Goal: Task Accomplishment & Management: Use online tool/utility

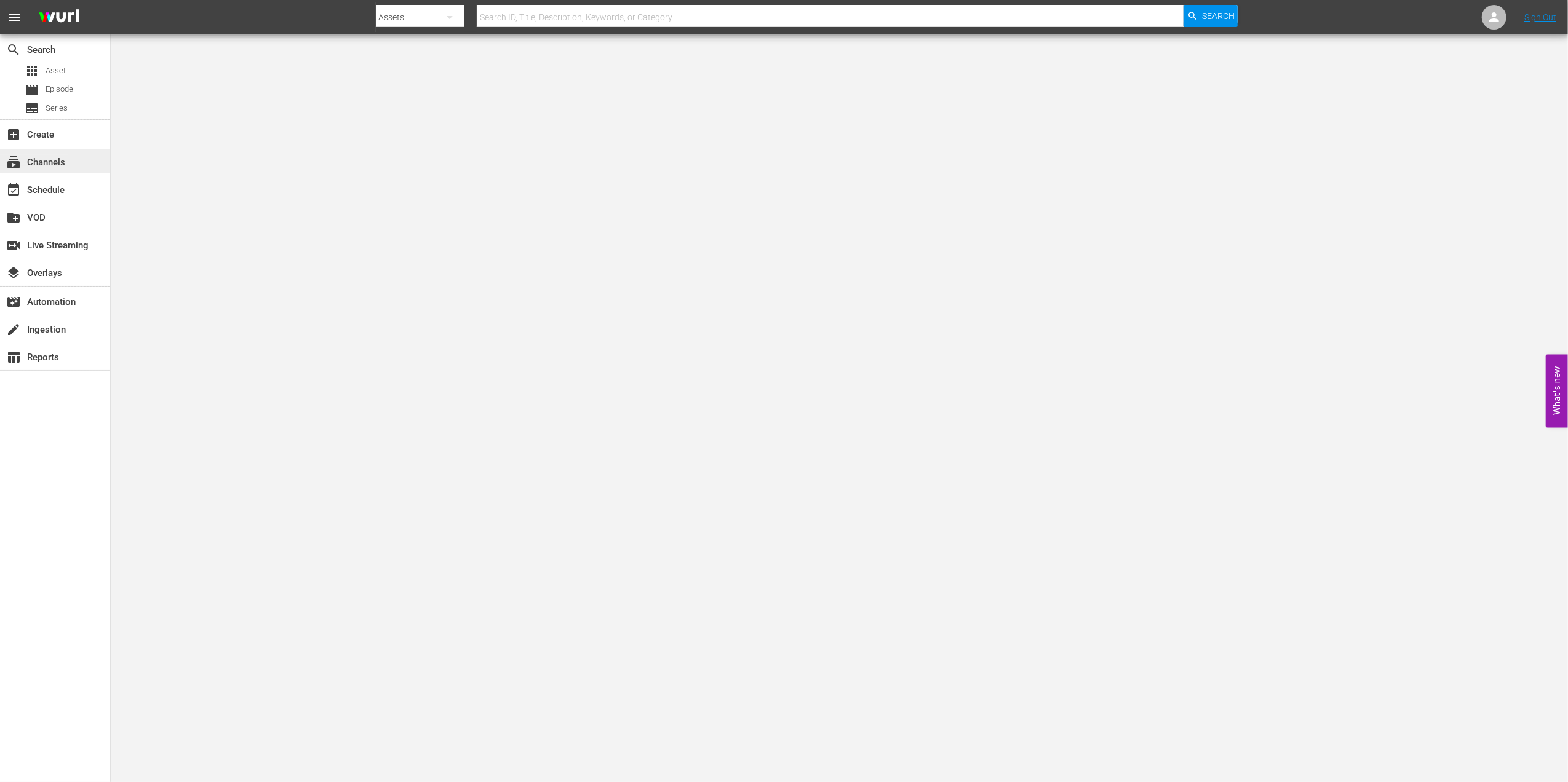
click at [60, 159] on div "subscriptions Channels" at bounding box center [34, 161] width 69 height 11
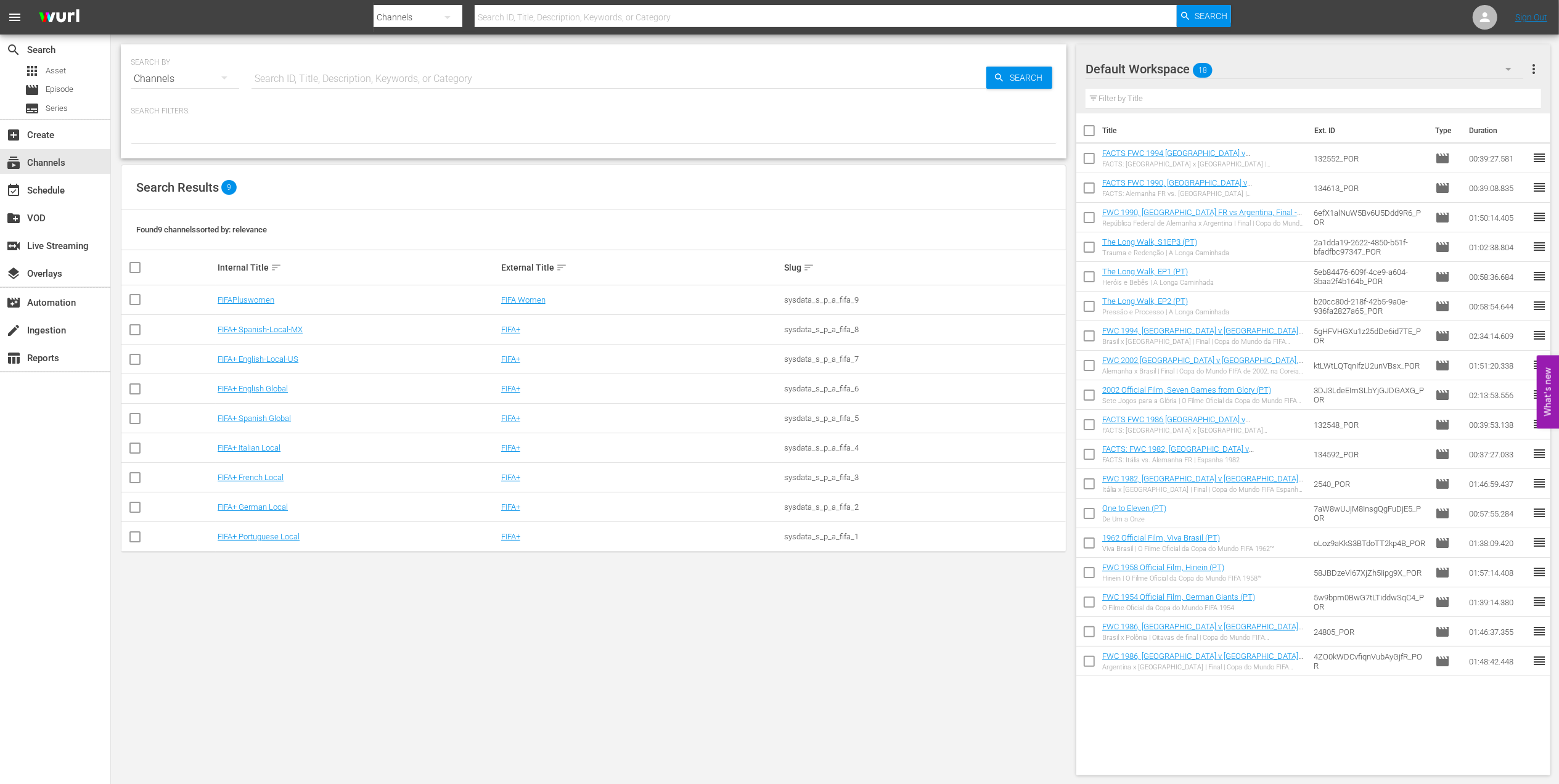
click at [252, 530] on td "FIFA+ Portuguese Local" at bounding box center [357, 536] width 284 height 30
click at [252, 533] on link "FIFA+ Portuguese Local" at bounding box center [258, 536] width 82 height 9
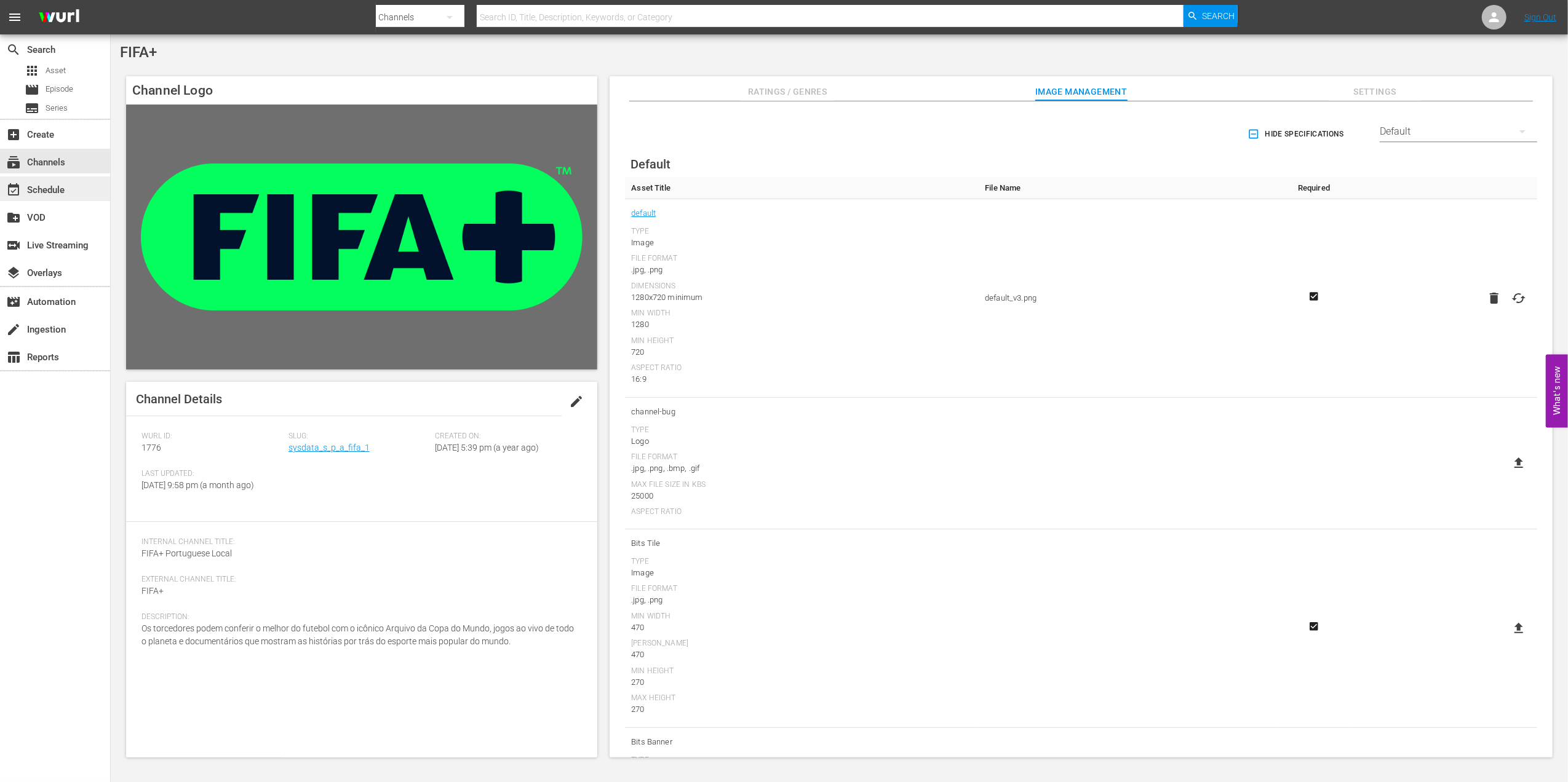
click at [50, 178] on div "event_available Schedule" at bounding box center [55, 189] width 110 height 24
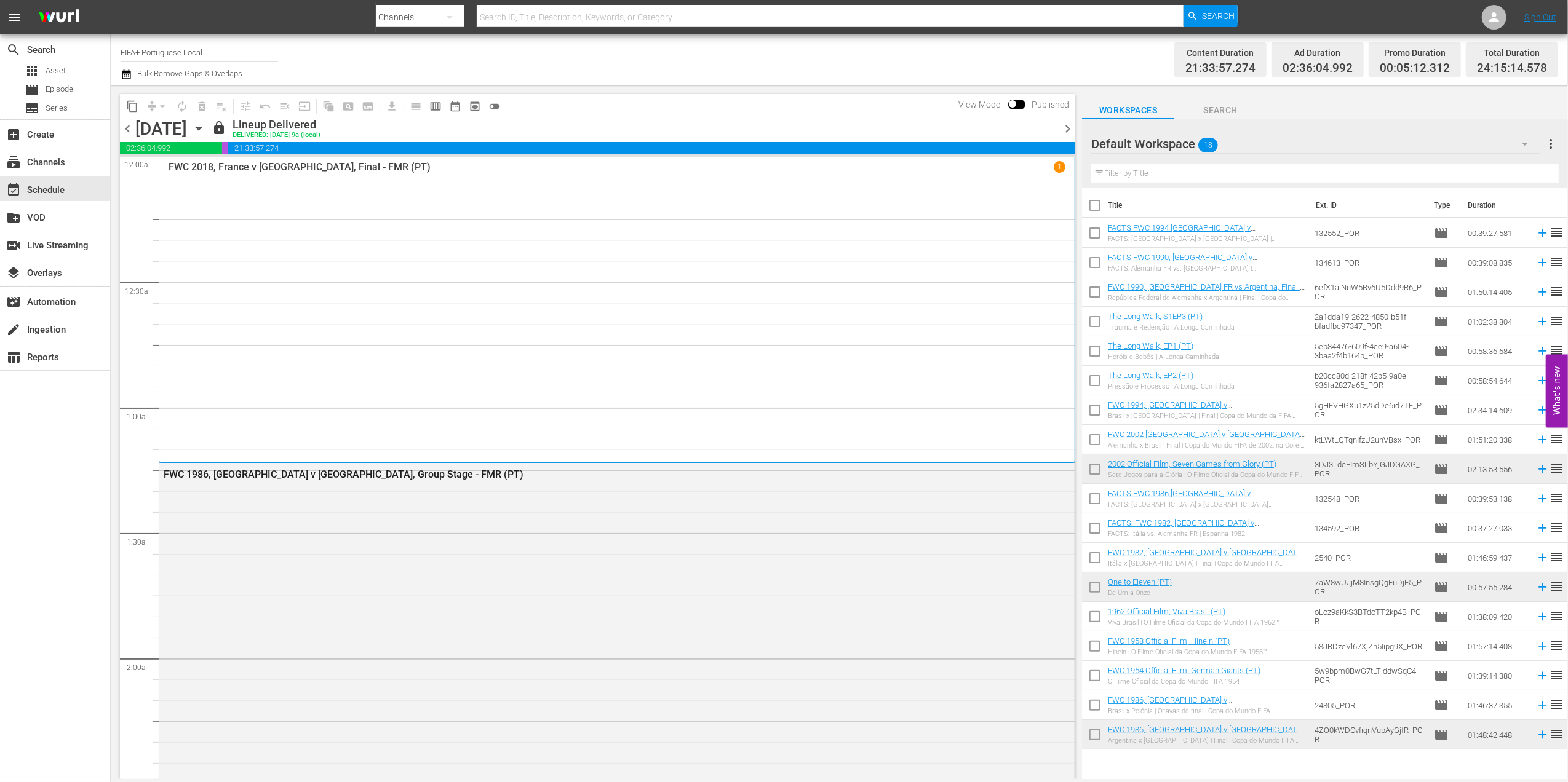
click at [1064, 126] on span "chevron_right" at bounding box center [1068, 128] width 15 height 15
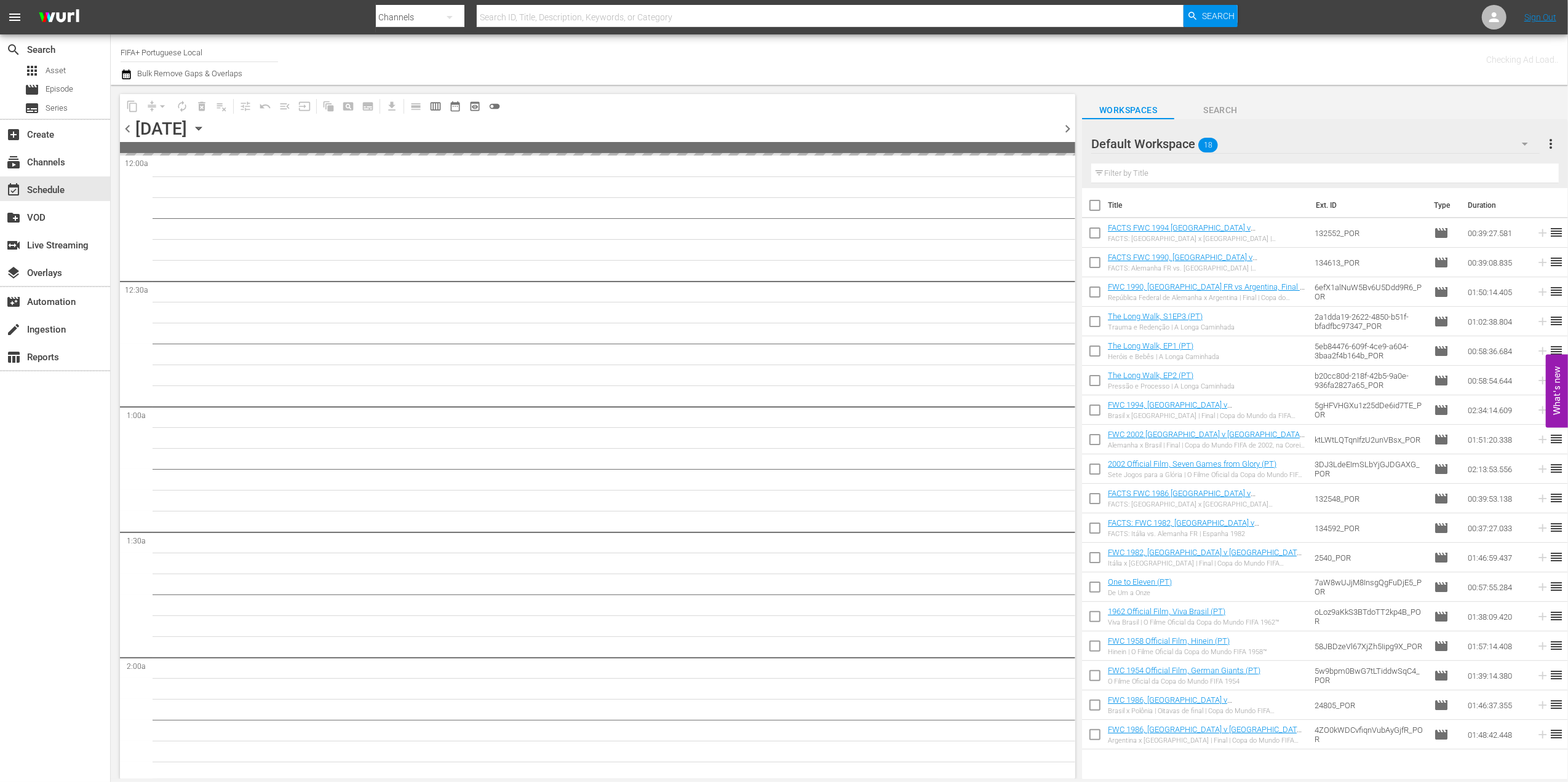
click at [1064, 126] on span "chevron_right" at bounding box center [1068, 128] width 15 height 15
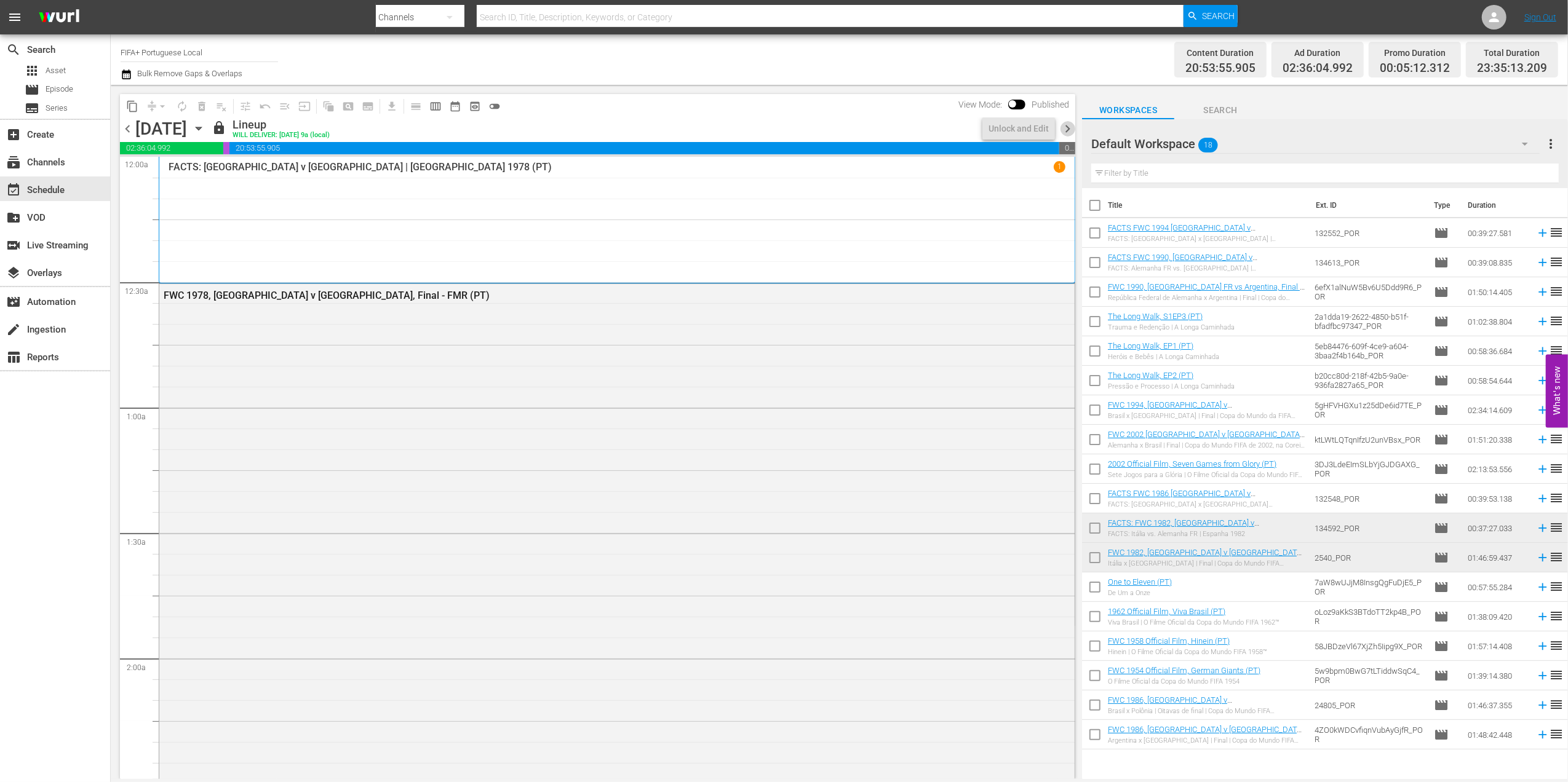
click at [1064, 126] on span "chevron_right" at bounding box center [1068, 128] width 15 height 15
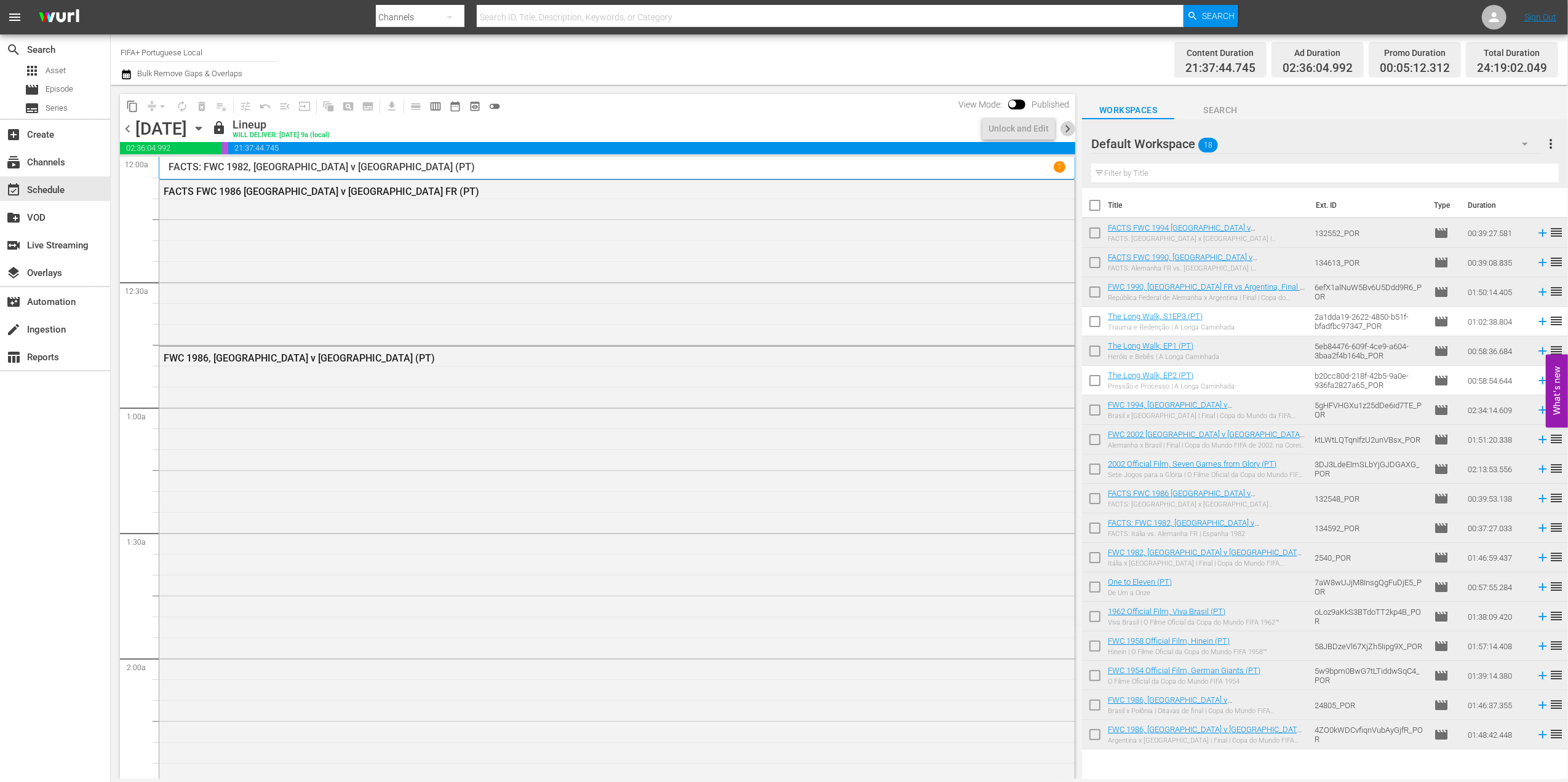
click at [1068, 129] on span "chevron_right" at bounding box center [1068, 128] width 15 height 15
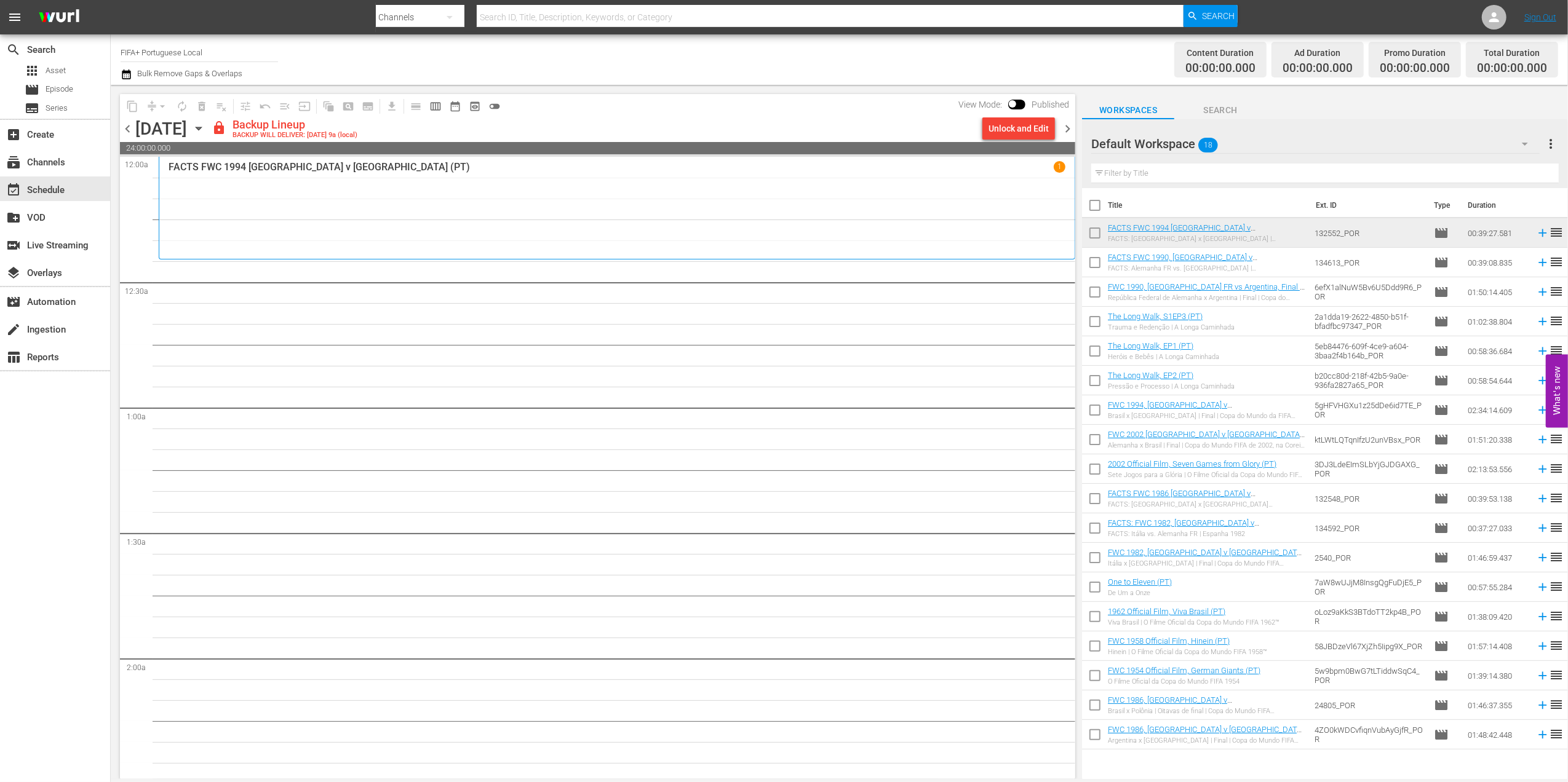
click at [1100, 203] on input "checkbox" at bounding box center [1095, 208] width 26 height 26
checkbox input "true"
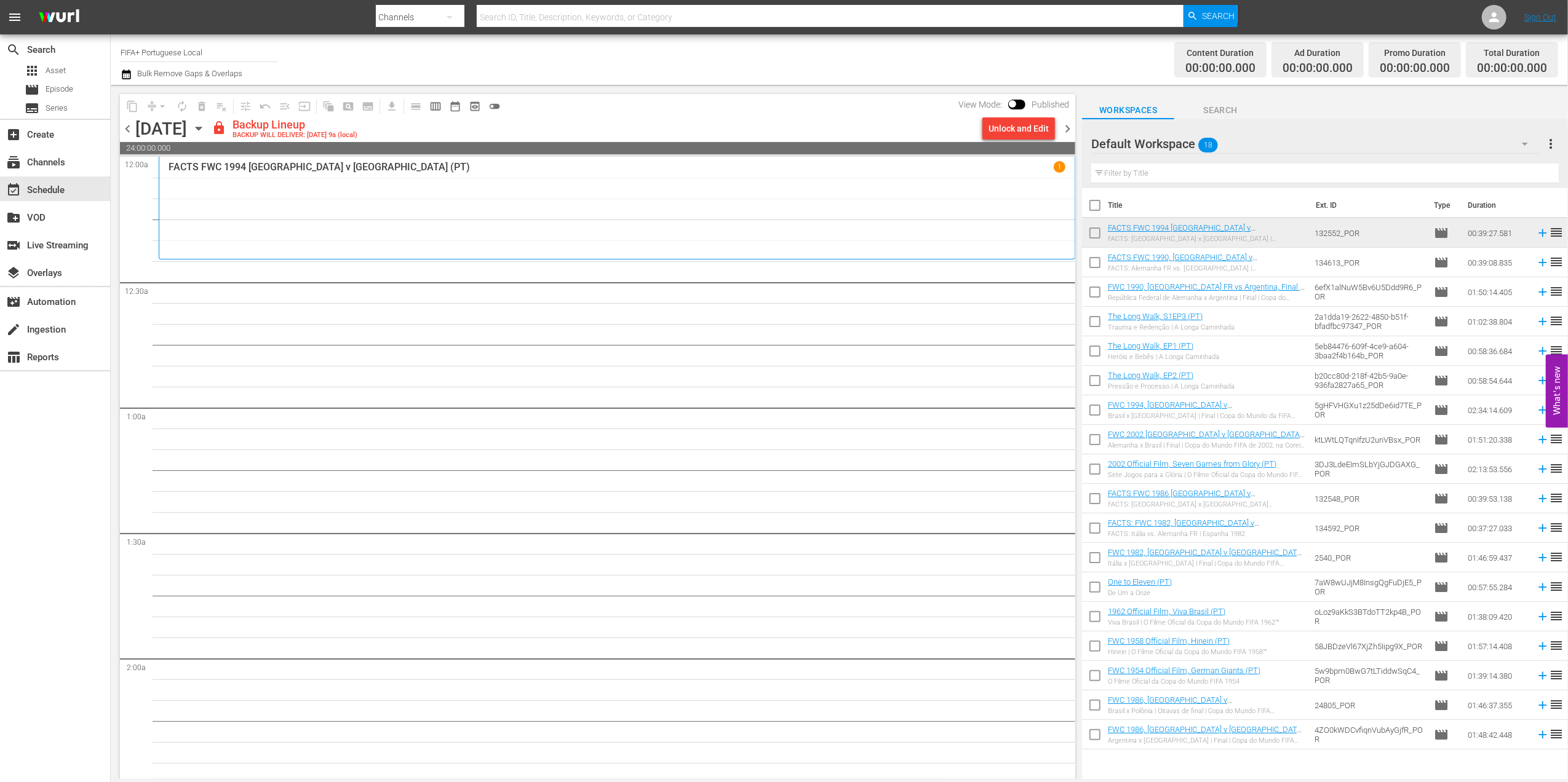
checkbox input "true"
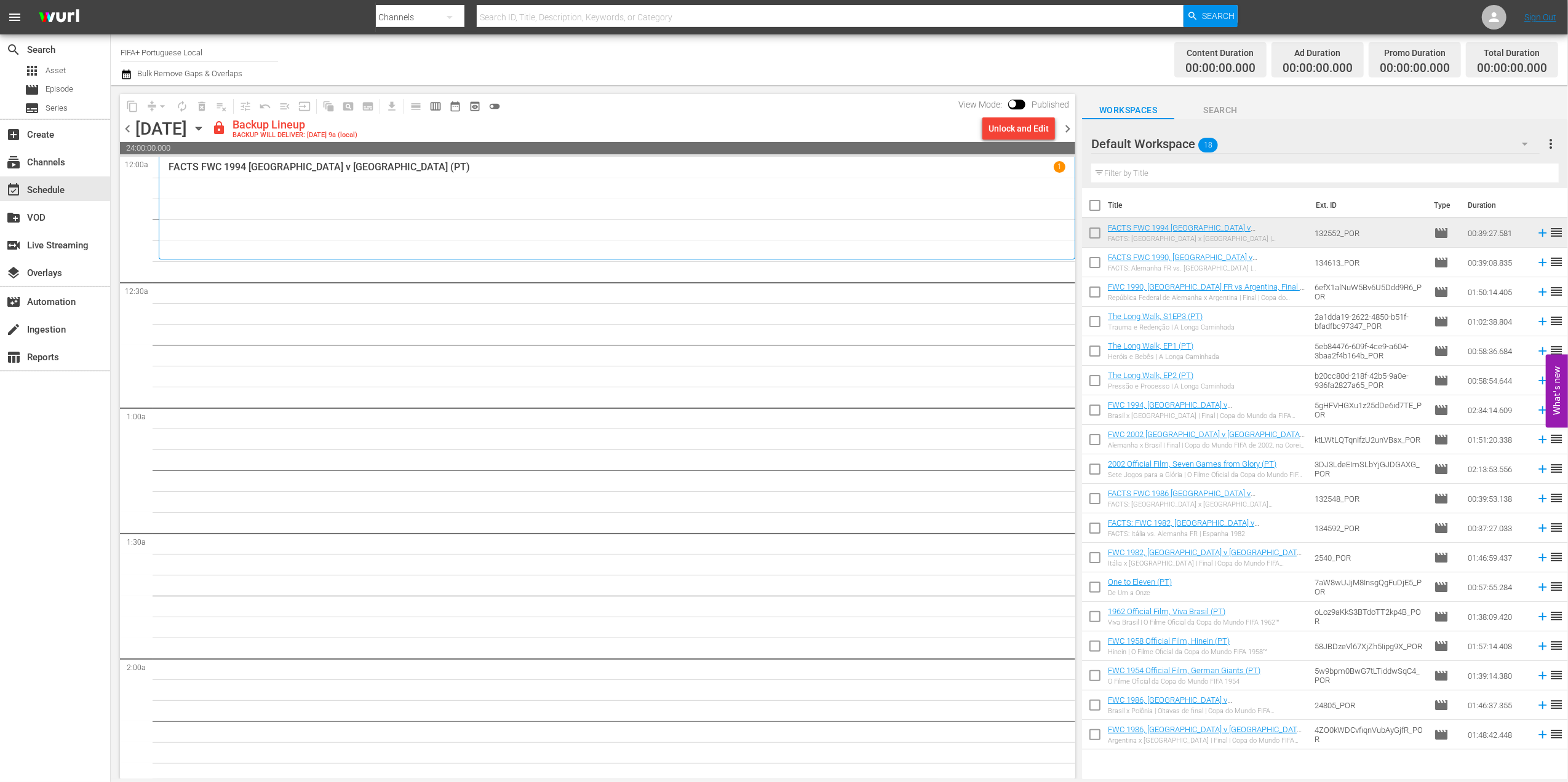
checkbox input "true"
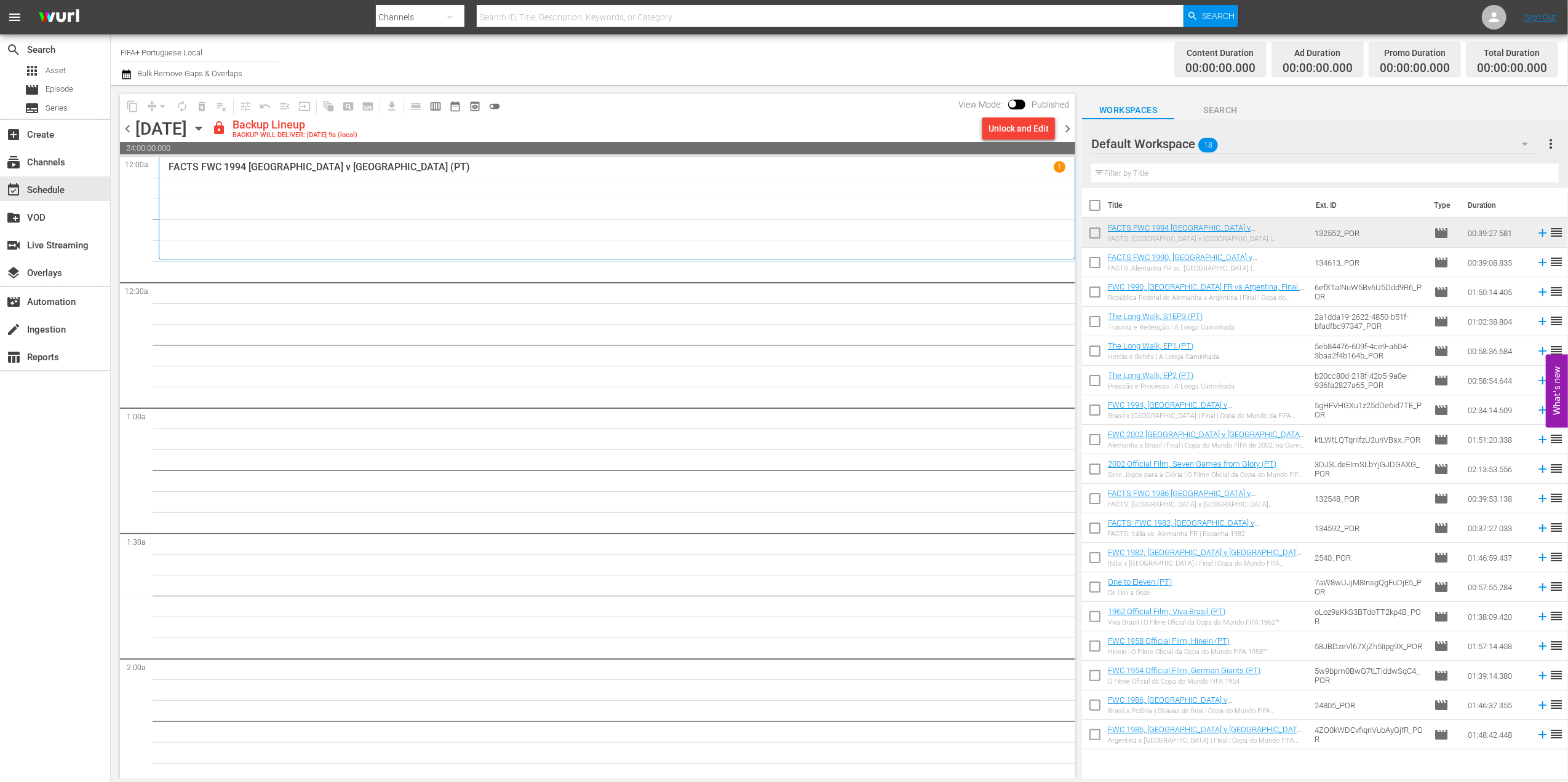
checkbox input "true"
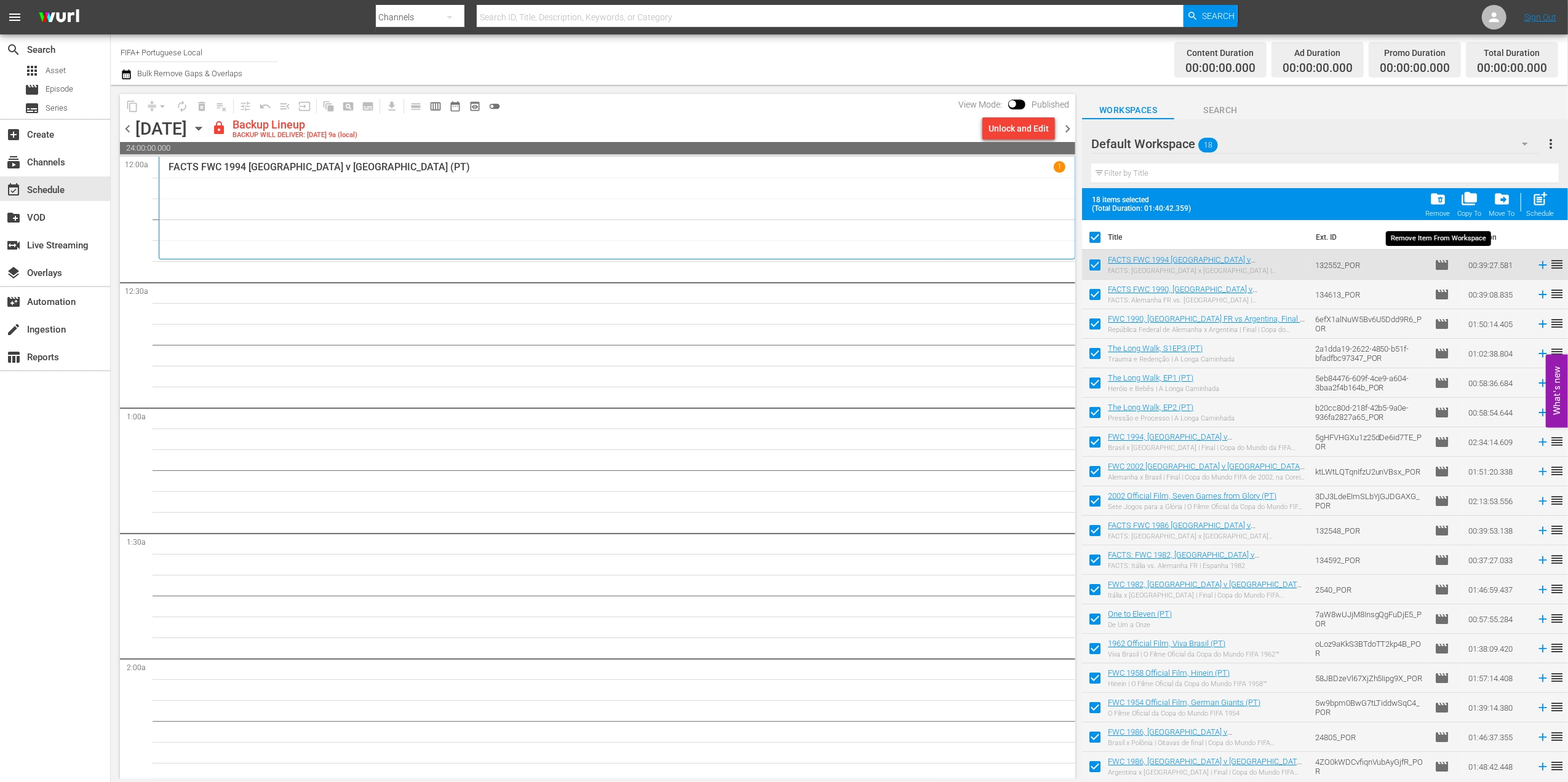
click at [1437, 202] on span "folder_delete" at bounding box center [1438, 199] width 17 height 17
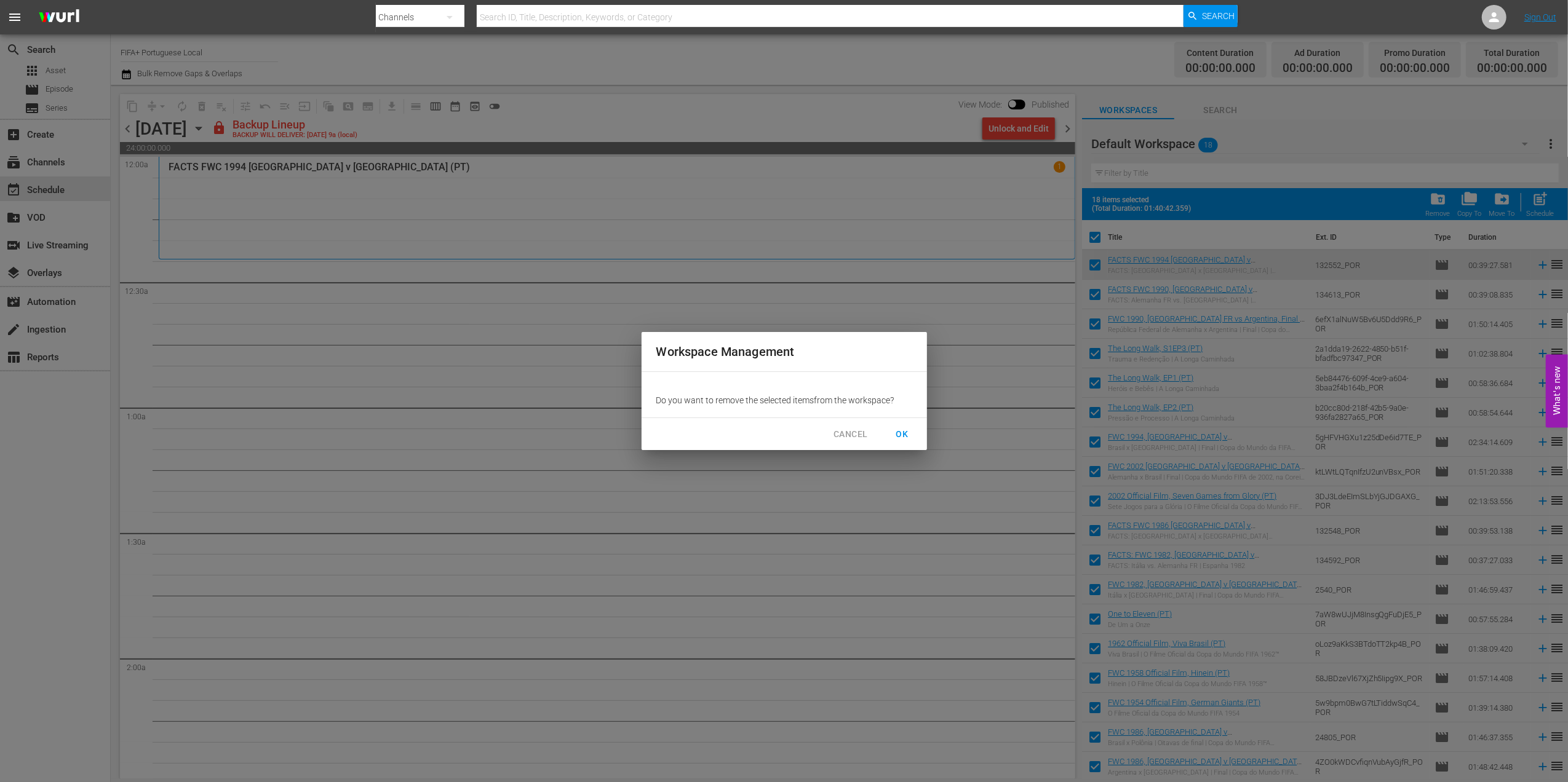
click at [913, 428] on button "OK" at bounding box center [902, 434] width 39 height 23
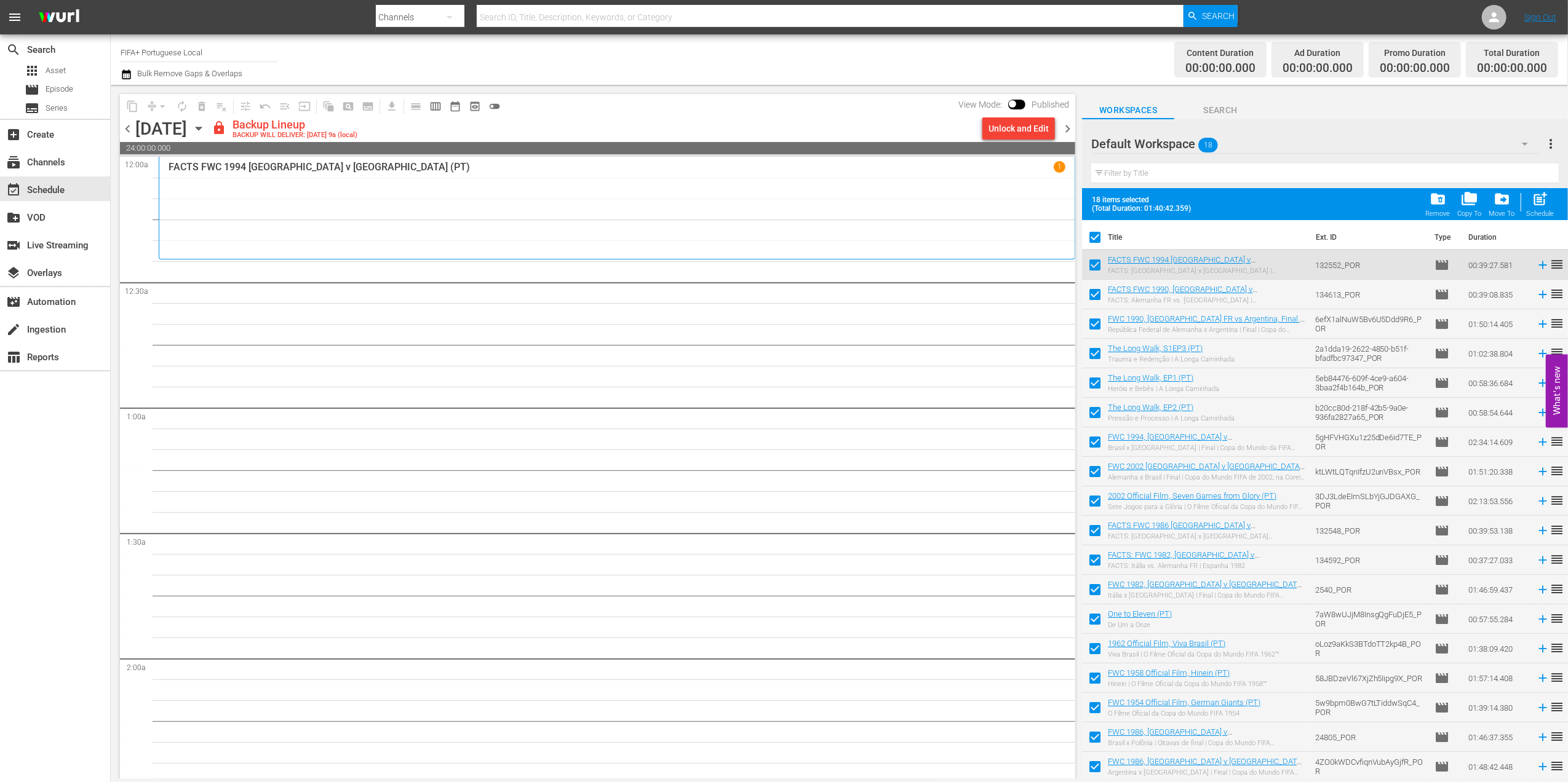
checkbox input "false"
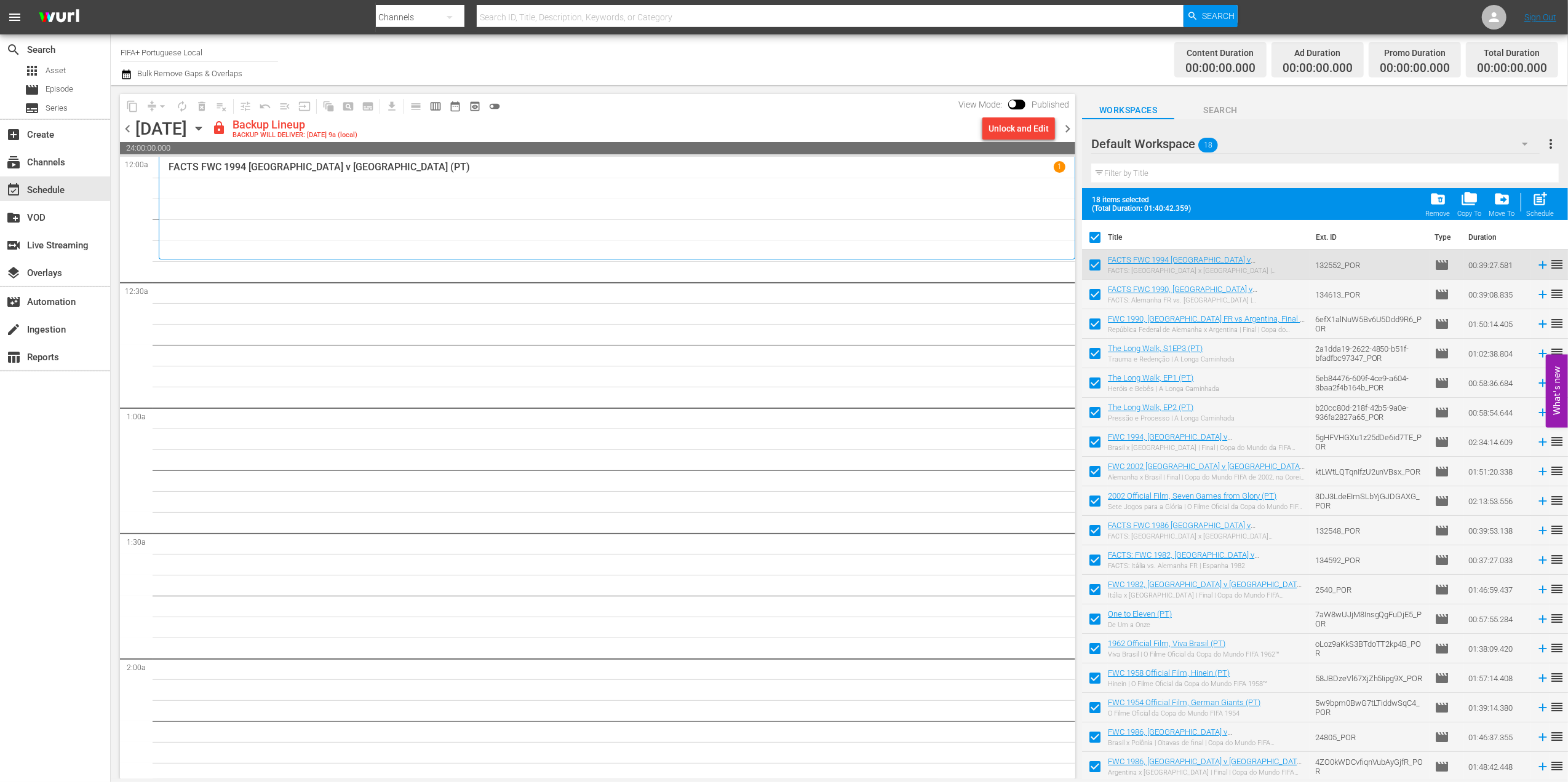
checkbox input "false"
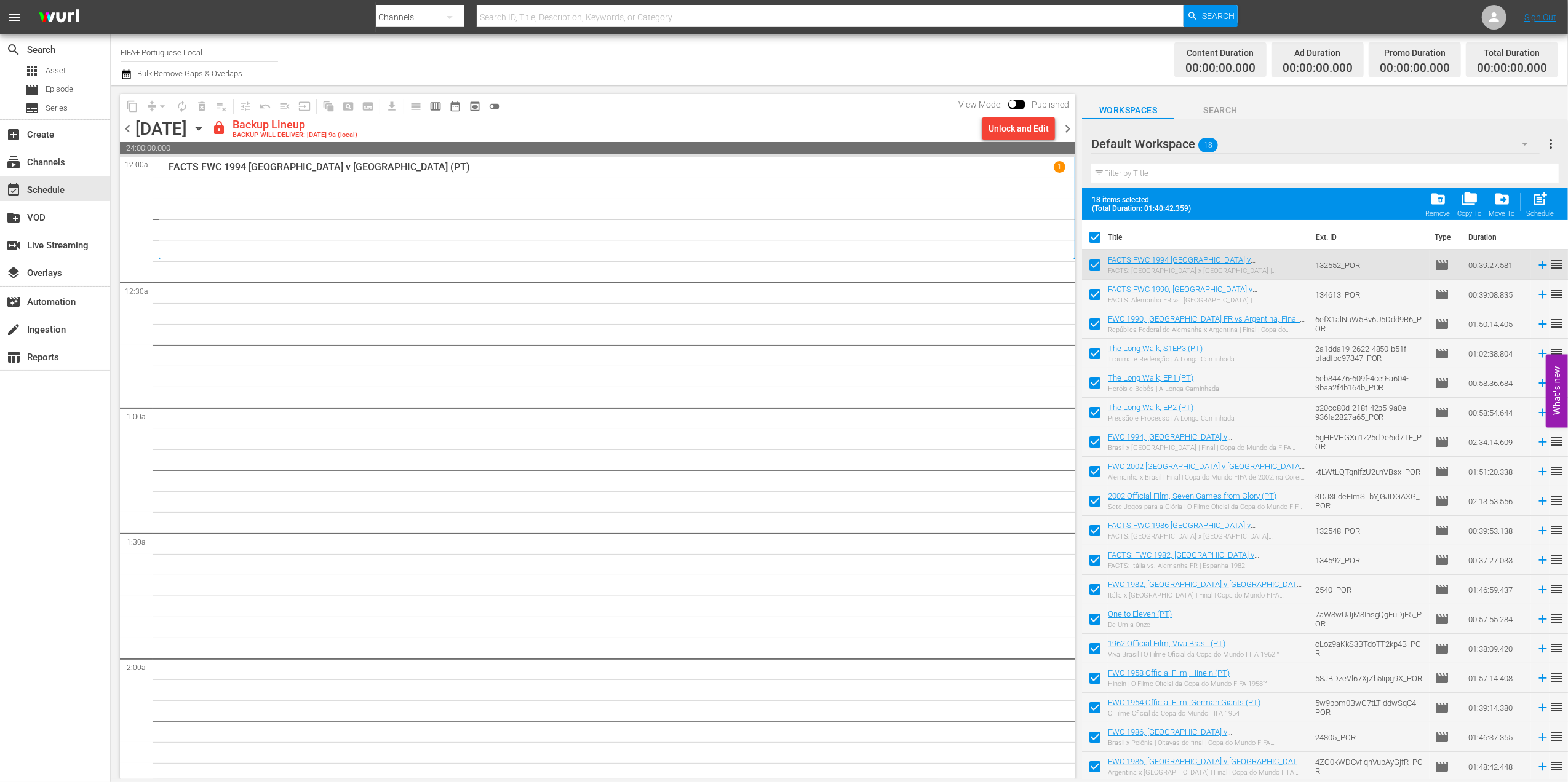
checkbox input "false"
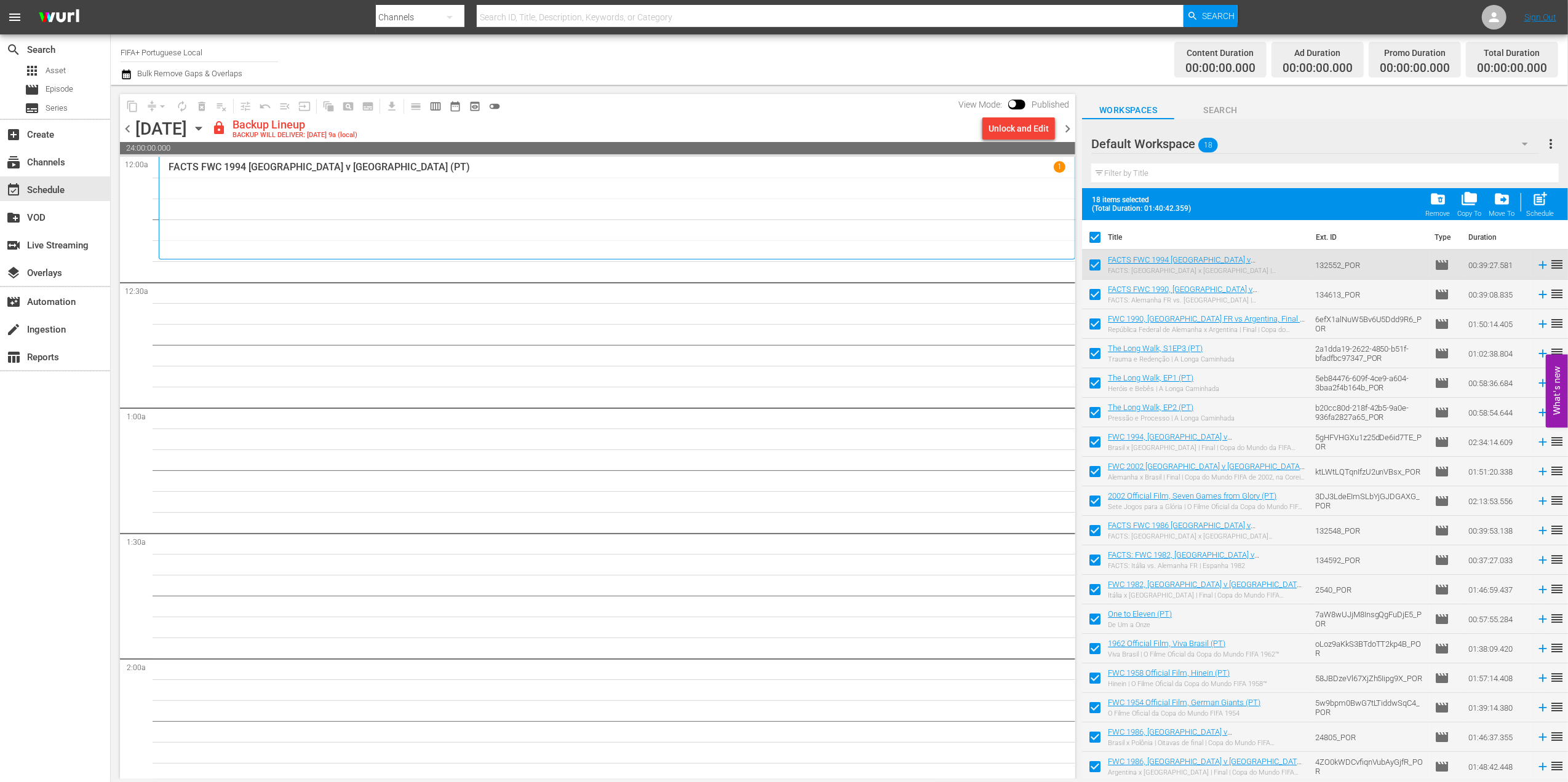
checkbox input "false"
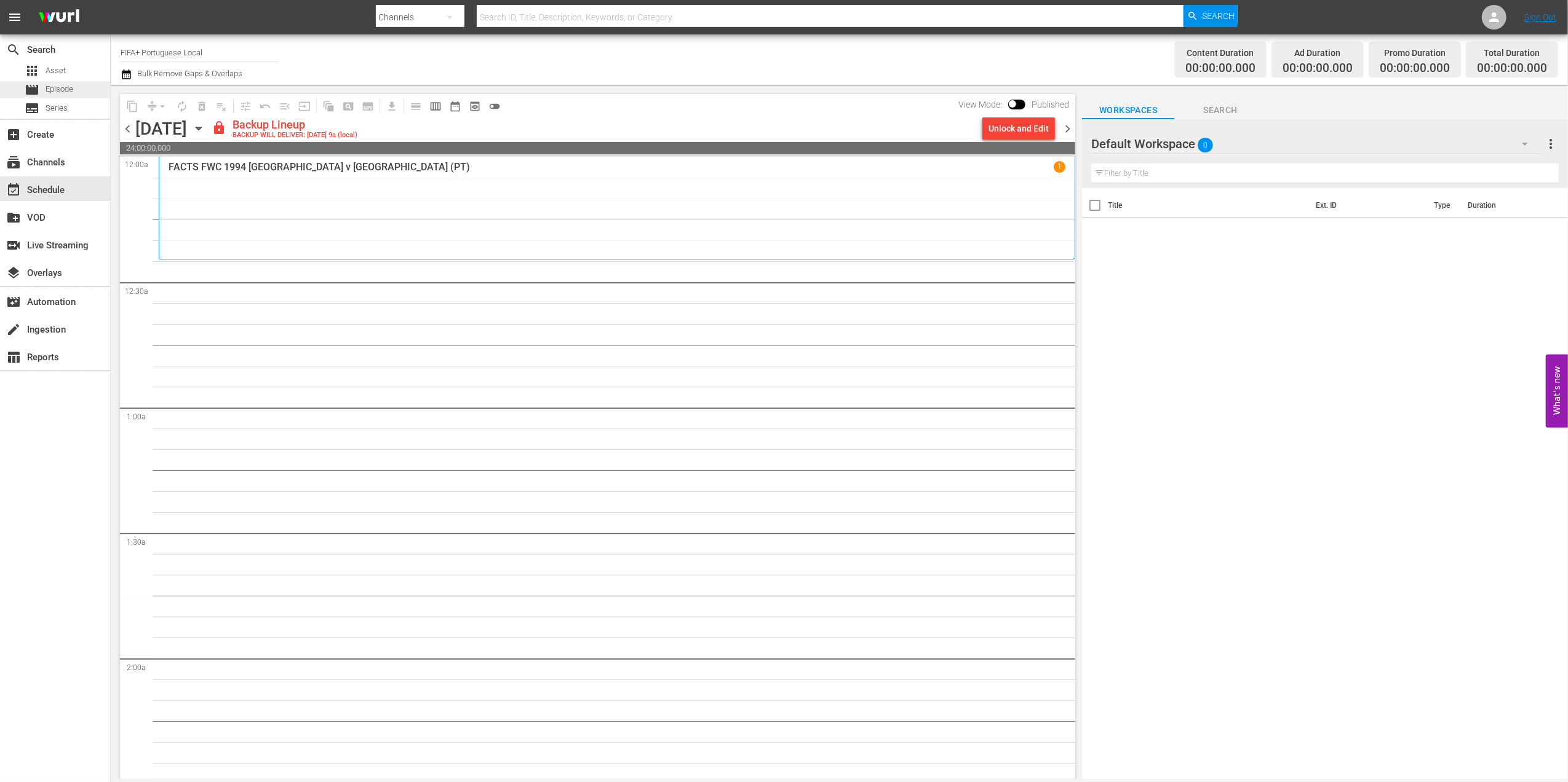
click at [86, 89] on div "movie Episode" at bounding box center [55, 89] width 110 height 18
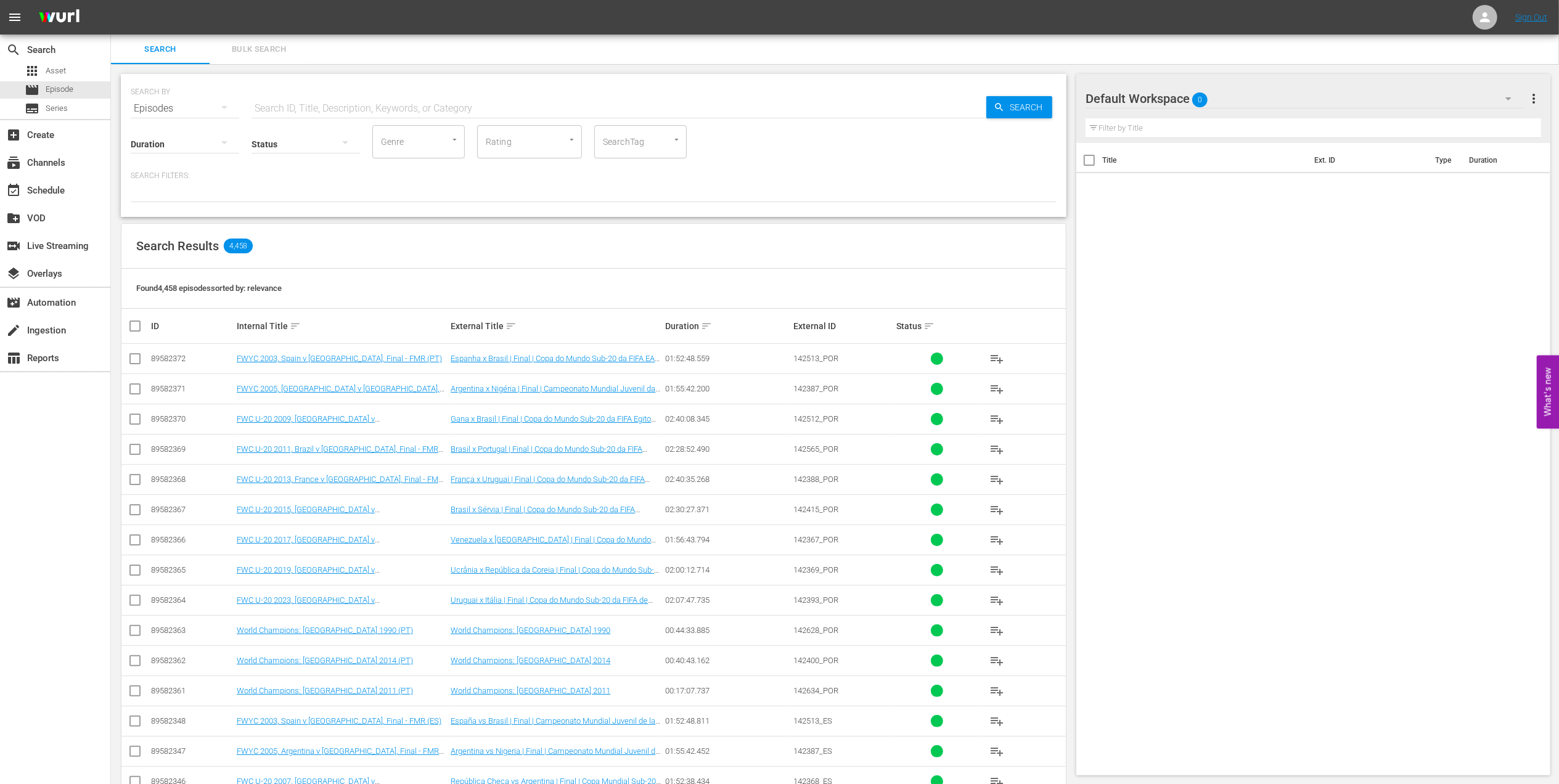
click at [340, 106] on input "text" at bounding box center [619, 108] width 735 height 30
paste input "FWC 1994 - Final - [GEOGRAPHIC_DATA] v [GEOGRAPHIC_DATA]"
click at [395, 106] on input "FWC 1994 - Final - [GEOGRAPHIC_DATA] v [GEOGRAPHIC_DATA]" at bounding box center [619, 108] width 735 height 30
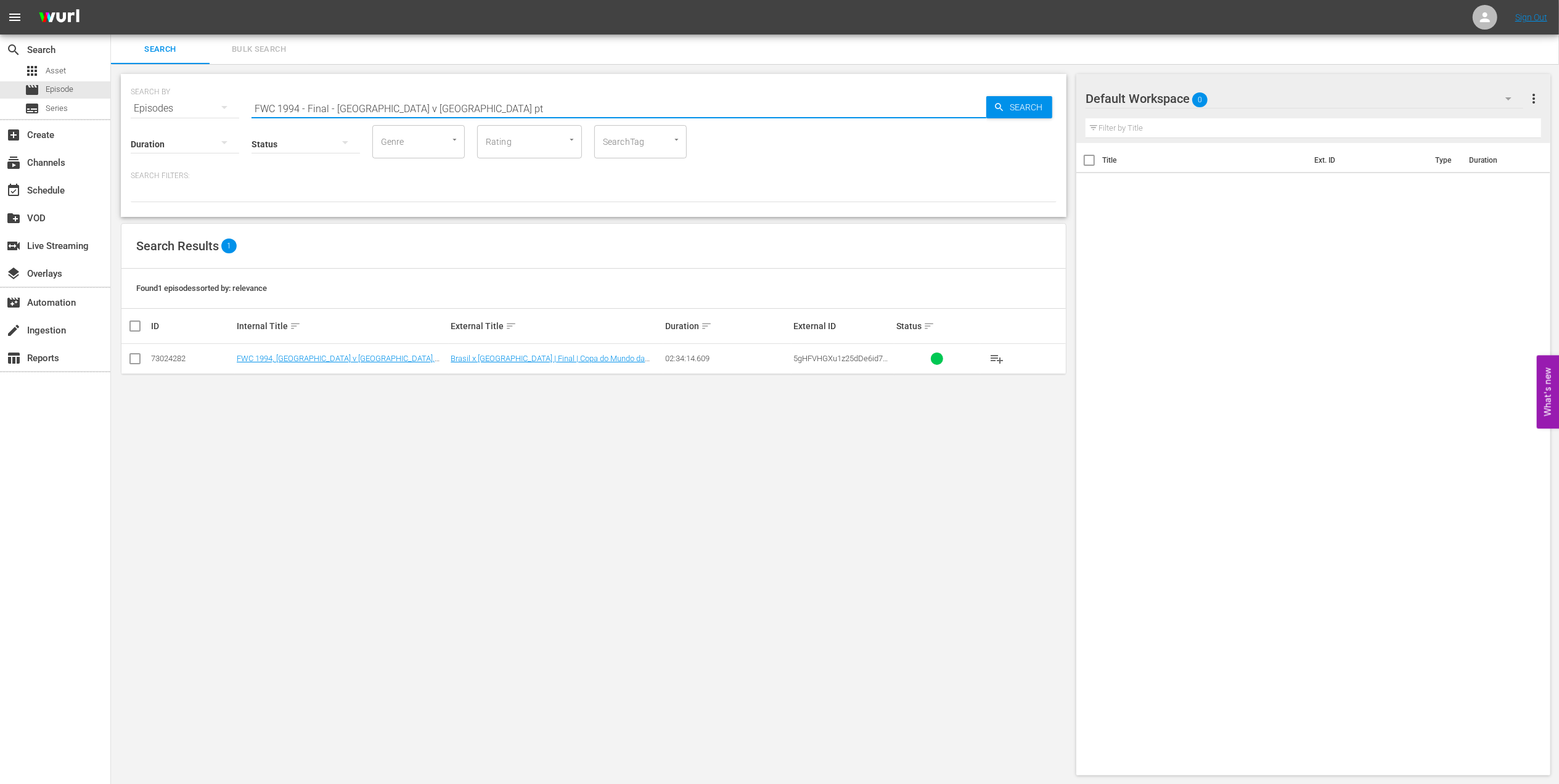
type input "FWC 1994 - Final - [GEOGRAPHIC_DATA] v [GEOGRAPHIC_DATA] pt"
drag, startPoint x: 131, startPoint y: 358, endPoint x: 139, endPoint y: 358, distance: 8.0
click at [132, 358] on input "checkbox" at bounding box center [134, 361] width 15 height 15
checkbox input "true"
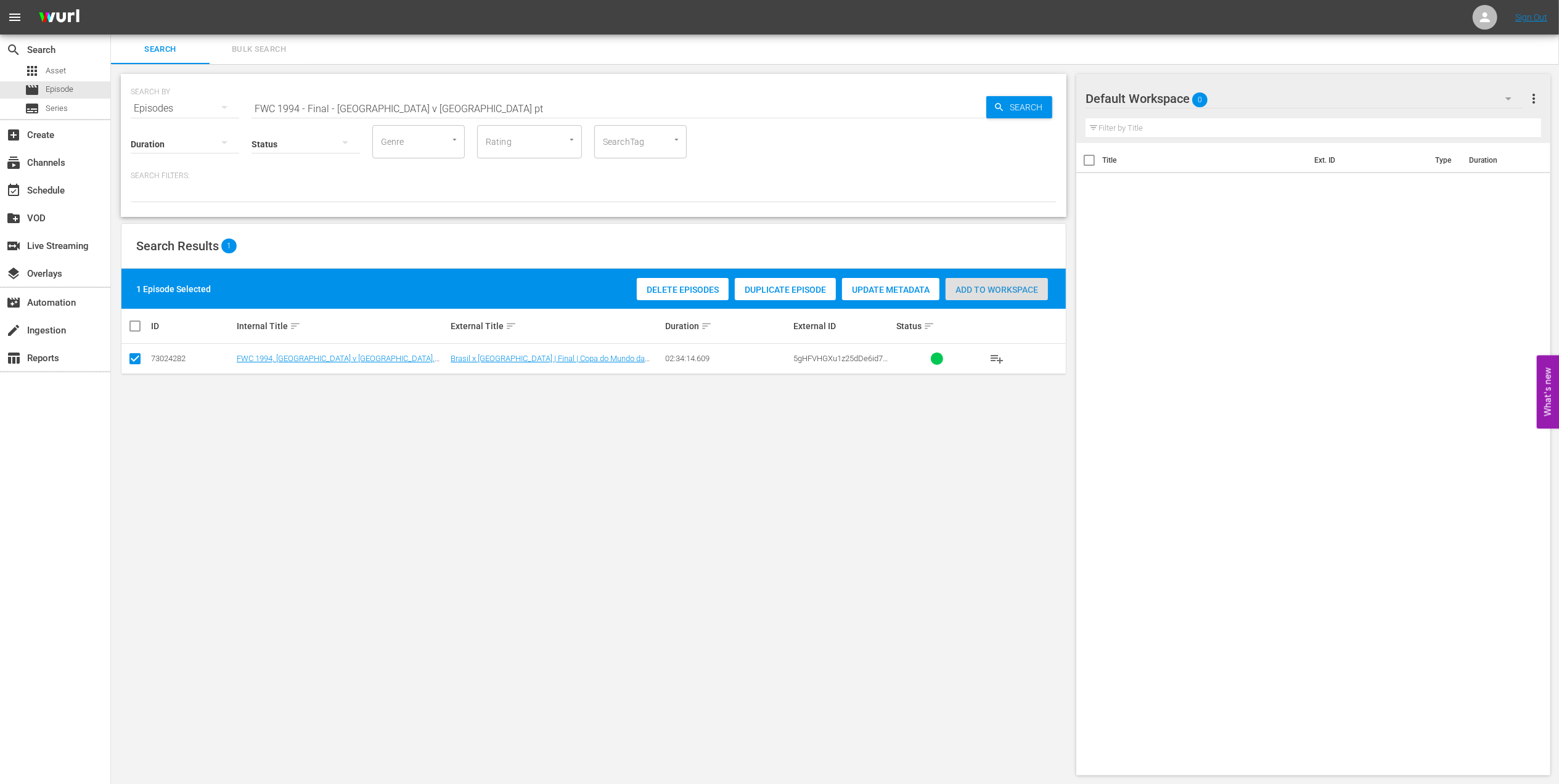
click at [972, 291] on span "Add to Workspace" at bounding box center [997, 290] width 103 height 10
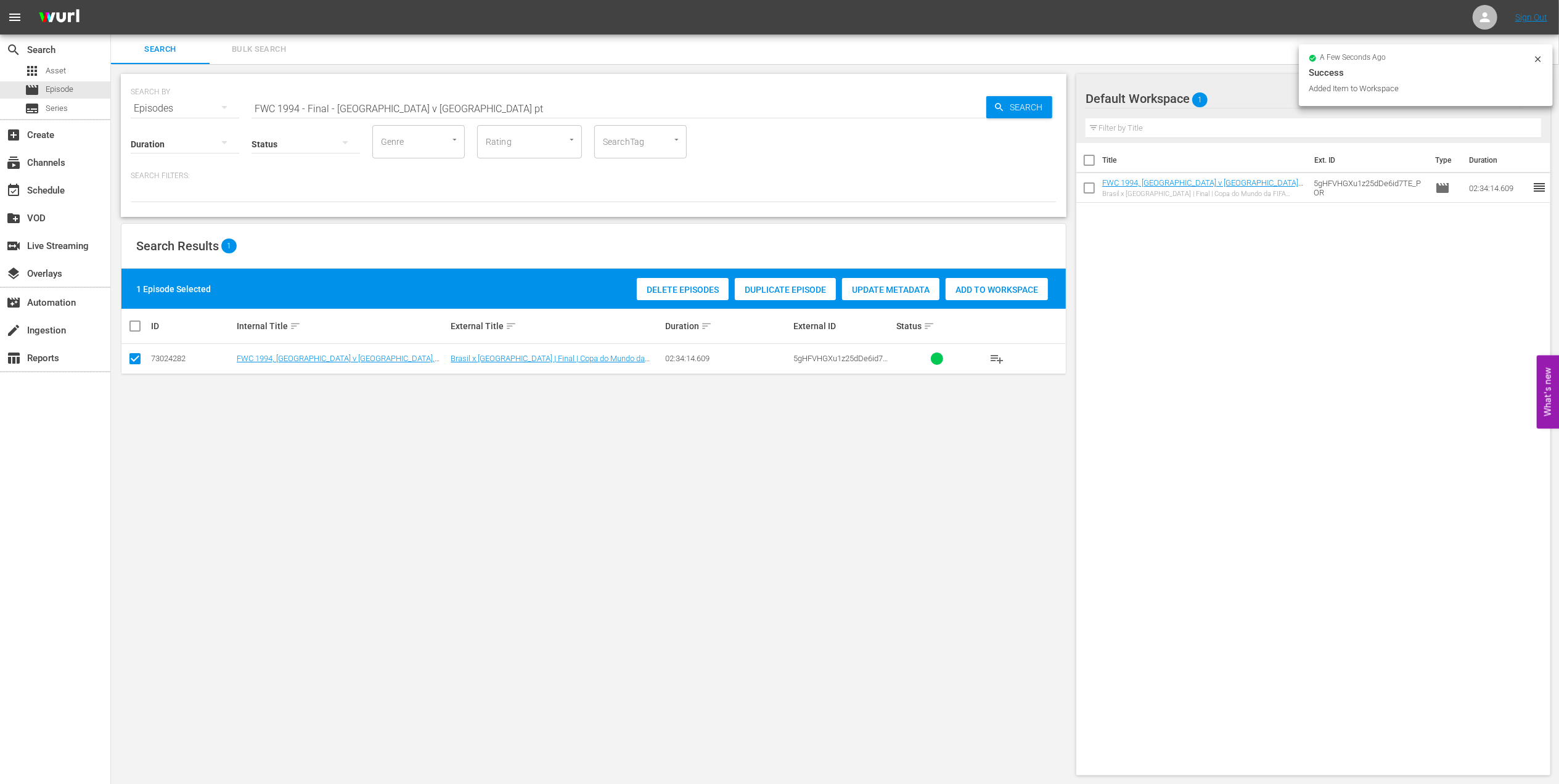
drag, startPoint x: 418, startPoint y: 105, endPoint x: 154, endPoint y: 112, distance: 264.1
click at [156, 111] on div "SEARCH BY Search By Episodes Search ID, Title, Description, Keywords, or Catego…" at bounding box center [594, 101] width 926 height 44
paste input "Brazil v [GEOGRAPHIC_DATA] | Group G | FIFA World Cup 2022 | Full Match Replay"
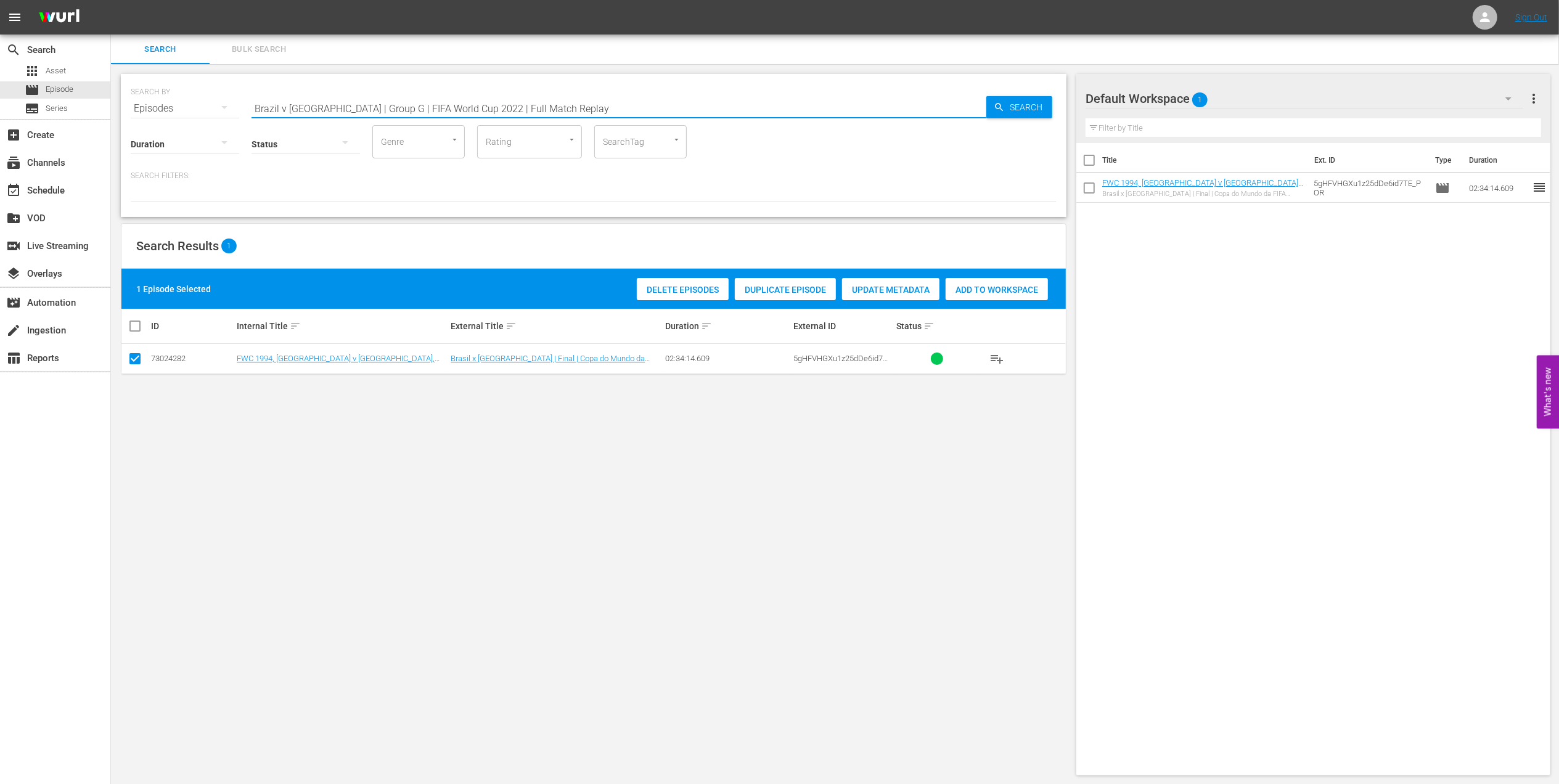
click at [565, 107] on input "Brazil v [GEOGRAPHIC_DATA] | Group G | FIFA World Cup 2022 | Full Match Replay" at bounding box center [619, 108] width 735 height 30
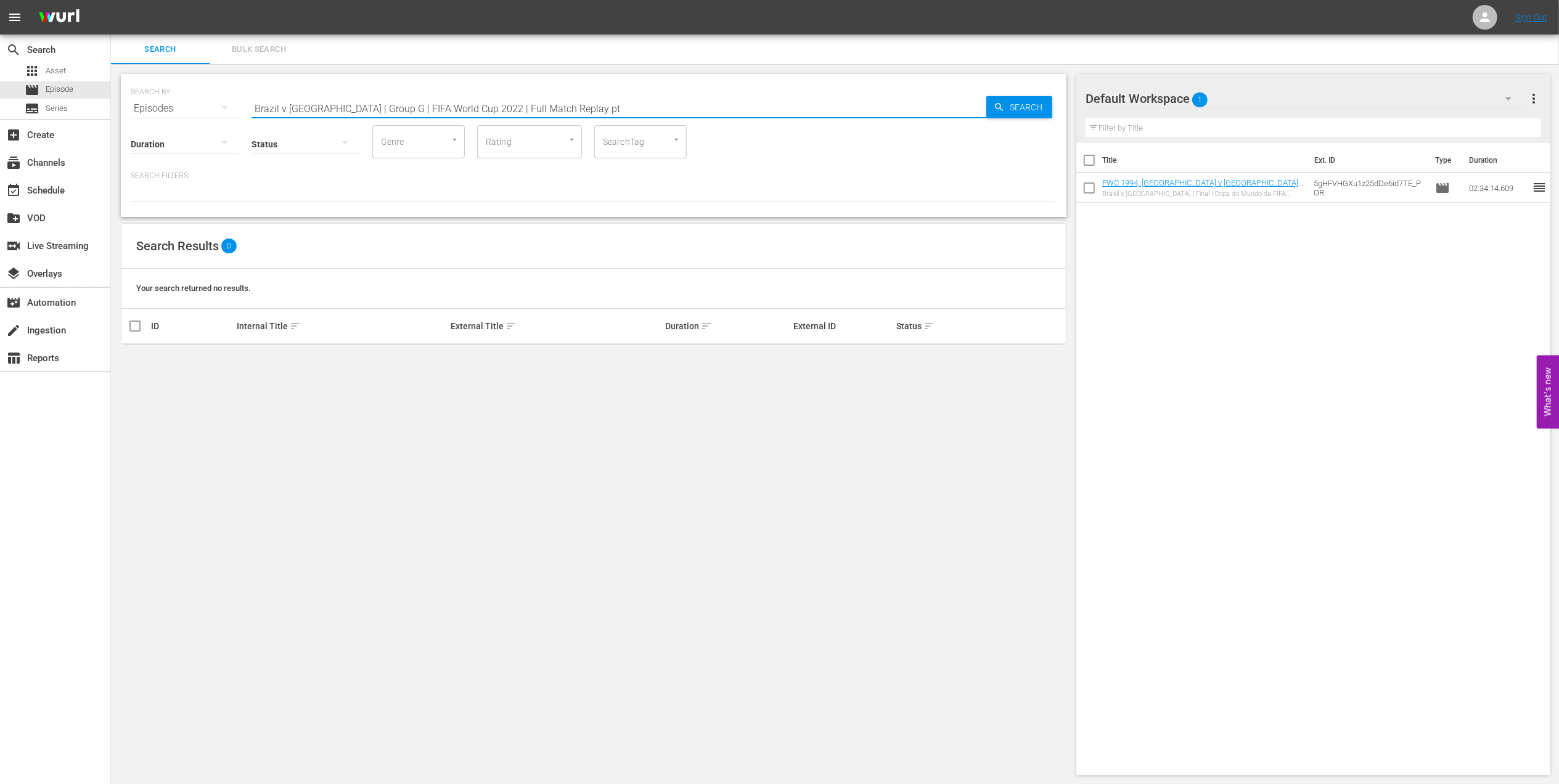
drag, startPoint x: 575, startPoint y: 105, endPoint x: 321, endPoint y: 105, distance: 254.0
click at [321, 105] on input "Brazil v Serbia | Group G | FIFA World Cup 2022 | Full Match Replay pt" at bounding box center [619, 108] width 735 height 30
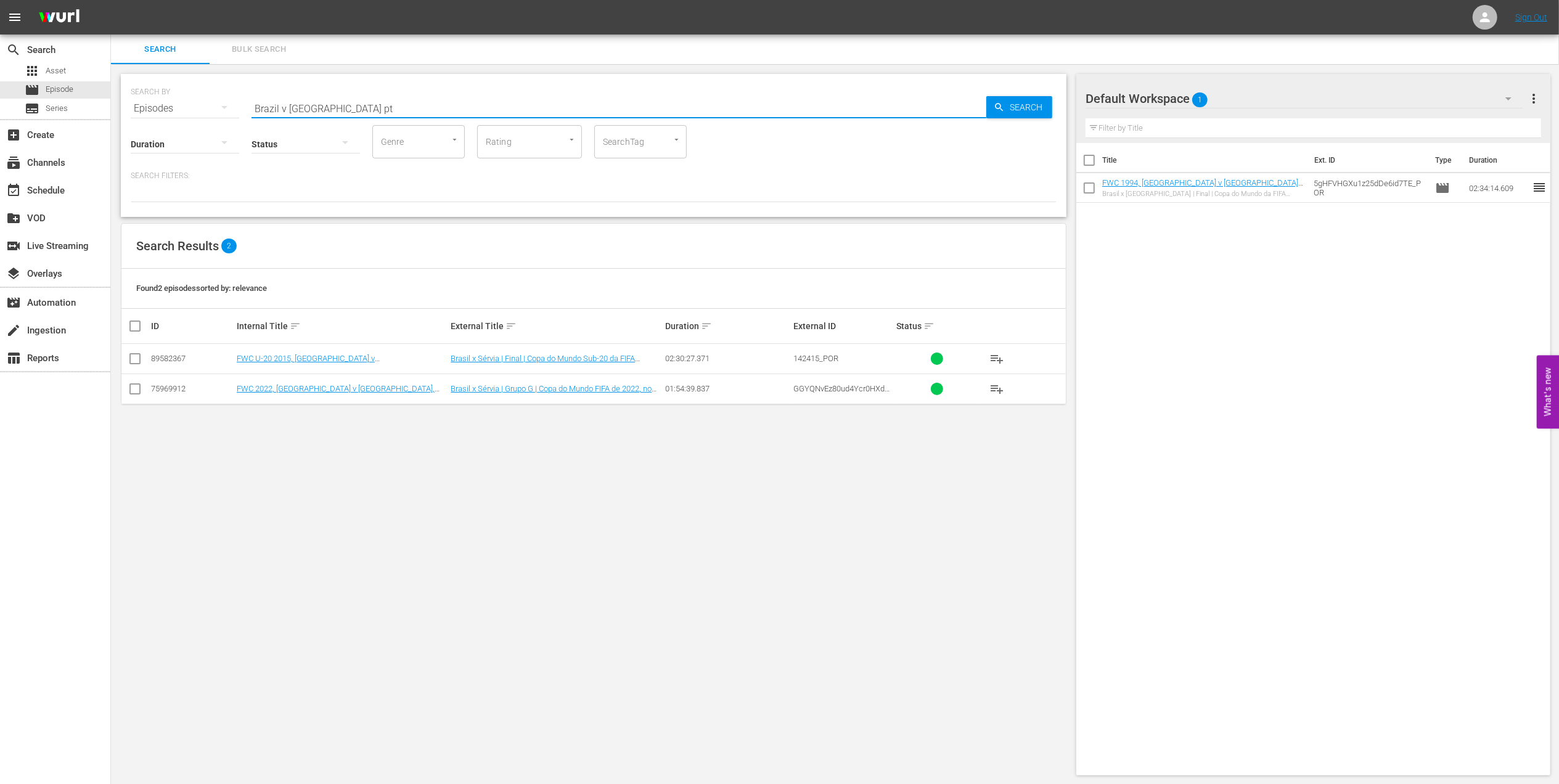
type input "Brazil v Serbia pt"
click at [137, 388] on input "checkbox" at bounding box center [134, 391] width 15 height 15
checkbox input "true"
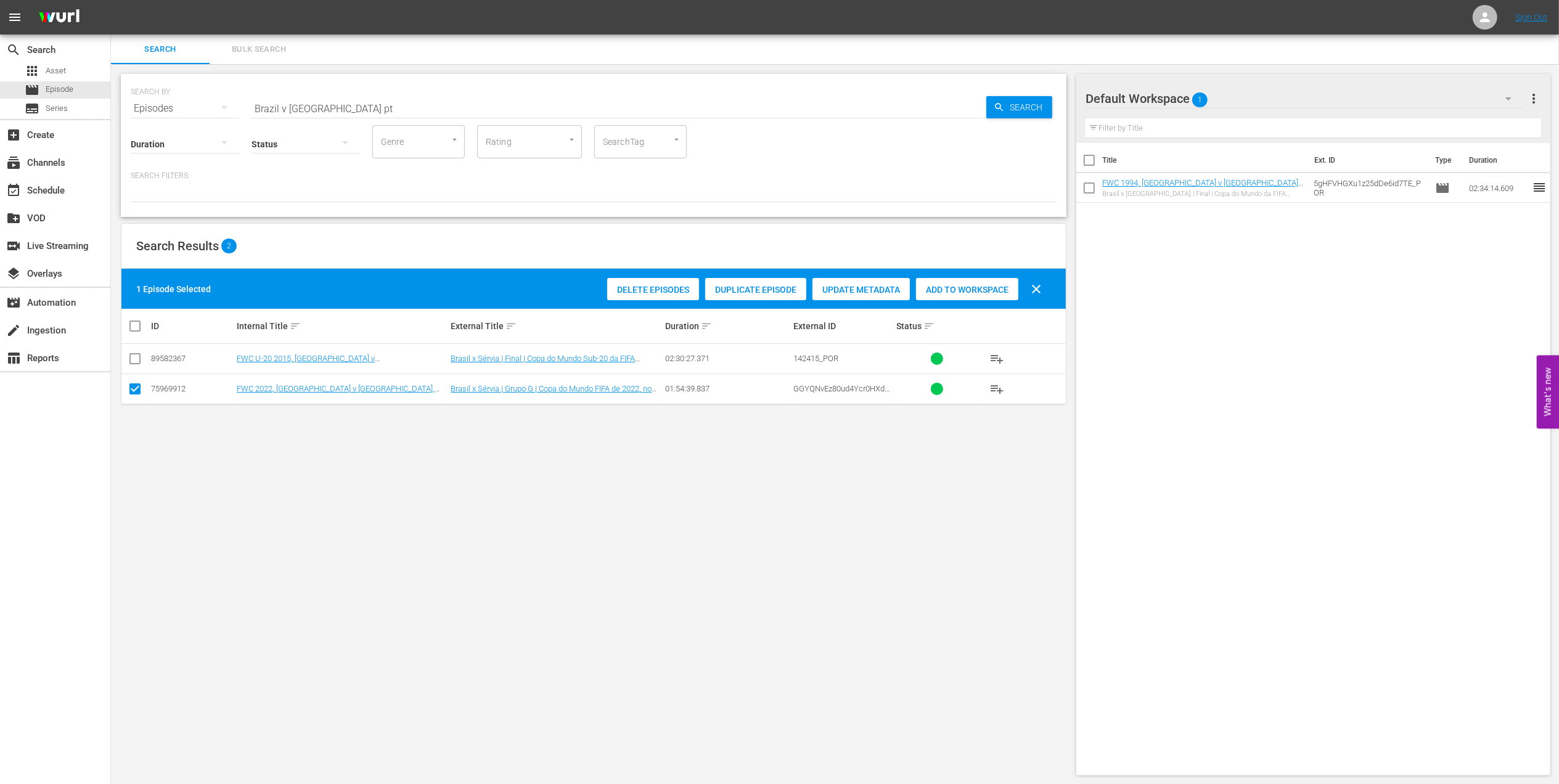
click at [960, 291] on span "Add to Workspace" at bounding box center [967, 290] width 103 height 10
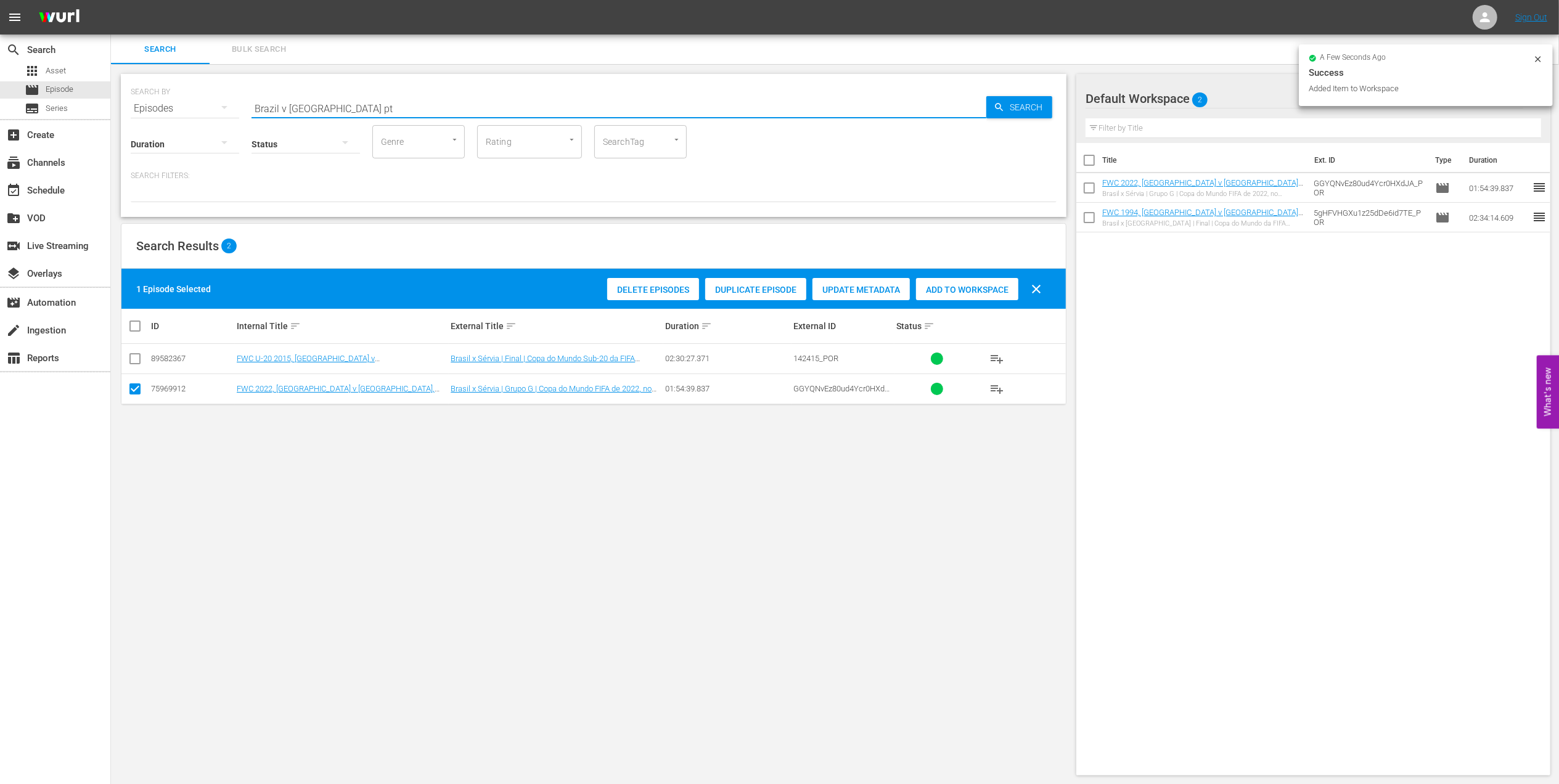
drag, startPoint x: 261, startPoint y: 121, endPoint x: 191, endPoint y: 128, distance: 70.3
click at [174, 126] on div "SEARCH BY Search By Episodes Search ID, Title, Description, Keywords, or Catego…" at bounding box center [594, 146] width 946 height 143
paste input "Korea Republic | Round of 16 | FIFA World Cup 2022 | Full Match Replay"
click at [627, 111] on input "Brazil v [GEOGRAPHIC_DATA] | Round of 16 | FIFA World Cup 2022 | Full Match Rep…" at bounding box center [619, 108] width 735 height 30
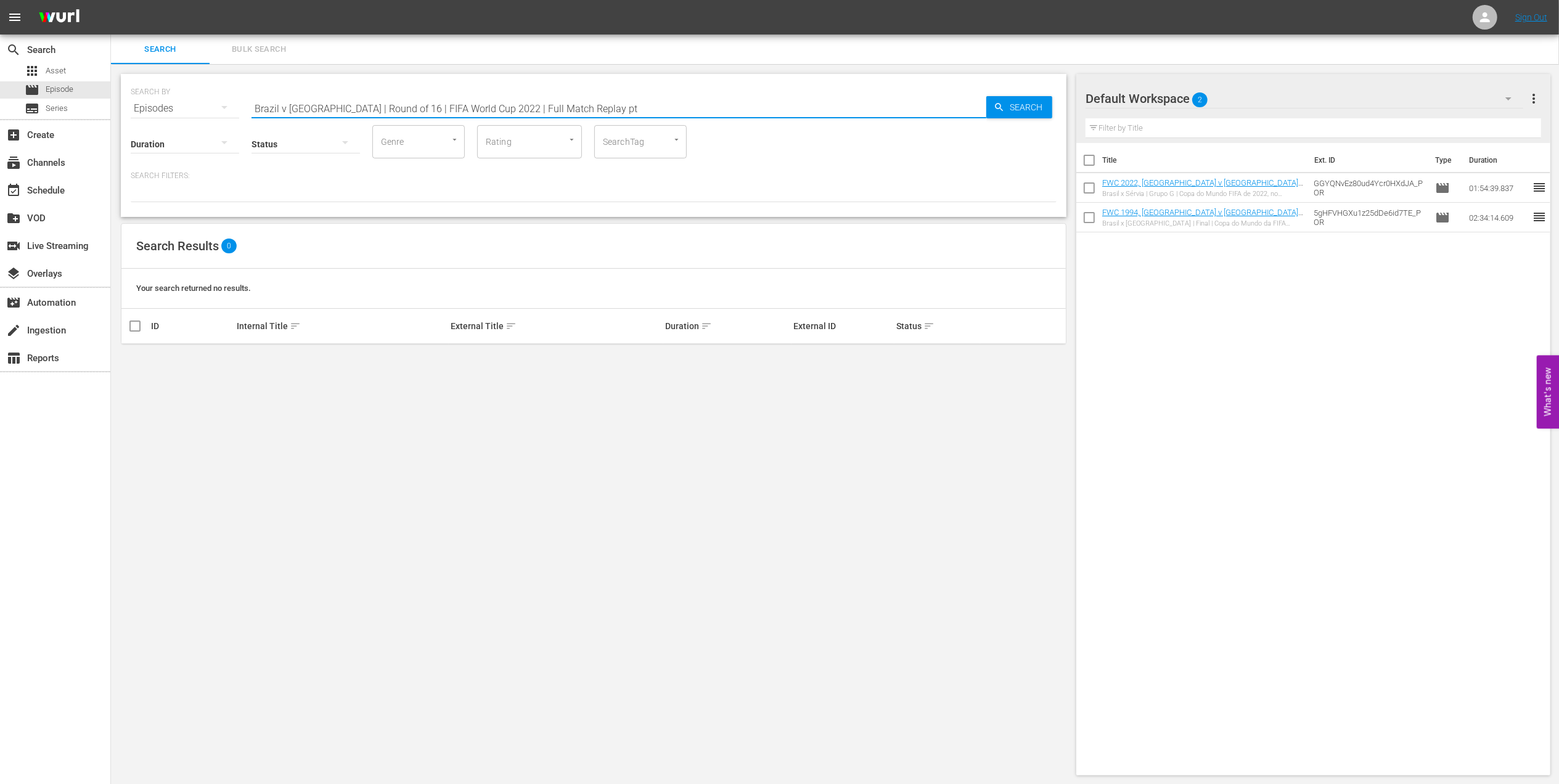
drag, startPoint x: 592, startPoint y: 107, endPoint x: 355, endPoint y: 107, distance: 237.0
click at [355, 107] on input "Brazil v [GEOGRAPHIC_DATA] | Round of 16 | FIFA World Cup 2022 | Full Match Rep…" at bounding box center [619, 108] width 735 height 30
type input "Brazil v Korea Republic pt"
drag, startPoint x: 136, startPoint y: 364, endPoint x: 160, endPoint y: 364, distance: 24.0
click at [138, 364] on input "checkbox" at bounding box center [134, 361] width 15 height 15
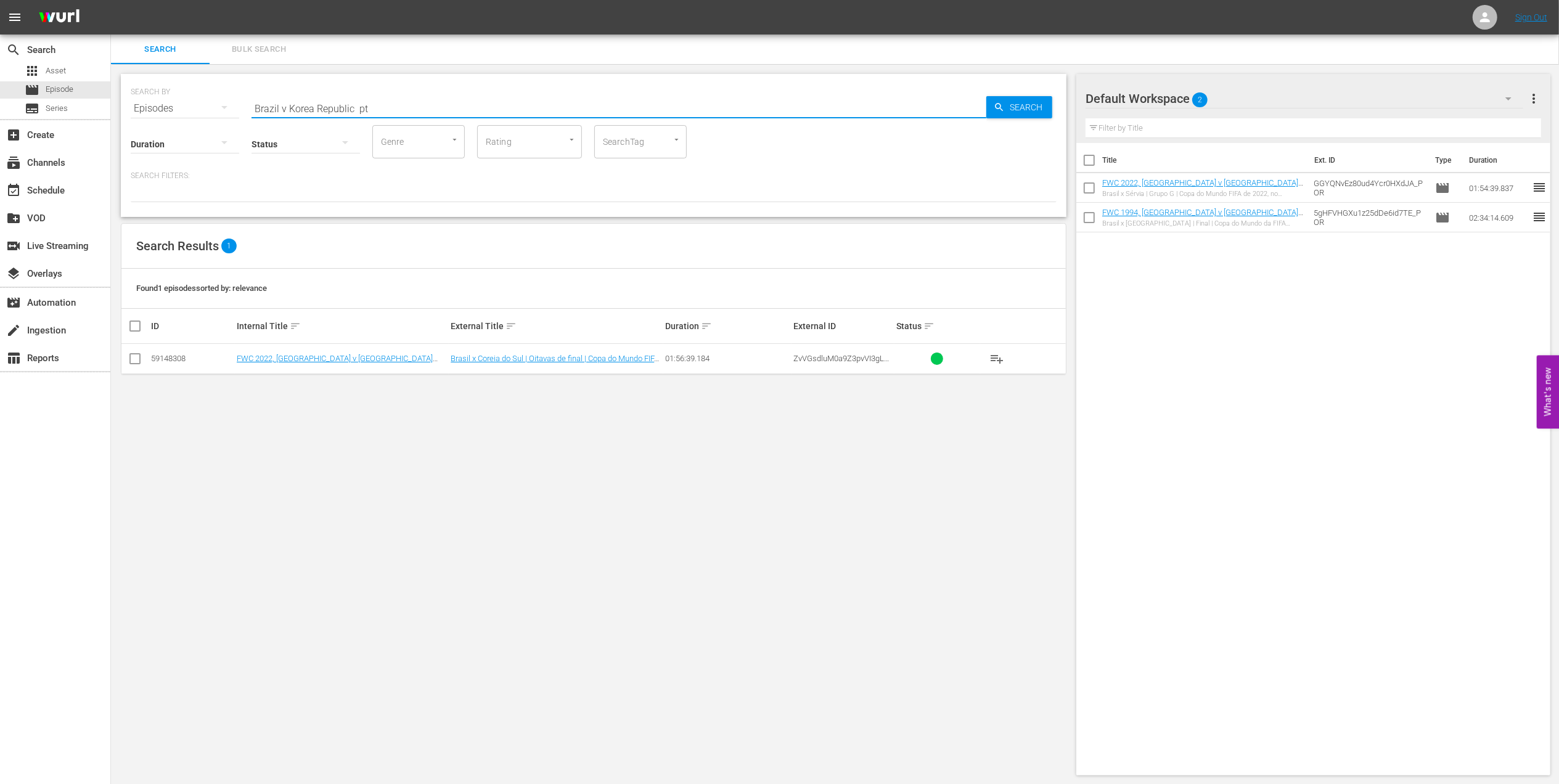
checkbox input "true"
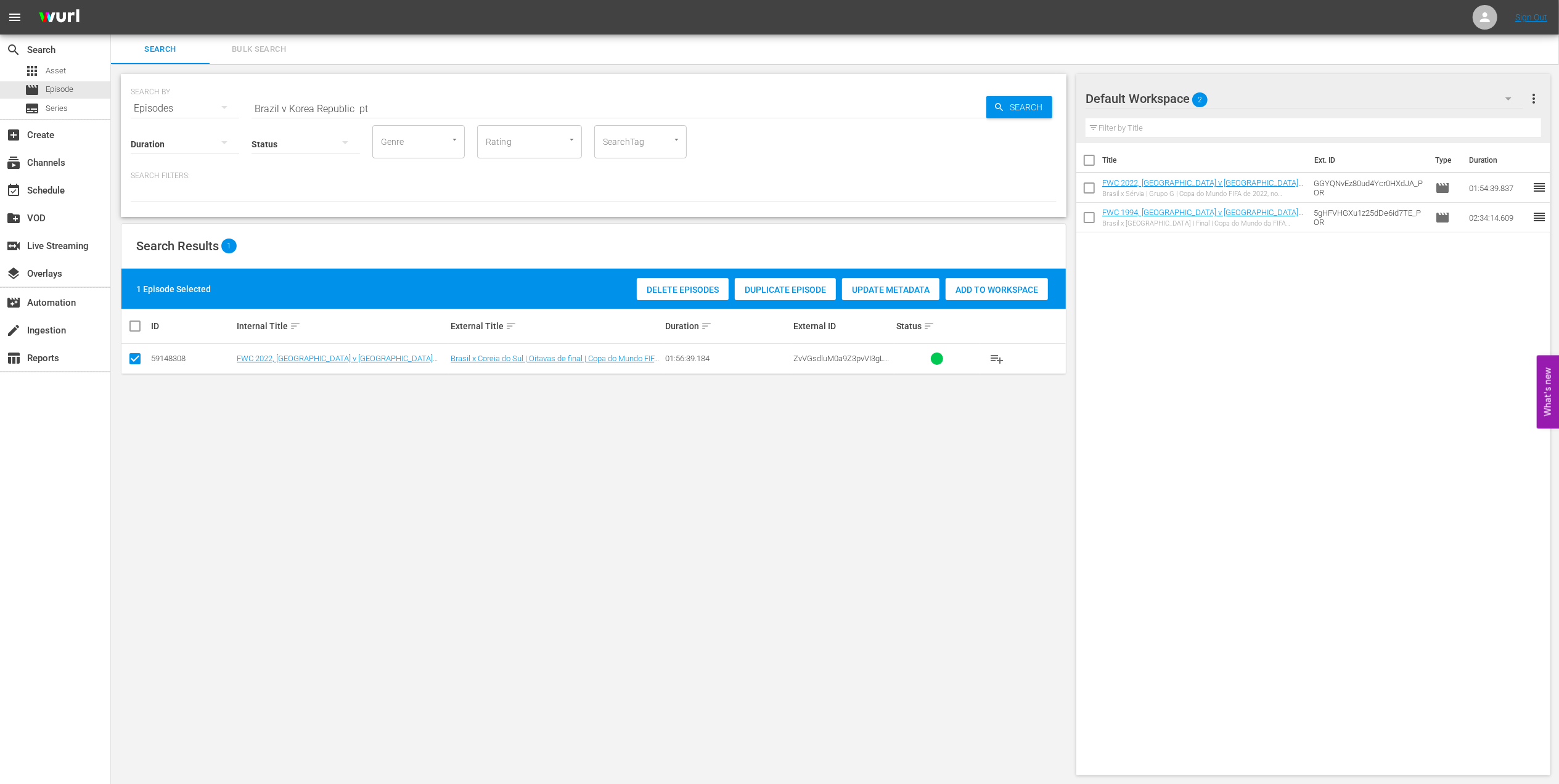
click at [967, 294] on span "Add to Workspace" at bounding box center [997, 290] width 103 height 10
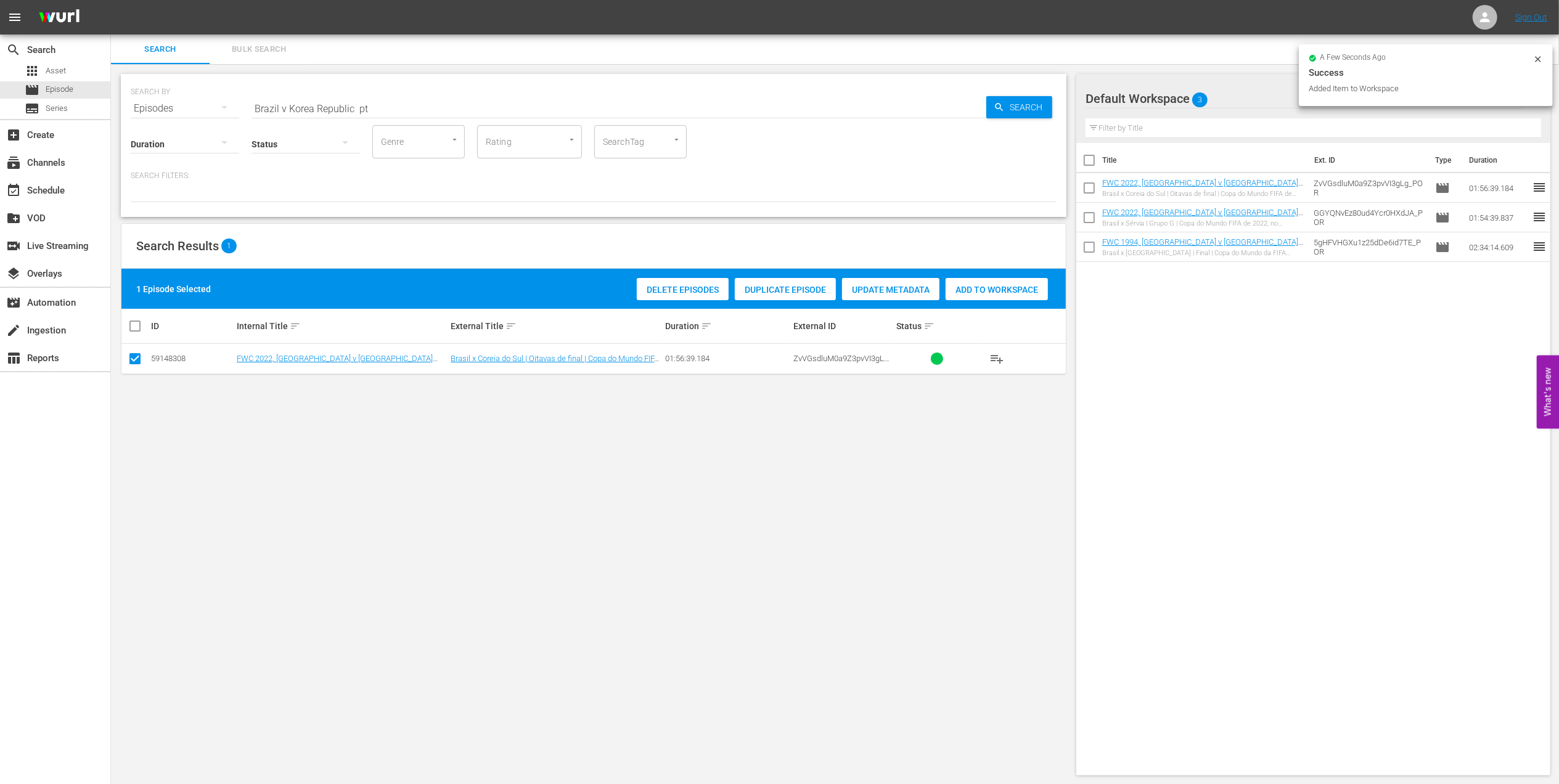
drag, startPoint x: 238, startPoint y: 107, endPoint x: 176, endPoint y: 107, distance: 62.0
click at [176, 107] on div "SEARCH BY Search By Episodes Search ID, Title, Description, Keywords, or Catego…" at bounding box center [594, 101] width 926 height 44
paste input "Croatia v [GEOGRAPHIC_DATA] | Quarter-finals | FIFA World Cup 2022 | Full Match…"
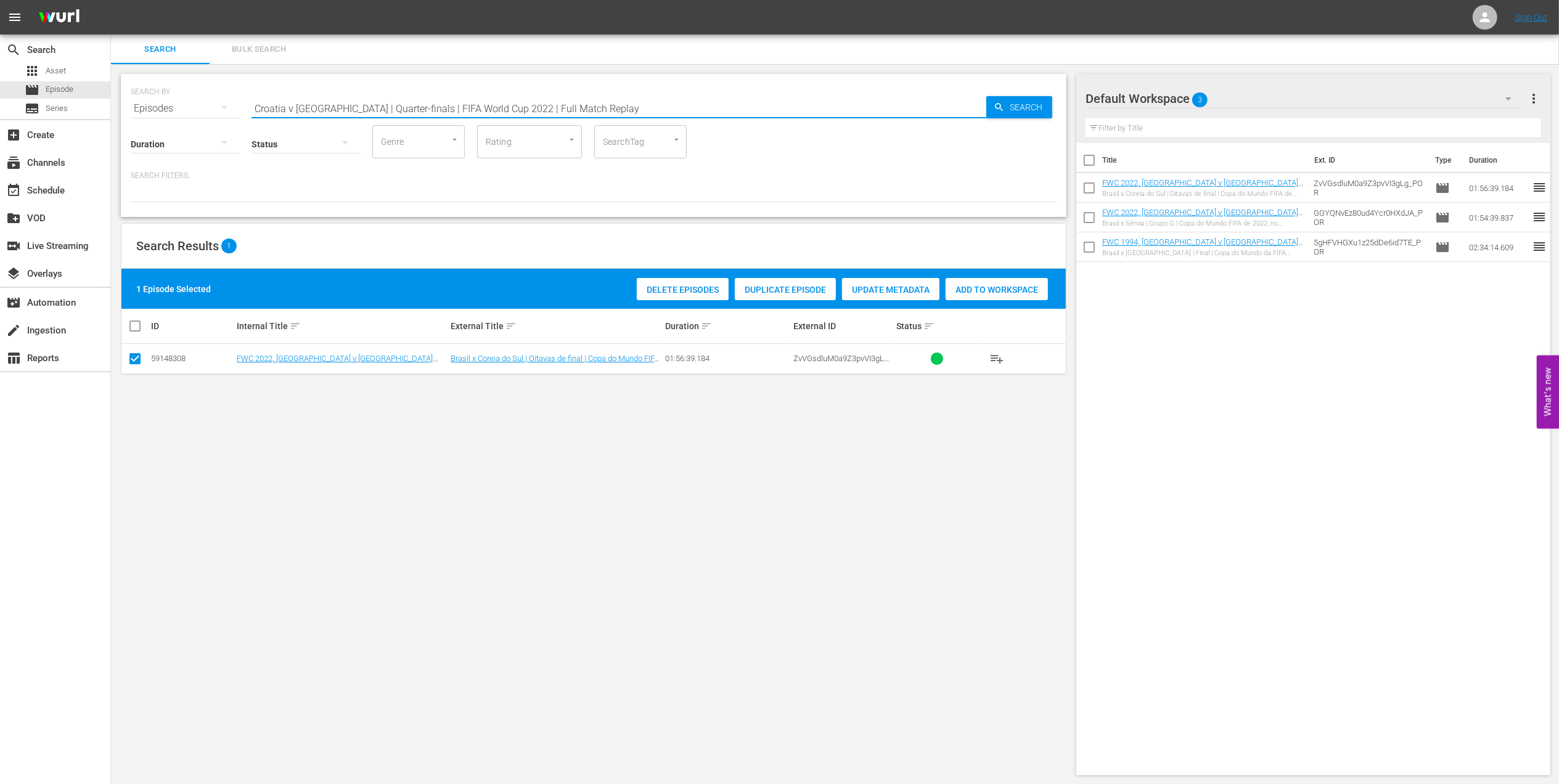
click at [622, 105] on input "Croatia v [GEOGRAPHIC_DATA] | Quarter-finals | FIFA World Cup 2022 | Full Match…" at bounding box center [619, 108] width 735 height 30
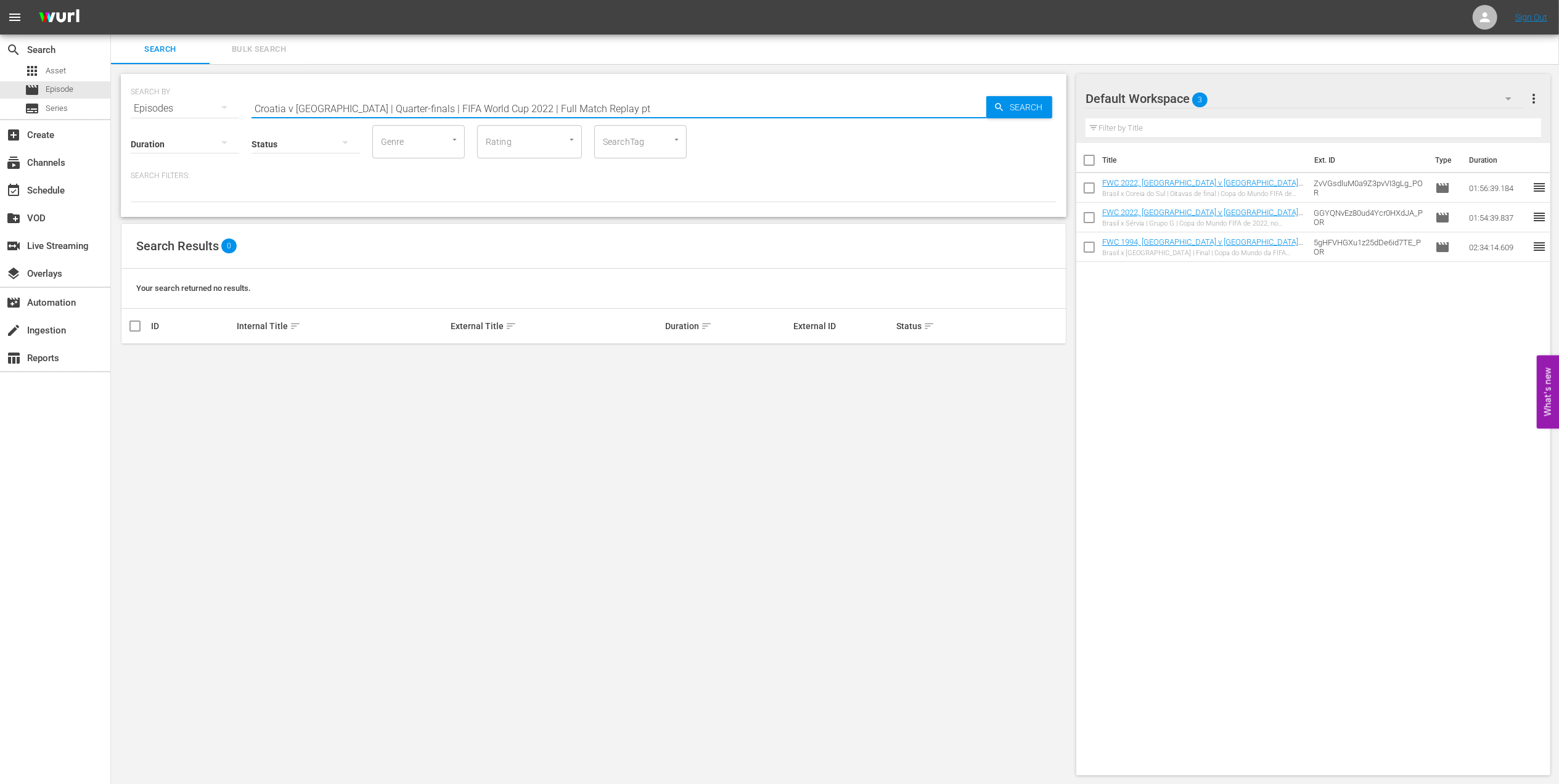
drag, startPoint x: 561, startPoint y: 109, endPoint x: 322, endPoint y: 111, distance: 239.0
click at [322, 111] on input "Croatia v [GEOGRAPHIC_DATA] | Quarter-finals | FIFA World Cup 2022 | Full Match…" at bounding box center [619, 108] width 735 height 30
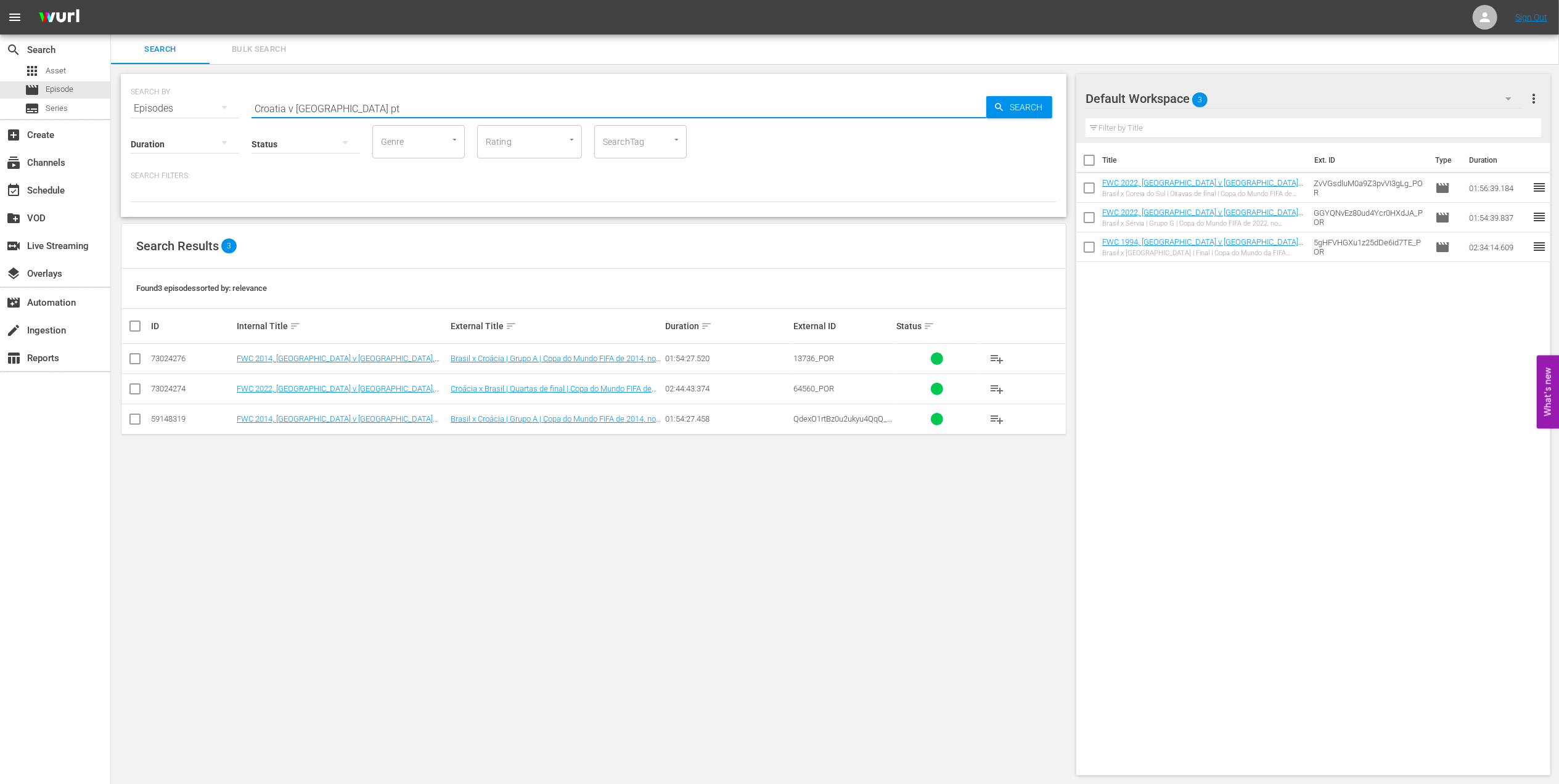
type input "Croatia v [GEOGRAPHIC_DATA] pt"
click at [131, 395] on input "checkbox" at bounding box center [134, 391] width 15 height 15
checkbox input "true"
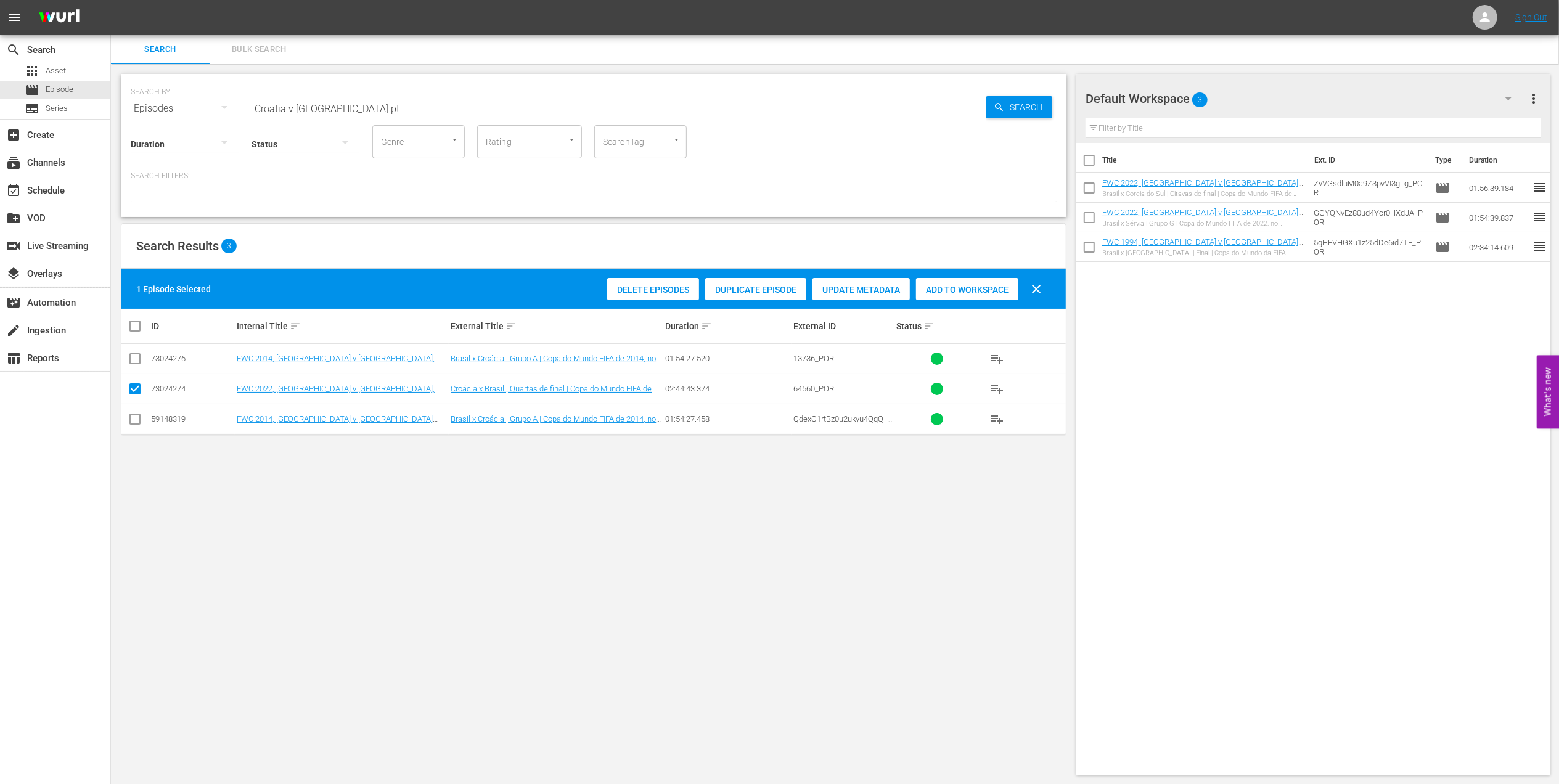
click at [955, 288] on span "Add to Workspace" at bounding box center [967, 290] width 103 height 10
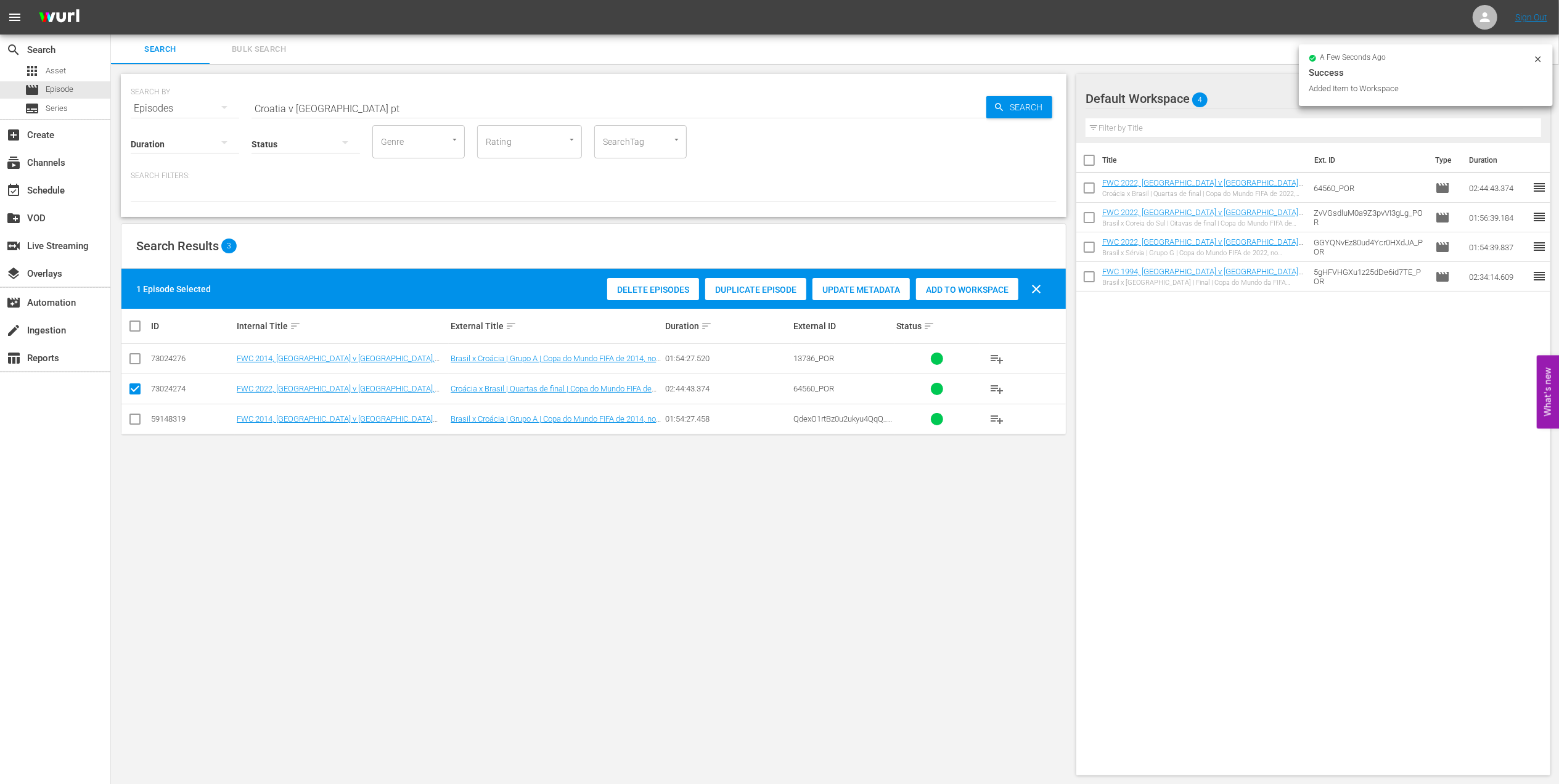
drag, startPoint x: 350, startPoint y: 107, endPoint x: 186, endPoint y: 107, distance: 164.0
click at [186, 107] on div "SEARCH BY Search By Episodes Search ID, Title, Description, Keywords, or Catego…" at bounding box center [594, 101] width 926 height 44
paste input "FWC 1990 - Final - Germany v Argentina"
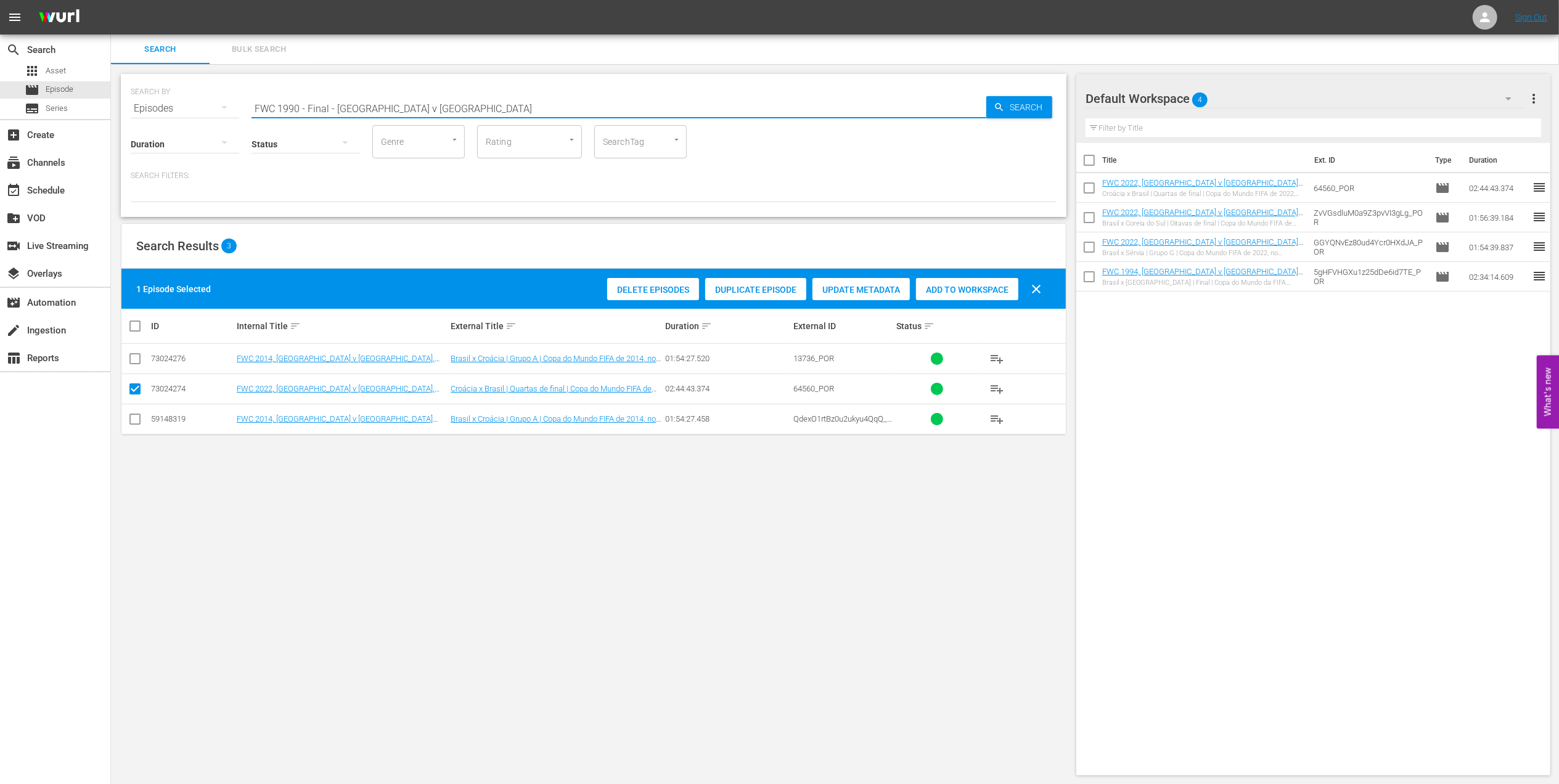
click at [484, 99] on input "FWC 1990 - Final - Germany v Argentina" at bounding box center [619, 108] width 735 height 30
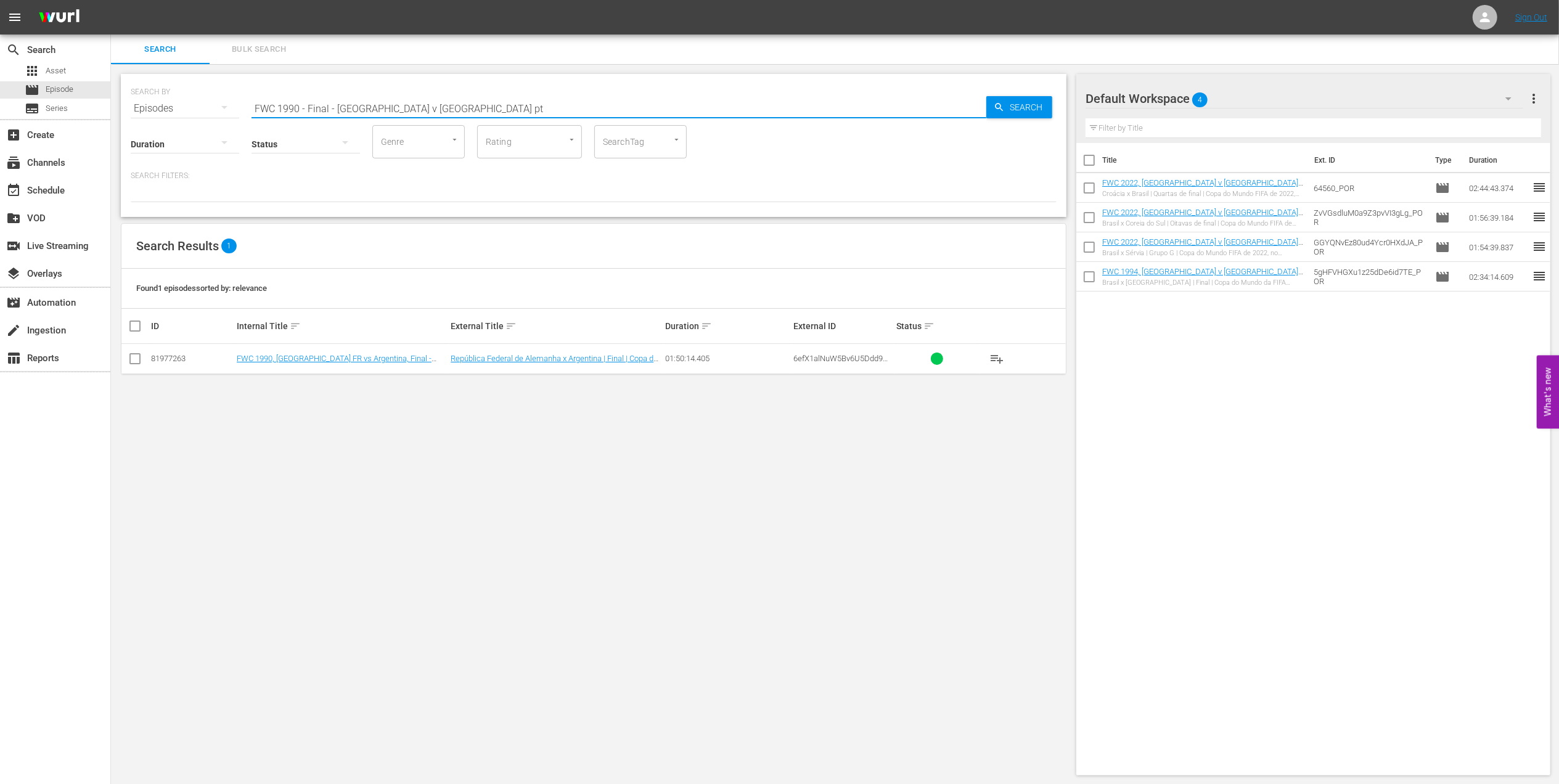
type input "FWC 1990 - Final - Germany v Argentina pt"
click at [136, 359] on input "checkbox" at bounding box center [134, 361] width 15 height 15
checkbox input "true"
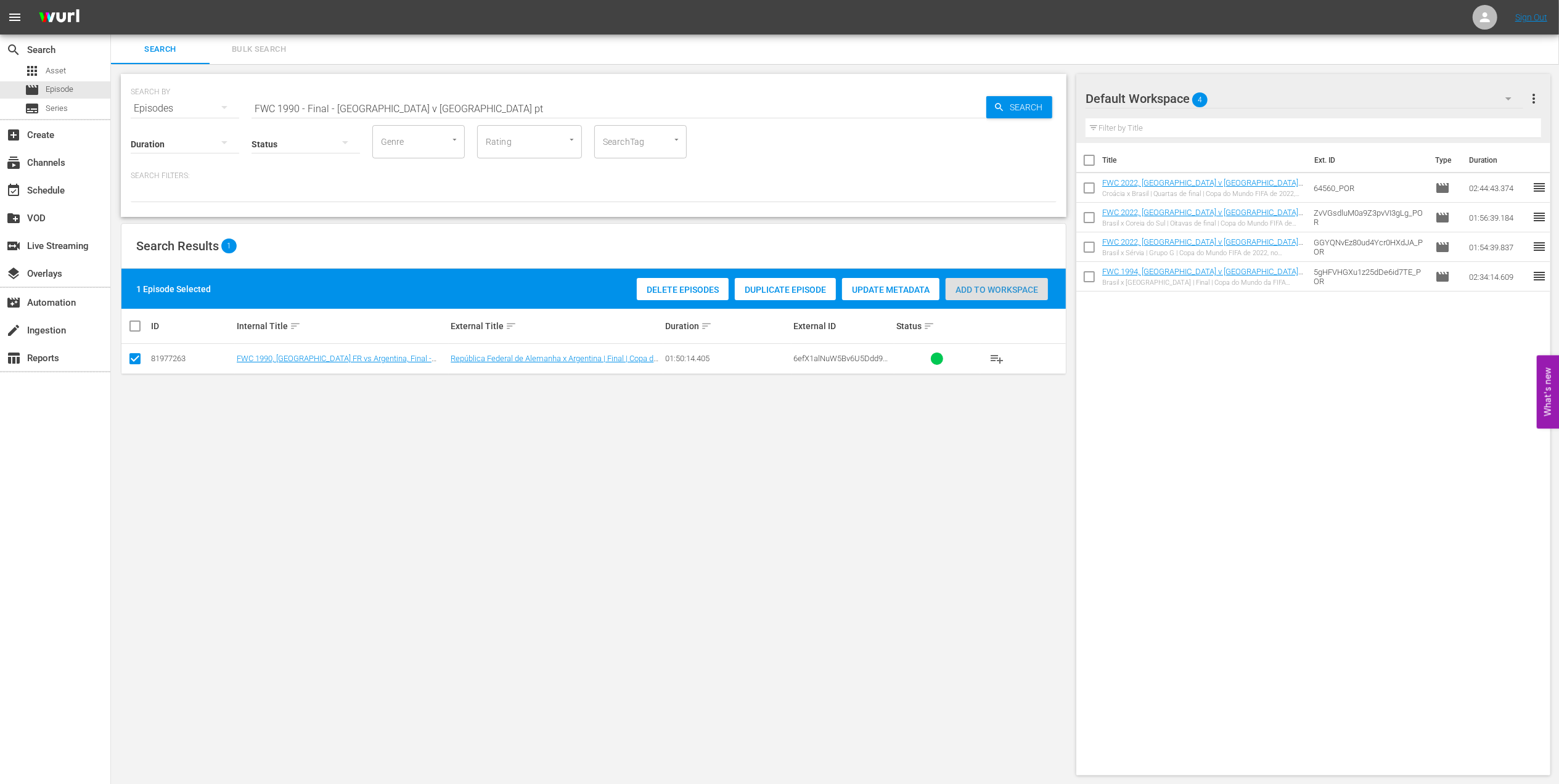
click at [964, 289] on span "Add to Workspace" at bounding box center [997, 290] width 103 height 10
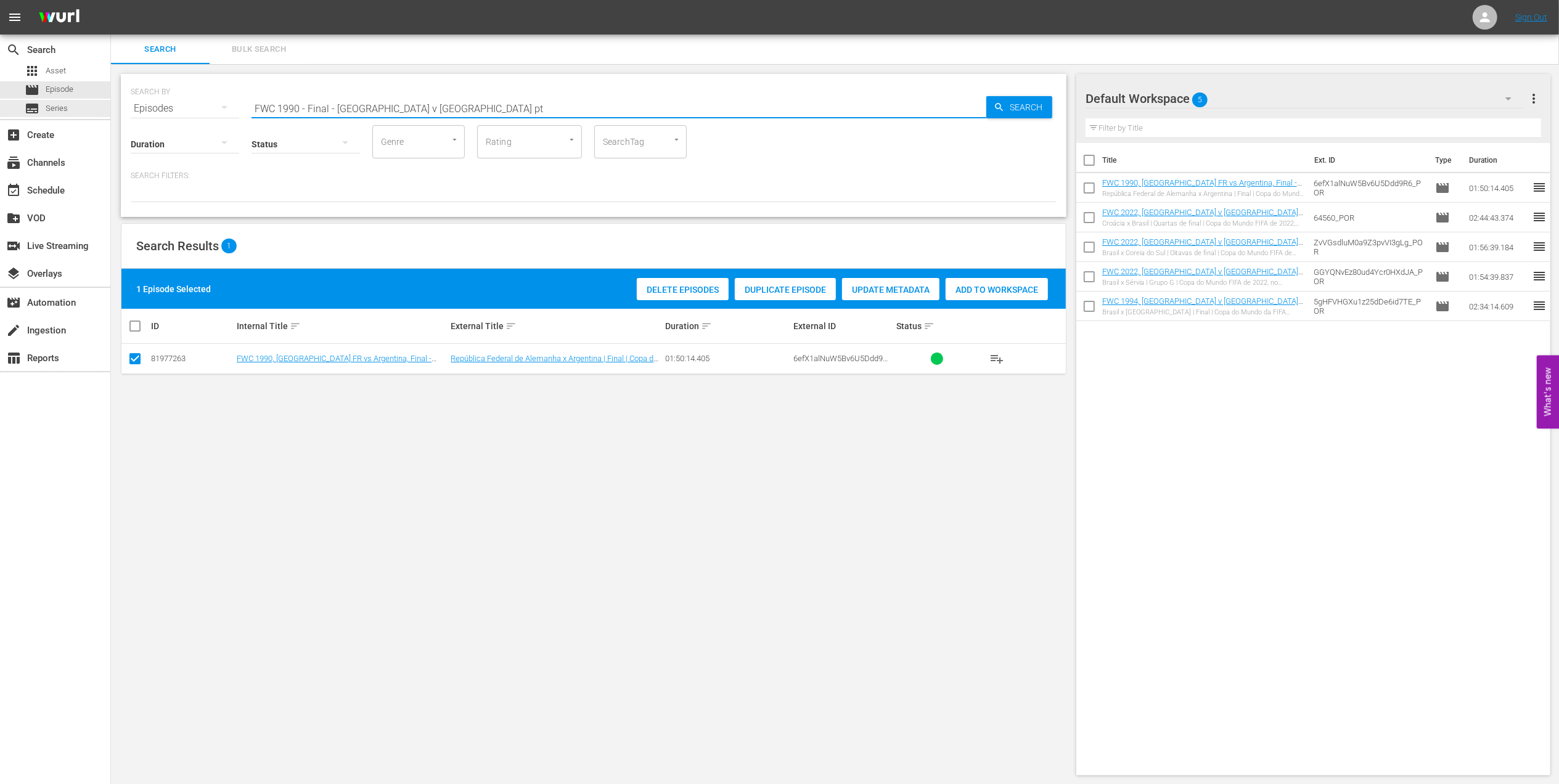
drag, startPoint x: 486, startPoint y: 110, endPoint x: 191, endPoint y: 129, distance: 295.6
click at [111, 0] on div "search Search apps Asset movie Episode subtitles Series add_box Create subscrip…" at bounding box center [835, 0] width 1448 height 0
type input "a"
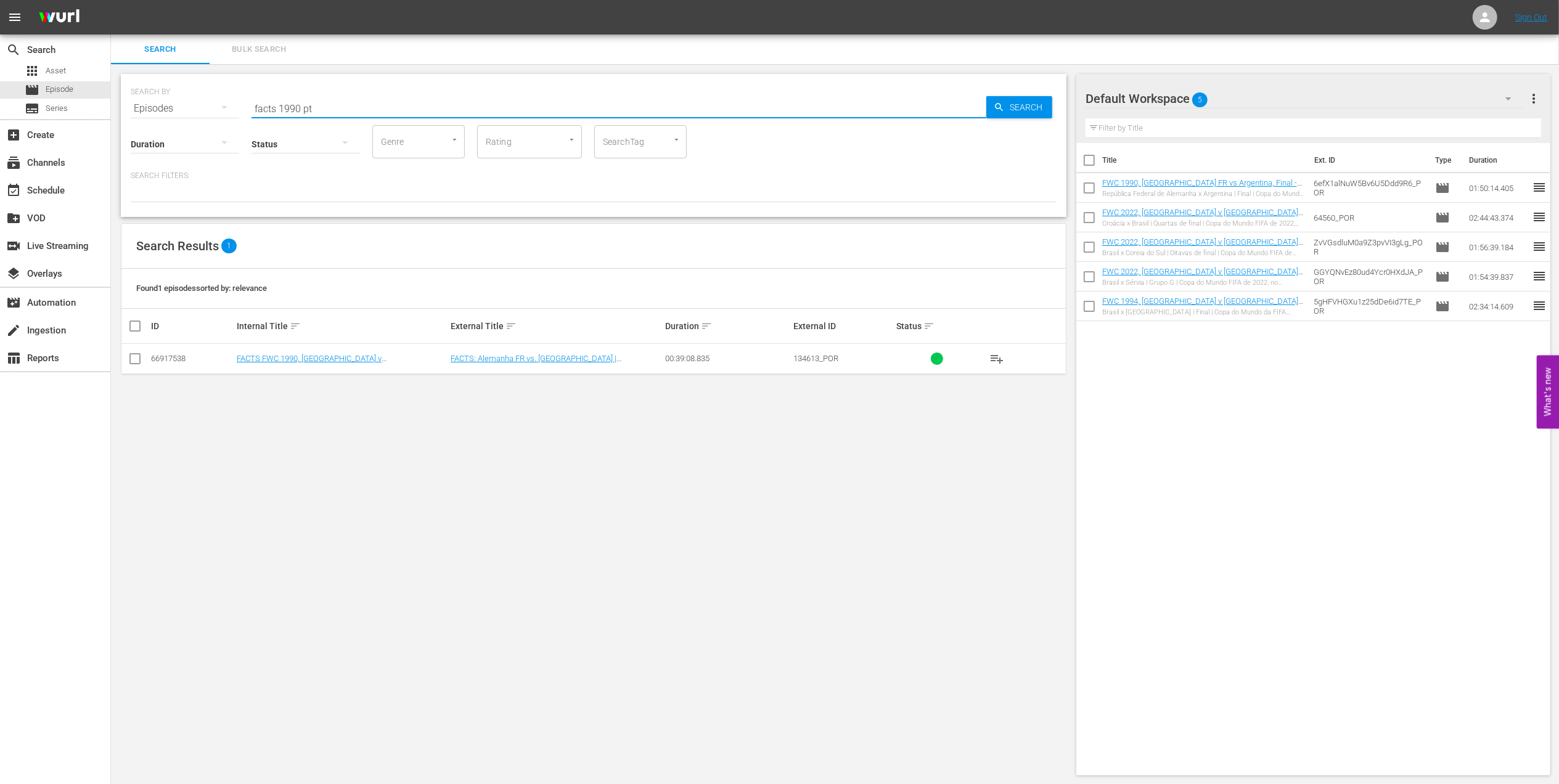
type input "facts 1990 pt"
click at [143, 362] on td at bounding box center [135, 359] width 28 height 30
click at [136, 362] on input "checkbox" at bounding box center [134, 361] width 15 height 15
checkbox input "true"
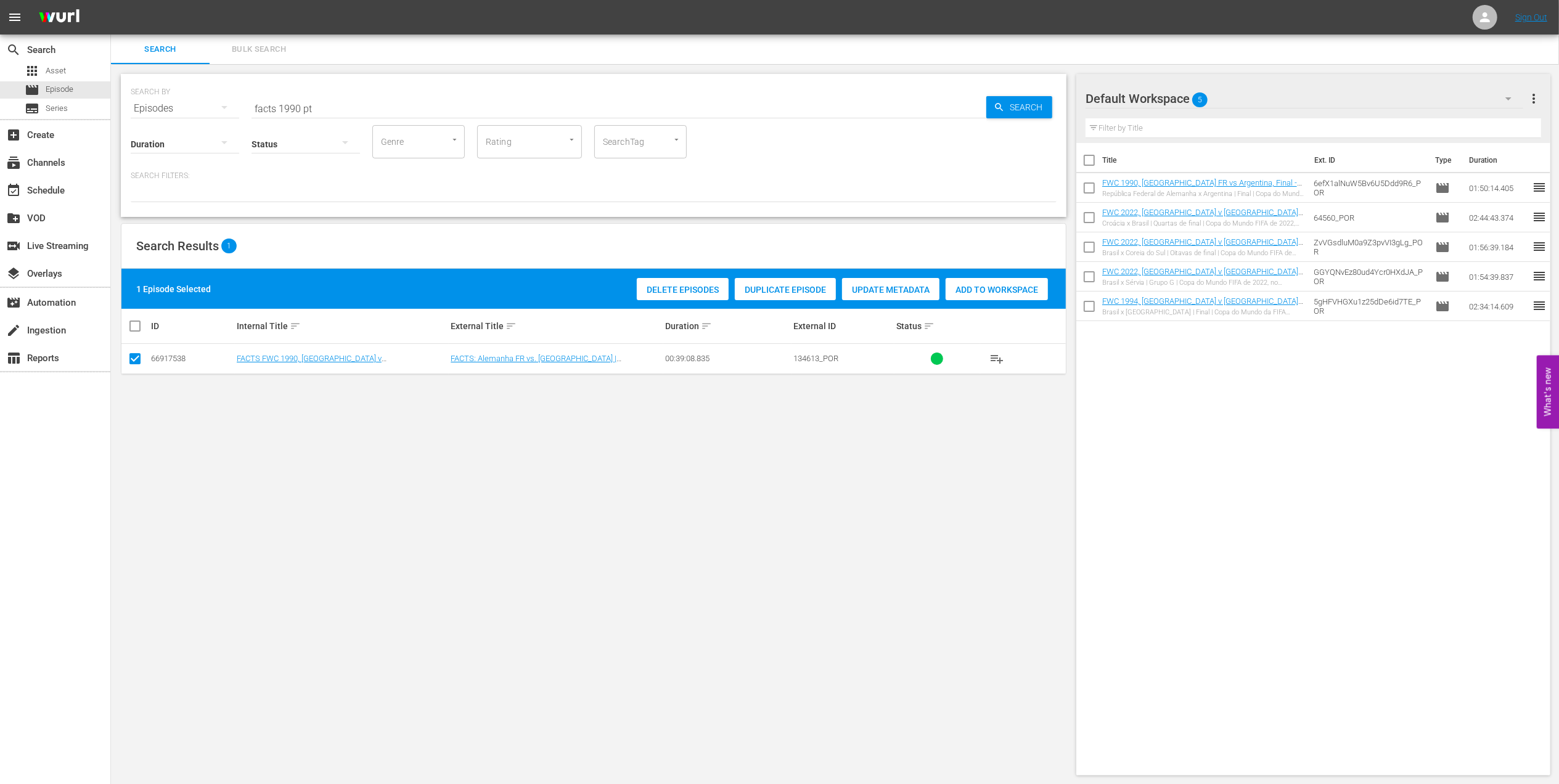
click at [1013, 294] on span "Add to Workspace" at bounding box center [997, 290] width 103 height 10
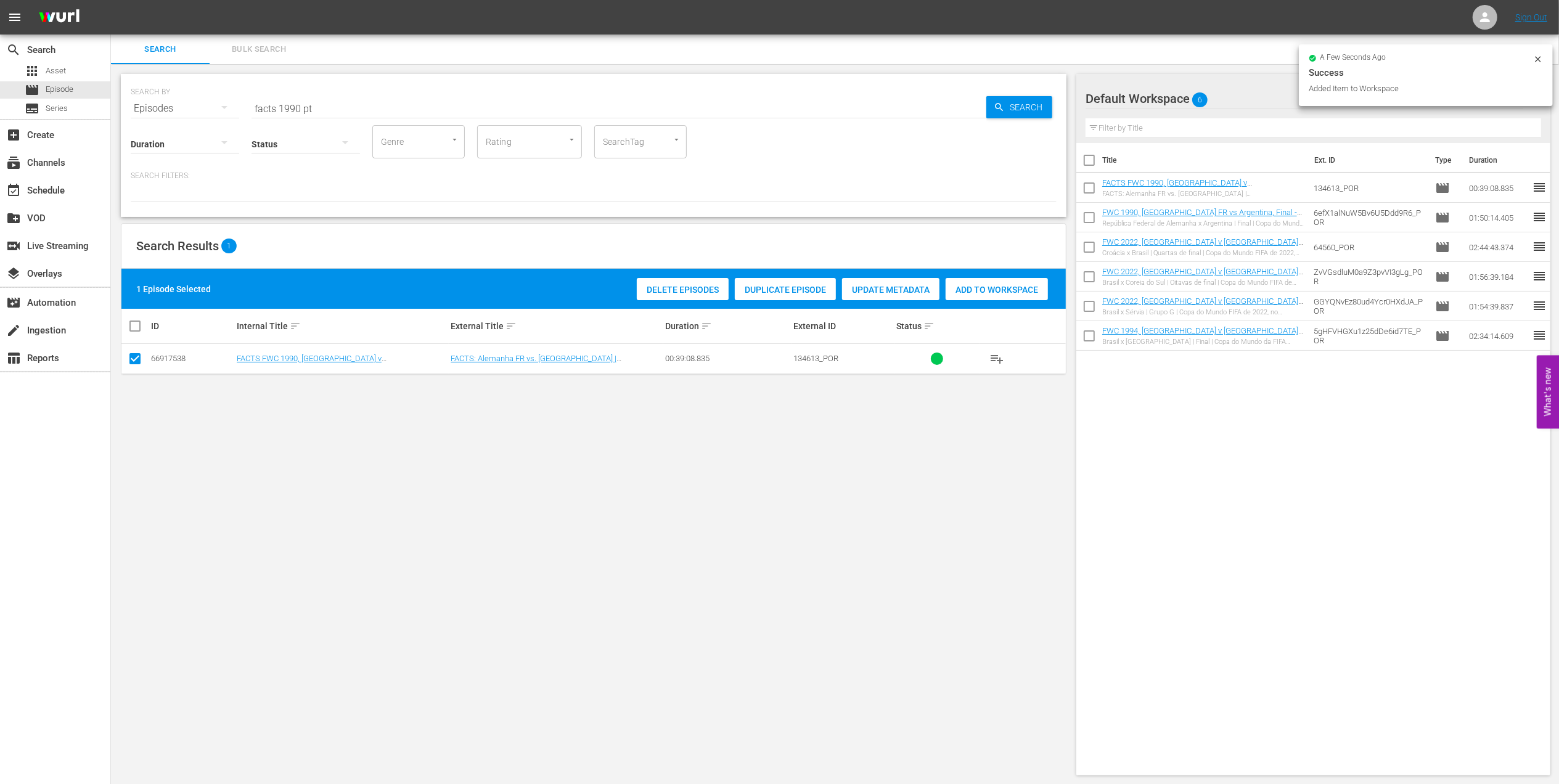
click at [299, 106] on input "facts 1990 pt" at bounding box center [619, 108] width 735 height 30
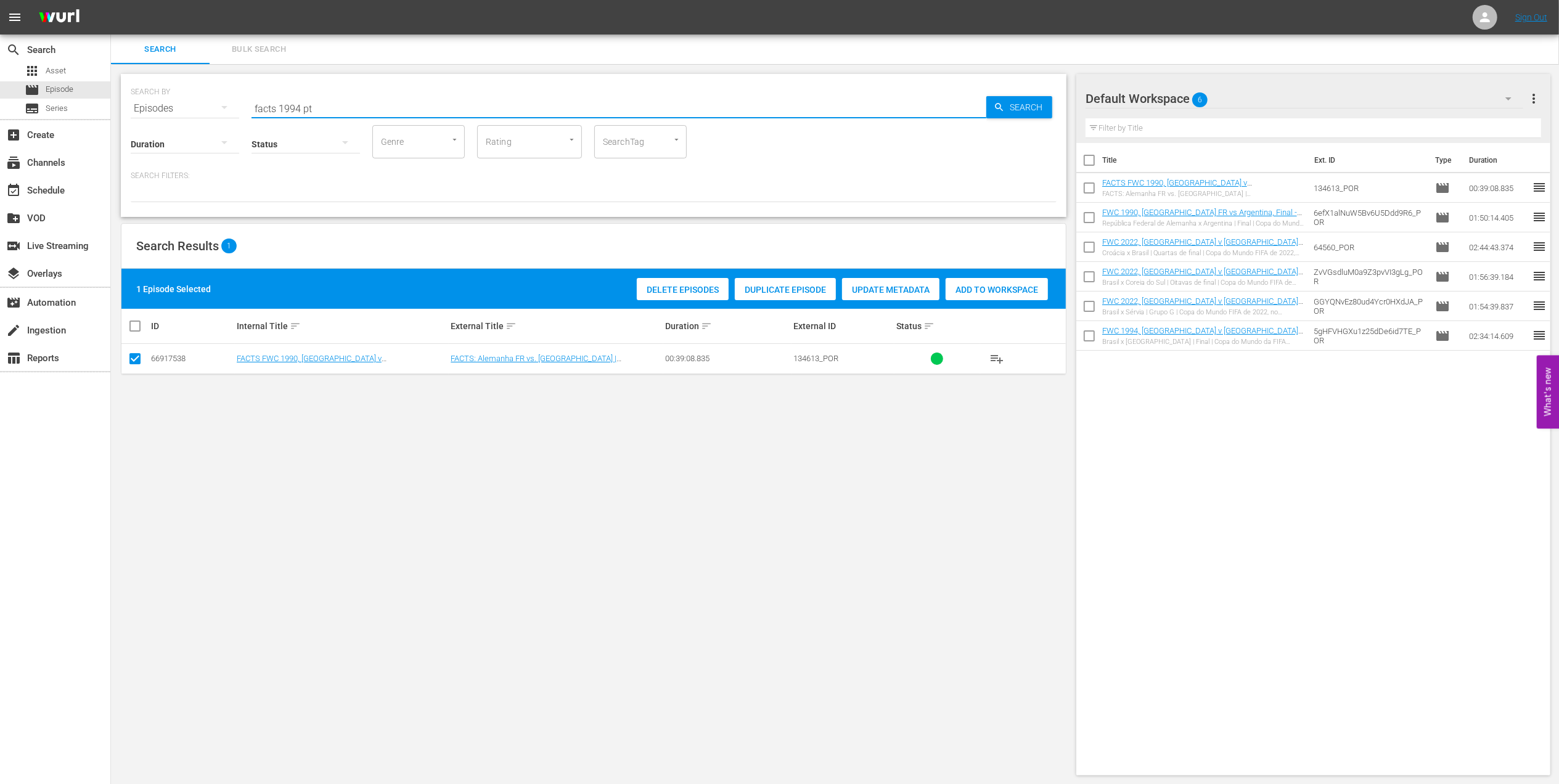
type input "facts 1994 pt"
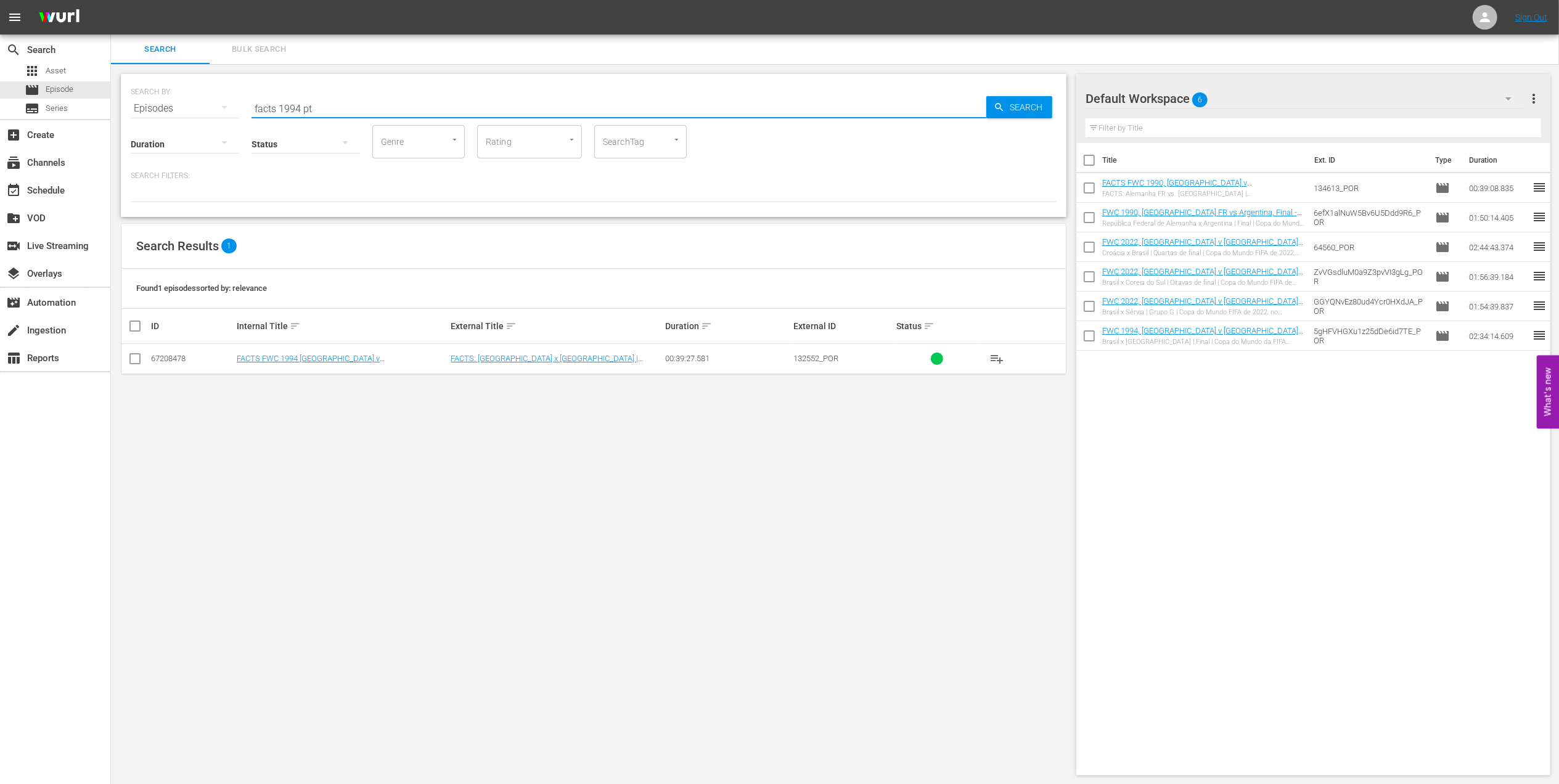
drag, startPoint x: 138, startPoint y: 356, endPoint x: 259, endPoint y: 351, distance: 121.1
click at [138, 357] on input "checkbox" at bounding box center [134, 361] width 15 height 15
checkbox input "true"
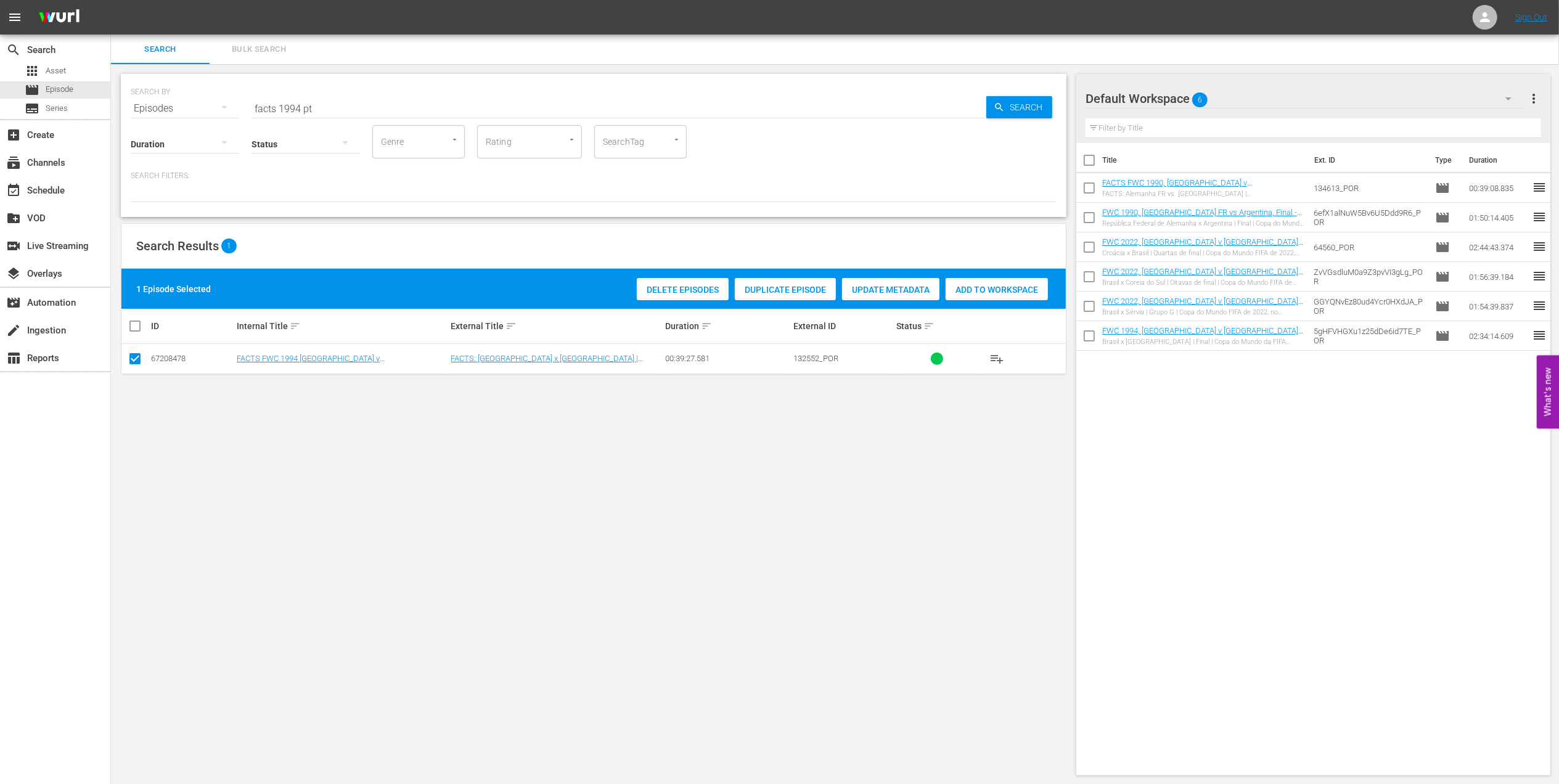
click at [978, 294] on span "Add to Workspace" at bounding box center [997, 290] width 103 height 10
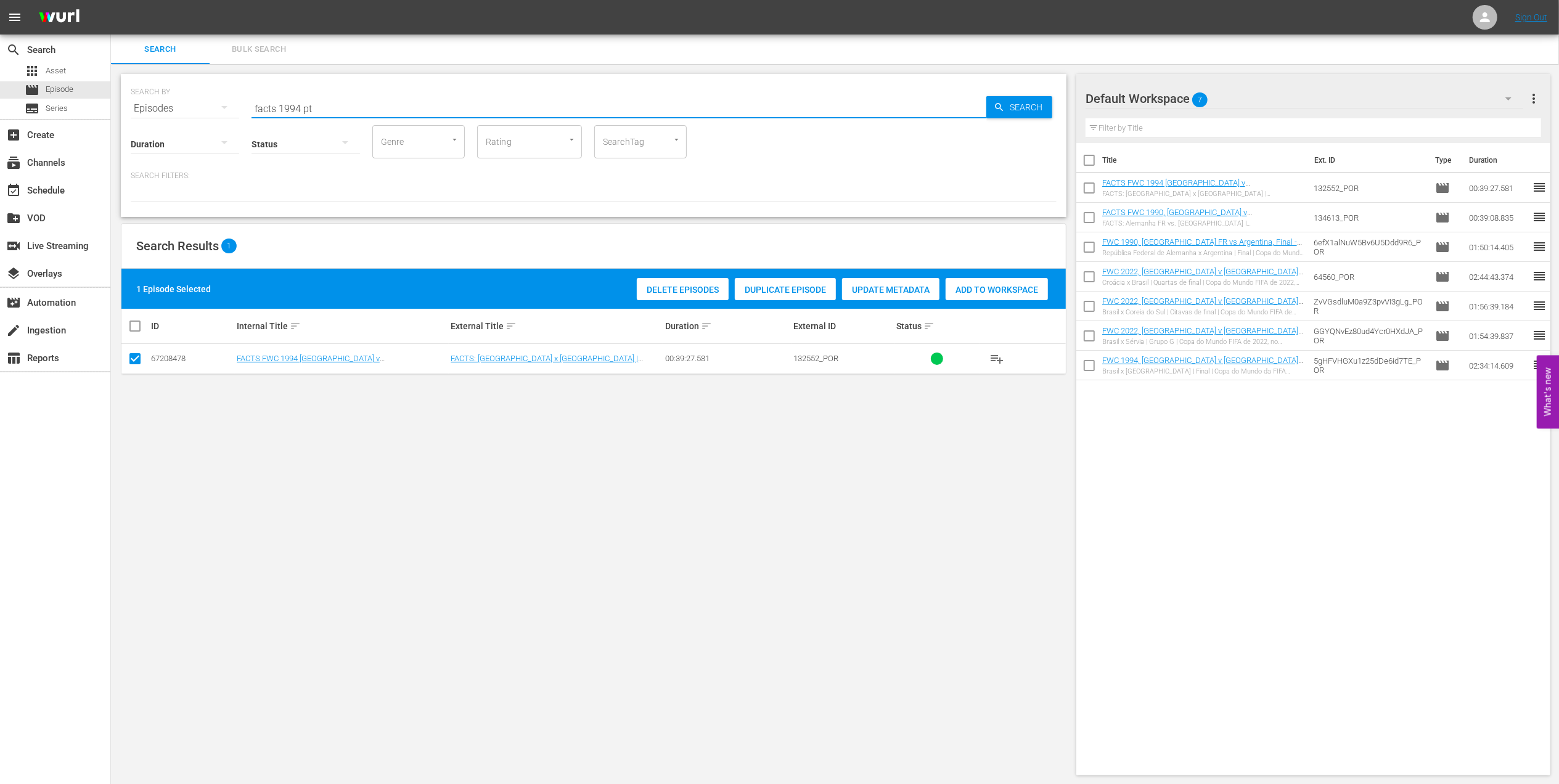
drag, startPoint x: 339, startPoint y: 107, endPoint x: 195, endPoint y: 114, distance: 144.2
click at [190, 112] on div "SEARCH BY Search By Episodes Search ID, Title, Description, Keywords, or Catego…" at bounding box center [594, 101] width 926 height 44
paste input "World Champions: Italy 1982"
click at [484, 112] on input "World Champions: Italy 1982" at bounding box center [619, 108] width 735 height 30
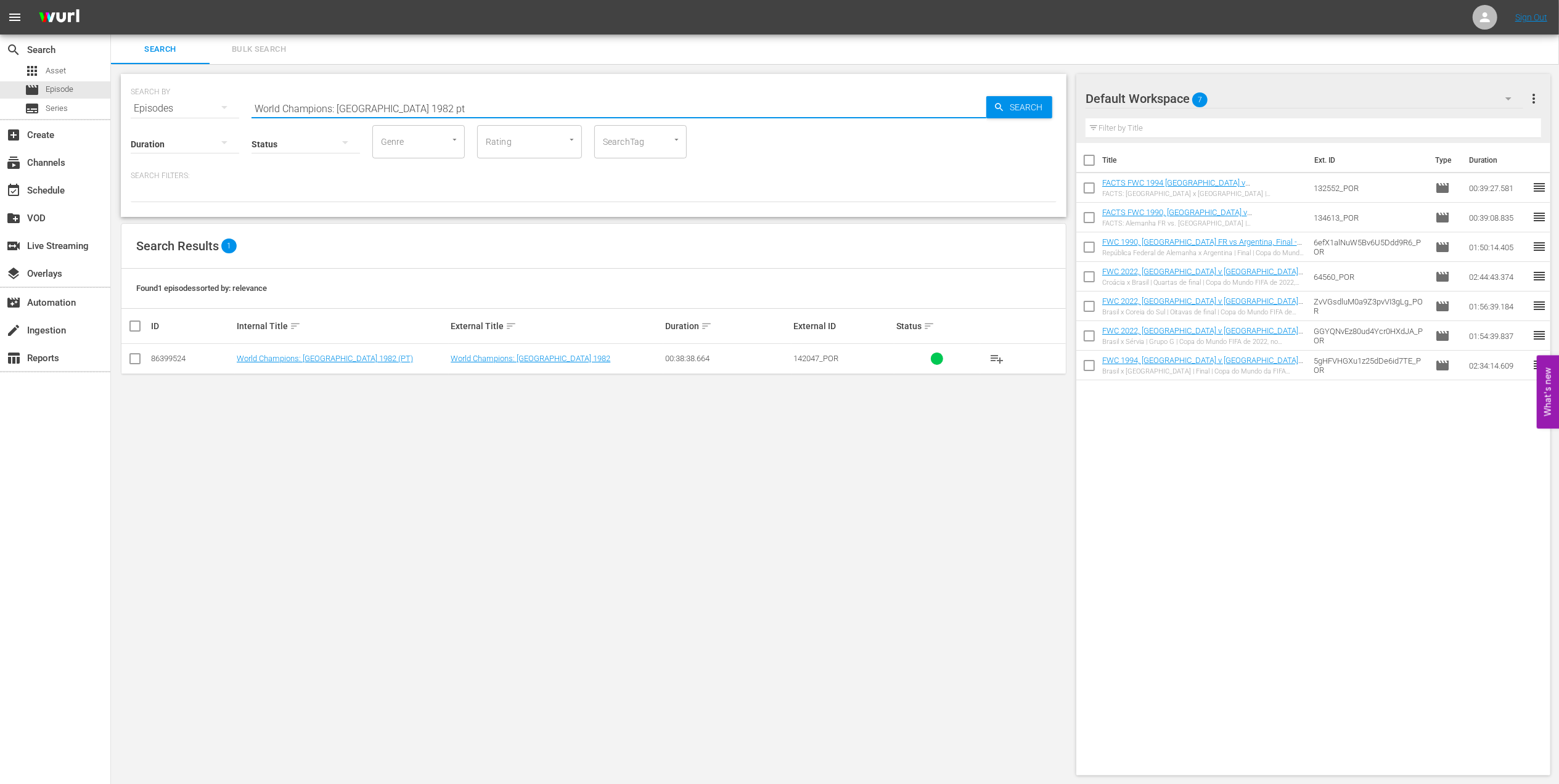
type input "World Champions: Italy 1982 pt"
click at [133, 360] on input "checkbox" at bounding box center [134, 361] width 15 height 15
checkbox input "true"
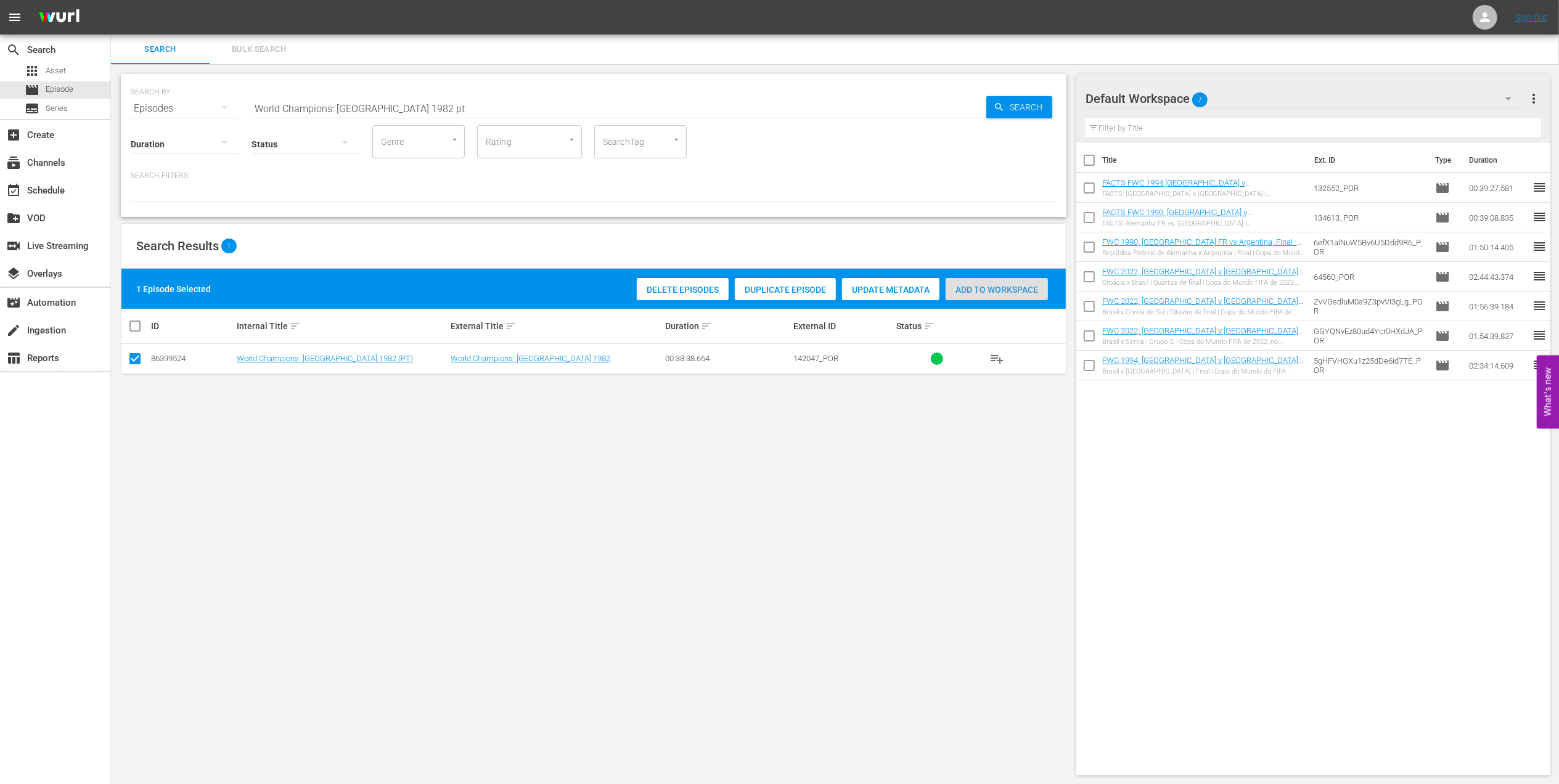
click at [962, 287] on span "Add to Workspace" at bounding box center [997, 290] width 103 height 10
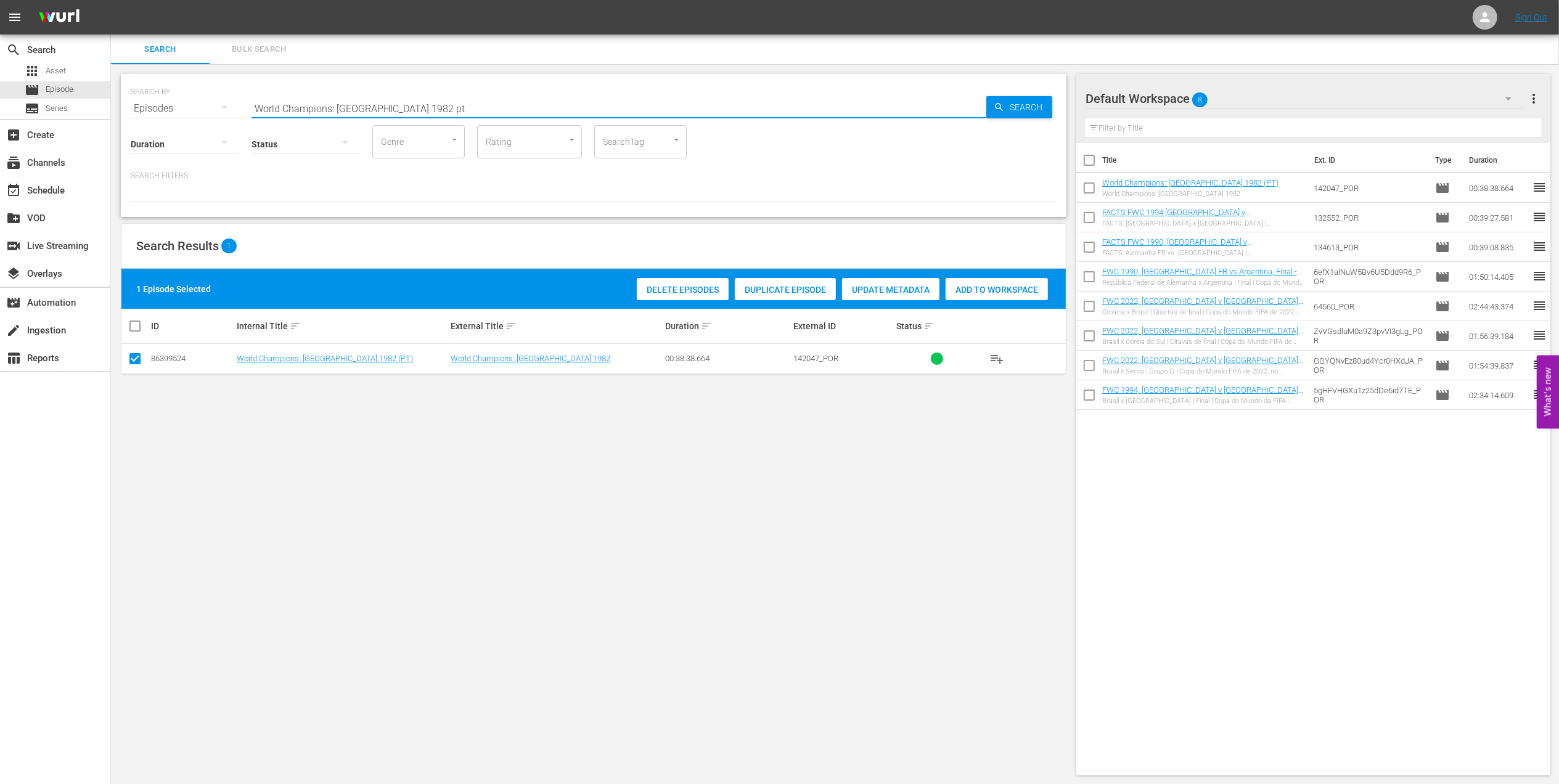
drag, startPoint x: 411, startPoint y: 105, endPoint x: 151, endPoint y: 132, distance: 261.4
click at [151, 132] on div "SEARCH BY Search By Episodes Search ID, Title, Description, Keywords, or Catego…" at bounding box center [594, 146] width 946 height 143
paste input "FWC 1982, Italy vs Germany FR, Final (PT)"
click at [479, 100] on input "FWC 1982, Italy vs Germany FR, Final (PT)" at bounding box center [619, 108] width 735 height 30
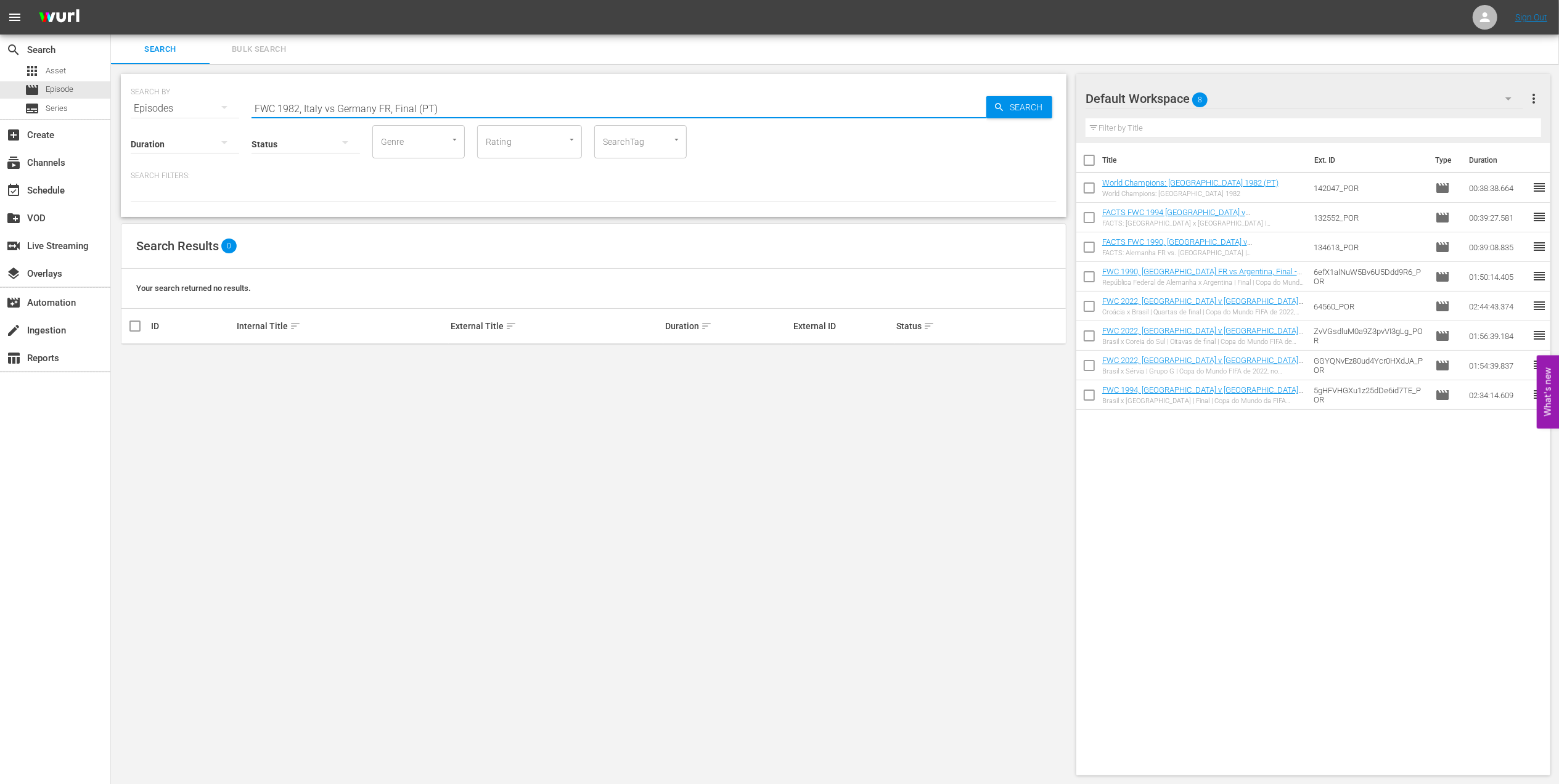
click at [333, 110] on input "FWC 1982, Italy vs Germany FR, Final (PT)" at bounding box center [619, 108] width 735 height 30
type input "FWC 1982, Italy v Germany FR, Final (PT)"
drag, startPoint x: 134, startPoint y: 356, endPoint x: 388, endPoint y: 356, distance: 254.0
click at [136, 357] on input "checkbox" at bounding box center [134, 361] width 15 height 15
checkbox input "true"
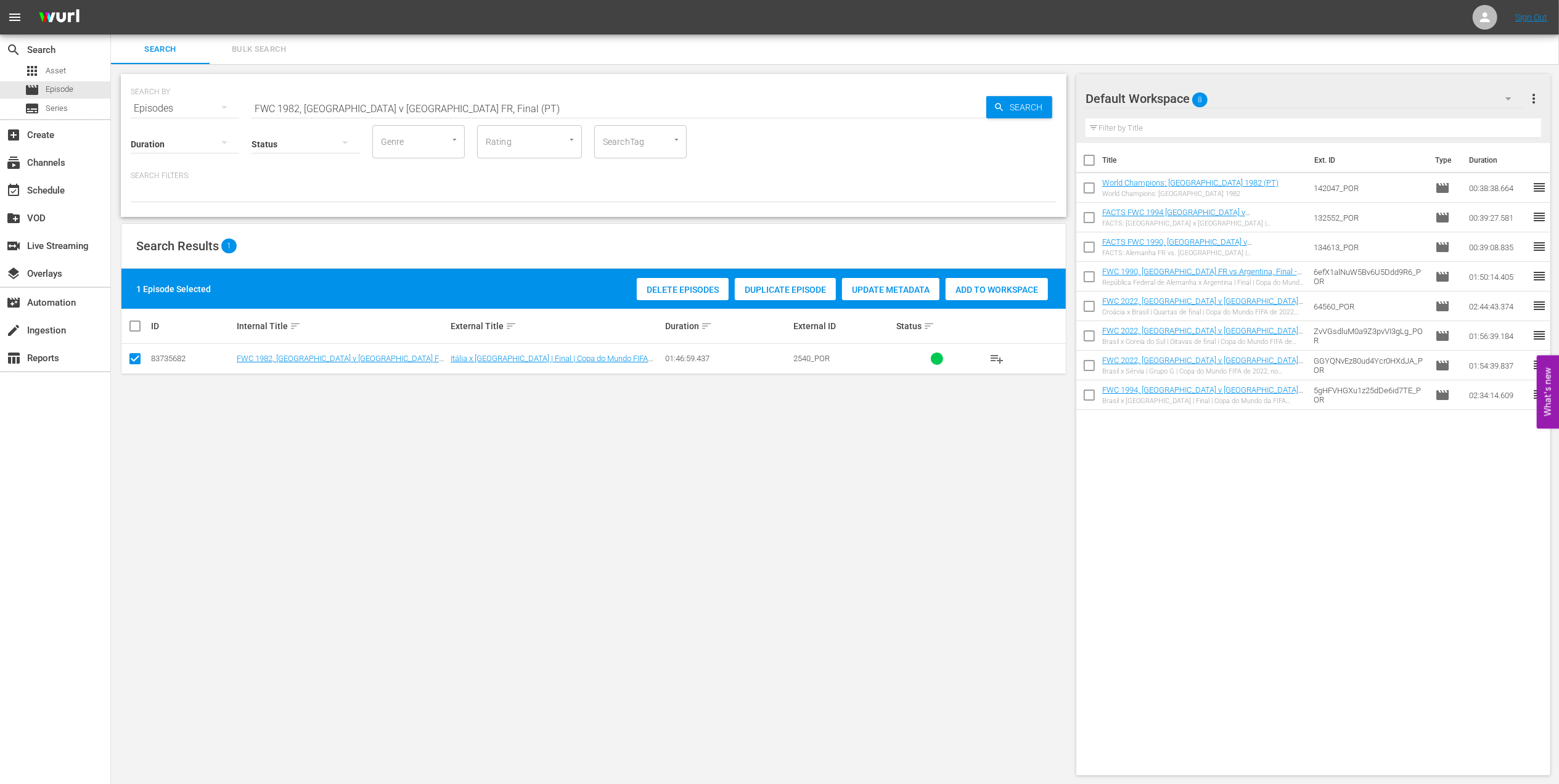
click at [975, 287] on span "Add to Workspace" at bounding box center [997, 290] width 103 height 10
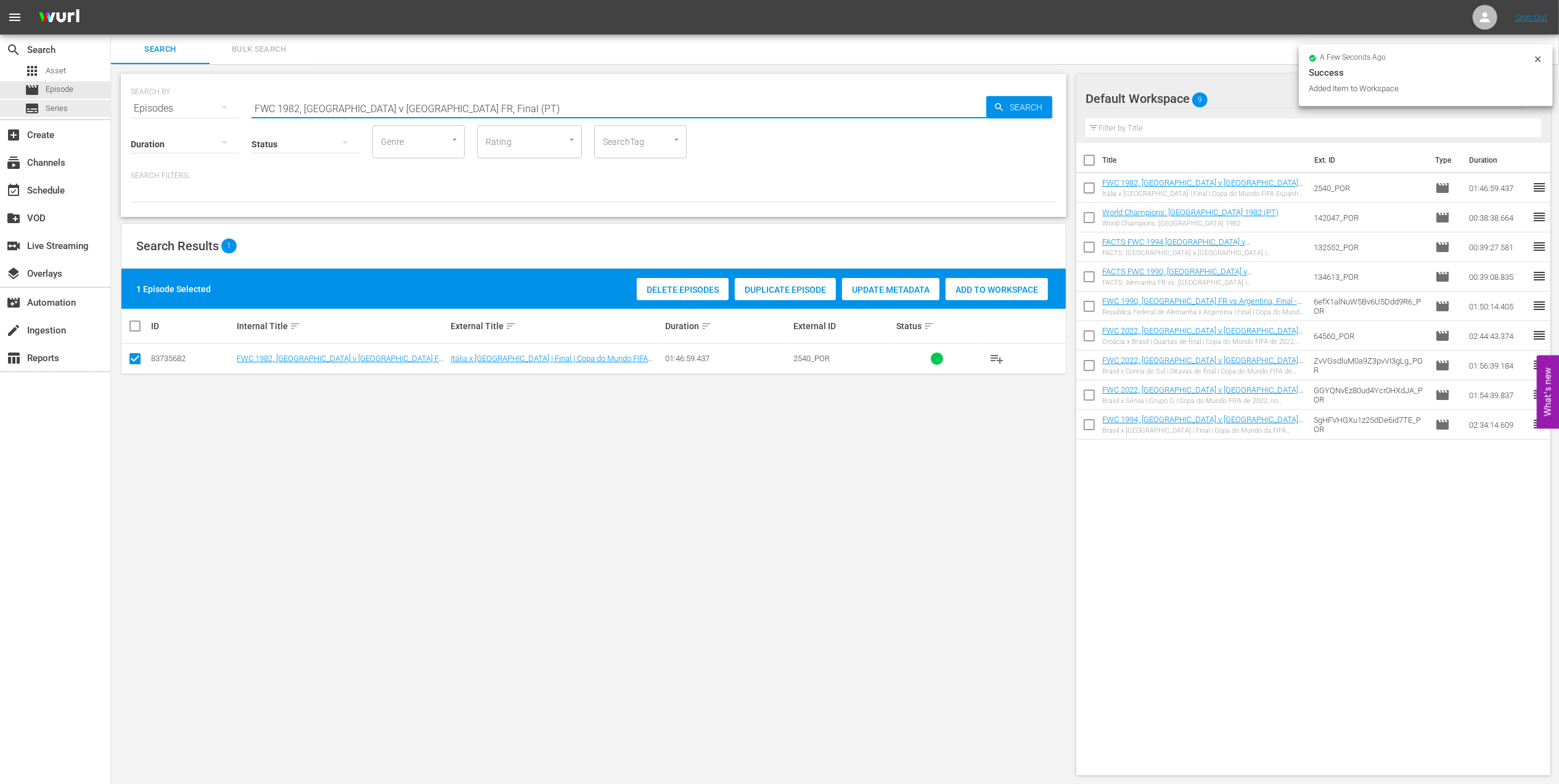
drag, startPoint x: 449, startPoint y: 110, endPoint x: 262, endPoint y: 103, distance: 187.1
click at [111, 0] on div "search Search apps Asset movie Episode subtitles Series add_box Create subscrip…" at bounding box center [835, 0] width 1448 height 0
paste input "1962 Official Film - Viva Brasil"
click at [422, 103] on input "1962 Official Film - Viva Brasil" at bounding box center [619, 108] width 735 height 30
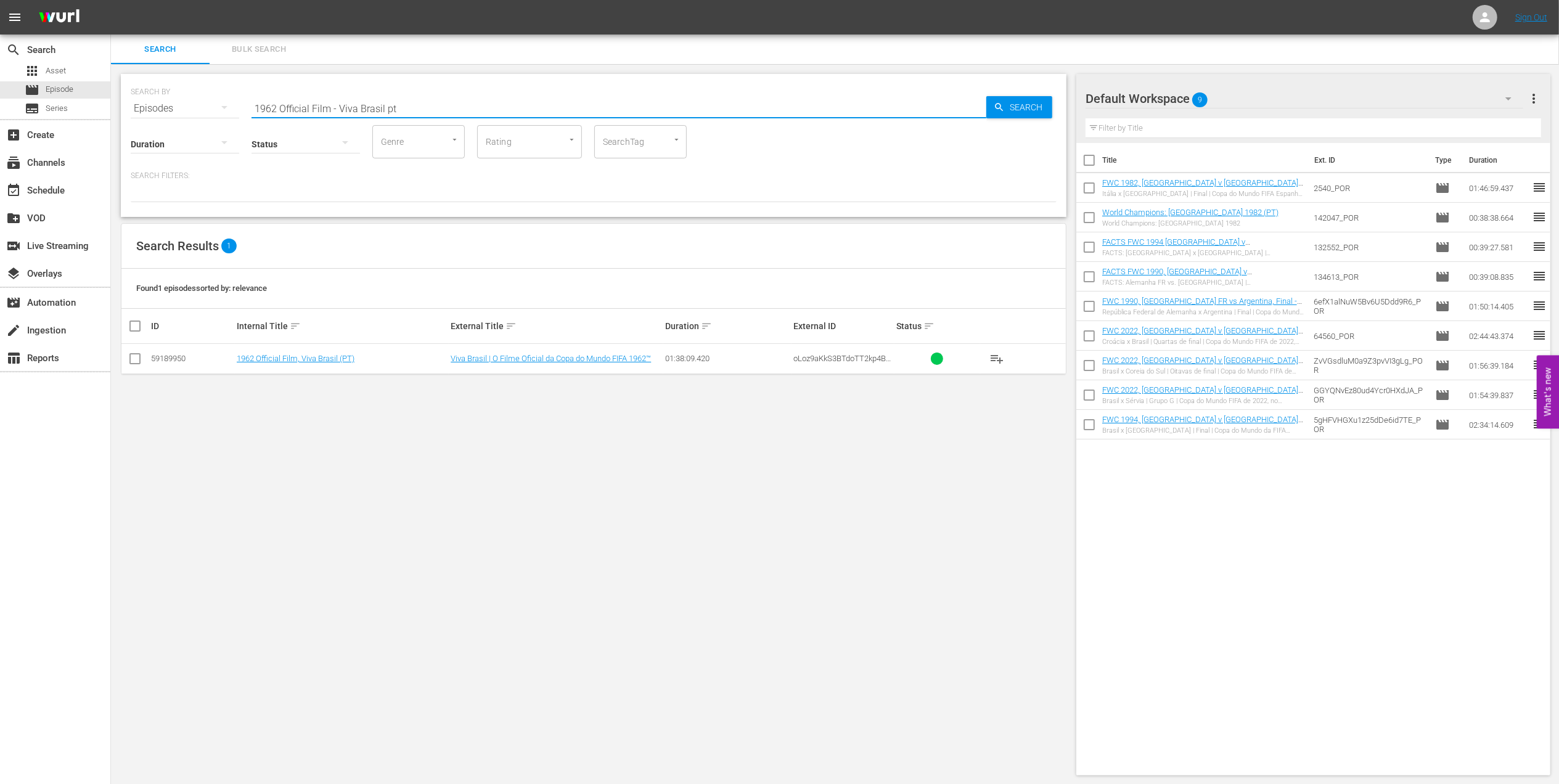
type input "1962 Official Film - Viva Brasil pt"
click at [134, 363] on input "checkbox" at bounding box center [134, 361] width 15 height 15
checkbox input "true"
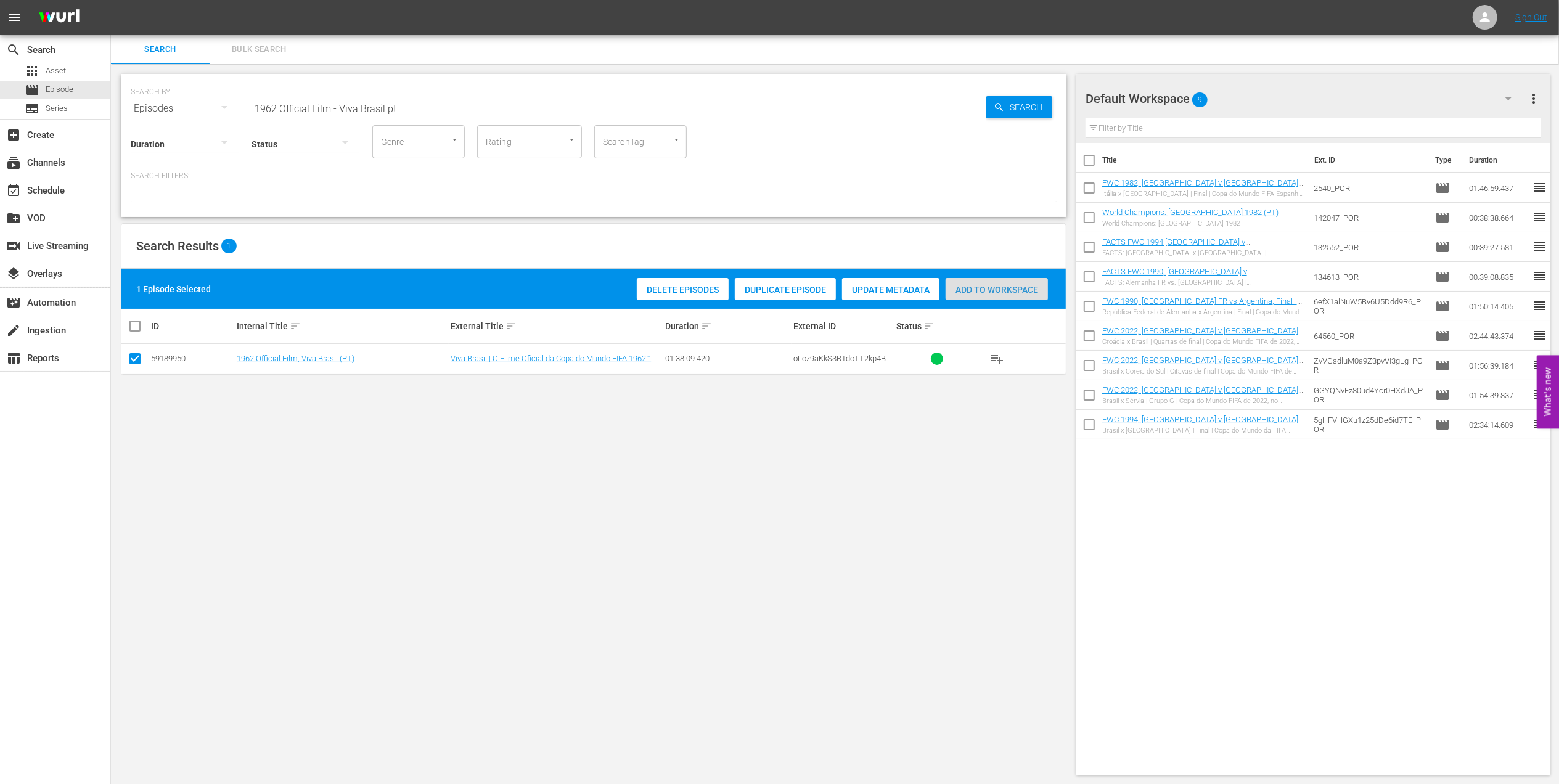
click at [989, 285] on span "Add to Workspace" at bounding box center [997, 290] width 103 height 10
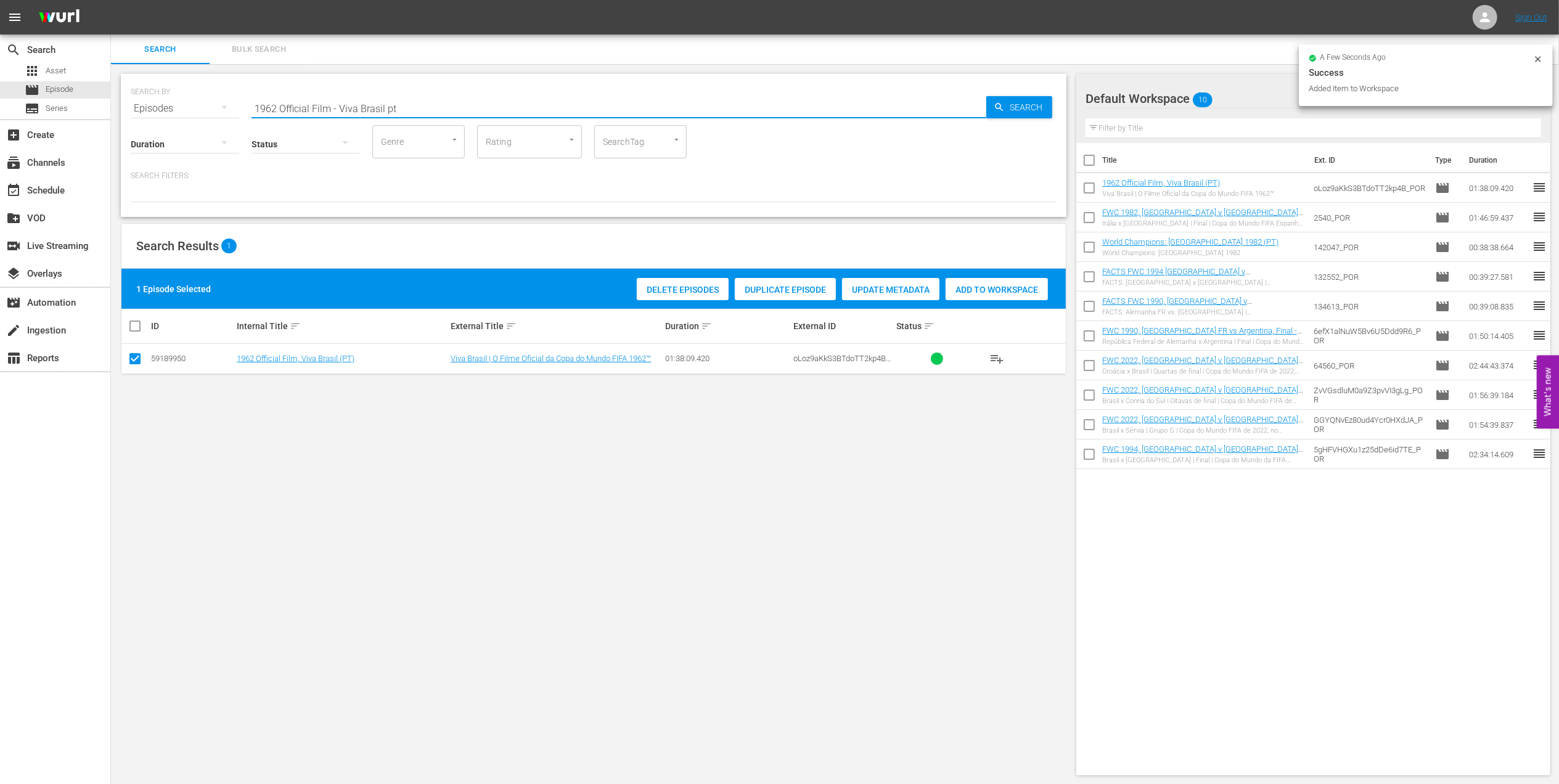
drag, startPoint x: 302, startPoint y: 109, endPoint x: 159, endPoint y: 109, distance: 143.0
click at [159, 109] on div "SEARCH BY Search By Episodes Search ID, Title, Description, Keywords, or Catego…" at bounding box center [594, 101] width 926 height 44
paste input "Futebol Arte"
click at [417, 104] on input "Futebol Arte" at bounding box center [619, 108] width 735 height 30
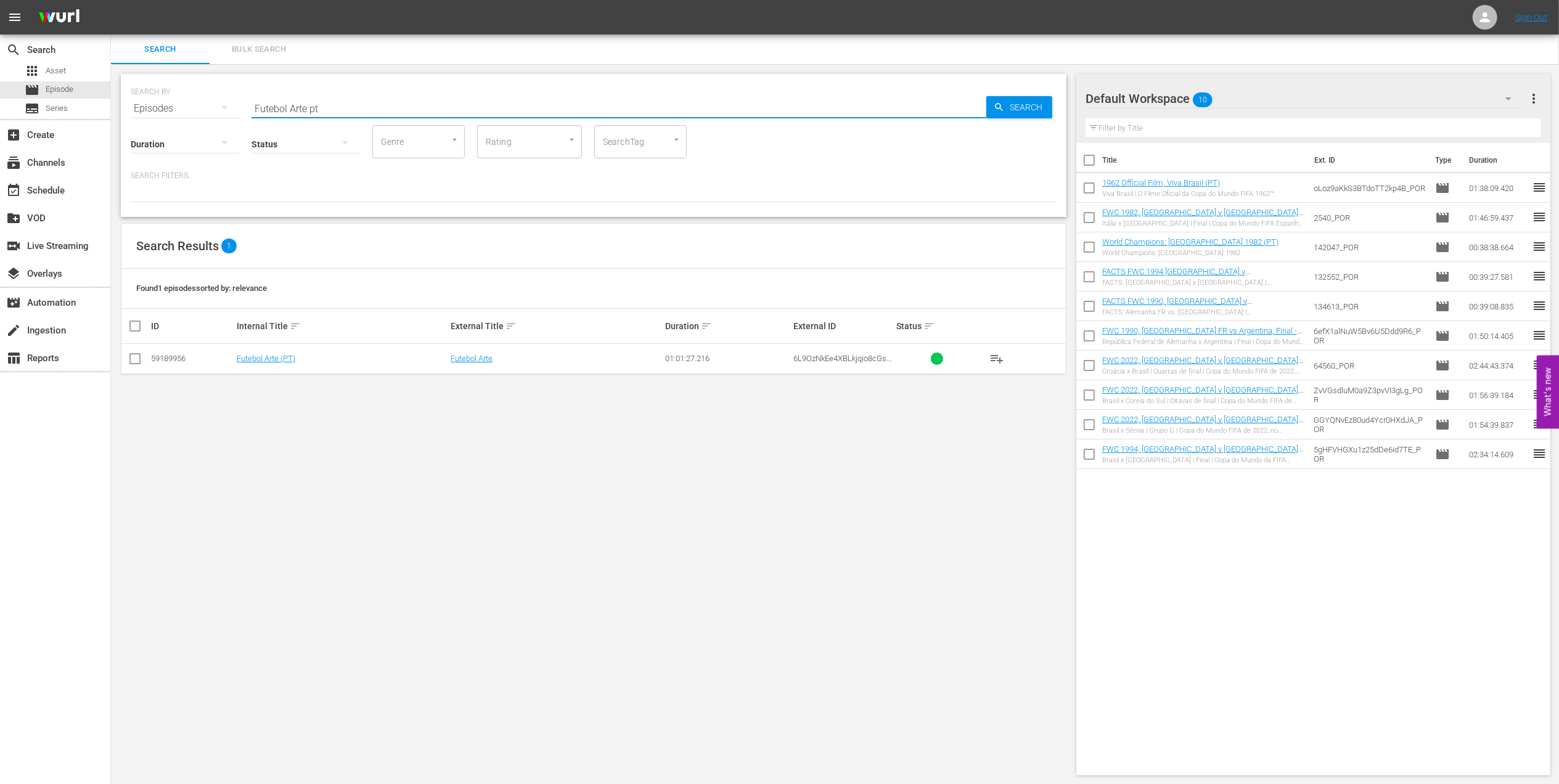
type input "Futebol Arte pt"
click at [128, 362] on input "checkbox" at bounding box center [134, 361] width 15 height 15
checkbox input "true"
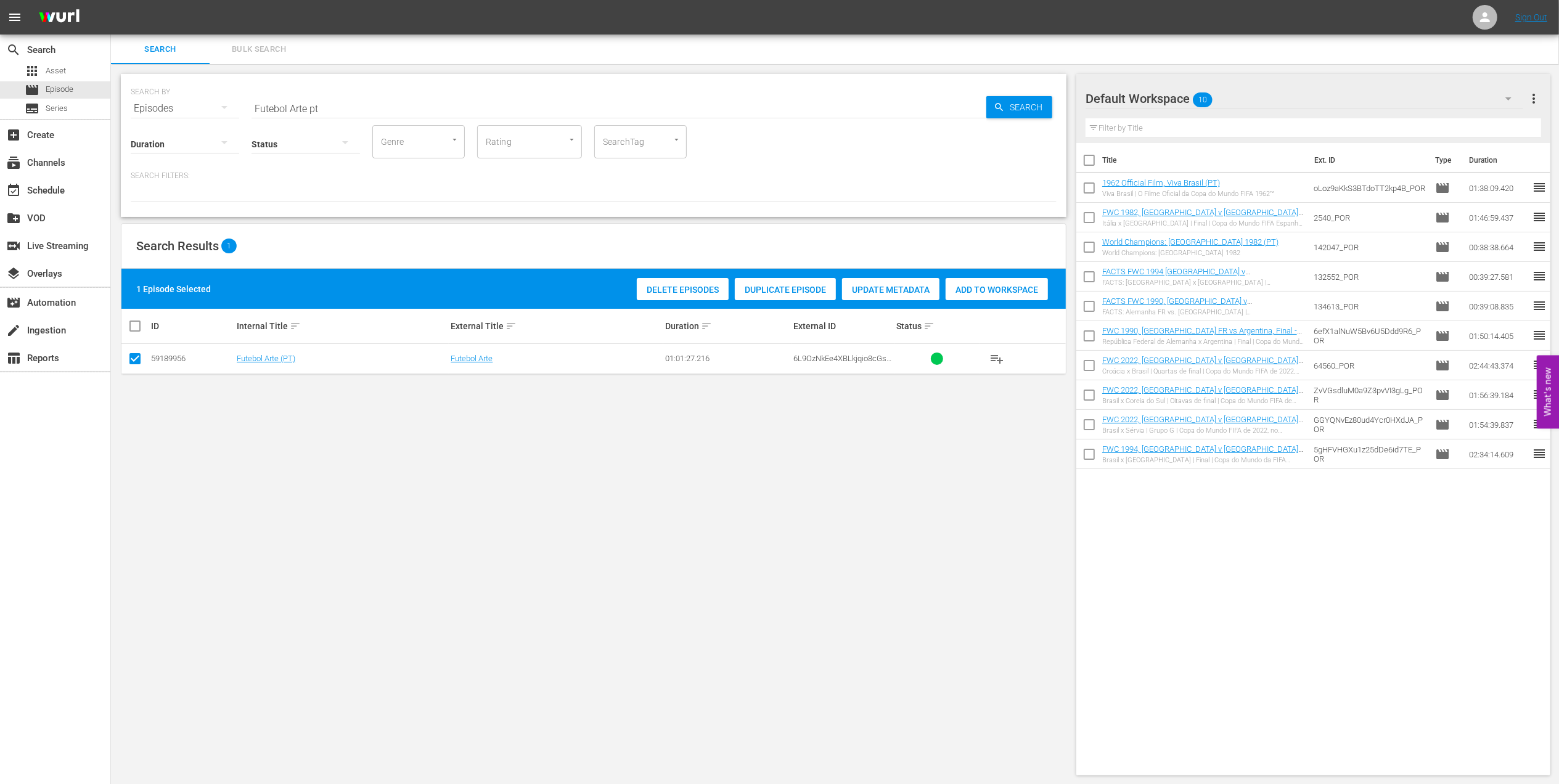
click at [999, 289] on span "Add to Workspace" at bounding box center [997, 290] width 103 height 10
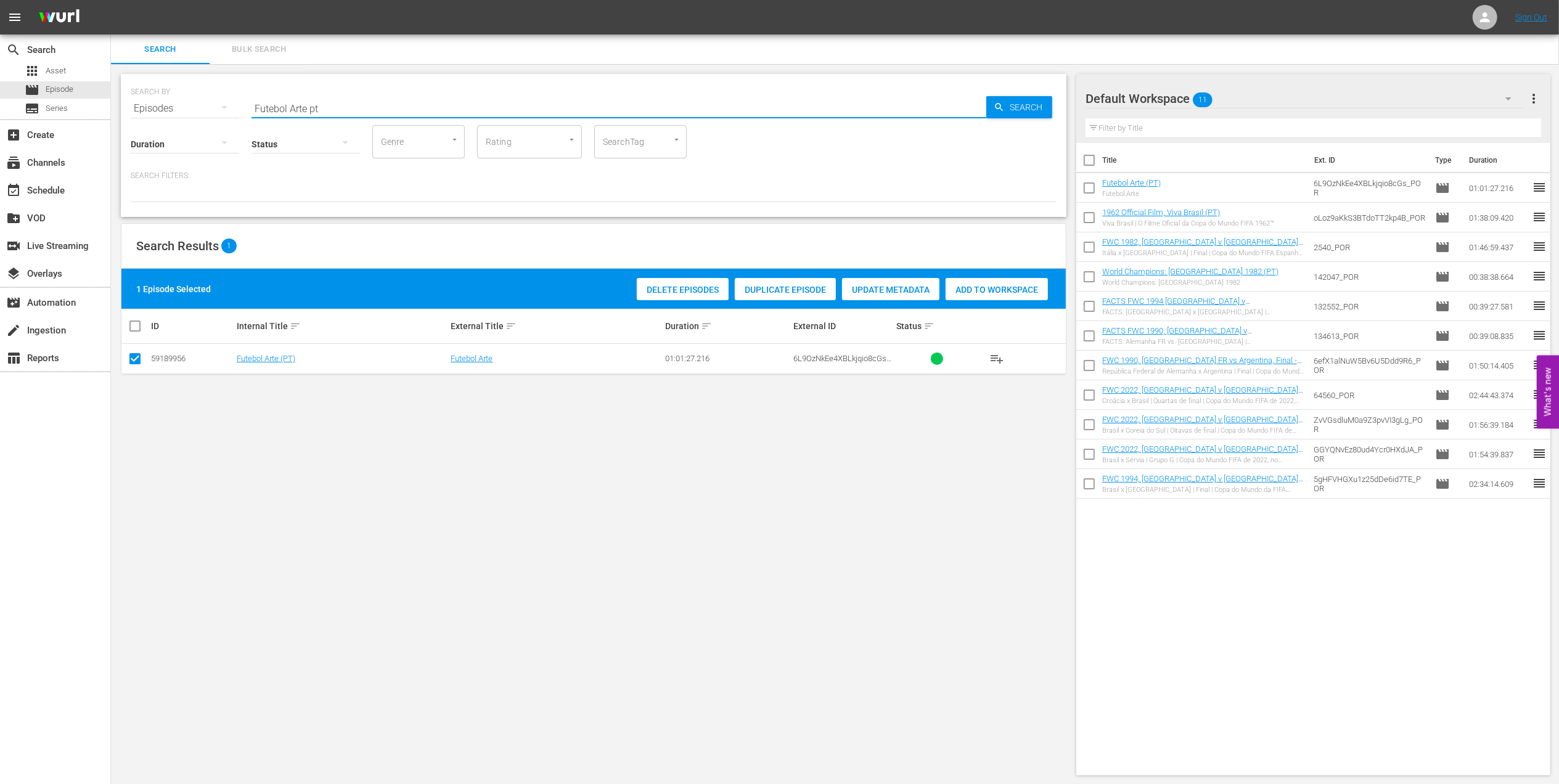
drag, startPoint x: 316, startPoint y: 109, endPoint x: 219, endPoint y: 110, distance: 97.0
click at [219, 109] on div "SEARCH BY Search By Episodes Search ID, Title, Description, Keywords, or Catego…" at bounding box center [594, 101] width 926 height 44
paste input "WC 1970 Brazil v Italy, Final"
click at [418, 99] on input "FWC 1970 Brazil v Italy, Final" at bounding box center [619, 108] width 735 height 30
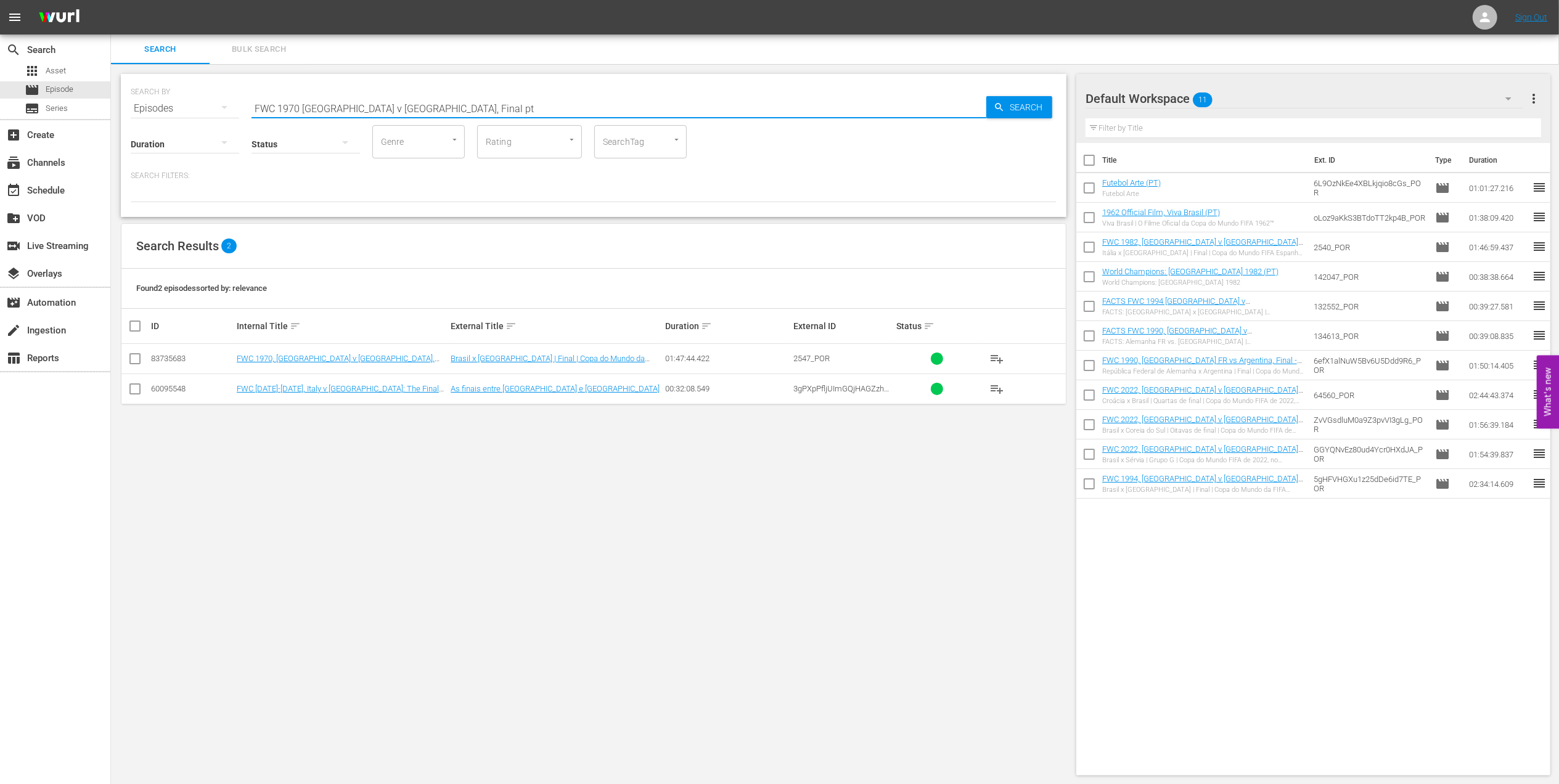
type input "FWC 1970 Brazil v Italy, Final pt"
click at [132, 361] on input "checkbox" at bounding box center [134, 361] width 15 height 15
checkbox input "true"
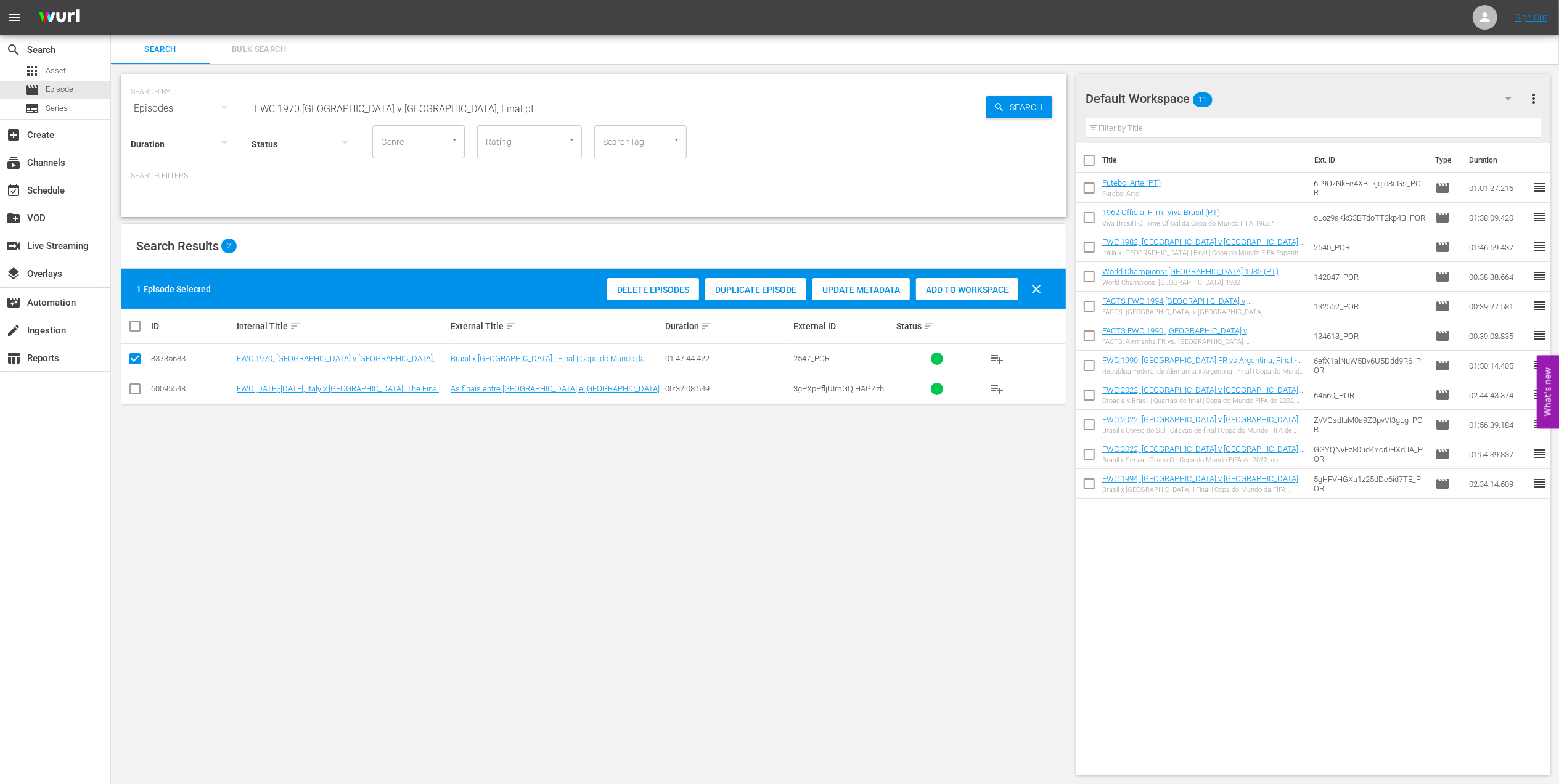
click at [964, 291] on span "Add to Workspace" at bounding box center [967, 290] width 103 height 10
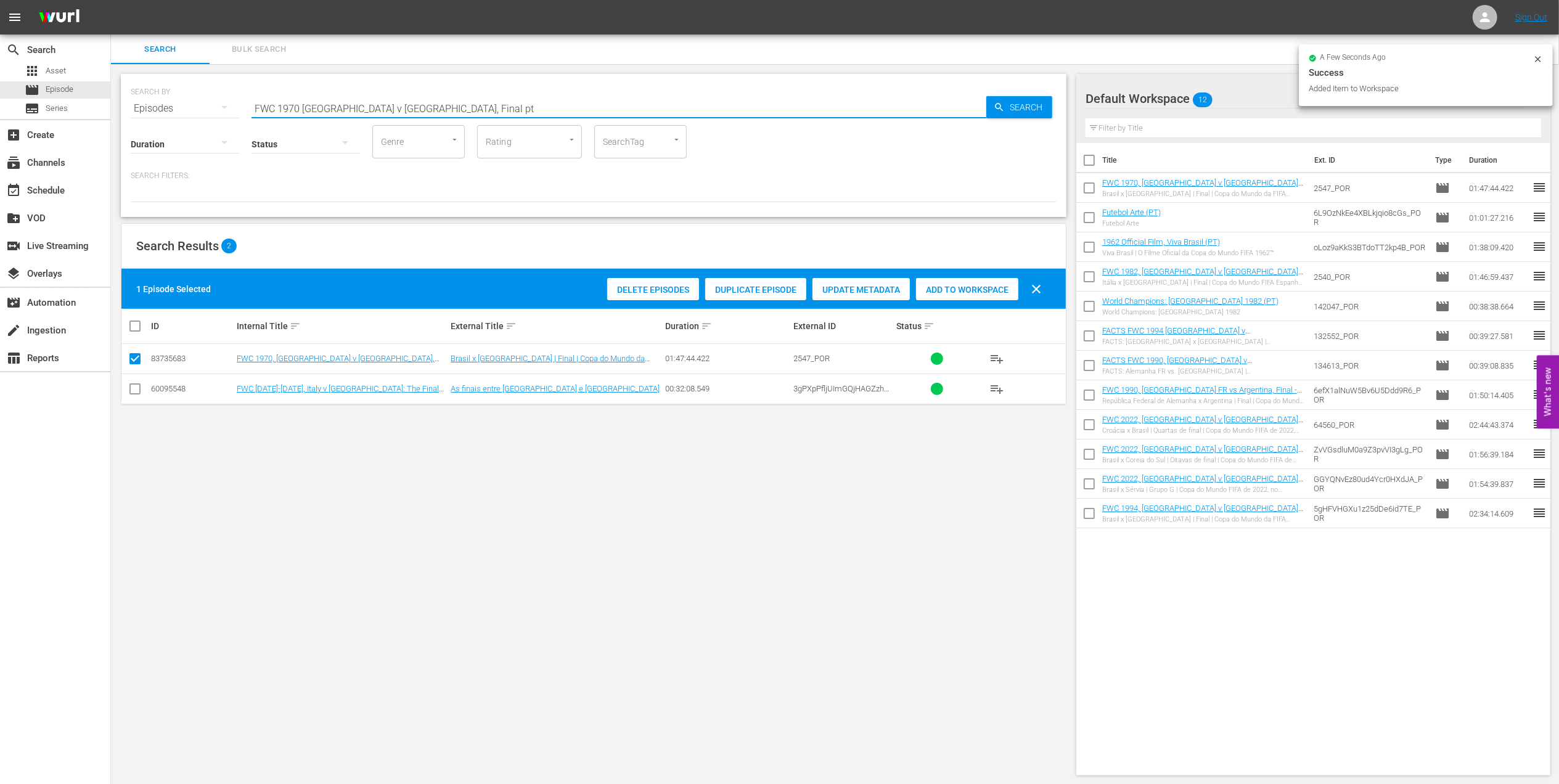
drag, startPoint x: 388, startPoint y: 112, endPoint x: 176, endPoint y: 116, distance: 212.0
click at [140, 119] on div "SEARCH BY Search By Episodes Search ID, Title, Description, Keywords, or Catego…" at bounding box center [594, 146] width 946 height 143
paste input "EP 3 - Ronaldo | Golden Boo"
drag, startPoint x: 326, startPoint y: 103, endPoint x: 142, endPoint y: 126, distance: 185.4
click at [144, 126] on div "SEARCH BY Search By Episodes Search ID, Title, Description, Keywords, or Catego…" at bounding box center [594, 146] width 946 height 143
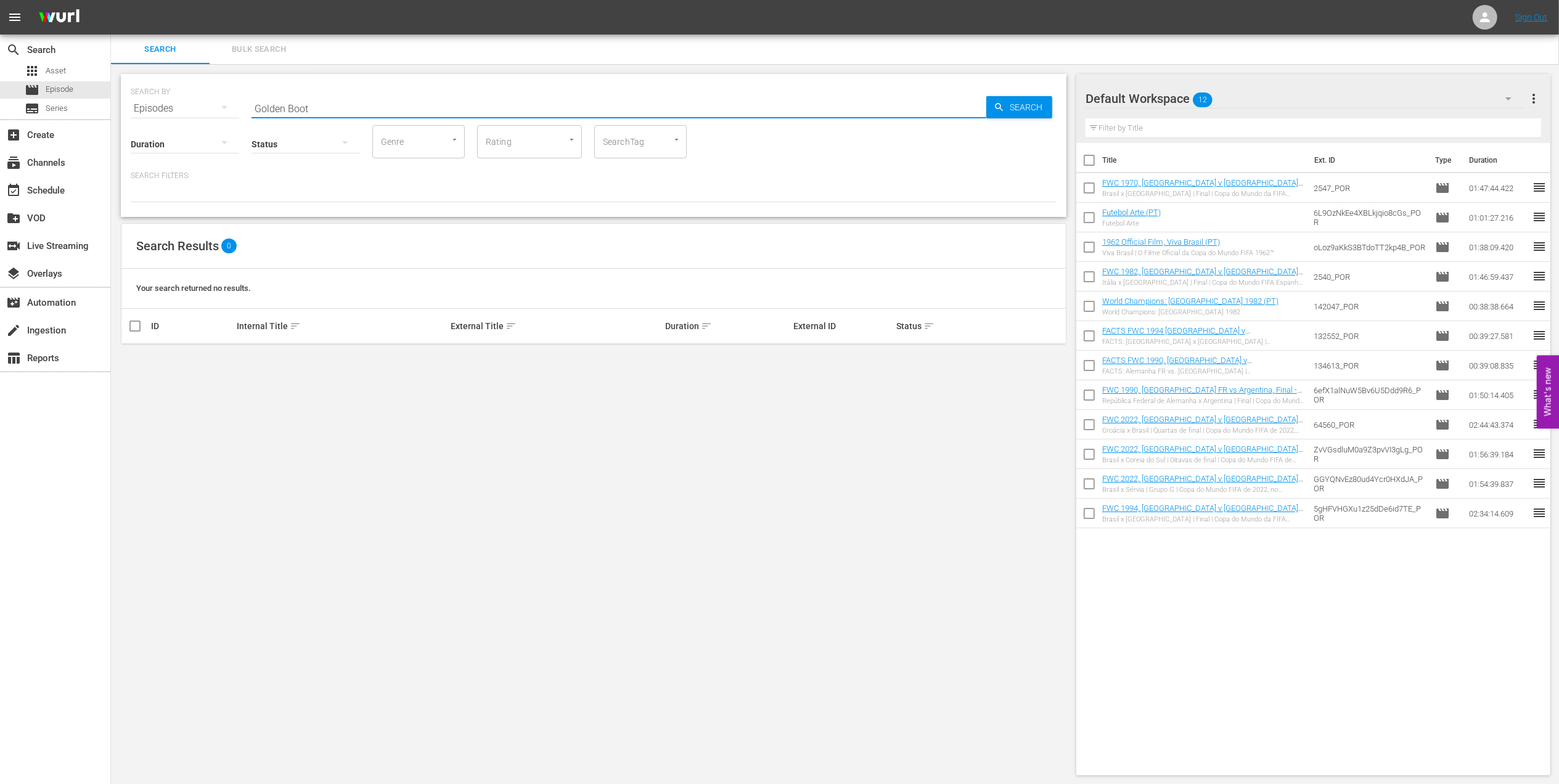
click at [333, 105] on input "Golden Boot" at bounding box center [619, 108] width 735 height 30
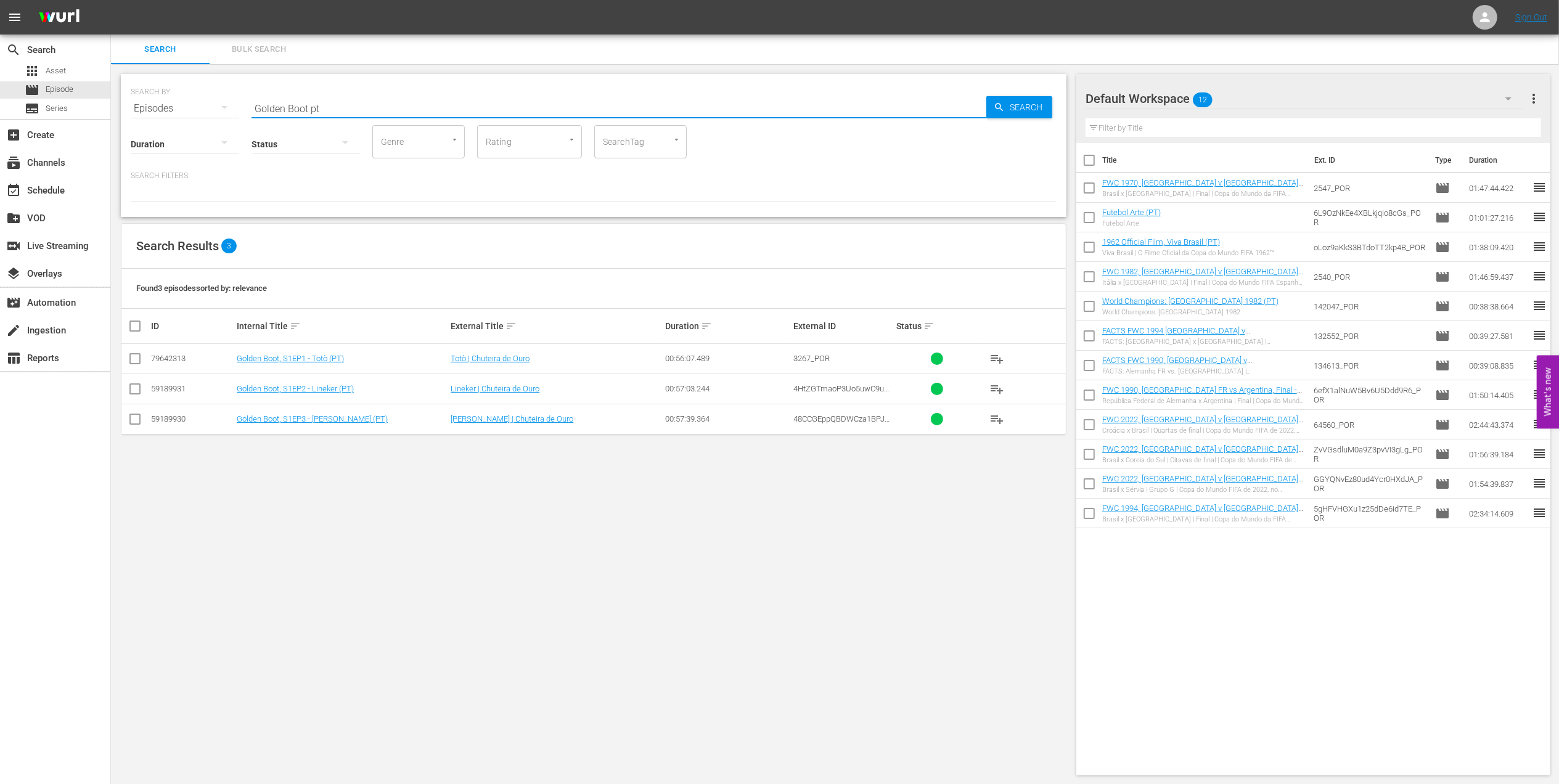
type input "Golden Boot pt"
drag, startPoint x: 136, startPoint y: 415, endPoint x: 185, endPoint y: 419, distance: 49.2
click at [141, 417] on input "checkbox" at bounding box center [134, 421] width 15 height 15
checkbox input "true"
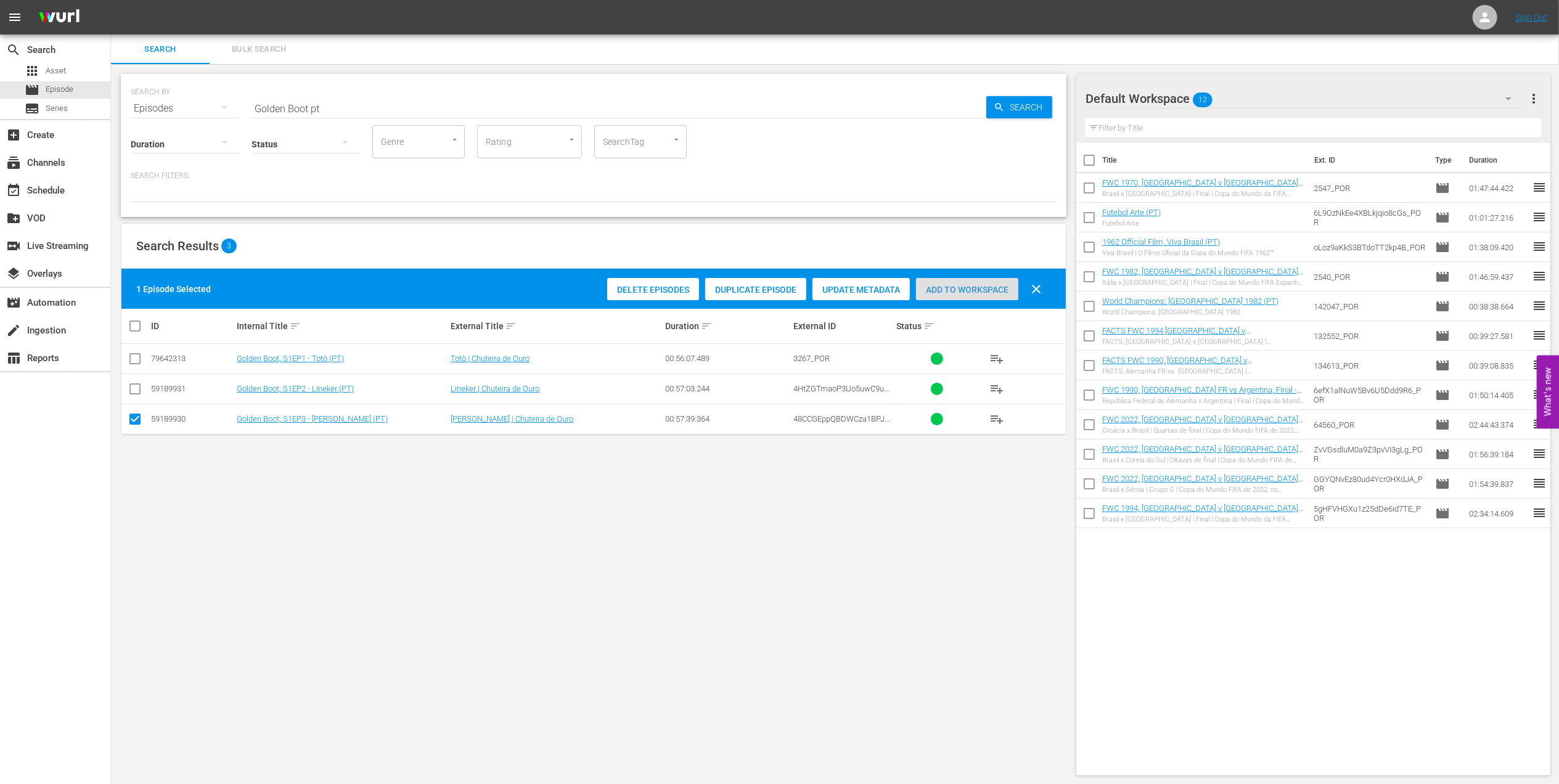
click at [958, 280] on div "Add to Workspace" at bounding box center [967, 290] width 103 height 24
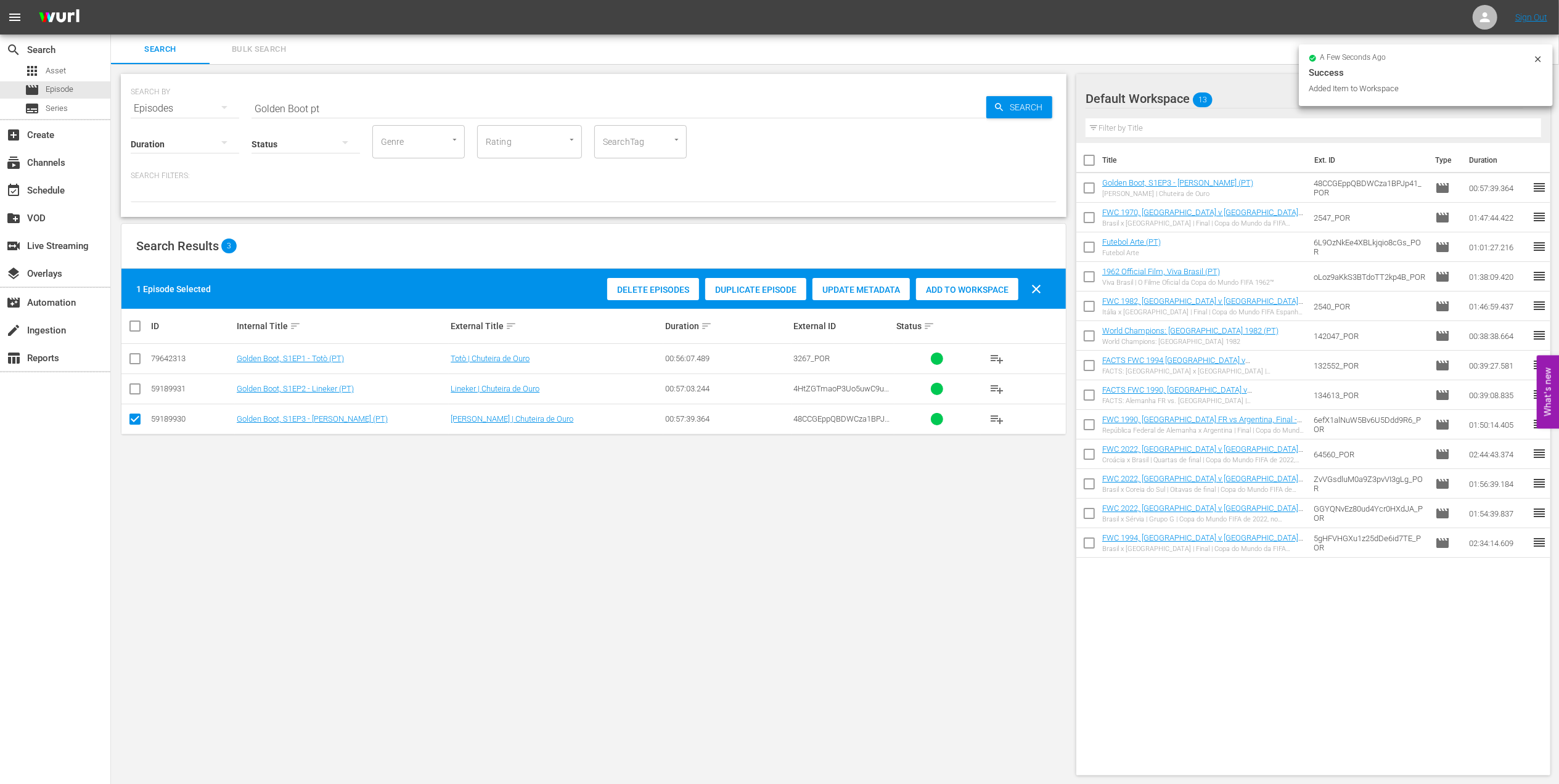
click at [136, 356] on input "checkbox" at bounding box center [134, 361] width 15 height 15
checkbox input "true"
click at [134, 421] on input "checkbox" at bounding box center [134, 421] width 15 height 15
checkbox input "false"
click at [946, 287] on span "Add to Workspace" at bounding box center [967, 290] width 103 height 10
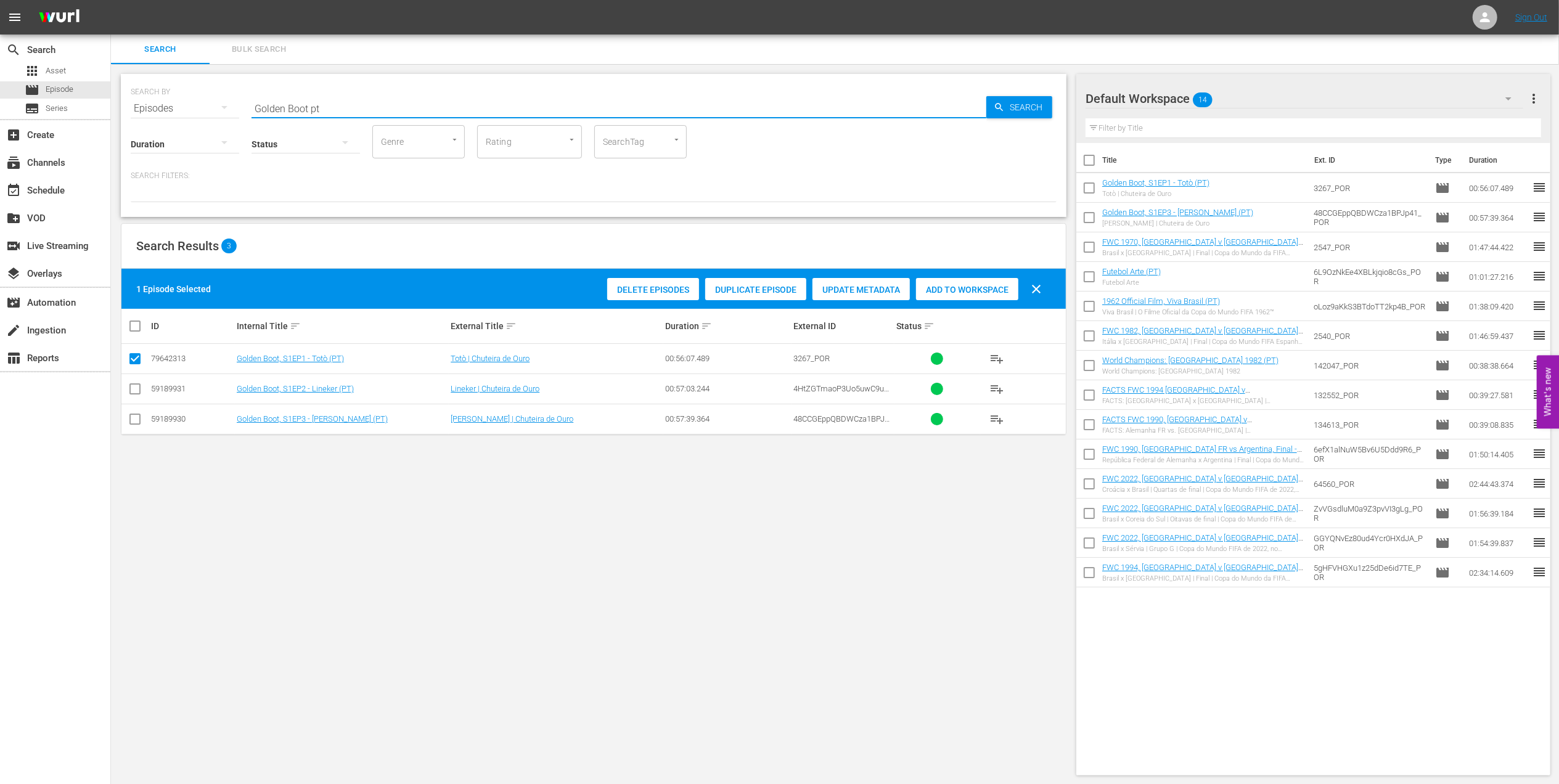
drag, startPoint x: 333, startPoint y: 110, endPoint x: 162, endPoint y: 114, distance: 171.0
click at [149, 112] on div "SEARCH BY Search By Episodes Search ID, Title, Description, Keywords, or Catego…" at bounding box center [594, 101] width 926 height 44
paste input "FWWC 1999 - Final - USA v China"
click at [429, 101] on input "FWWC 1999 - Final - USA v China" at bounding box center [619, 108] width 735 height 30
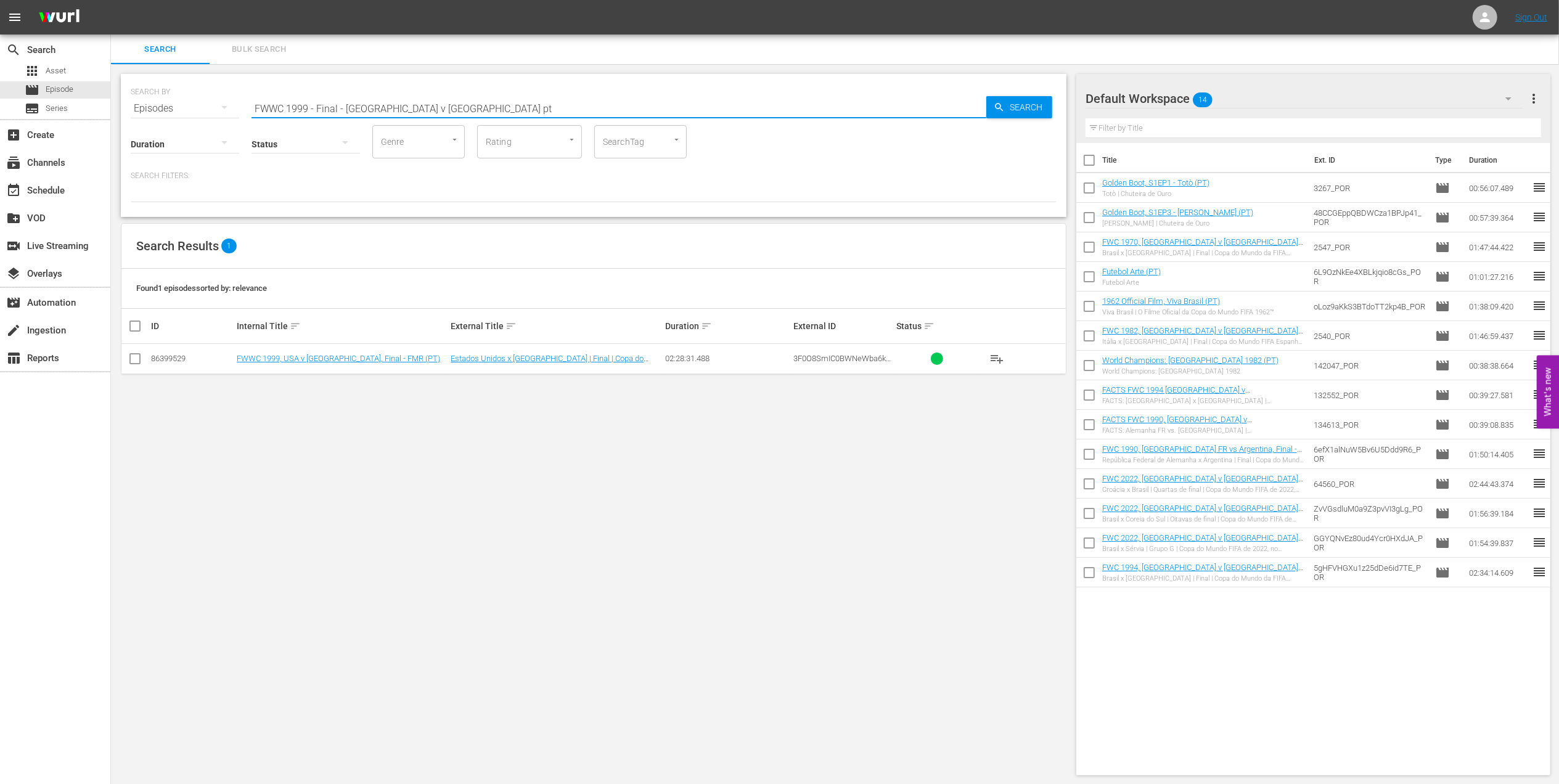
type input "FWWC 1999 - Final - USA v China pt"
click at [138, 363] on input "checkbox" at bounding box center [134, 361] width 15 height 15
checkbox input "true"
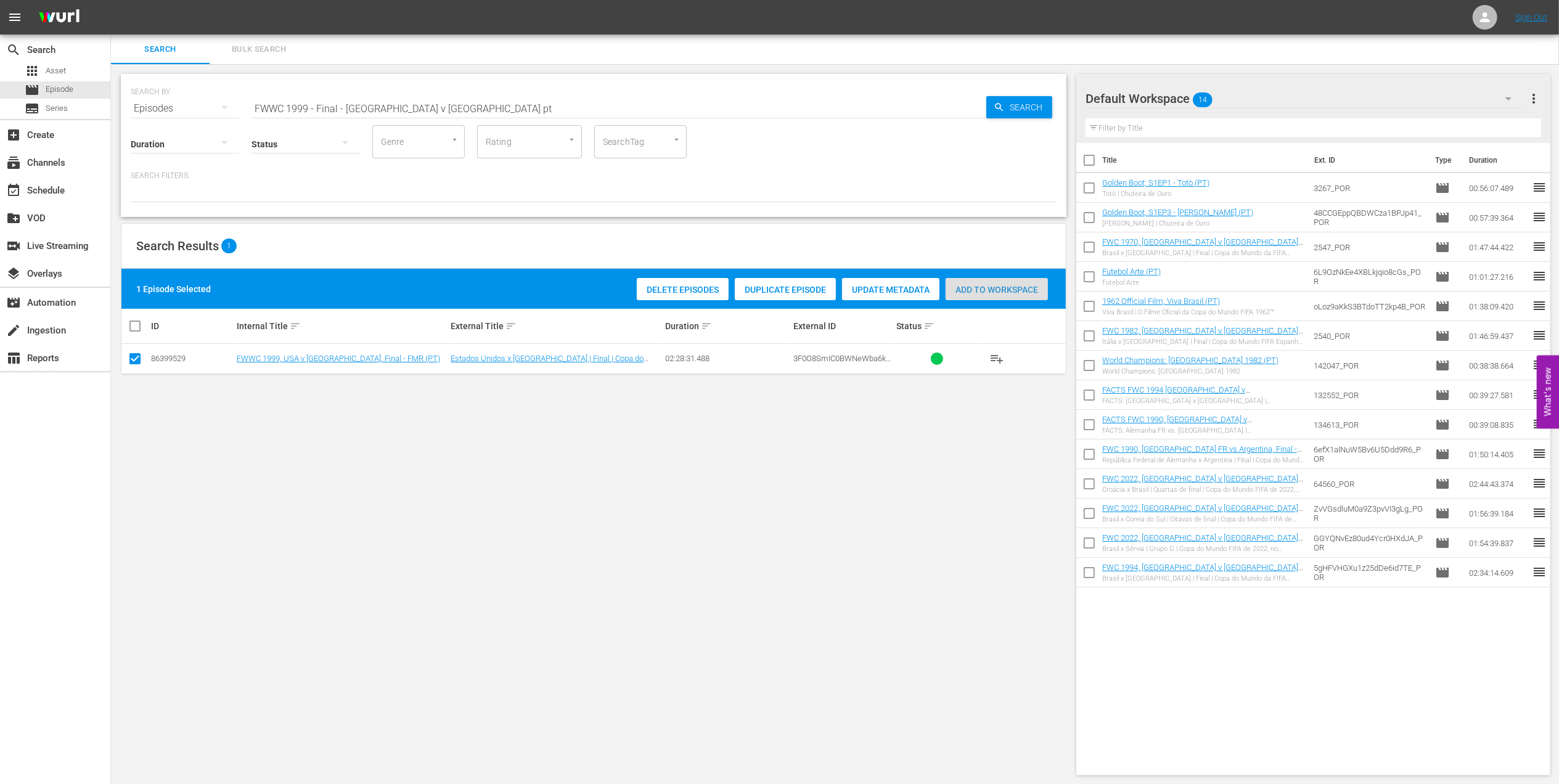
click at [977, 285] on div "Add to Workspace" at bounding box center [997, 290] width 103 height 24
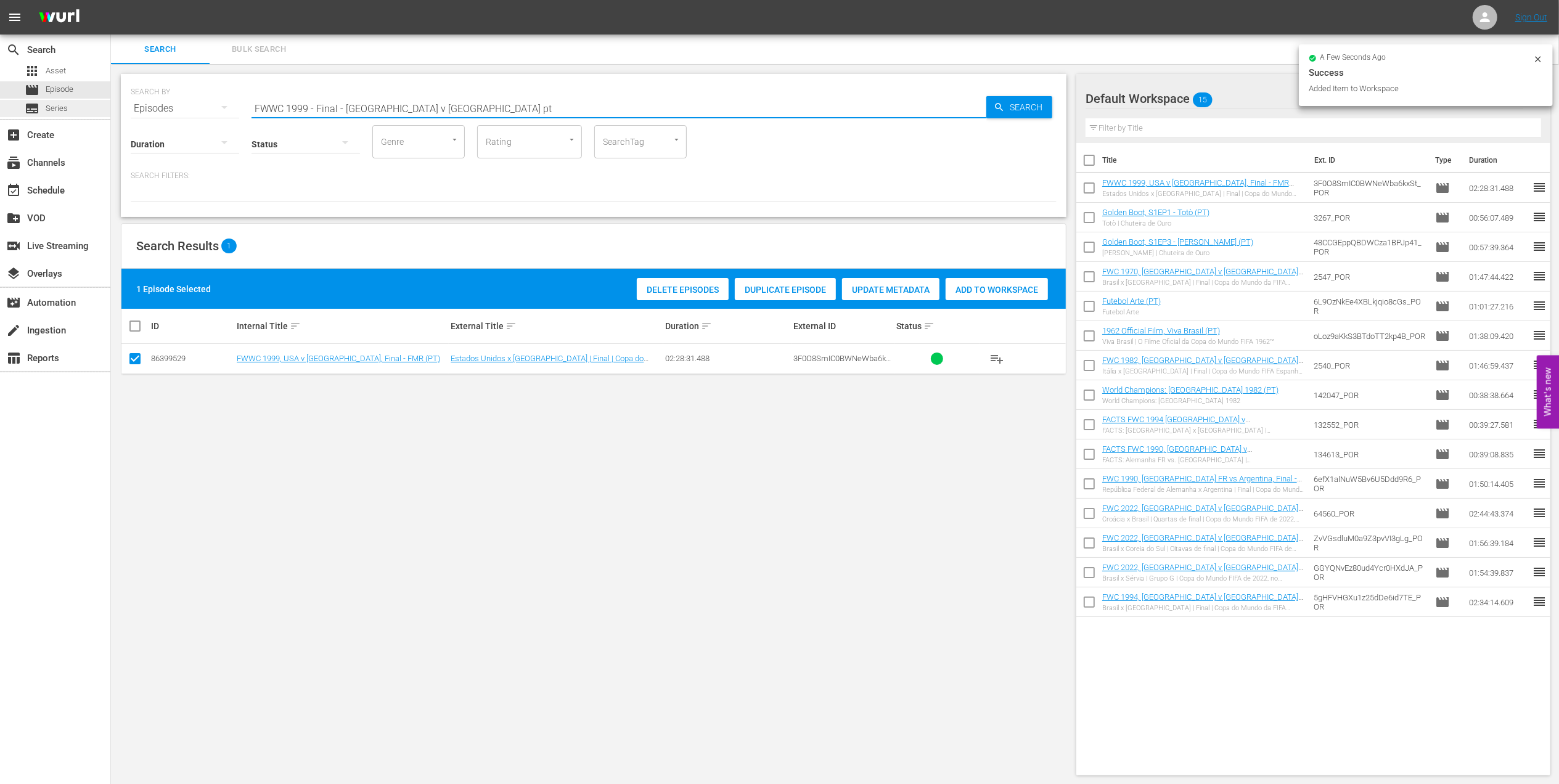
drag, startPoint x: 378, startPoint y: 110, endPoint x: 74, endPoint y: 114, distance: 304.0
click at [111, 0] on div "search Search apps Asset movie Episode subtitles Series add_box Create subscrip…" at bounding box center [835, 0] width 1448 height 0
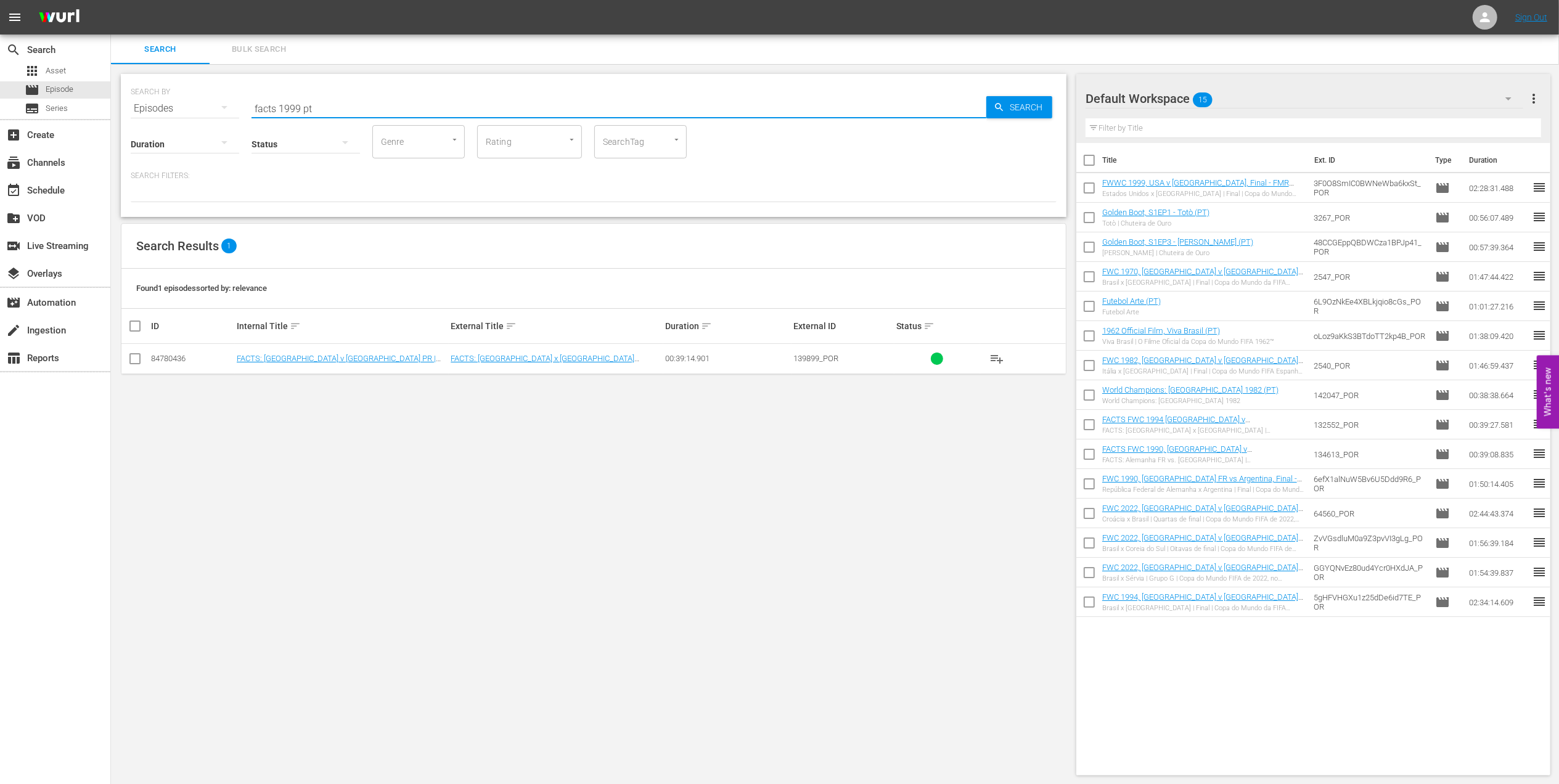
type input "facts 1999 pt"
click at [136, 361] on input "checkbox" at bounding box center [134, 361] width 15 height 15
checkbox input "true"
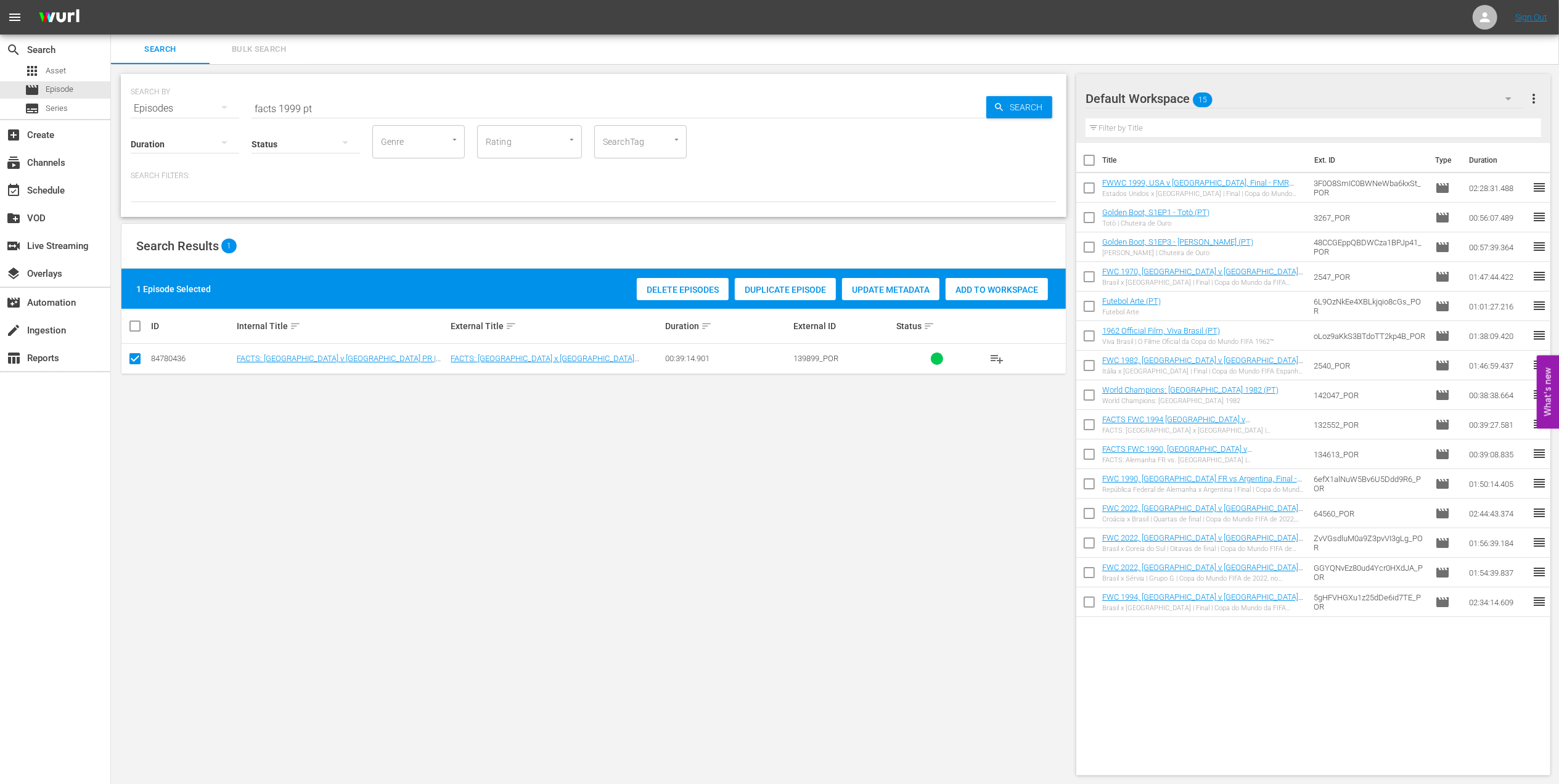
click at [996, 294] on span "Add to Workspace" at bounding box center [997, 290] width 103 height 10
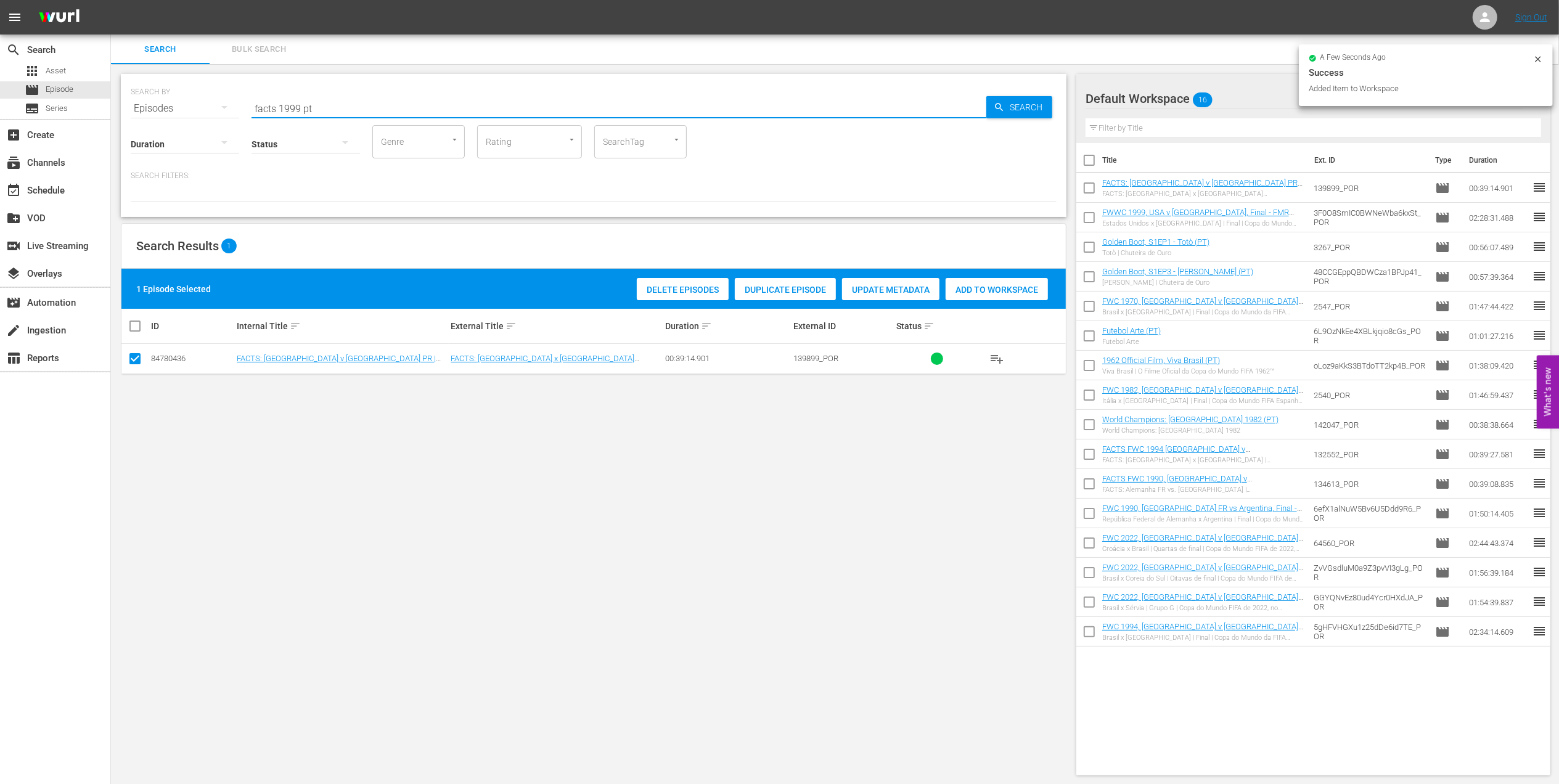
click at [299, 106] on input "facts 1999 pt" at bounding box center [619, 108] width 735 height 30
type input "facts 2002 pt"
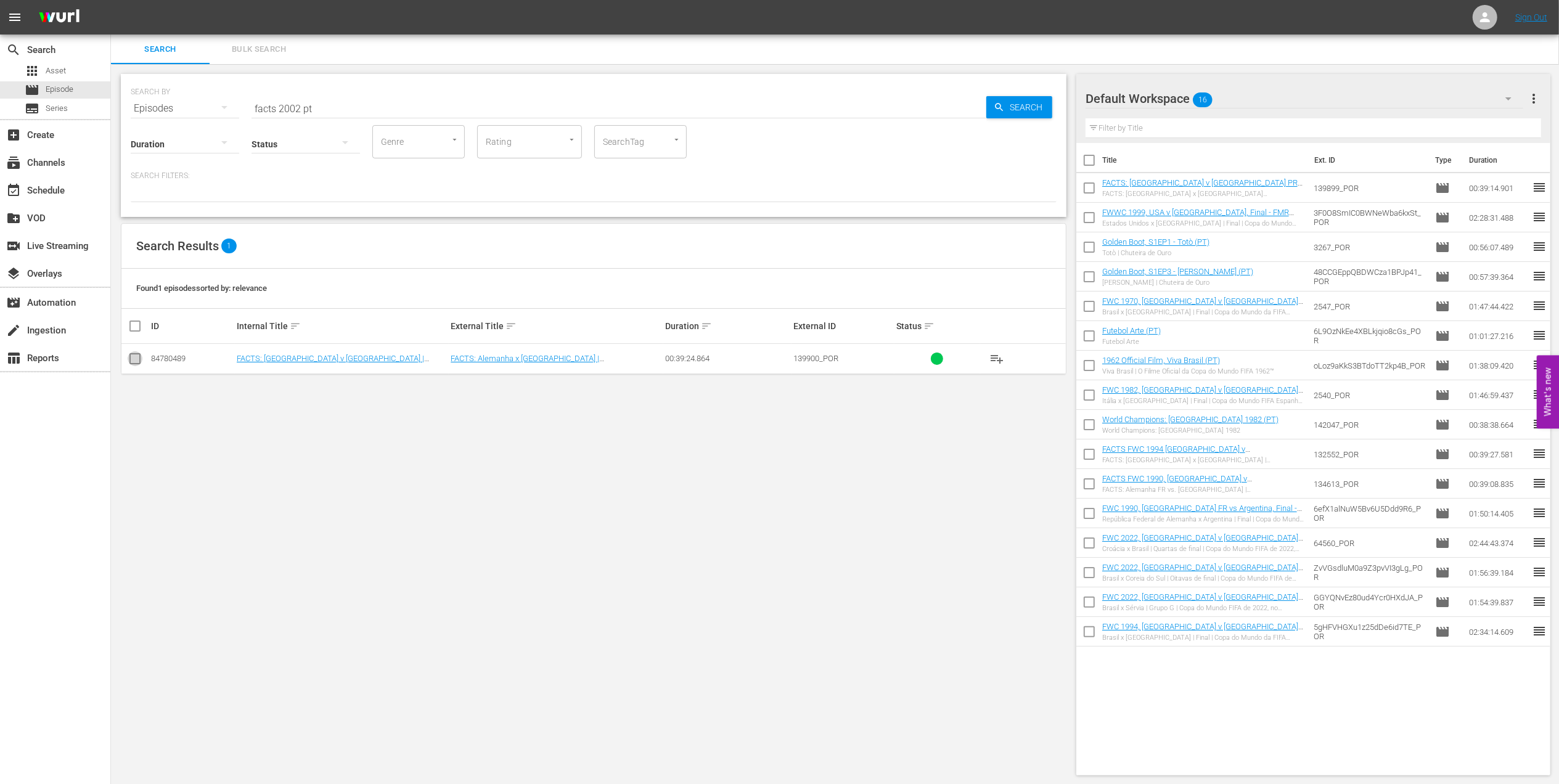
click at [142, 358] on input "checkbox" at bounding box center [134, 361] width 15 height 15
checkbox input "true"
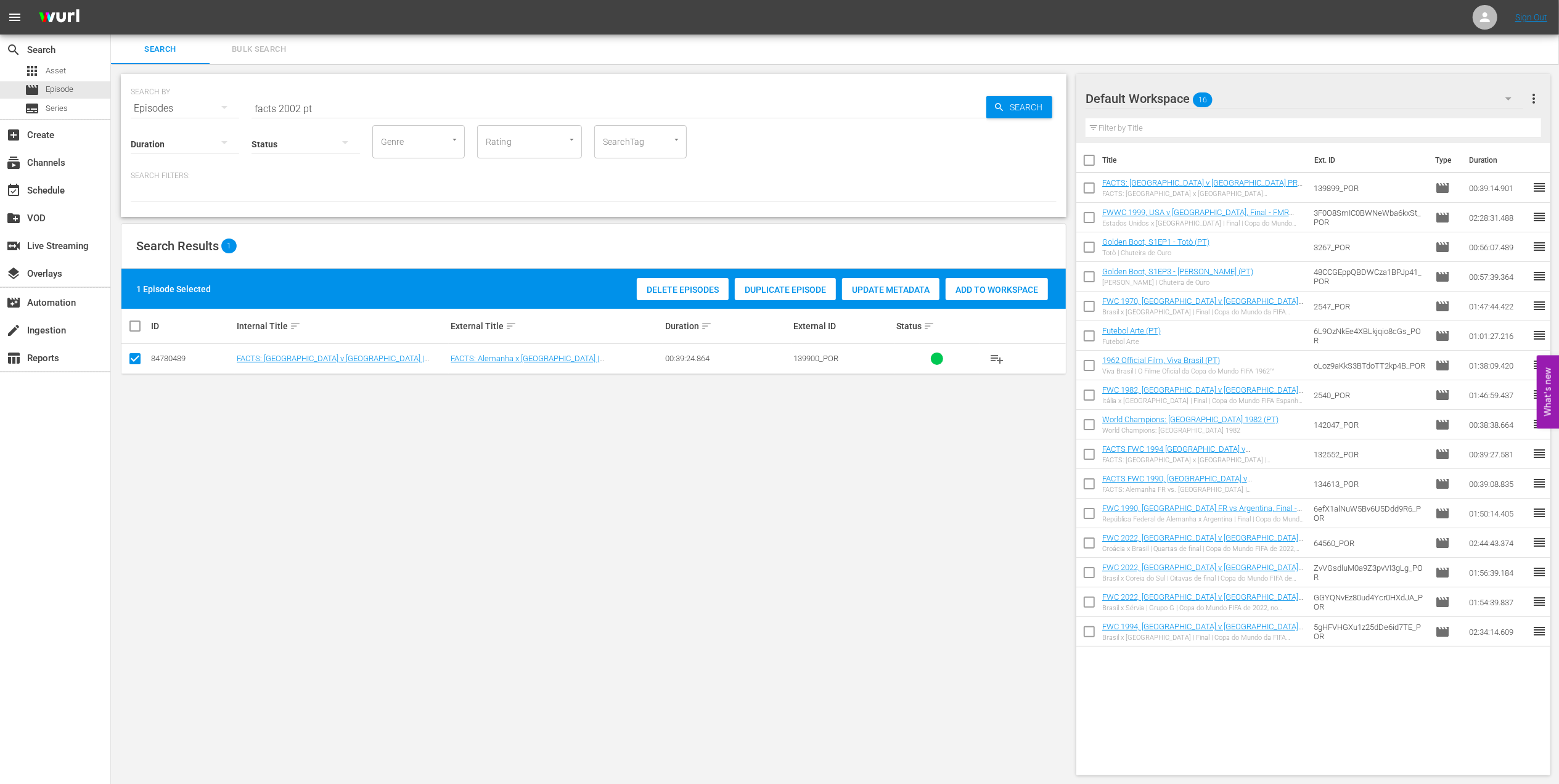
click at [1002, 291] on span "Add to Workspace" at bounding box center [997, 290] width 103 height 10
click at [77, 190] on div "event_available Schedule" at bounding box center [55, 189] width 110 height 25
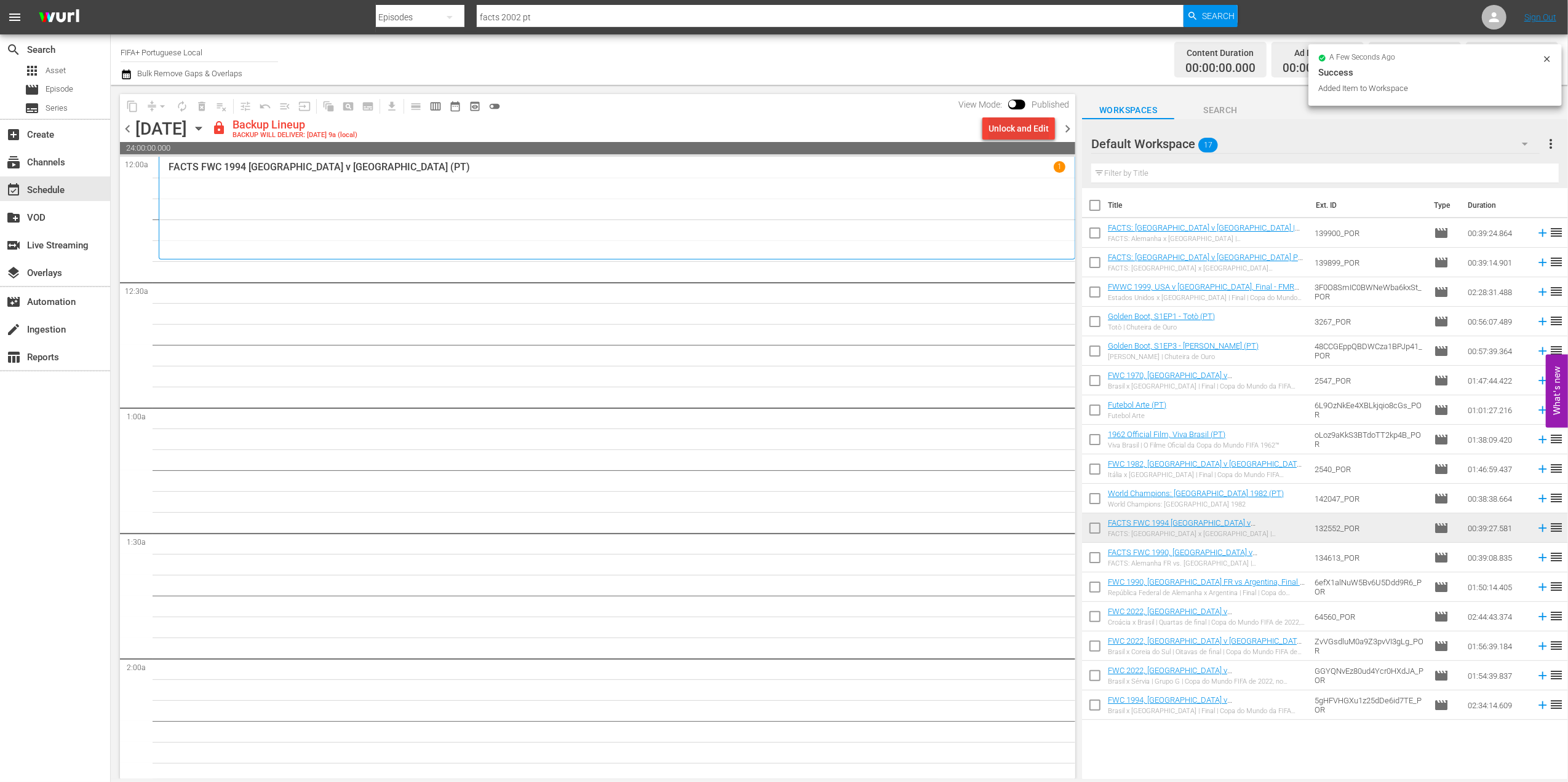
click at [1031, 127] on div "Unlock and Edit" at bounding box center [1018, 128] width 60 height 22
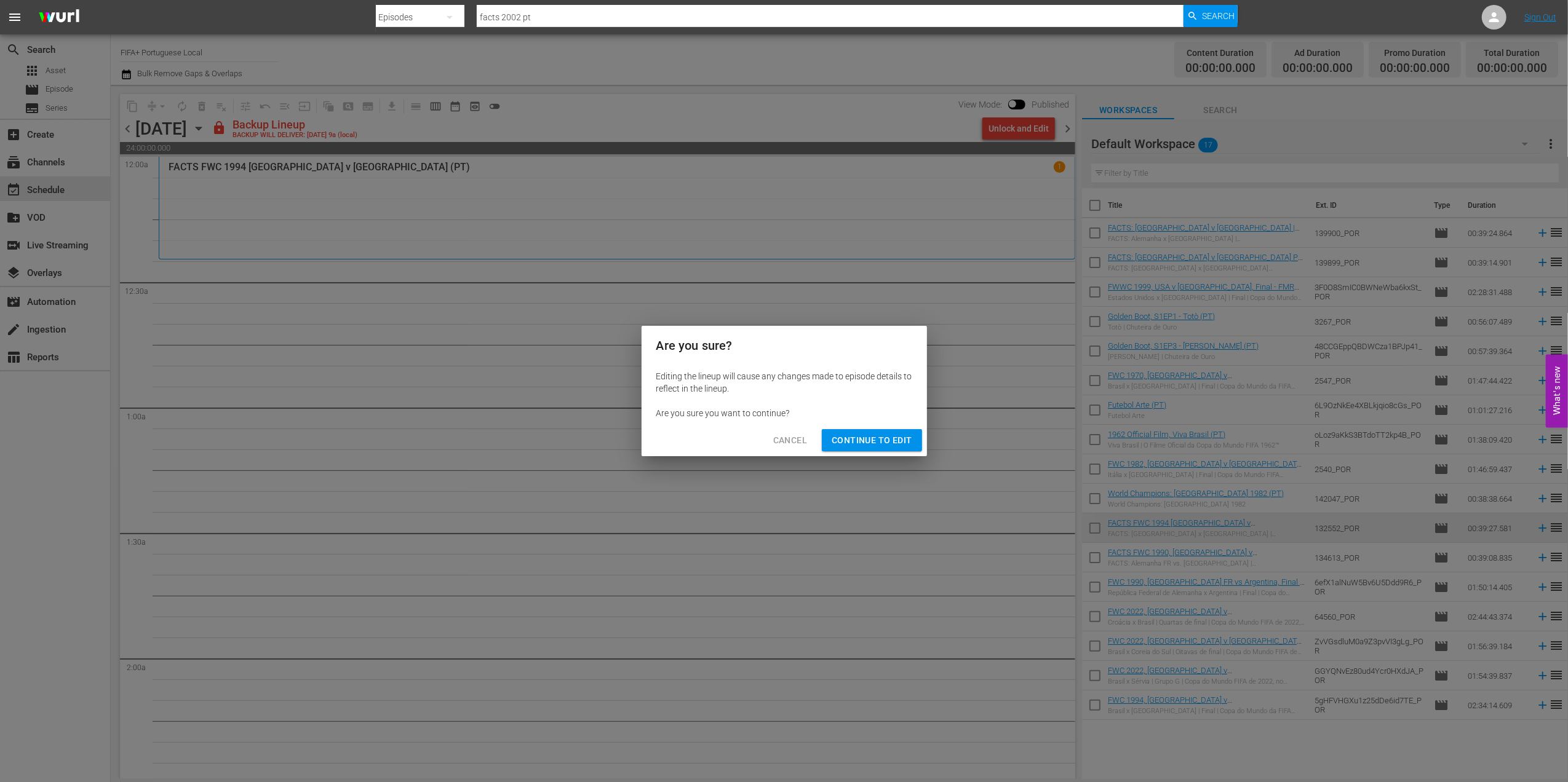
click at [877, 445] on span "Continue to Edit" at bounding box center [871, 440] width 80 height 15
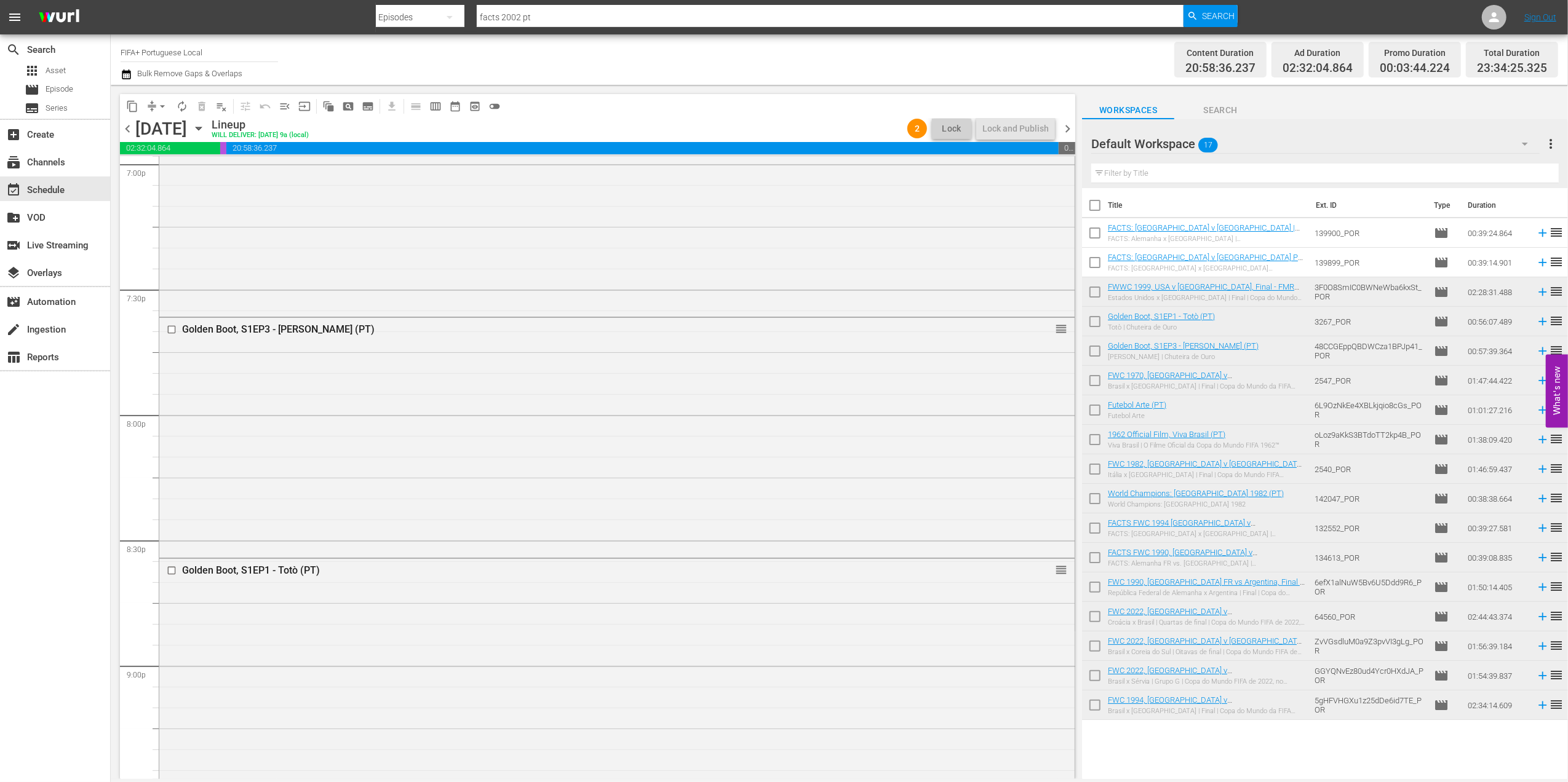
scroll to position [4756, 0]
click at [997, 636] on div "Delete Event" at bounding box center [1023, 631] width 97 height 17
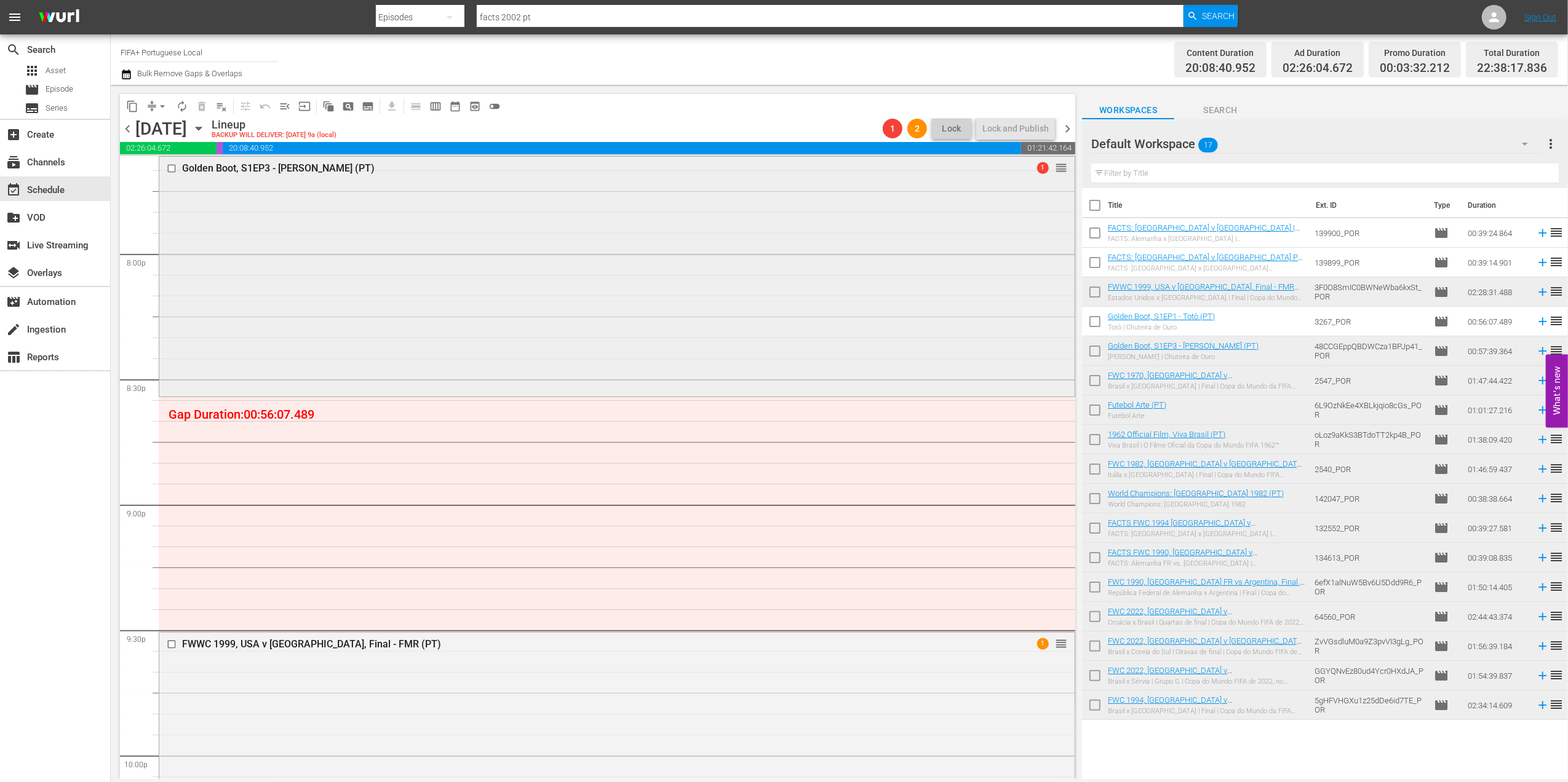
scroll to position [4921, 0]
click at [161, 105] on span "arrow_drop_down" at bounding box center [162, 106] width 12 height 12
click at [208, 171] on li "Align to End of Previous Day" at bounding box center [163, 172] width 129 height 21
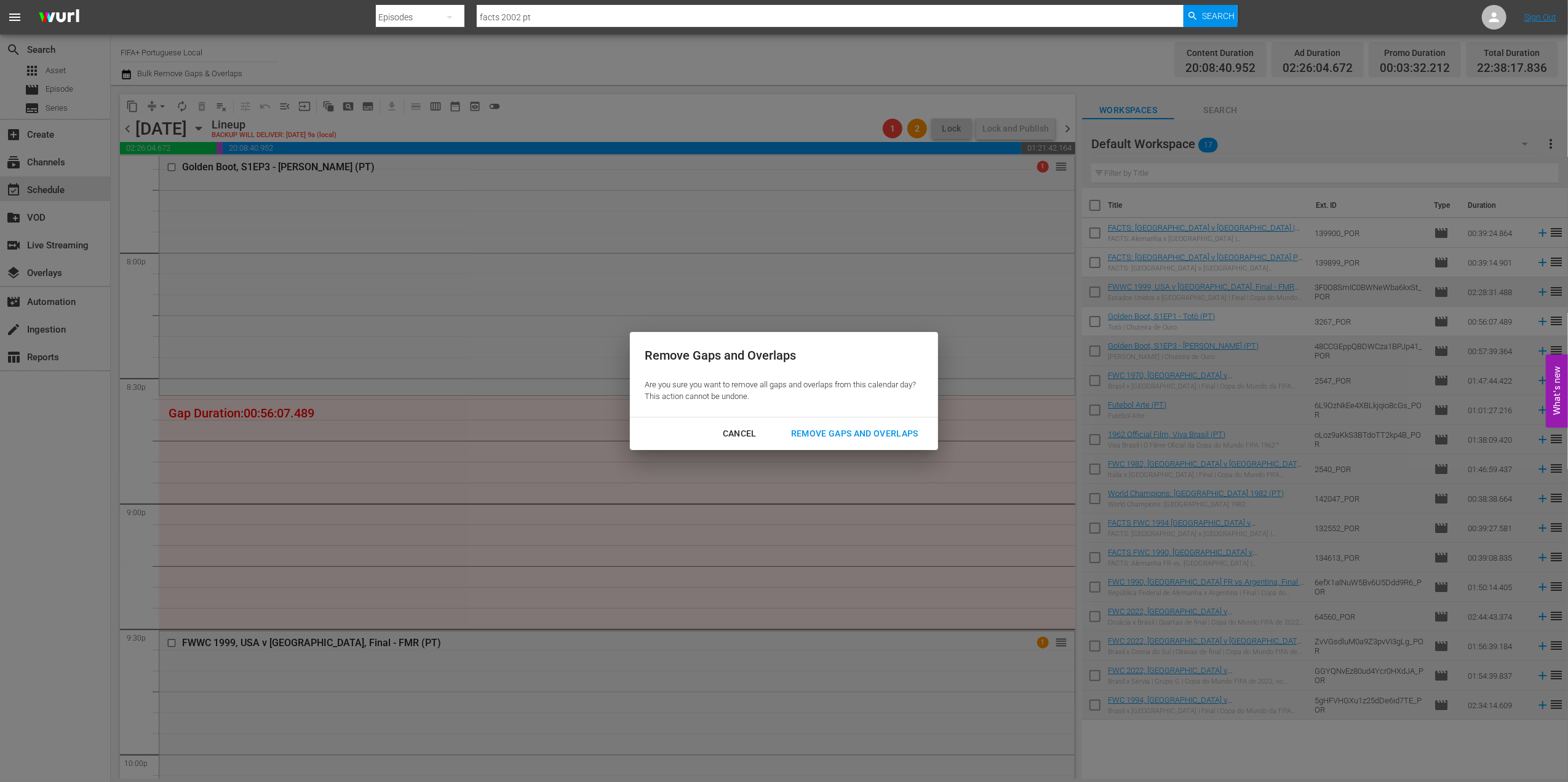
click at [813, 436] on div "Remove Gaps and Overlaps" at bounding box center [854, 433] width 147 height 15
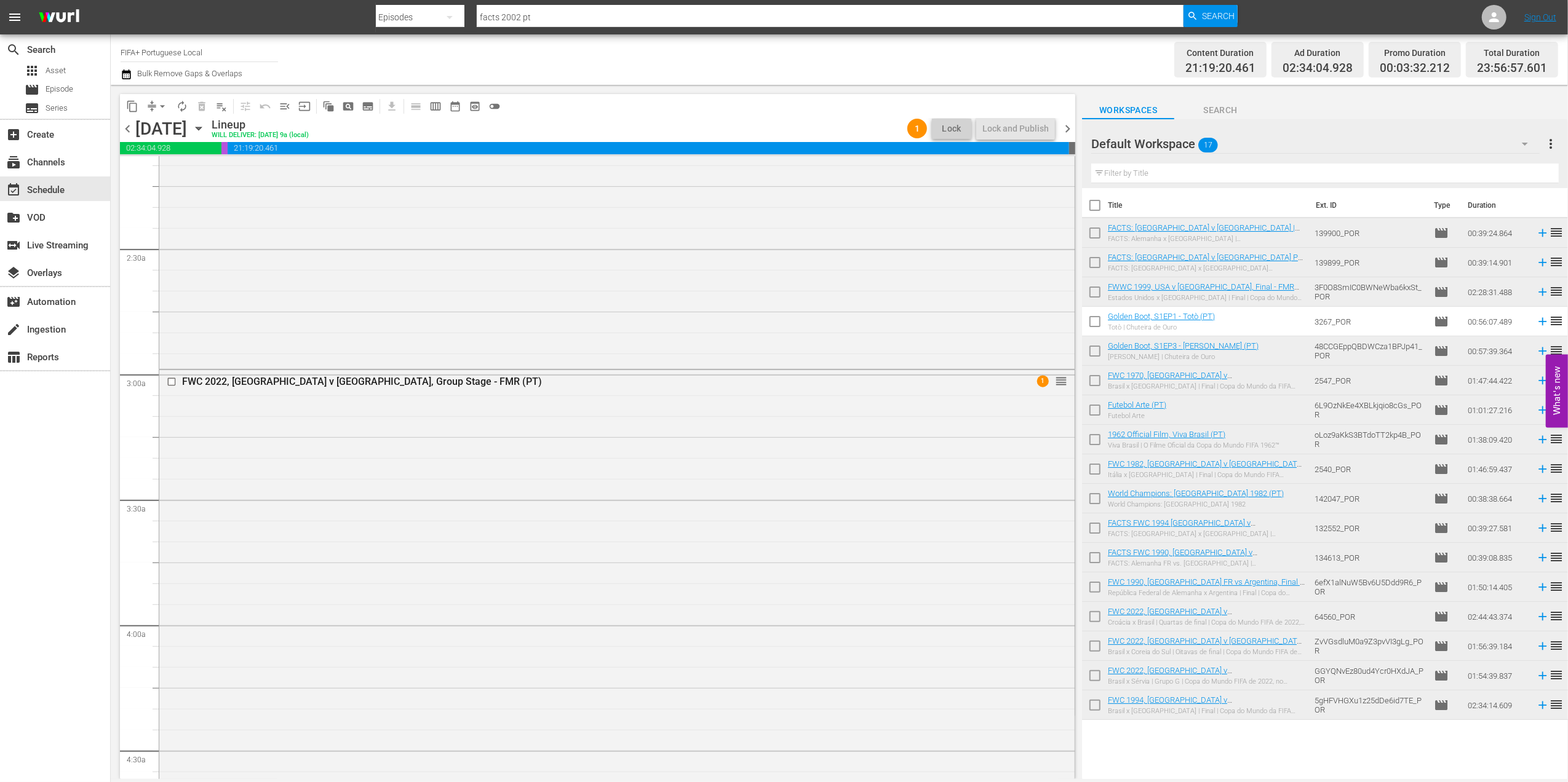
scroll to position [0, 0]
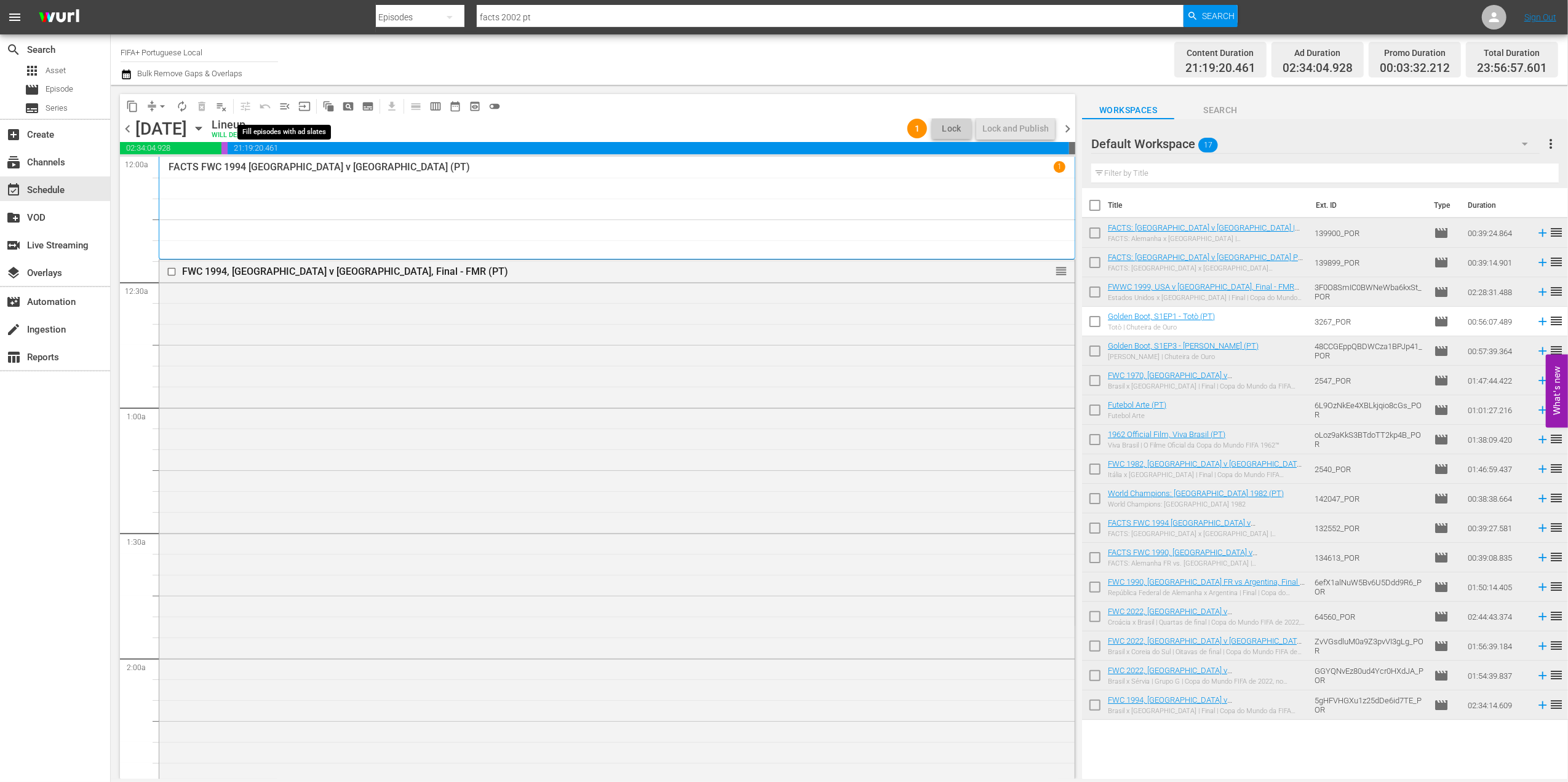
click at [284, 109] on span "menu_open" at bounding box center [285, 106] width 12 height 12
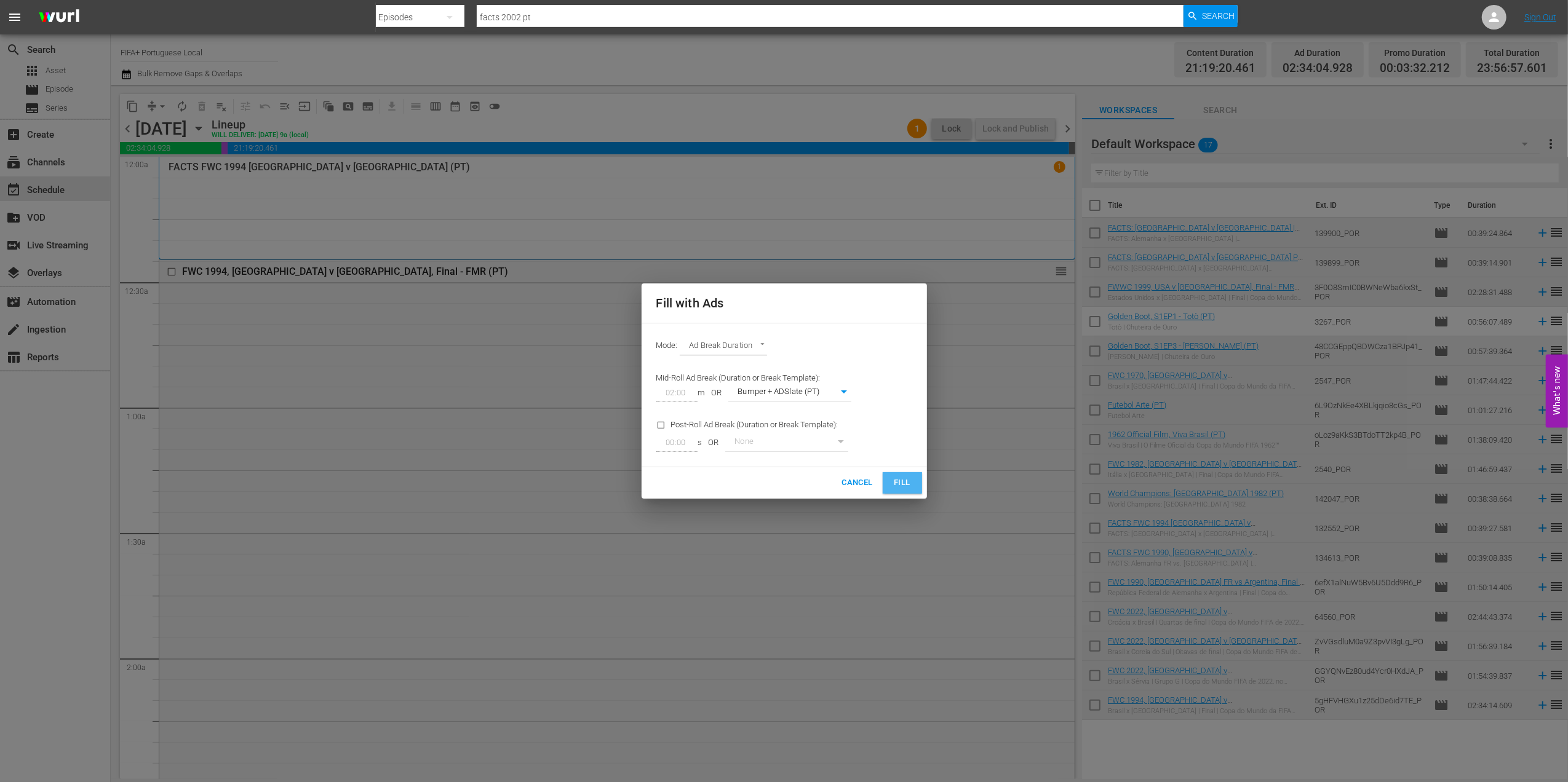
click at [896, 483] on span "Fill" at bounding box center [903, 483] width 20 height 14
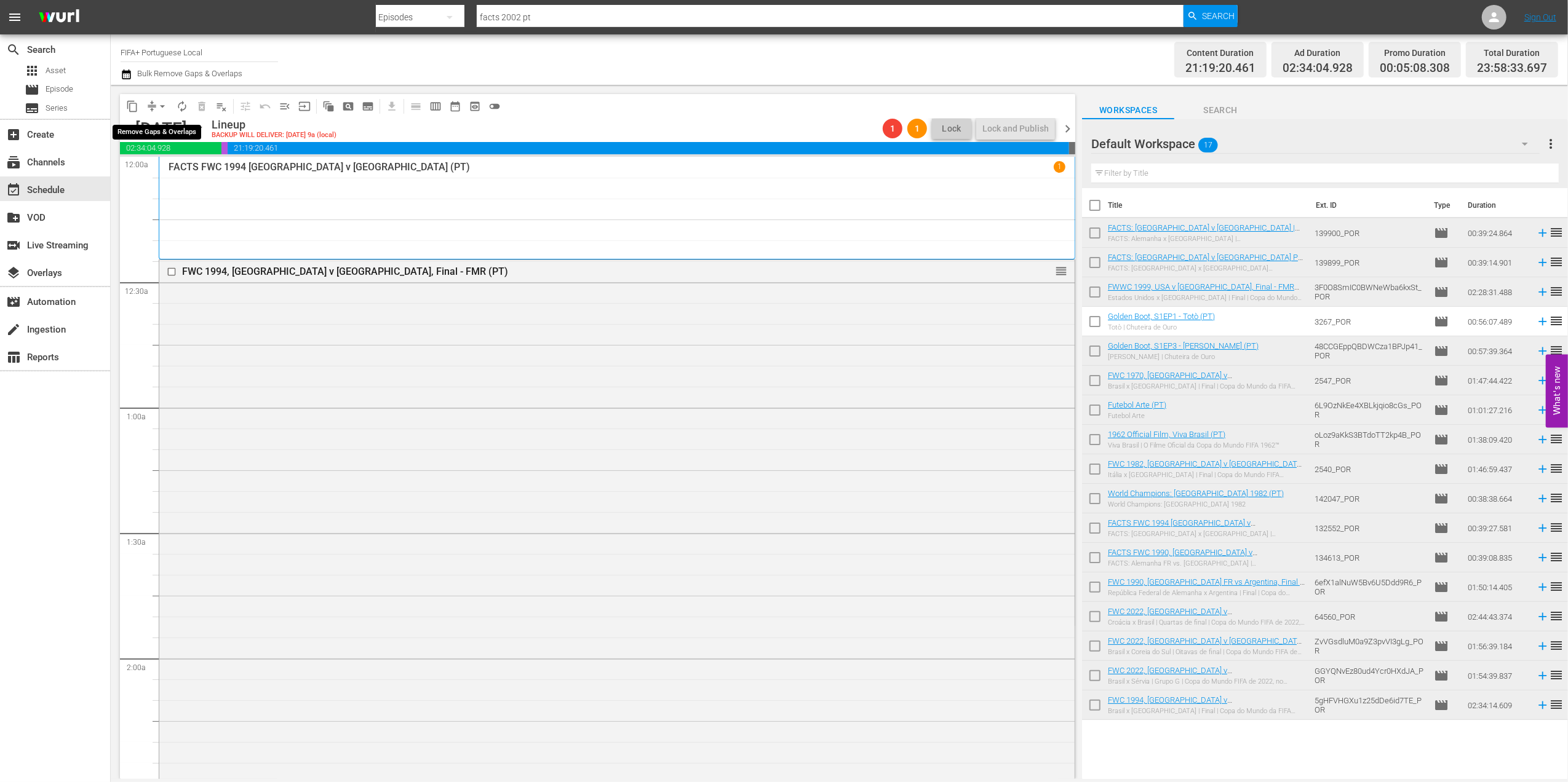
click at [160, 106] on span "arrow_drop_down" at bounding box center [162, 106] width 12 height 12
click at [197, 170] on li "Align to End of Previous Day" at bounding box center [163, 172] width 129 height 21
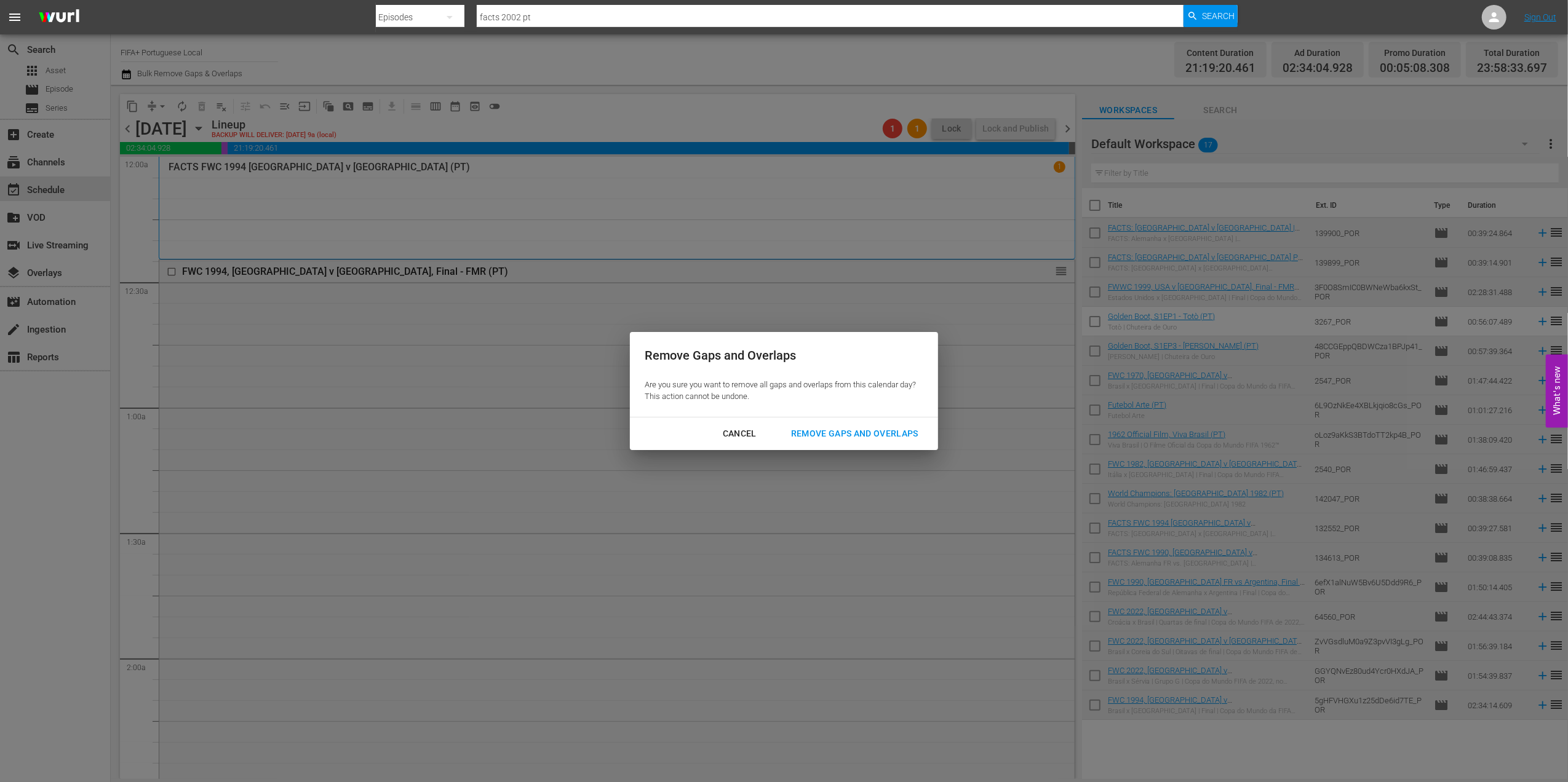
click at [866, 429] on div "Remove Gaps and Overlaps" at bounding box center [854, 433] width 147 height 15
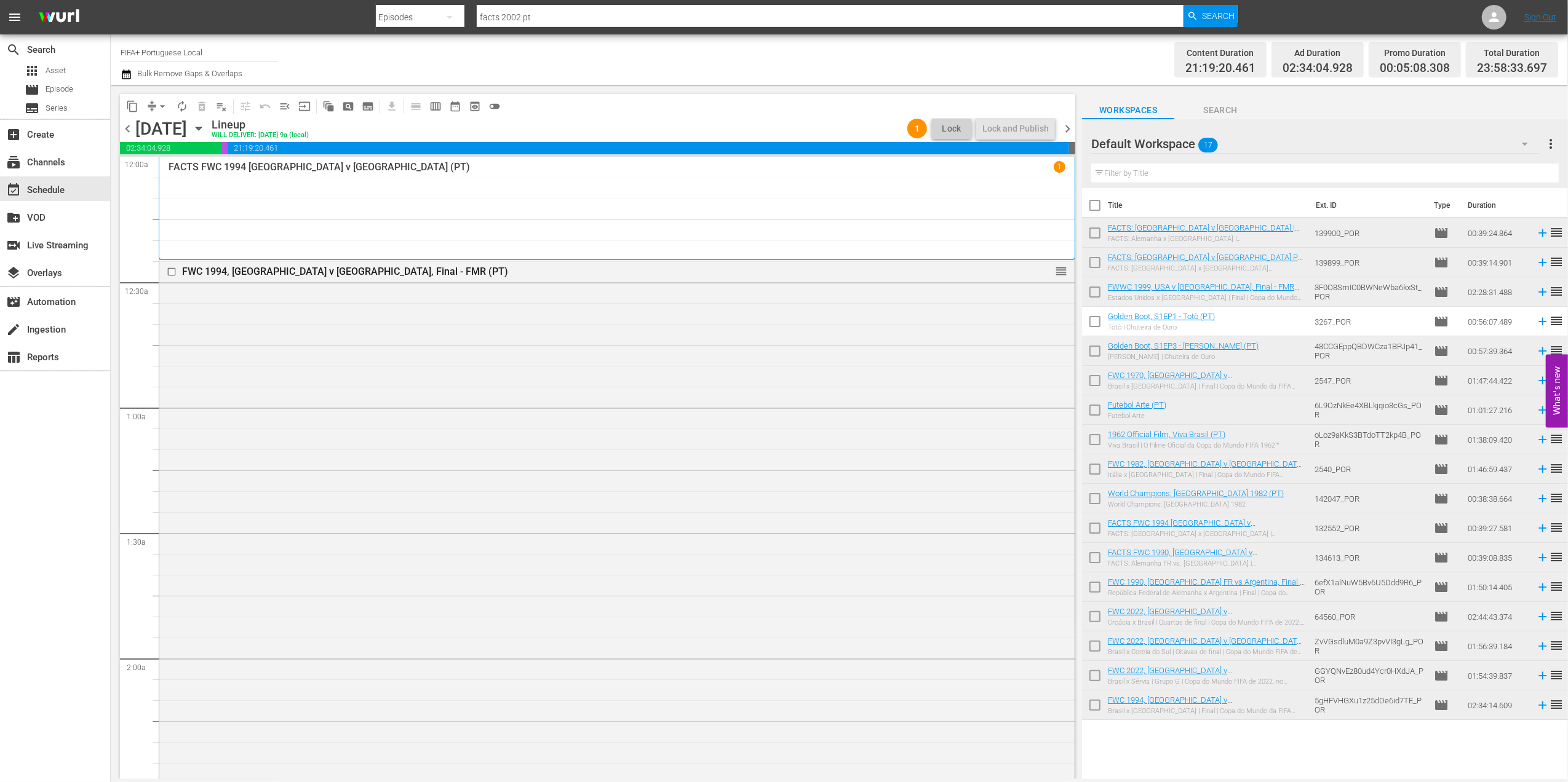
click at [1068, 126] on span "chevron_right" at bounding box center [1068, 128] width 15 height 15
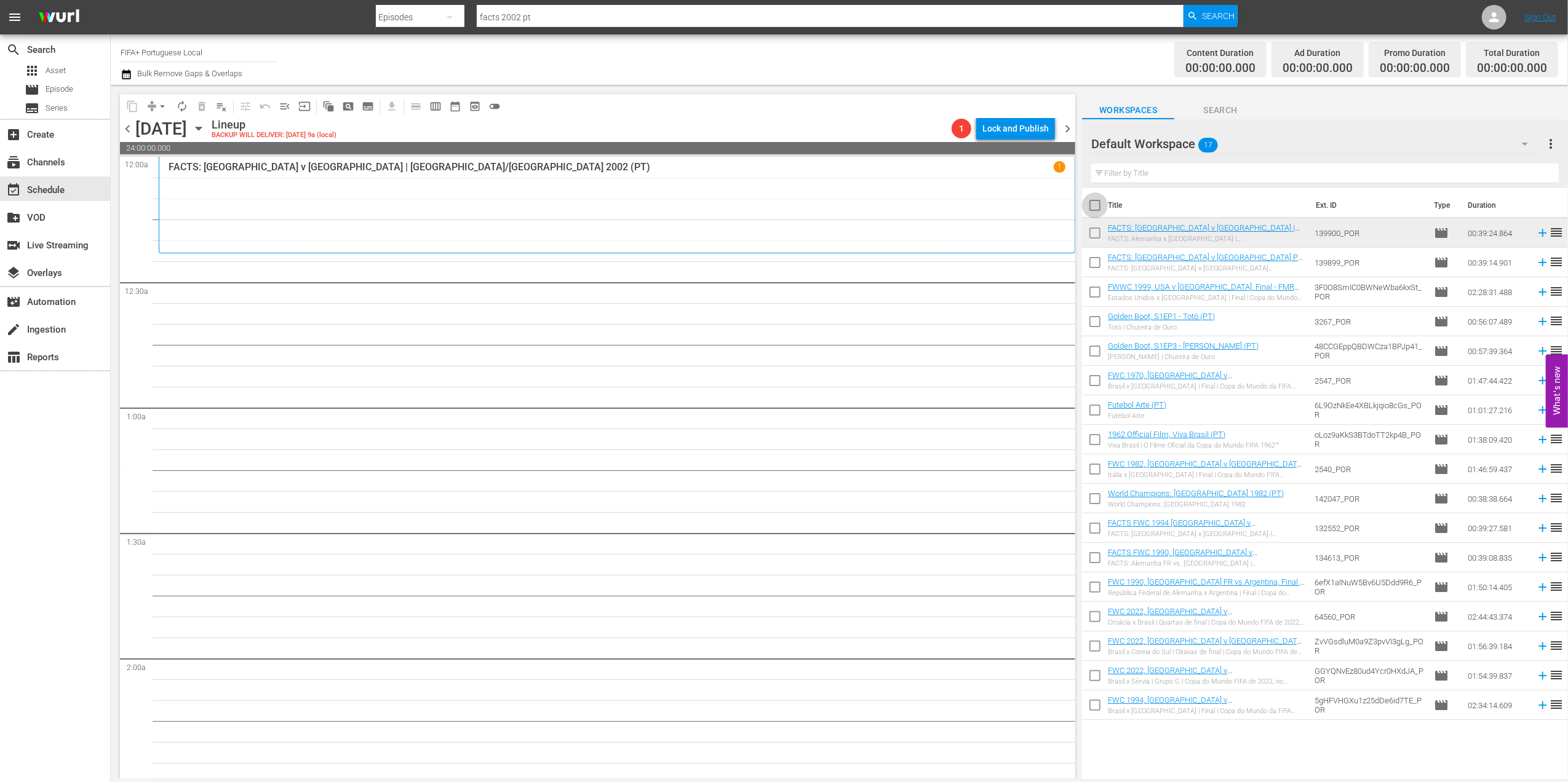
click at [1098, 200] on input "checkbox" at bounding box center [1095, 208] width 26 height 26
checkbox input "true"
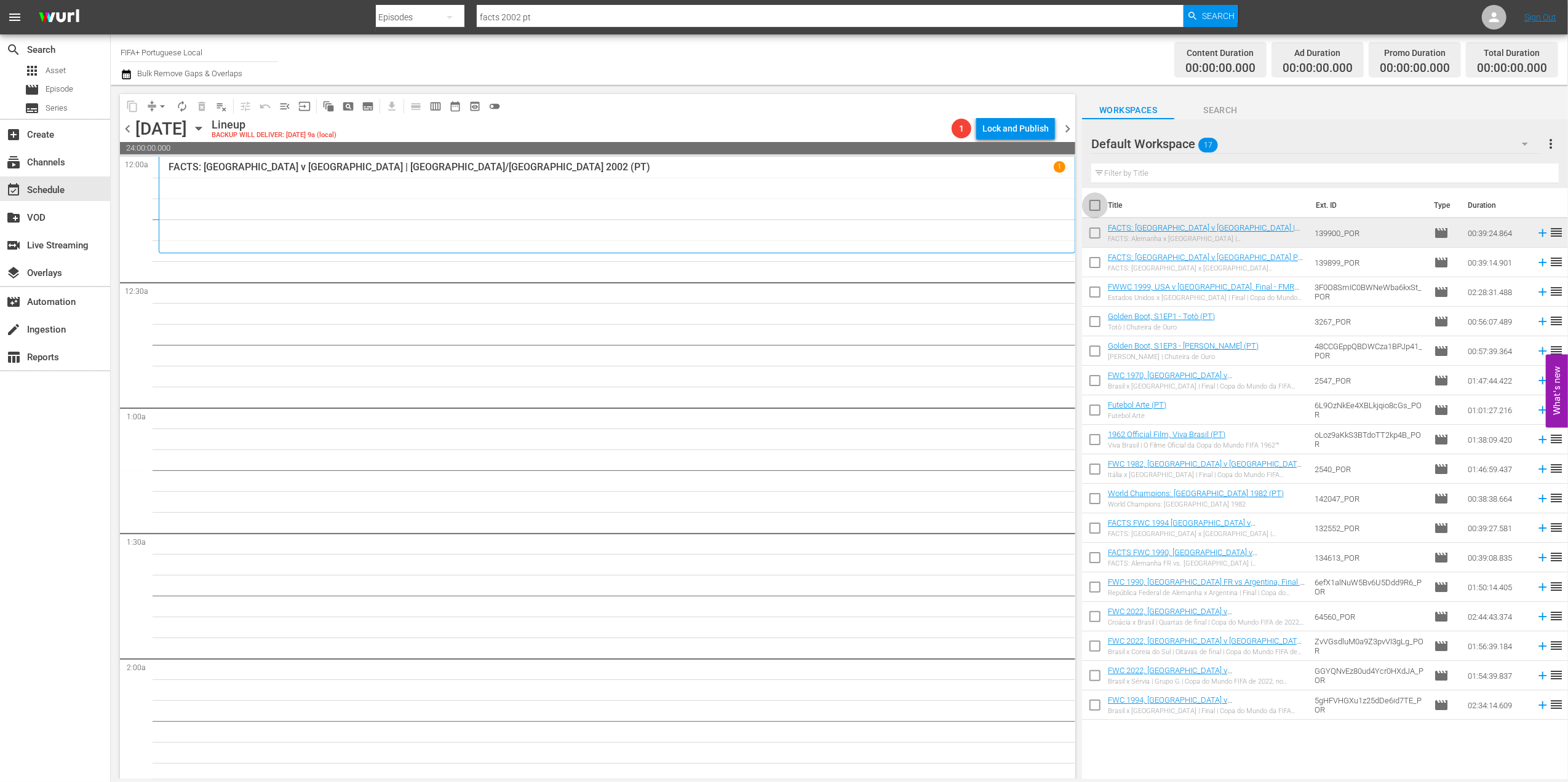
checkbox input "true"
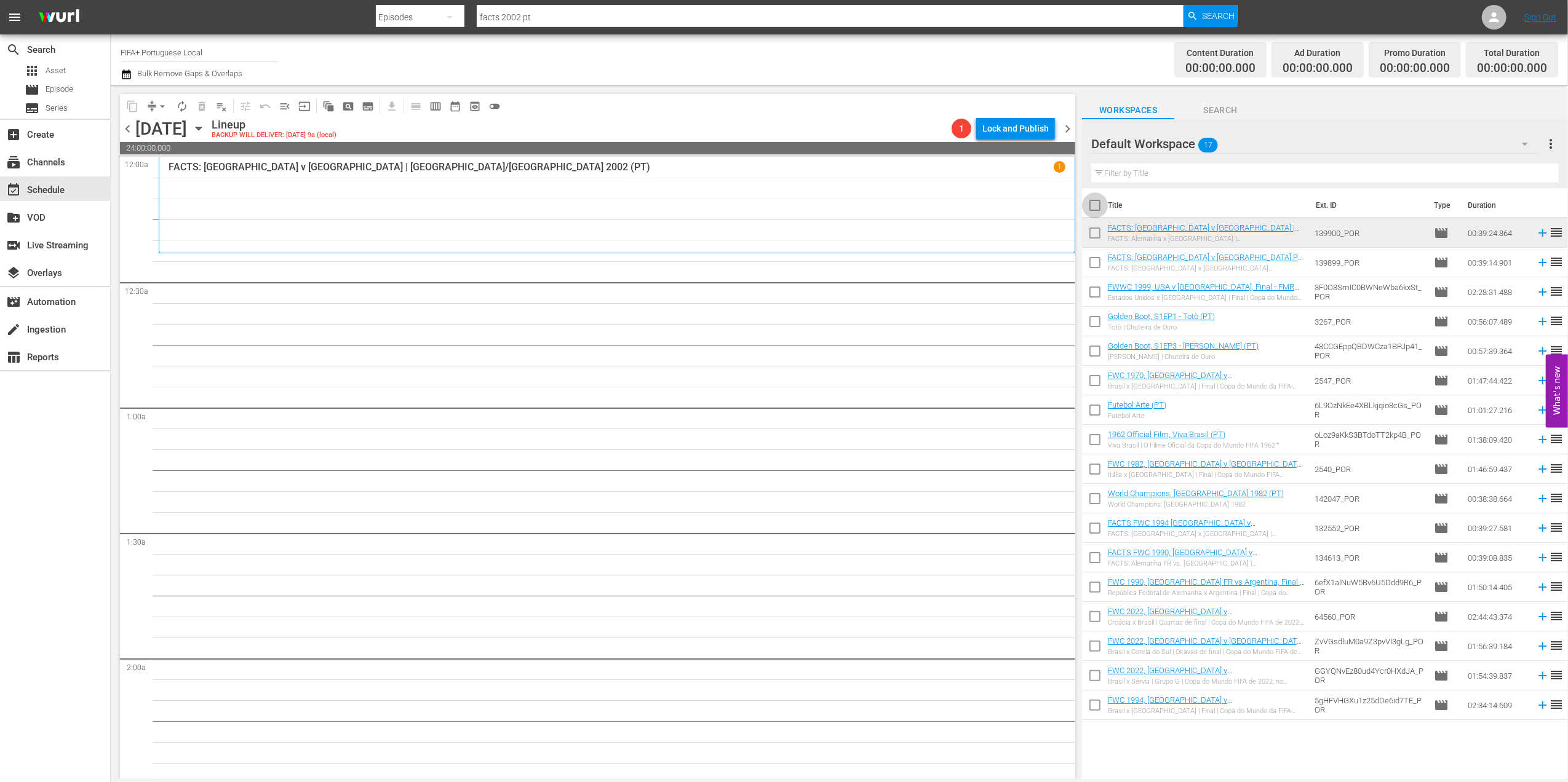
checkbox input "true"
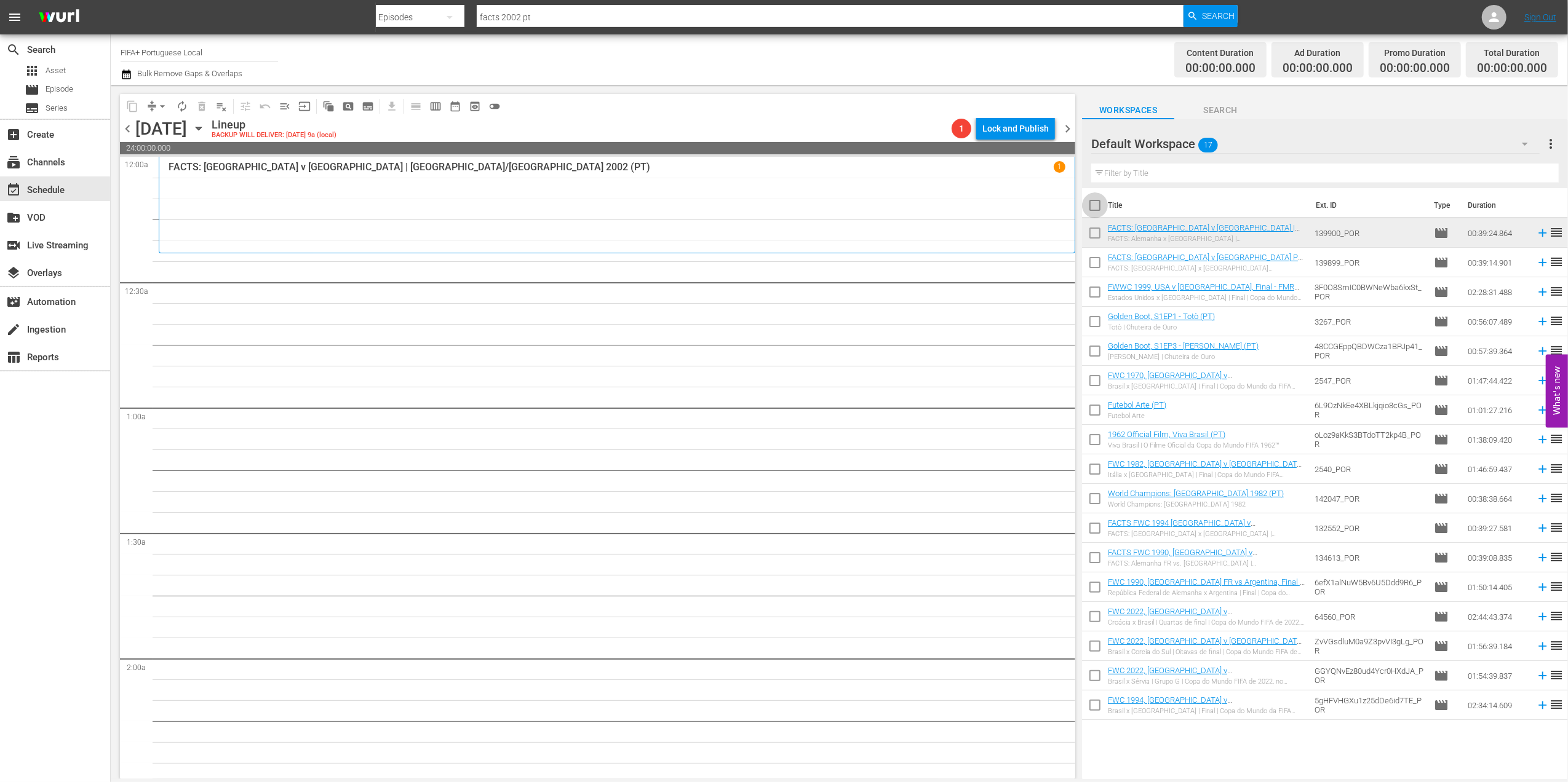
checkbox input "true"
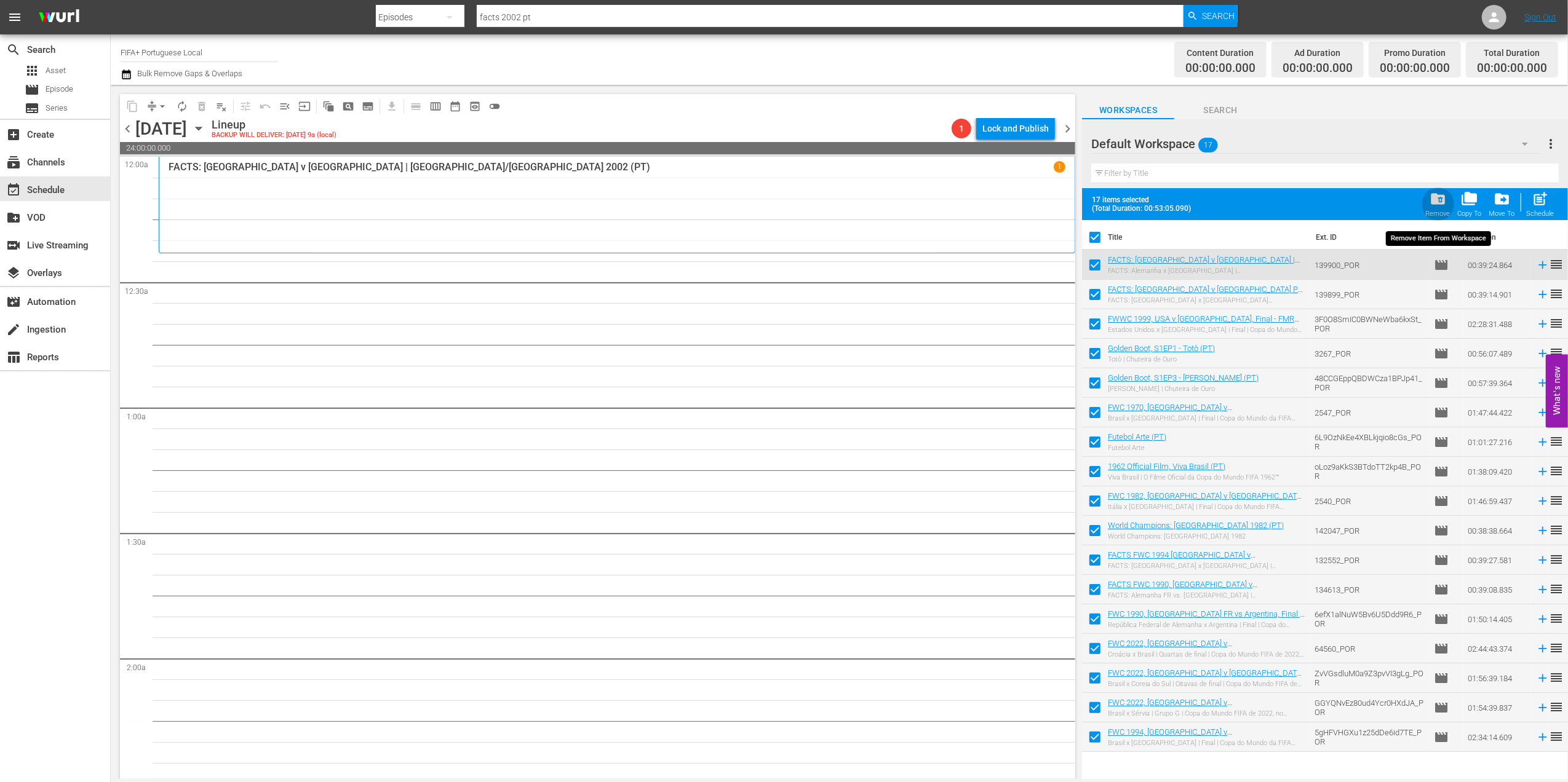
click at [1452, 204] on button "folder_delete Remove" at bounding box center [1439, 204] width 32 height 34
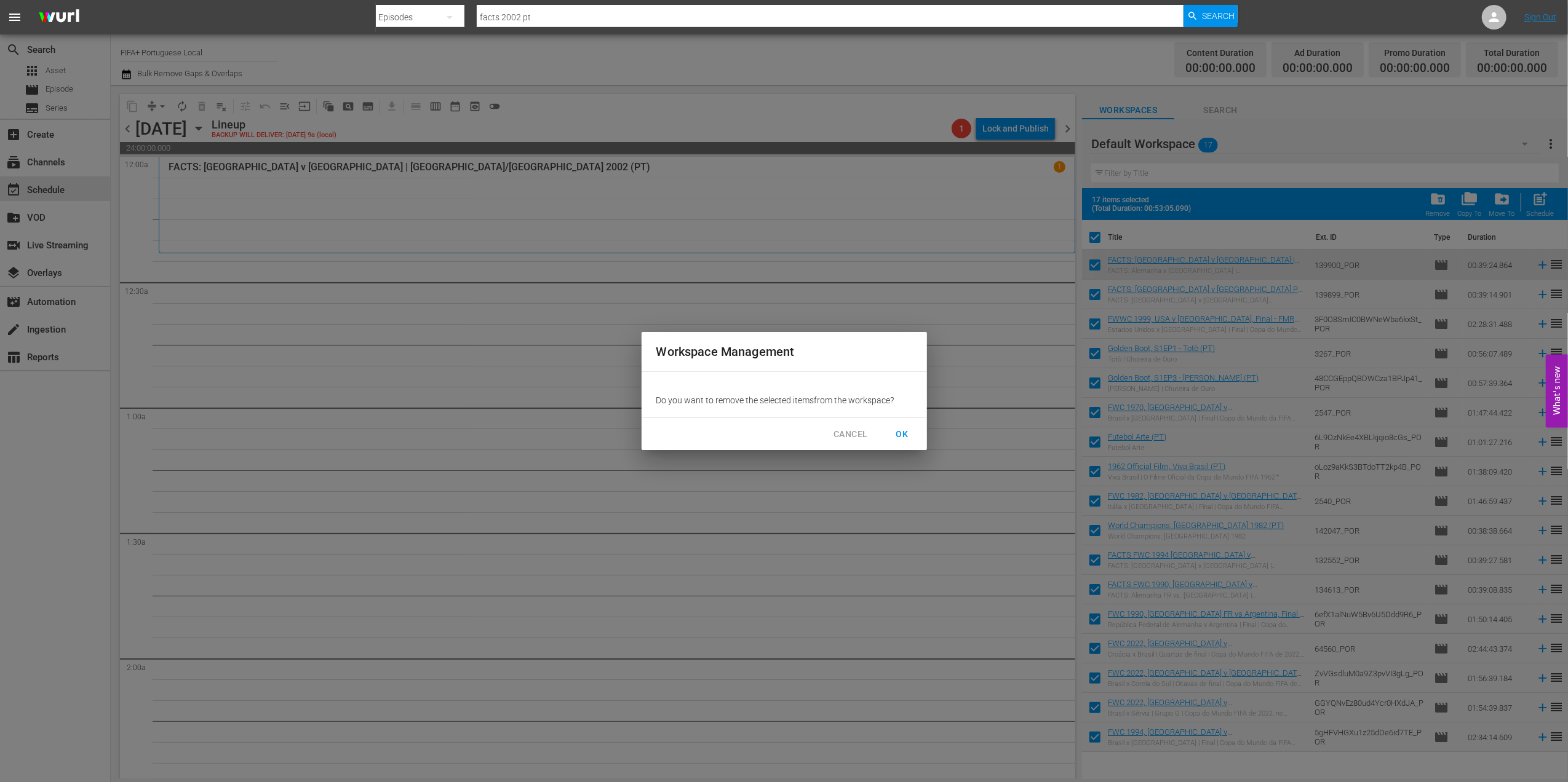
click at [899, 427] on span "OK" at bounding box center [903, 434] width 20 height 15
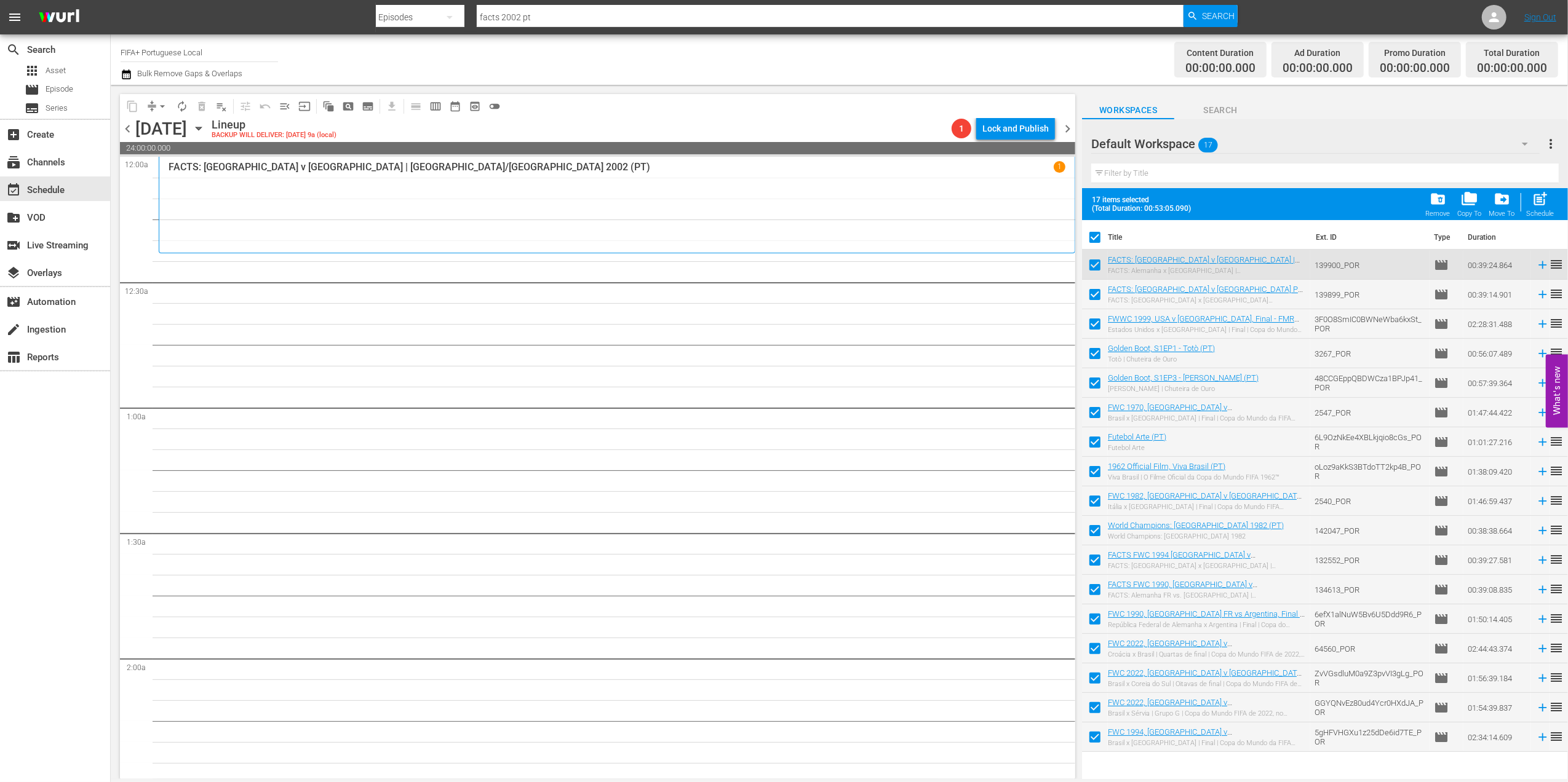
checkbox input "false"
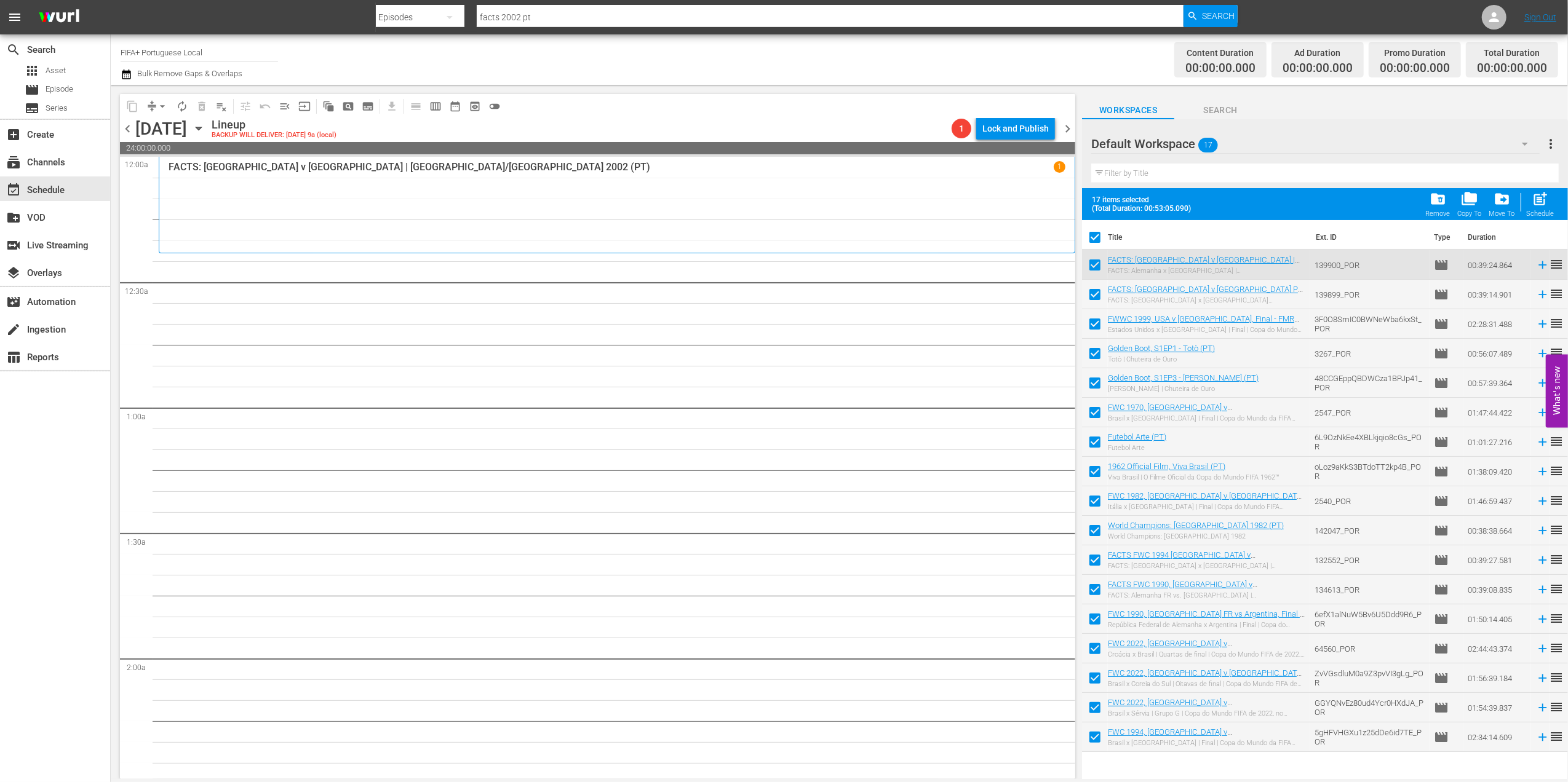
checkbox input "false"
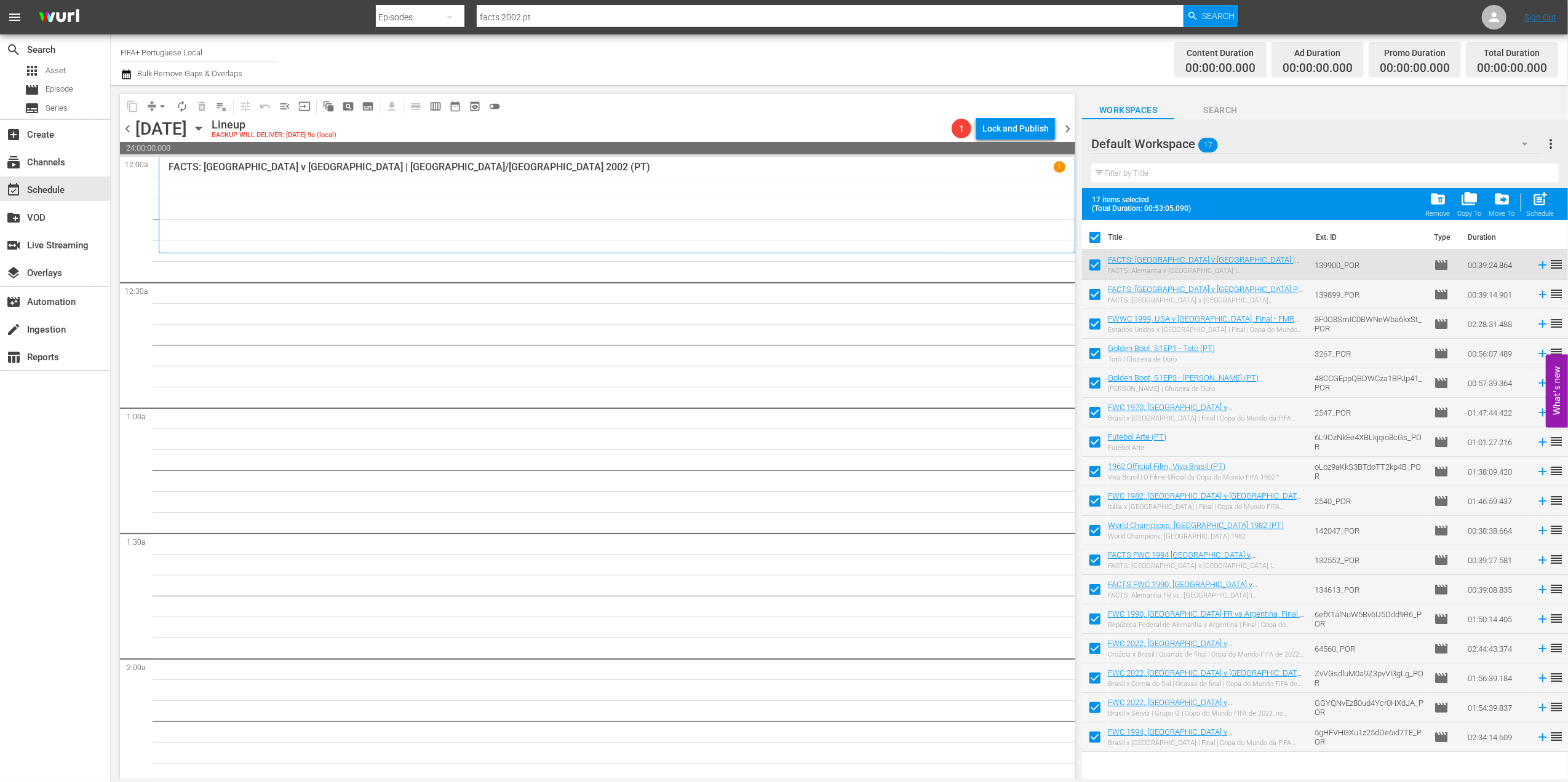
checkbox input "false"
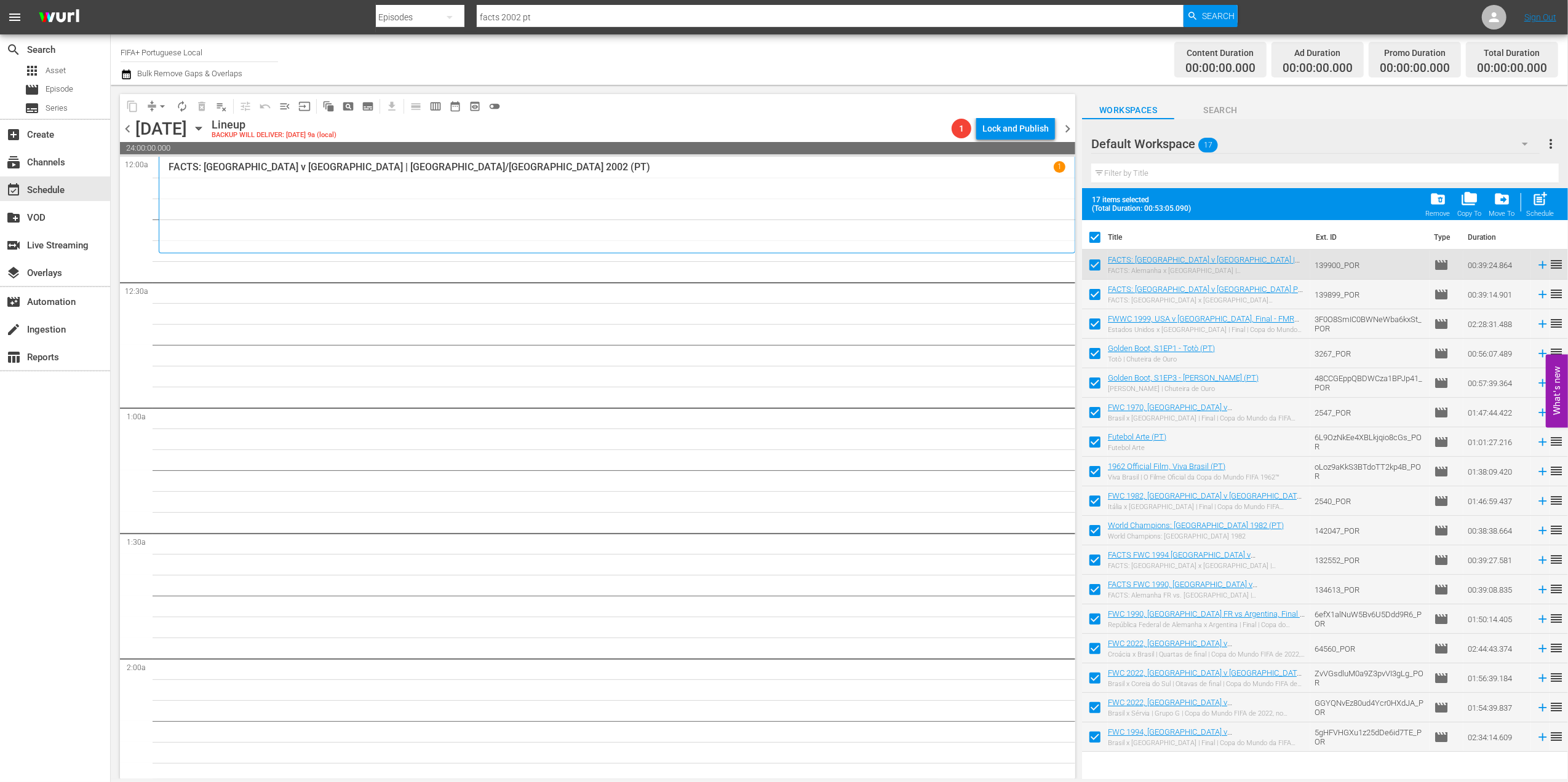
checkbox input "false"
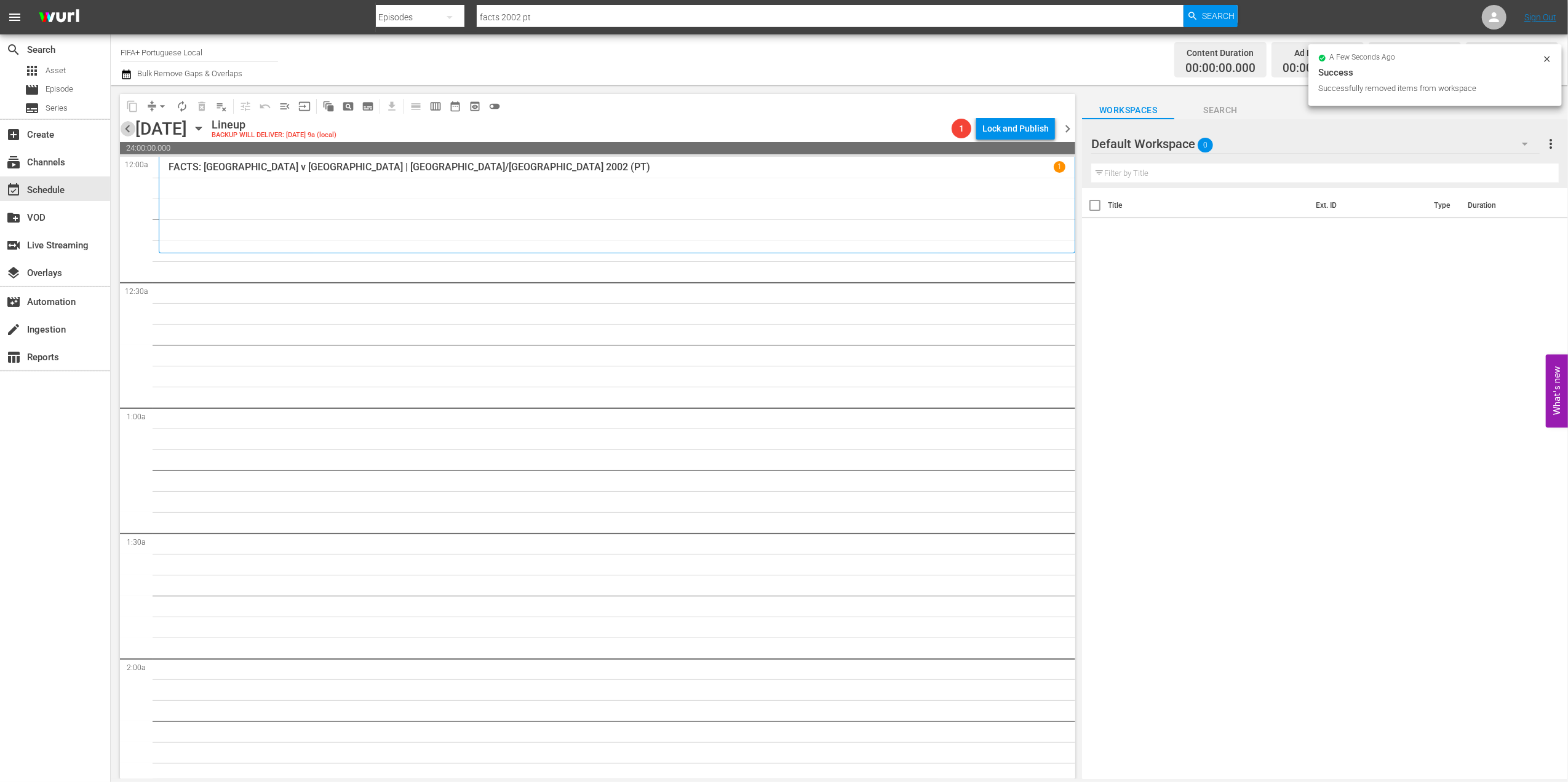
click at [131, 129] on span "chevron_left" at bounding box center [128, 128] width 15 height 15
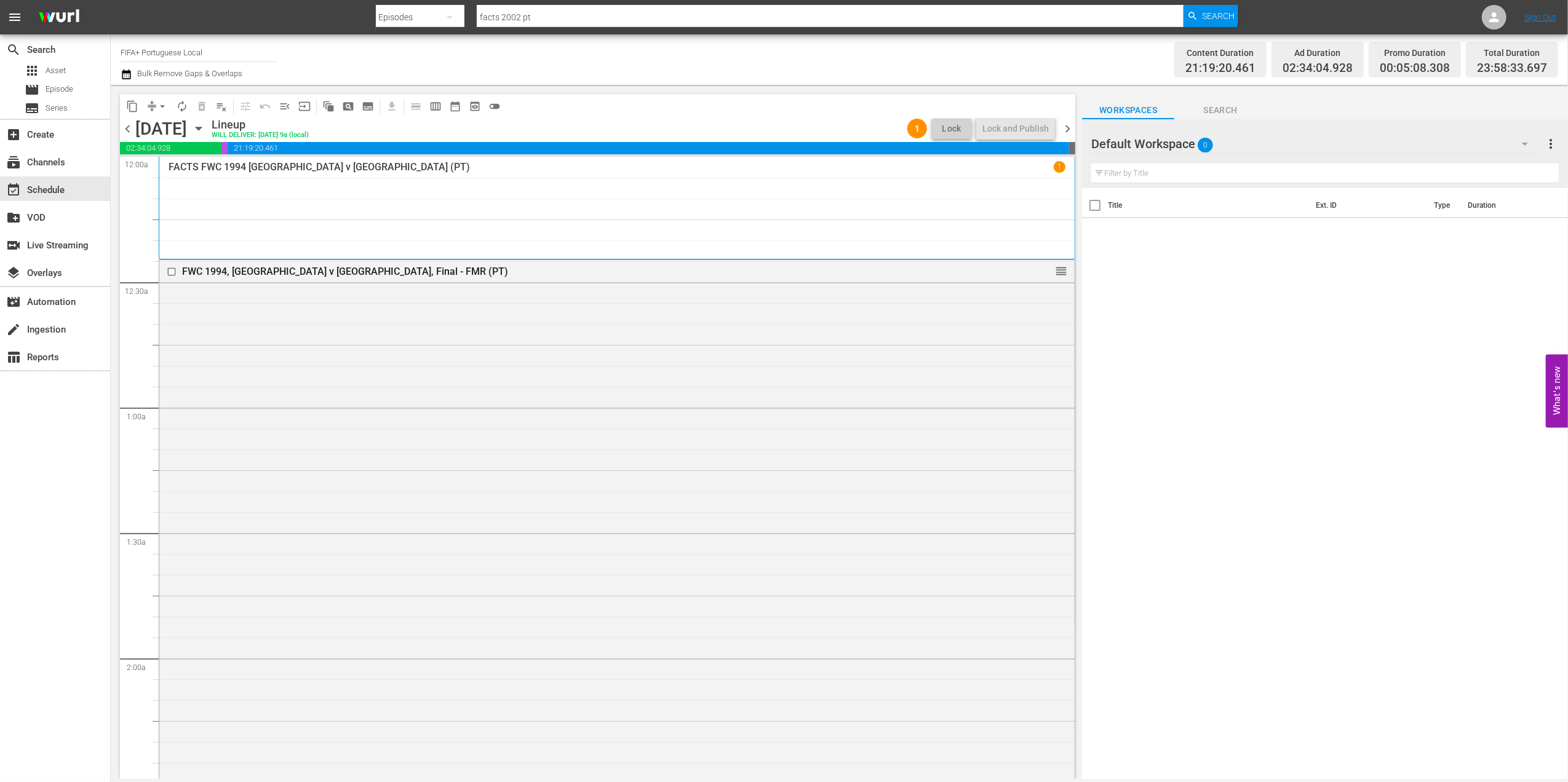
click at [1067, 128] on span "chevron_right" at bounding box center [1068, 128] width 15 height 15
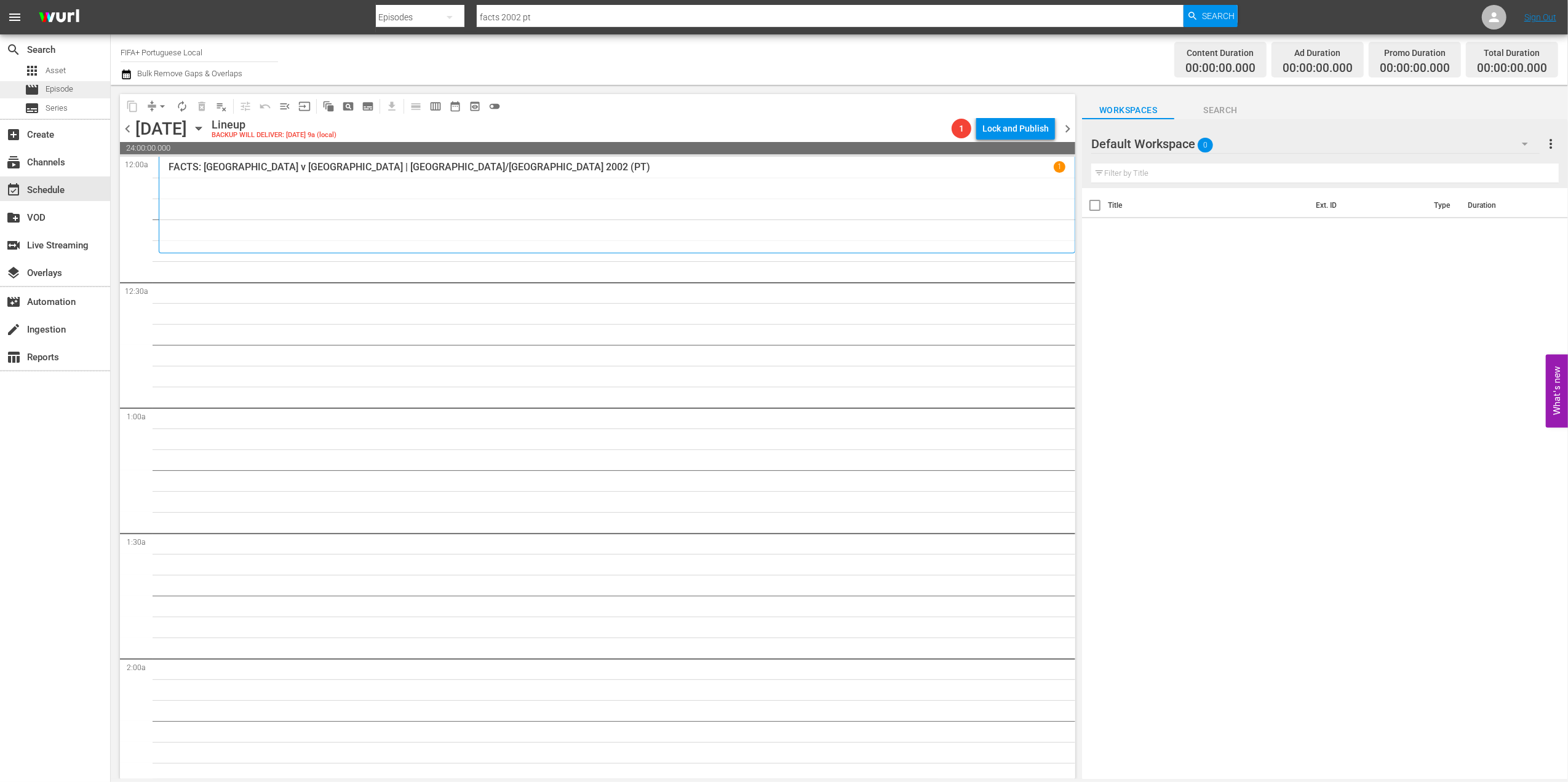
click at [74, 83] on div "movie Episode" at bounding box center [55, 89] width 110 height 18
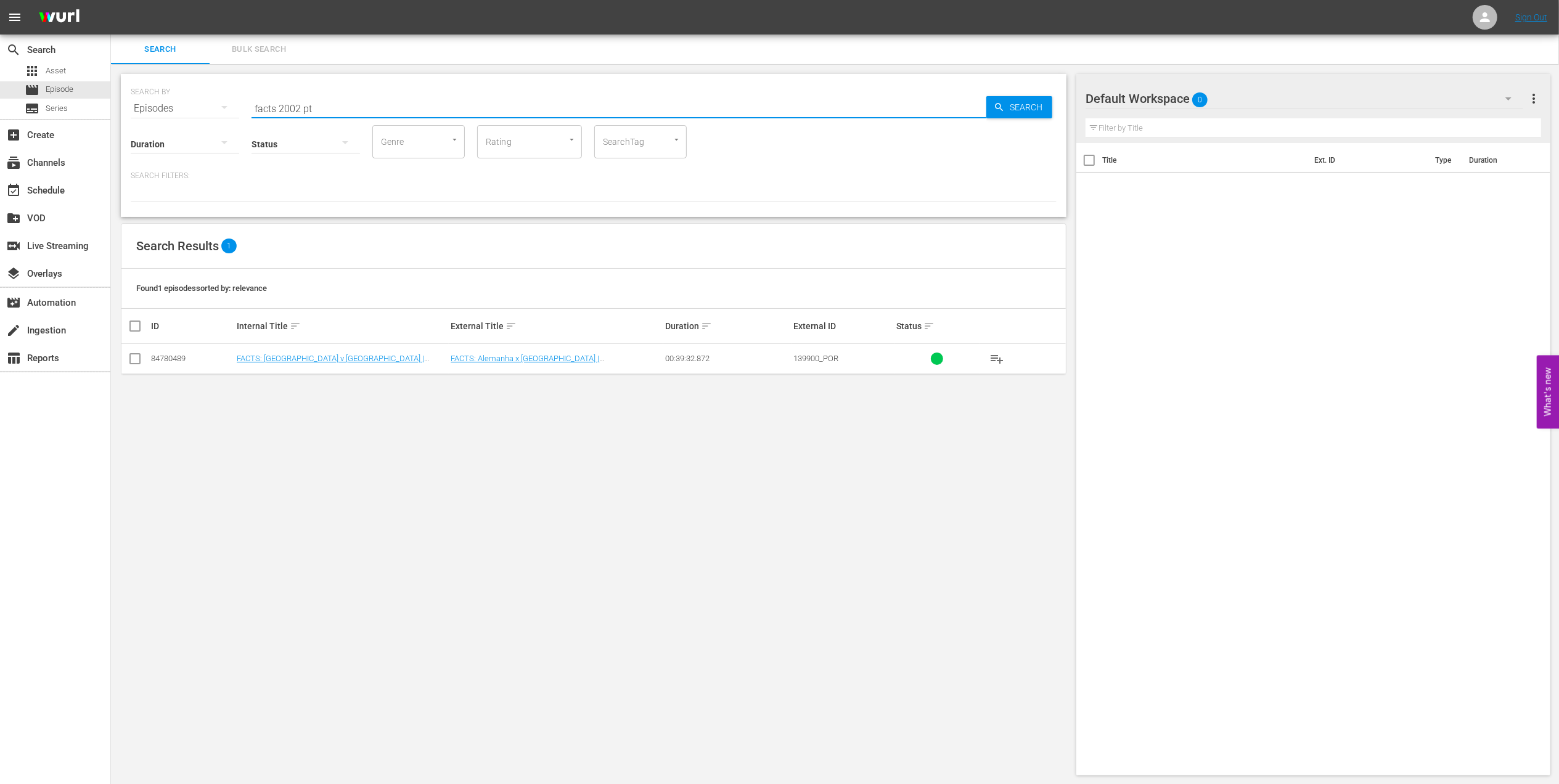
drag, startPoint x: 356, startPoint y: 106, endPoint x: 183, endPoint y: 109, distance: 173.0
click at [183, 109] on div "SEARCH BY Search By Episodes Search ID, Title, Description, Keywords, or Catego…" at bounding box center [594, 101] width 926 height 44
paste input "FWC 2002 - Final - [GEOGRAPHIC_DATA] v [GEOGRAPHIC_DATA]"
type input "FWC 2002 - Final - [GEOGRAPHIC_DATA] v [GEOGRAPHIC_DATA] pt"
click at [136, 361] on input "checkbox" at bounding box center [134, 361] width 15 height 15
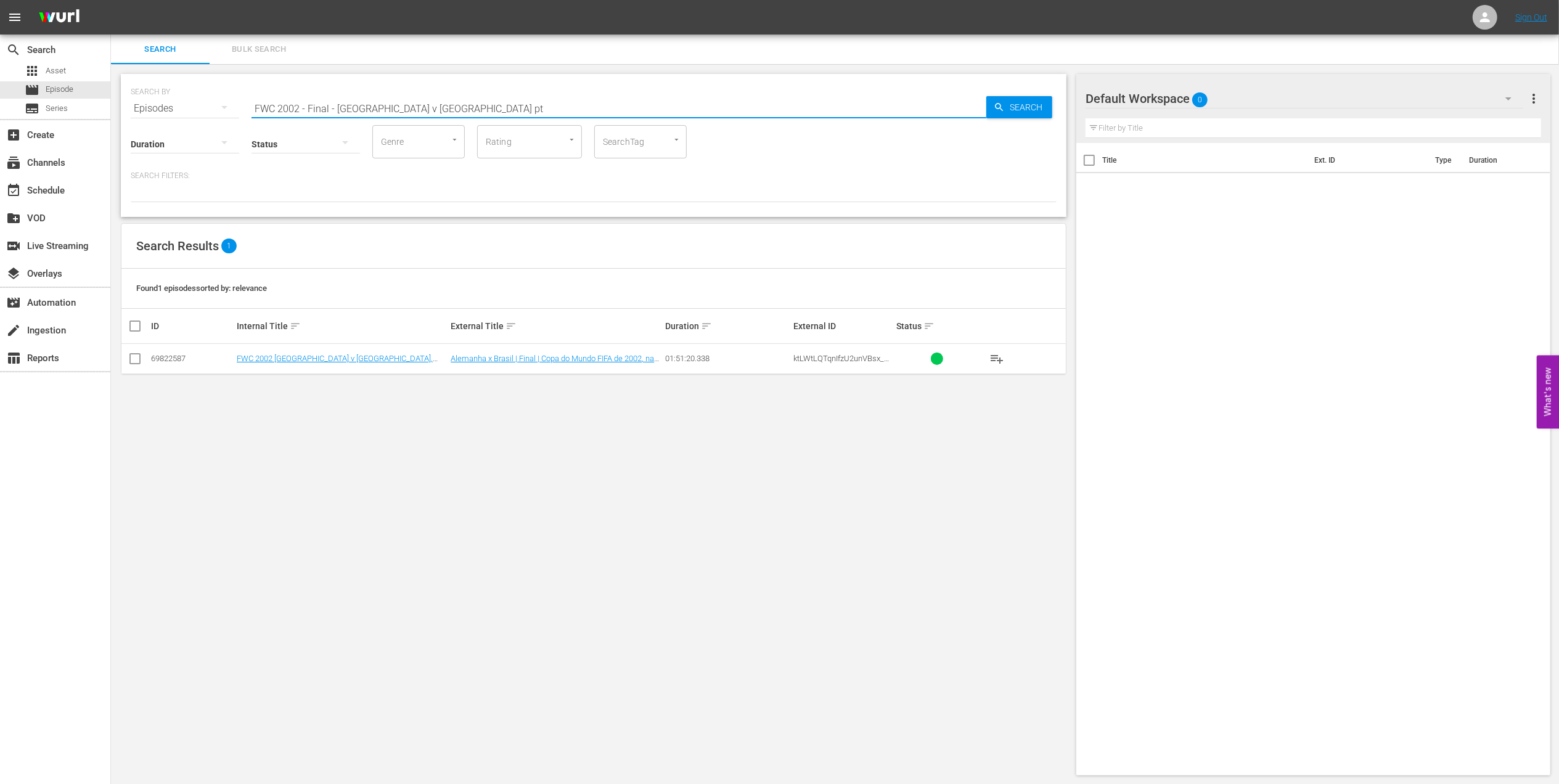
checkbox input "true"
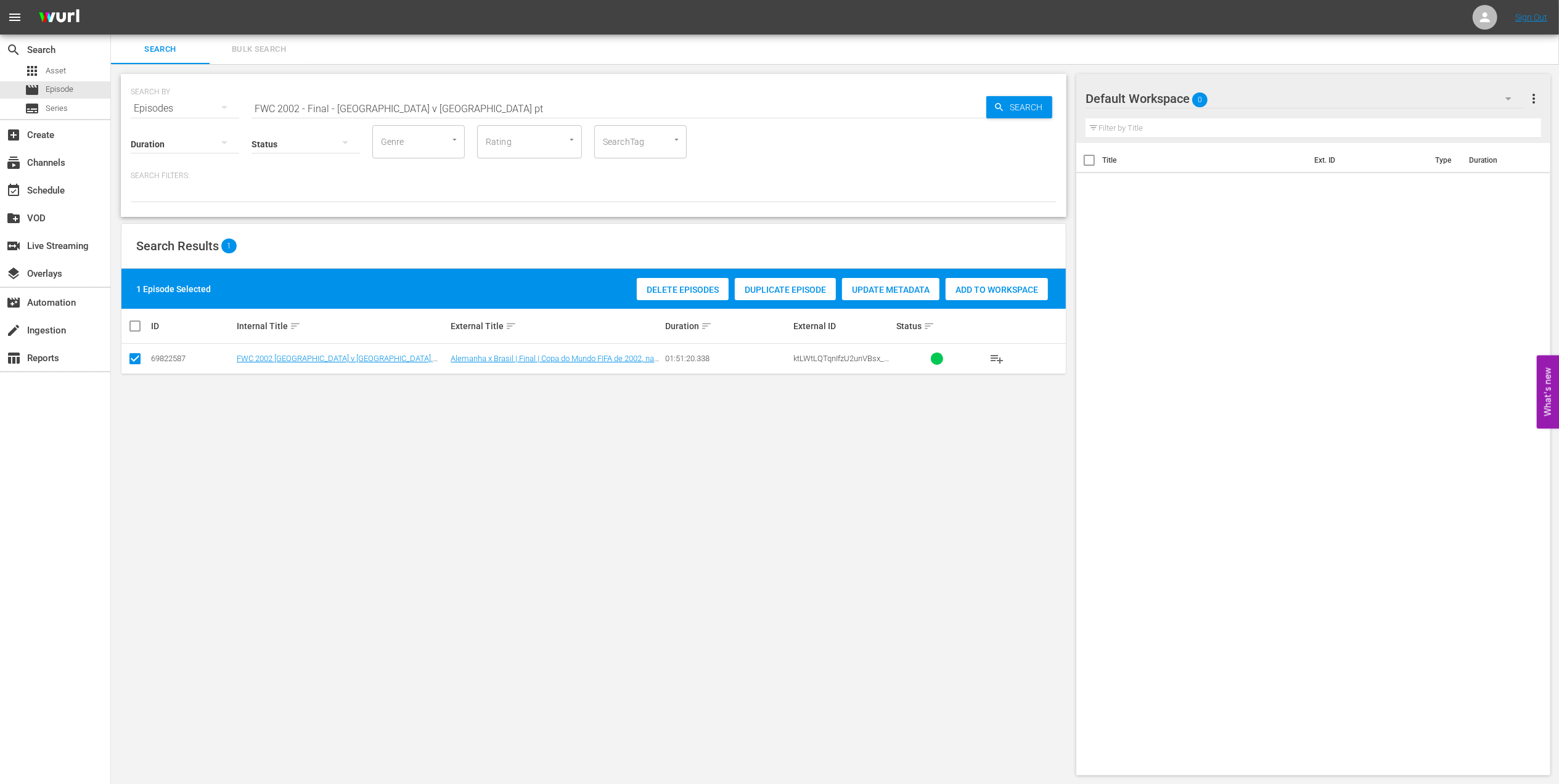
click at [989, 285] on span "Add to Workspace" at bounding box center [997, 290] width 103 height 10
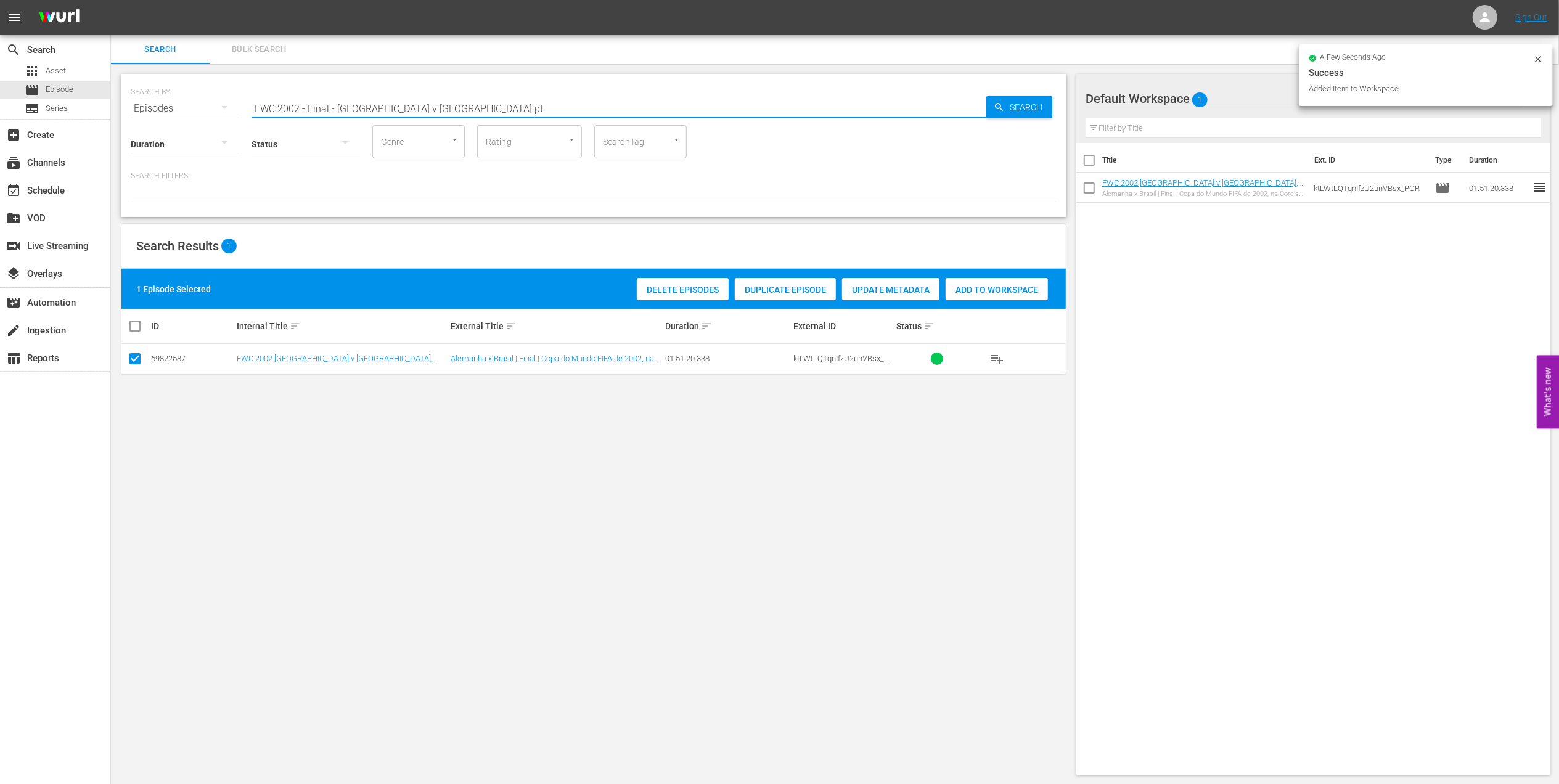
drag, startPoint x: 441, startPoint y: 109, endPoint x: 169, endPoint y: 107, distance: 272.0
click at [169, 107] on div "SEARCH BY Search By Episodes Search ID, Title, Description, Keywords, or Catego…" at bounding box center [594, 101] width 926 height 44
paste input "2002 Official Film - Seven Games from Glory"
click at [469, 103] on input "2002 Official Film - Seven Games from Glory" at bounding box center [619, 108] width 735 height 30
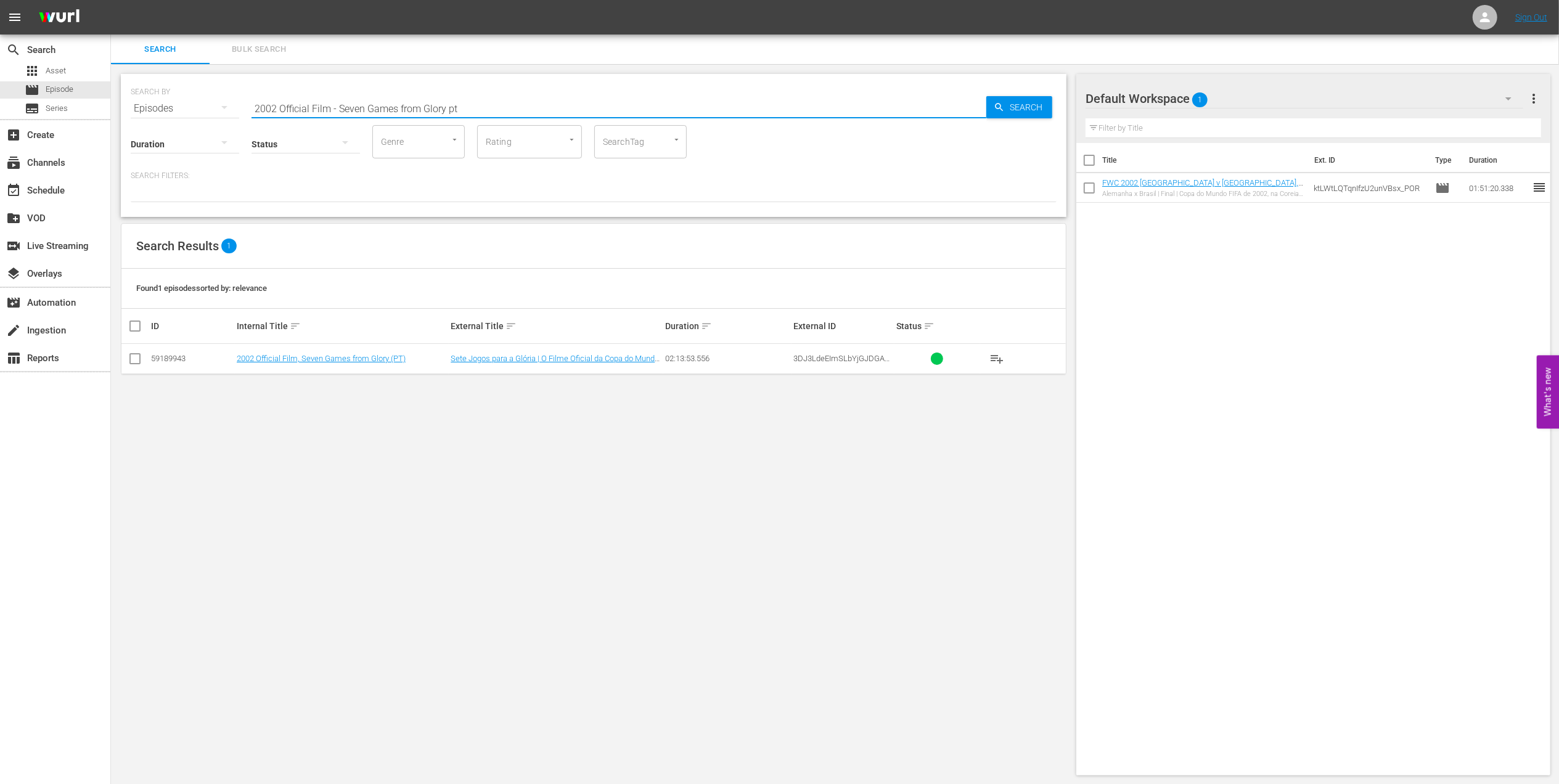
type input "2002 Official Film - Seven Games from Glory pt"
click at [129, 361] on input "checkbox" at bounding box center [134, 361] width 15 height 15
checkbox input "true"
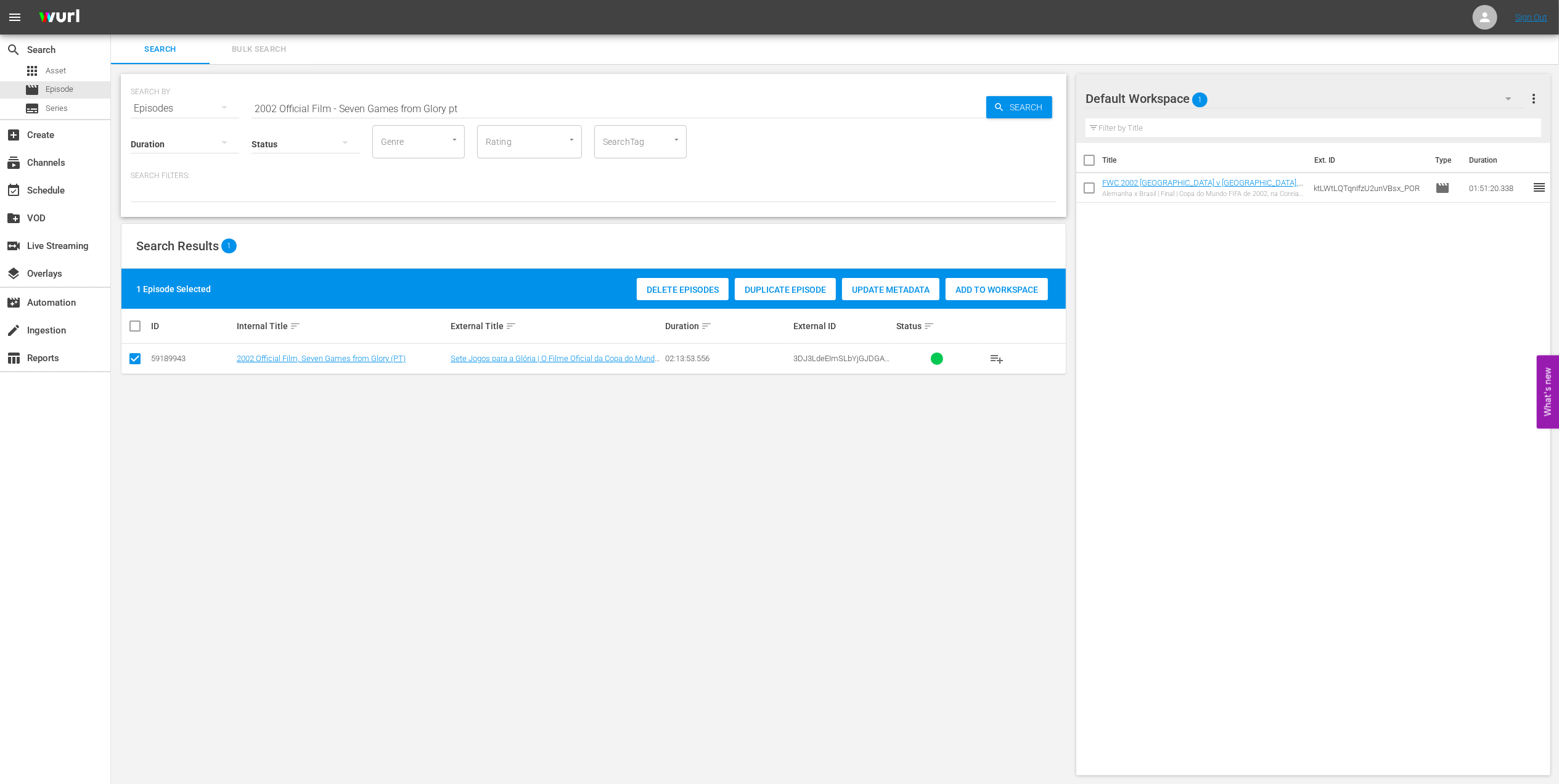
click at [979, 288] on span "Add to Workspace" at bounding box center [997, 290] width 103 height 10
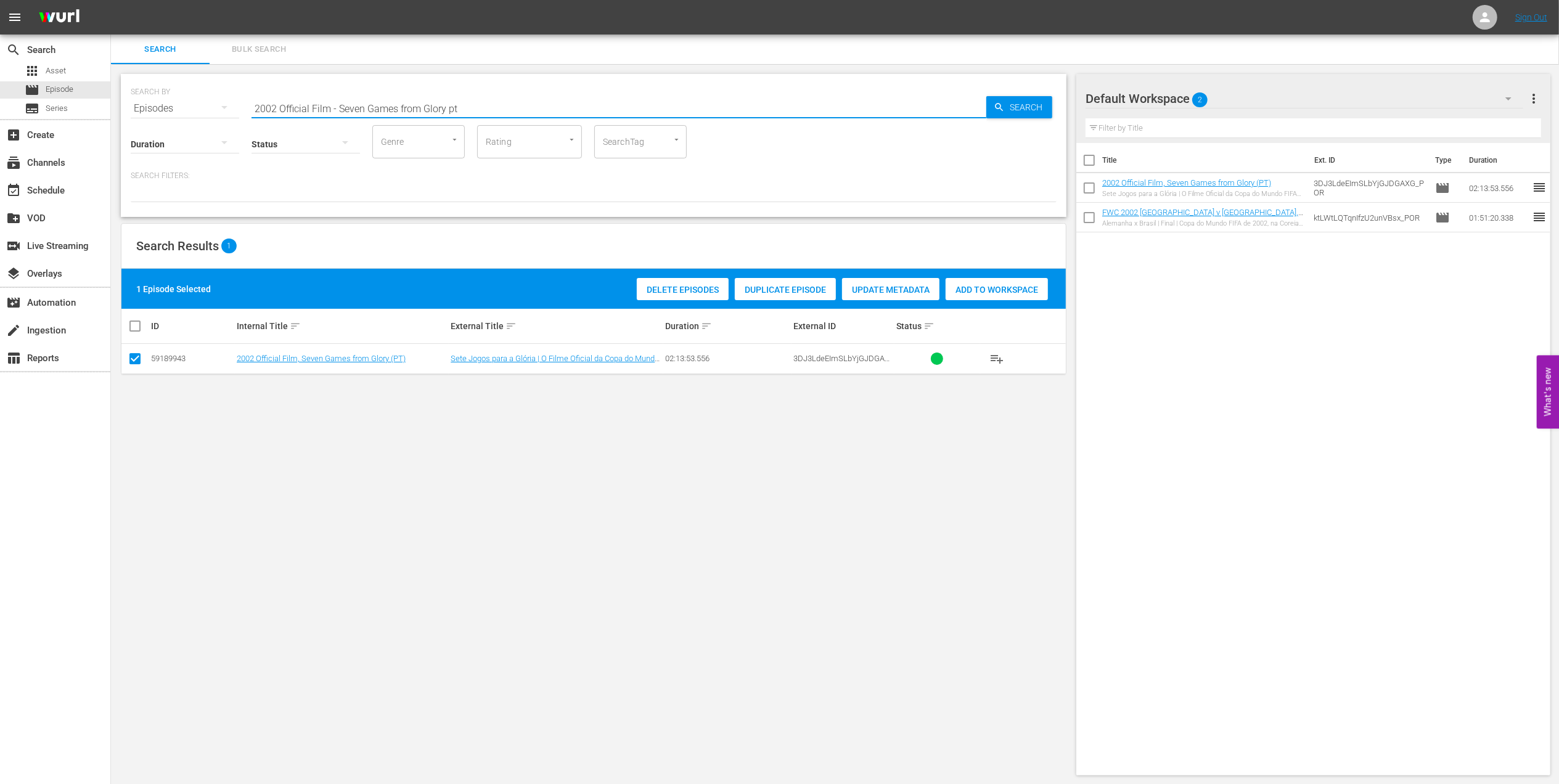
drag, startPoint x: 472, startPoint y: 109, endPoint x: 170, endPoint y: 115, distance: 302.1
click at [111, 112] on div "SEARCH BY Search By Episodes Search ID, Title, Description, Keywords, or Catego…" at bounding box center [594, 425] width 966 height 721
paste input "FWC 2022, Argentina v France, Final"
click at [481, 109] on input "FWC 2022, Argentina v France, Final" at bounding box center [619, 108] width 735 height 30
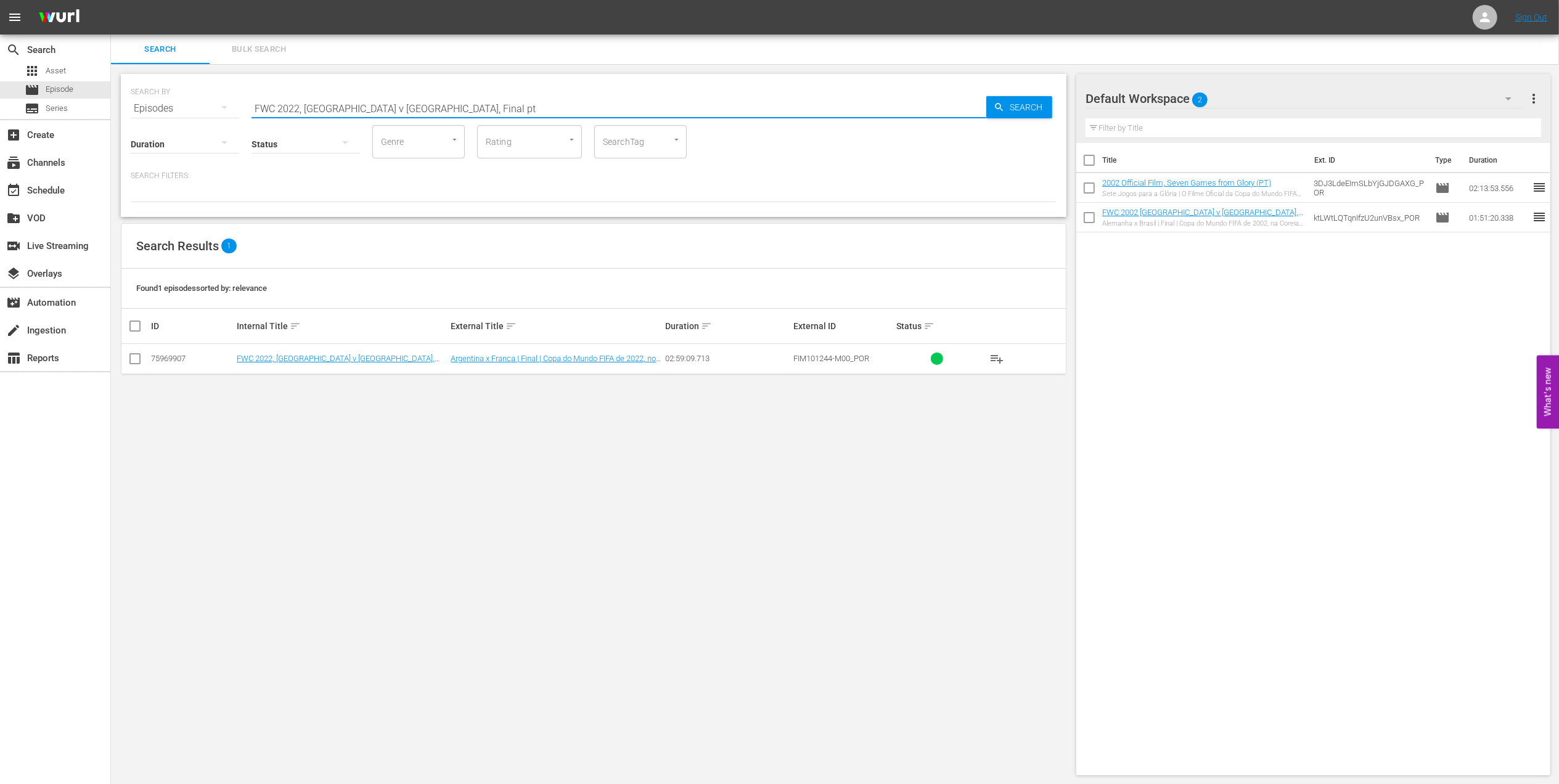
type input "FWC 2022, Argentina v France, Final pt"
click at [134, 361] on input "checkbox" at bounding box center [134, 361] width 15 height 15
checkbox input "true"
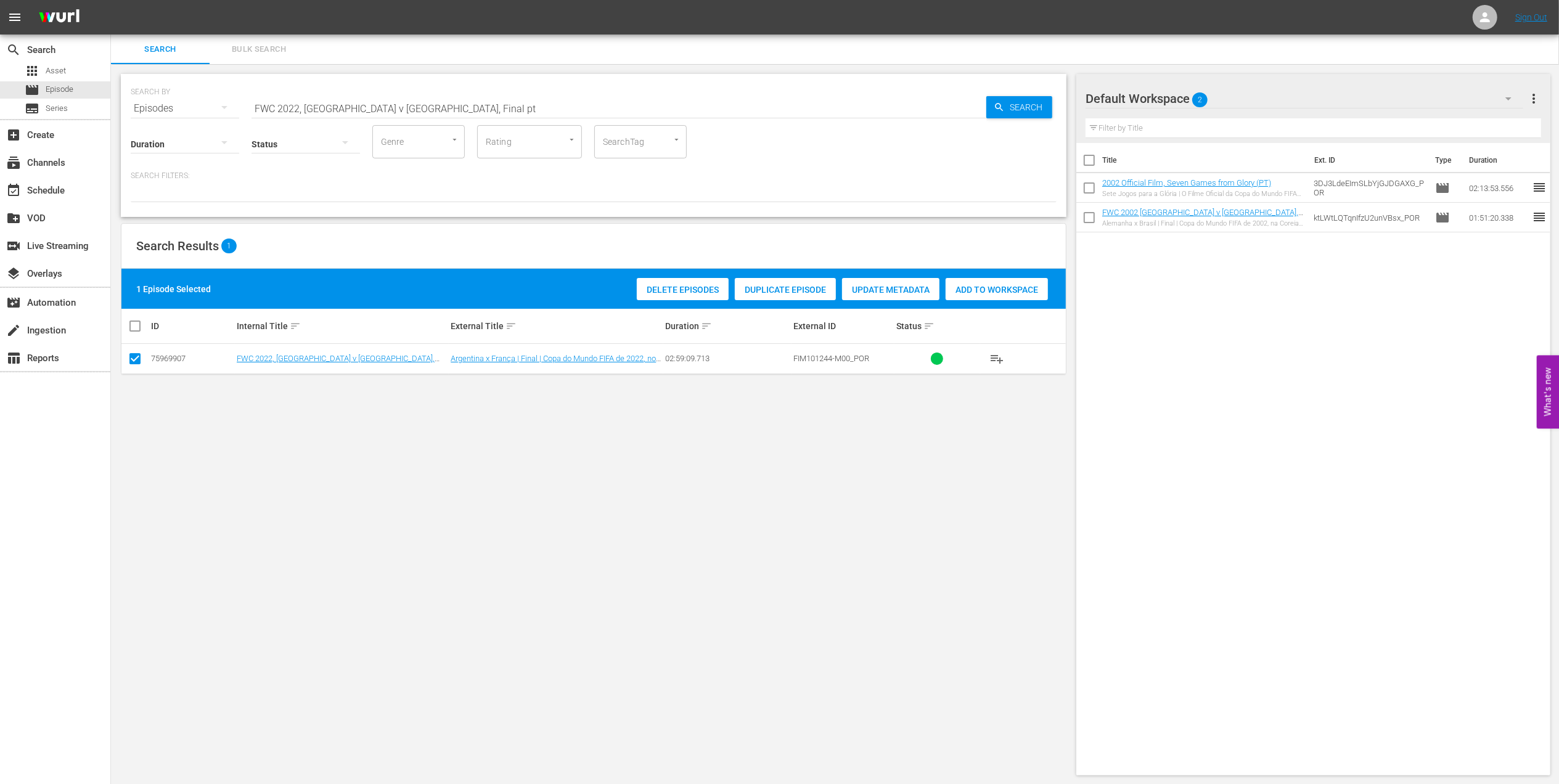
click at [974, 294] on span "Add to Workspace" at bounding box center [997, 290] width 103 height 10
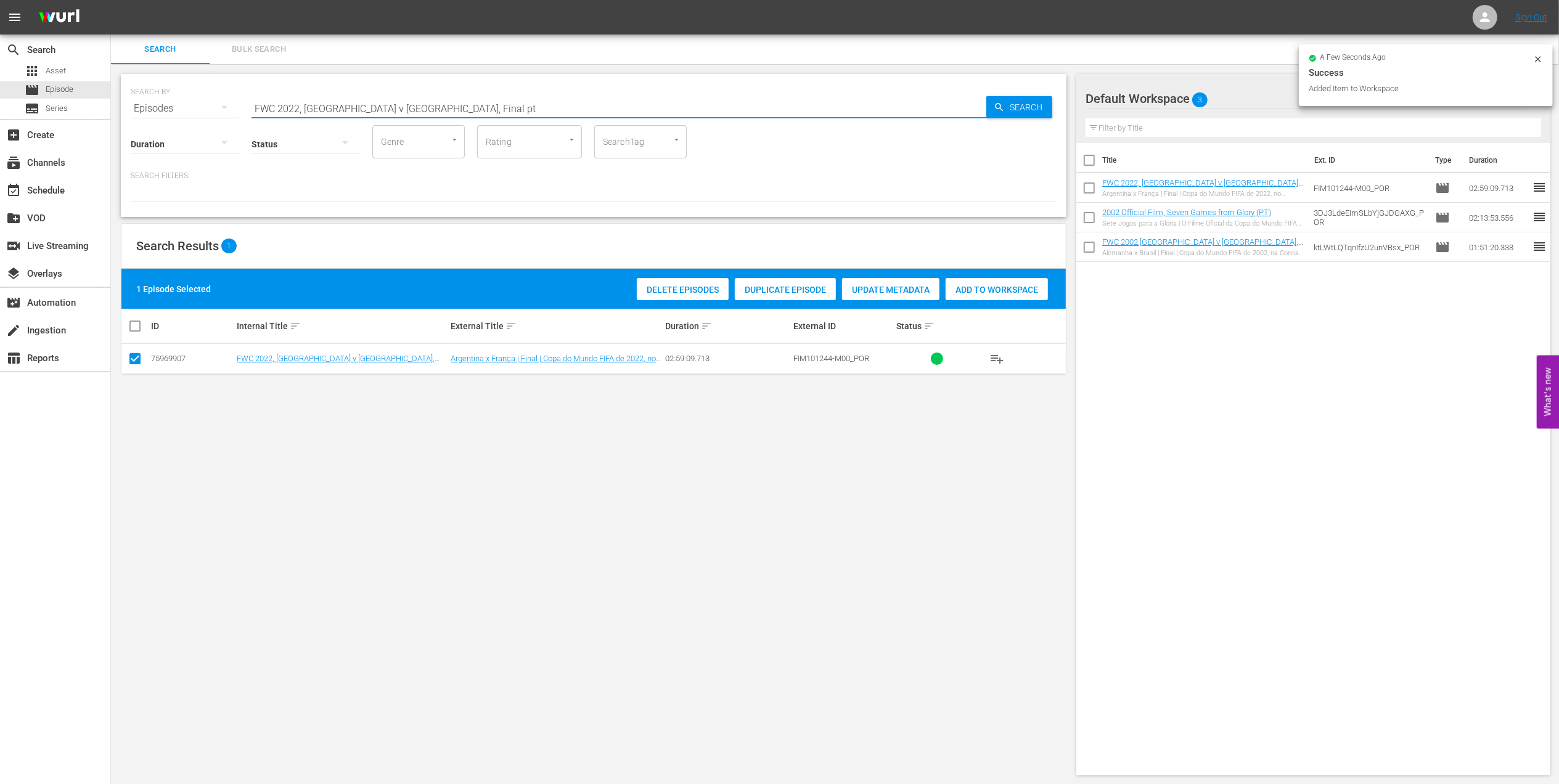
drag, startPoint x: 440, startPoint y: 107, endPoint x: 80, endPoint y: 148, distance: 362.3
click at [111, 0] on div "search Search apps Asset movie Episode subtitles Series add_box Create subscrip…" at bounding box center [835, 0] width 1448 height 0
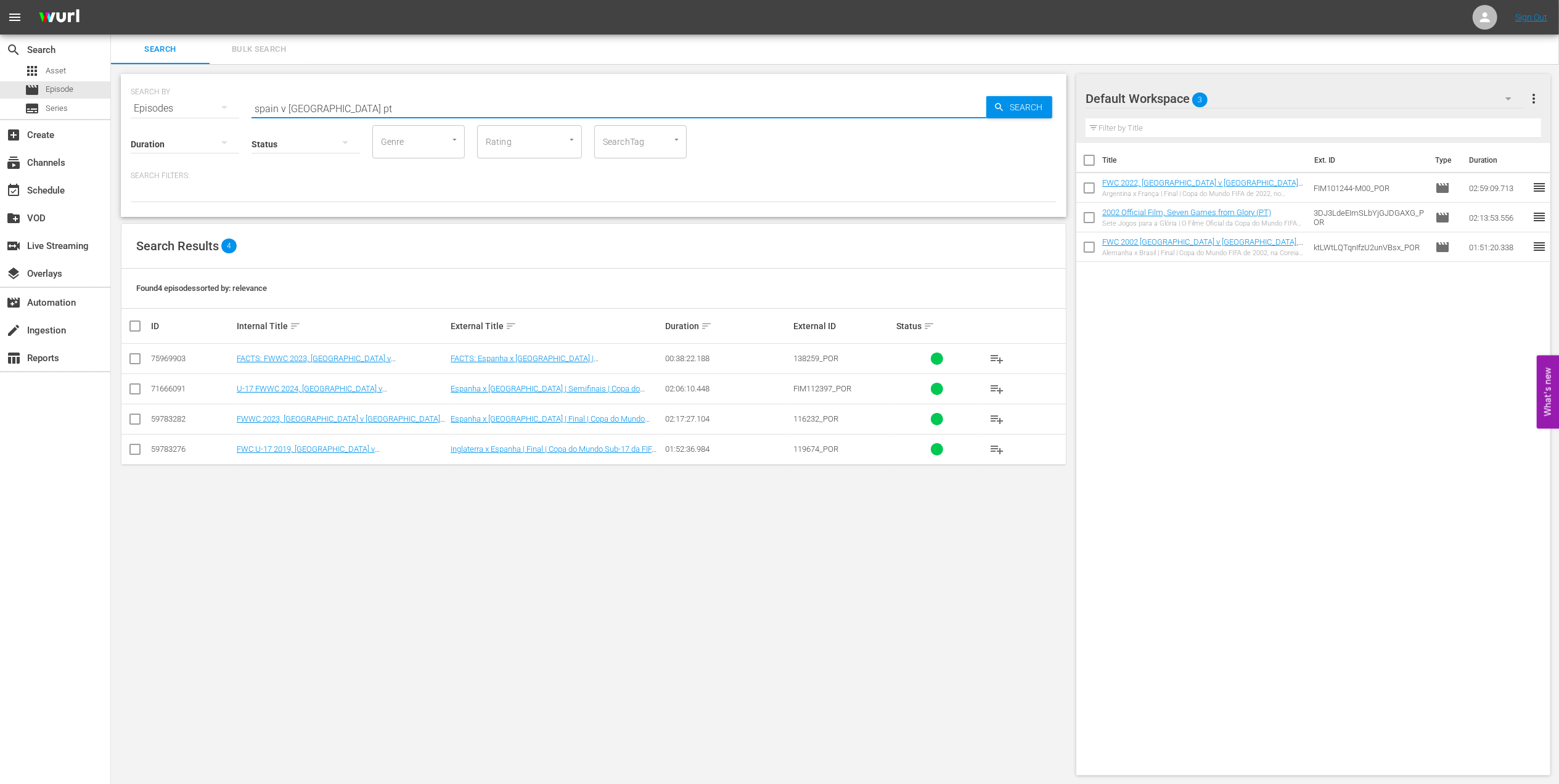
type input "spain v england pt"
click at [134, 424] on input "checkbox" at bounding box center [134, 421] width 15 height 15
checkbox input "true"
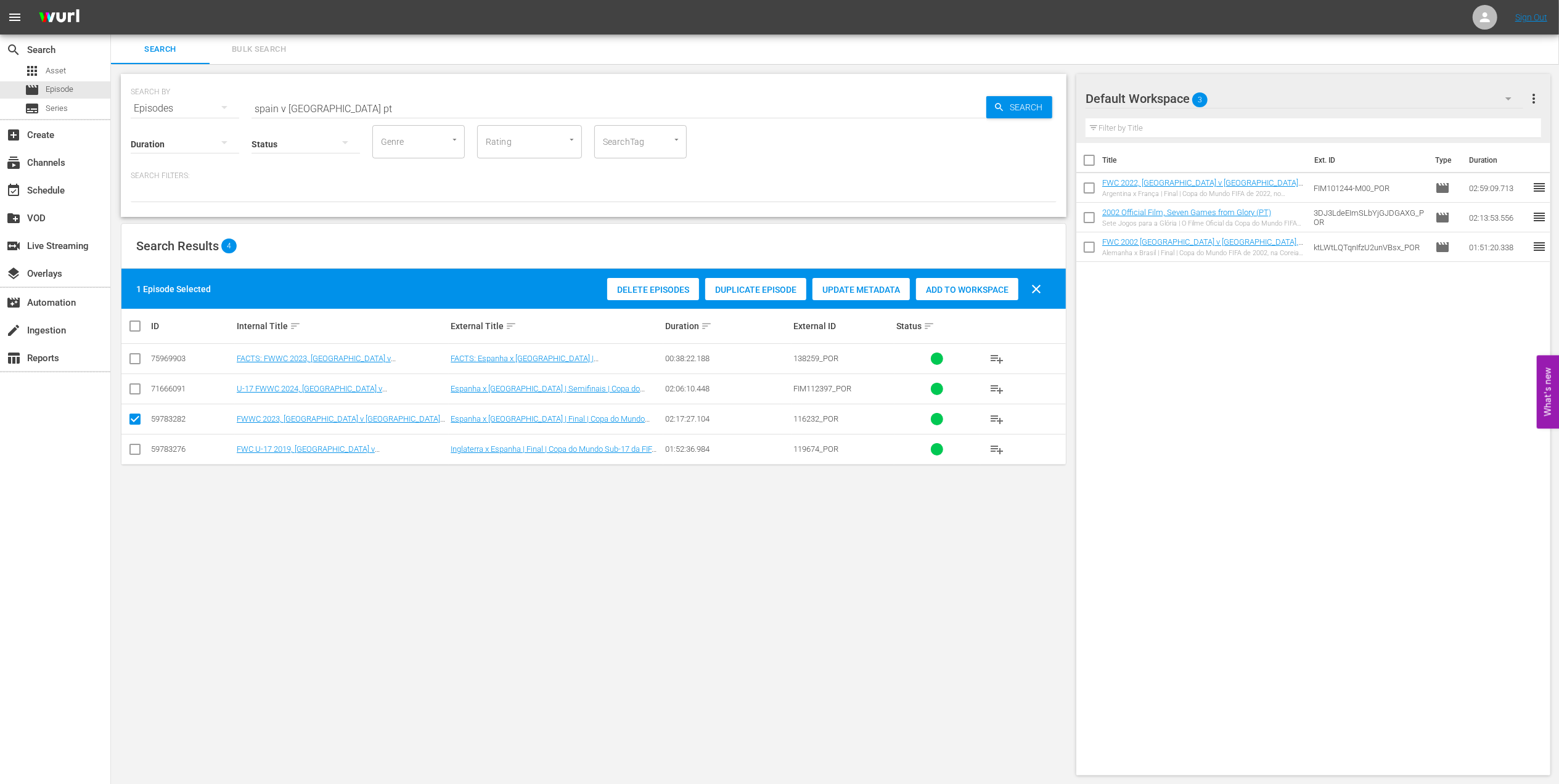
click at [972, 294] on div "Add to Workspace" at bounding box center [967, 290] width 103 height 24
drag, startPoint x: 350, startPoint y: 101, endPoint x: 198, endPoint y: 104, distance: 152.0
click at [198, 103] on div "SEARCH BY Search By Episodes Search ID, Title, Description, Keywords, or Catego…" at bounding box center [594, 101] width 926 height 44
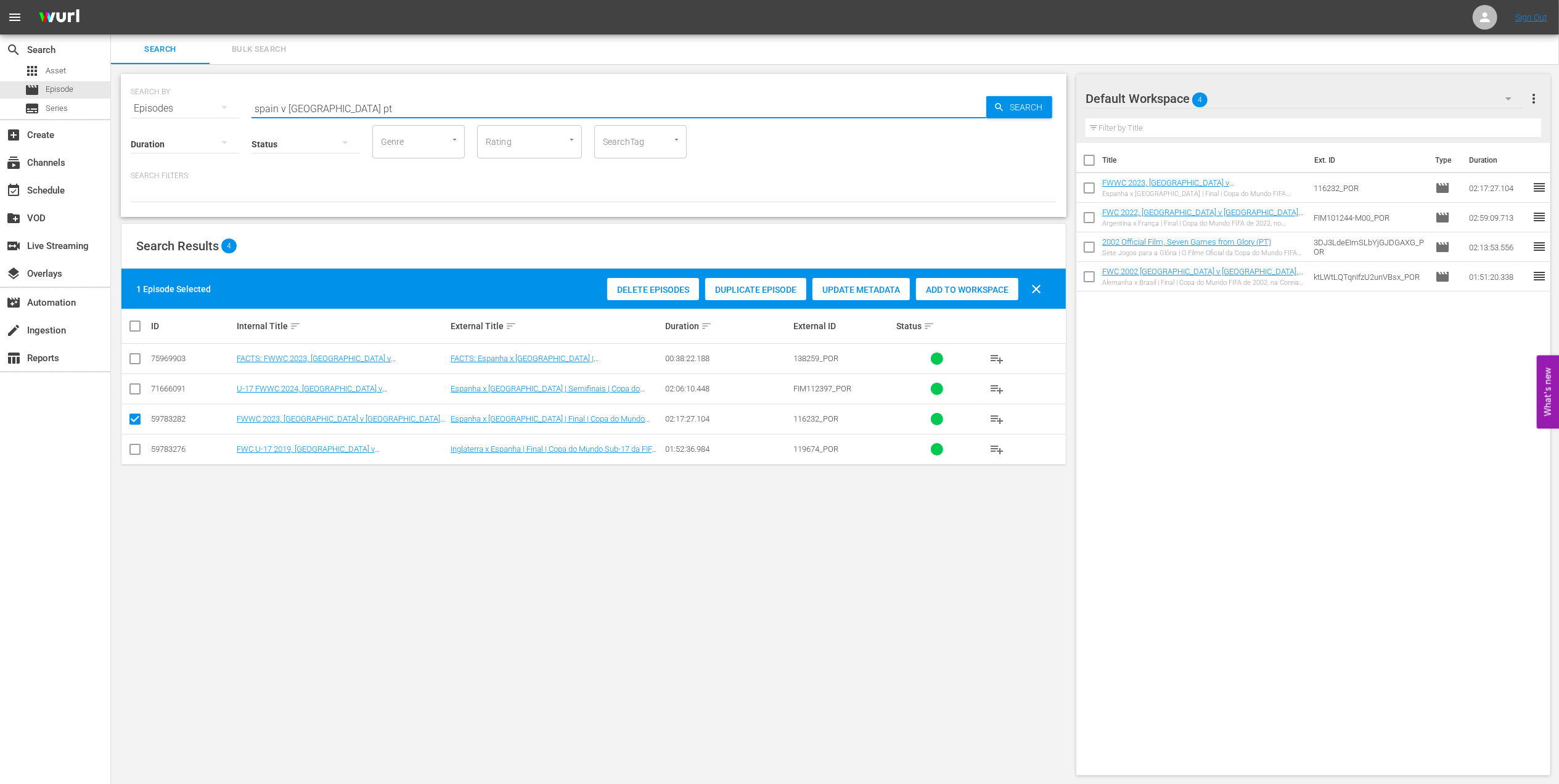
paste input "FWWC 1999 - Final - USA v China"
click at [417, 106] on input "FWWC 1999 - Final - USA v China" at bounding box center [619, 108] width 735 height 30
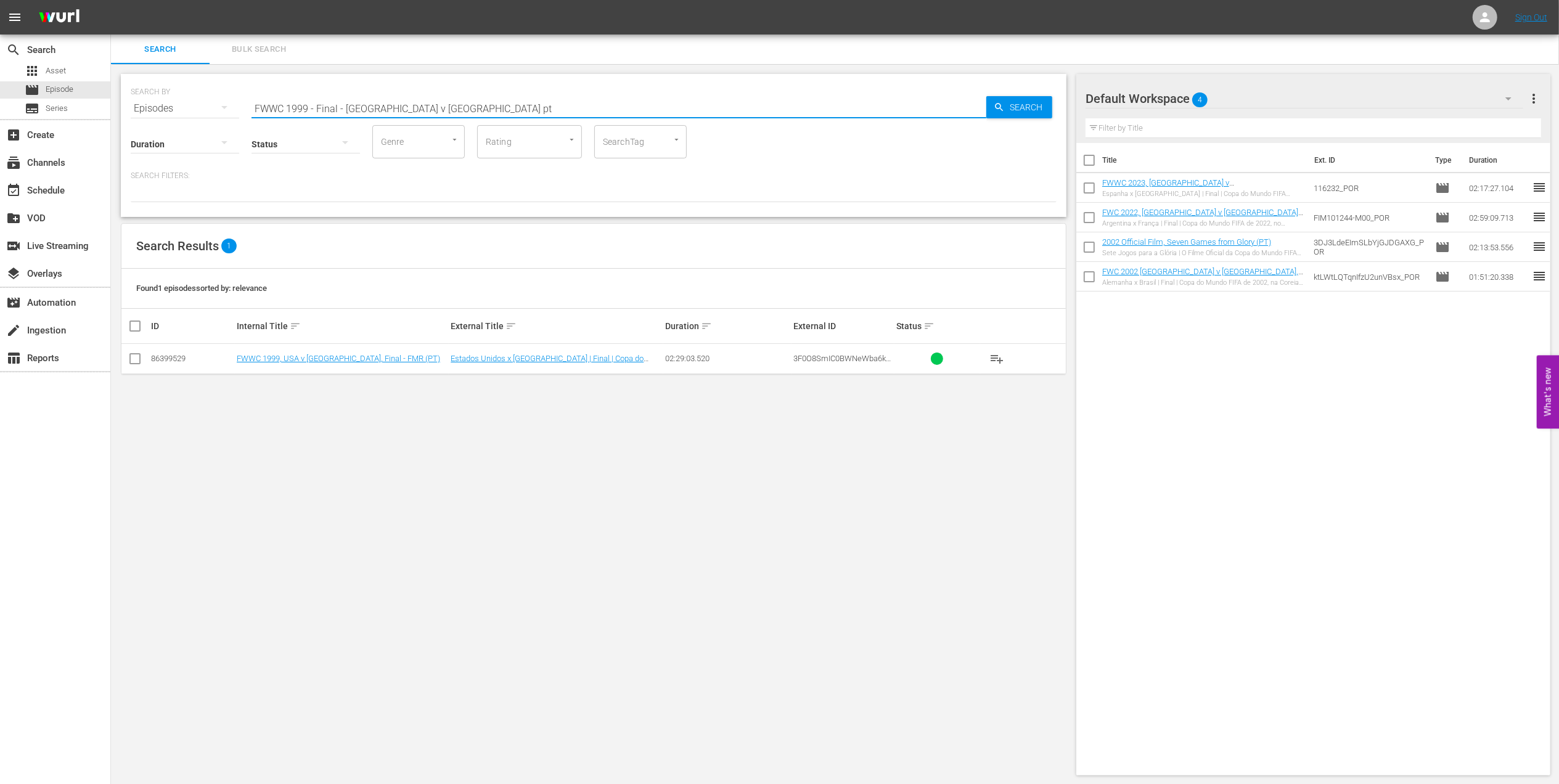
type input "FWWC 1999 - Final - USA v China pt"
drag, startPoint x: 132, startPoint y: 361, endPoint x: 191, endPoint y: 366, distance: 59.2
click at [132, 363] on input "checkbox" at bounding box center [134, 361] width 15 height 15
checkbox input "true"
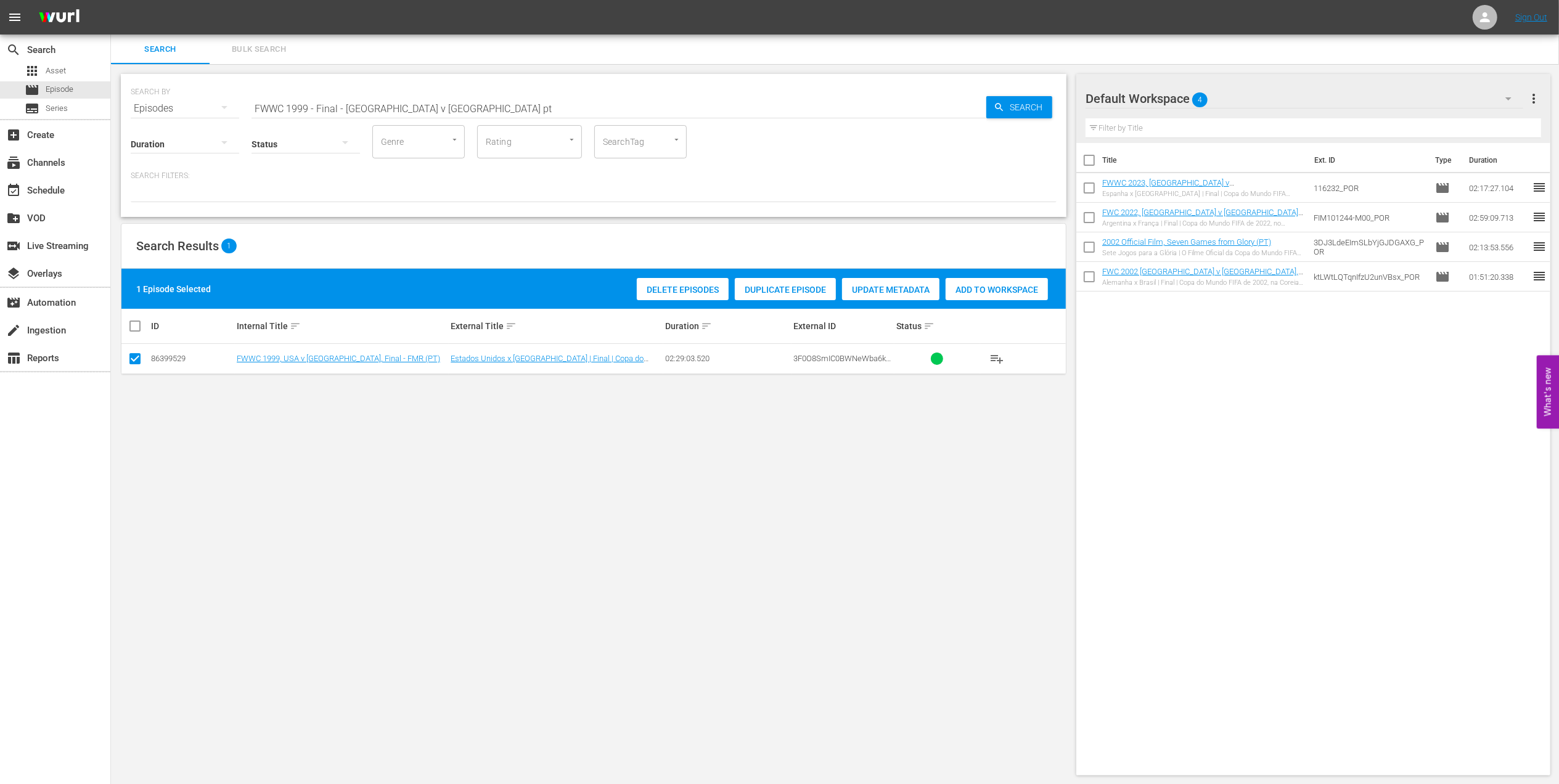
click at [962, 287] on span "Add to Workspace" at bounding box center [997, 290] width 103 height 10
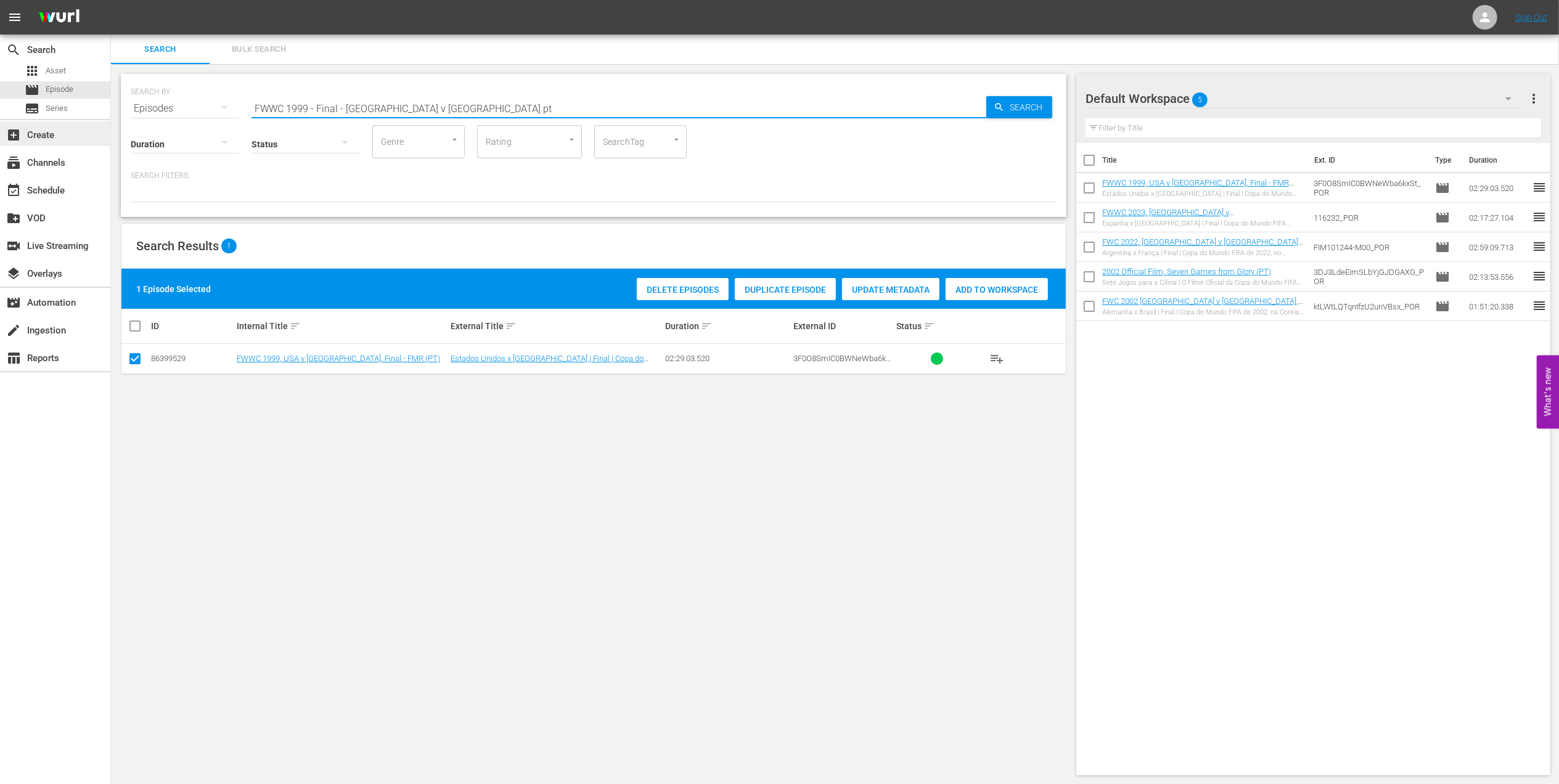
drag, startPoint x: 111, startPoint y: 136, endPoint x: 50, endPoint y: 133, distance: 61.1
click at [111, 0] on div "search Search apps Asset movie Episode subtitles Series add_box Create subscrip…" at bounding box center [835, 0] width 1448 height 0
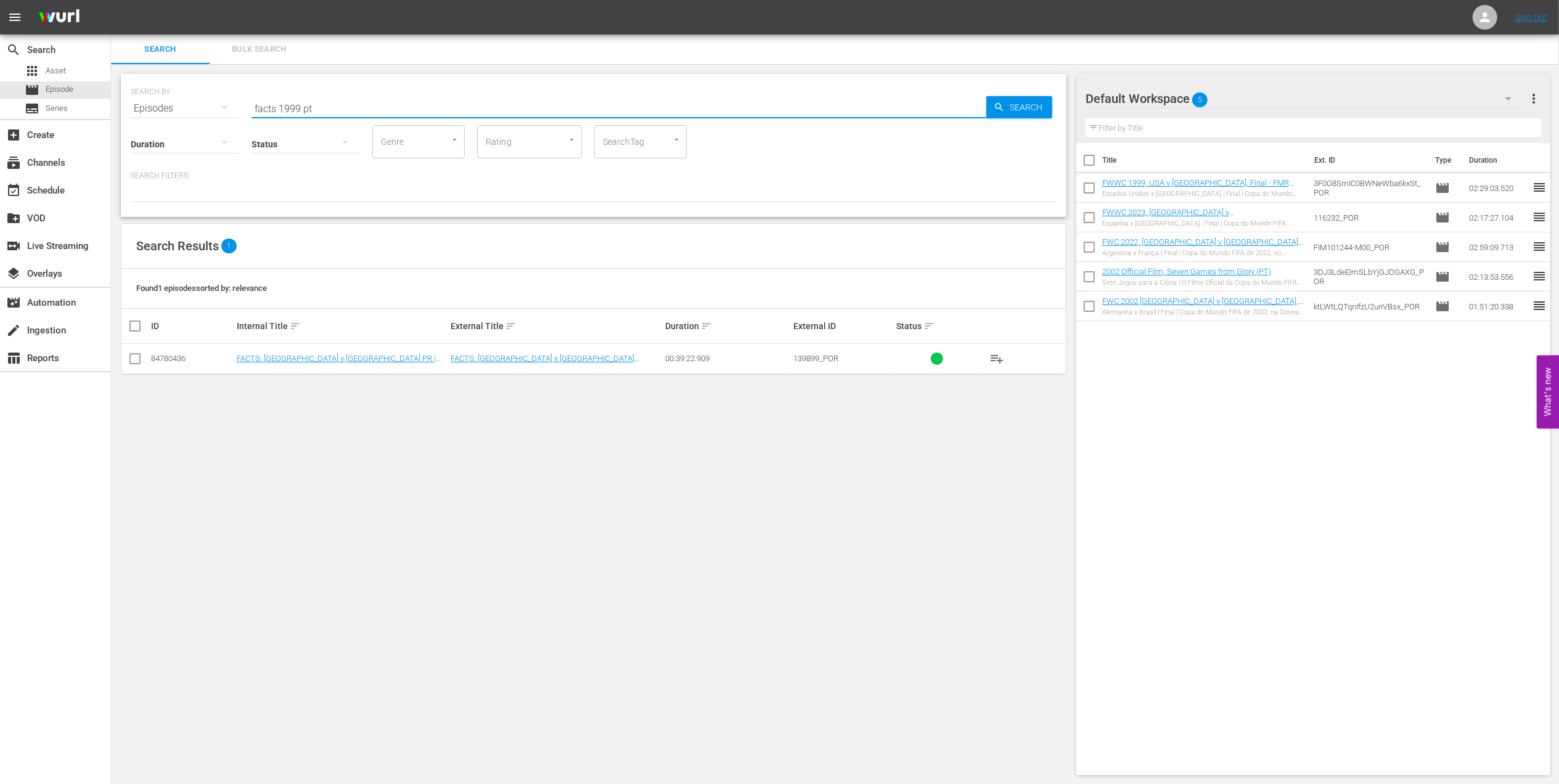
type input "facts 1999 pt"
click at [136, 356] on input "checkbox" at bounding box center [134, 361] width 15 height 15
checkbox input "true"
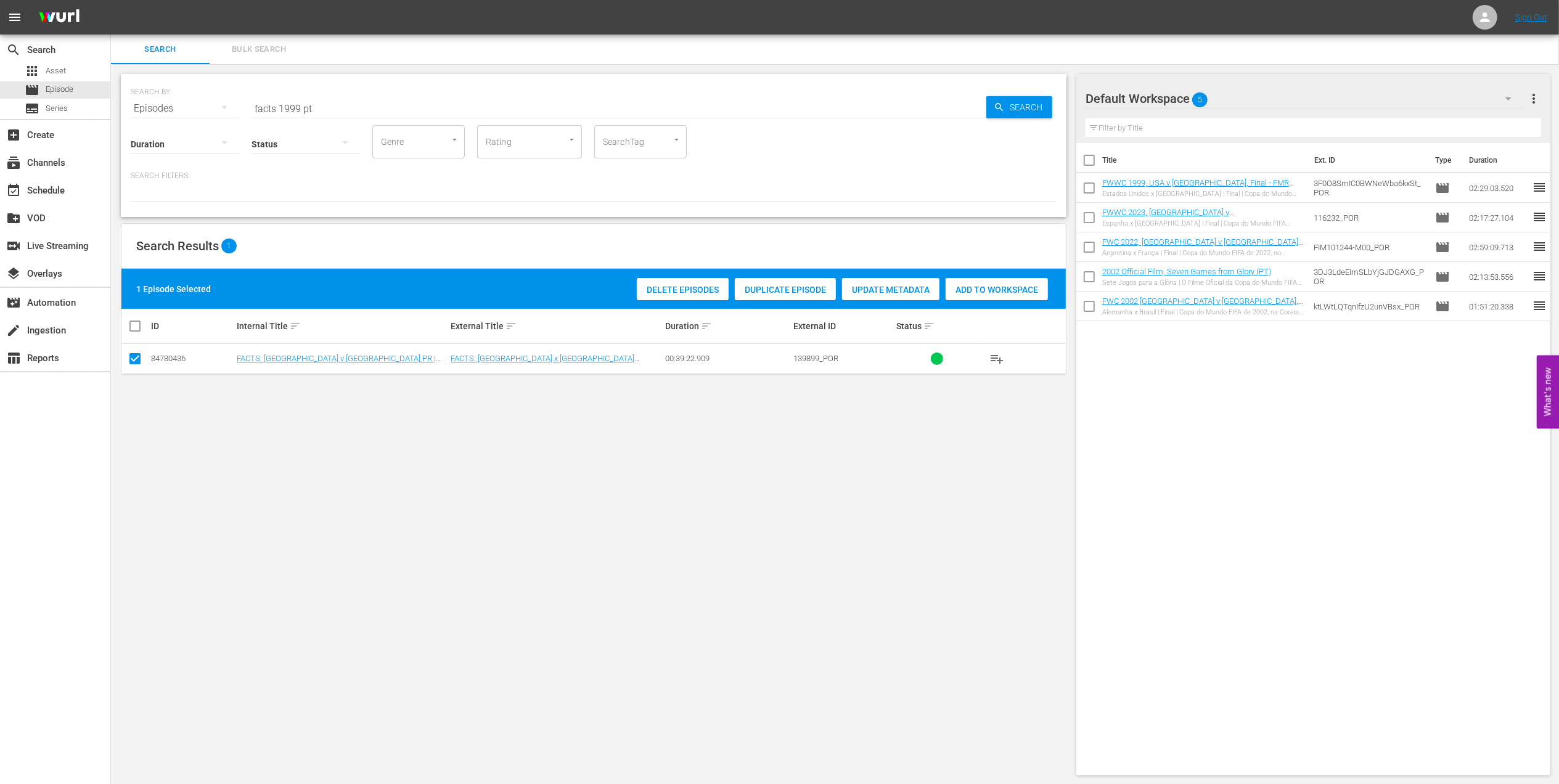
click at [980, 287] on span "Add to Workspace" at bounding box center [997, 290] width 103 height 10
click at [111, 0] on div "search Search apps Asset movie Episode subtitles Series add_box Create subscrip…" at bounding box center [835, 0] width 1448 height 0
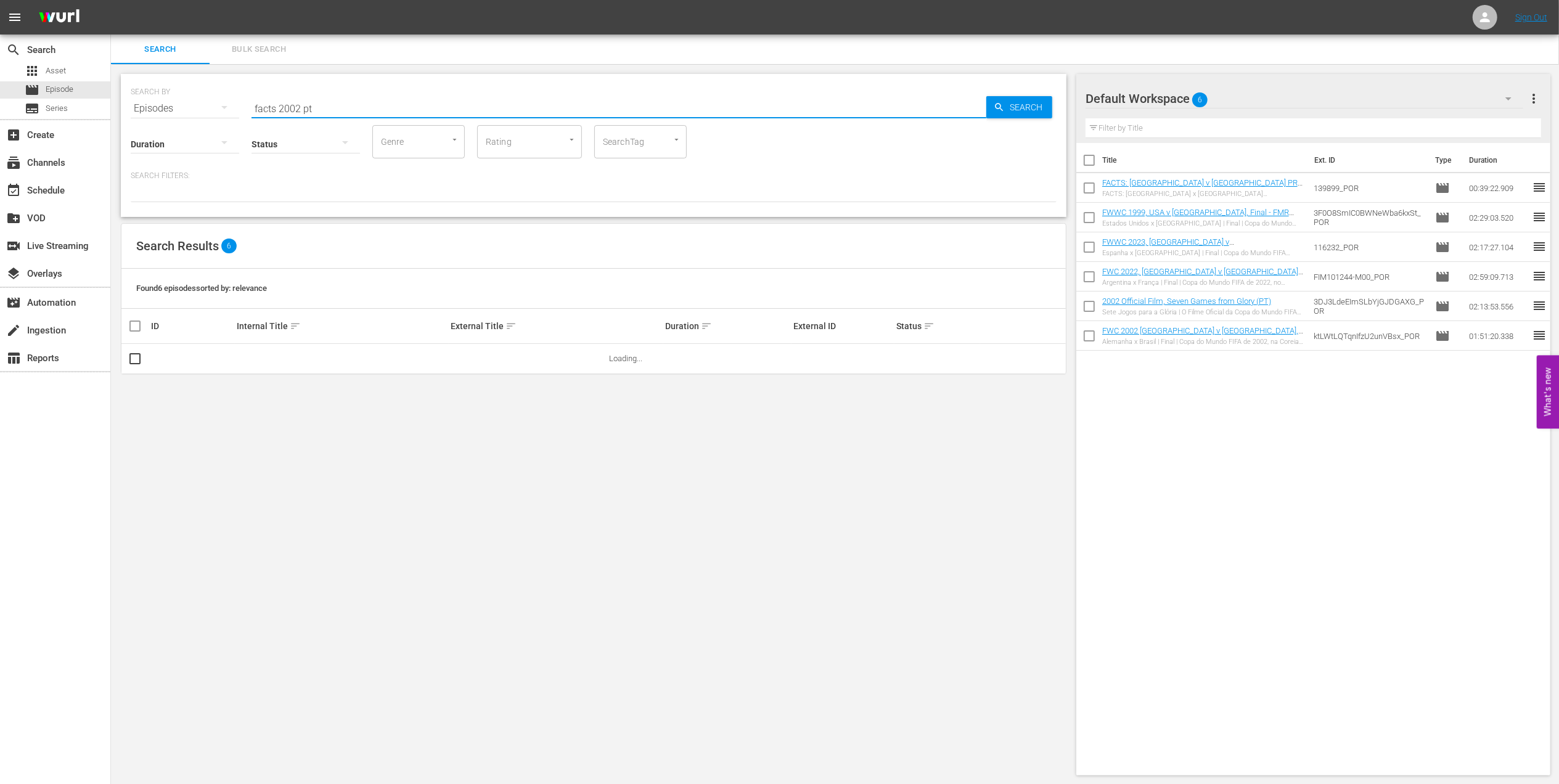
type input "facts 2002 pt"
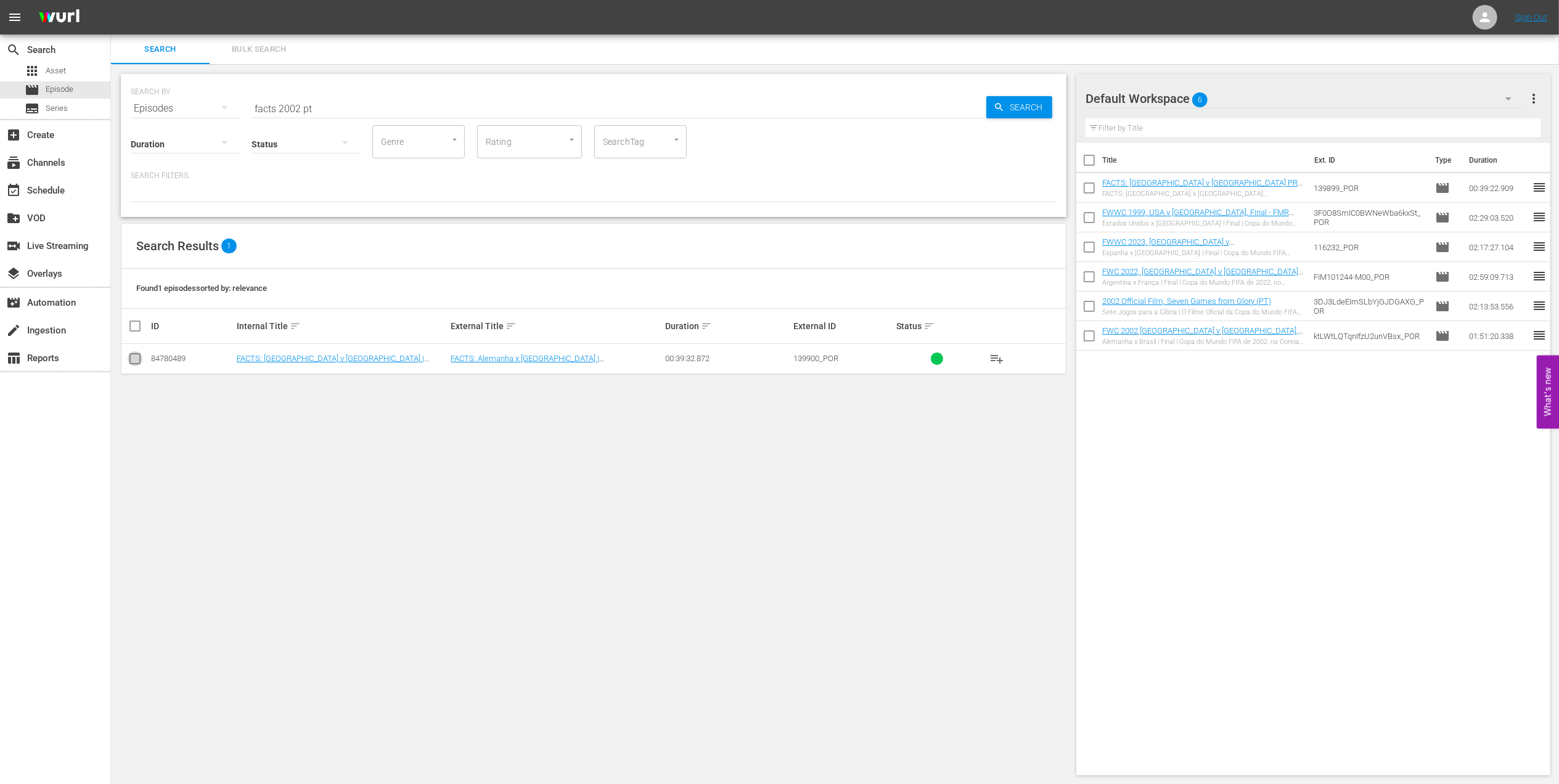
click at [136, 360] on input "checkbox" at bounding box center [134, 361] width 15 height 15
checkbox input "true"
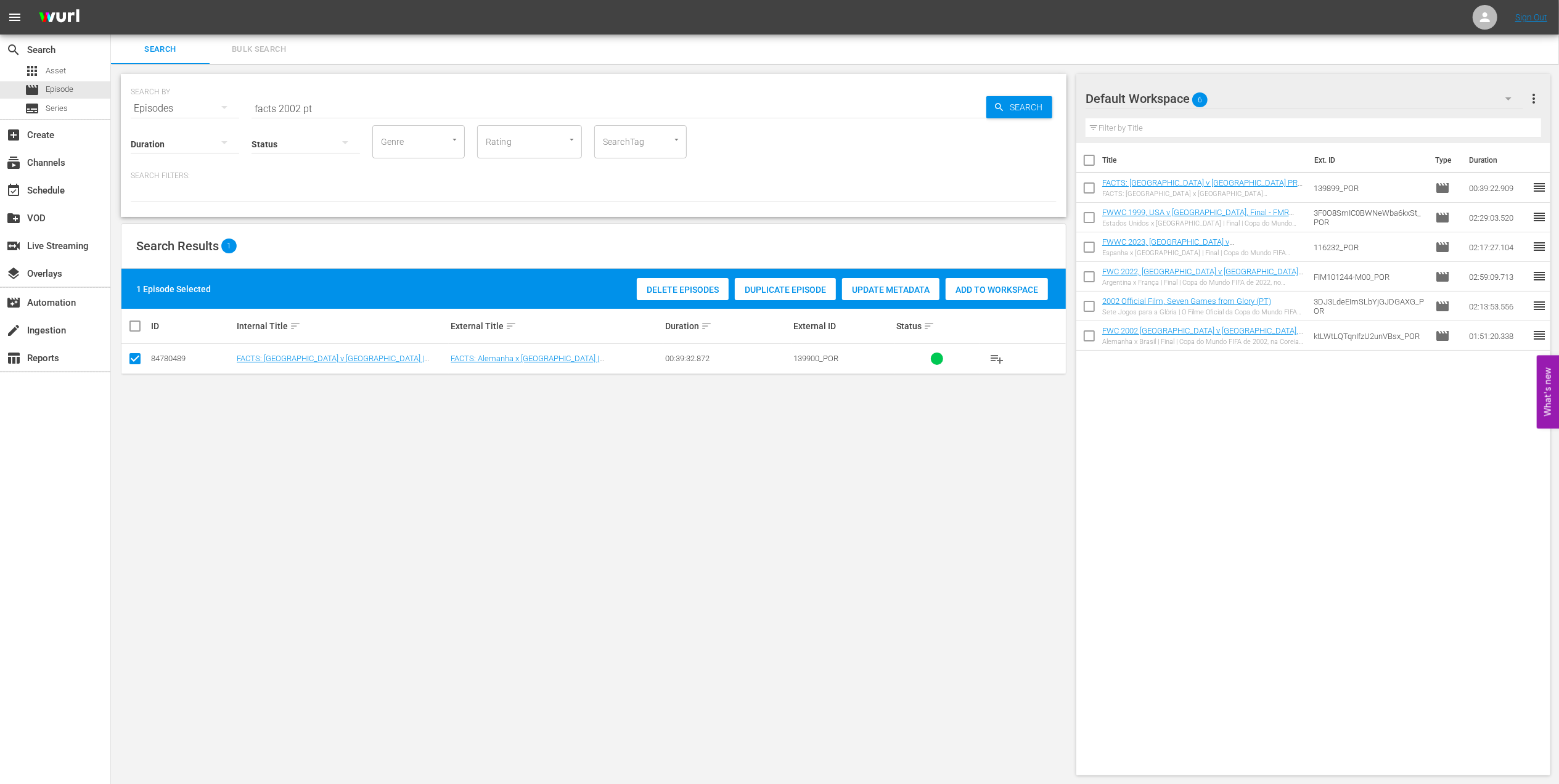
click at [983, 285] on span "Add to Workspace" at bounding box center [997, 290] width 103 height 10
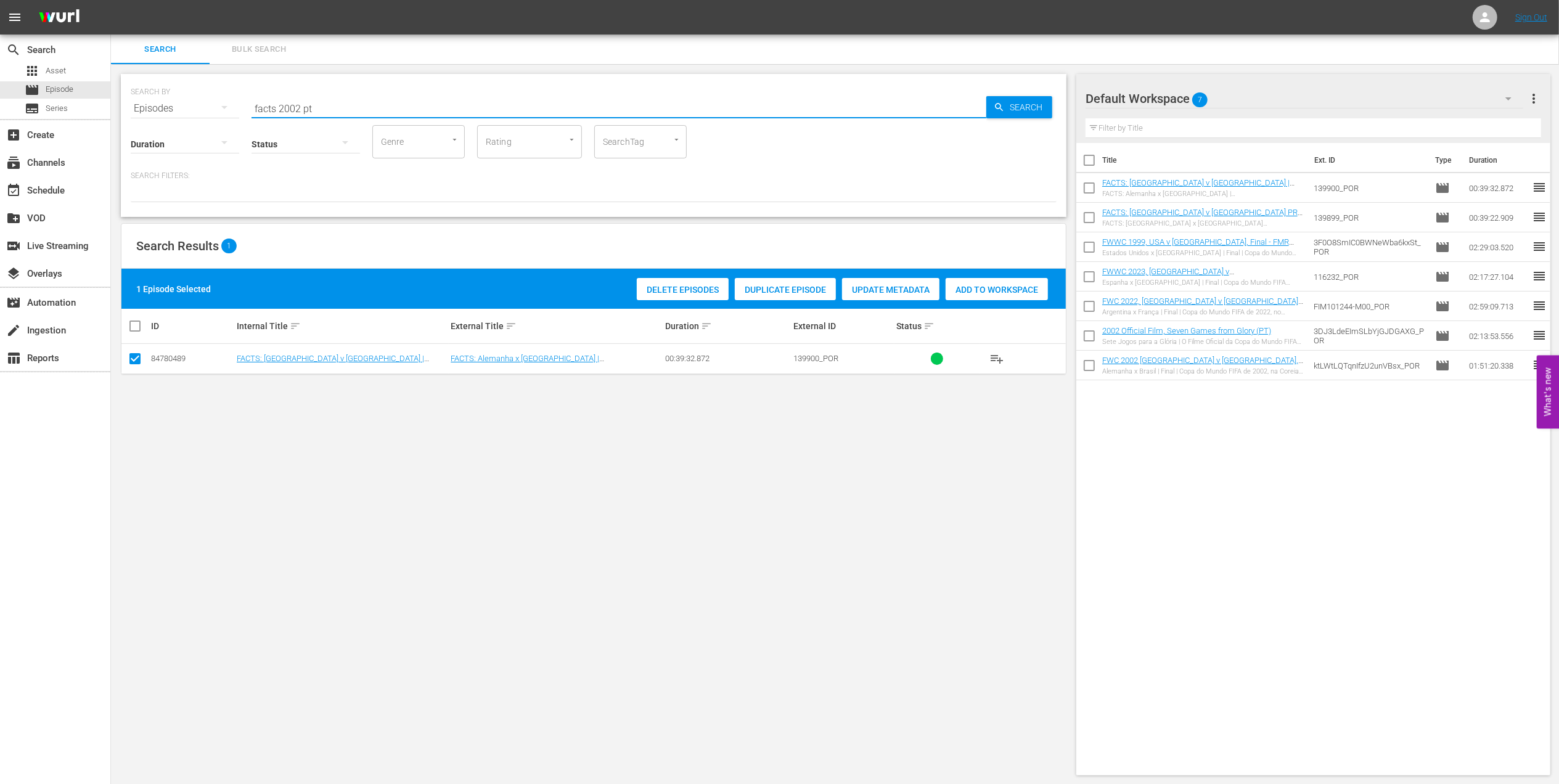
drag, startPoint x: 343, startPoint y: 103, endPoint x: 156, endPoint y: 109, distance: 187.1
click at [156, 109] on div "SEARCH BY Search By Episodes Search ID, Title, Description, Keywords, or Catego…" at bounding box center [594, 101] width 926 height 44
paste input "FWC 1974, Netherlands v. Germany FR, Final"
click at [468, 99] on input "FWC 1974, Netherlands v. Germany FR, Final" at bounding box center [619, 108] width 735 height 30
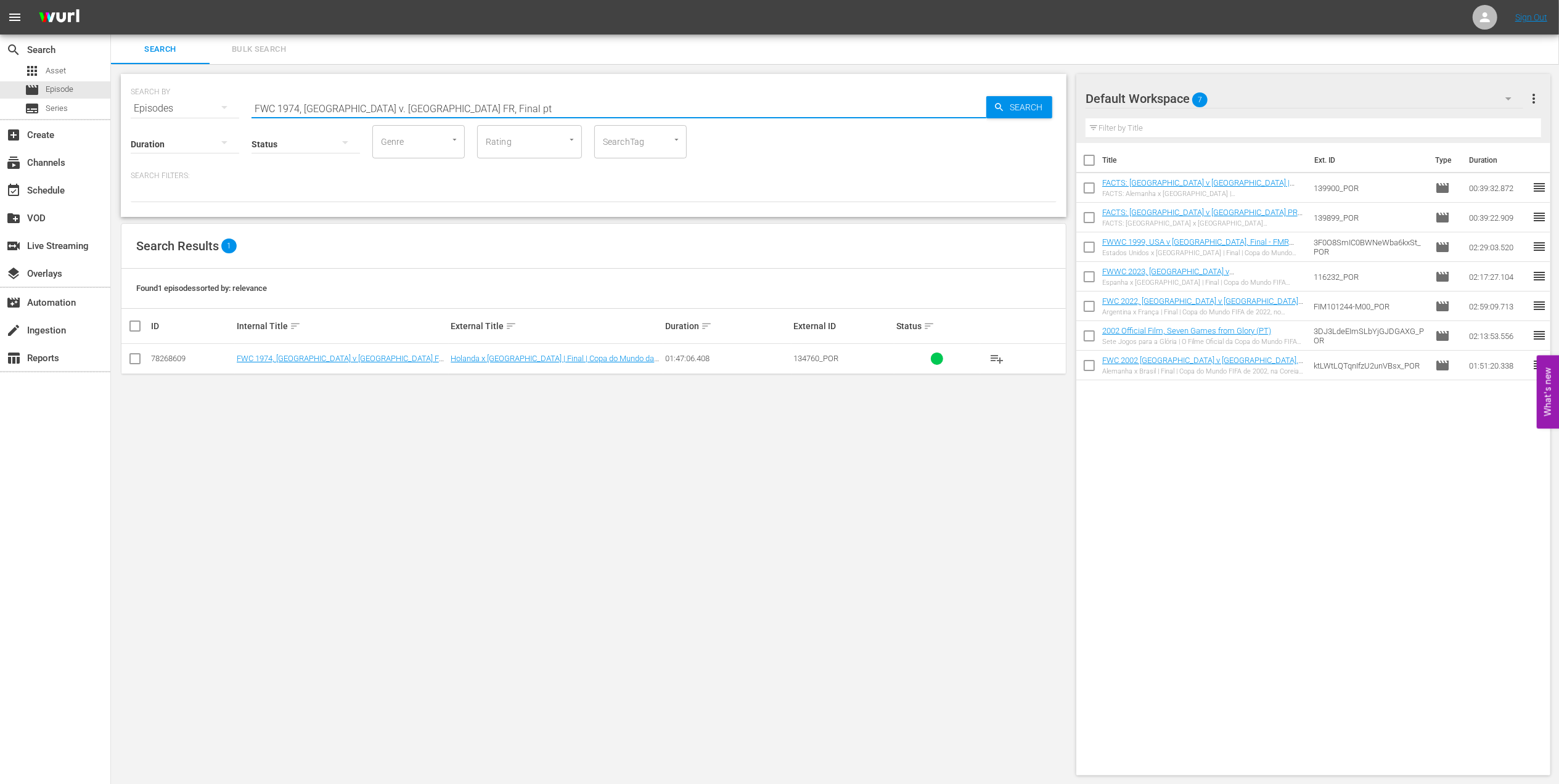
type input "FWC 1974, Netherlands v. Germany FR, Final pt"
click at [138, 361] on input "checkbox" at bounding box center [134, 361] width 15 height 15
checkbox input "true"
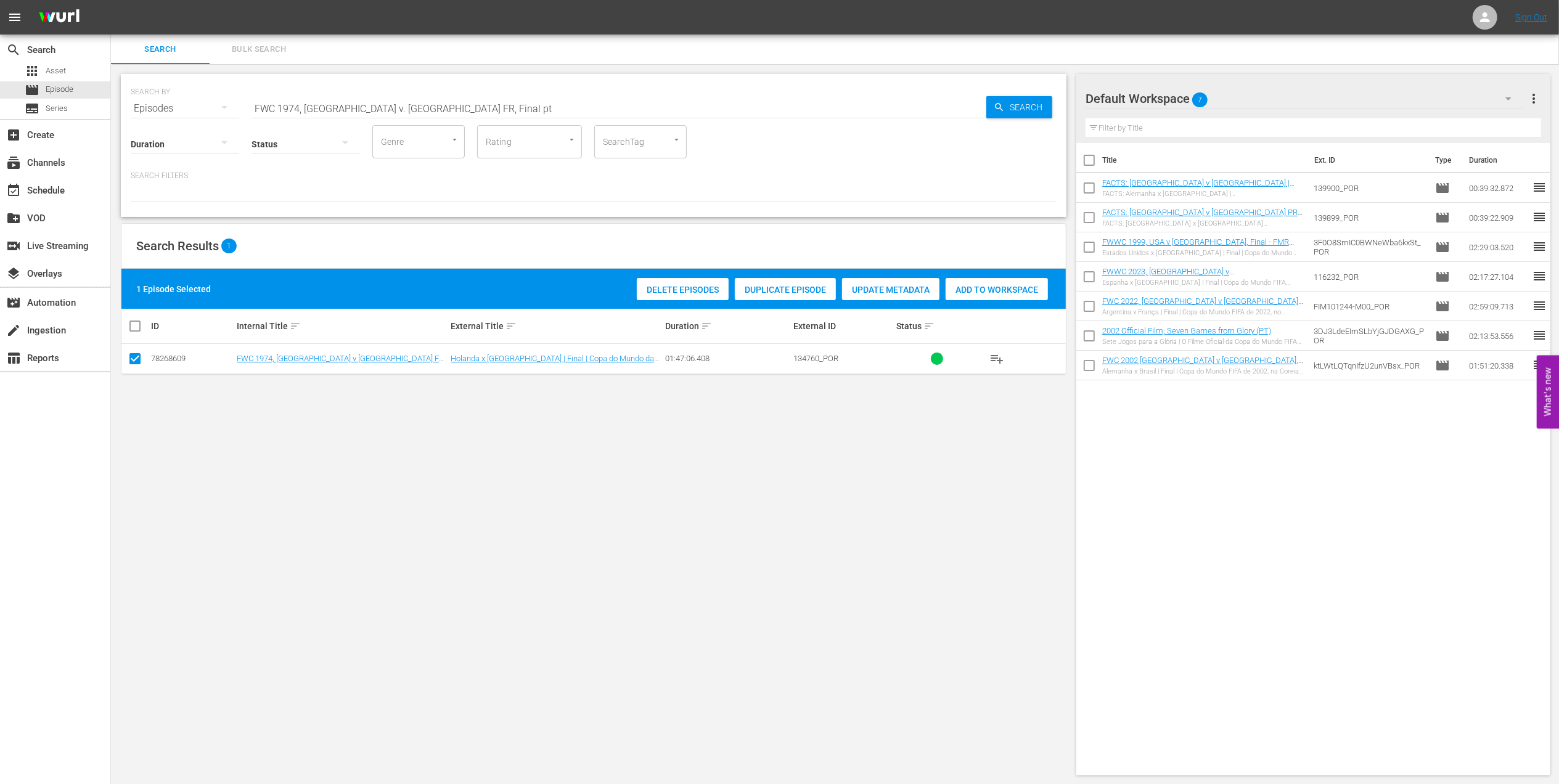
click at [965, 297] on div "Add to Workspace" at bounding box center [997, 290] width 103 height 24
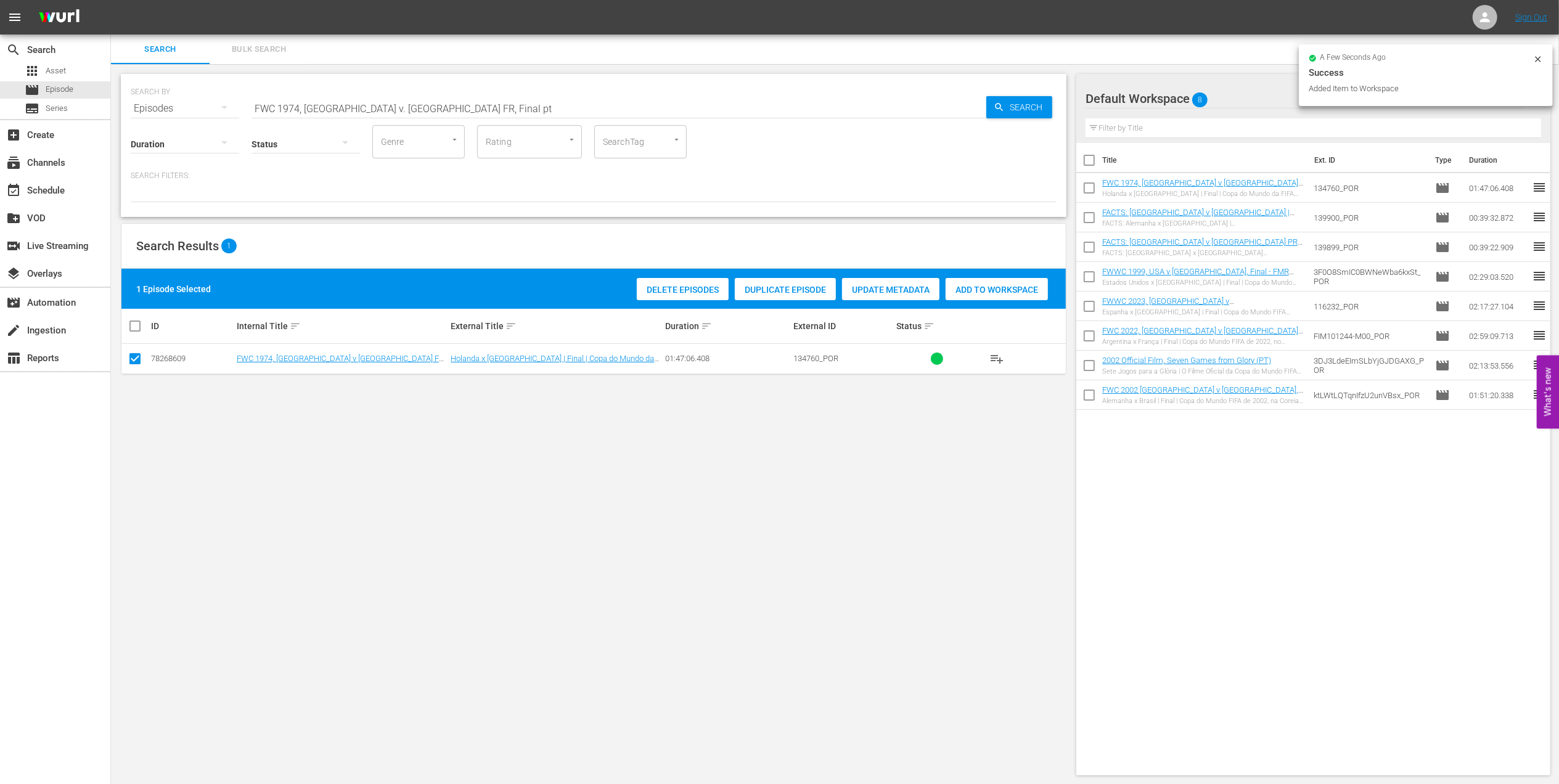
drag, startPoint x: 481, startPoint y: 109, endPoint x: 179, endPoint y: 112, distance: 302.0
click at [179, 112] on div "SEARCH BY Search By Episodes Search ID, Title, Description, Keywords, or Catego…" at bounding box center [594, 101] width 926 height 44
paste input "2002, Brazil v China, Group Stage"
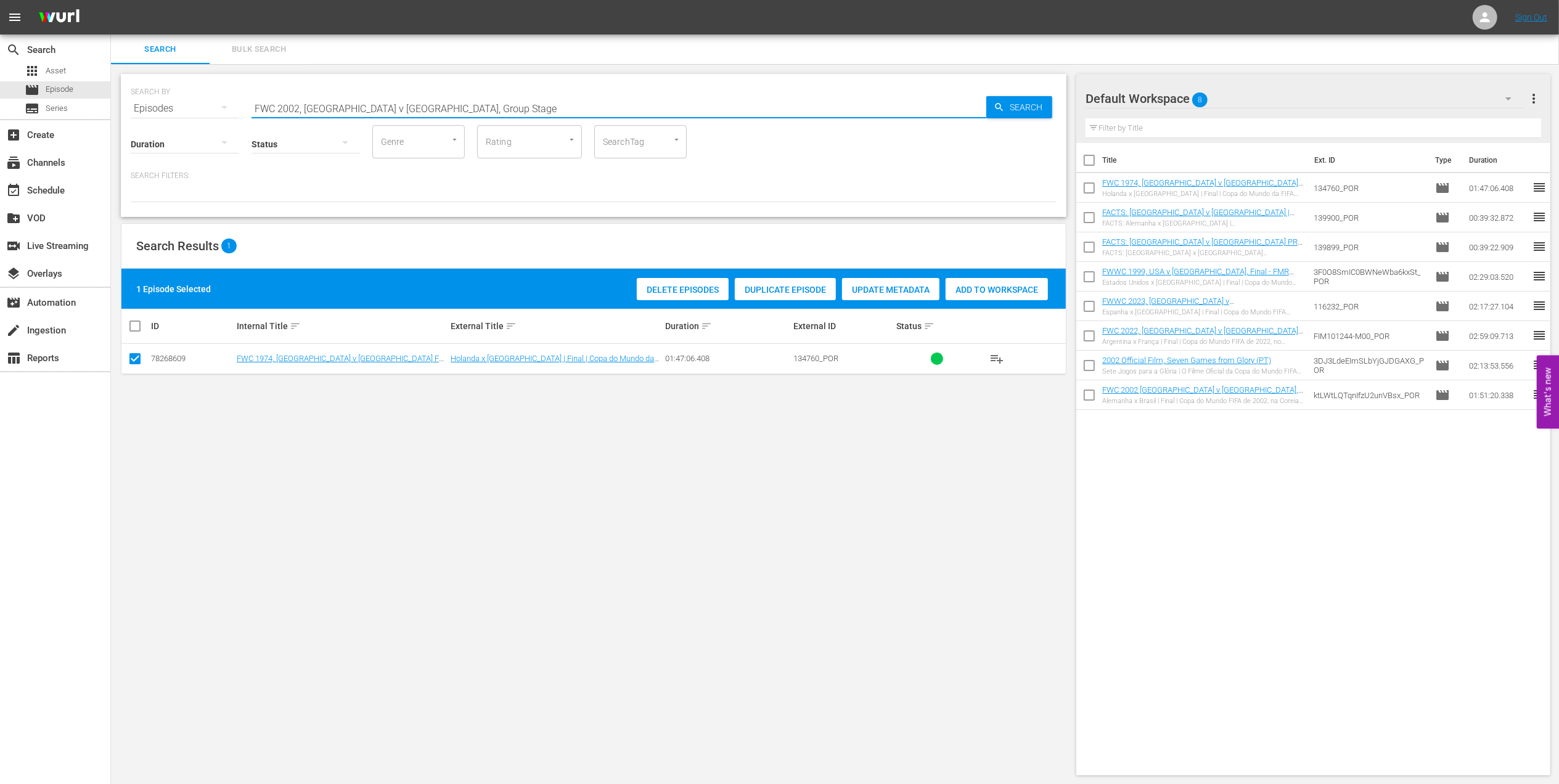
click at [511, 111] on input "FWC 2002, Brazil v China, Group Stage" at bounding box center [619, 108] width 735 height 30
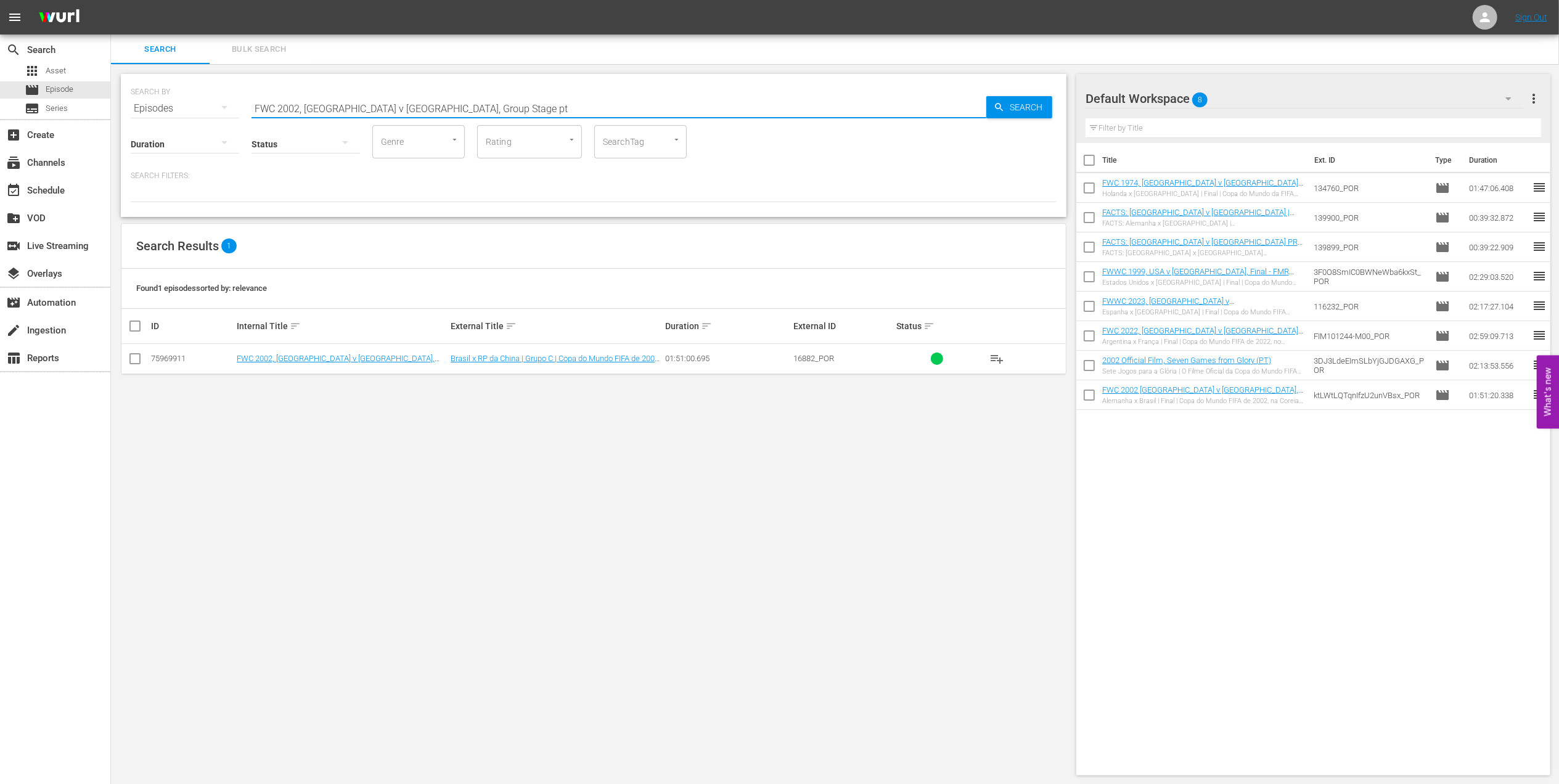
type input "FWC 2002, Brazil v China, Group Stage pt"
click at [134, 358] on input "checkbox" at bounding box center [134, 361] width 15 height 15
checkbox input "true"
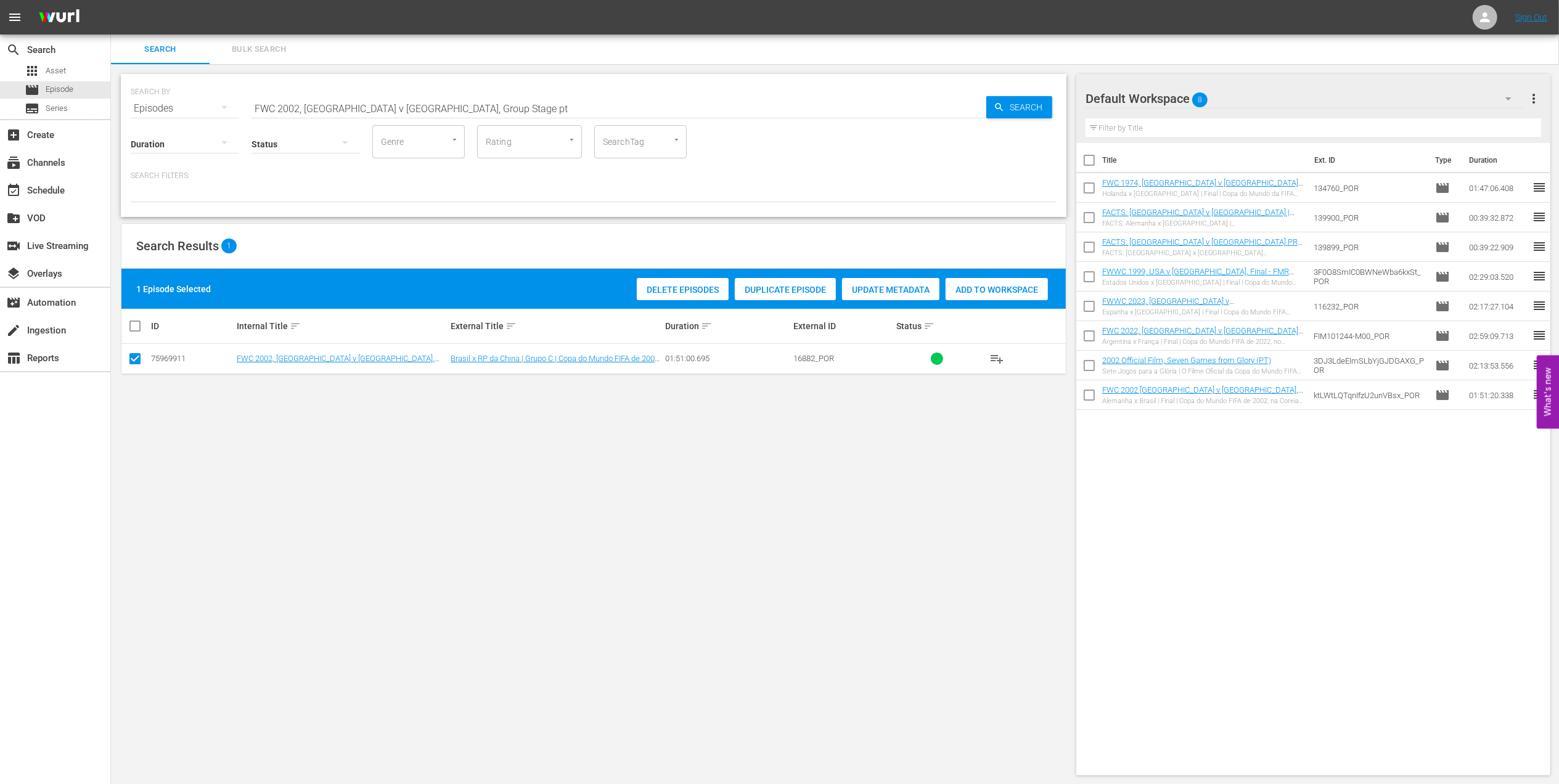
click at [975, 282] on div "Add to Workspace" at bounding box center [997, 290] width 103 height 24
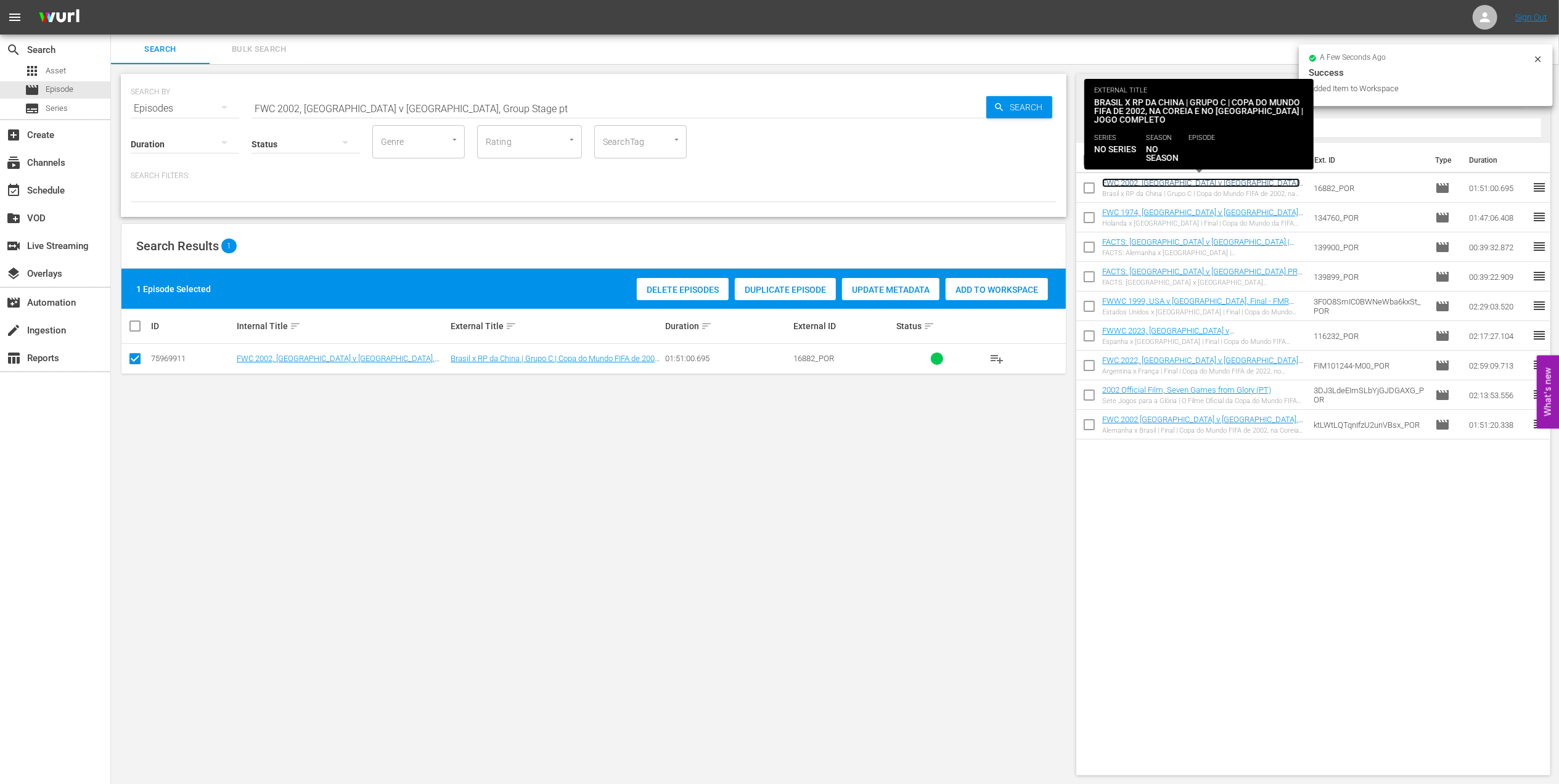
click at [1200, 182] on link "FWC 2002, Brazil v China, Group Stage - FMR (PT) + rebrand promo 2" at bounding box center [1201, 187] width 198 height 18
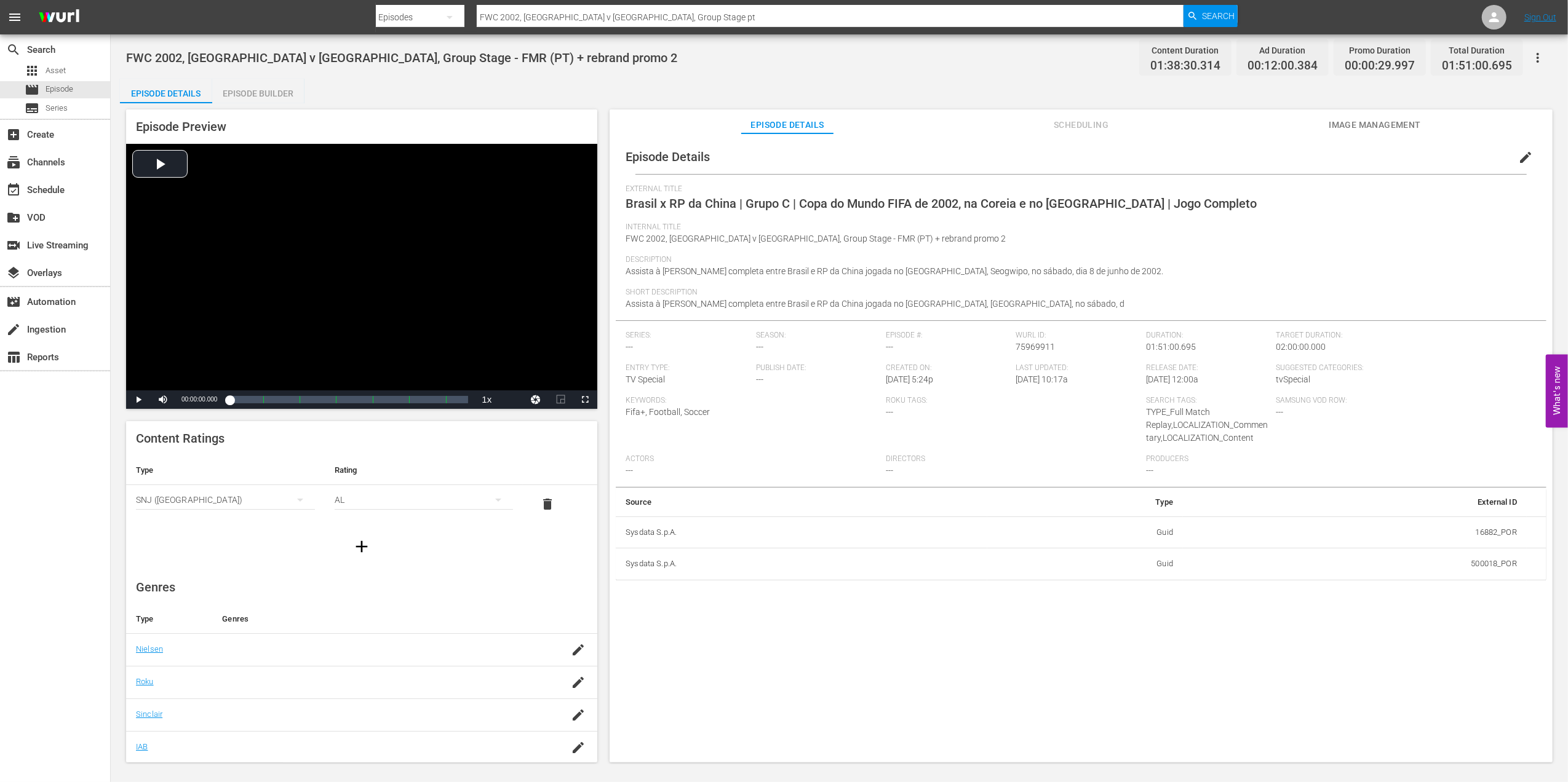
click at [287, 83] on div "Episode Builder" at bounding box center [258, 93] width 93 height 30
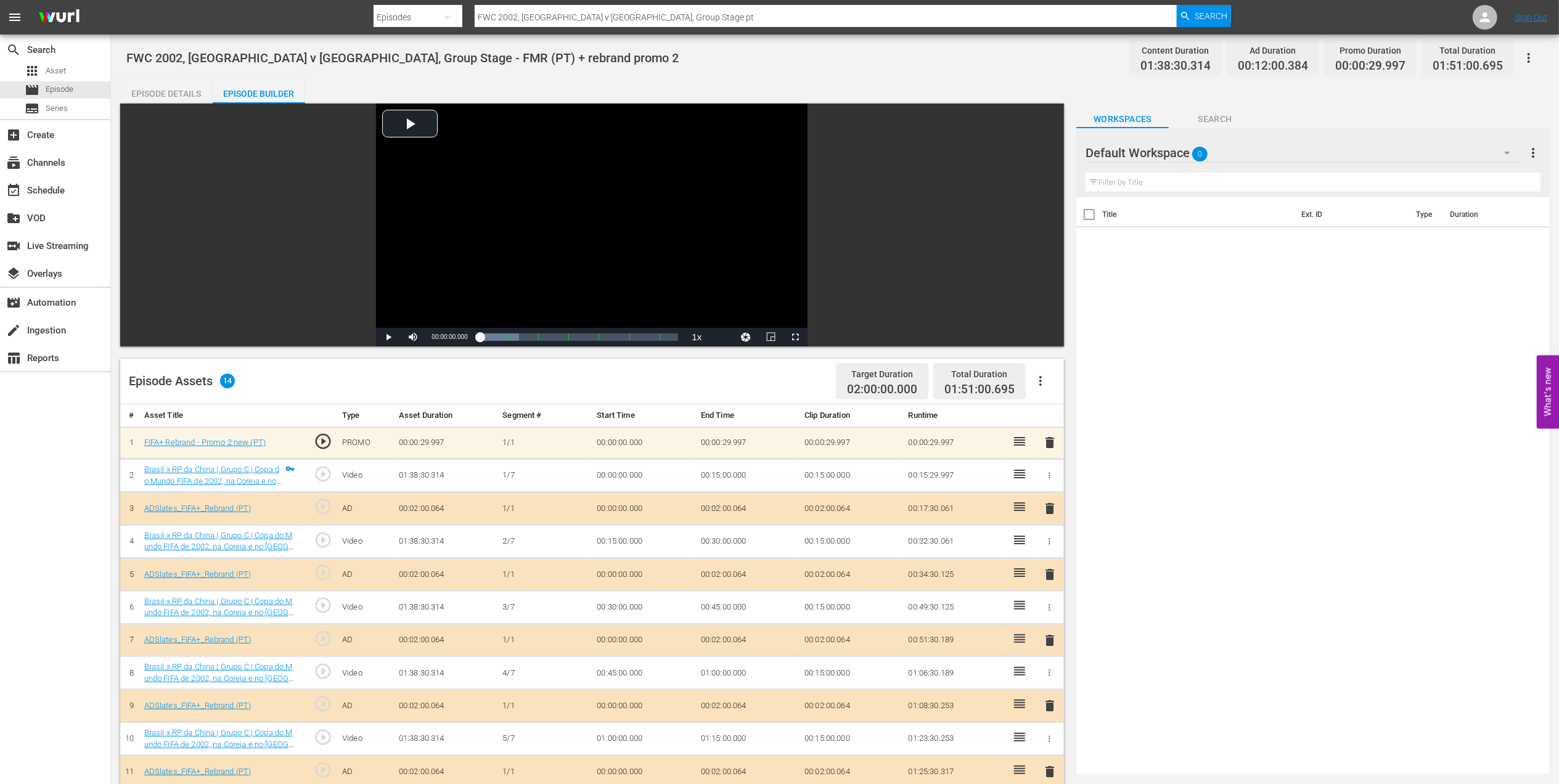
click at [1051, 442] on span "delete" at bounding box center [1049, 442] width 15 height 15
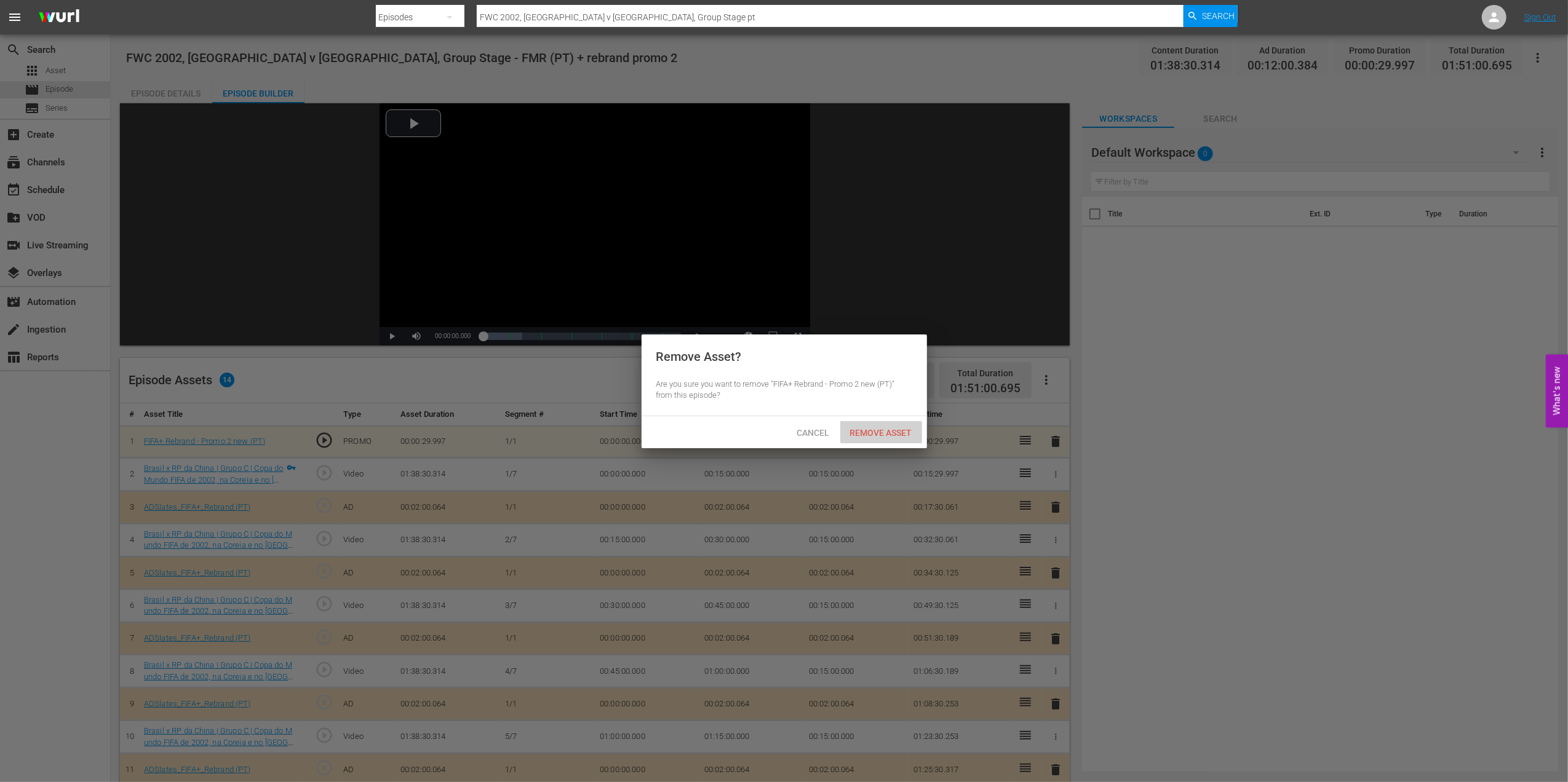
click at [866, 432] on span "Remove Asset" at bounding box center [881, 433] width 82 height 10
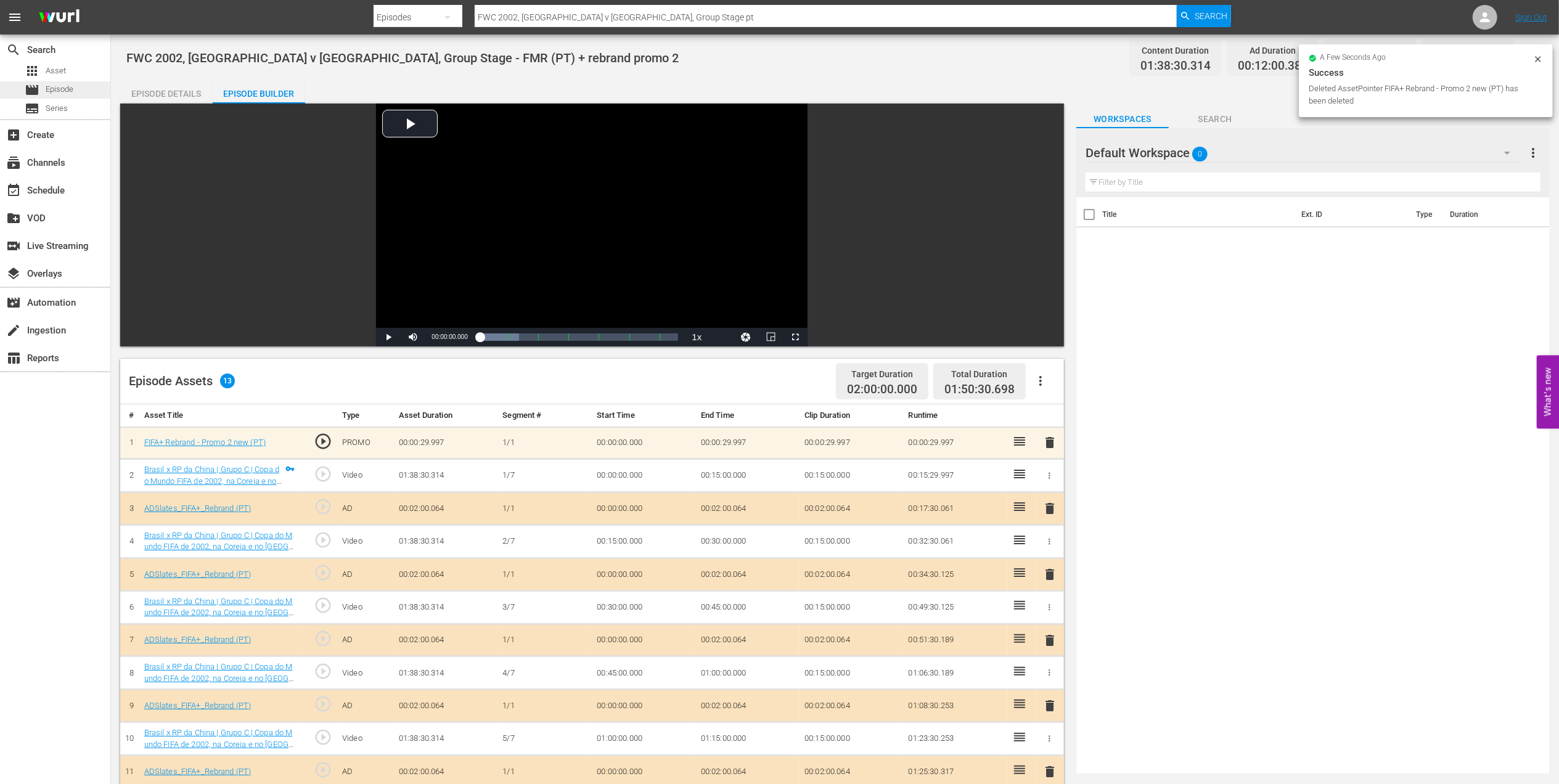
click at [71, 87] on span "Episode" at bounding box center [60, 90] width 28 height 12
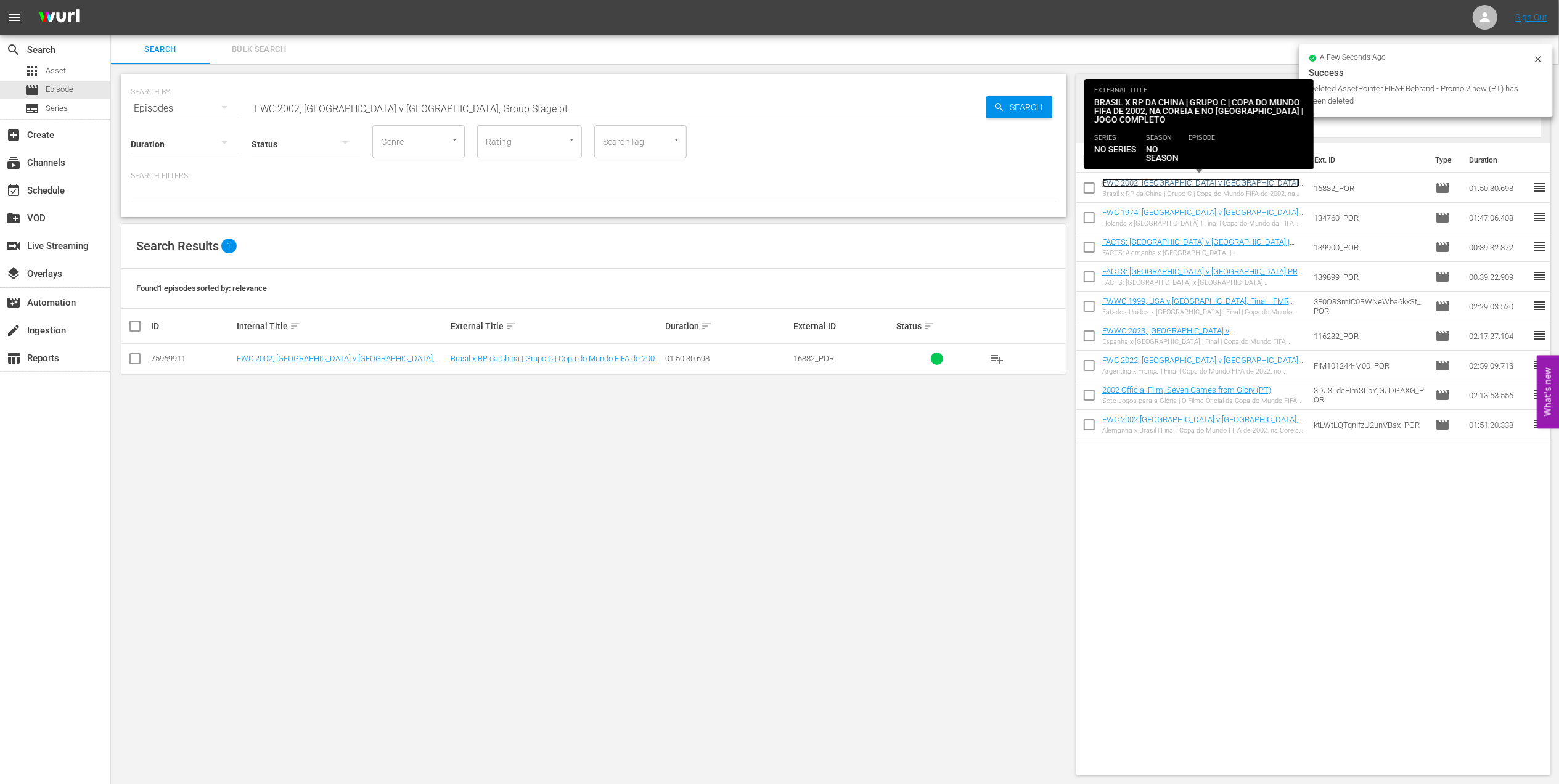
click at [1219, 184] on link "FWC 2002, Brazil v China, Group Stage - FMR (PT) + rebrand promo 2" at bounding box center [1201, 187] width 198 height 18
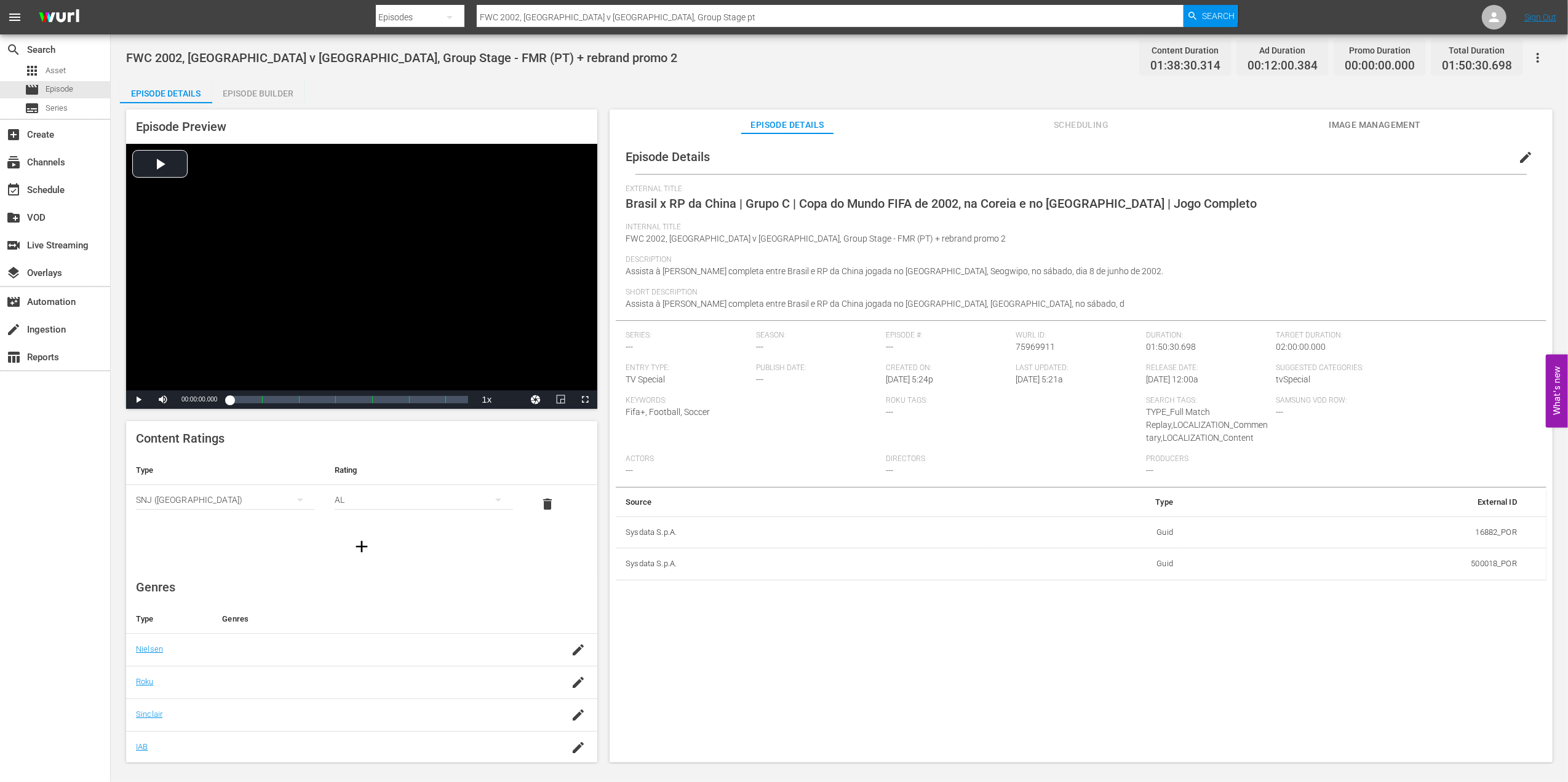
click at [268, 92] on div "Episode Builder" at bounding box center [258, 93] width 93 height 30
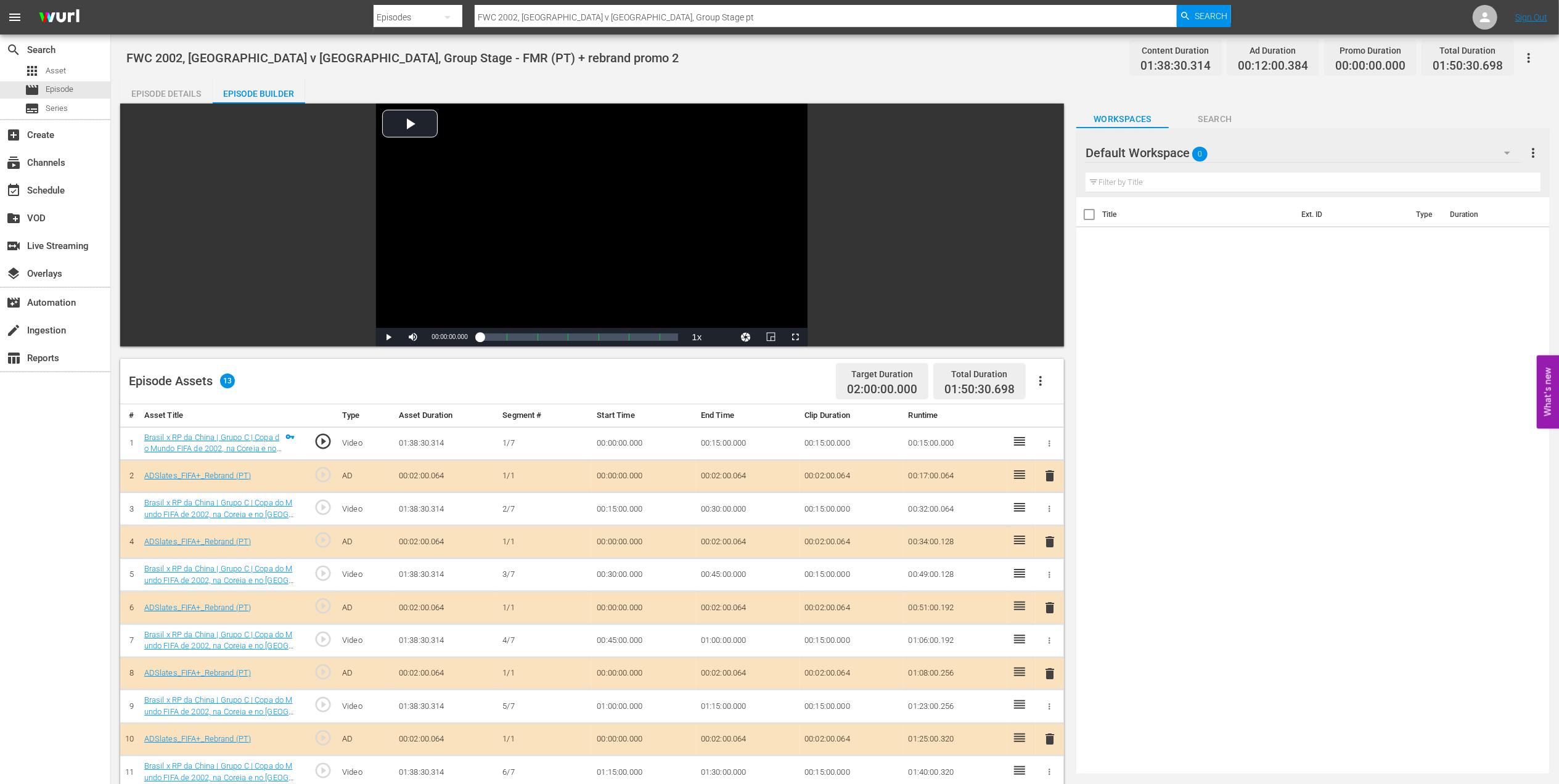
click at [172, 90] on div "Episode Details" at bounding box center [166, 93] width 93 height 30
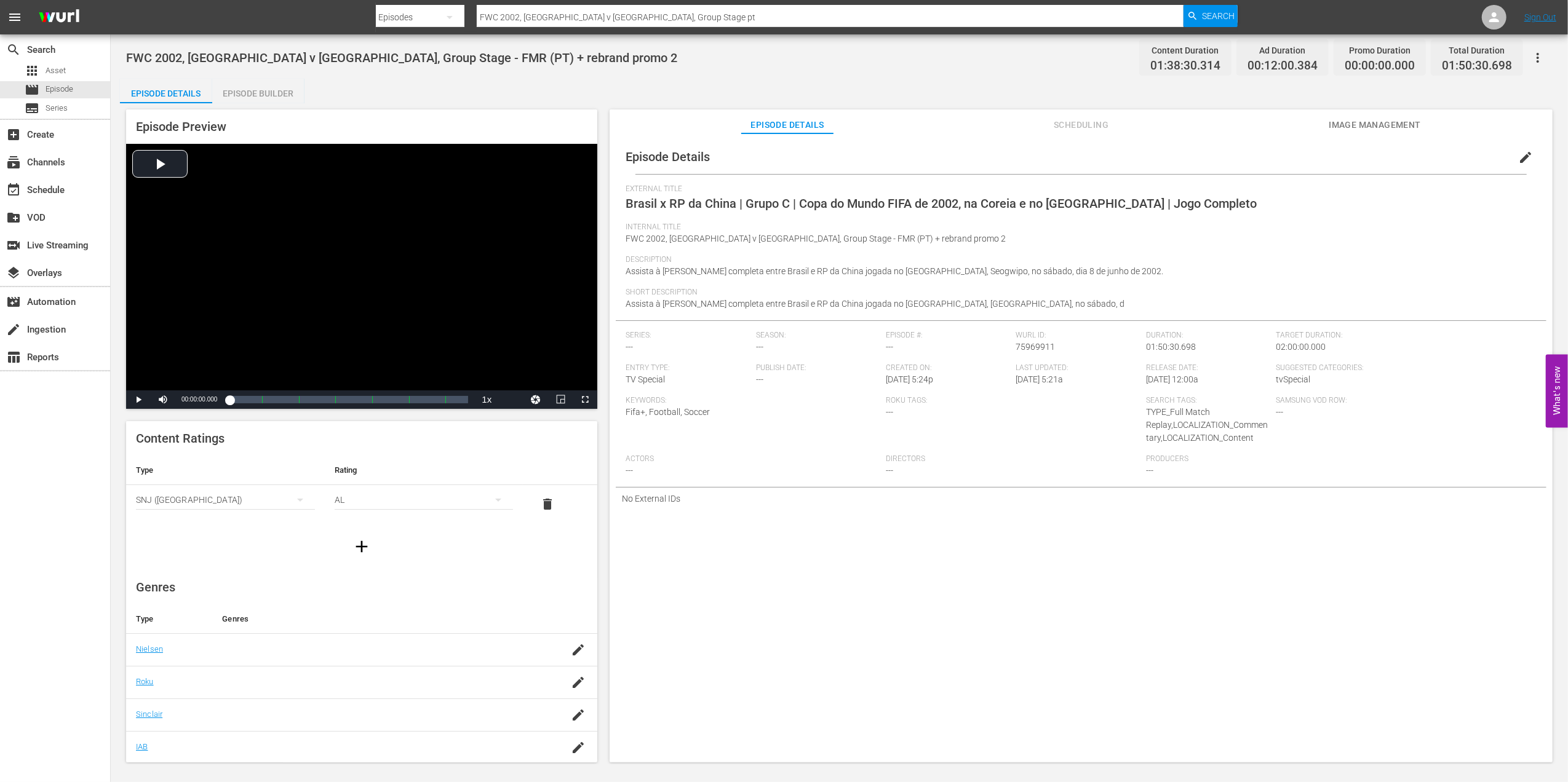
click at [1518, 157] on span "edit" at bounding box center [1525, 157] width 15 height 15
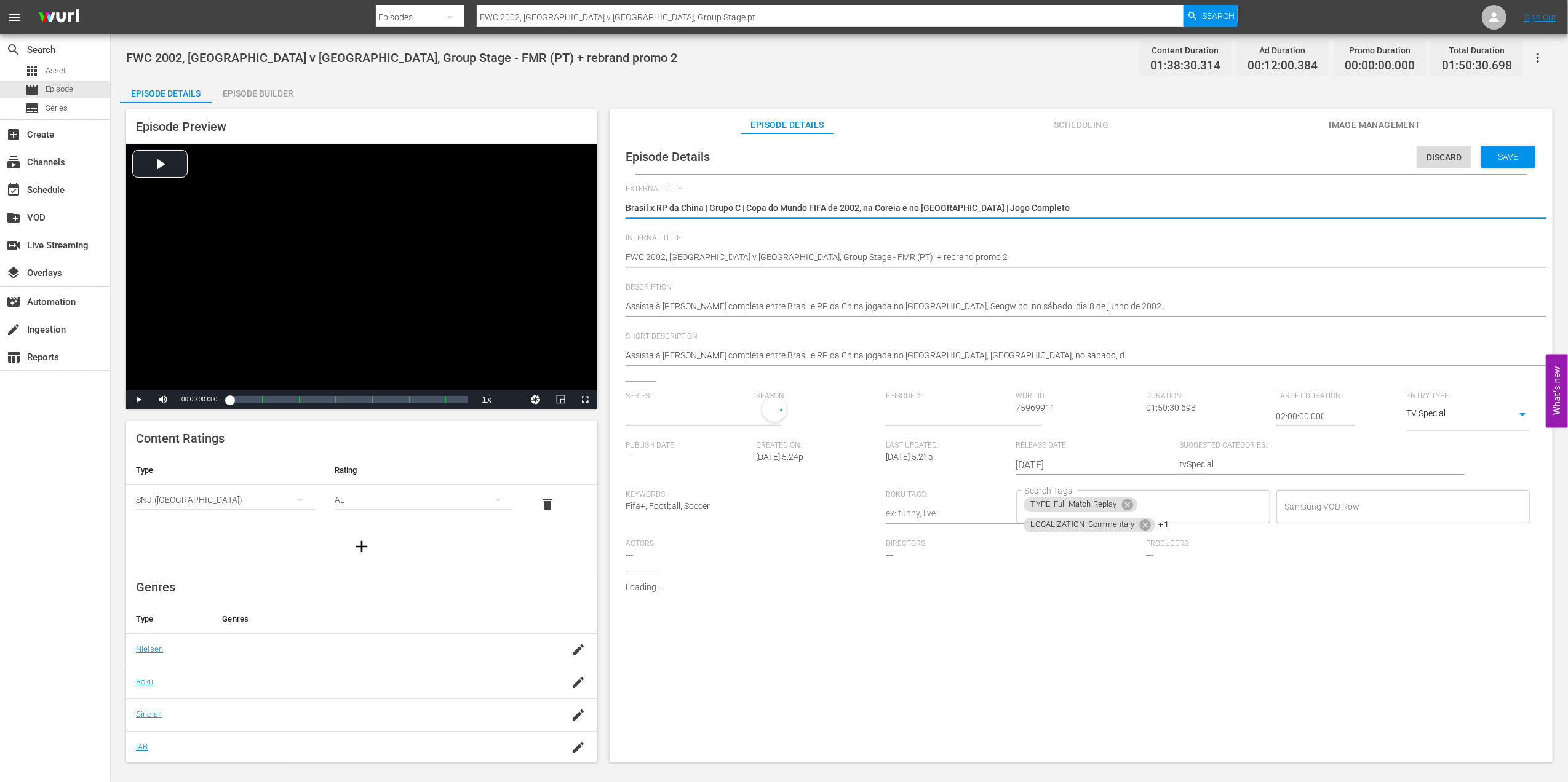
type input "No Series"
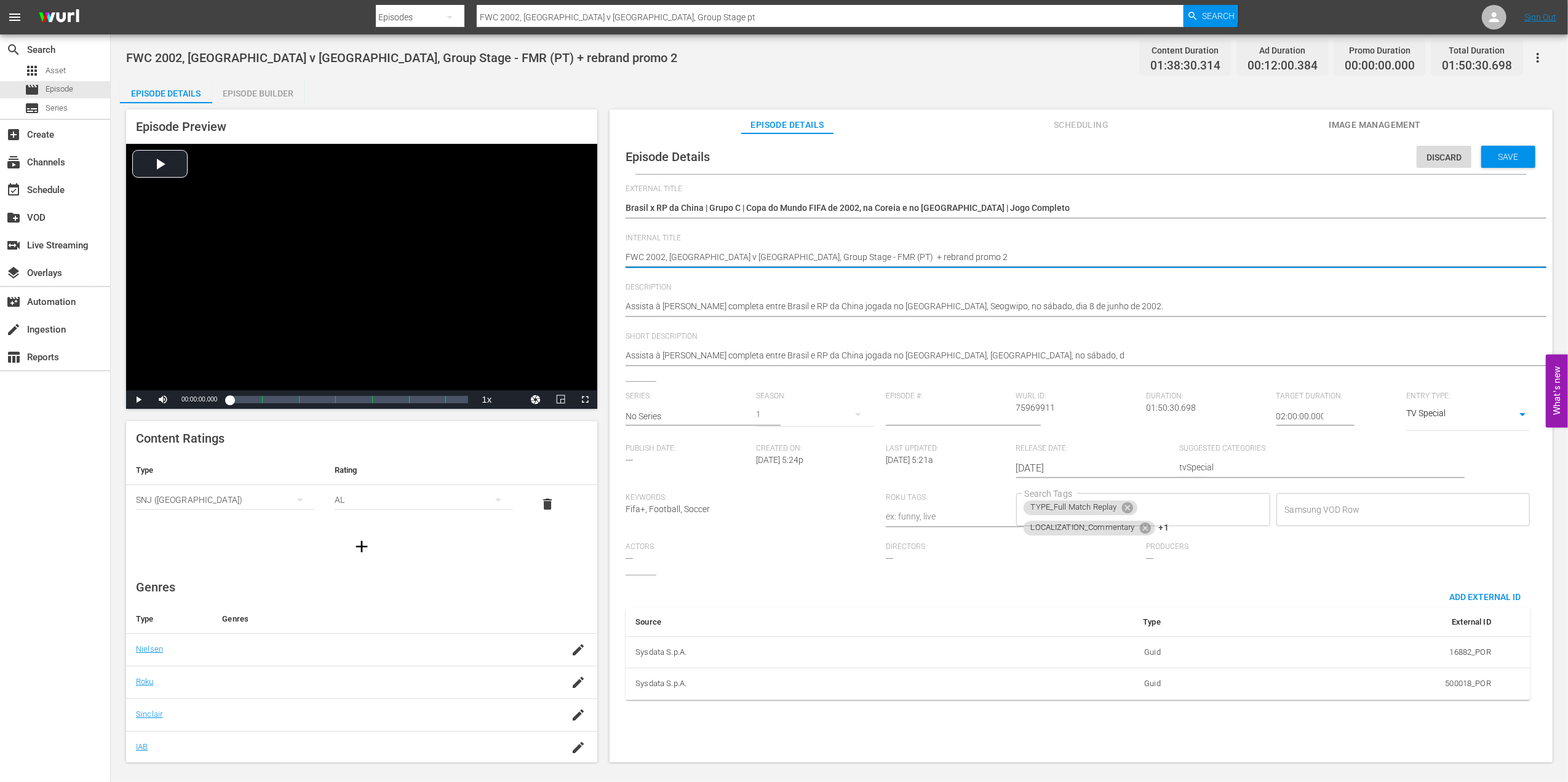
drag, startPoint x: 891, startPoint y: 258, endPoint x: 818, endPoint y: 257, distance: 73.0
type textarea "FWC 2002, [GEOGRAPHIC_DATA] v [GEOGRAPHIC_DATA], Group Stage - FMR (PT)"
click at [1488, 152] on span "Save" at bounding box center [1508, 157] width 40 height 10
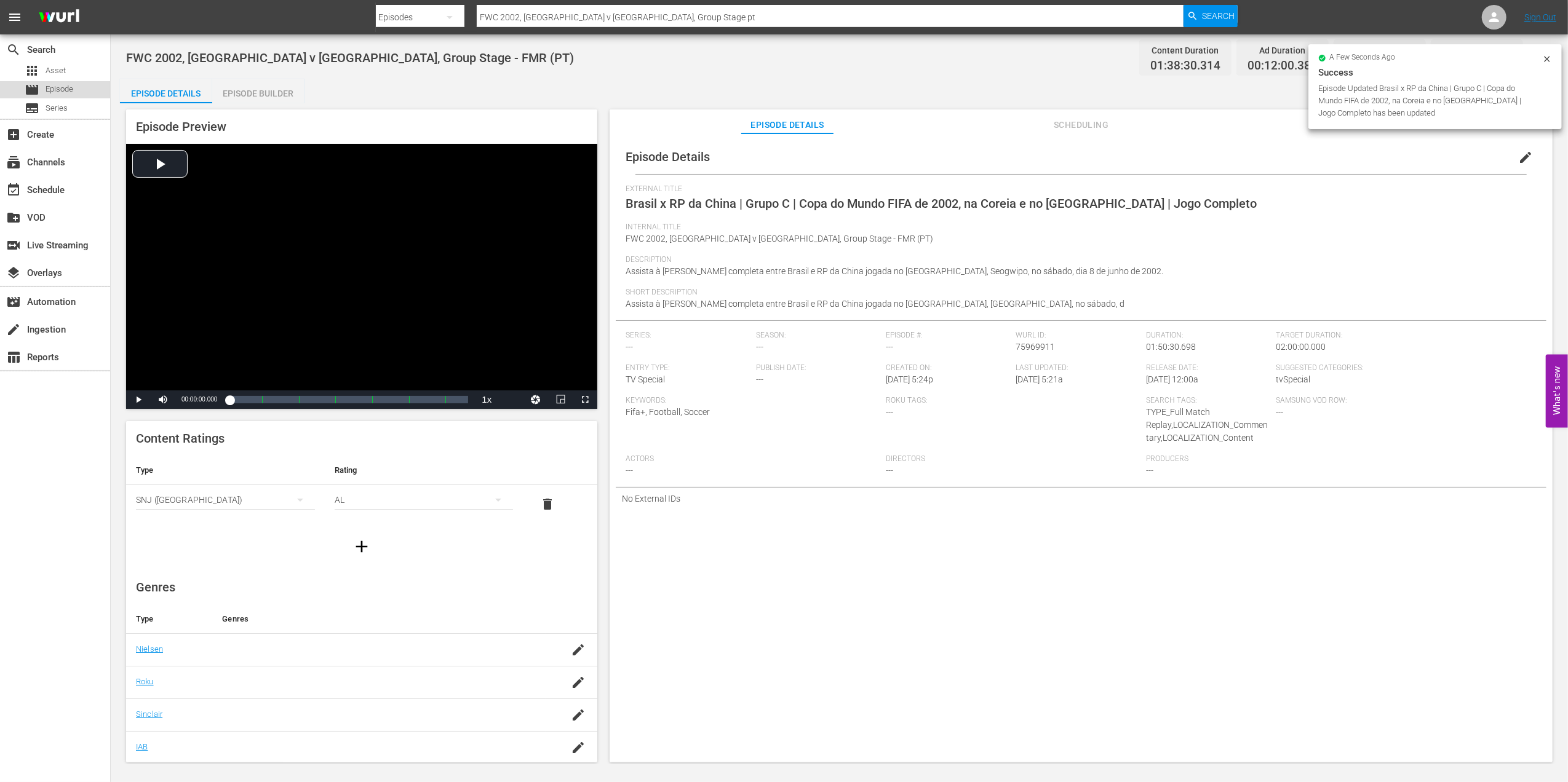
click at [61, 86] on span "Episode" at bounding box center [60, 89] width 28 height 12
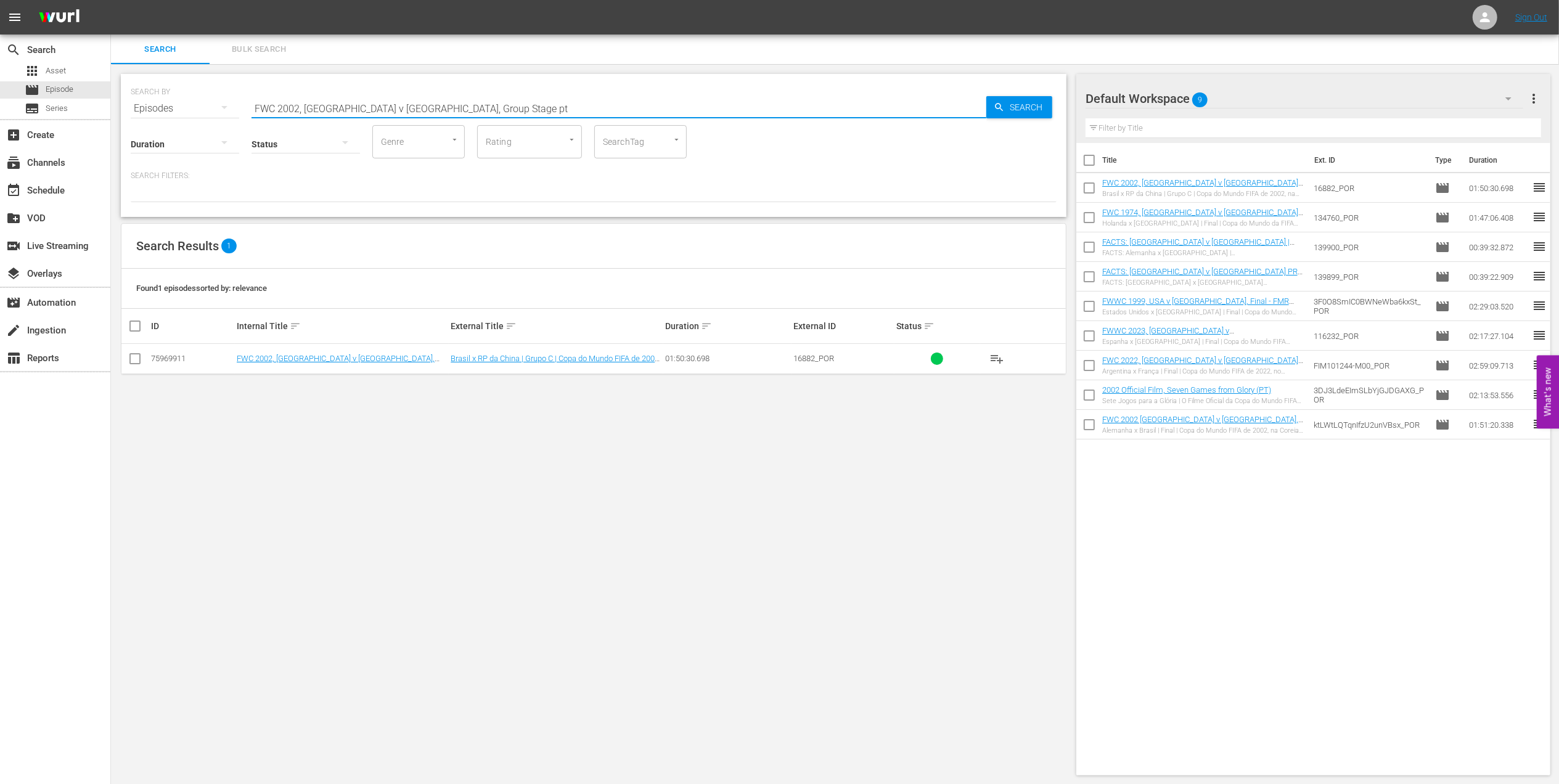
drag, startPoint x: 181, startPoint y: 105, endPoint x: 232, endPoint y: 104, distance: 51.0
click at [178, 105] on div "SEARCH BY Search By Episodes Search ID, Title, Description, Keywords, or Catego…" at bounding box center [594, 101] width 926 height 44
paste input "2002: This is an Asian Odyssey"
drag, startPoint x: 322, startPoint y: 107, endPoint x: 160, endPoint y: 109, distance: 162.0
click at [161, 109] on div "SEARCH BY Search By Episodes Search ID, Title, Description, Keywords, or Catego…" at bounding box center [594, 101] width 926 height 44
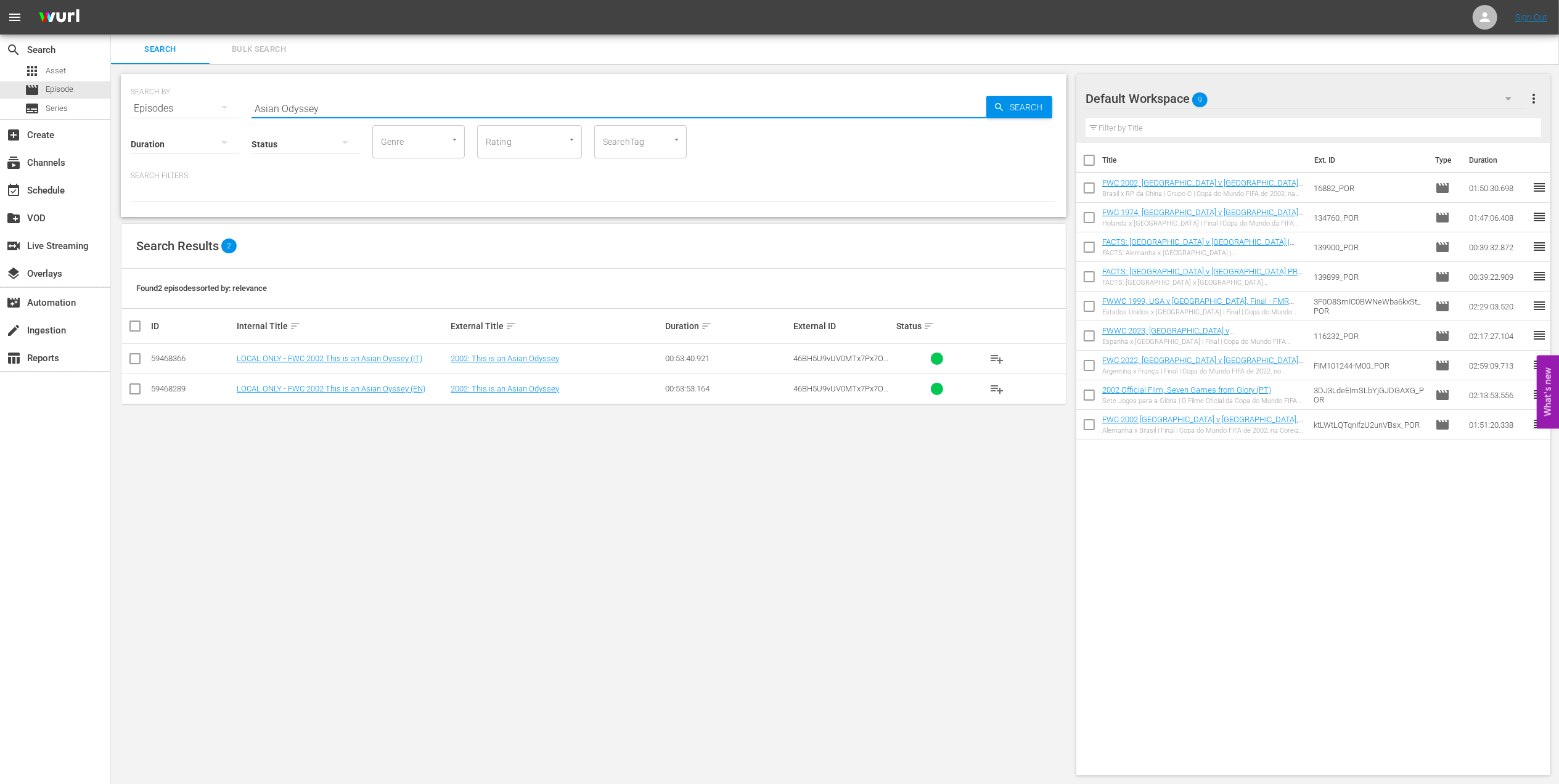
click at [351, 101] on input "Asian Odyssey" at bounding box center [619, 108] width 735 height 30
type input "Asian pt"
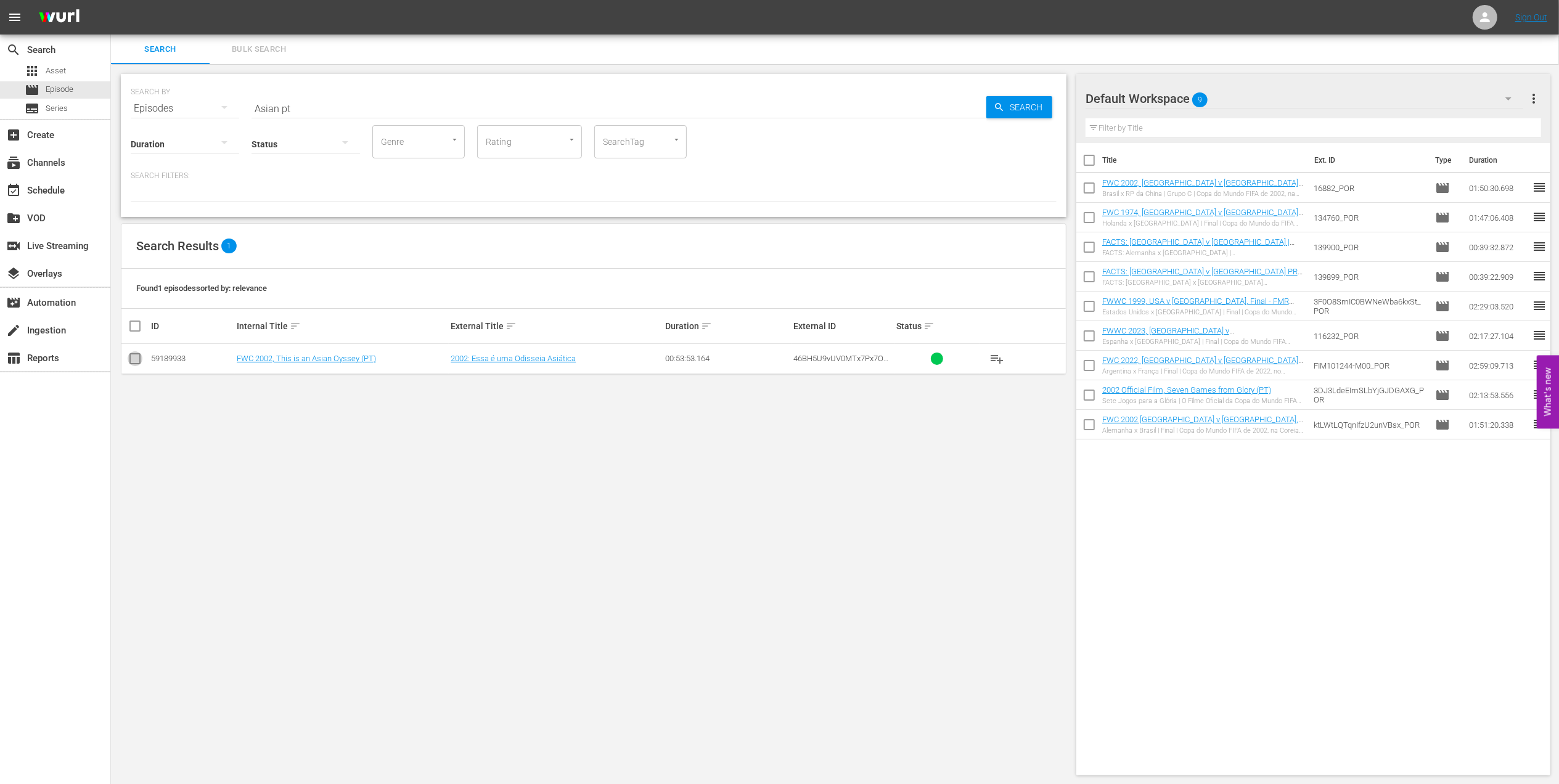
click at [133, 365] on input "checkbox" at bounding box center [134, 361] width 15 height 15
checkbox input "true"
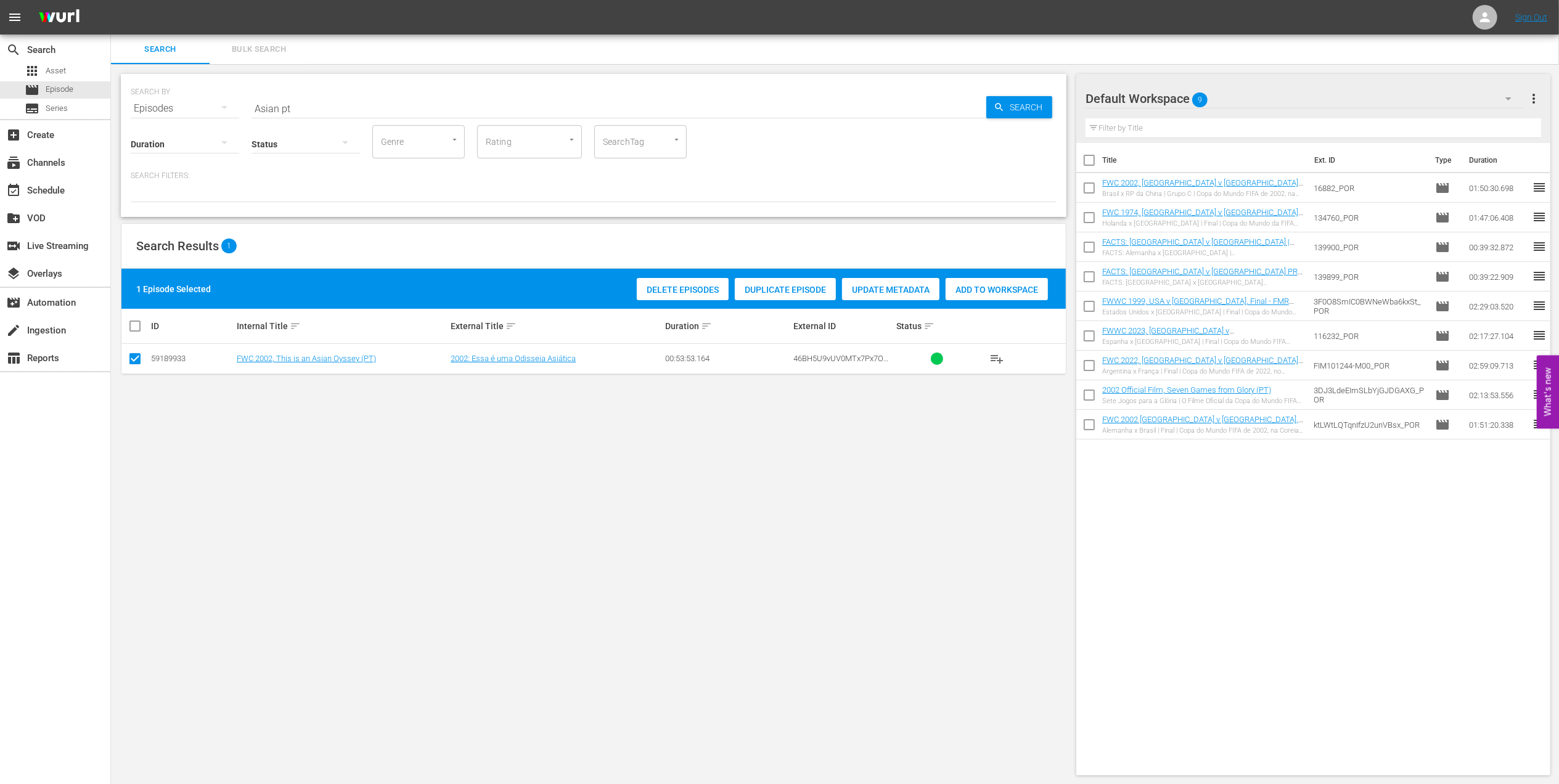
click at [1009, 285] on span "Add to Workspace" at bounding box center [997, 290] width 103 height 10
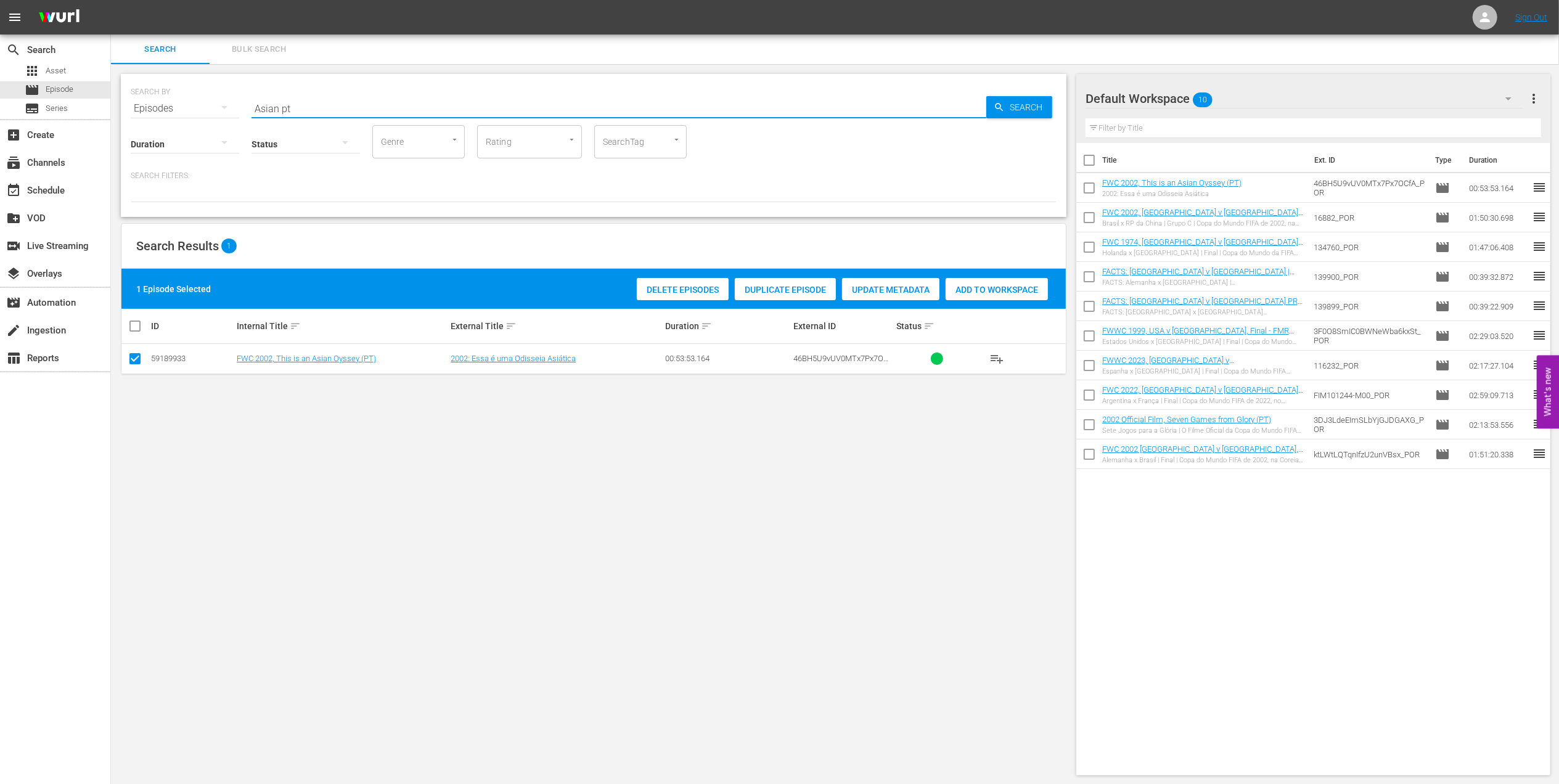
drag, startPoint x: 316, startPoint y: 106, endPoint x: 289, endPoint y: 105, distance: 27.0
click at [215, 109] on div "SEARCH BY Search By Episodes Search ID, Title, Description, Keywords, or Catego…" at bounding box center [594, 101] width 926 height 44
paste input "FWWC 1999 Brazil v Nigeria, Quarter-final (PT)"
click at [490, 102] on input "FWWC 1999 Brazil v Nigeria, Quarter-final (PT)" at bounding box center [619, 108] width 735 height 30
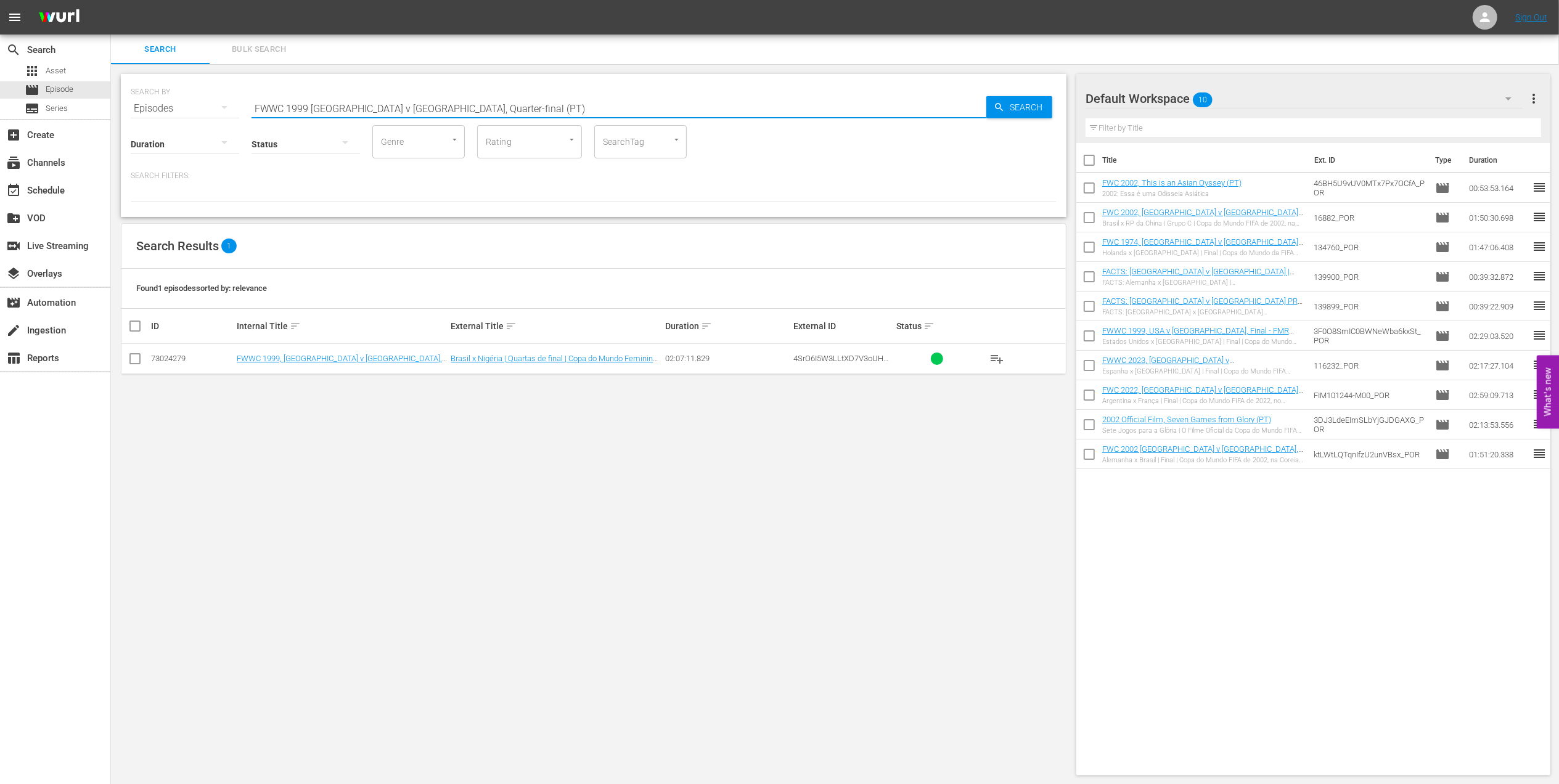
type input "FWWC 1999 Brazil v Nigeria, Quarter-final (PT)"
click at [131, 356] on input "checkbox" at bounding box center [134, 361] width 15 height 15
checkbox input "true"
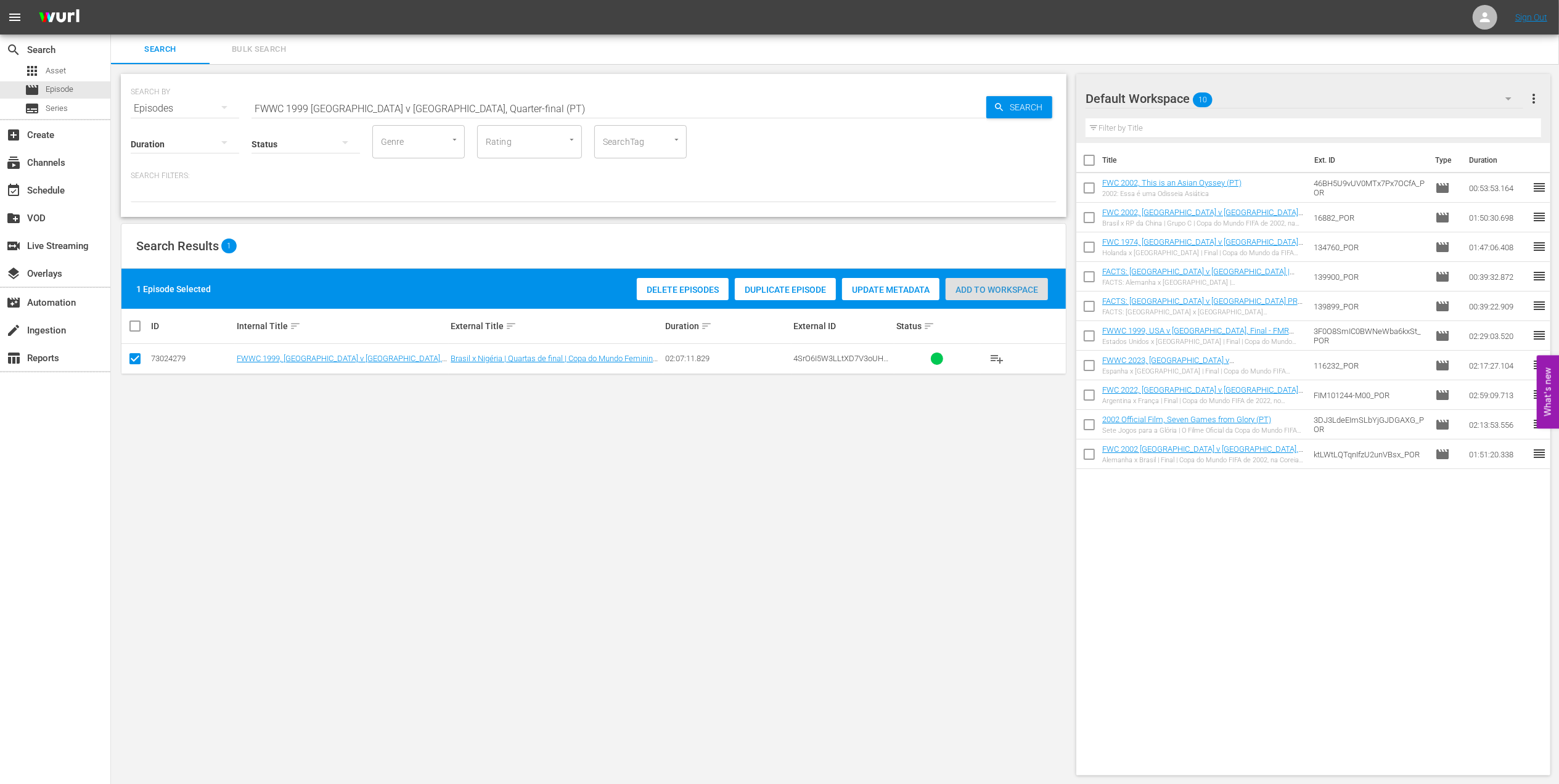
click at [965, 290] on span "Add to Workspace" at bounding box center [997, 290] width 103 height 10
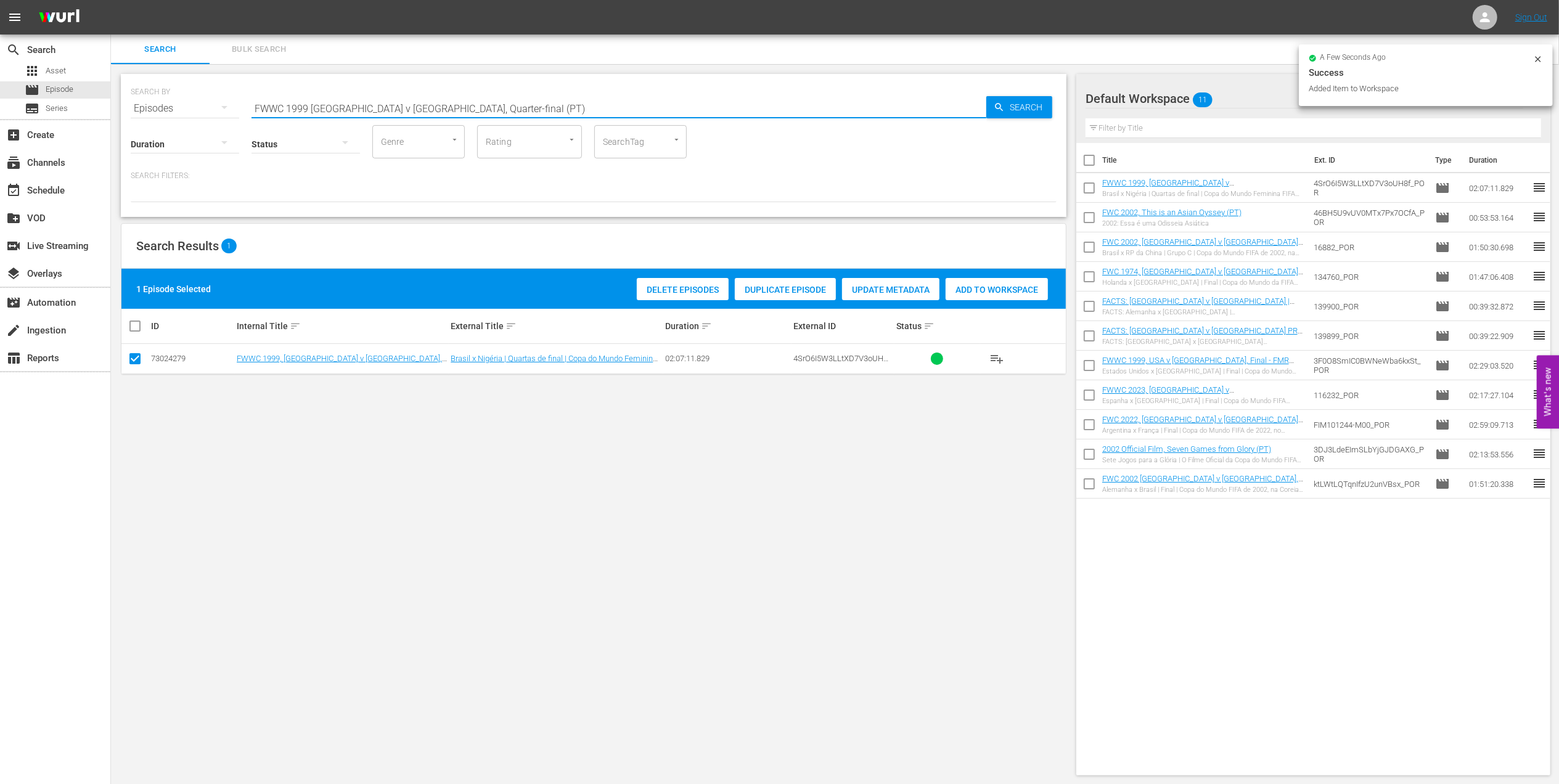
drag, startPoint x: 469, startPoint y: 110, endPoint x: 137, endPoint y: 109, distance: 332.0
click at [139, 109] on div "SEARCH BY Search By Episodes Search ID, Title, Description, Keywords, or Catego…" at bounding box center [594, 101] width 926 height 44
paste input "2019 Italy v Brazil, Group"
click at [455, 107] on input "FWWC 2019 Italy v Brazil, Group" at bounding box center [619, 108] width 735 height 30
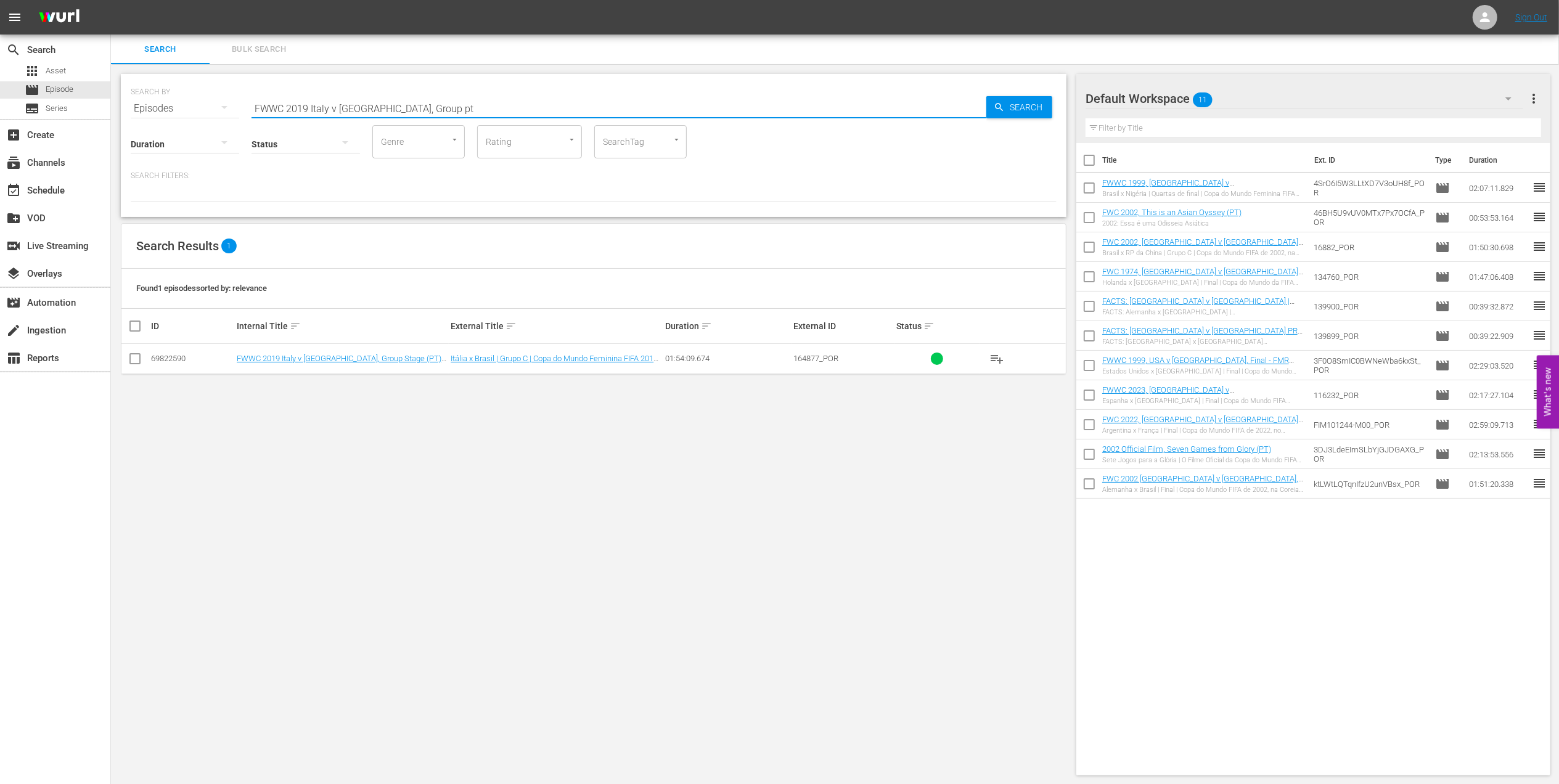
type input "FWWC 2019 Italy v Brazil, Group pt"
click at [134, 360] on input "checkbox" at bounding box center [134, 361] width 15 height 15
checkbox input "true"
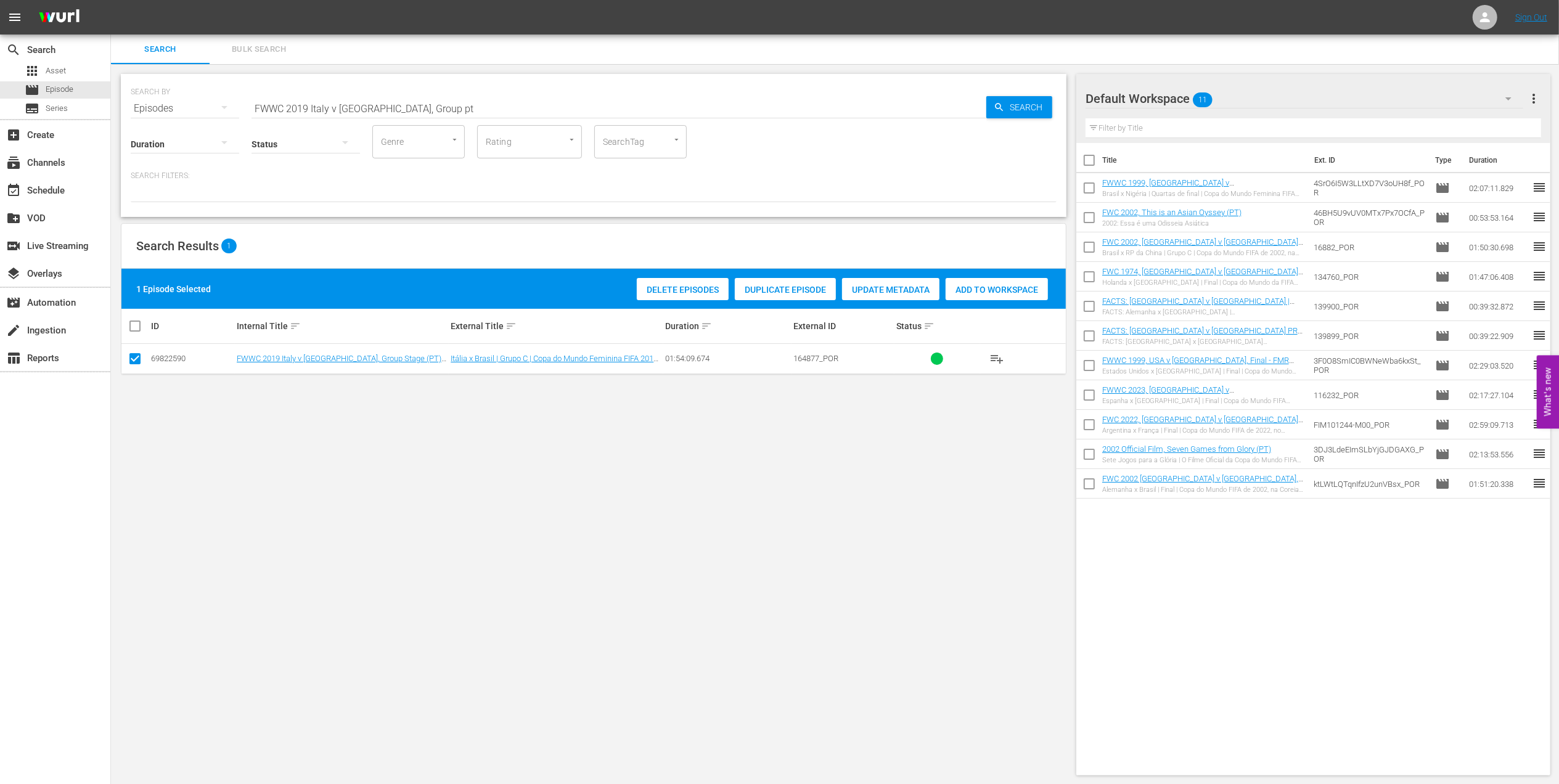
click at [972, 294] on span "Add to Workspace" at bounding box center [997, 290] width 103 height 10
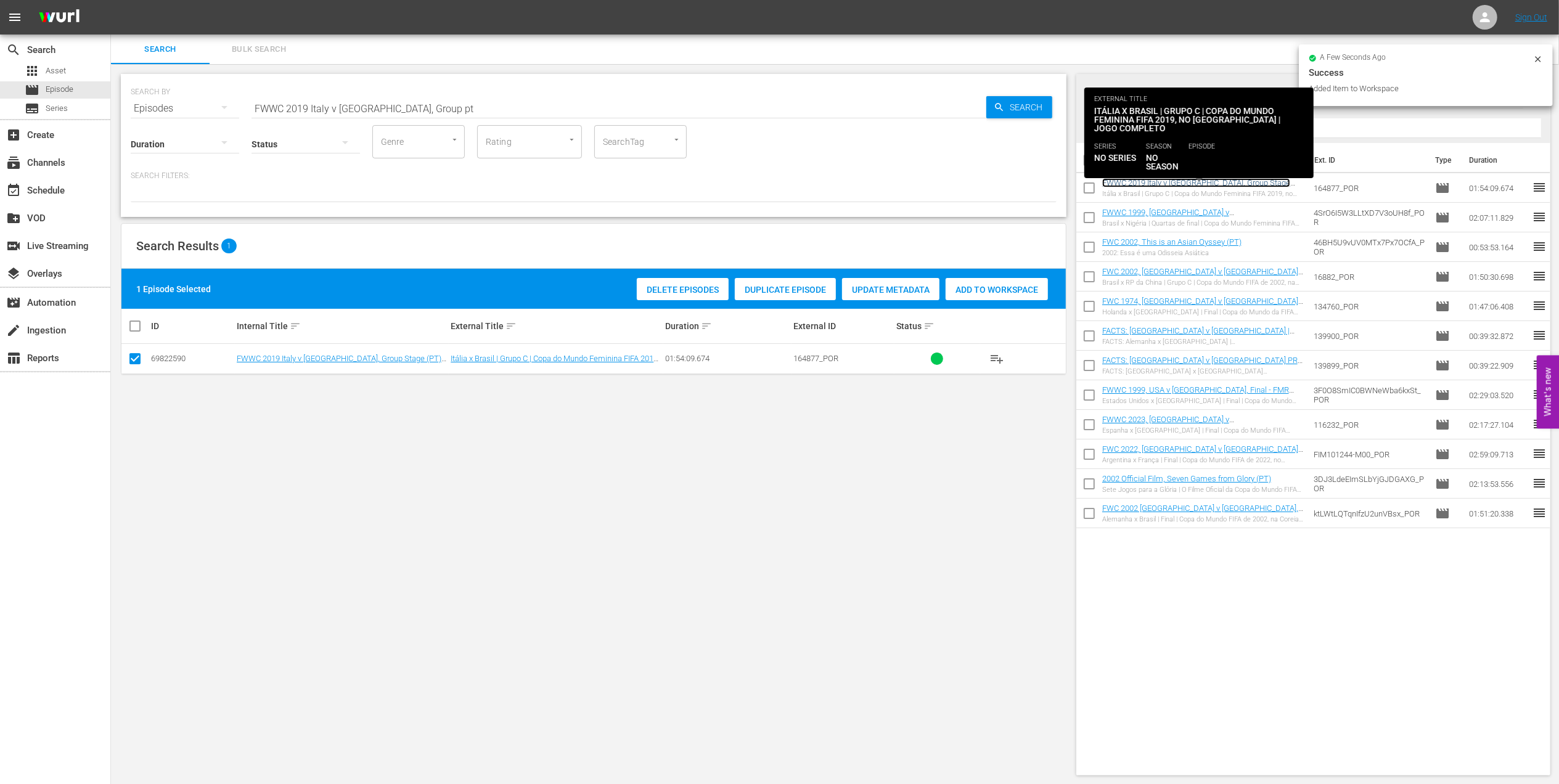
click at [1239, 182] on link "FWWC 2019 Italy v Brazil, Group Stage (PT) + Rebrand promo 2" at bounding box center [1196, 187] width 188 height 18
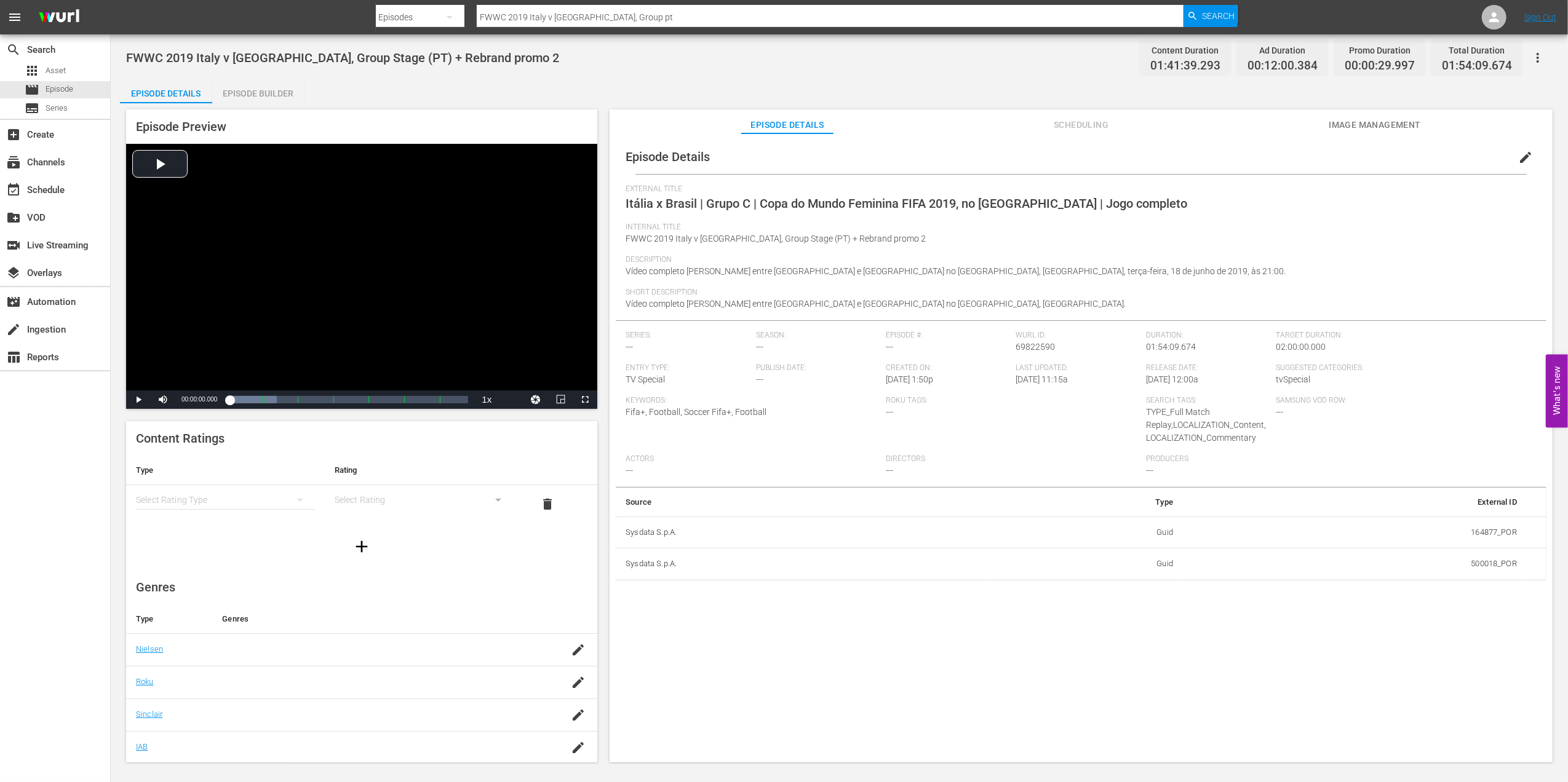
click at [278, 92] on div "Episode Builder" at bounding box center [258, 93] width 93 height 30
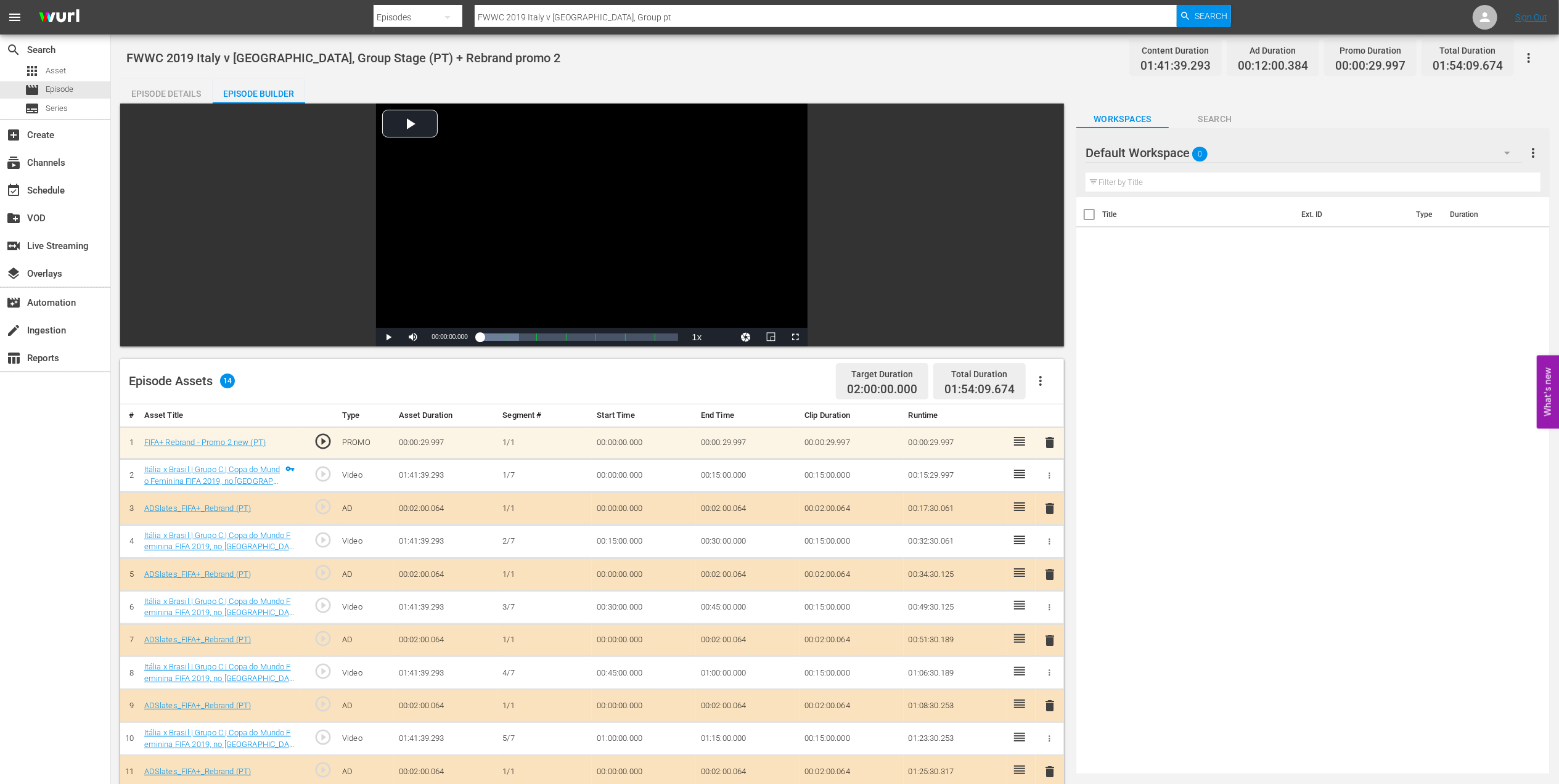
click at [1045, 442] on span "delete" at bounding box center [1049, 442] width 15 height 15
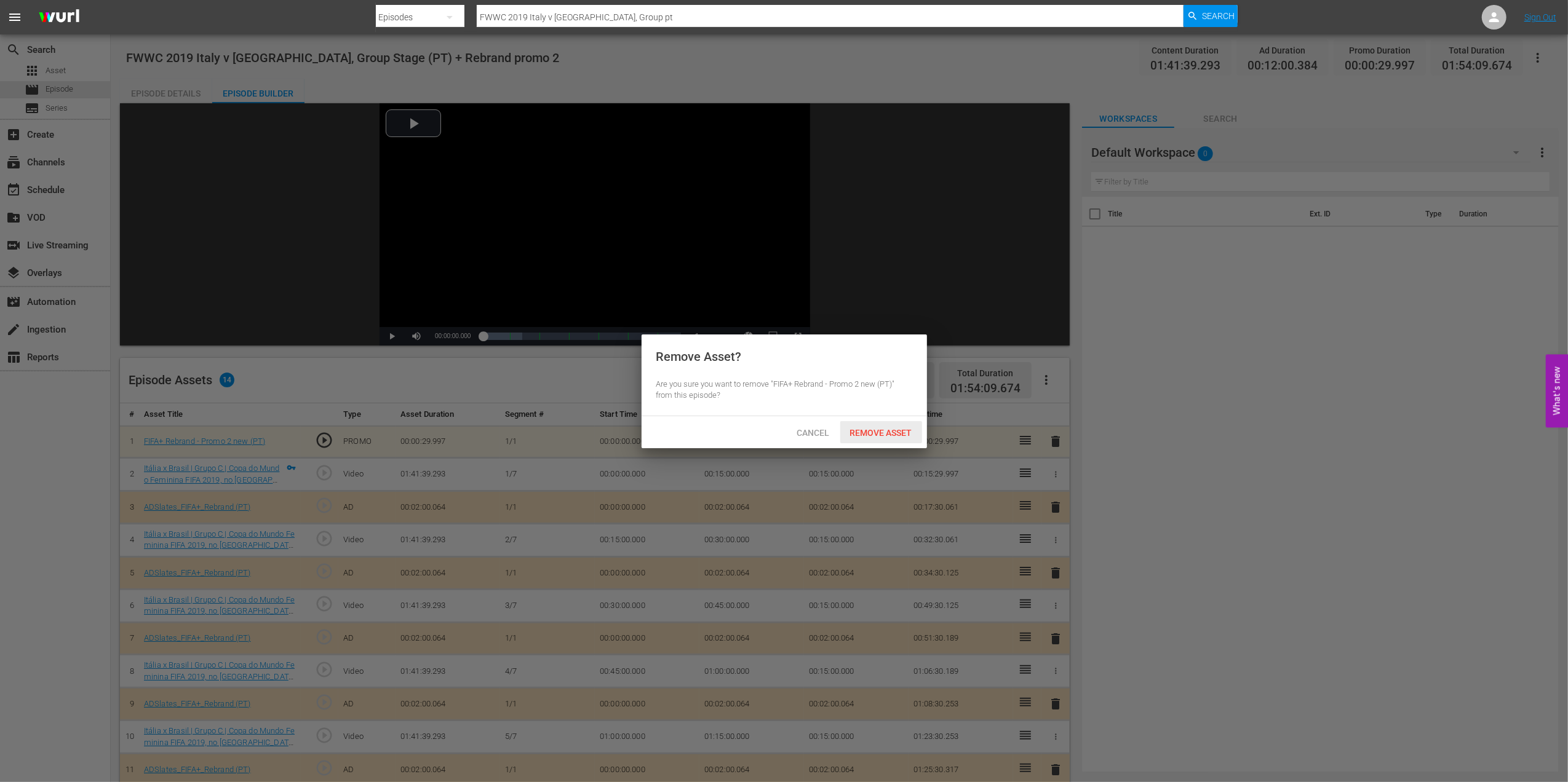
click at [879, 424] on div "Remove Asset" at bounding box center [881, 433] width 82 height 23
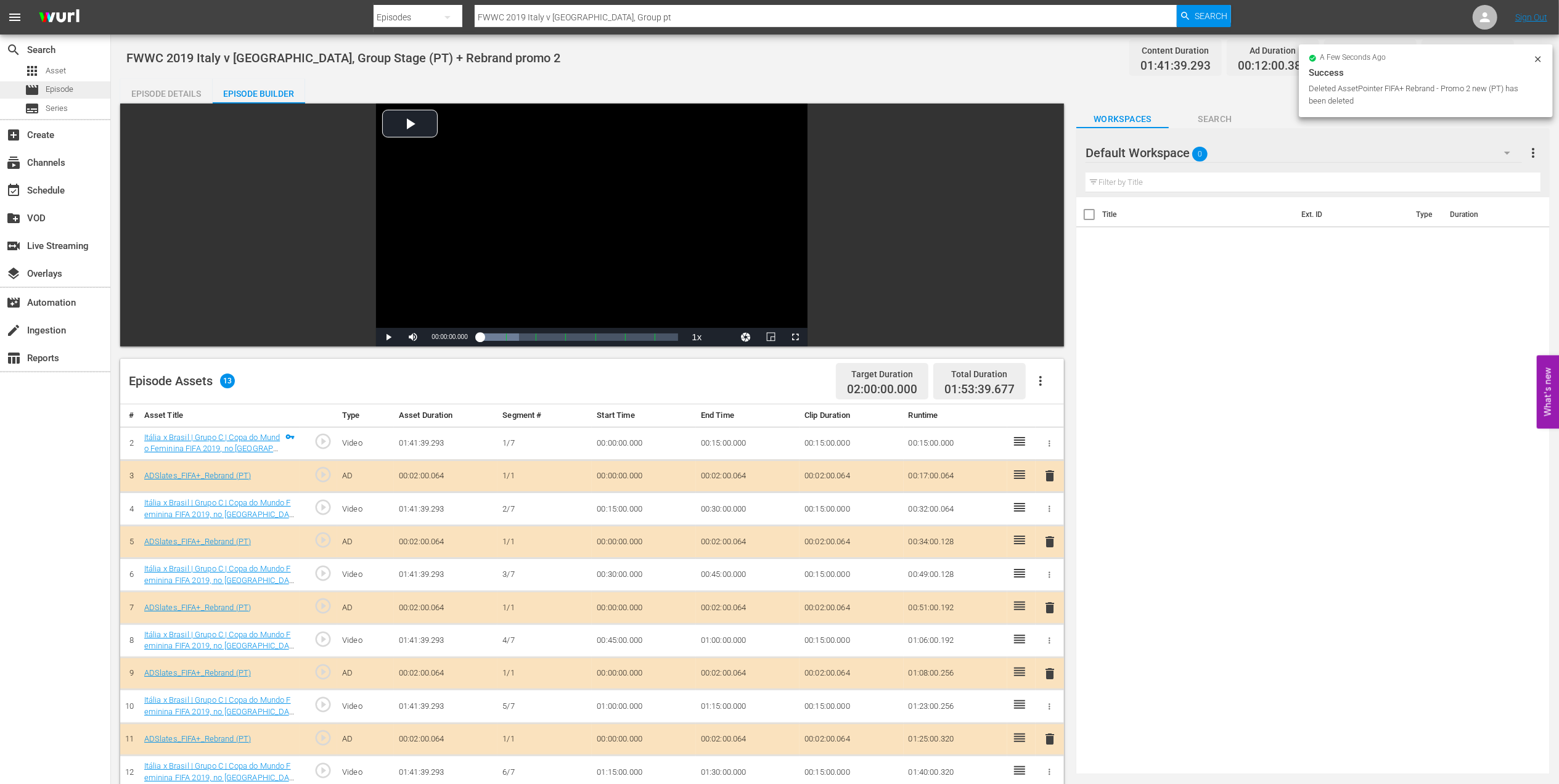
click at [90, 84] on div "movie Episode" at bounding box center [55, 90] width 110 height 18
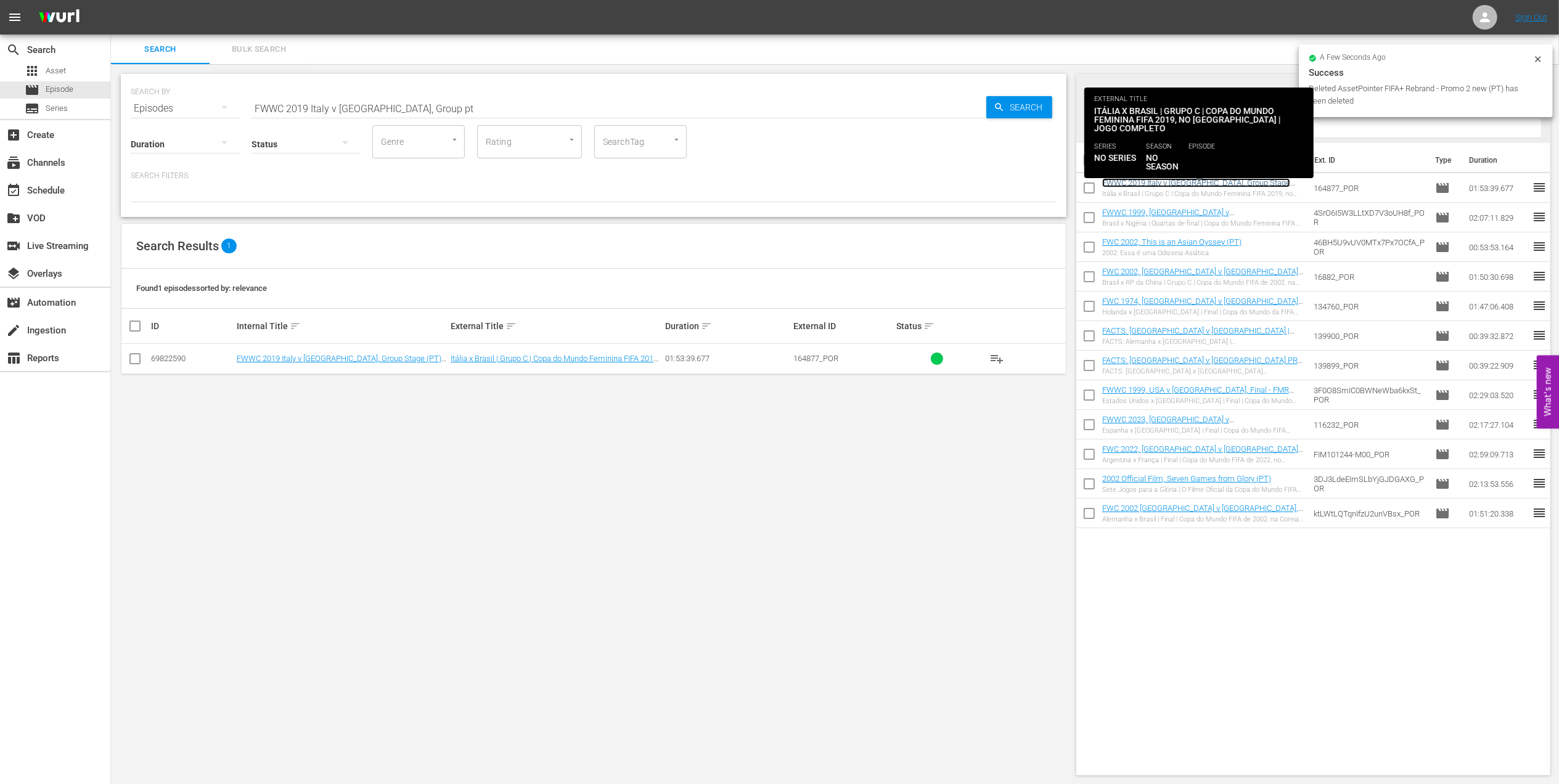
click at [1205, 179] on link "FWWC 2019 Italy v Brazil, Group Stage (PT) + Rebrand promo 2" at bounding box center [1196, 187] width 188 height 18
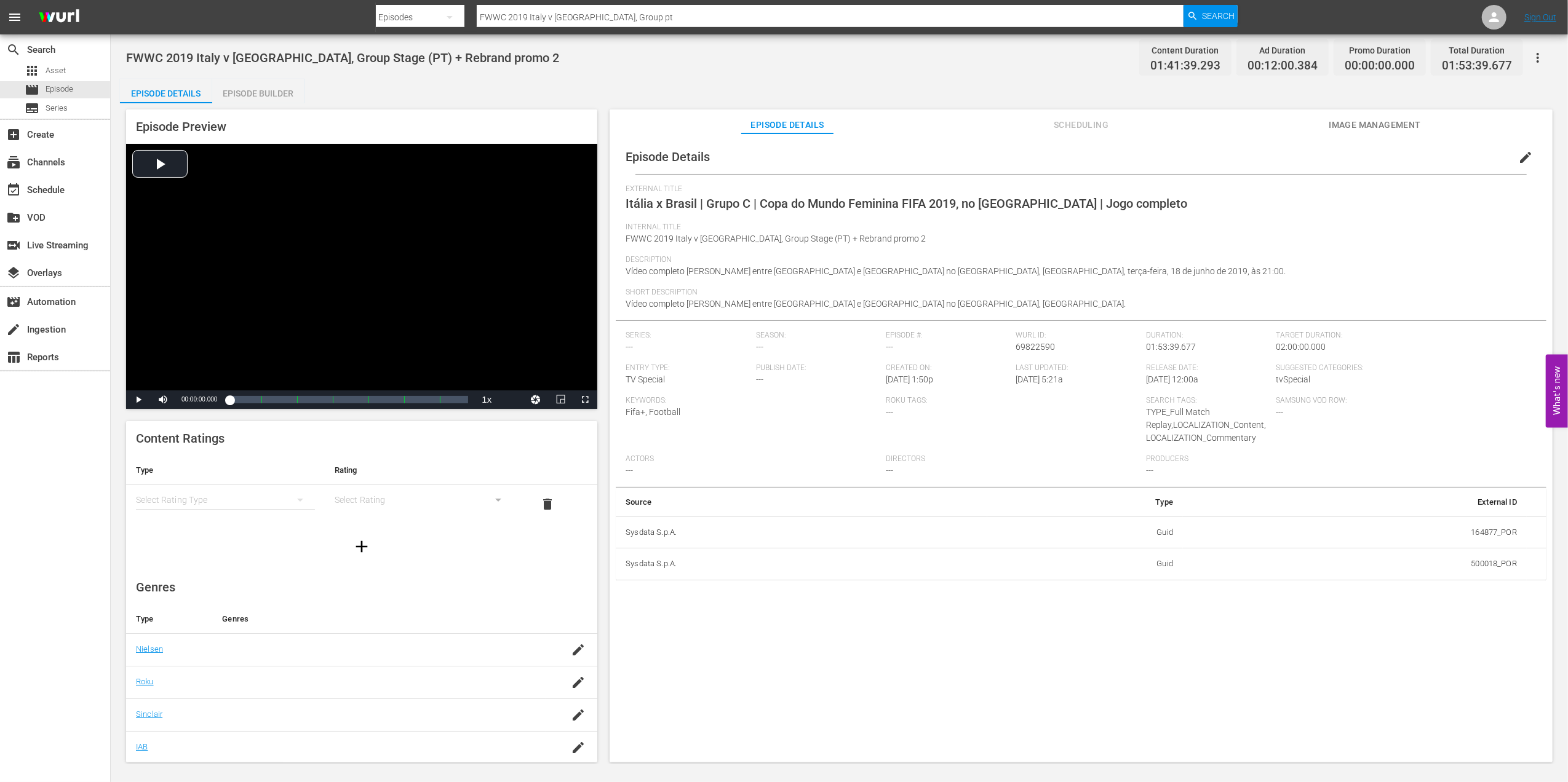
click at [262, 93] on div "Episode Builder" at bounding box center [258, 93] width 93 height 30
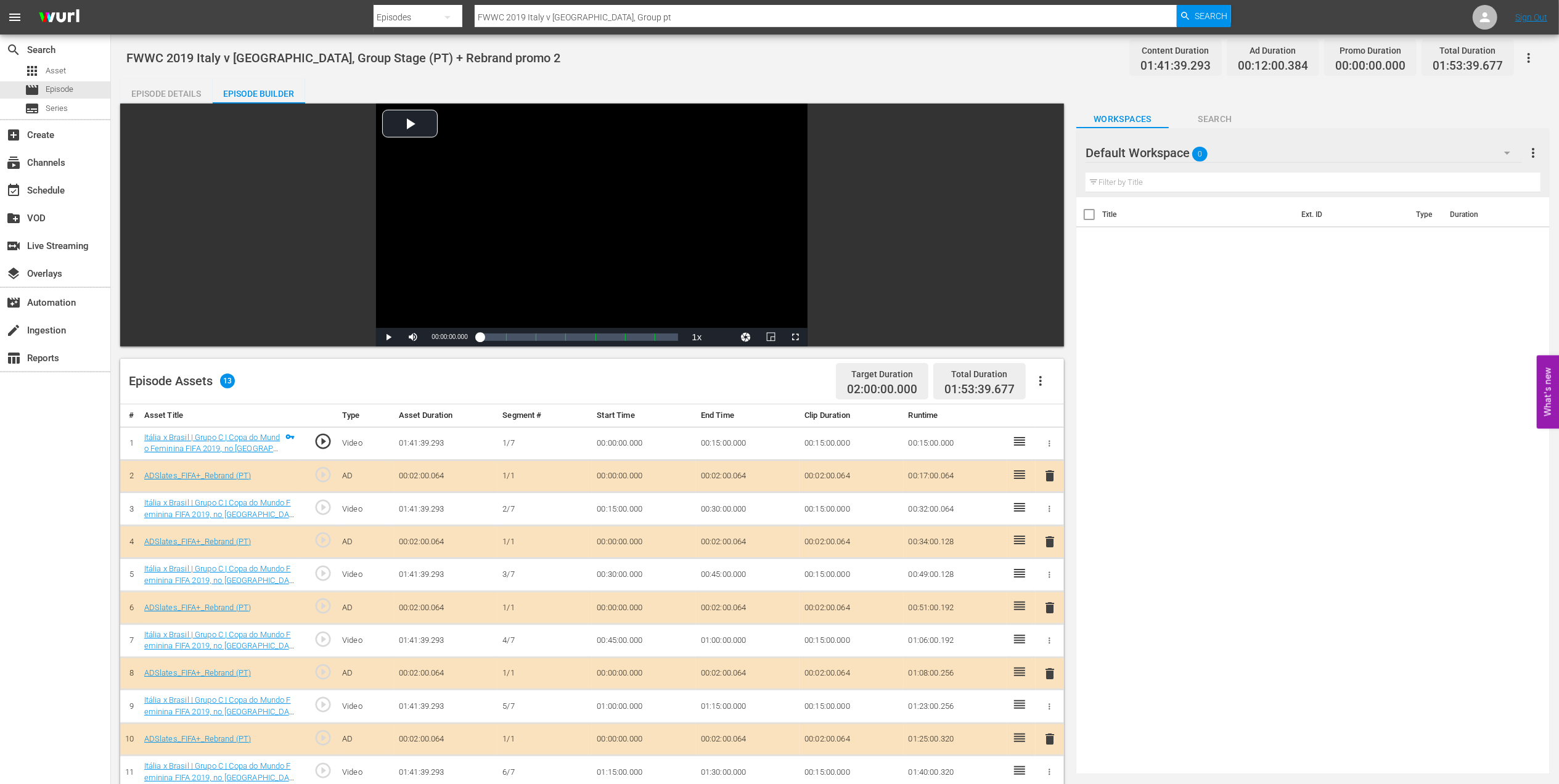
click at [181, 92] on div "Episode Details" at bounding box center [166, 93] width 93 height 30
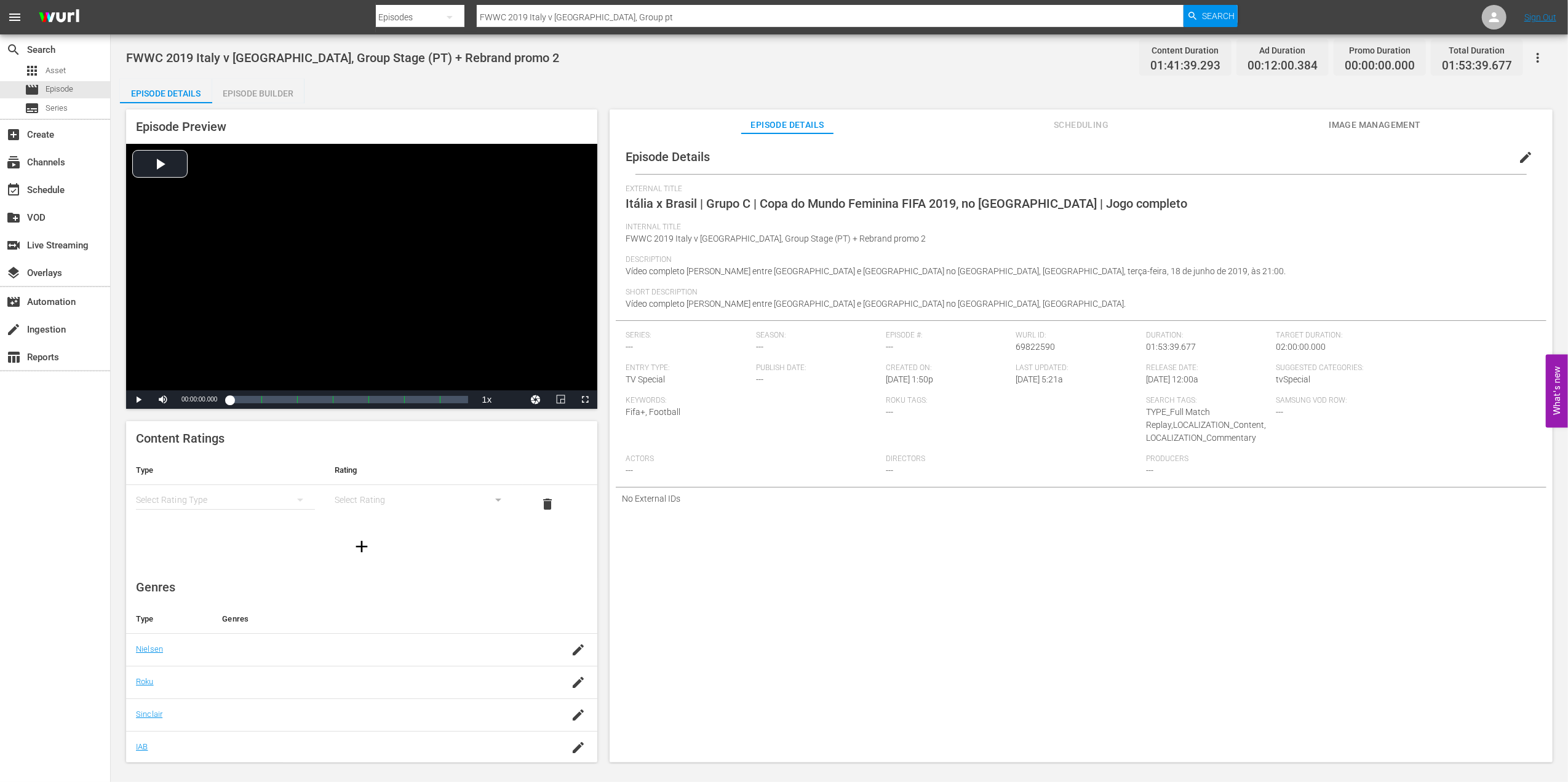
click at [1522, 158] on span "edit" at bounding box center [1525, 157] width 15 height 15
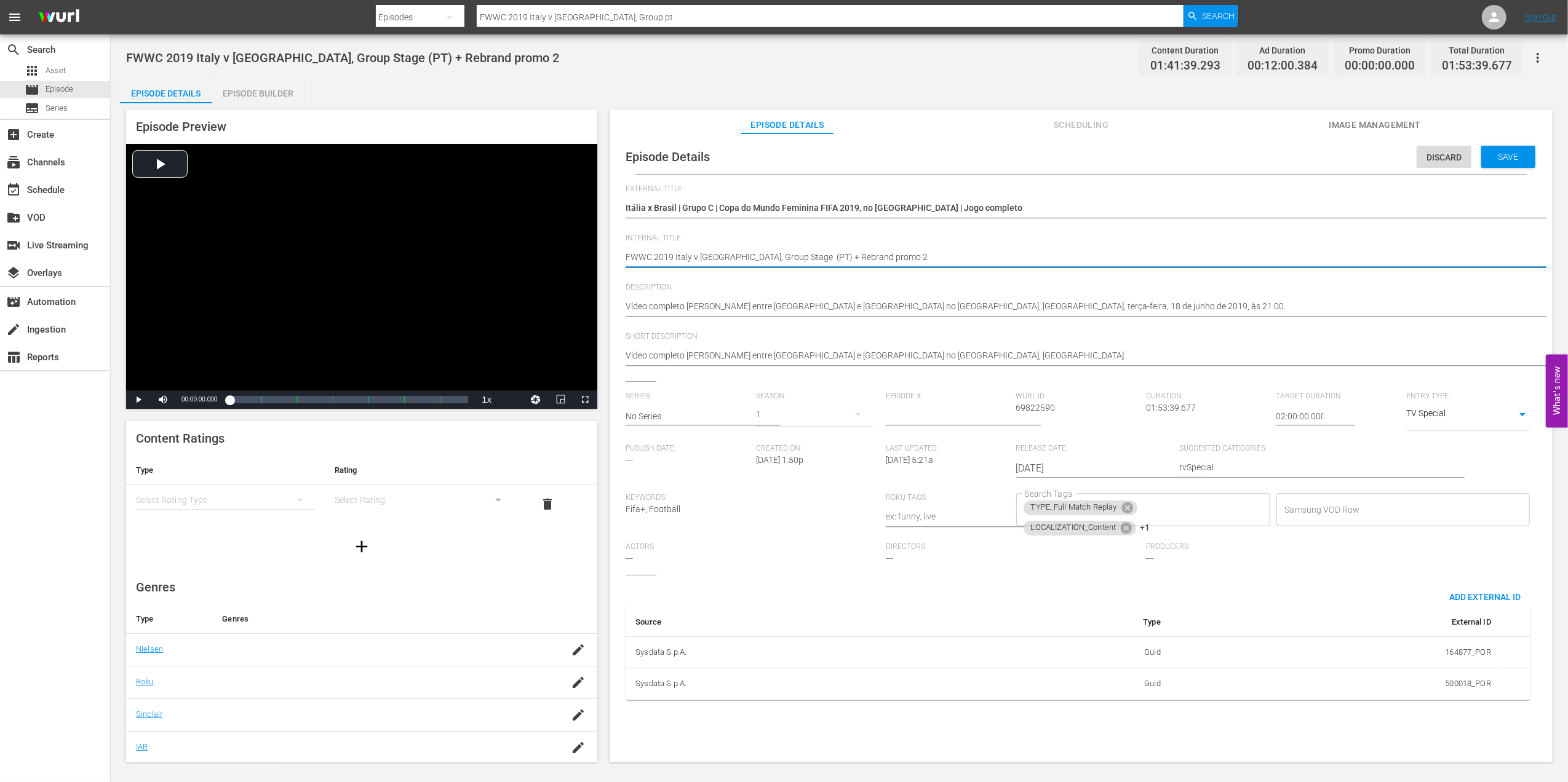
drag, startPoint x: 860, startPoint y: 256, endPoint x: 795, endPoint y: 257, distance: 65.0
type textarea "FWWC 2019 Italy v [GEOGRAPHIC_DATA], Group Stage (PT)"
click at [1494, 156] on span "Save" at bounding box center [1508, 157] width 40 height 10
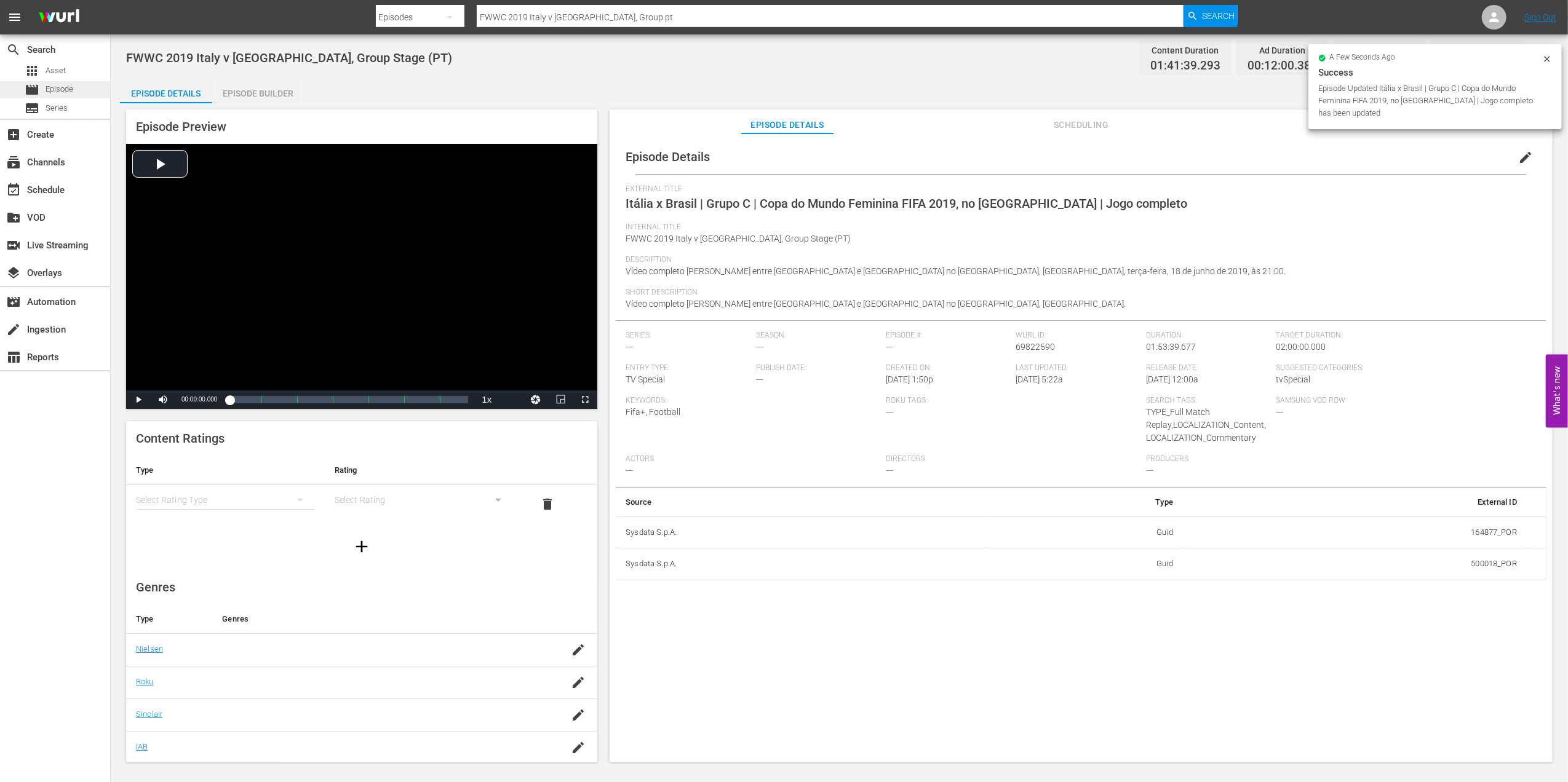
click at [57, 89] on span "Episode" at bounding box center [60, 89] width 28 height 12
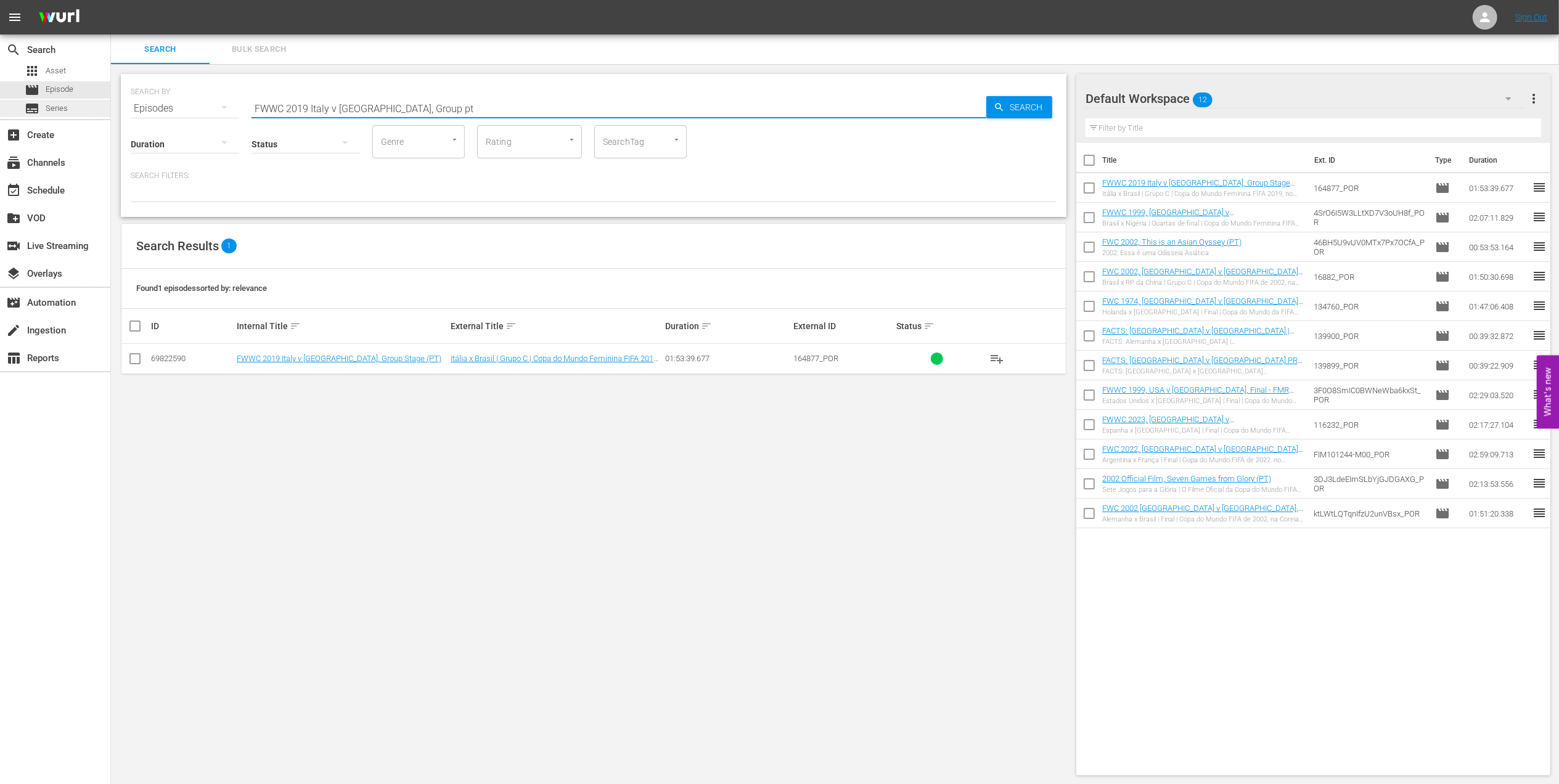
drag, startPoint x: 254, startPoint y: 106, endPoint x: 92, endPoint y: 106, distance: 162.0
click at [111, 0] on div "search Search apps Asset movie Episode subtitles Series add_box Create subscrip…" at bounding box center [835, 0] width 1448 height 0
paste input "LOCAL ONLY - Sissi"
click at [392, 106] on input "LOCAL ONLY - Sissi" at bounding box center [619, 108] width 735 height 30
drag, startPoint x: 317, startPoint y: 103, endPoint x: 62, endPoint y: 112, distance: 255.2
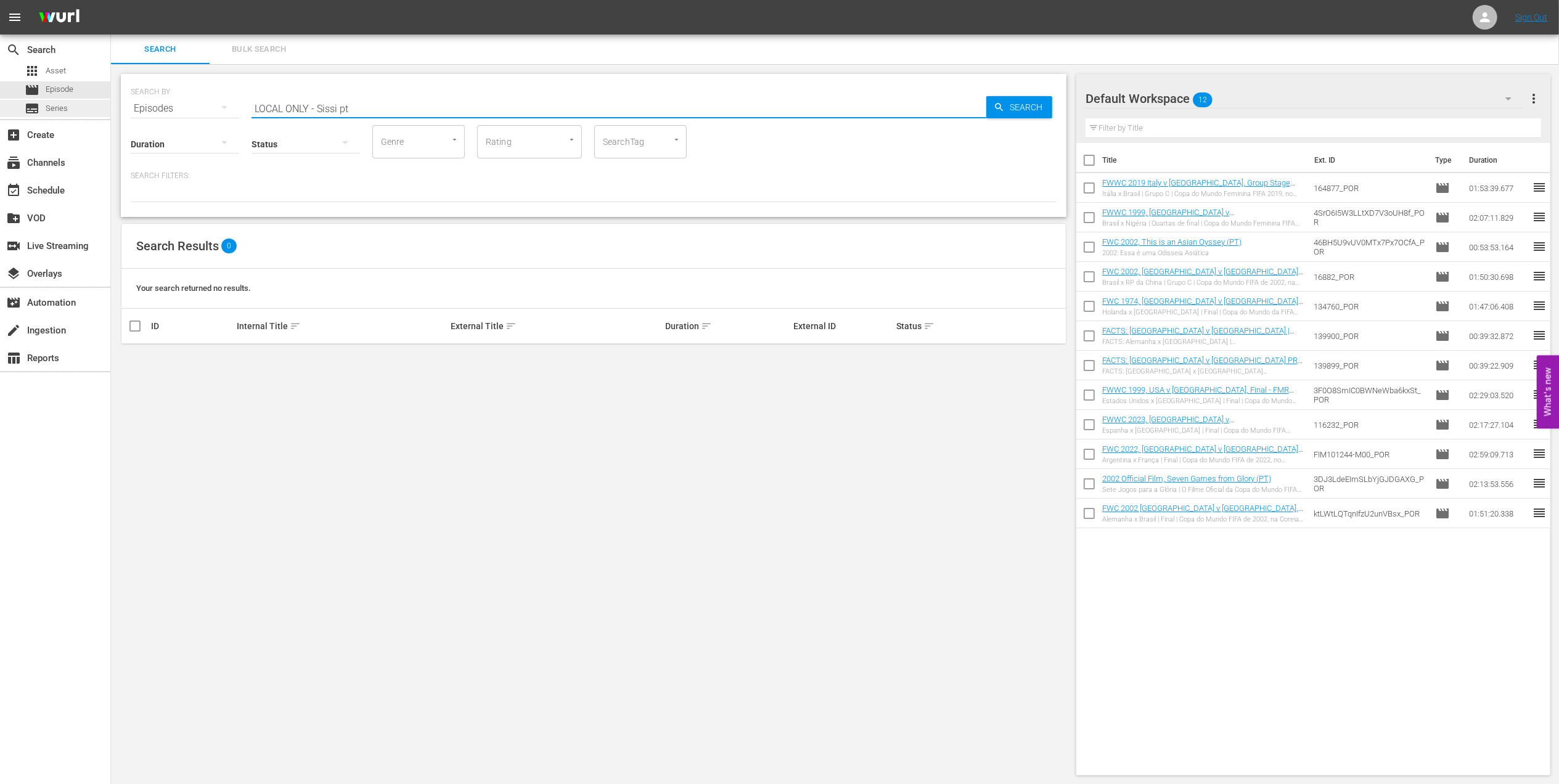
click at [111, 0] on div "search Search apps Asset movie Episode subtitles Series add_box Create subscrip…" at bounding box center [835, 0] width 1448 height 0
type input "Sissi pt"
click at [139, 358] on input "checkbox" at bounding box center [134, 361] width 15 height 15
checkbox input "true"
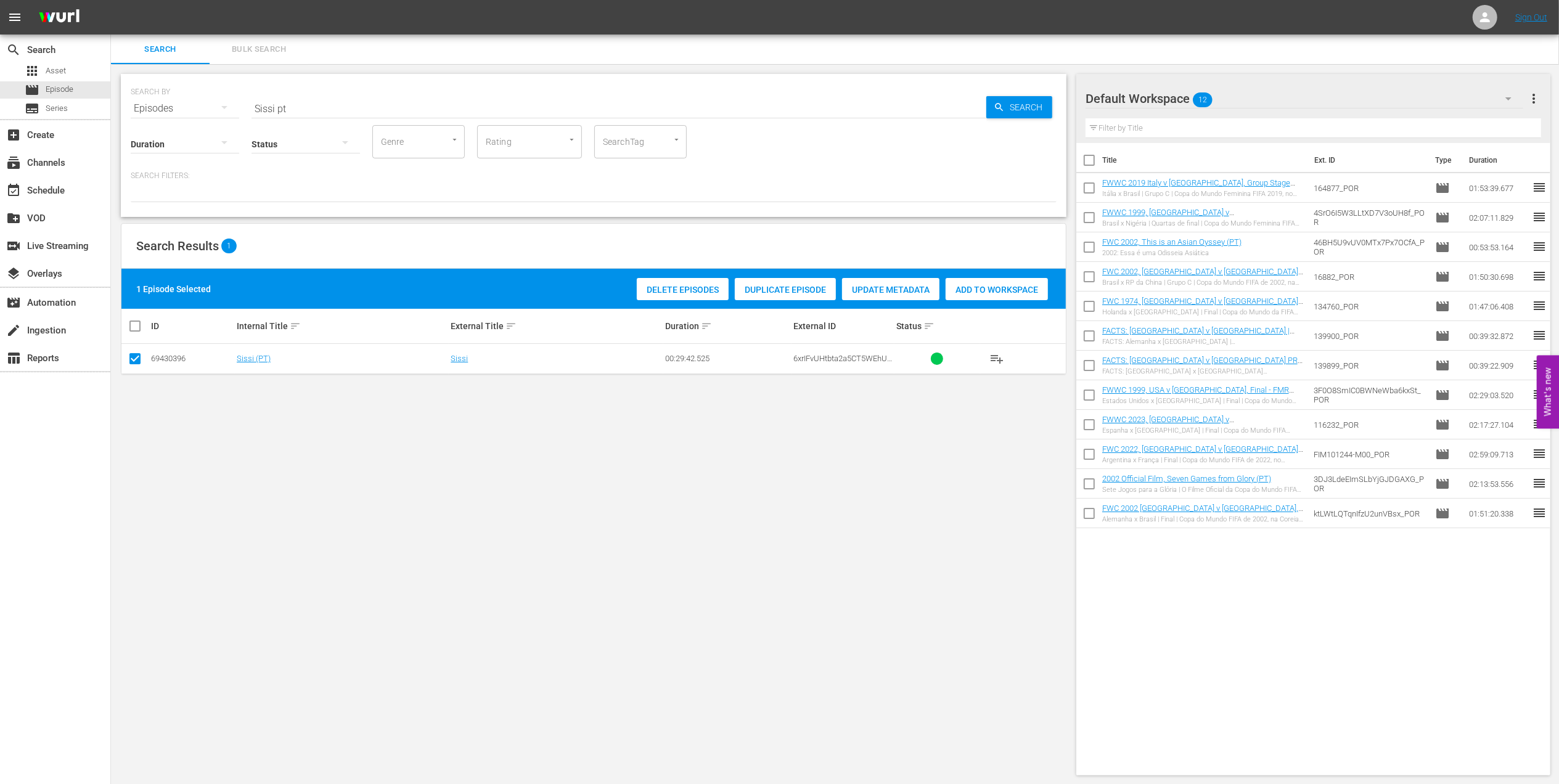
click at [973, 292] on span "Add to Workspace" at bounding box center [997, 290] width 103 height 10
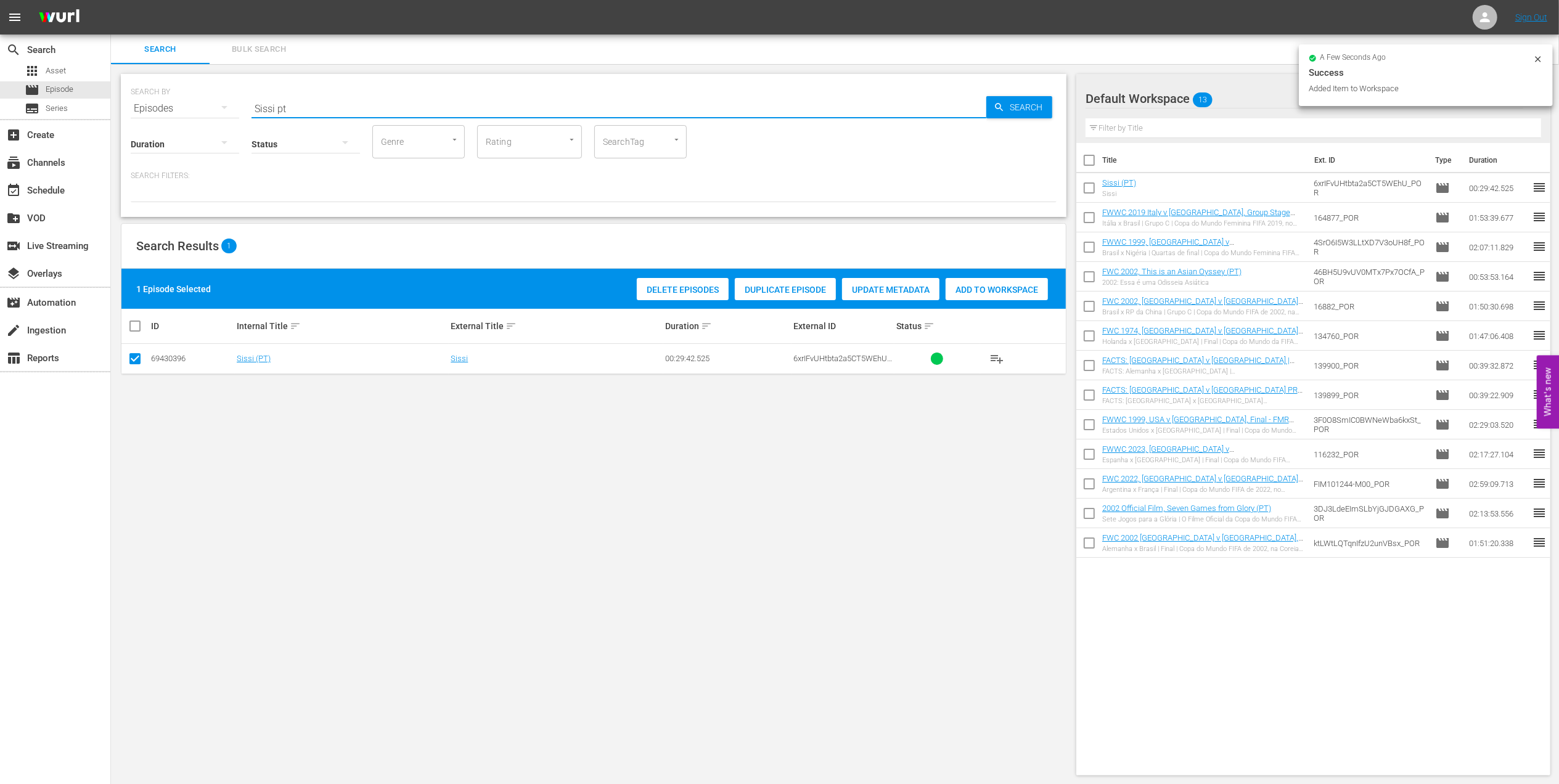
drag, startPoint x: 306, startPoint y: 107, endPoint x: 169, endPoint y: 107, distance: 137.0
click at [169, 107] on div "SEARCH BY Search By Episodes Search ID, Title, Description, Keywords, or Catego…" at bounding box center [594, 101] width 926 height 44
paste input "FWWC 2003 - Final - [GEOGRAPHIC_DATA] v [GEOGRAPHIC_DATA]"
click at [491, 107] on input "FWWC 2003 - Final - [GEOGRAPHIC_DATA] v [GEOGRAPHIC_DATA]" at bounding box center [619, 108] width 735 height 30
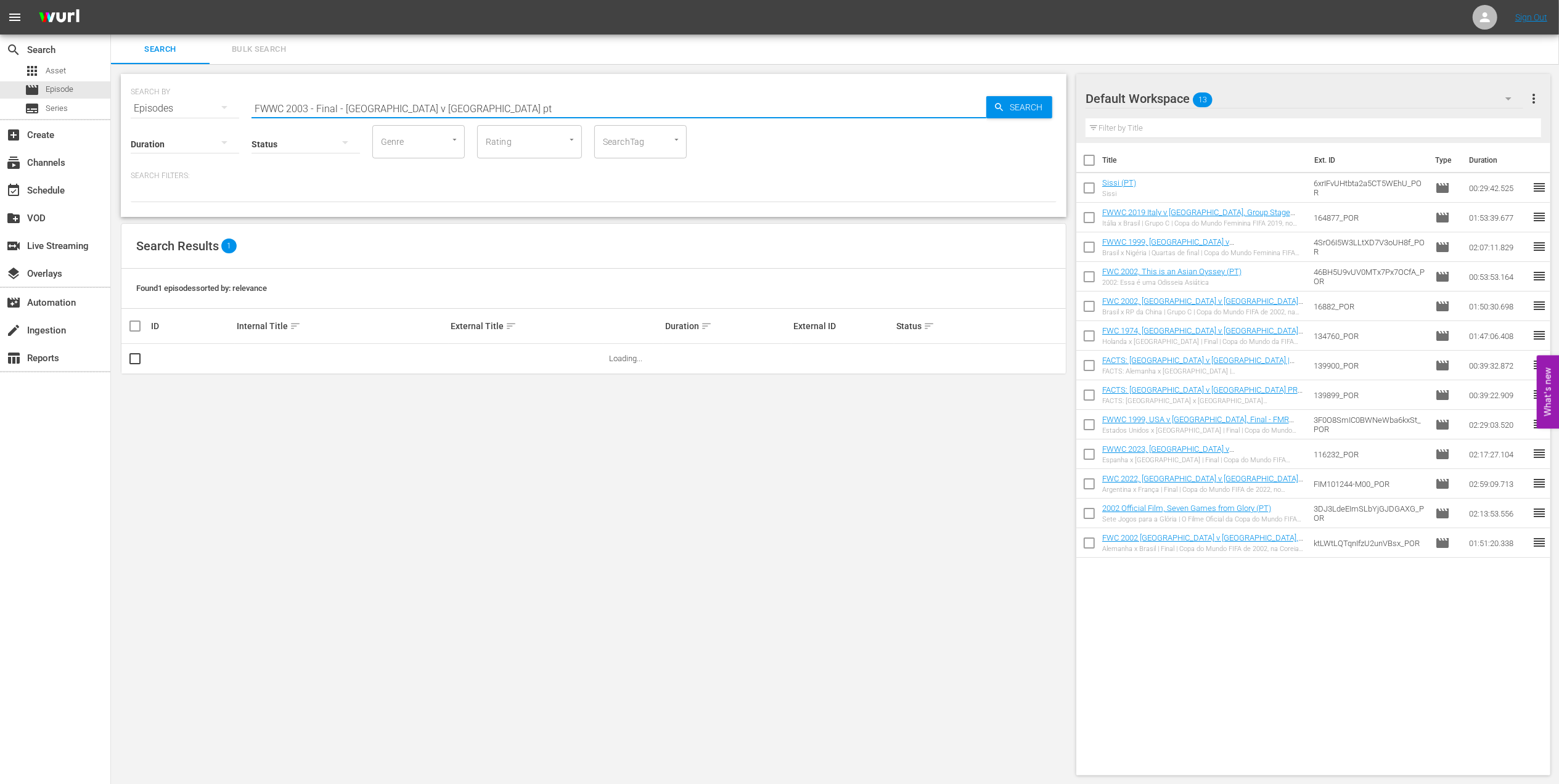
click at [341, 106] on input "FWWC 2003 - Final - [GEOGRAPHIC_DATA] v [GEOGRAPHIC_DATA] pt" at bounding box center [619, 108] width 735 height 30
type input "FWWC 2003 - Final - [GEOGRAPHIC_DATA] v [GEOGRAPHIC_DATA] pt"
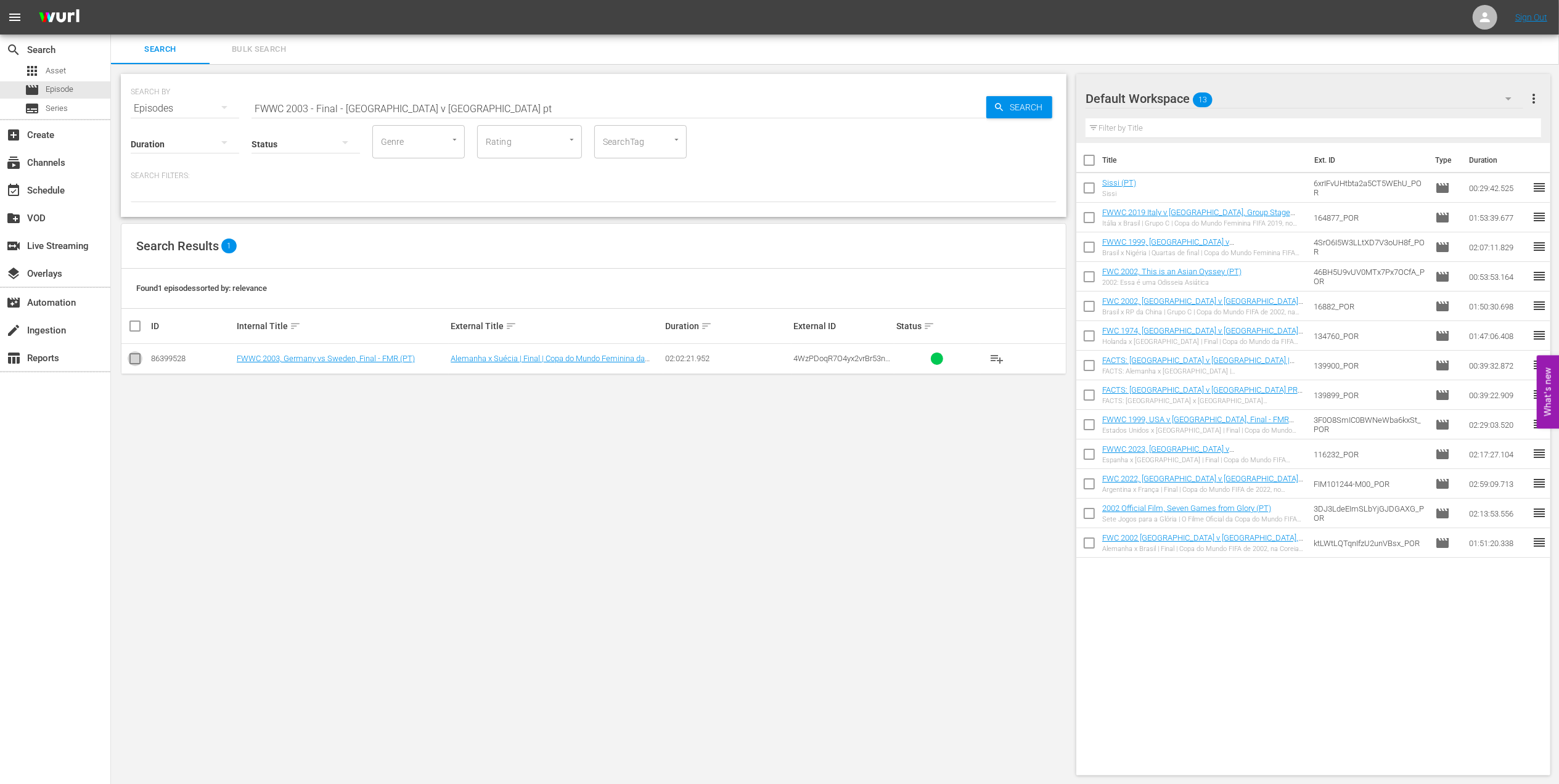
click at [136, 358] on input "checkbox" at bounding box center [134, 361] width 15 height 15
checkbox input "true"
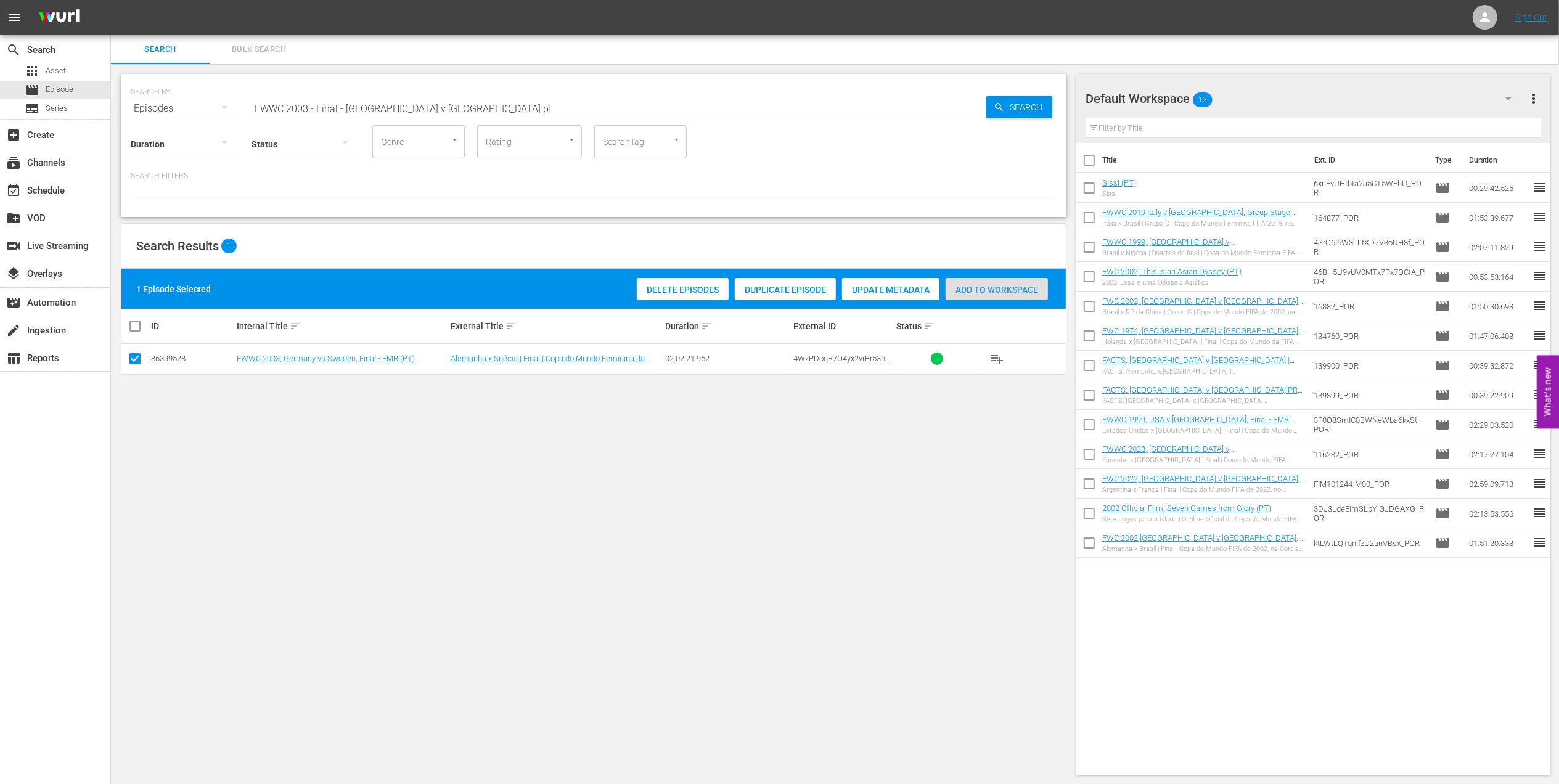
click at [999, 297] on div "Add to Workspace" at bounding box center [997, 290] width 103 height 24
click at [1014, 289] on span "Add to Workspace" at bounding box center [997, 290] width 103 height 10
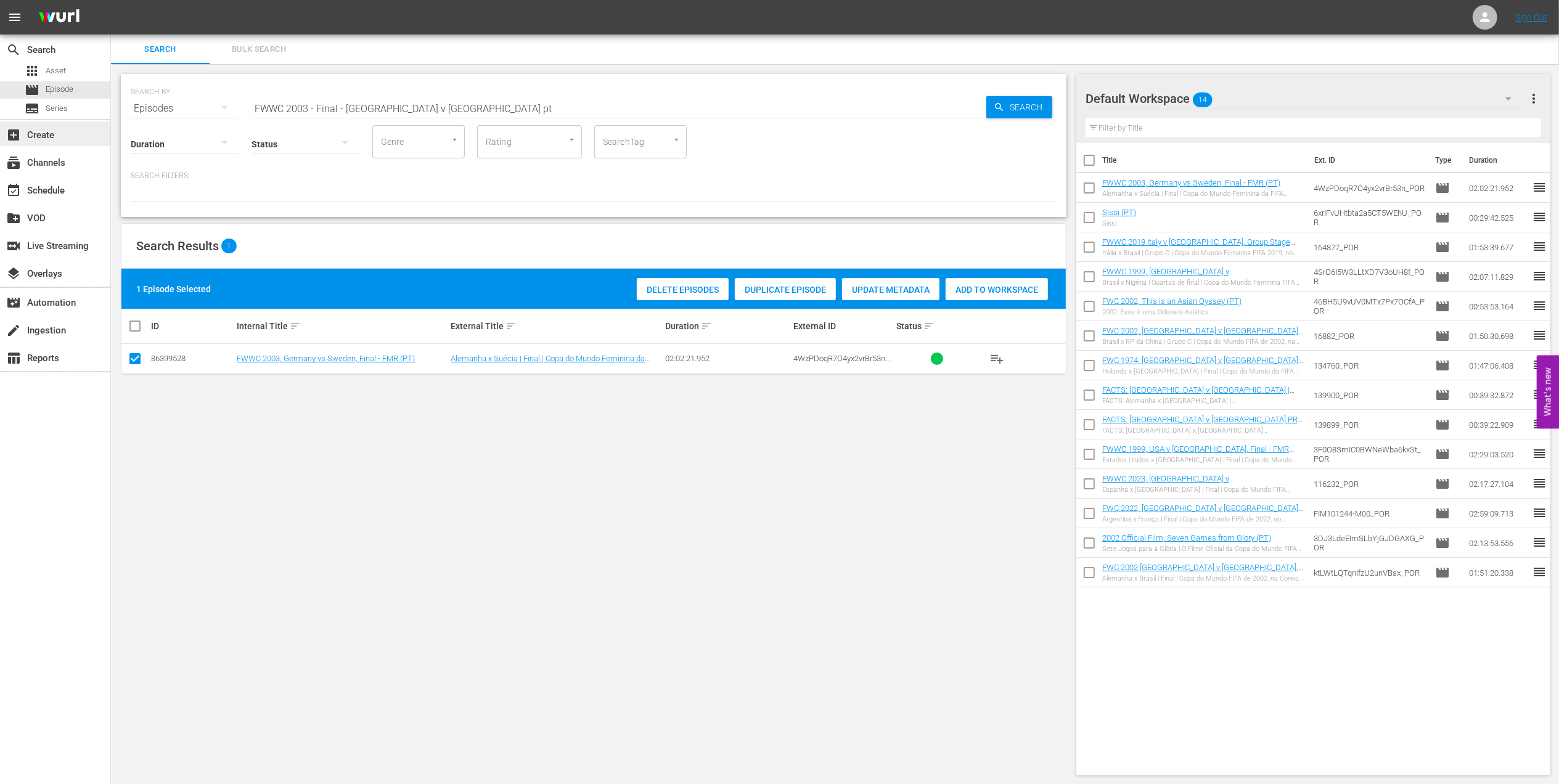
drag, startPoint x: 308, startPoint y: 107, endPoint x: 8, endPoint y: 127, distance: 300.7
click at [0, 124] on html "menu Sign Out search Search apps Asset movie Episode subtitles Series add_box C…" at bounding box center [780, 392] width 1559 height 784
type input "facts 2003 pt"
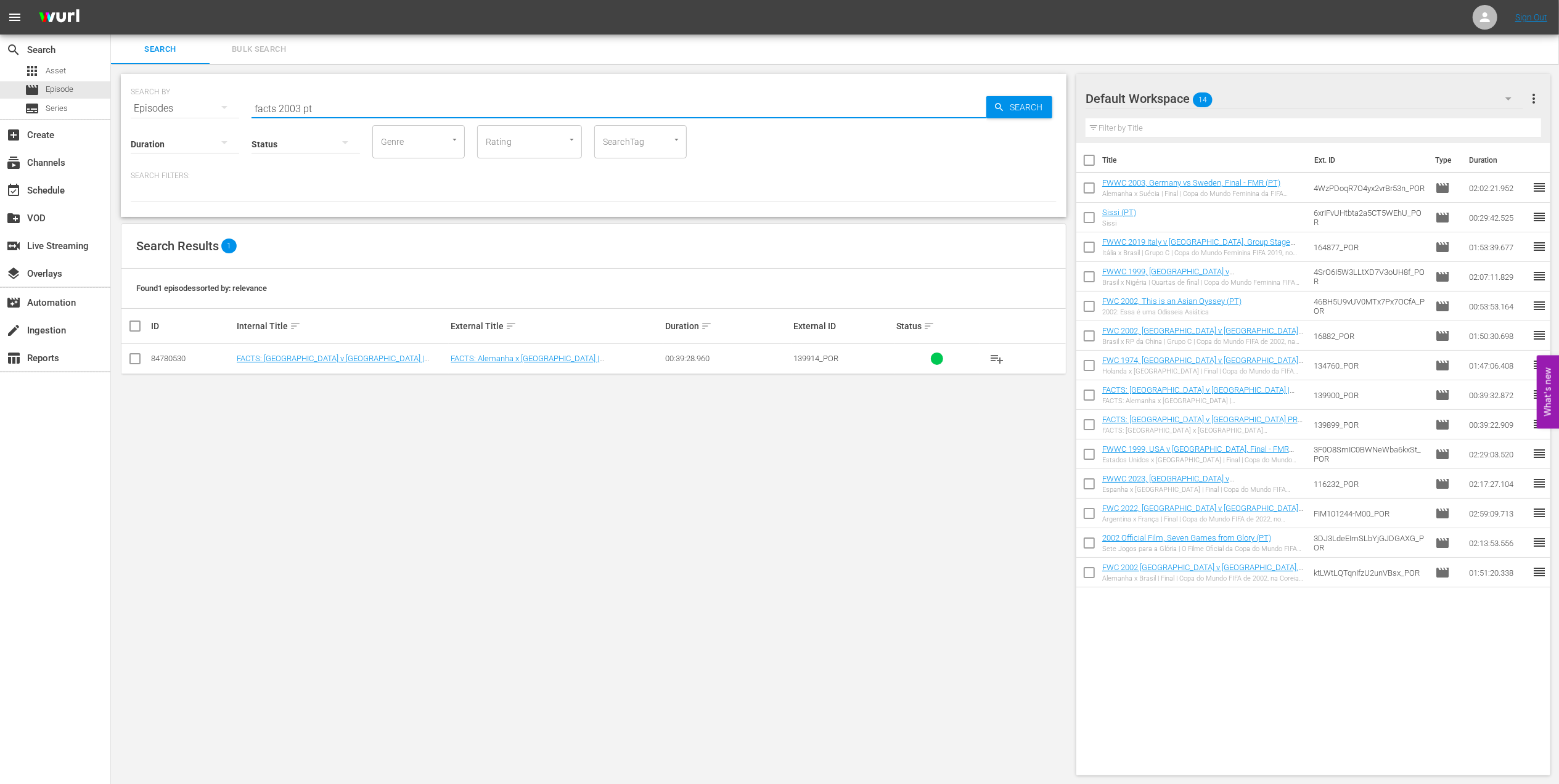
click at [138, 361] on input "checkbox" at bounding box center [134, 361] width 15 height 15
checkbox input "true"
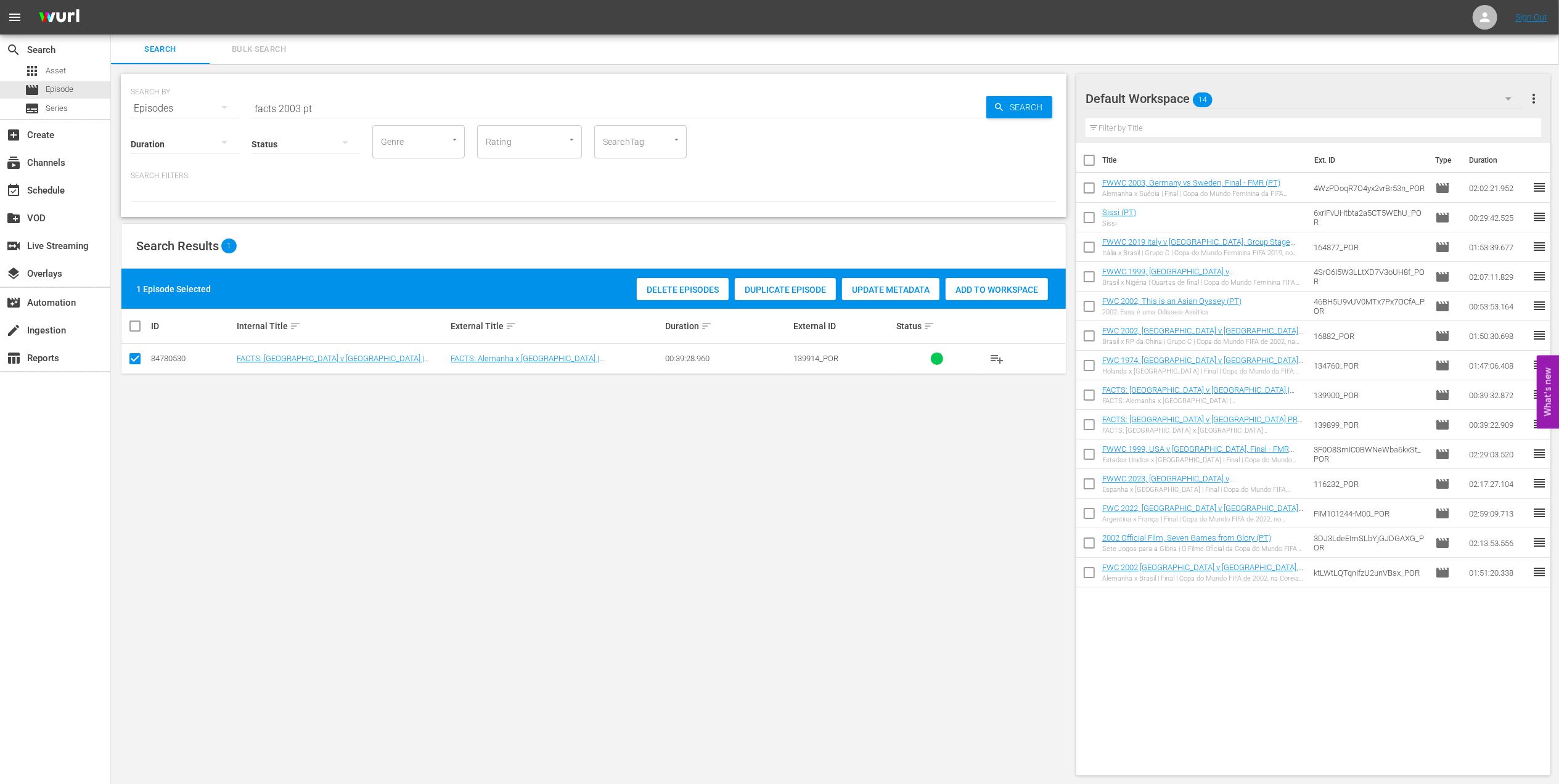
click at [1000, 292] on span "Add to Workspace" at bounding box center [997, 290] width 103 height 10
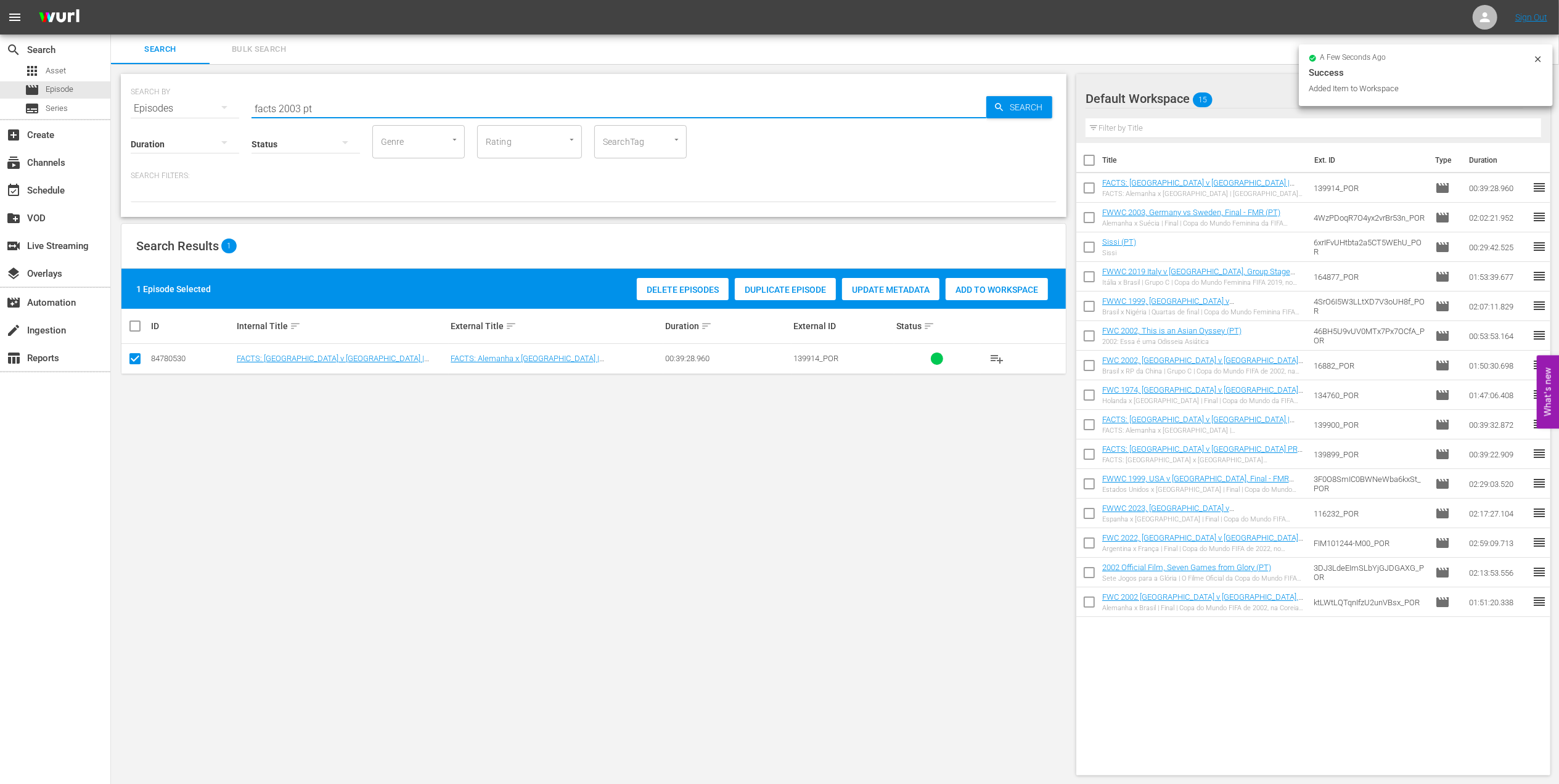
click at [298, 107] on input "facts 2003 pt" at bounding box center [619, 108] width 735 height 30
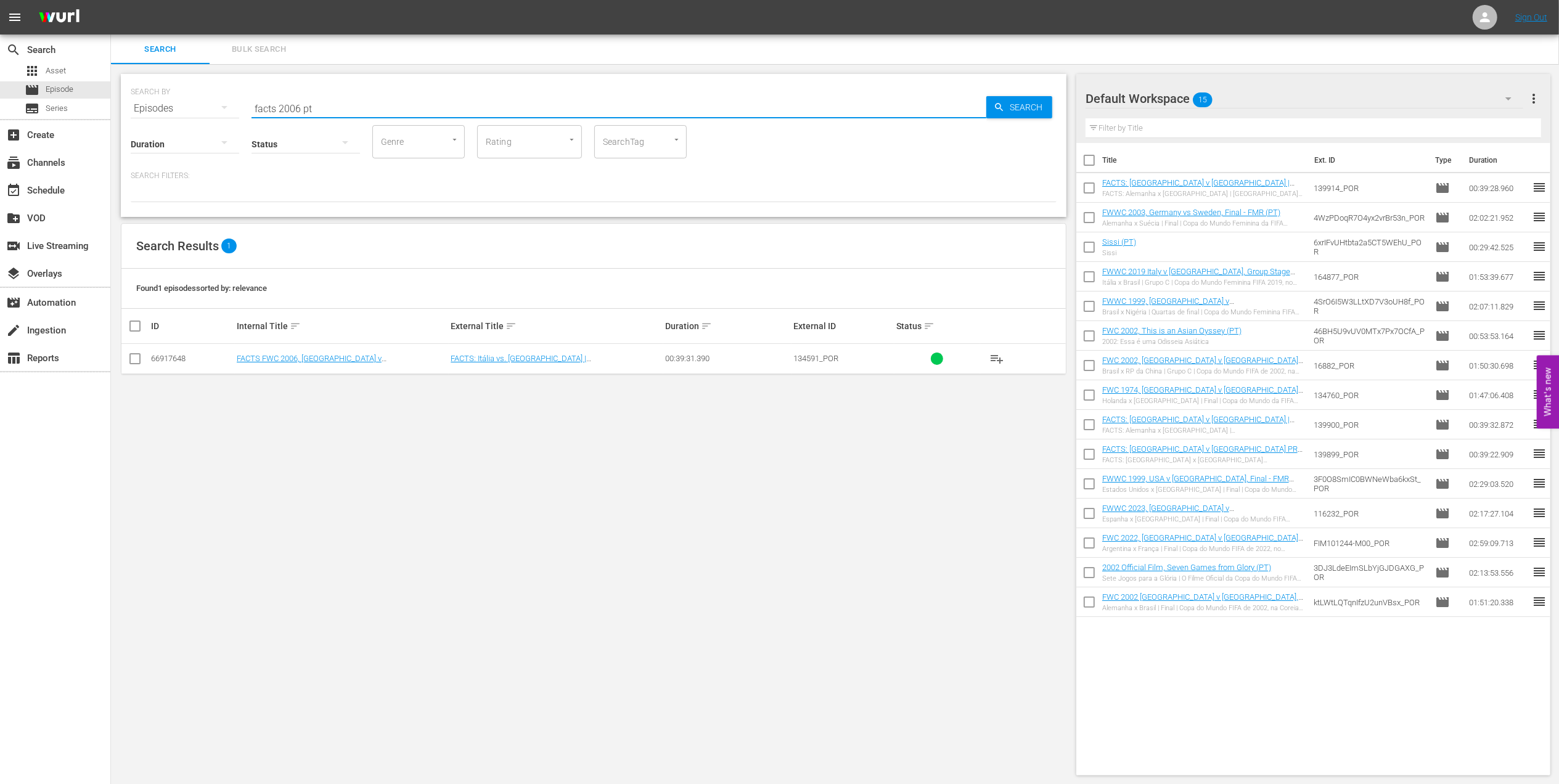
type input "facts 2006 pt"
click at [137, 359] on input "checkbox" at bounding box center [134, 361] width 15 height 15
checkbox input "true"
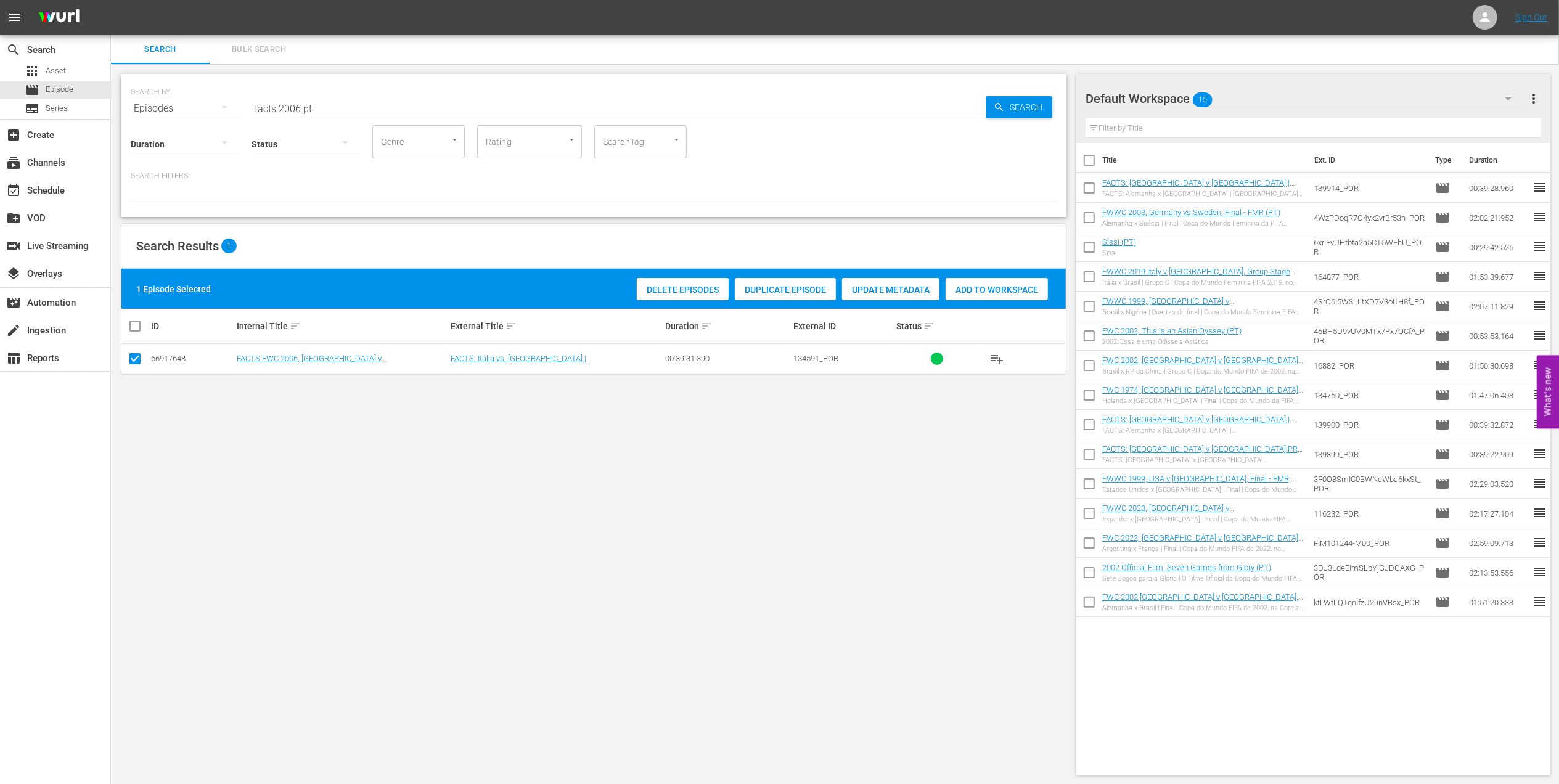
click at [970, 286] on span "Add to Workspace" at bounding box center [997, 290] width 103 height 10
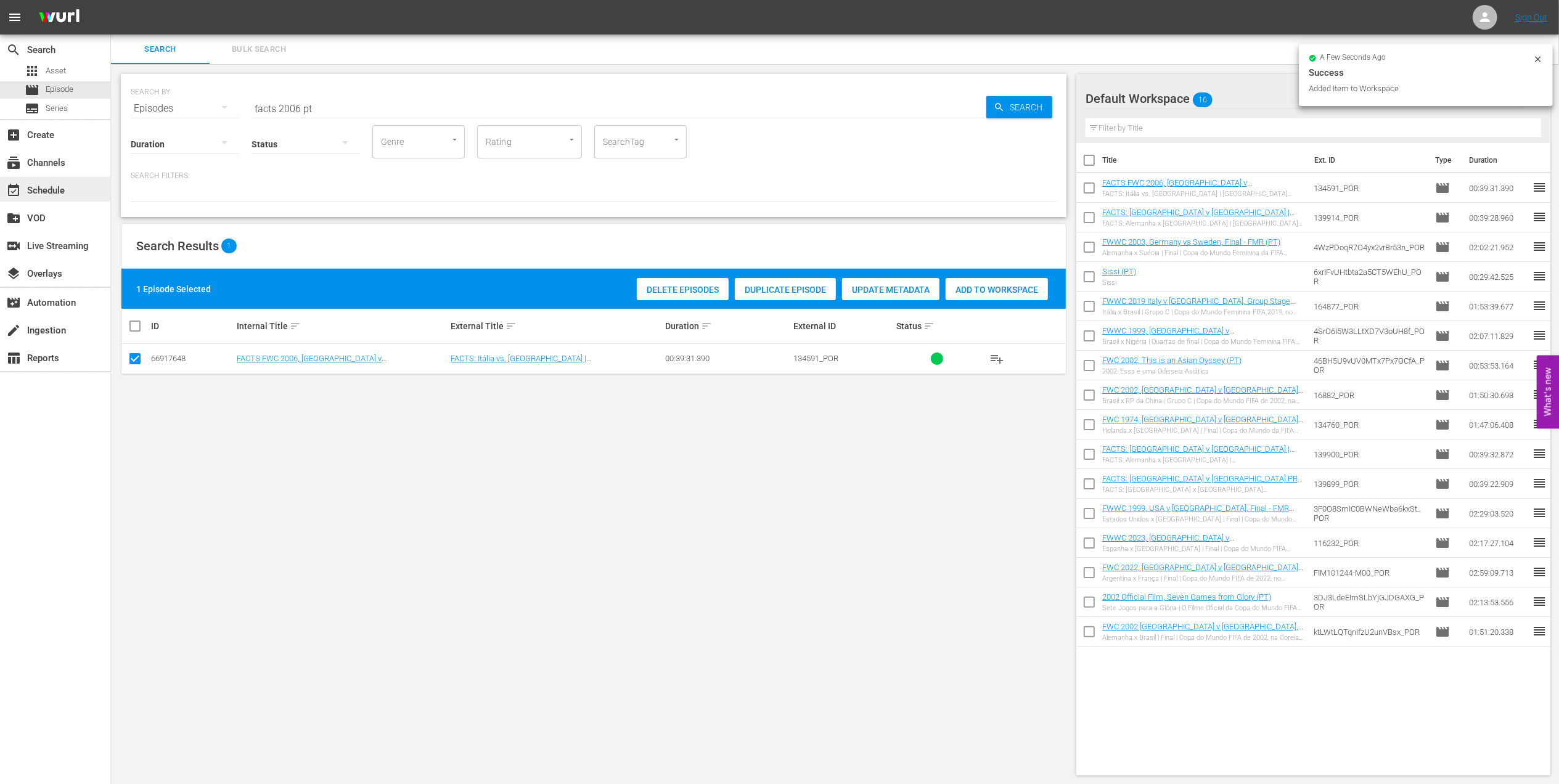
click at [59, 192] on div "event_available Schedule" at bounding box center [34, 189] width 69 height 11
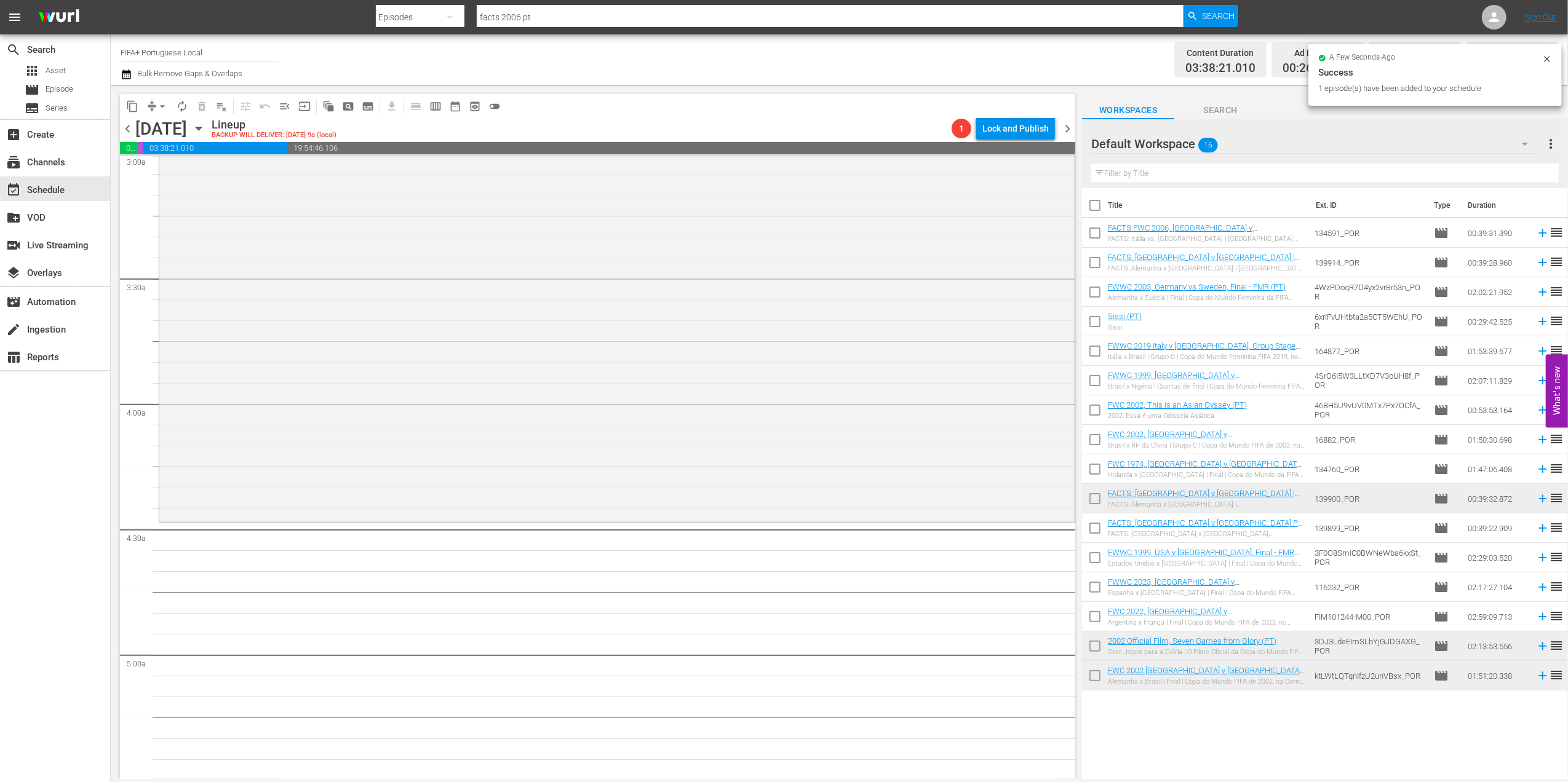
scroll to position [755, 0]
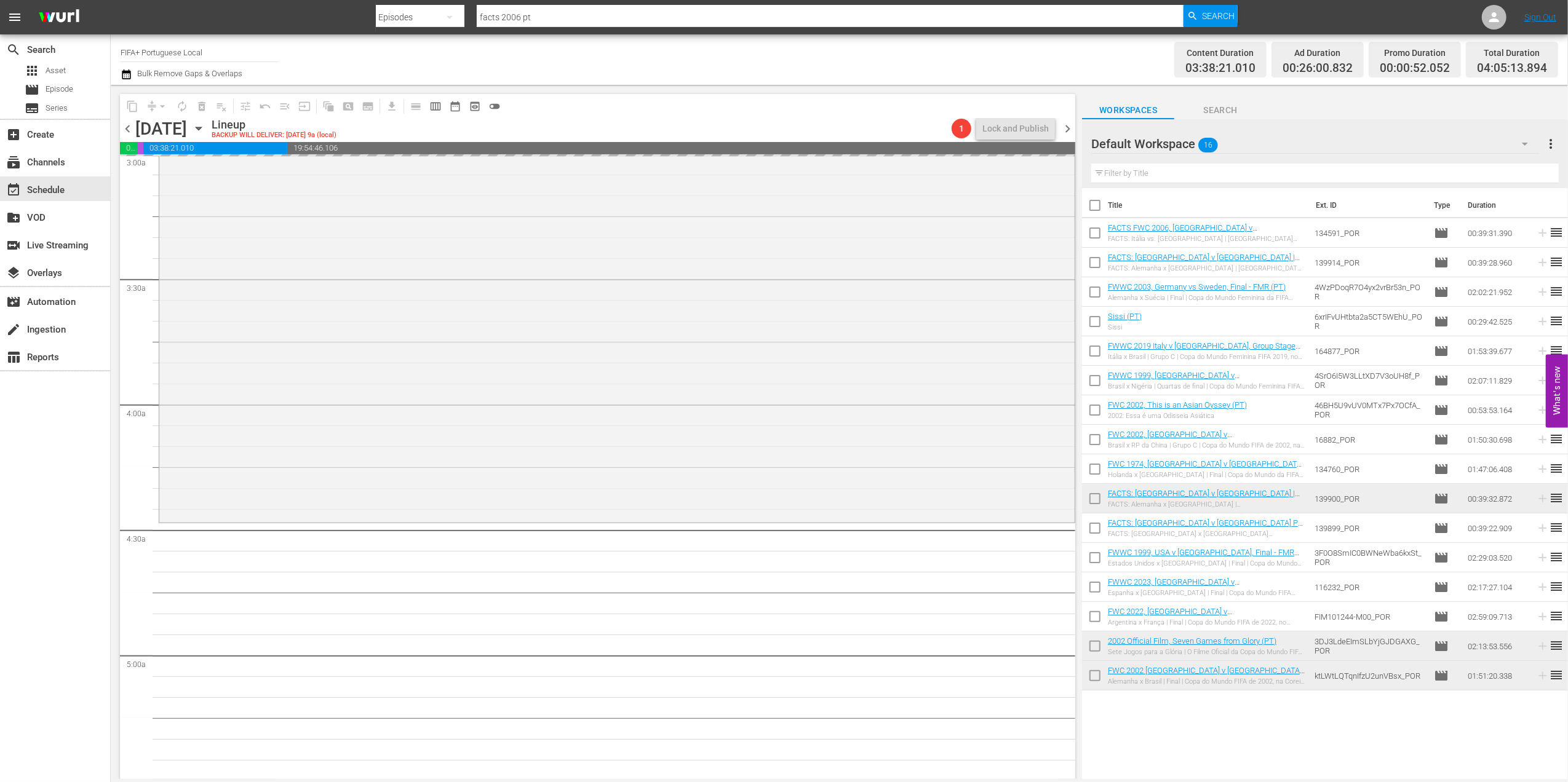
drag, startPoint x: 1293, startPoint y: 612, endPoint x: 1277, endPoint y: 612, distance: 16.0
click at [835, 521] on div "2002 Official Film, Seven Games from Glory (PT) reorder" at bounding box center [617, 243] width 916 height 560
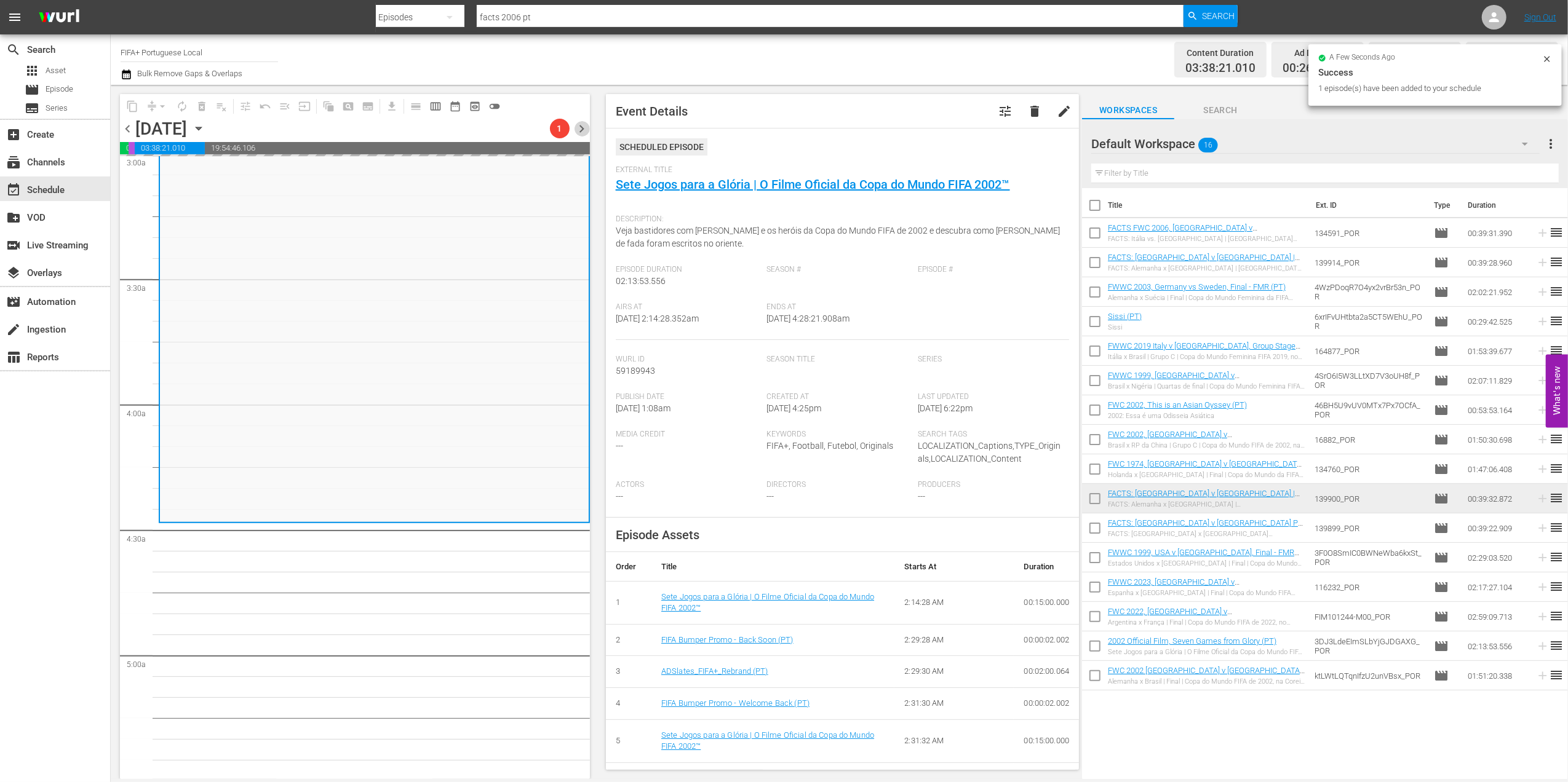
click at [579, 125] on span "chevron_right" at bounding box center [582, 128] width 15 height 15
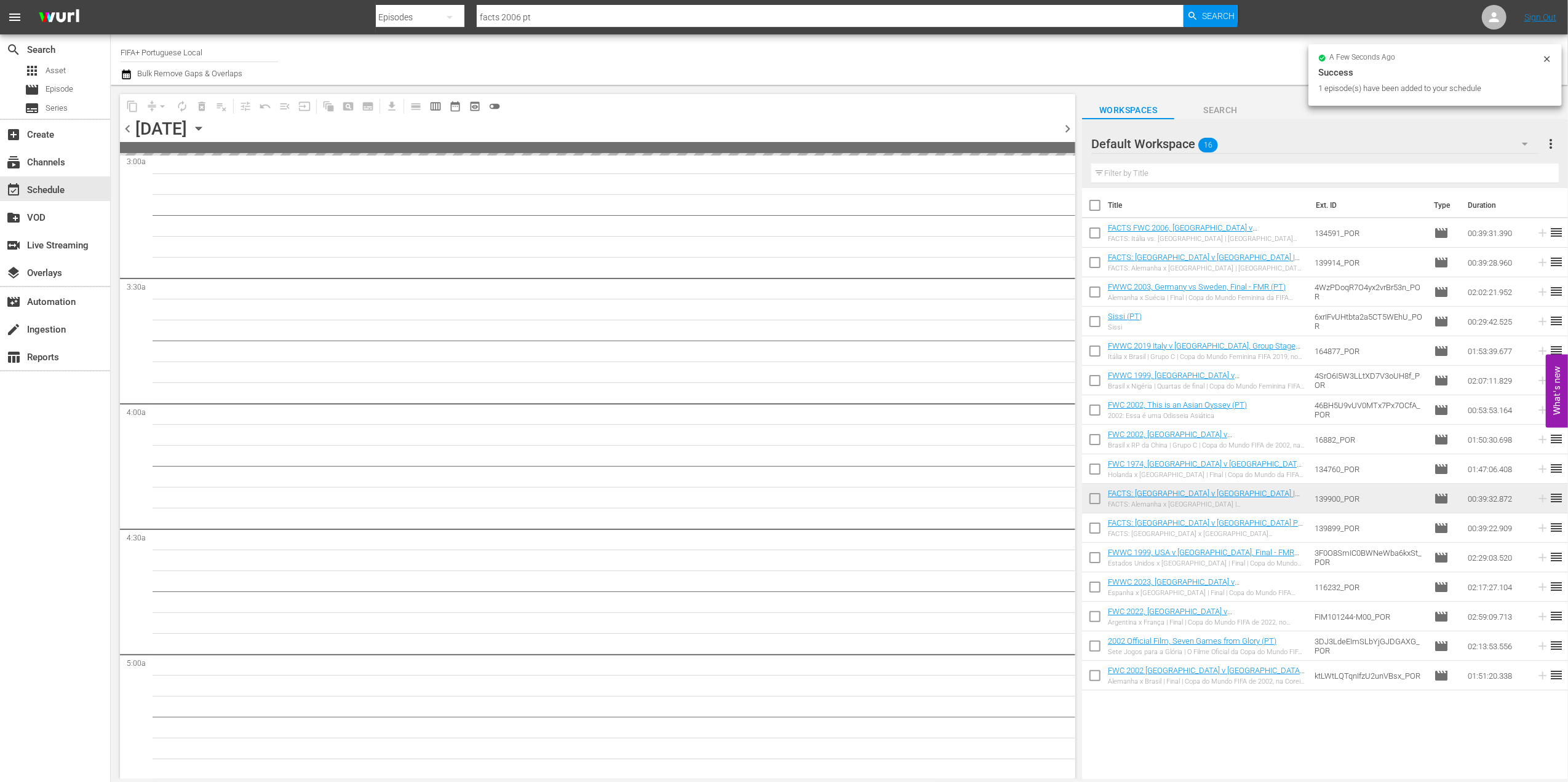
scroll to position [777, 0]
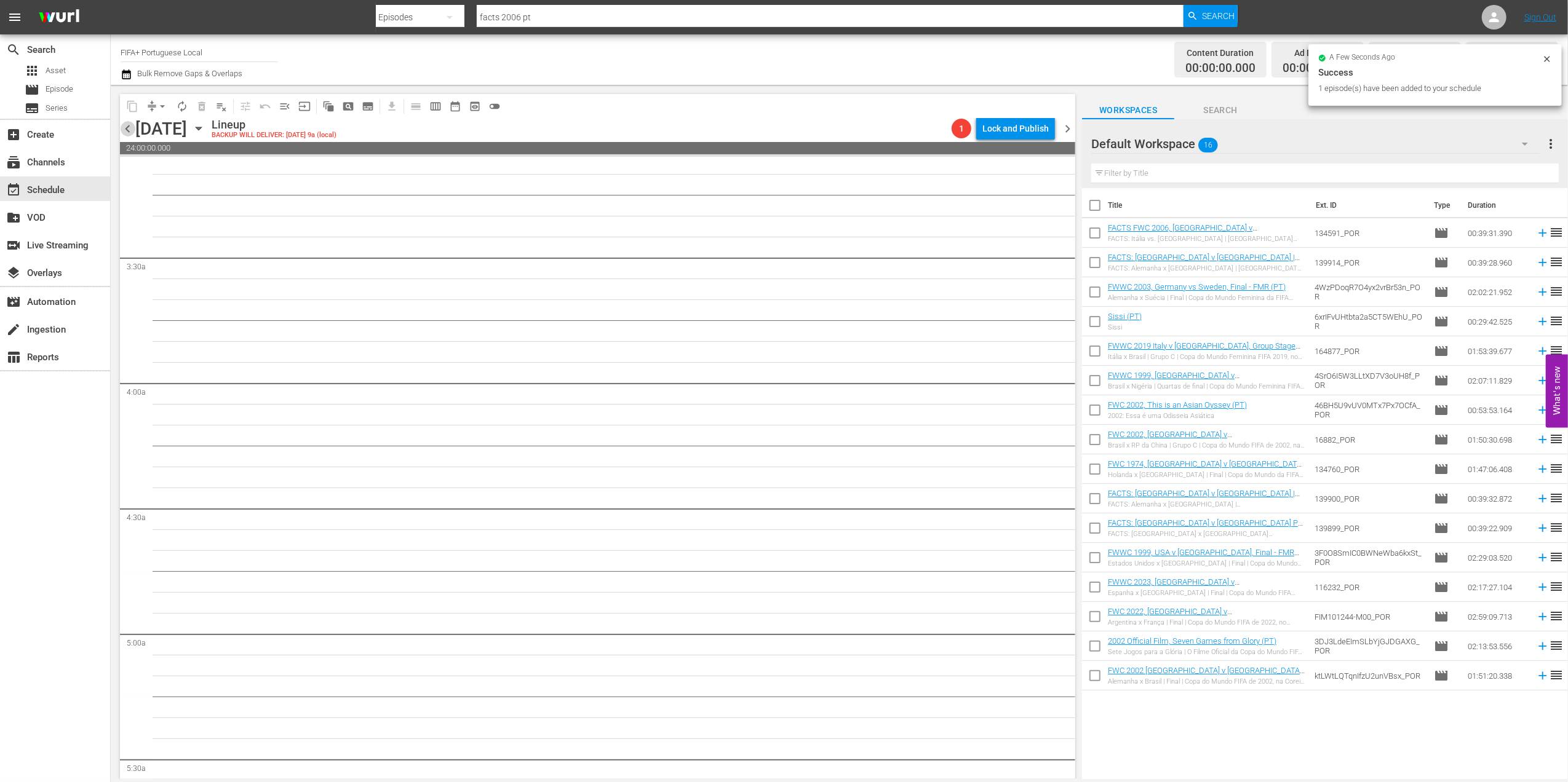
click at [128, 123] on span "chevron_left" at bounding box center [128, 128] width 15 height 15
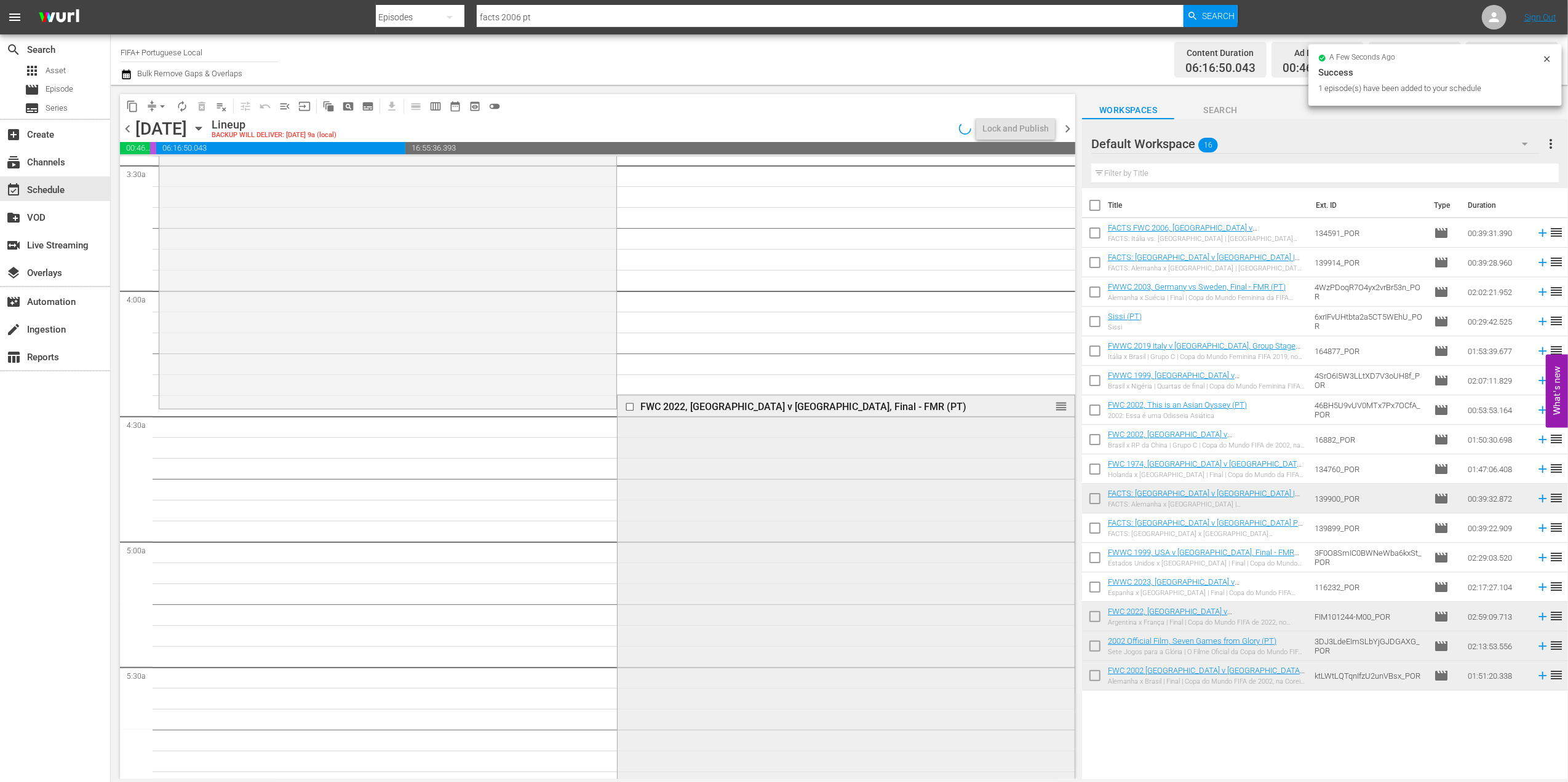
scroll to position [883, 0]
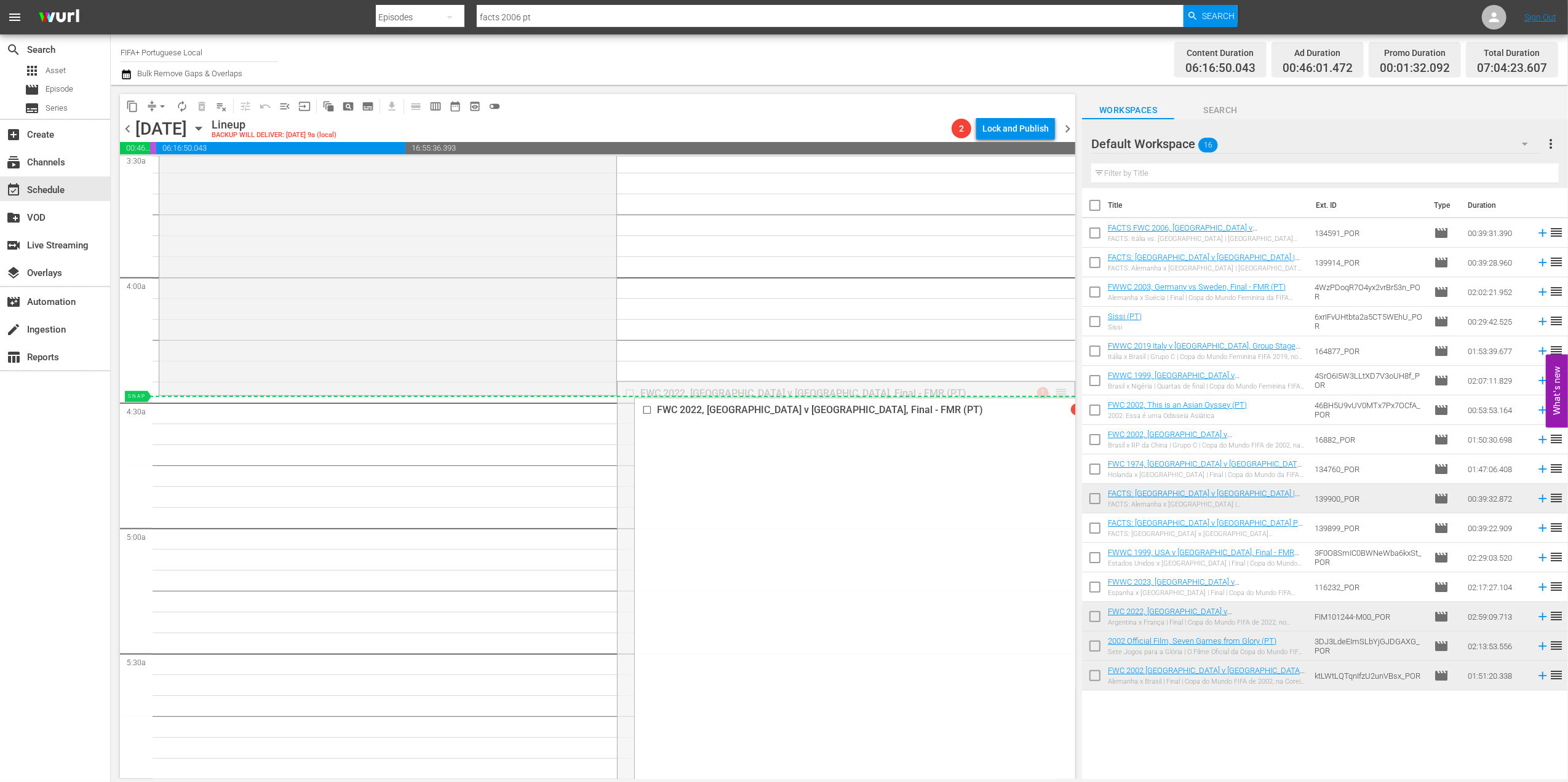
drag, startPoint x: 1049, startPoint y: 413, endPoint x: 1047, endPoint y: 401, distance: 12.2
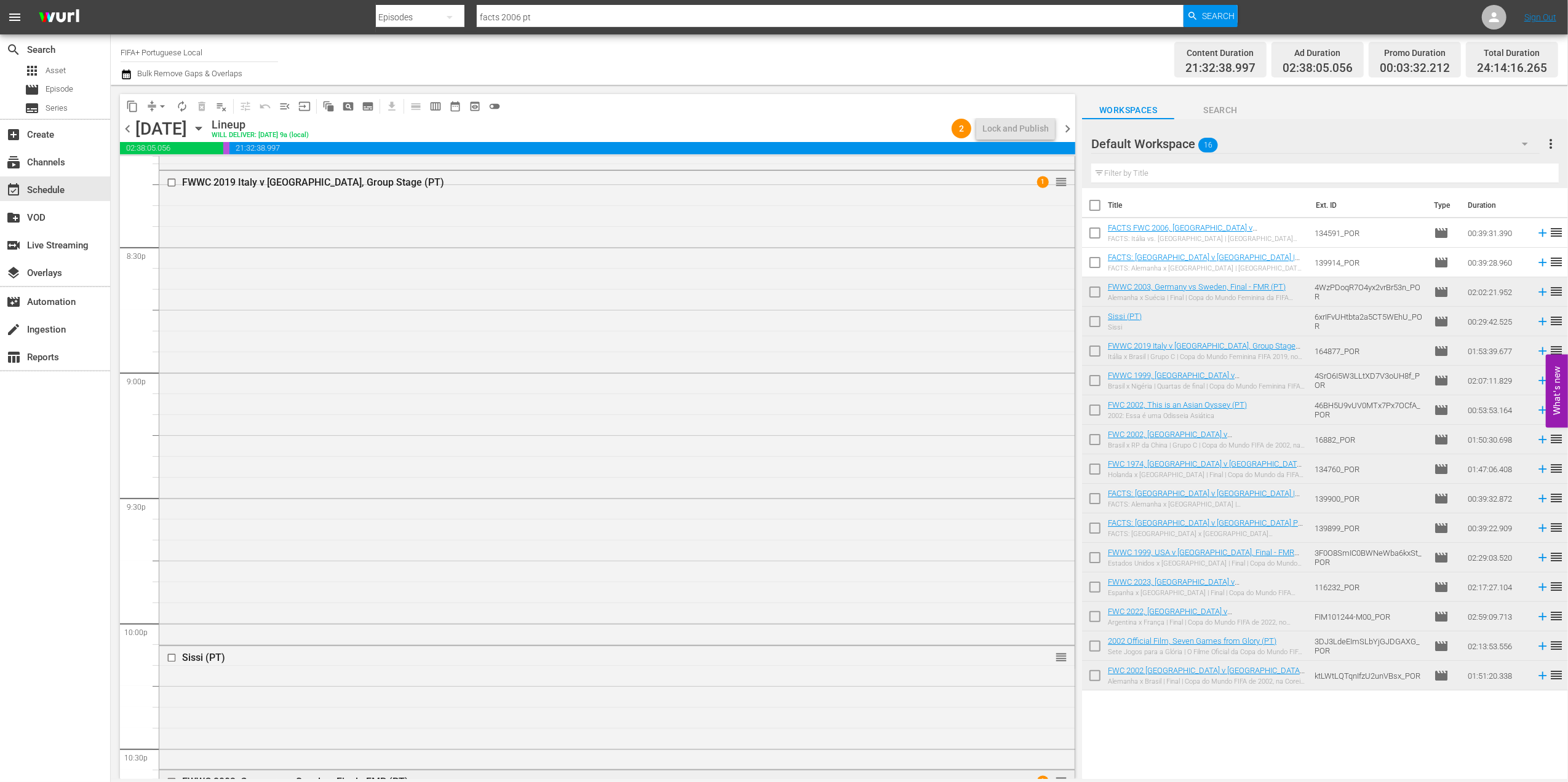
scroll to position [5044, 0]
click at [1013, 274] on div "Delete Event" at bounding box center [1012, 271] width 97 height 17
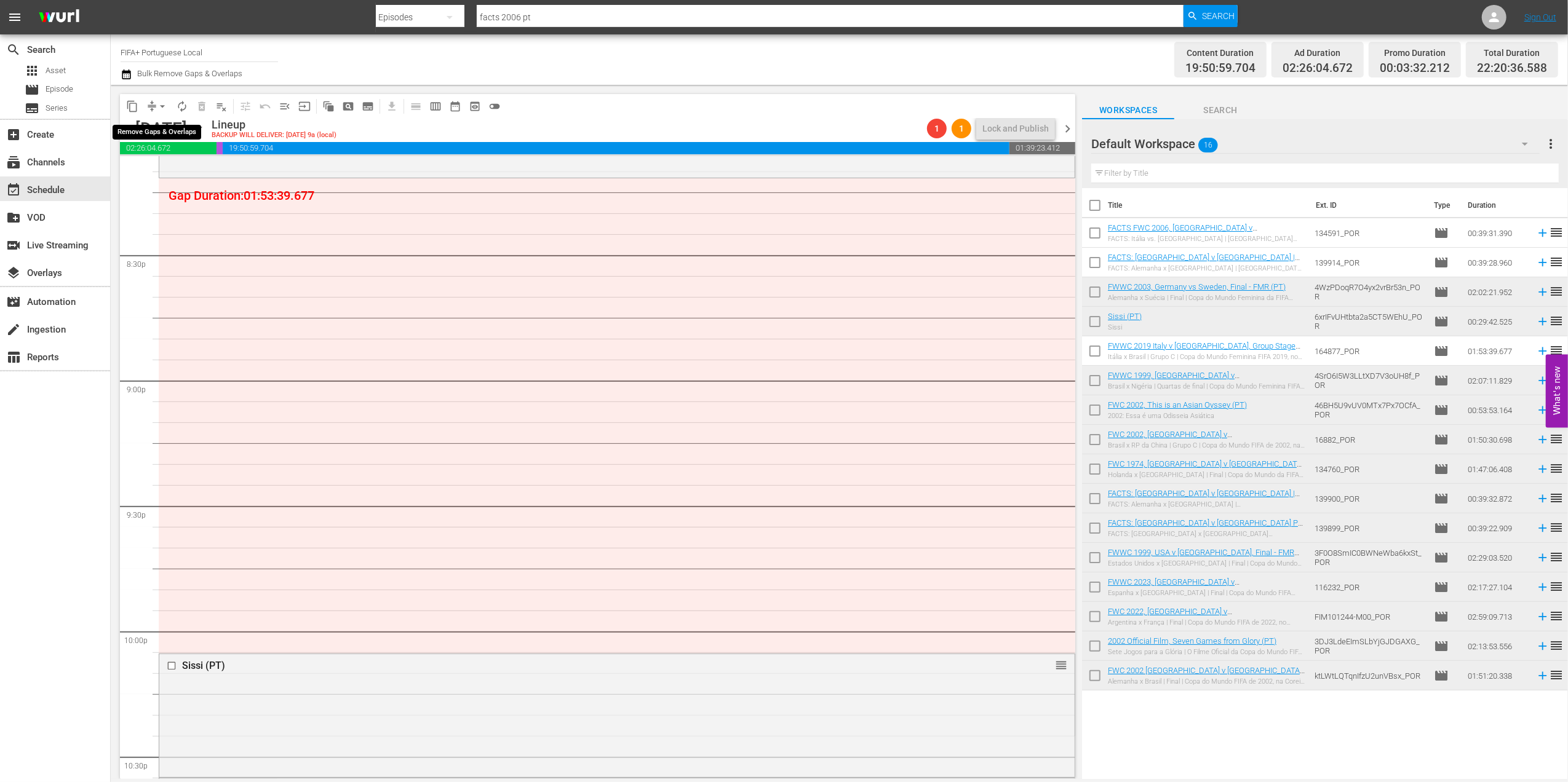
click at [158, 107] on span "arrow_drop_down" at bounding box center [162, 106] width 12 height 12
click at [170, 174] on li "Align to End of Previous Day" at bounding box center [163, 172] width 129 height 21
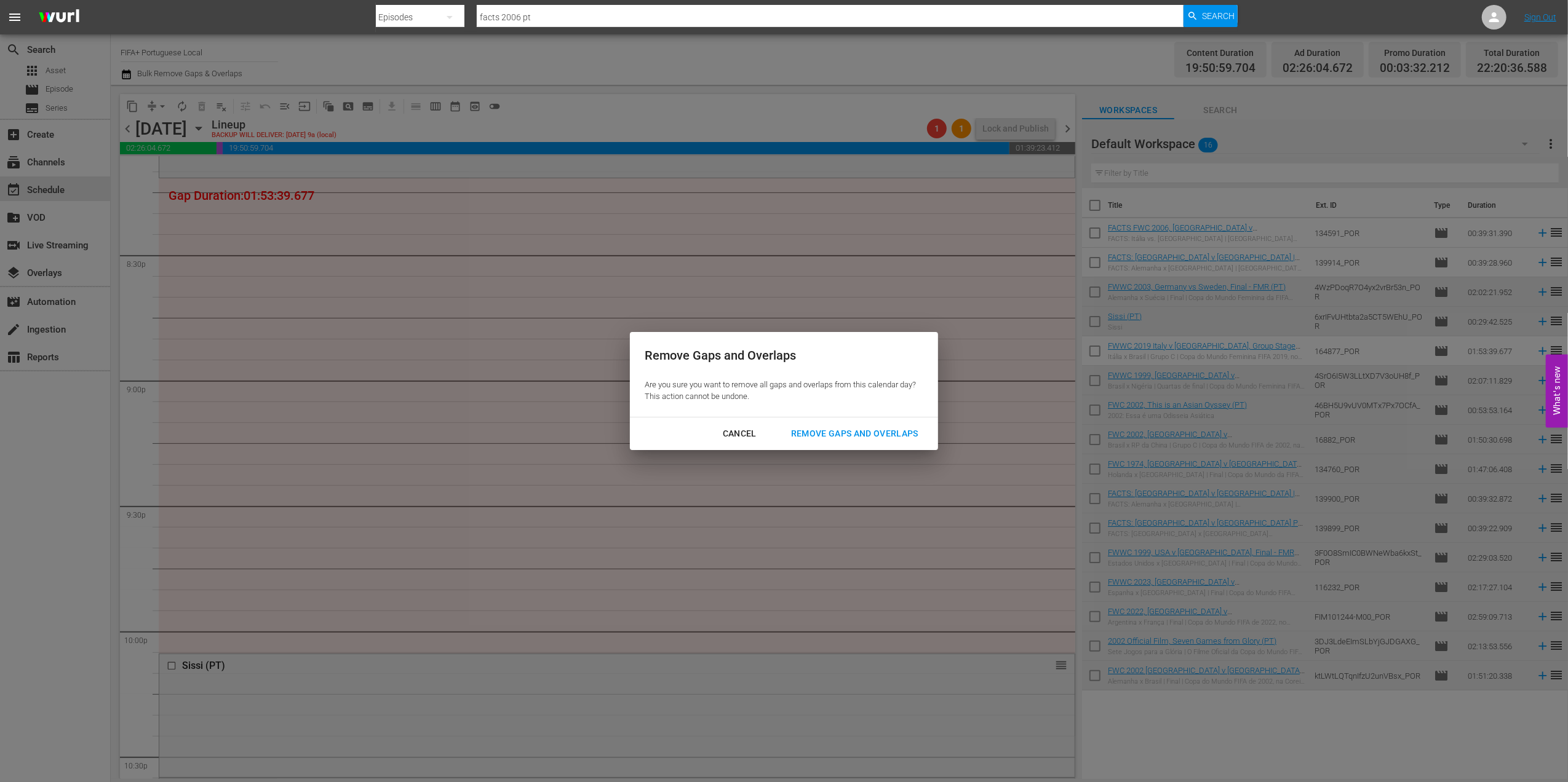
click at [834, 423] on button "Remove Gaps and Overlaps" at bounding box center [854, 434] width 157 height 23
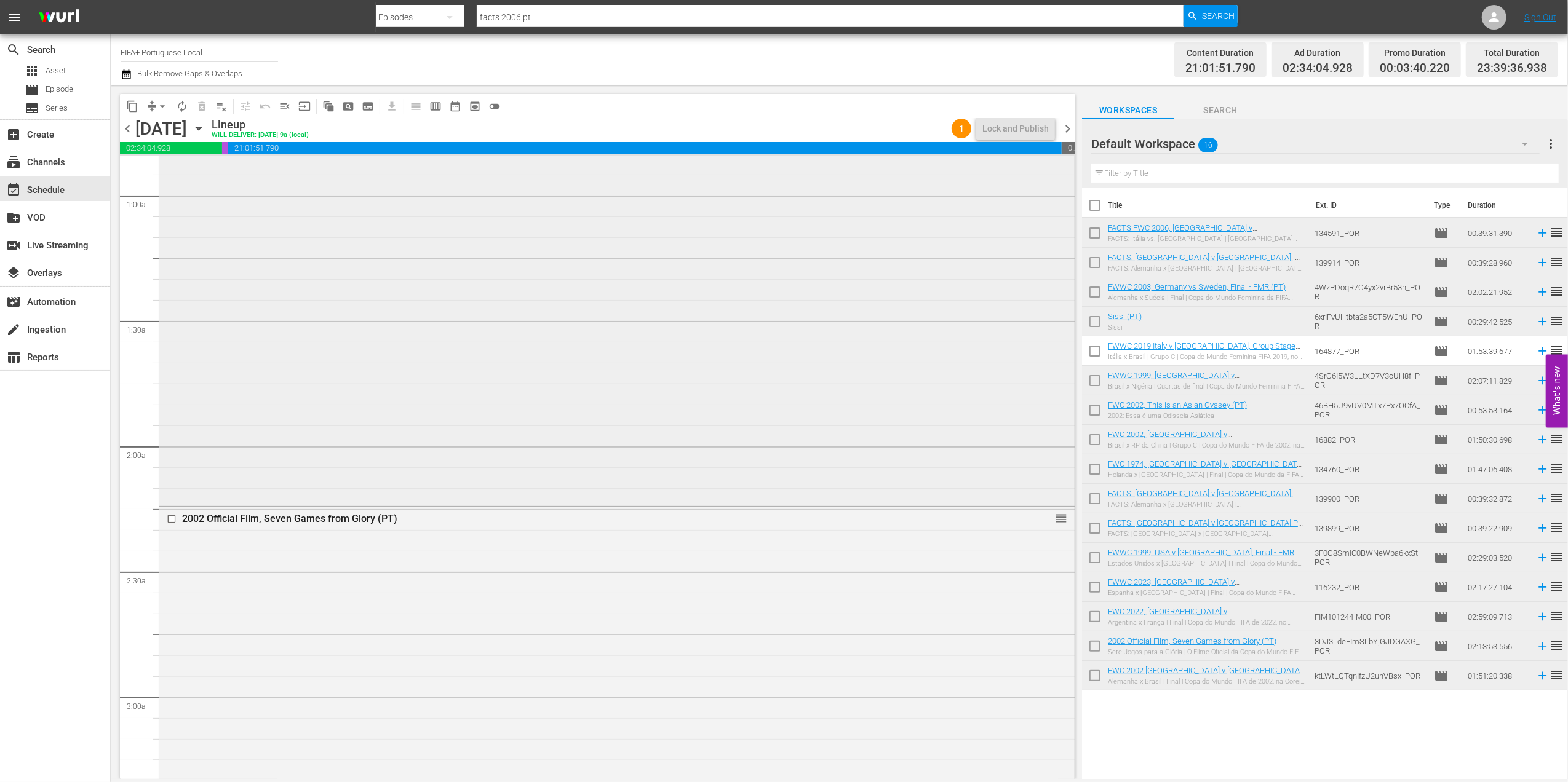
scroll to position [0, 0]
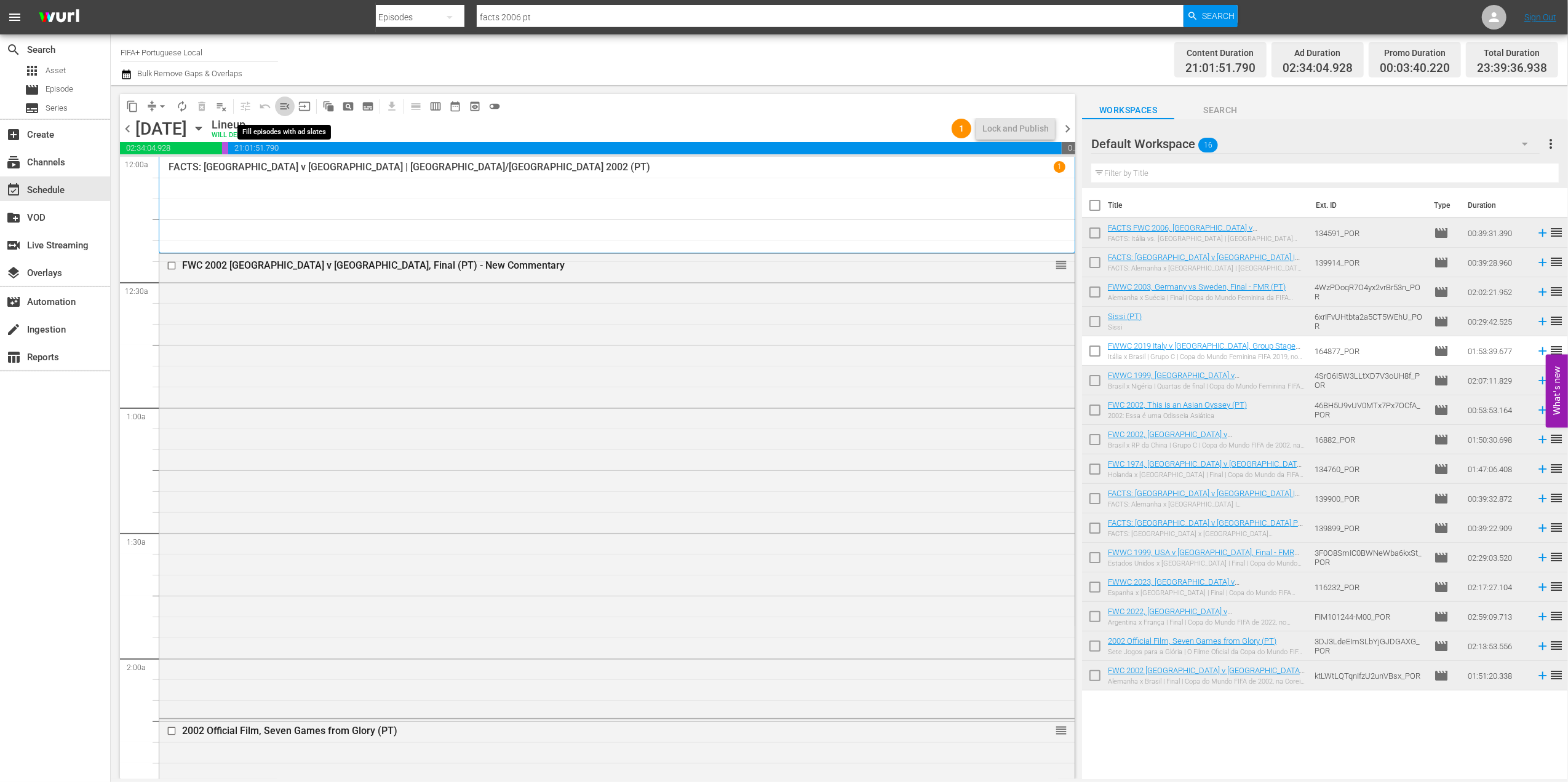
click at [288, 107] on span "menu_open" at bounding box center [285, 106] width 12 height 12
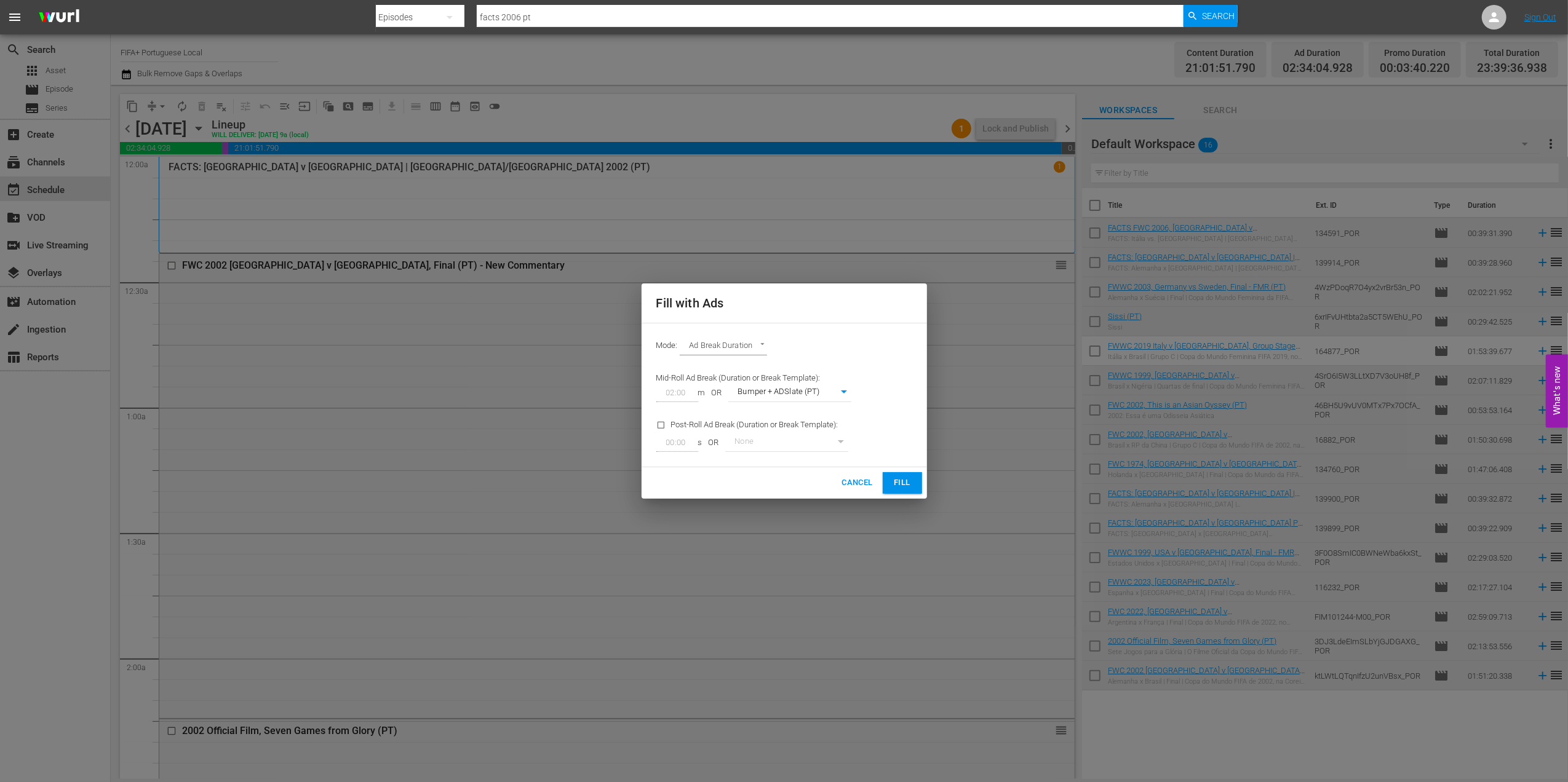
click at [899, 481] on span "Fill" at bounding box center [903, 483] width 20 height 14
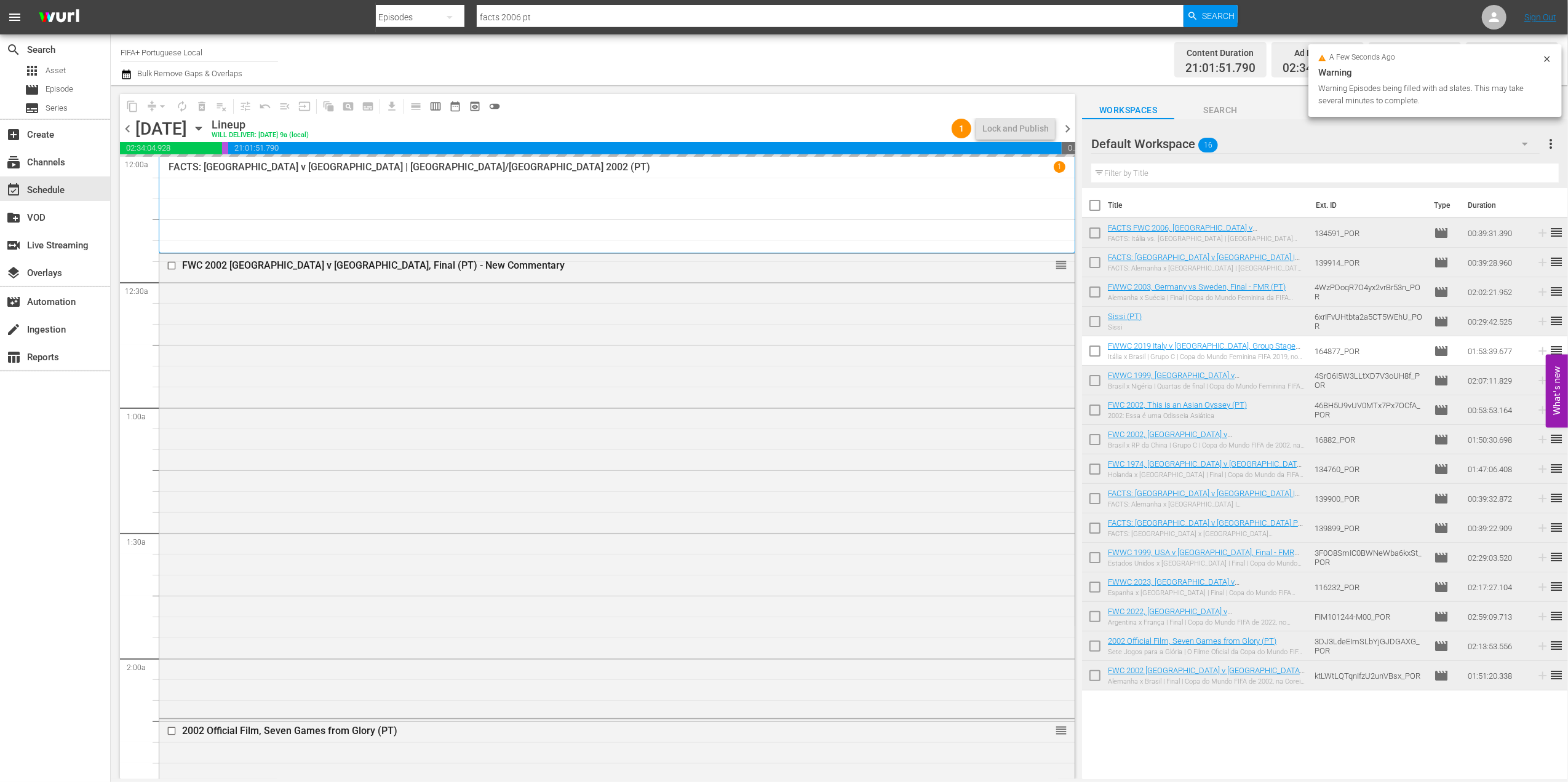
click at [133, 127] on span "chevron_left" at bounding box center [128, 128] width 15 height 15
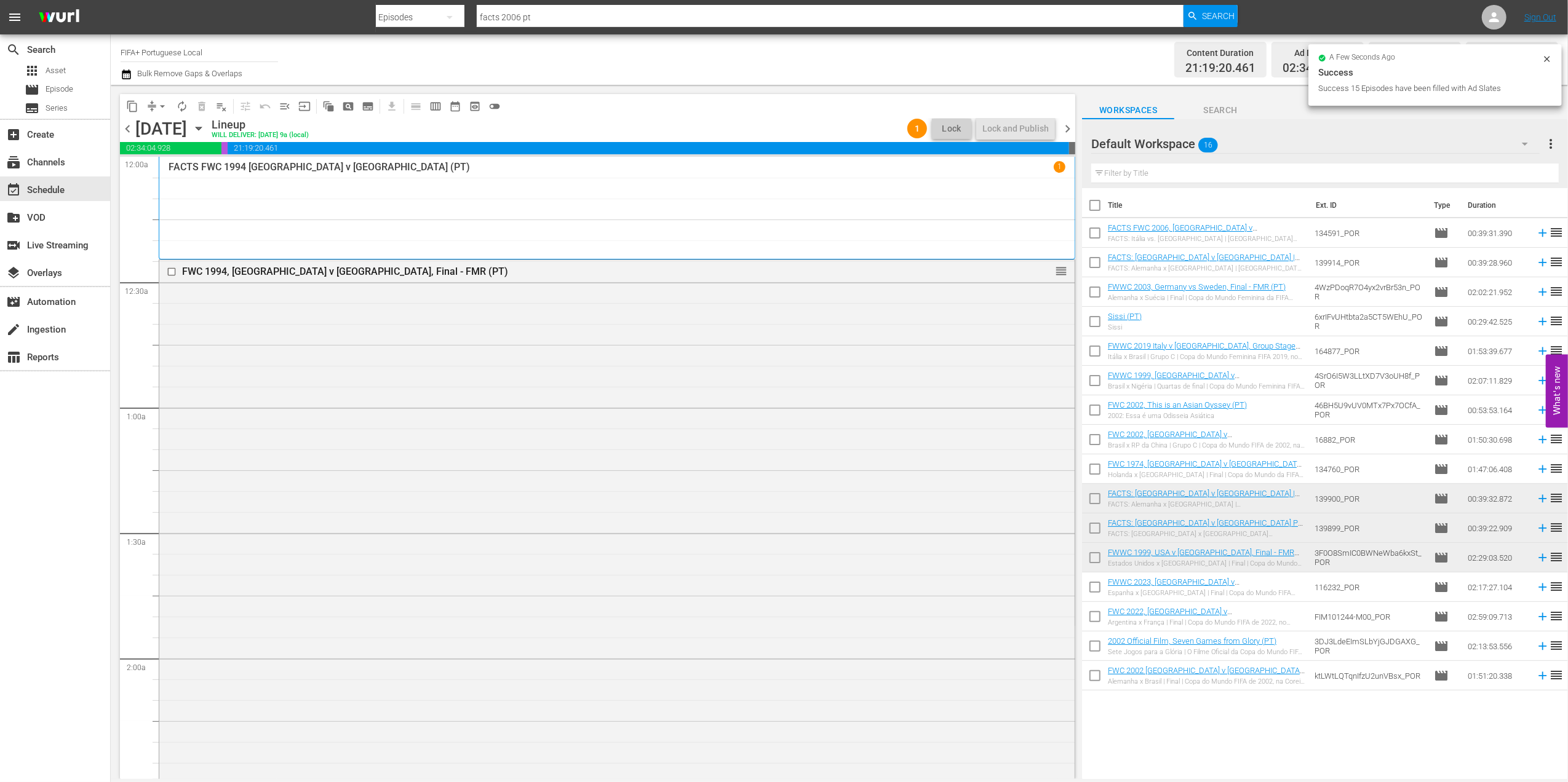
click at [1071, 126] on span "chevron_right" at bounding box center [1068, 128] width 15 height 15
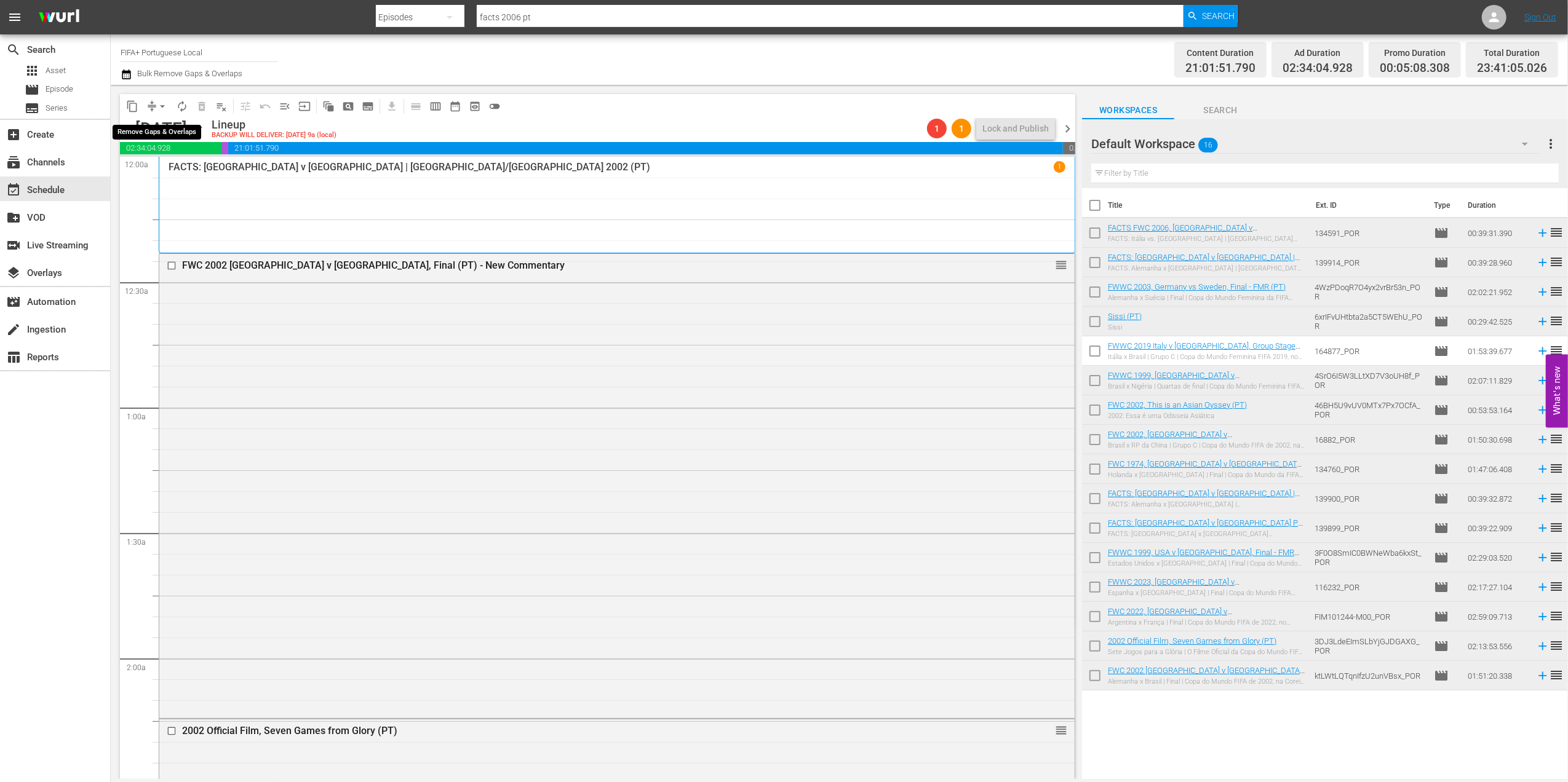
click at [163, 103] on span "arrow_drop_down" at bounding box center [162, 106] width 12 height 12
click at [174, 165] on li "Align to End of Previous Day" at bounding box center [163, 172] width 129 height 21
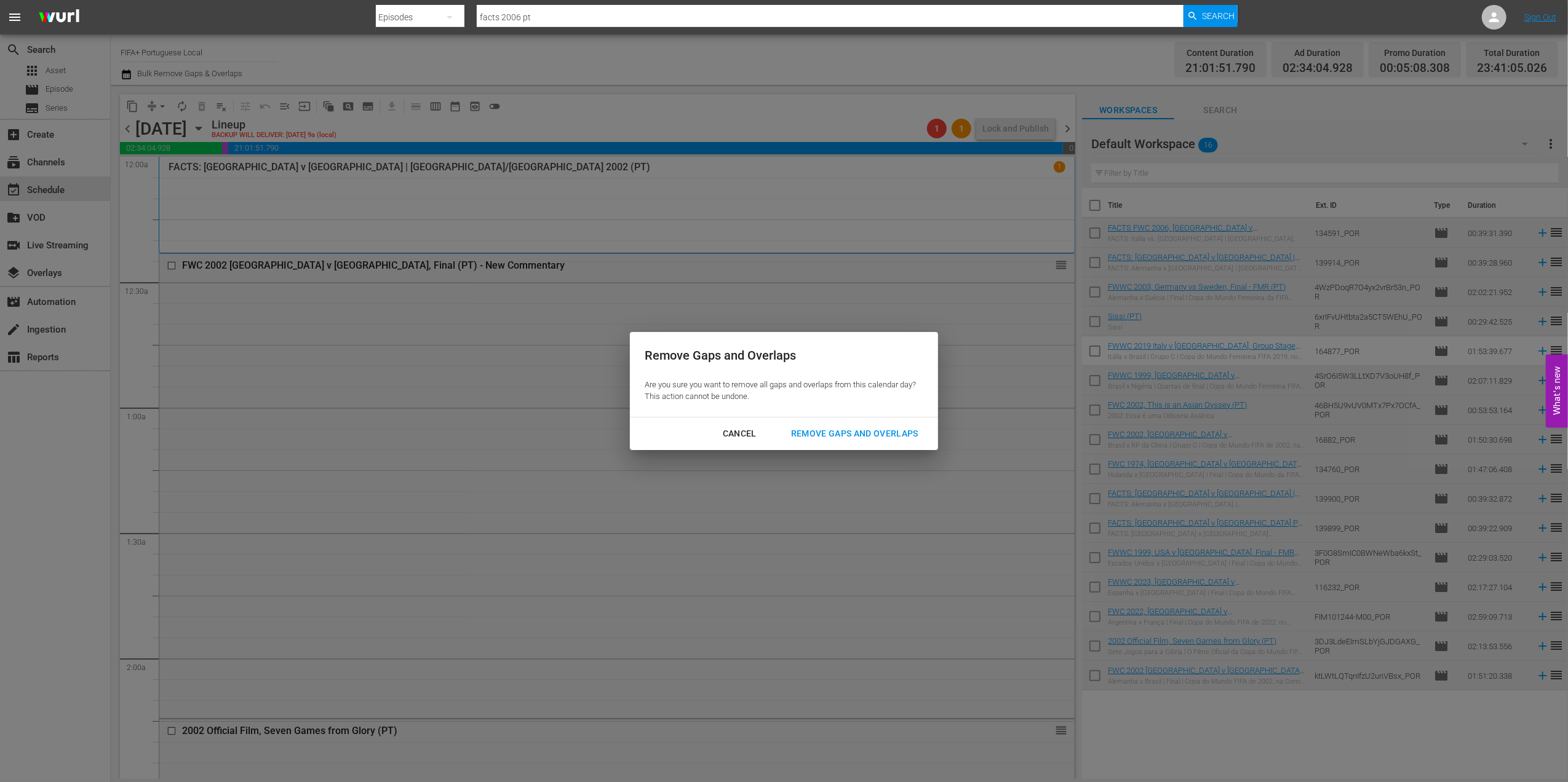
click at [886, 426] on div "Remove Gaps and Overlaps" at bounding box center [854, 433] width 147 height 15
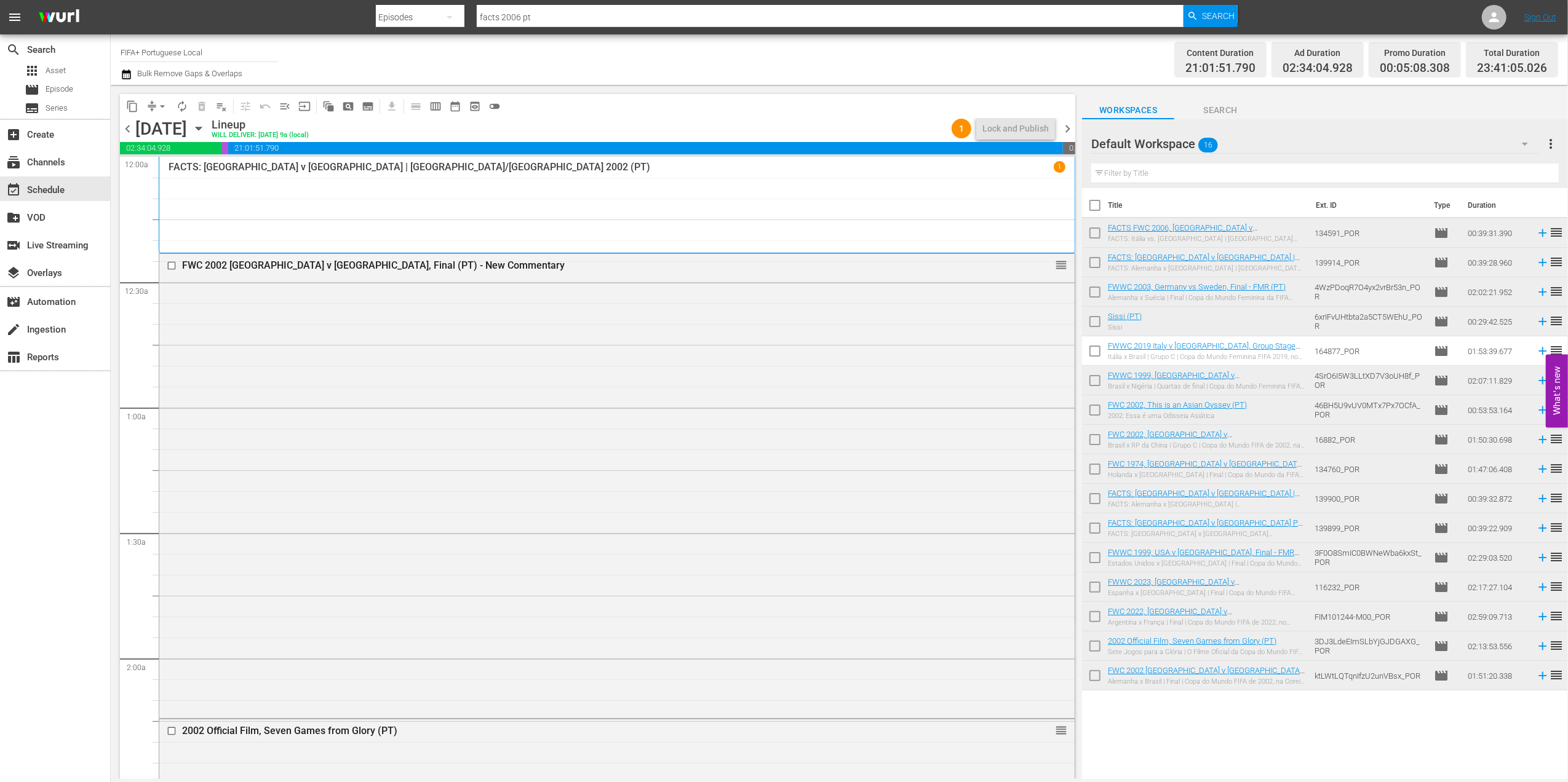
click at [127, 121] on span "chevron_left" at bounding box center [128, 128] width 15 height 15
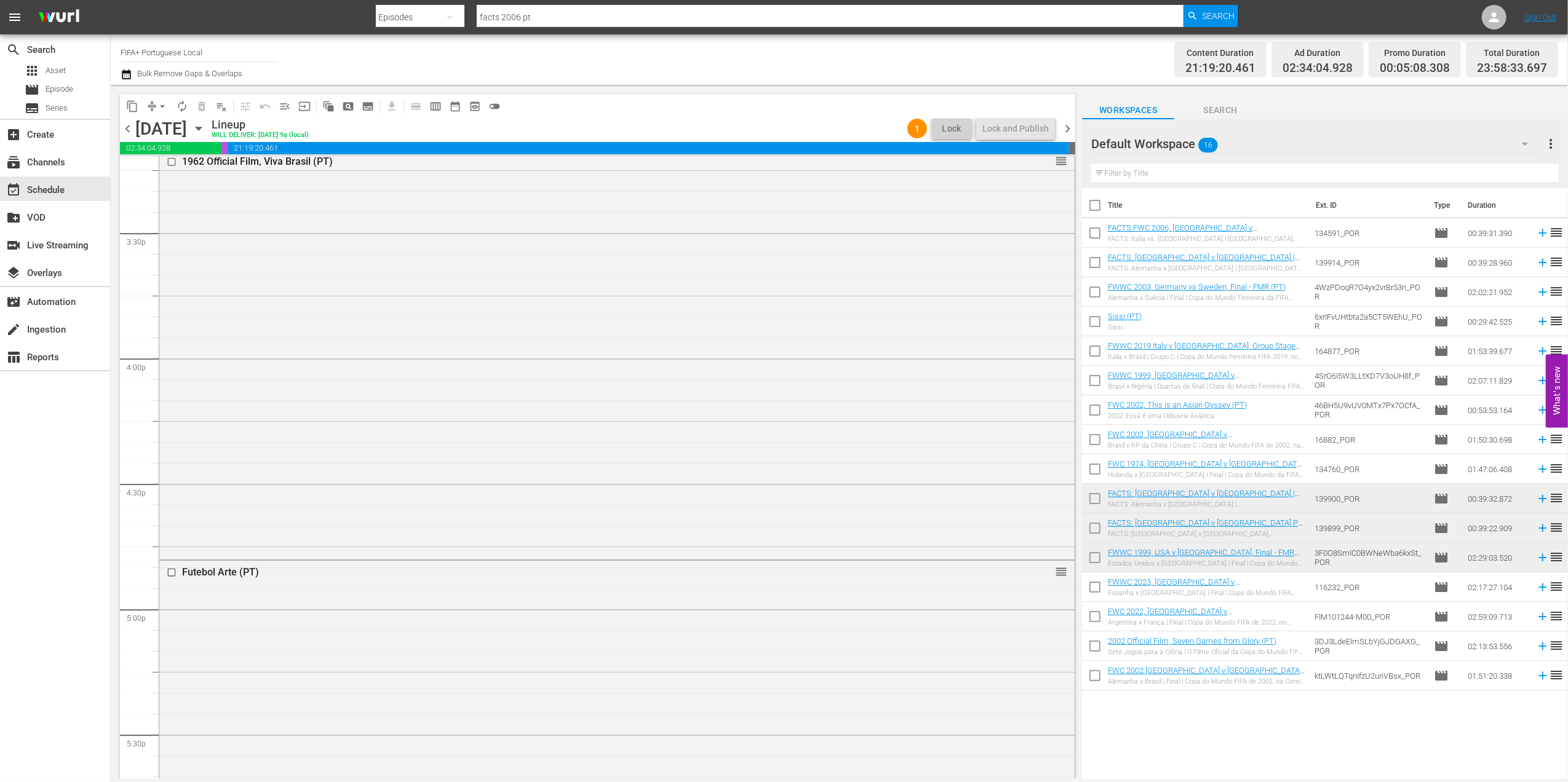
scroll to position [5495, 0]
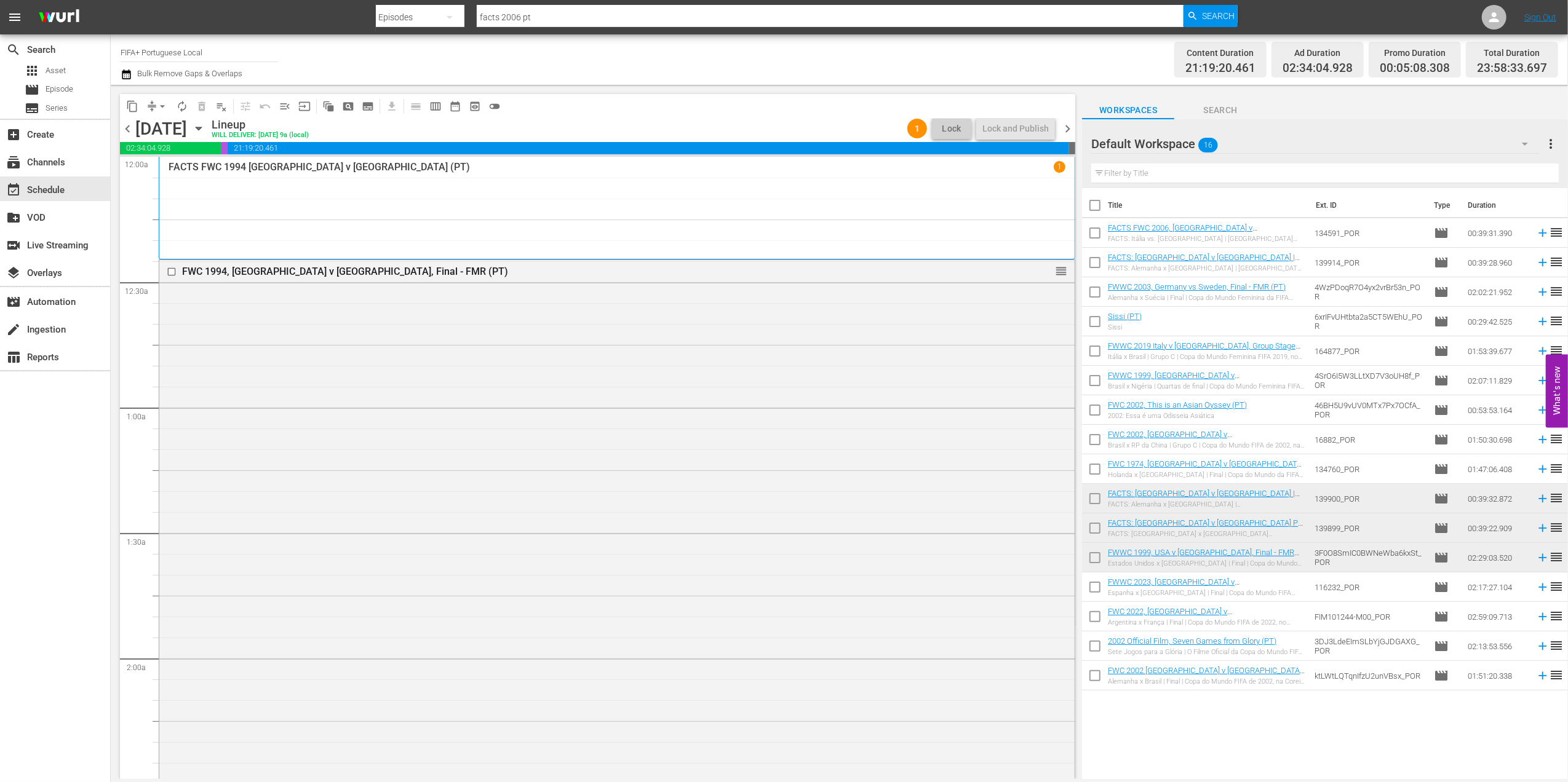
click at [1070, 128] on span "chevron_right" at bounding box center [1068, 128] width 15 height 15
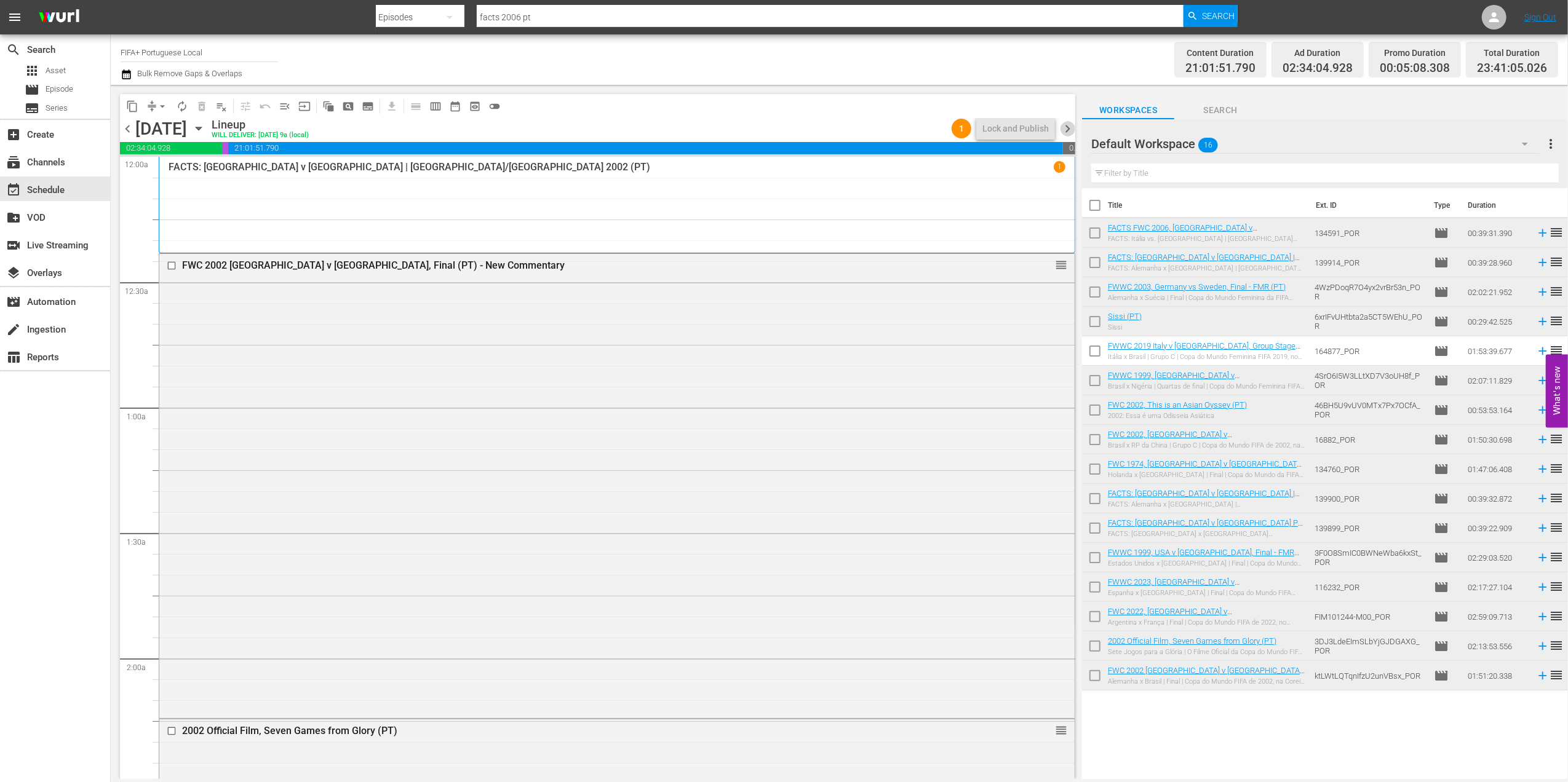
click at [1064, 129] on span "chevron_right" at bounding box center [1068, 128] width 15 height 15
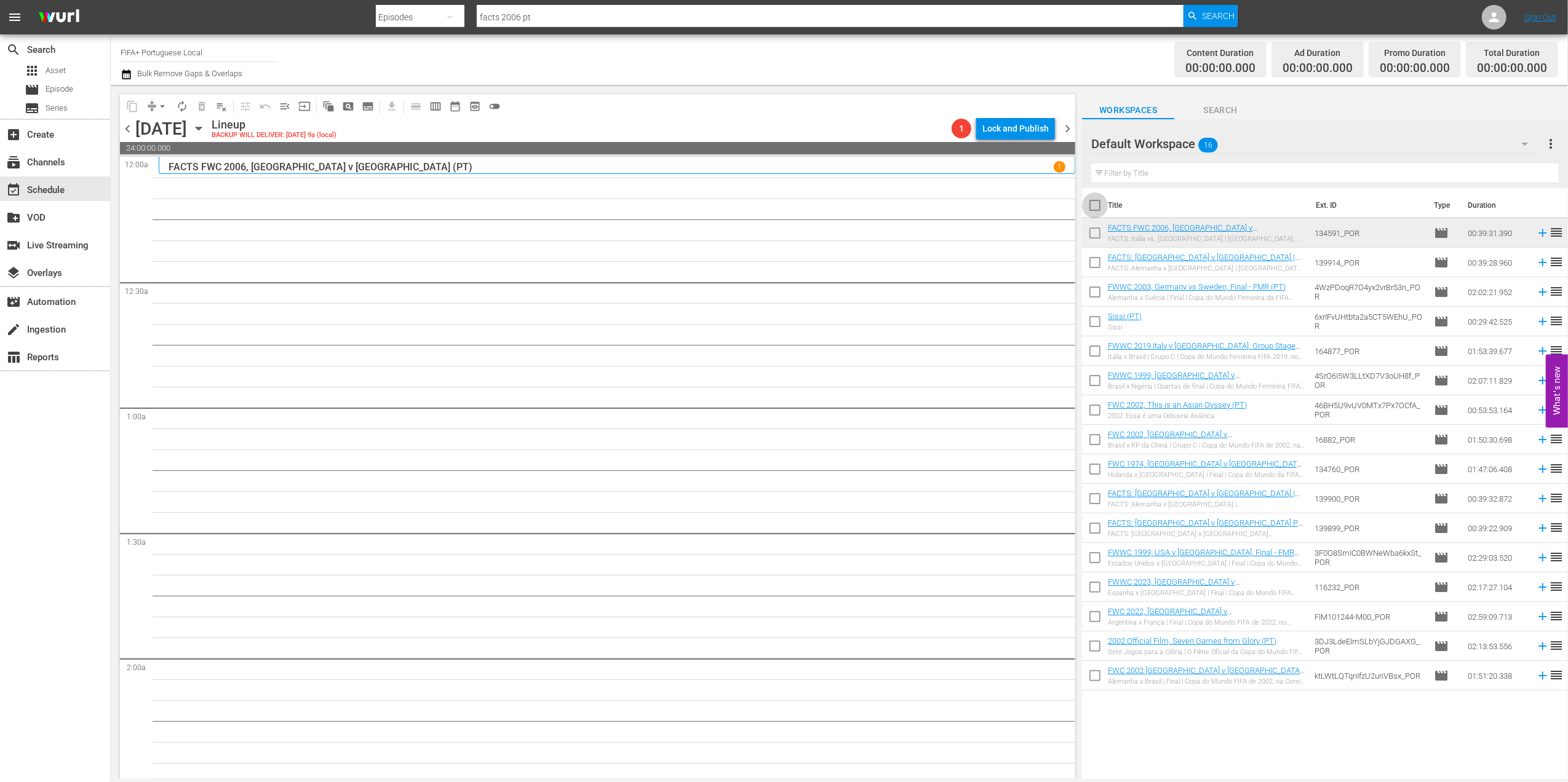
click at [1095, 207] on input "checkbox" at bounding box center [1095, 208] width 26 height 26
checkbox input "true"
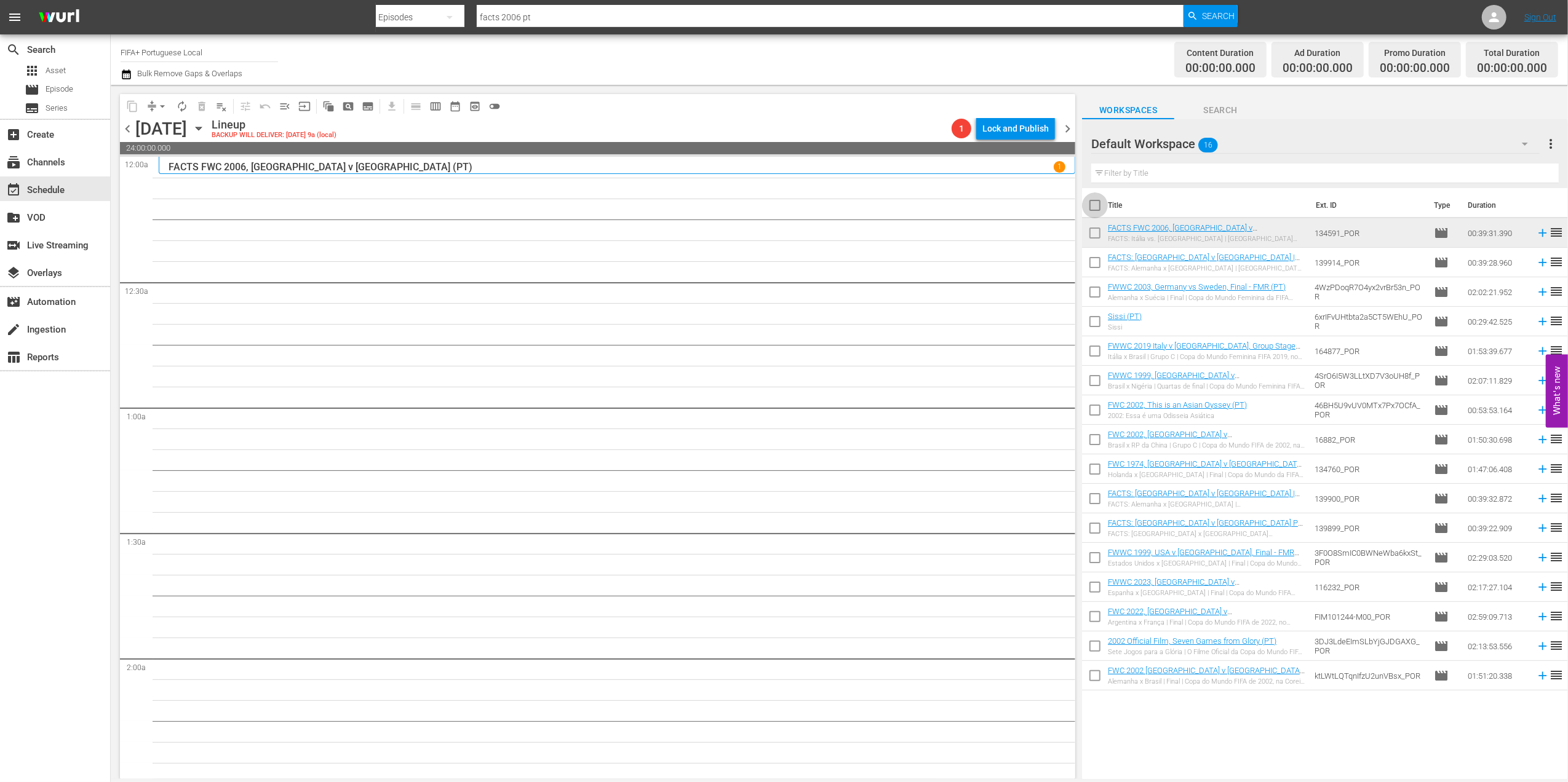
checkbox input "true"
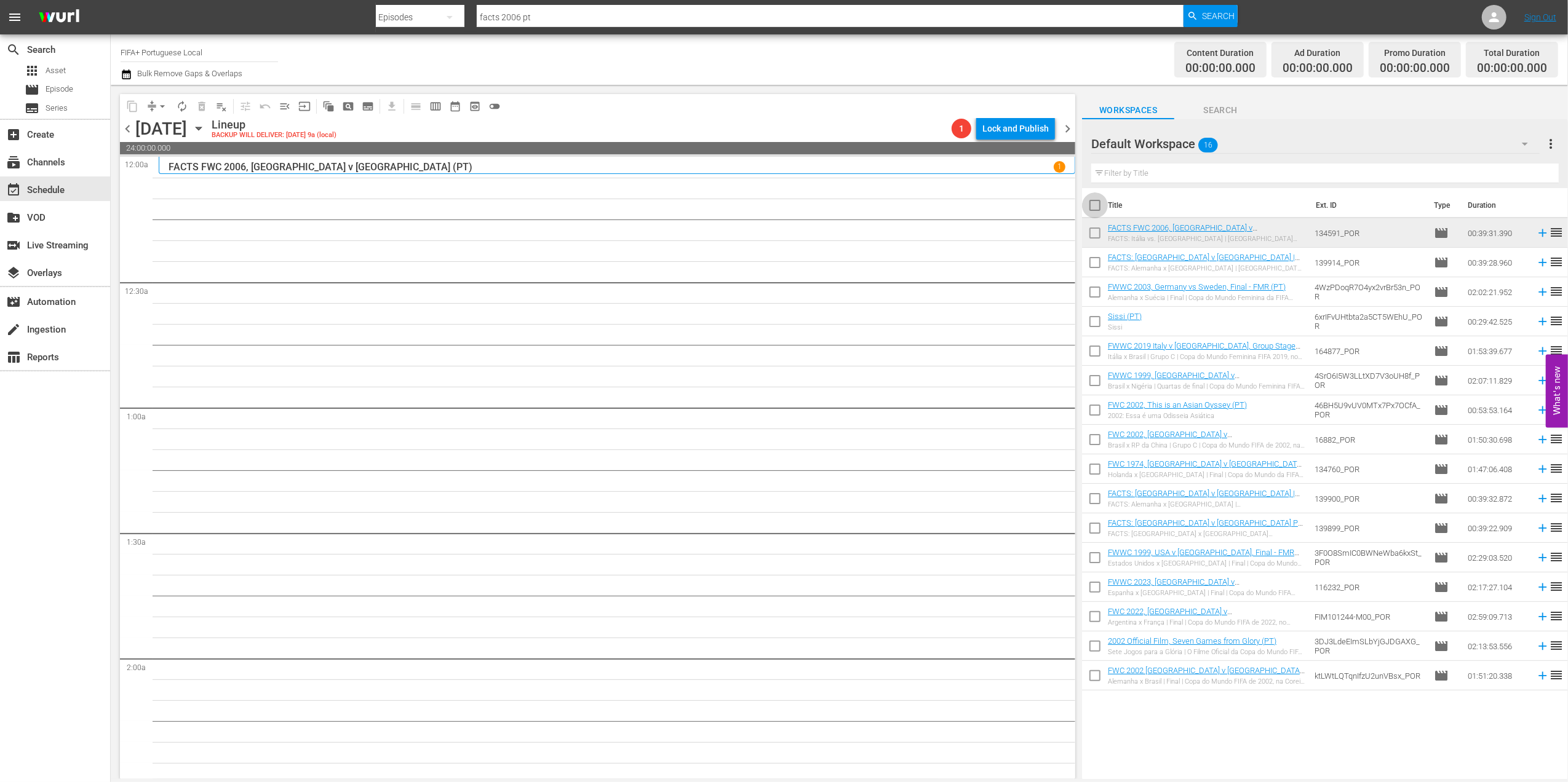
checkbox input "true"
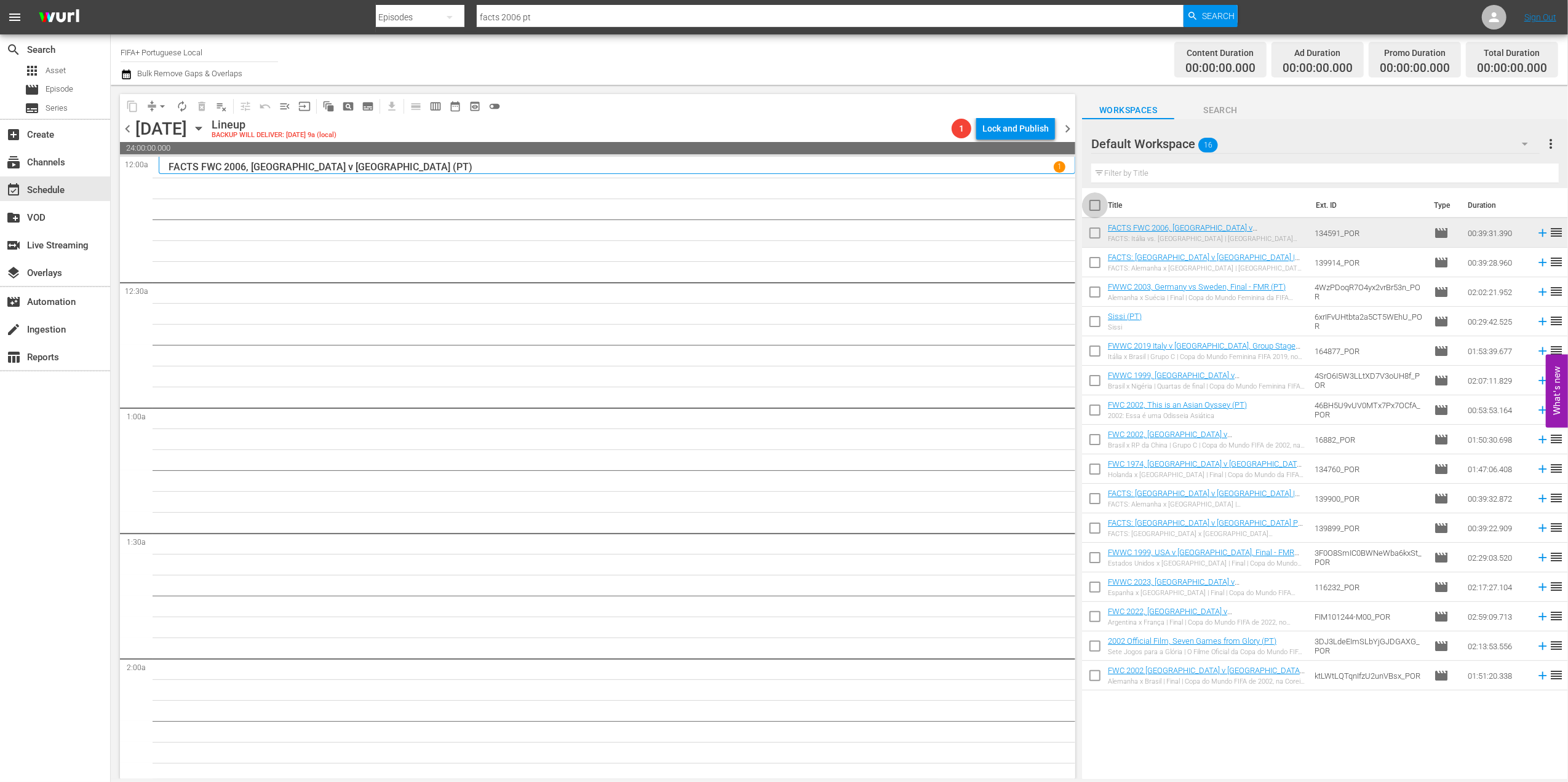
checkbox input "true"
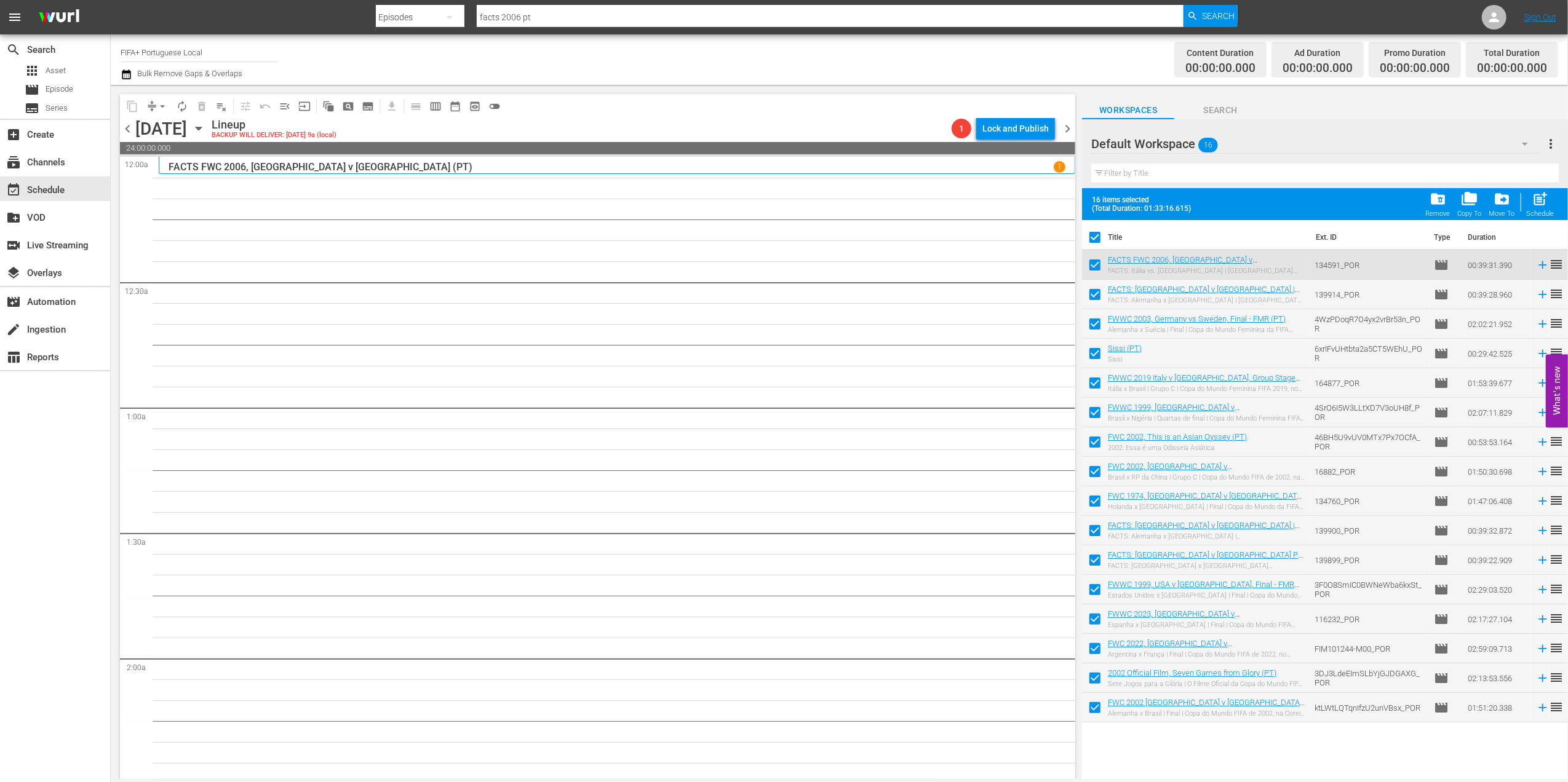
click at [1435, 206] on span "folder_delete" at bounding box center [1438, 199] width 17 height 17
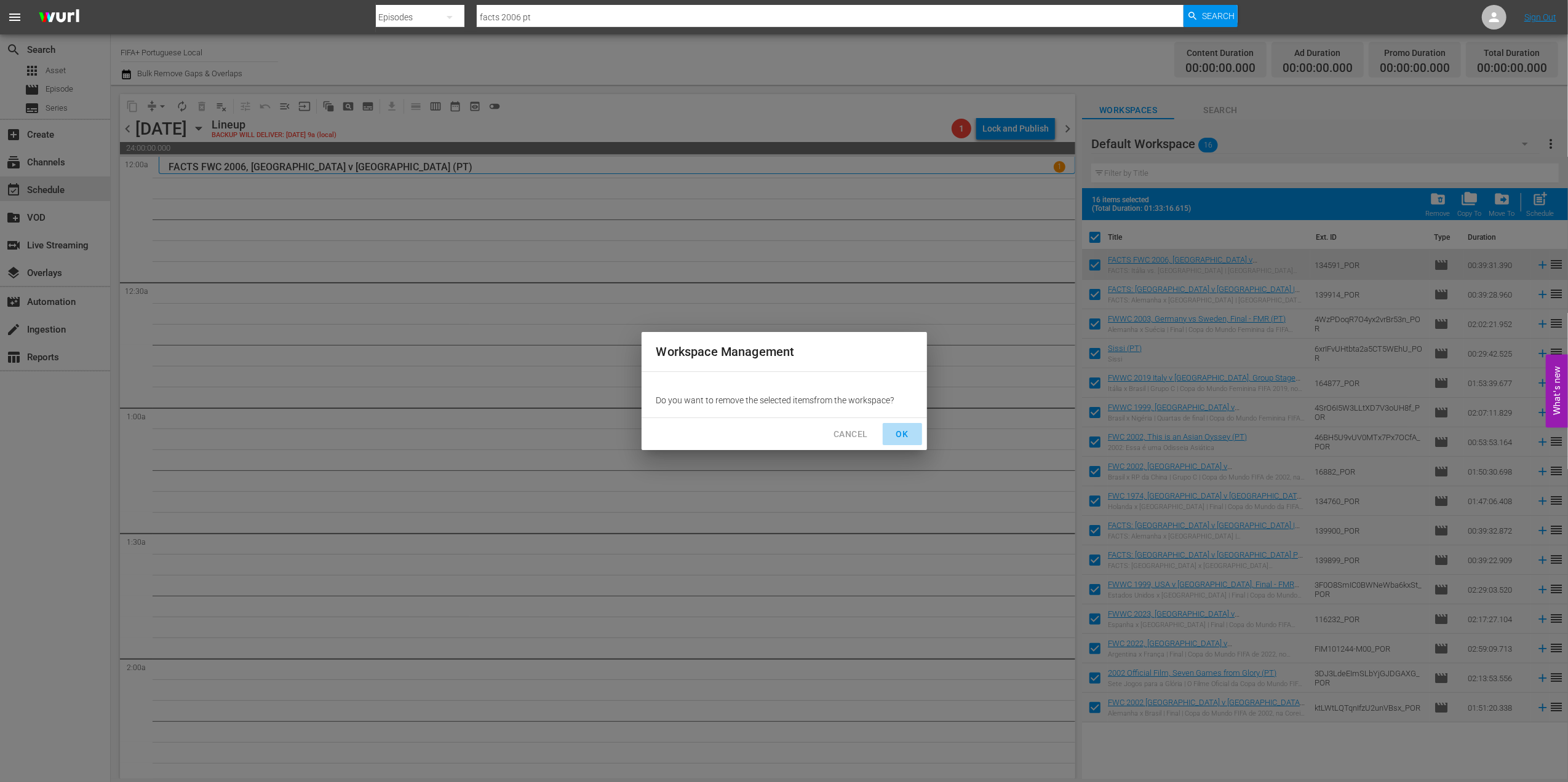
click at [903, 429] on span "OK" at bounding box center [903, 434] width 20 height 15
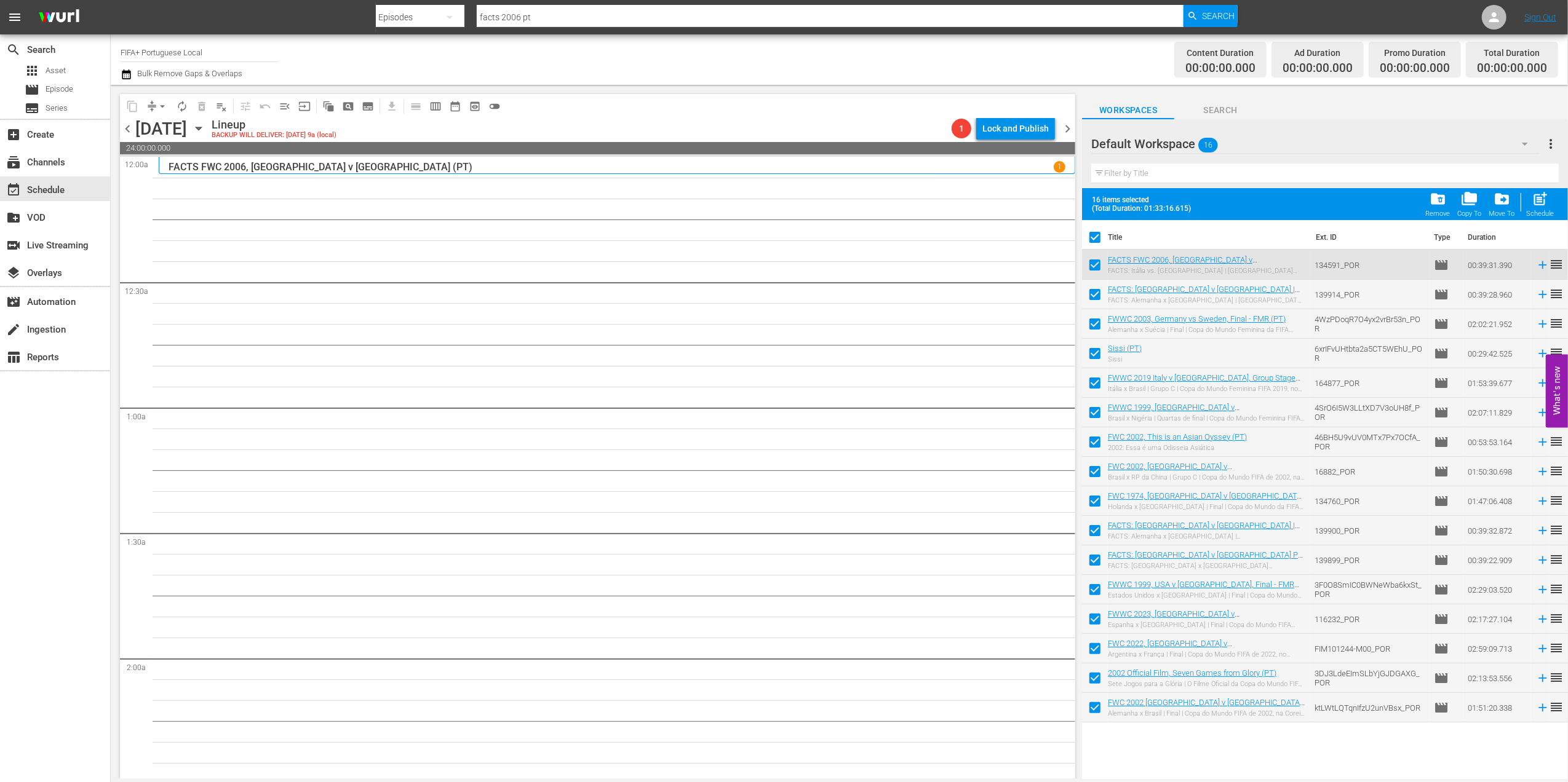
checkbox input "false"
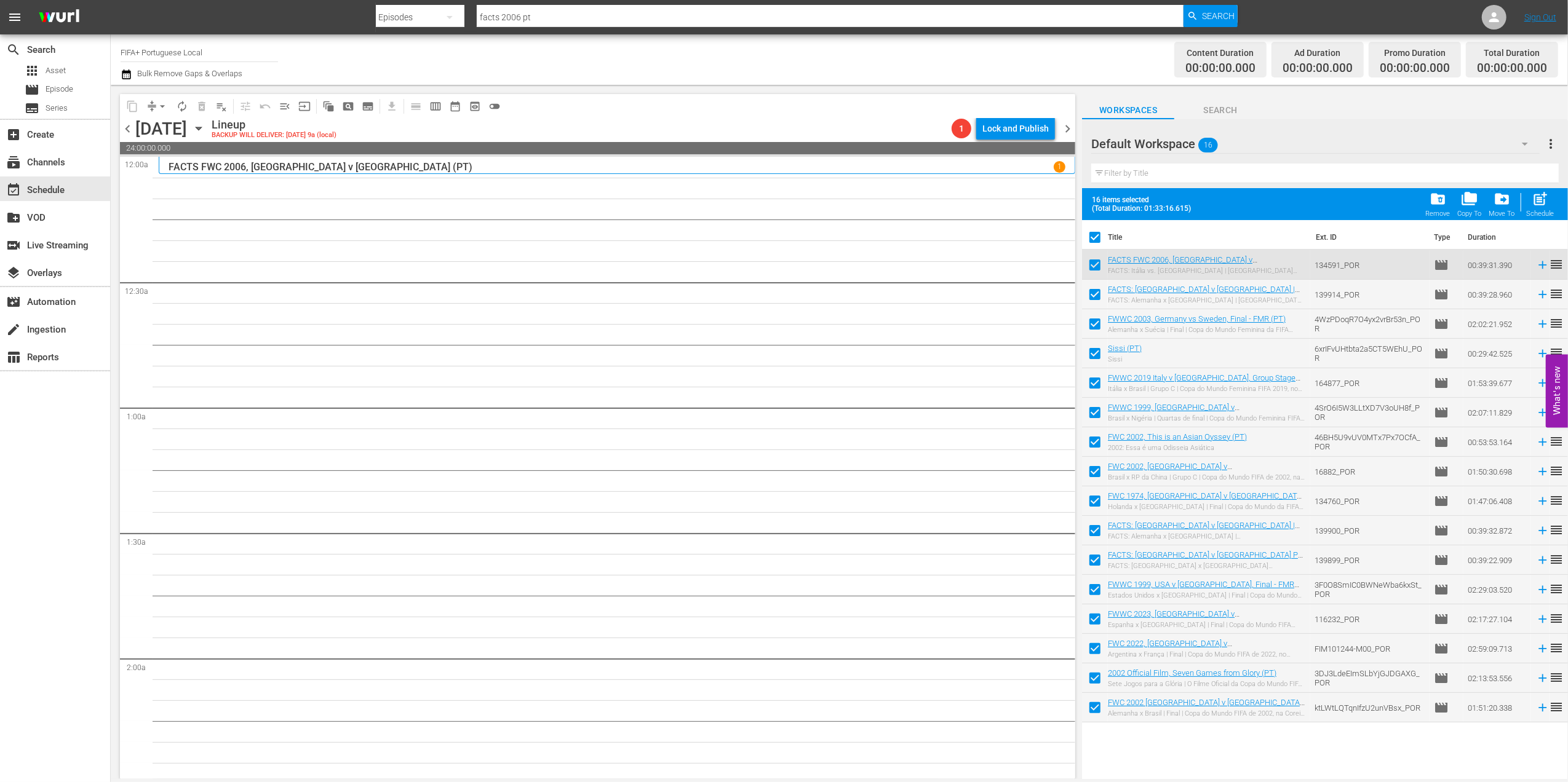
checkbox input "false"
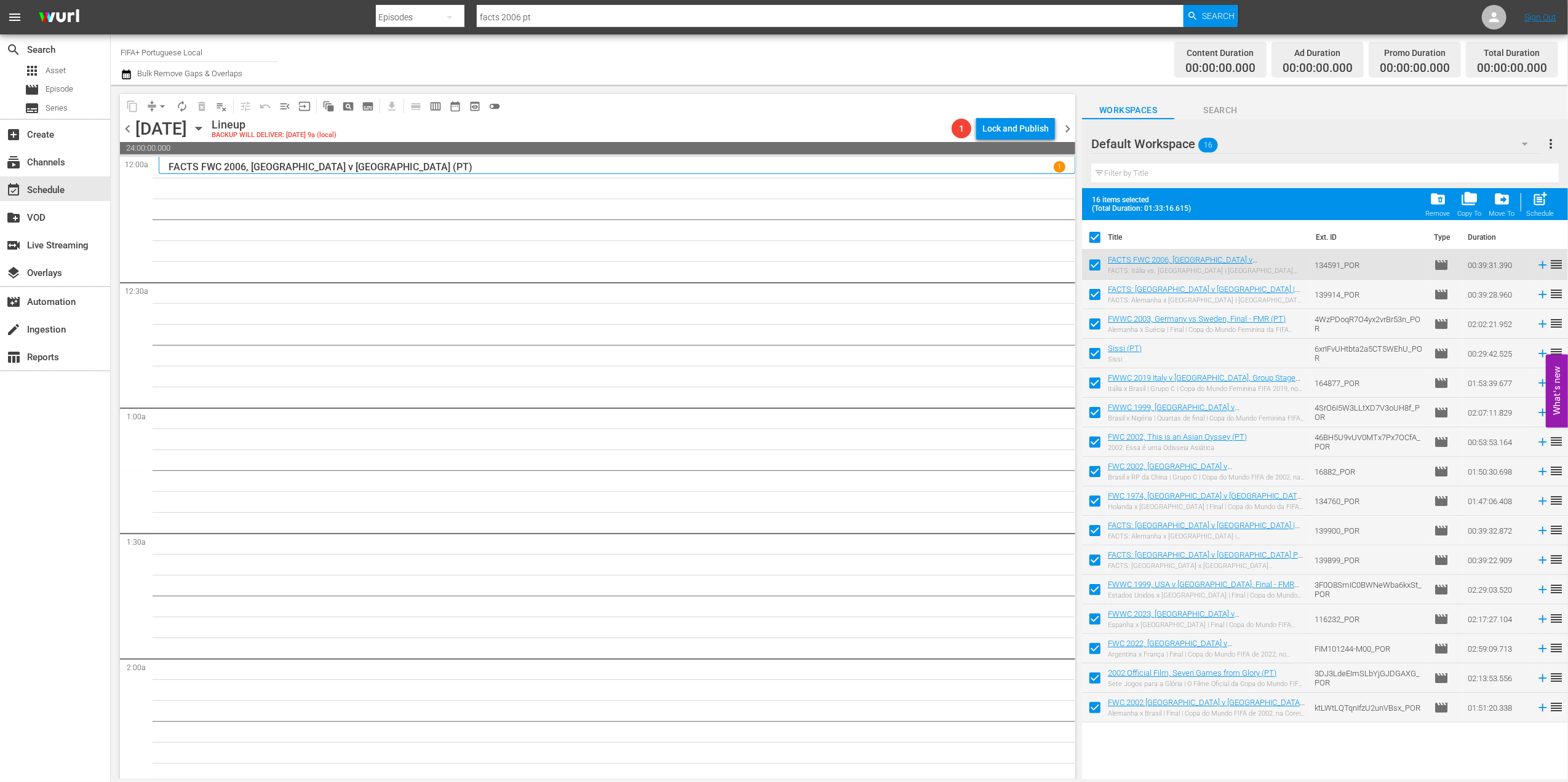
checkbox input "false"
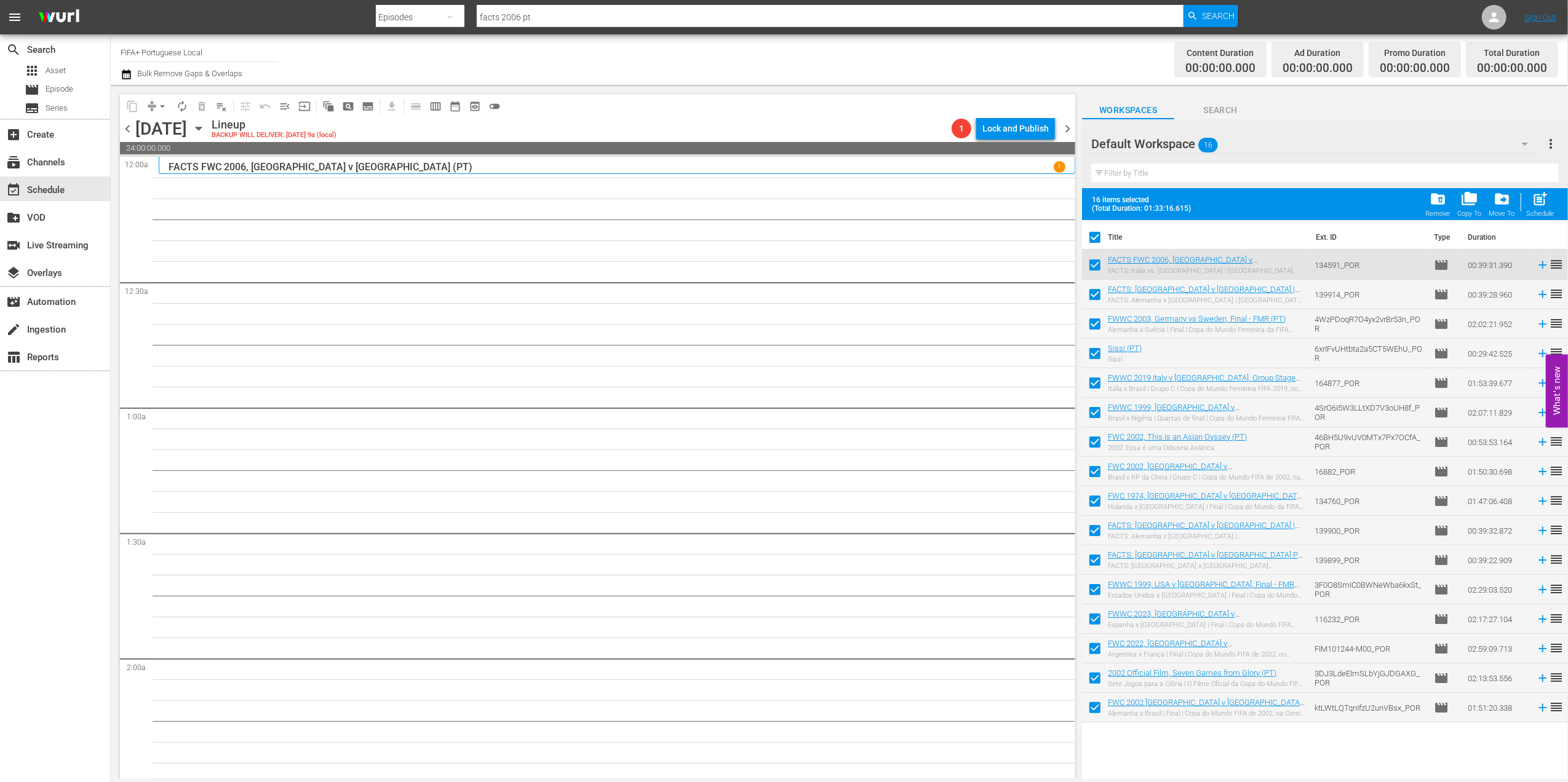
checkbox input "false"
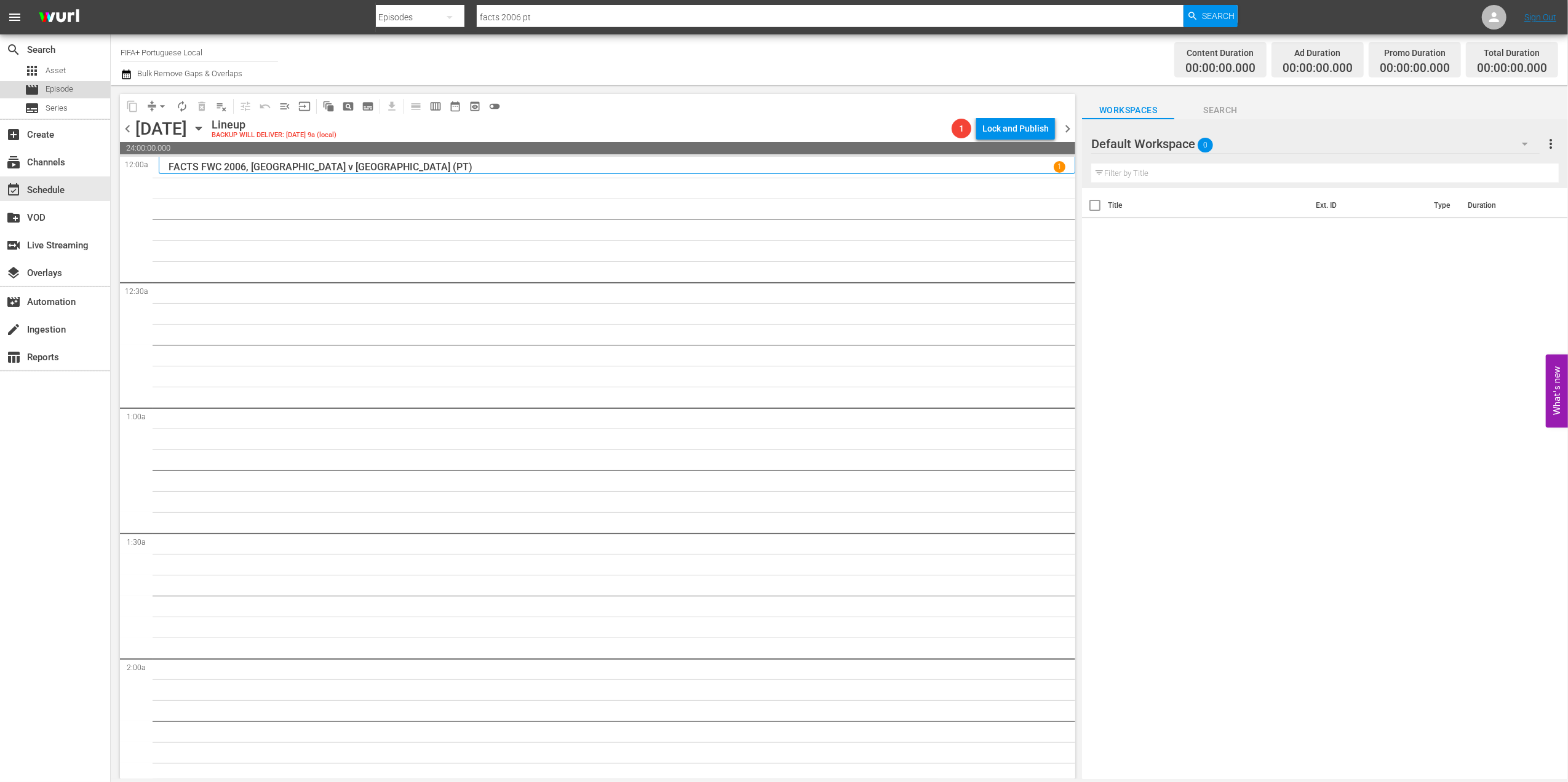
click at [53, 92] on span "Episode" at bounding box center [60, 89] width 28 height 12
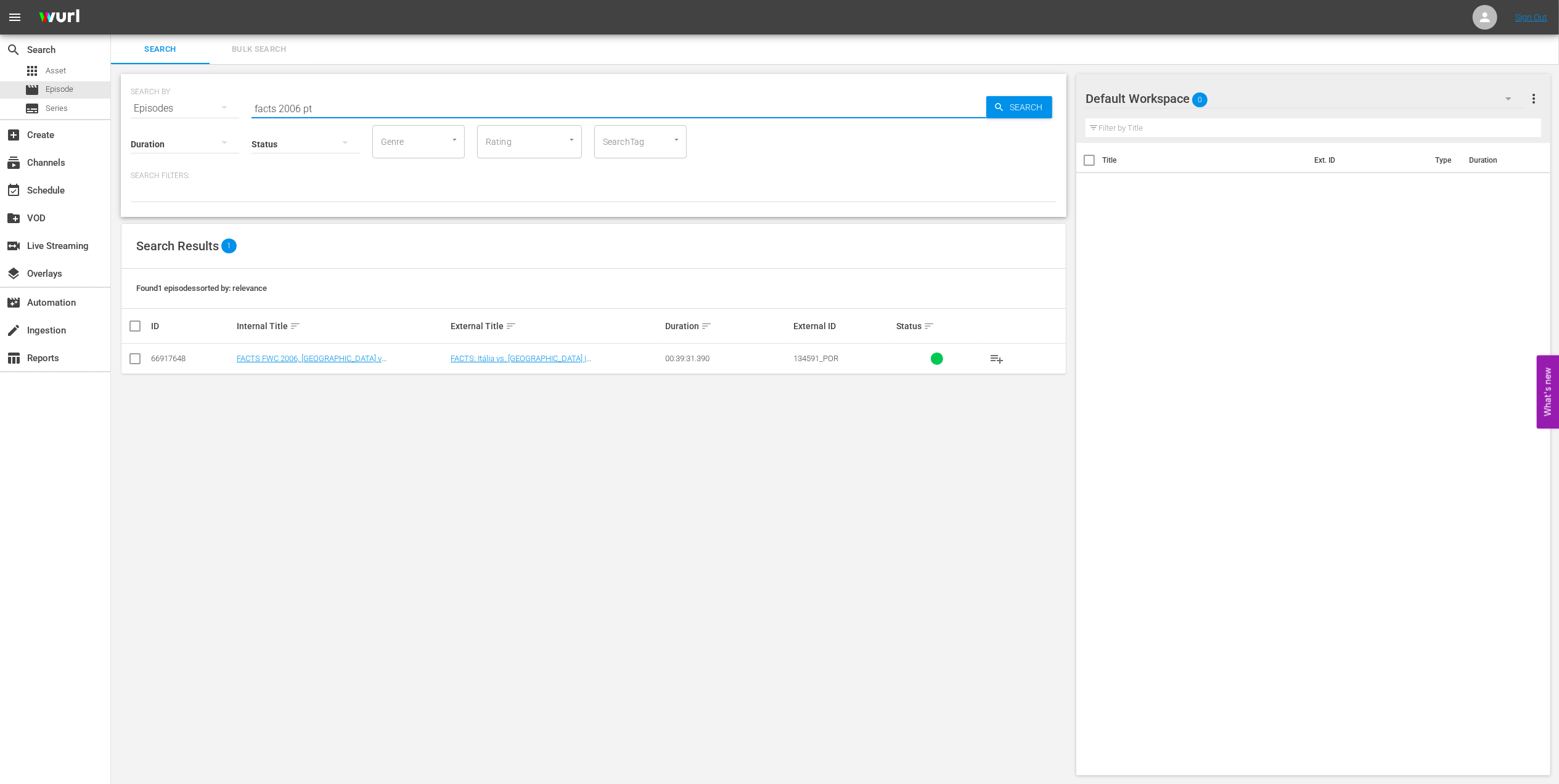
drag, startPoint x: 329, startPoint y: 107, endPoint x: 192, endPoint y: 112, distance: 137.1
click at [172, 116] on div "SEARCH BY Search By Episodes Search ID, Title, Description, Keywords, or Catego…" at bounding box center [594, 146] width 946 height 143
paste input "FWC 2006 - Final - [GEOGRAPHIC_DATA] v [GEOGRAPHIC_DATA]"
click at [405, 102] on input "FWC 2006 - Final - [GEOGRAPHIC_DATA] v [GEOGRAPHIC_DATA]" at bounding box center [619, 108] width 735 height 30
type input "FWC 2006 - Final - [GEOGRAPHIC_DATA] v [GEOGRAPHIC_DATA] pt"
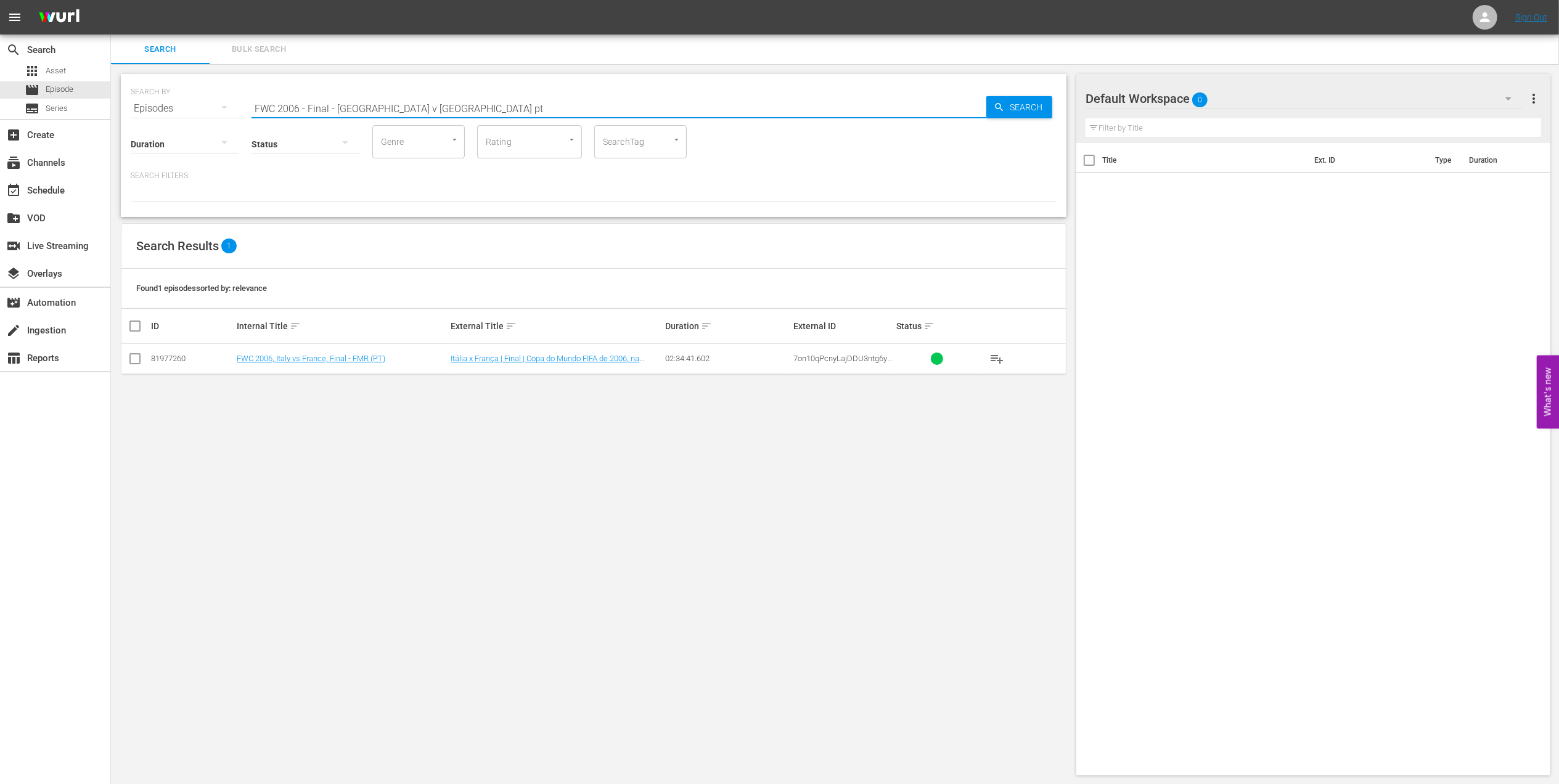
click at [140, 357] on input "checkbox" at bounding box center [134, 361] width 15 height 15
checkbox input "true"
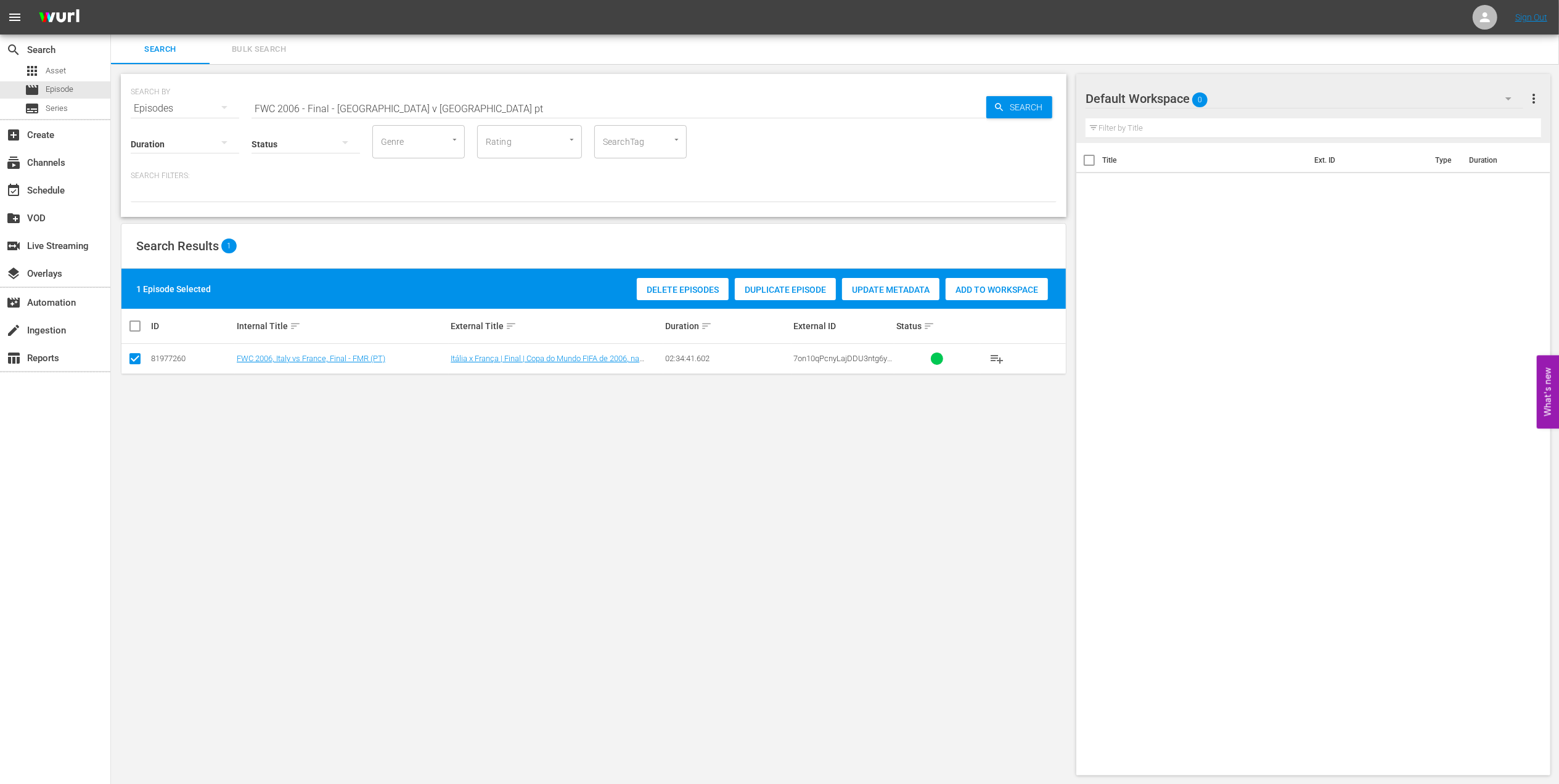
click at [974, 292] on span "Add to Workspace" at bounding box center [997, 290] width 103 height 10
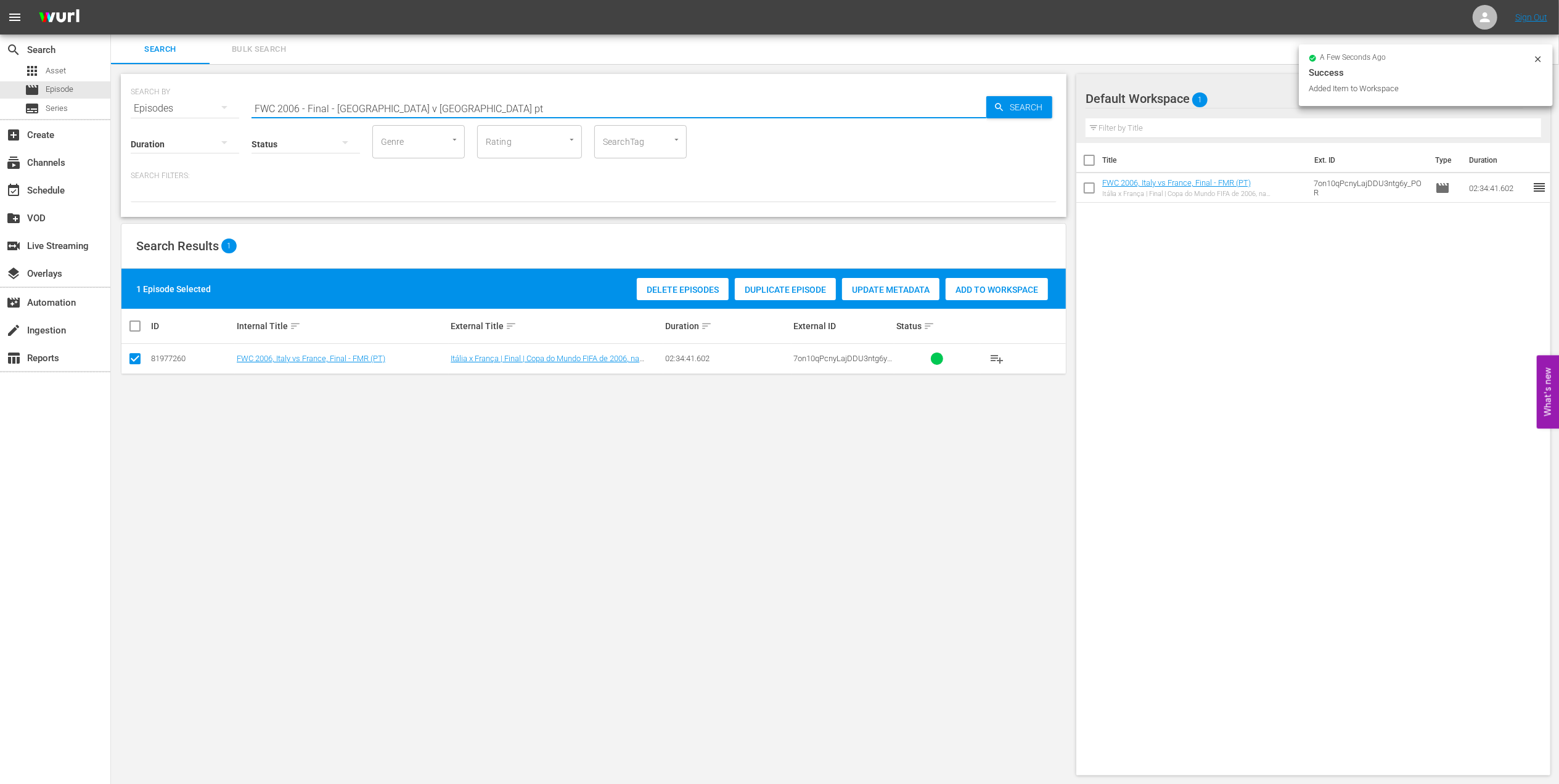
drag, startPoint x: 327, startPoint y: 105, endPoint x: 154, endPoint y: 140, distance: 176.5
click at [148, 112] on div "SEARCH BY Search By Episodes Search ID, Title, Description, Keywords, or Catego…" at bounding box center [594, 101] width 926 height 44
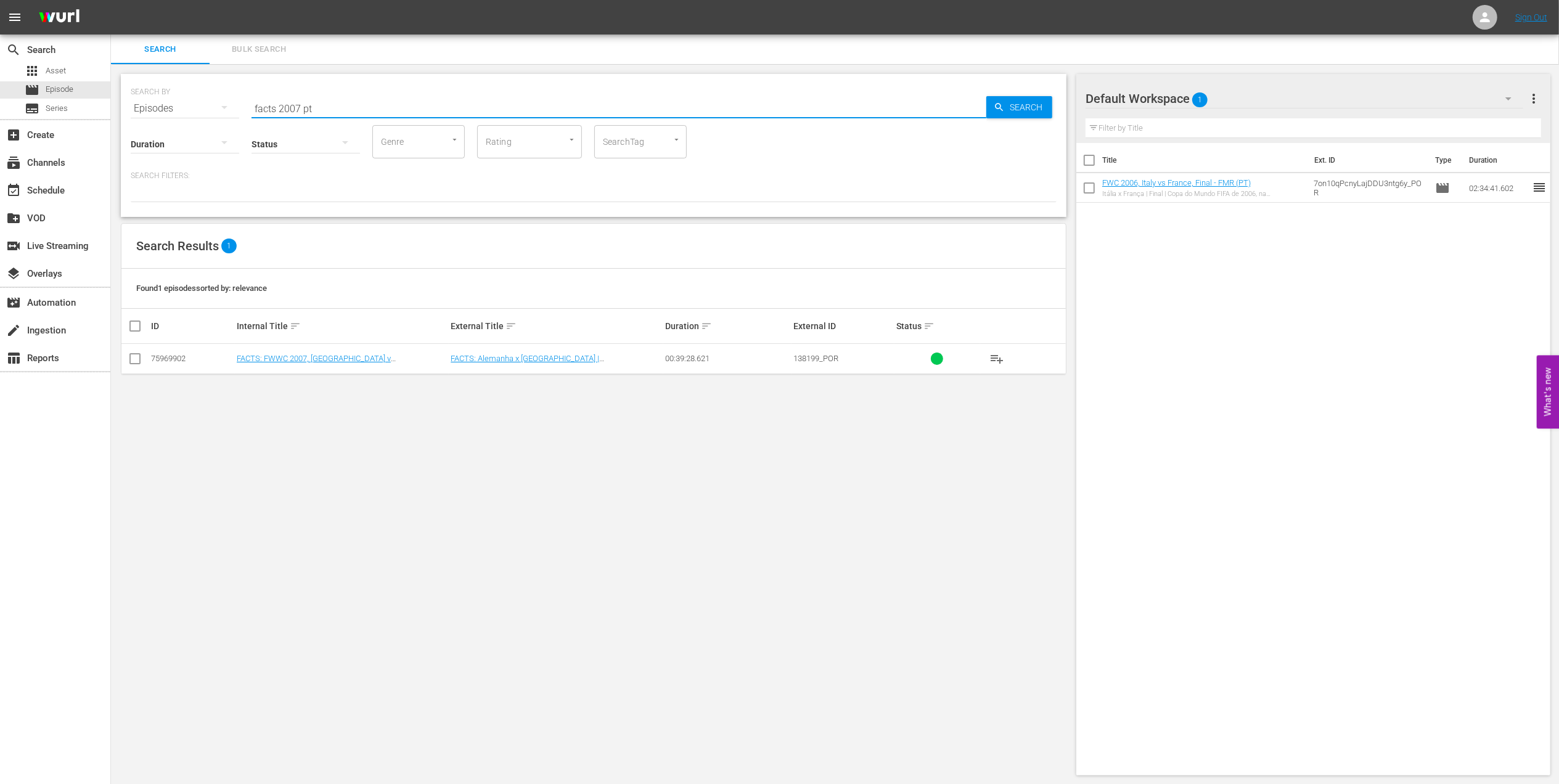
scroll to position [2, 0]
type input "facts 2007 pt"
click at [136, 358] on input "checkbox" at bounding box center [134, 359] width 15 height 15
checkbox input "true"
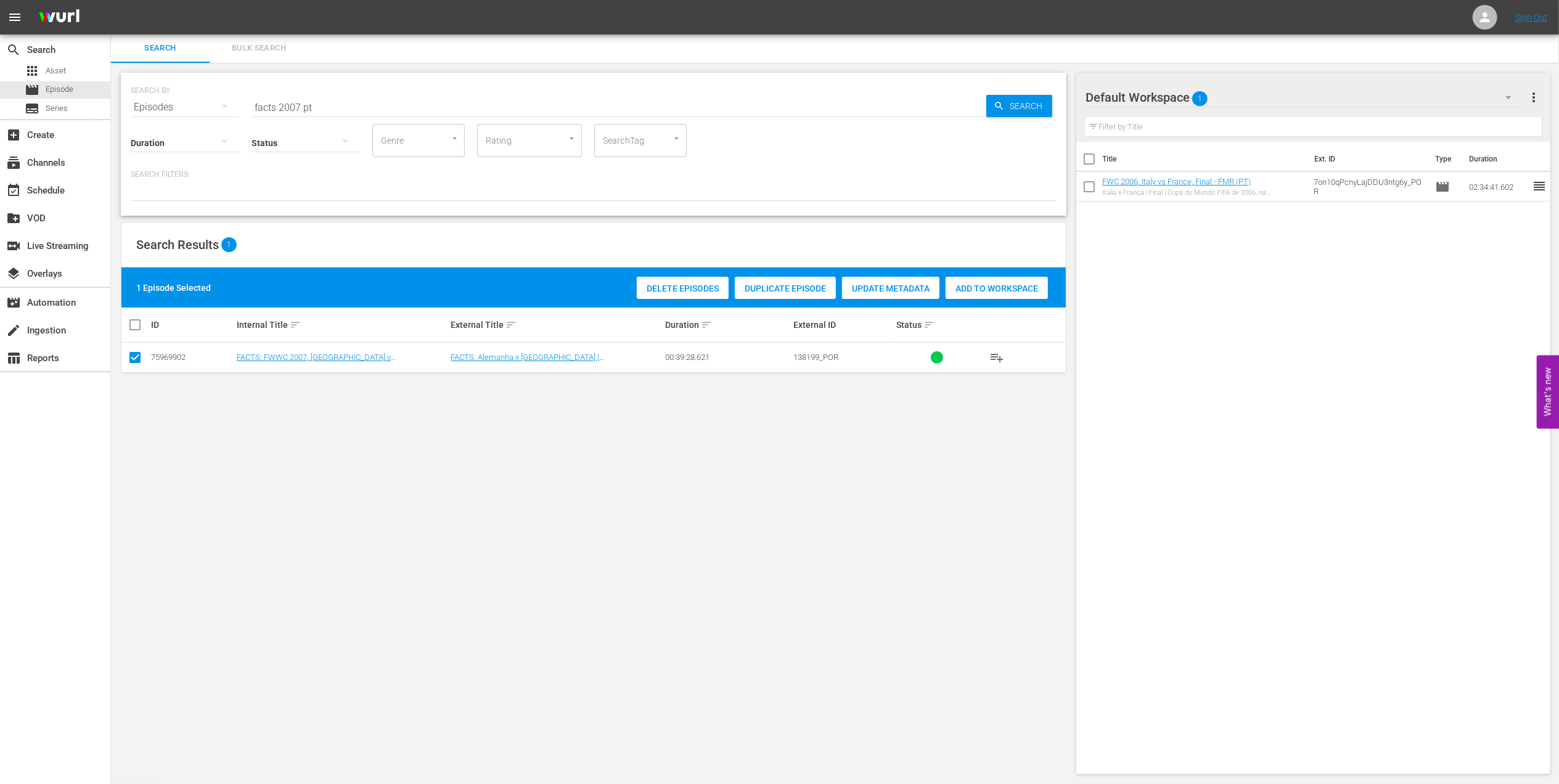
click at [987, 284] on span "Add to Workspace" at bounding box center [997, 288] width 103 height 10
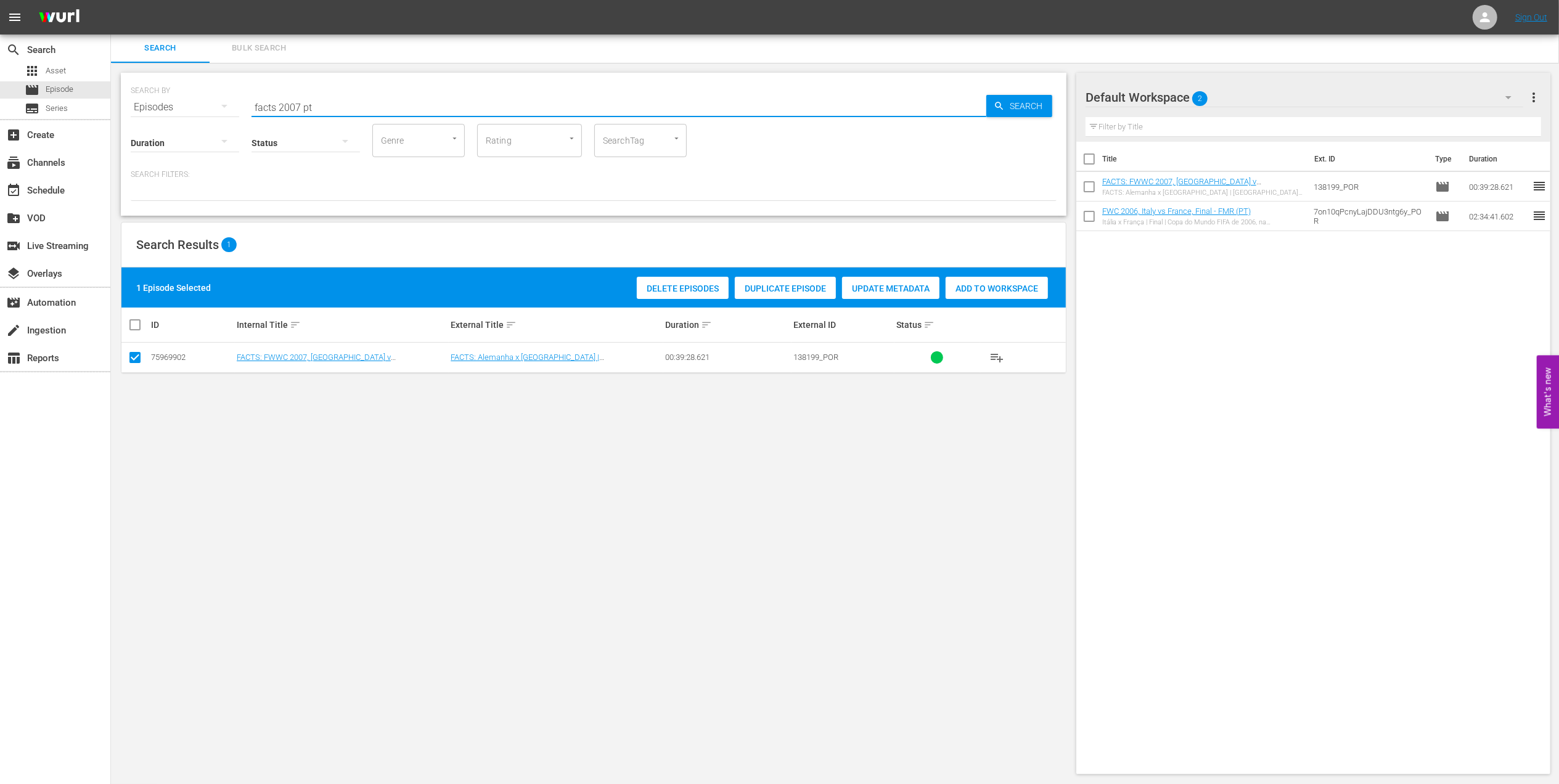
drag, startPoint x: 338, startPoint y: 99, endPoint x: 203, endPoint y: 107, distance: 135.2
click at [200, 103] on div "SEARCH BY Search By Episodes Search ID, Title, Description, Keywords, or Catego…" at bounding box center [594, 100] width 926 height 44
paste input "FWWC 2007 - Final - [GEOGRAPHIC_DATA] v [GEOGRAPHIC_DATA]"
click at [474, 101] on input "FWWC 2007 - Final - [GEOGRAPHIC_DATA] v [GEOGRAPHIC_DATA]" at bounding box center [619, 107] width 735 height 30
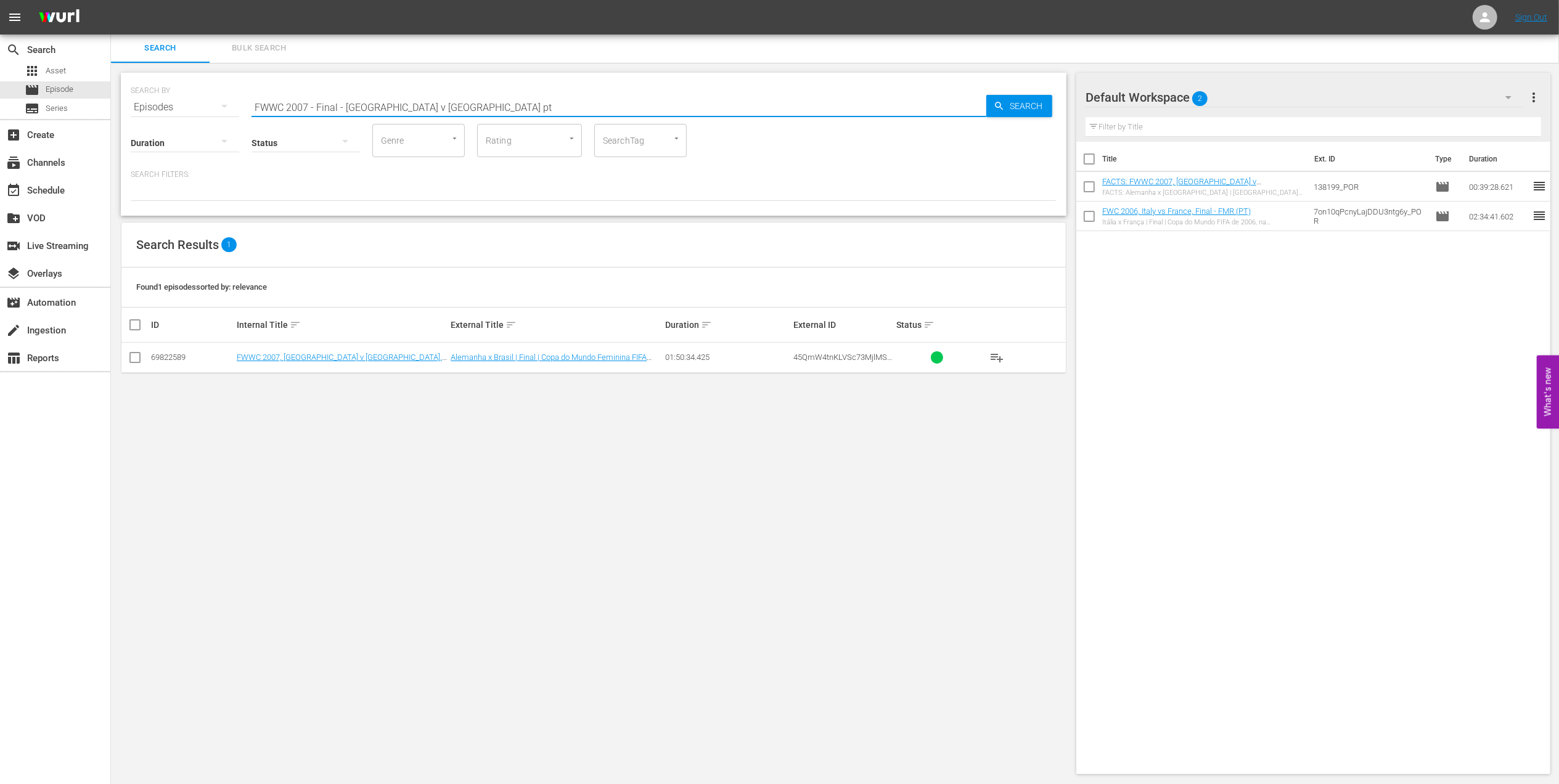
type input "FWWC 2007 - Final - [GEOGRAPHIC_DATA] v [GEOGRAPHIC_DATA] pt"
click at [136, 358] on input "checkbox" at bounding box center [134, 359] width 15 height 15
checkbox input "true"
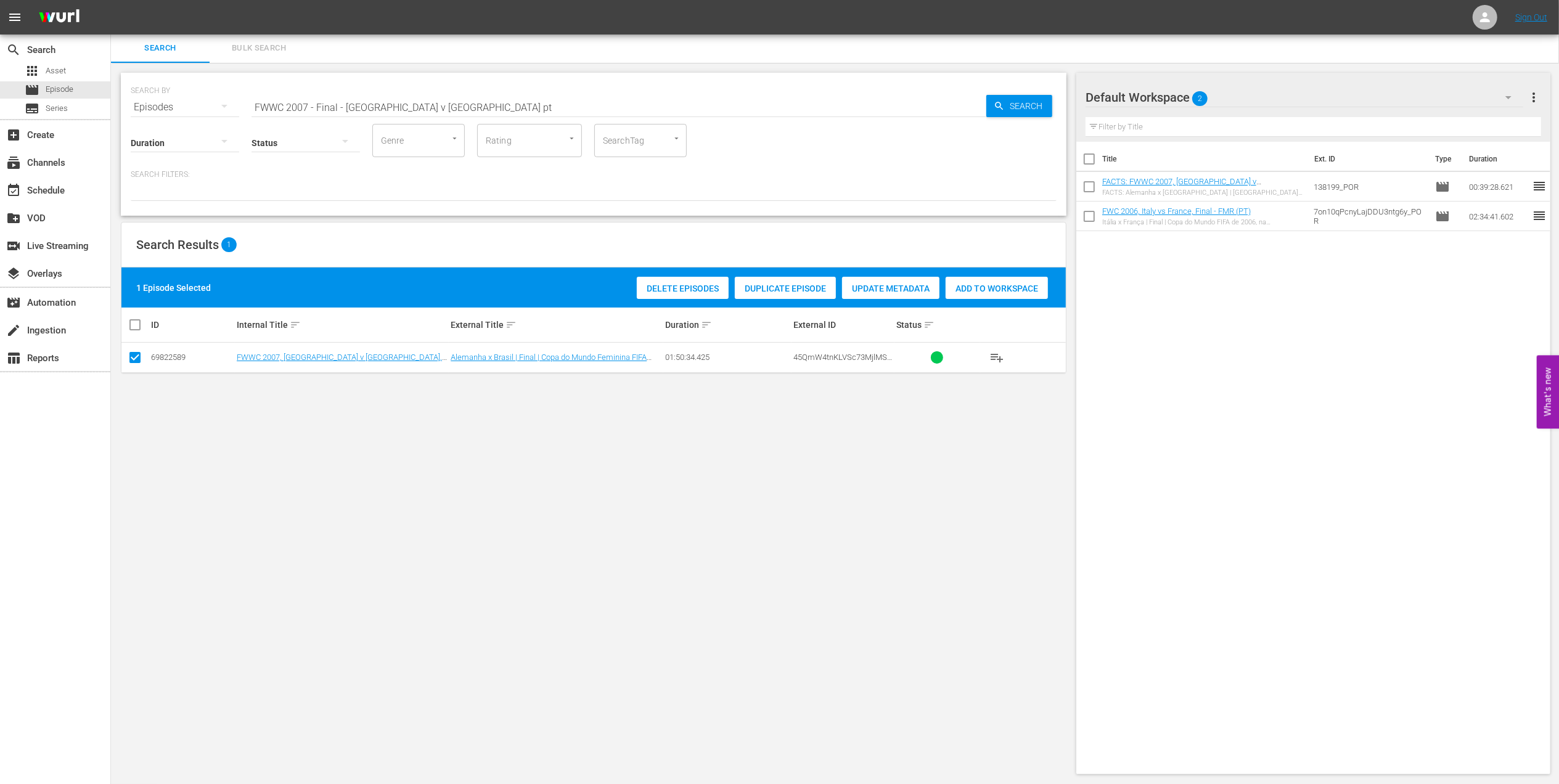
click at [983, 284] on span "Add to Workspace" at bounding box center [997, 288] width 103 height 10
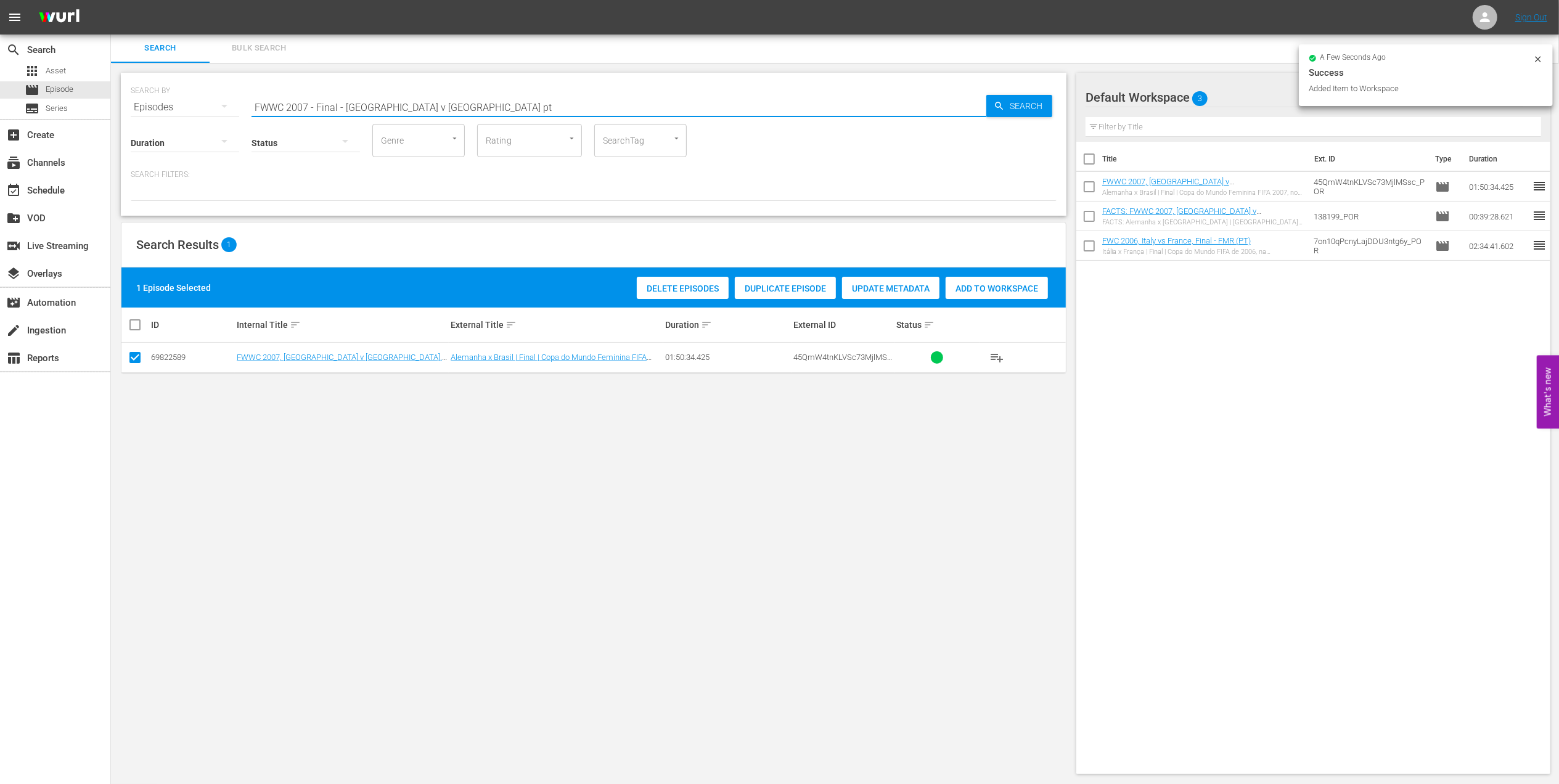
drag, startPoint x: 441, startPoint y: 107, endPoint x: 178, endPoint y: 117, distance: 263.2
click at [180, 105] on div "SEARCH BY Search By Episodes Search ID, Title, Description, Keywords, or Catego…" at bounding box center [594, 100] width 926 height 44
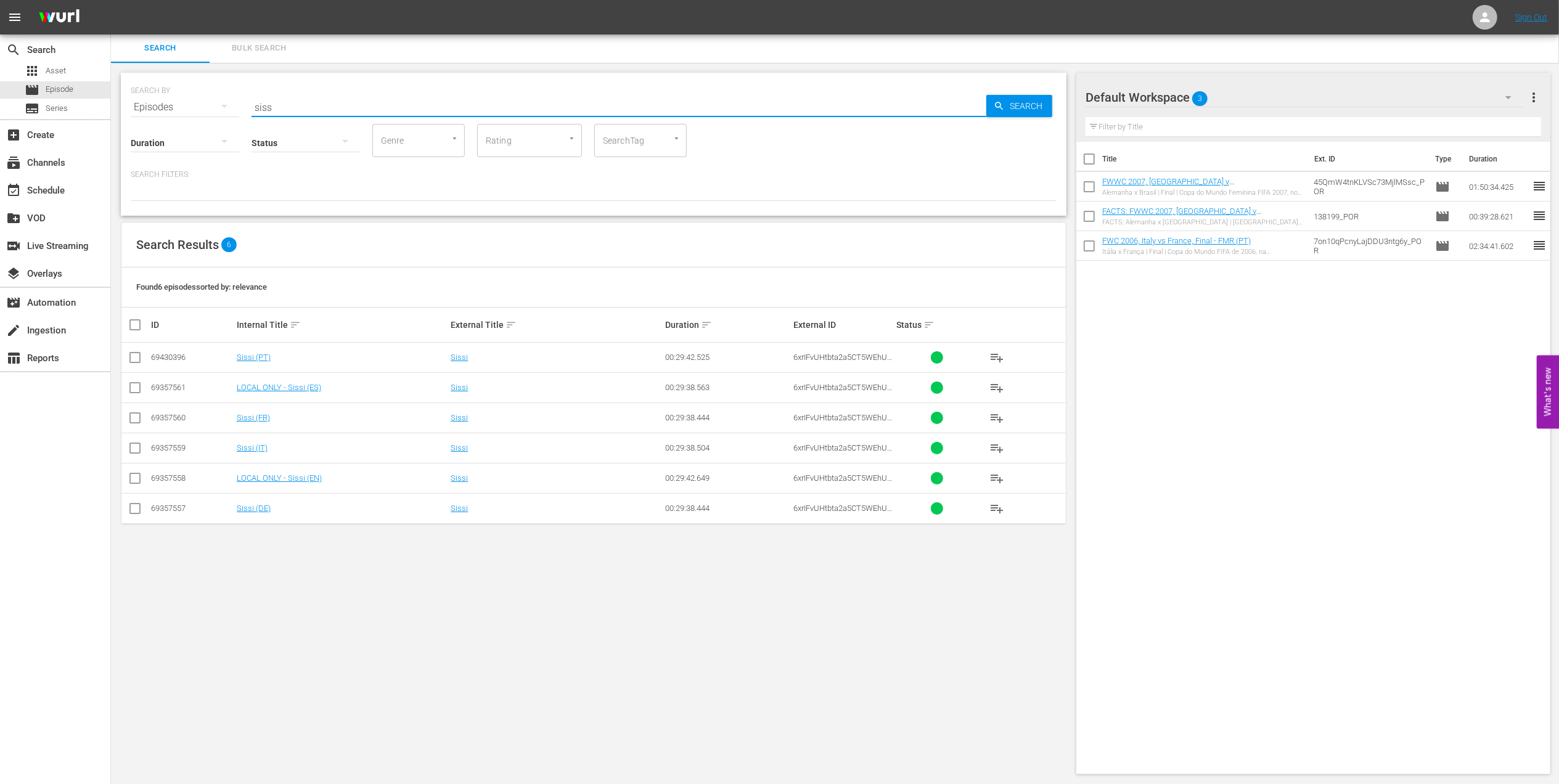
type input "siss"
click at [140, 360] on input "checkbox" at bounding box center [134, 359] width 15 height 15
checkbox input "true"
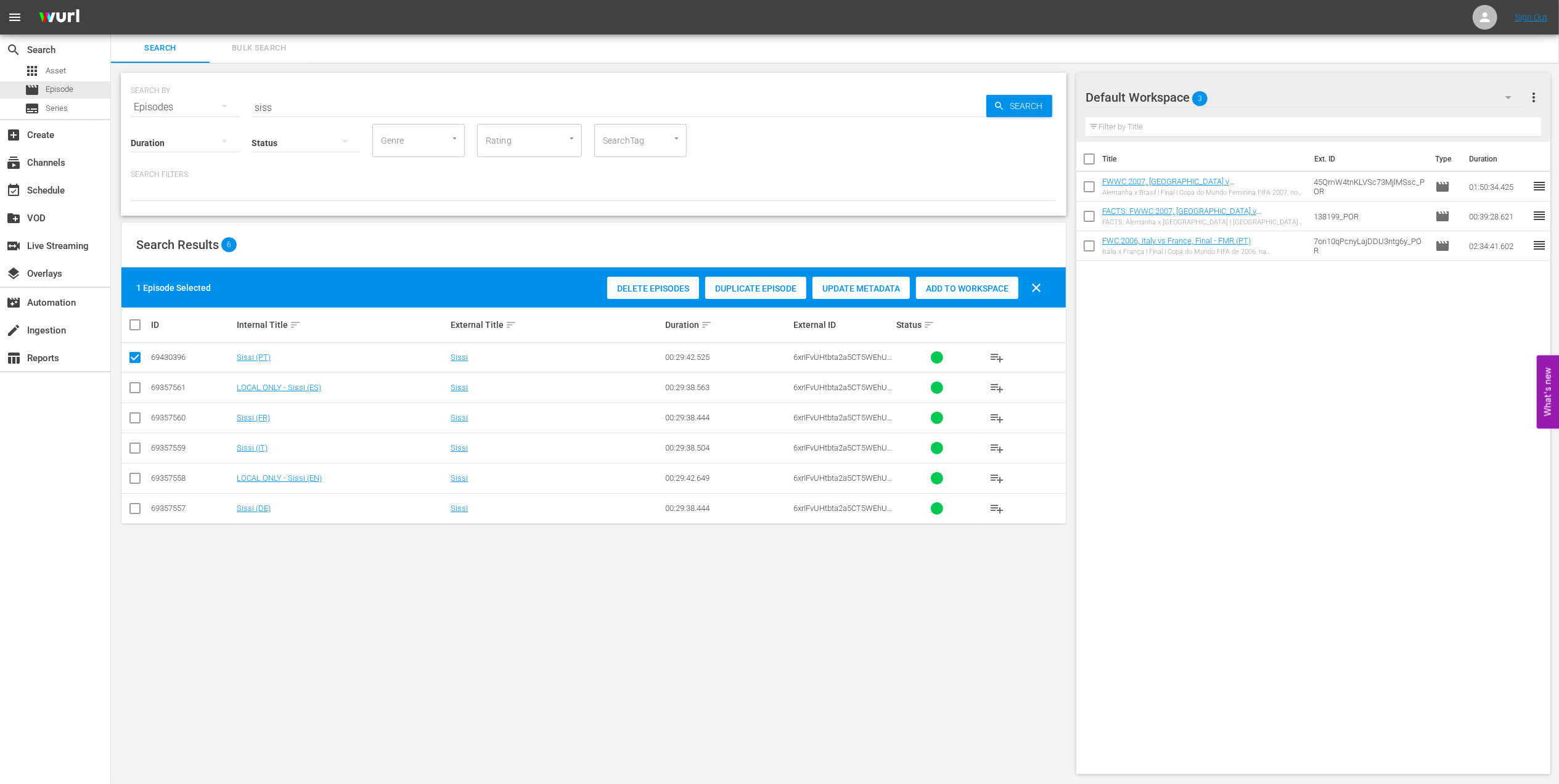
click at [933, 281] on div "Add to Workspace" at bounding box center [967, 288] width 103 height 24
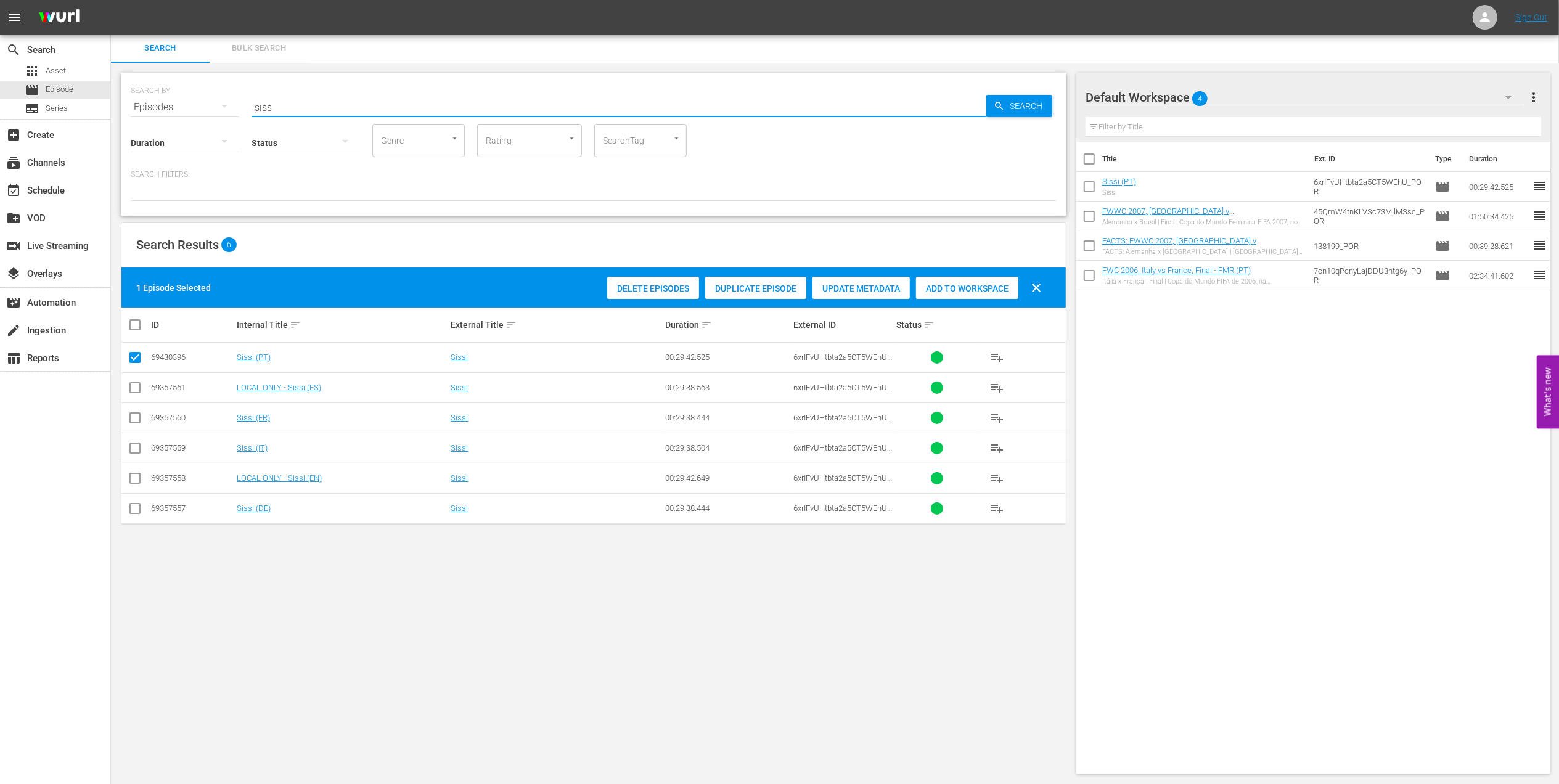
drag, startPoint x: 247, startPoint y: 113, endPoint x: 237, endPoint y: 116, distance: 10.4
click at [221, 114] on div "SEARCH BY Search By Episodes Search ID, Title, Description, Keywords, or Catego…" at bounding box center [594, 144] width 946 height 143
paste input "FWC 1994 - Final - [GEOGRAPHIC_DATA] v [GEOGRAPHIC_DATA]"
click at [476, 107] on input "FWC 1994 - Final - [GEOGRAPHIC_DATA] v [GEOGRAPHIC_DATA]" at bounding box center [619, 107] width 735 height 30
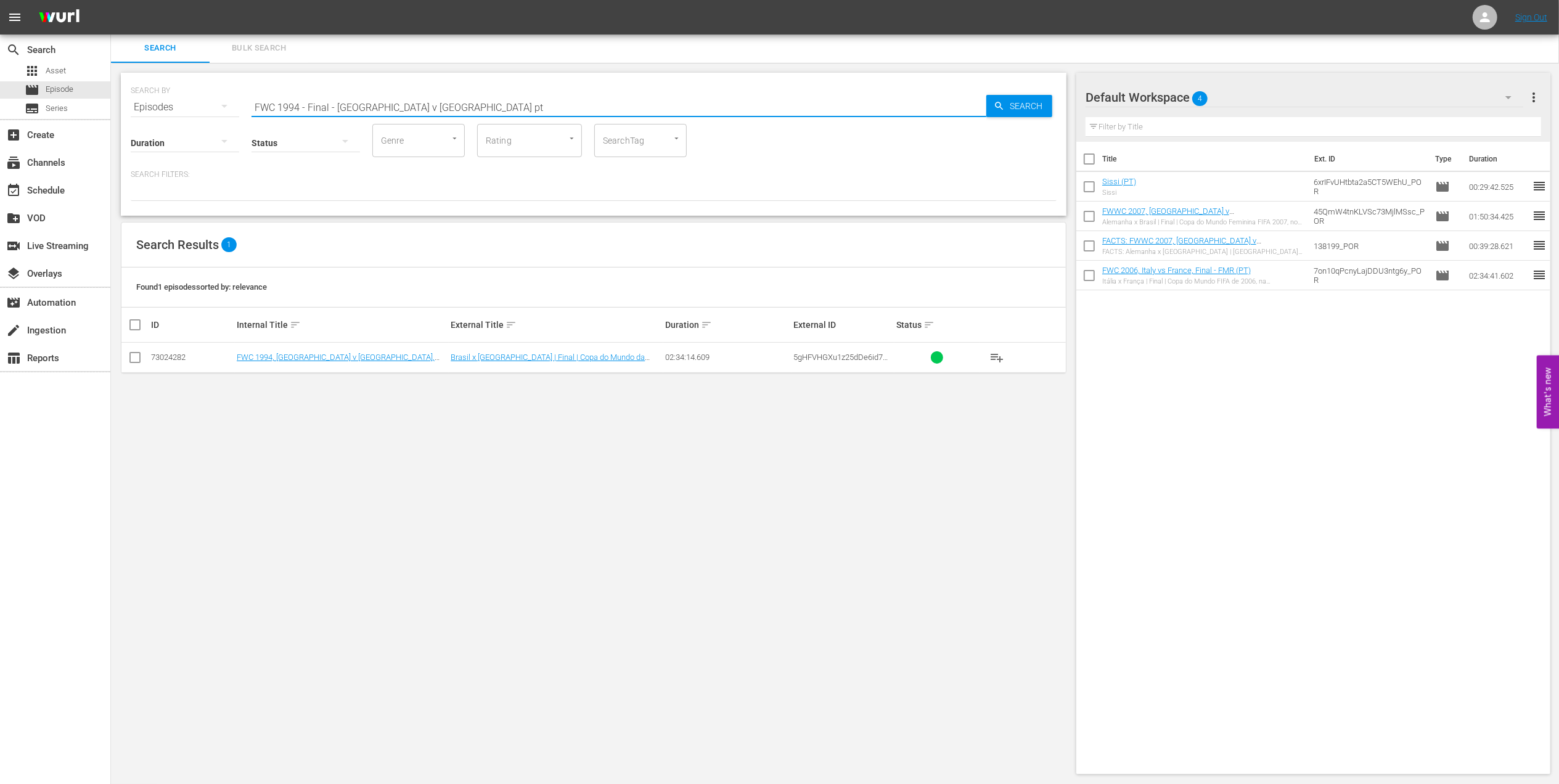
type input "FWC 1994 - Final - [GEOGRAPHIC_DATA] v [GEOGRAPHIC_DATA] pt"
click at [137, 357] on input "checkbox" at bounding box center [134, 359] width 15 height 15
checkbox input "true"
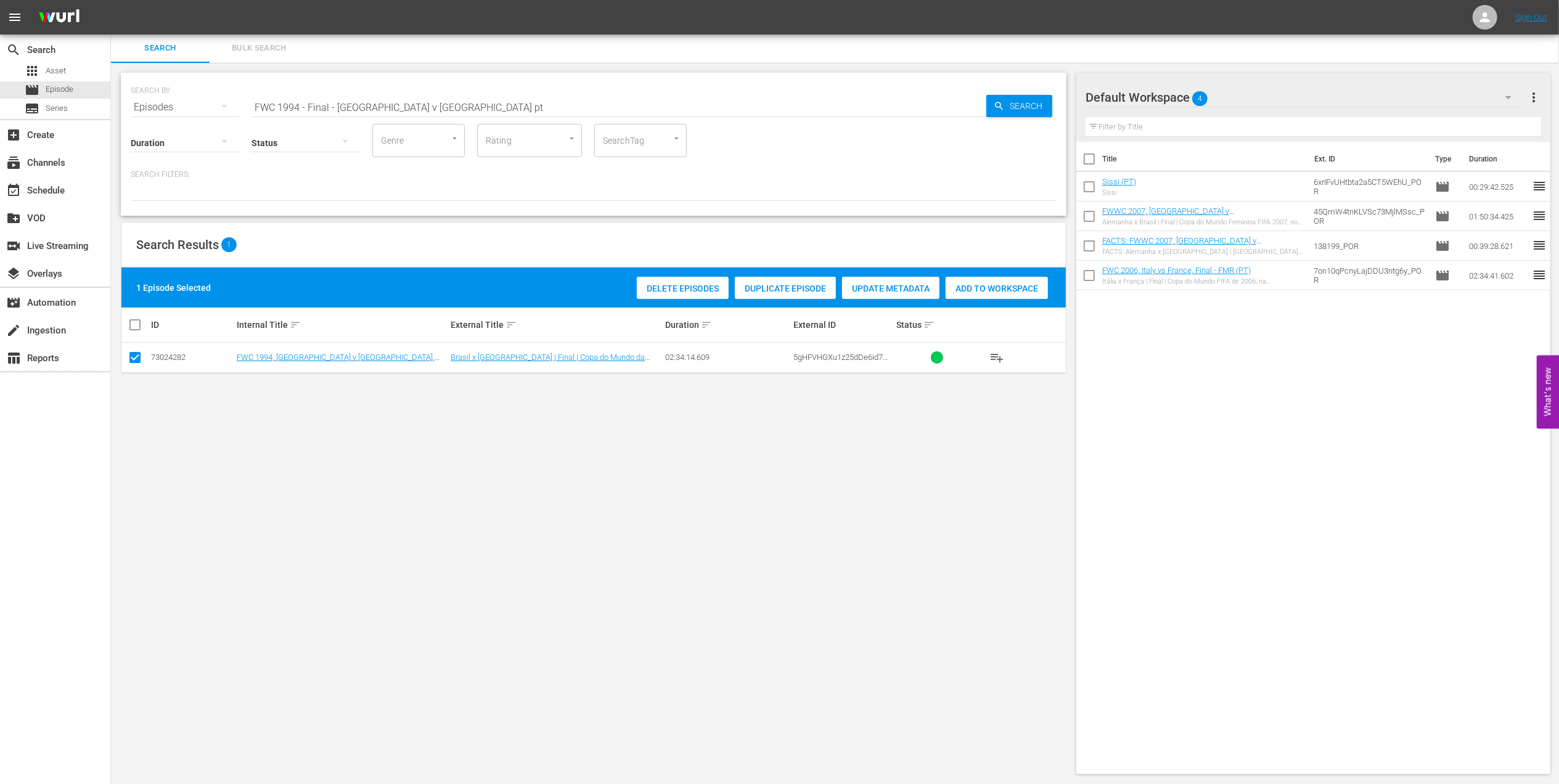
click at [958, 291] on span "Add to Workspace" at bounding box center [997, 288] width 103 height 10
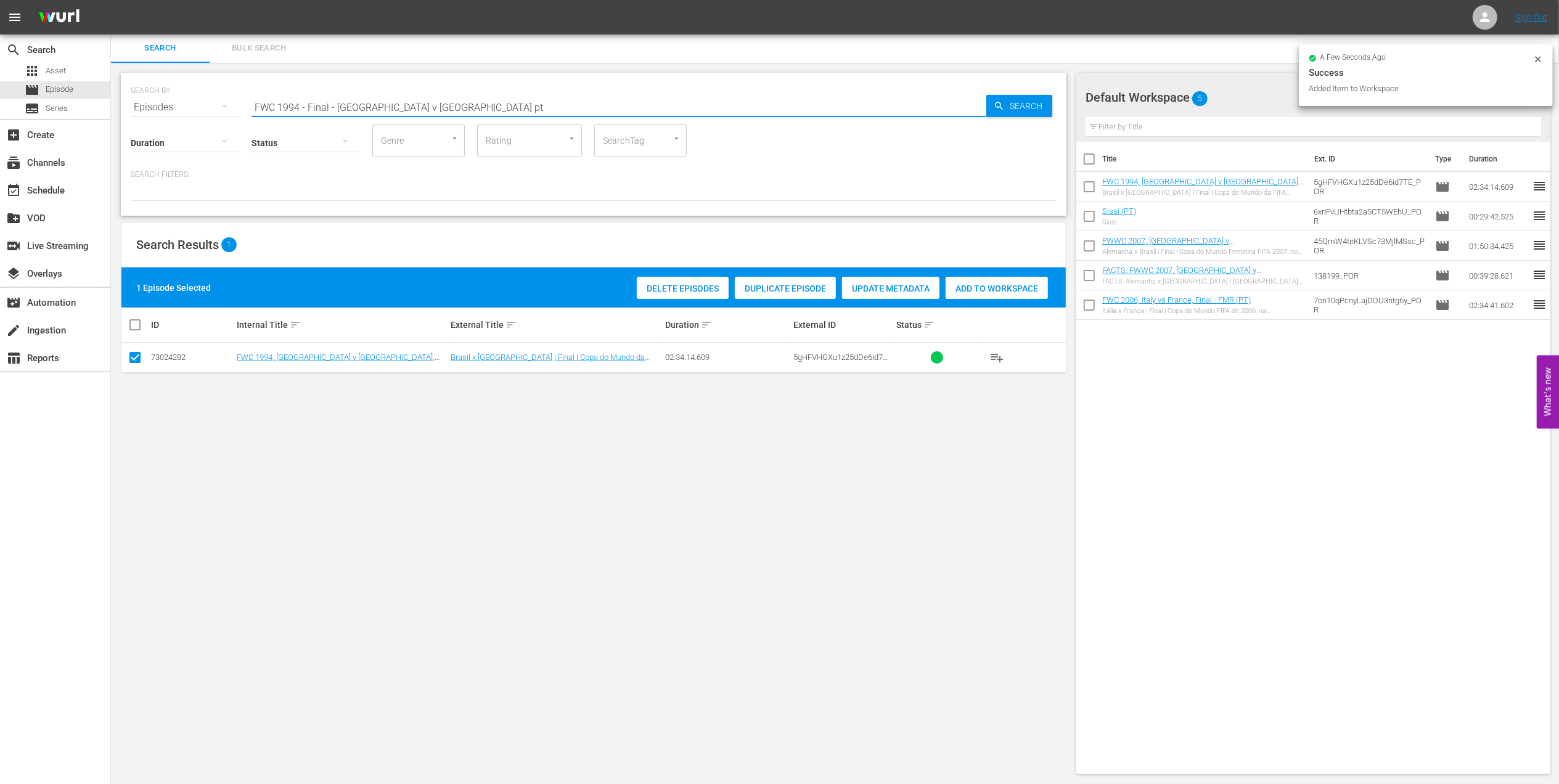
drag, startPoint x: 424, startPoint y: 109, endPoint x: 118, endPoint y: 107, distance: 306.0
click at [118, 107] on div "SEARCH BY Search By Episodes Search ID, Title, Description, Keywords, or Catego…" at bounding box center [594, 423] width 966 height 721
paste input "WC 2003 - Final - [GEOGRAPHIC_DATA] v [GEOGRAPHIC_DATA]"
click at [459, 103] on input "FWWC 2003 - Final - [GEOGRAPHIC_DATA] v [GEOGRAPHIC_DATA]" at bounding box center [619, 107] width 735 height 30
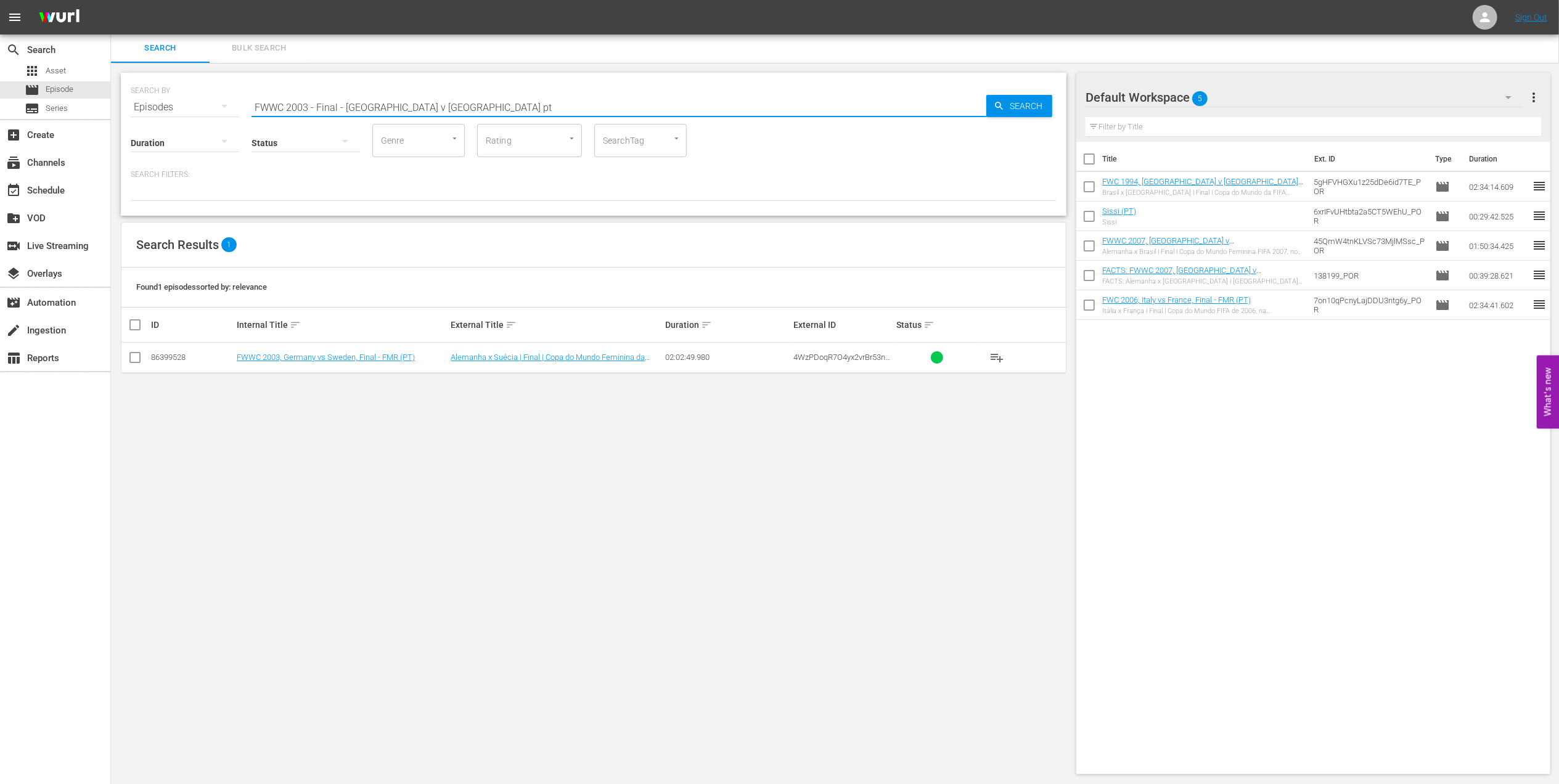
type input "FWWC 2003 - Final - [GEOGRAPHIC_DATA] v [GEOGRAPHIC_DATA] pt"
click at [131, 358] on input "checkbox" at bounding box center [134, 359] width 15 height 15
checkbox input "true"
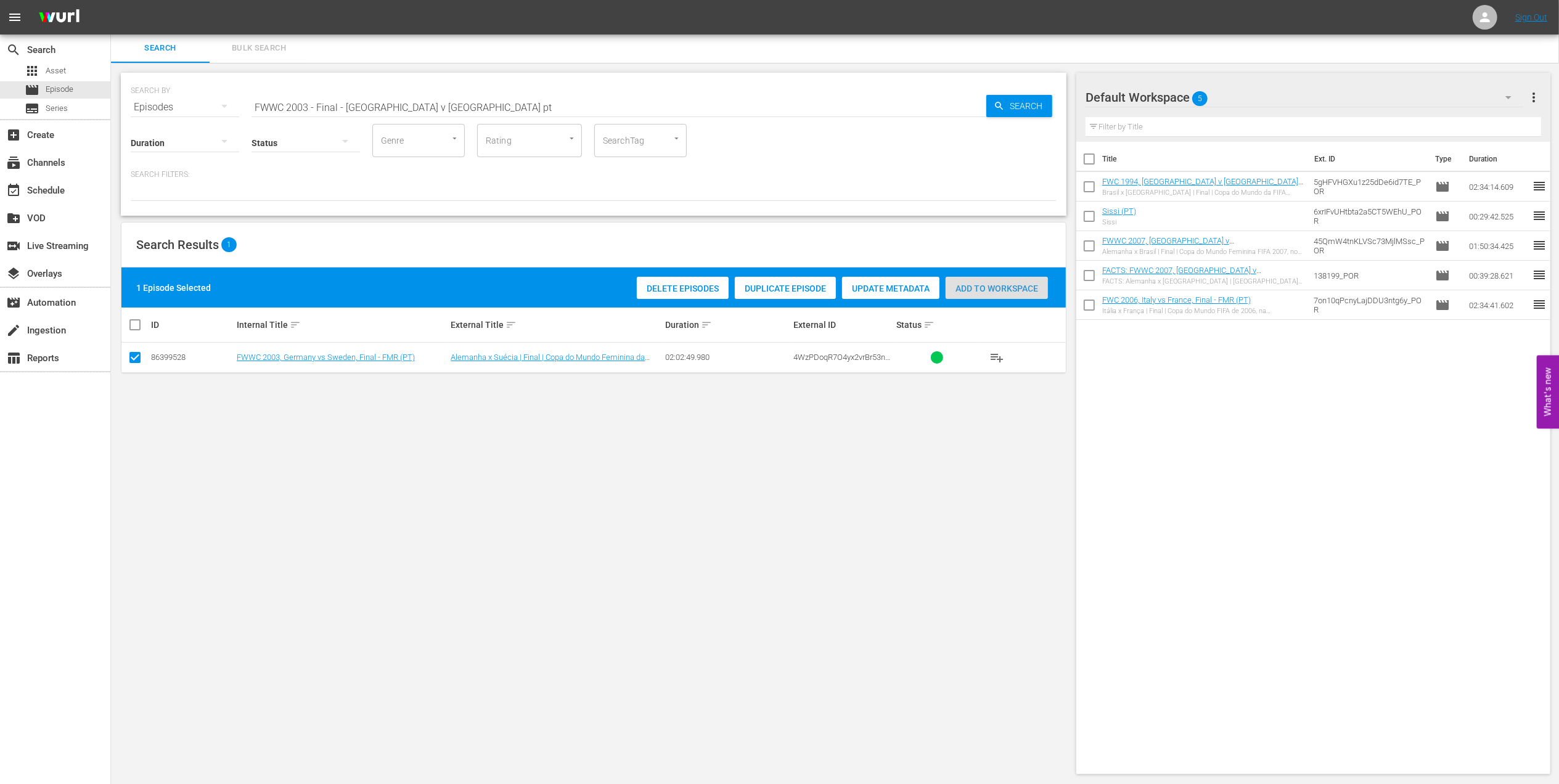
click at [987, 279] on div "Add to Workspace" at bounding box center [997, 288] width 103 height 24
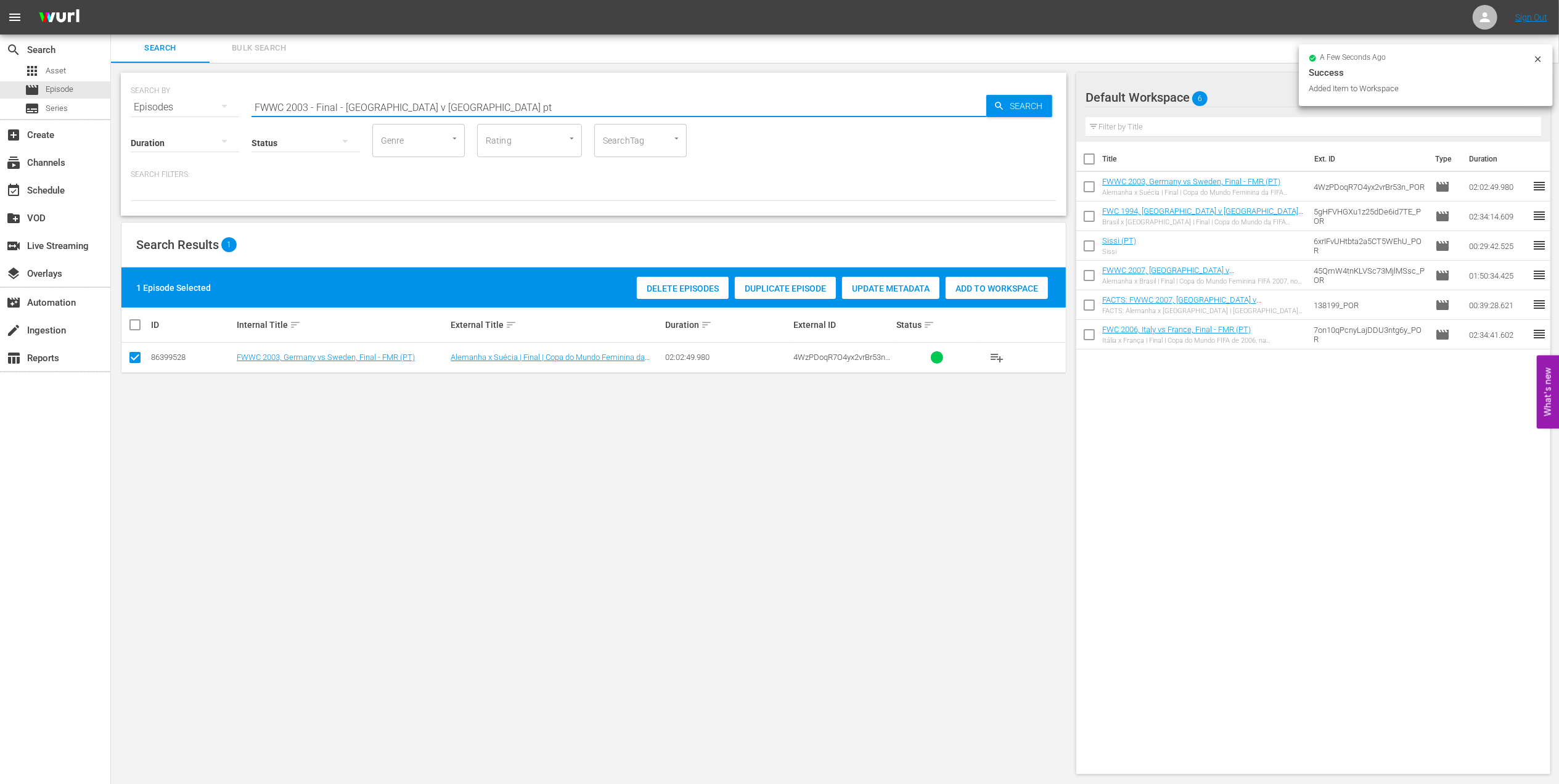
drag, startPoint x: 461, startPoint y: 104, endPoint x: 134, endPoint y: 116, distance: 327.2
click at [136, 114] on div "SEARCH BY Search By Episodes Search ID, Title, Description, Keywords, or Catego…" at bounding box center [594, 144] width 946 height 143
type input "facts 2003 pt"
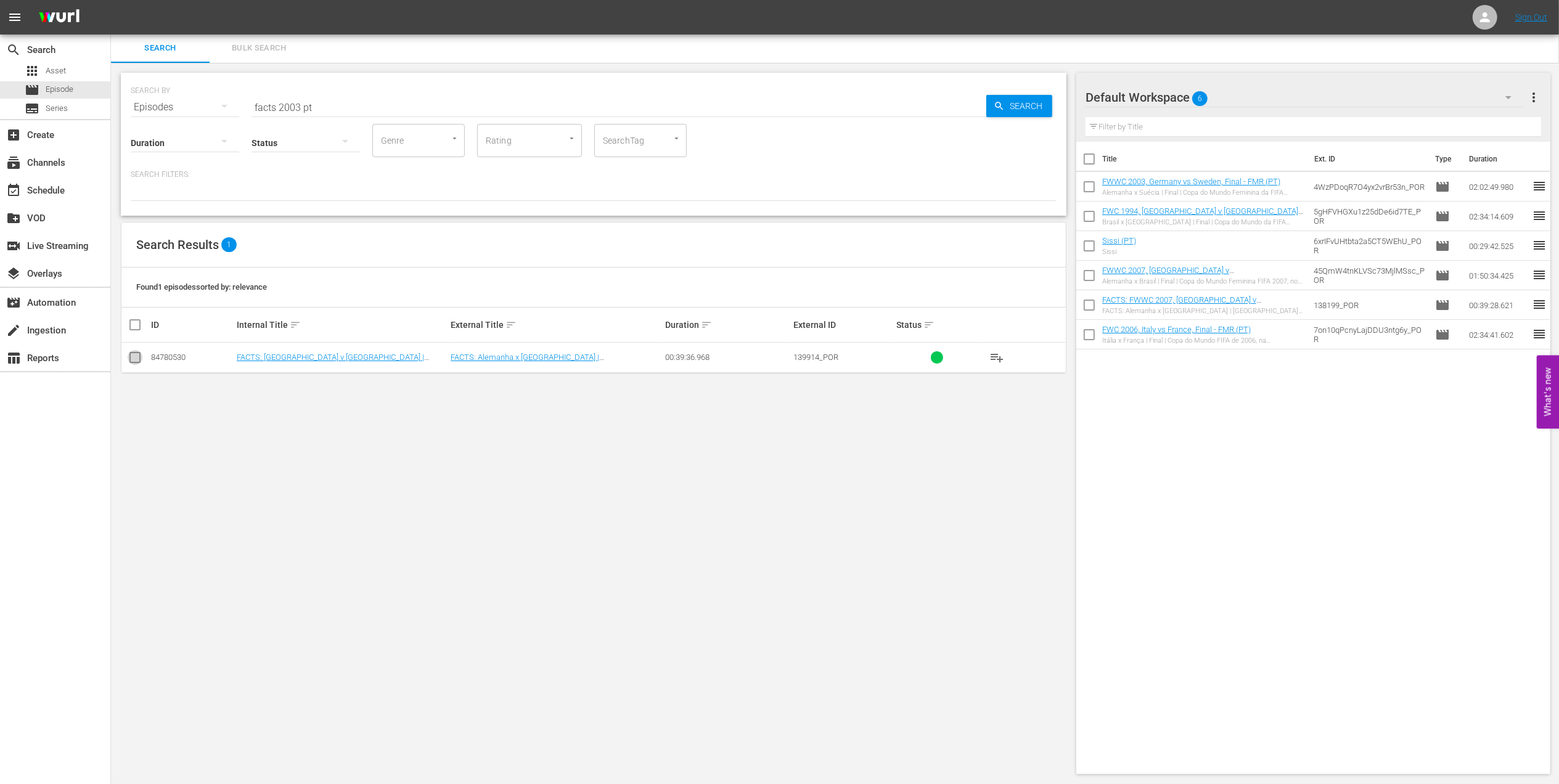
click at [134, 361] on input "checkbox" at bounding box center [134, 359] width 15 height 15
checkbox input "true"
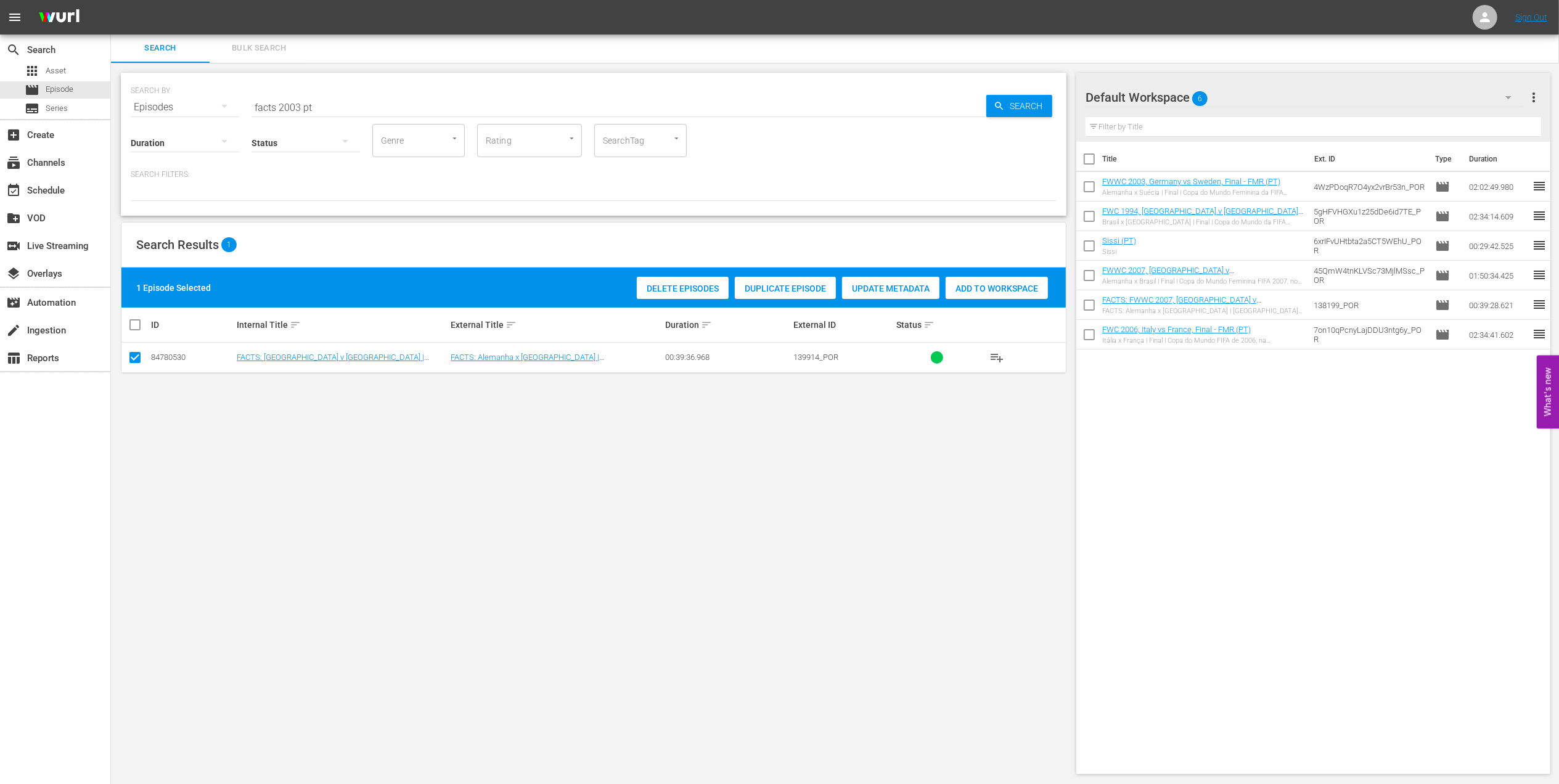
click at [983, 282] on div "Add to Workspace" at bounding box center [997, 288] width 103 height 24
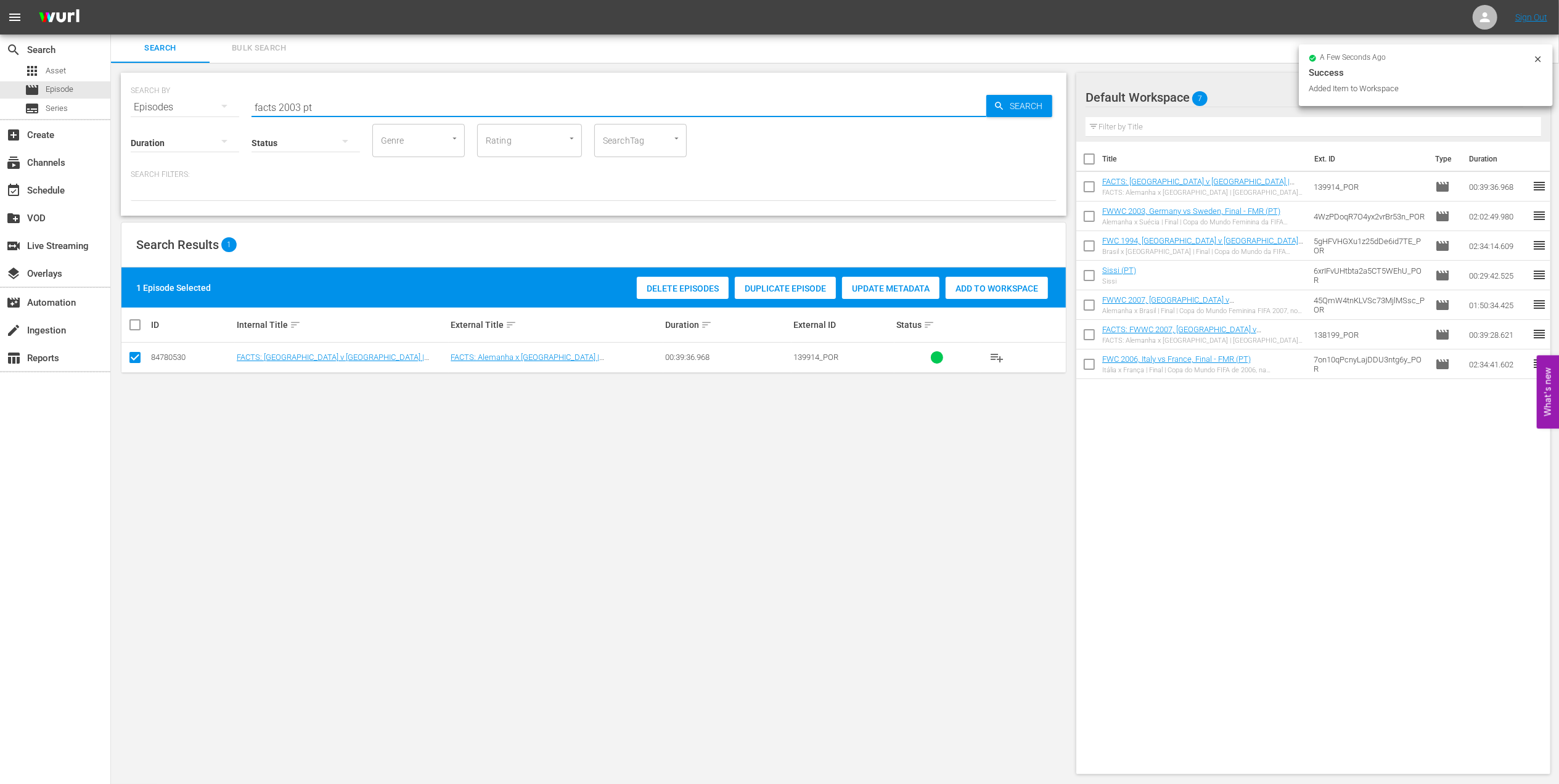
click at [300, 102] on input "facts 2003 pt" at bounding box center [619, 107] width 735 height 30
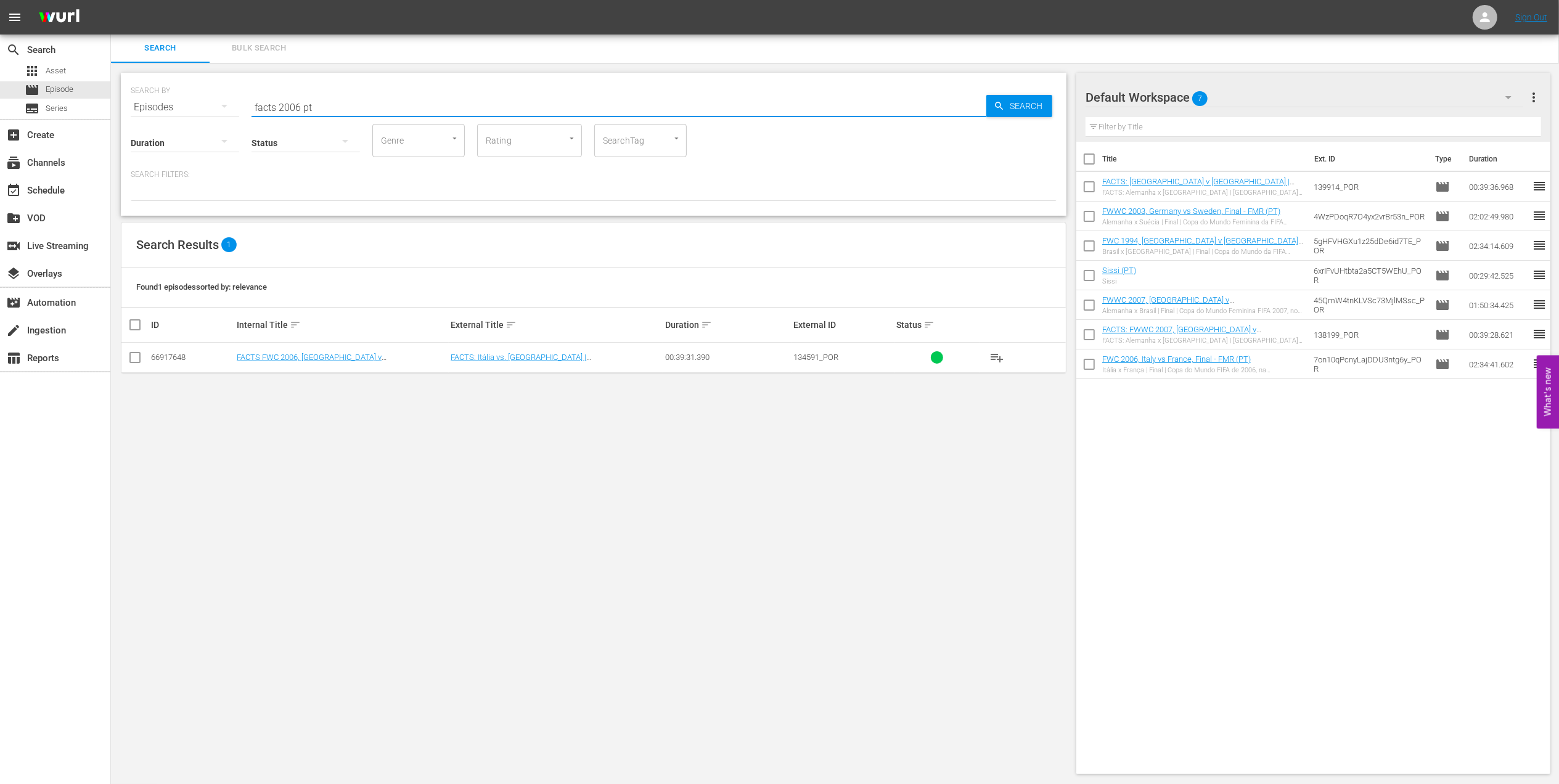
type input "facts 2006 pt"
click at [134, 359] on input "checkbox" at bounding box center [134, 359] width 15 height 15
checkbox input "true"
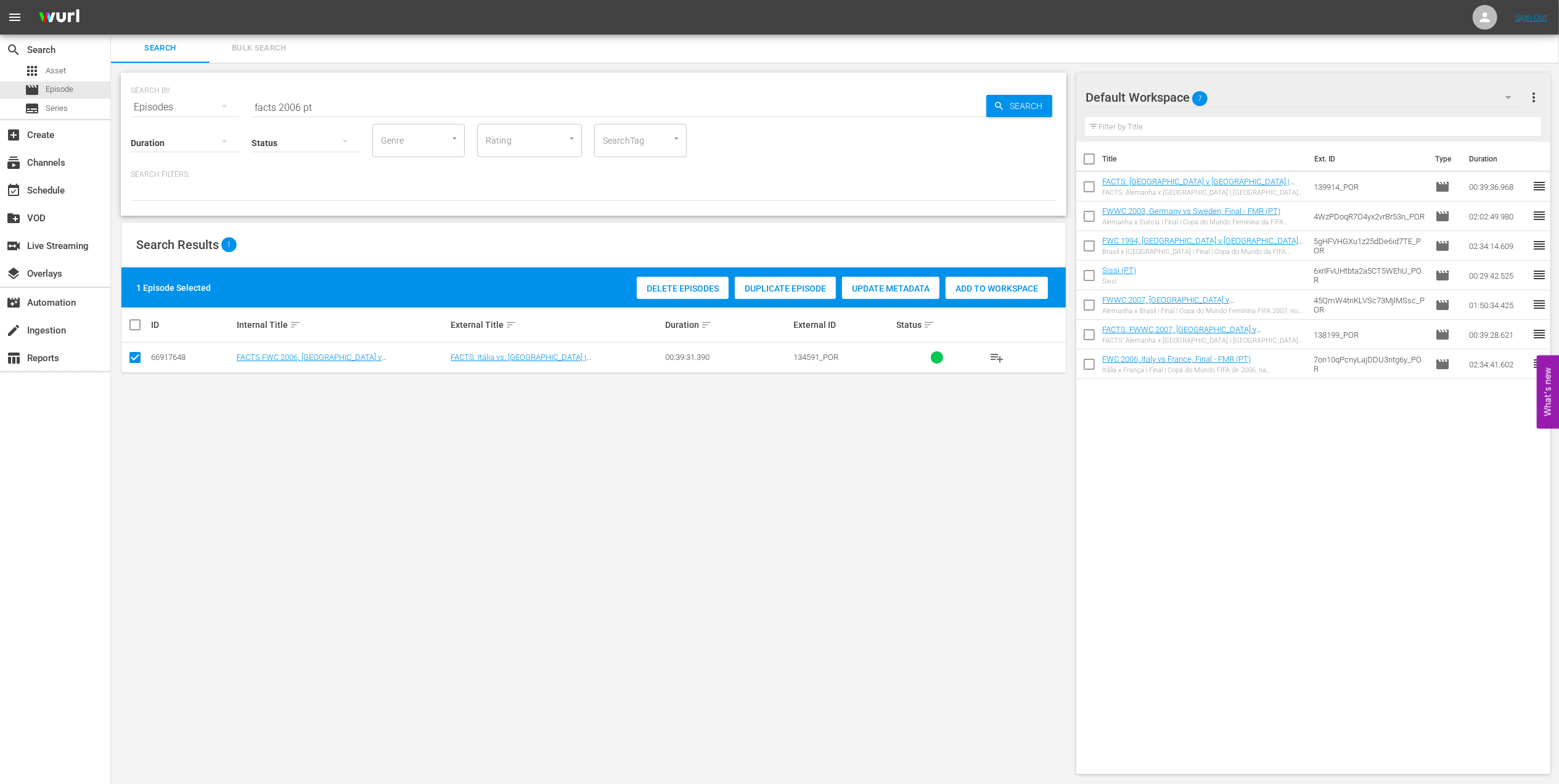
click at [1002, 291] on span "Add to Workspace" at bounding box center [997, 288] width 103 height 10
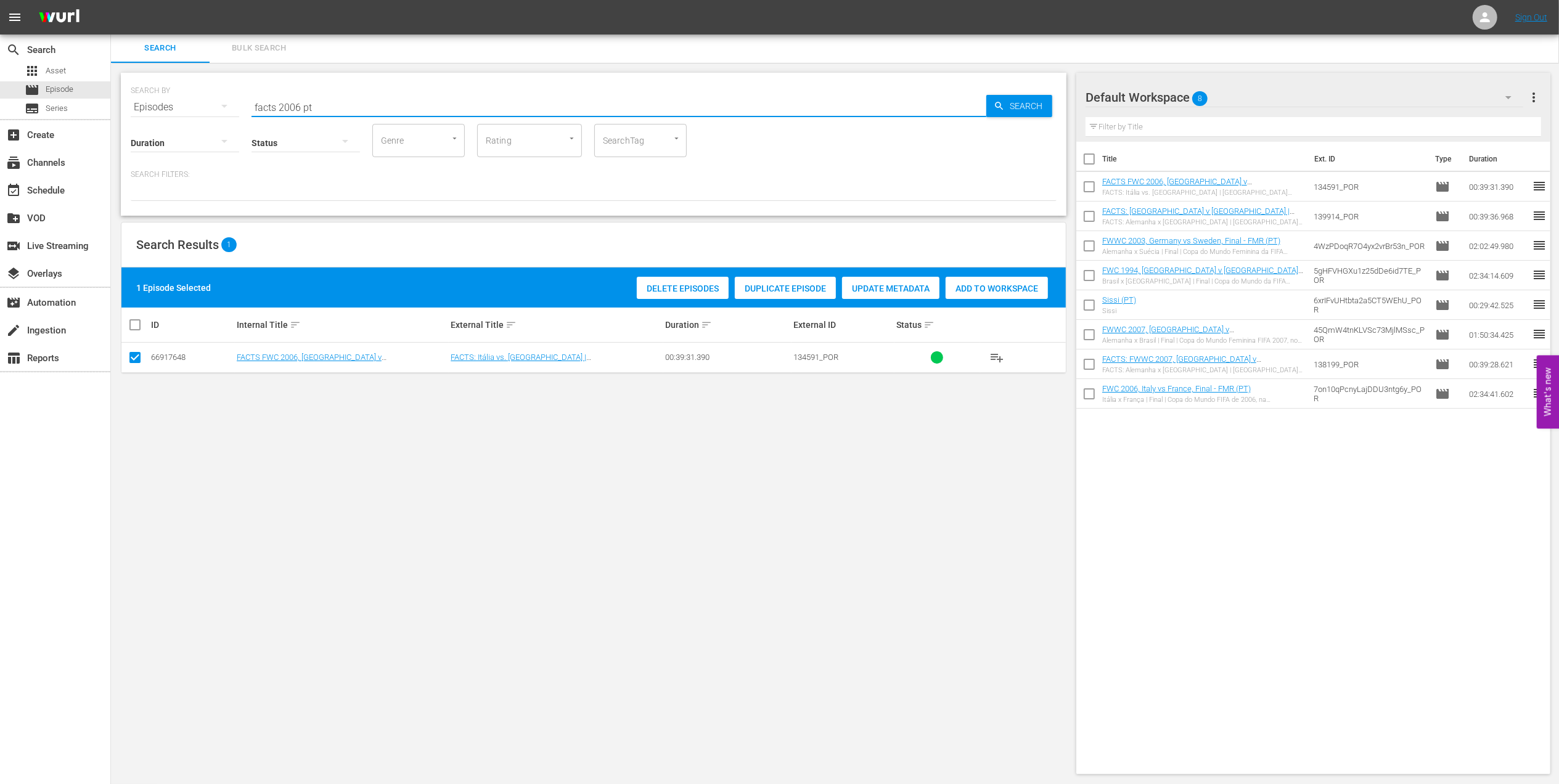
drag, startPoint x: 336, startPoint y: 103, endPoint x: 218, endPoint y: 116, distance: 118.7
click at [218, 114] on div "SEARCH BY Search By Episodes Search ID, Title, Description, Keywords, or Catego…" at bounding box center [594, 144] width 946 height 143
paste input "FWWC 2007 Brazil v [GEOGRAPHIC_DATA], Group Stage PT"
click at [487, 103] on input "FWWC 2007 Brazil v [GEOGRAPHIC_DATA], Group Stage PT" at bounding box center [619, 107] width 735 height 30
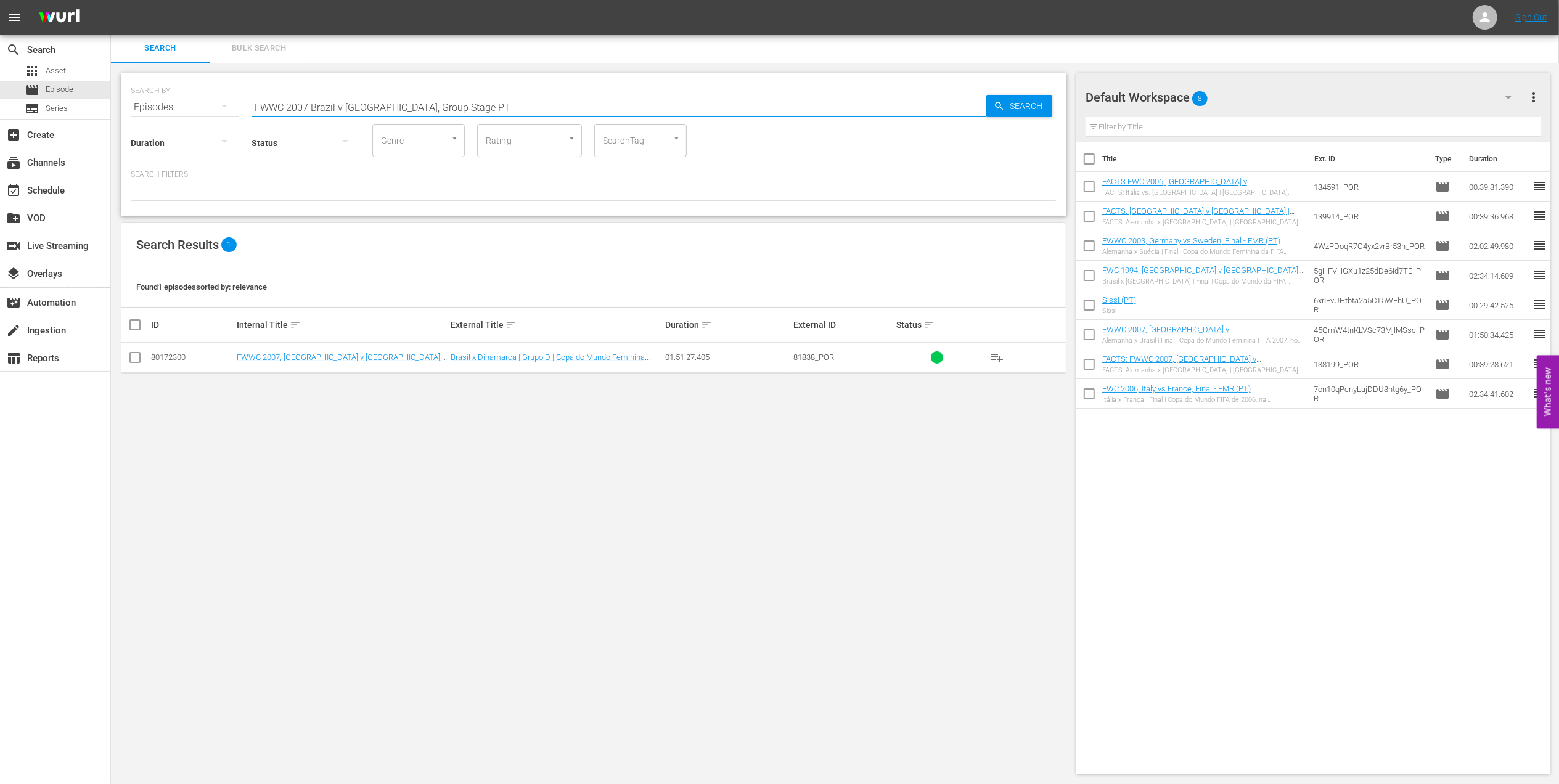
type input "FWWC 2007 Brazil v [GEOGRAPHIC_DATA], Group Stage PT"
click at [141, 359] on input "checkbox" at bounding box center [134, 359] width 15 height 15
checkbox input "true"
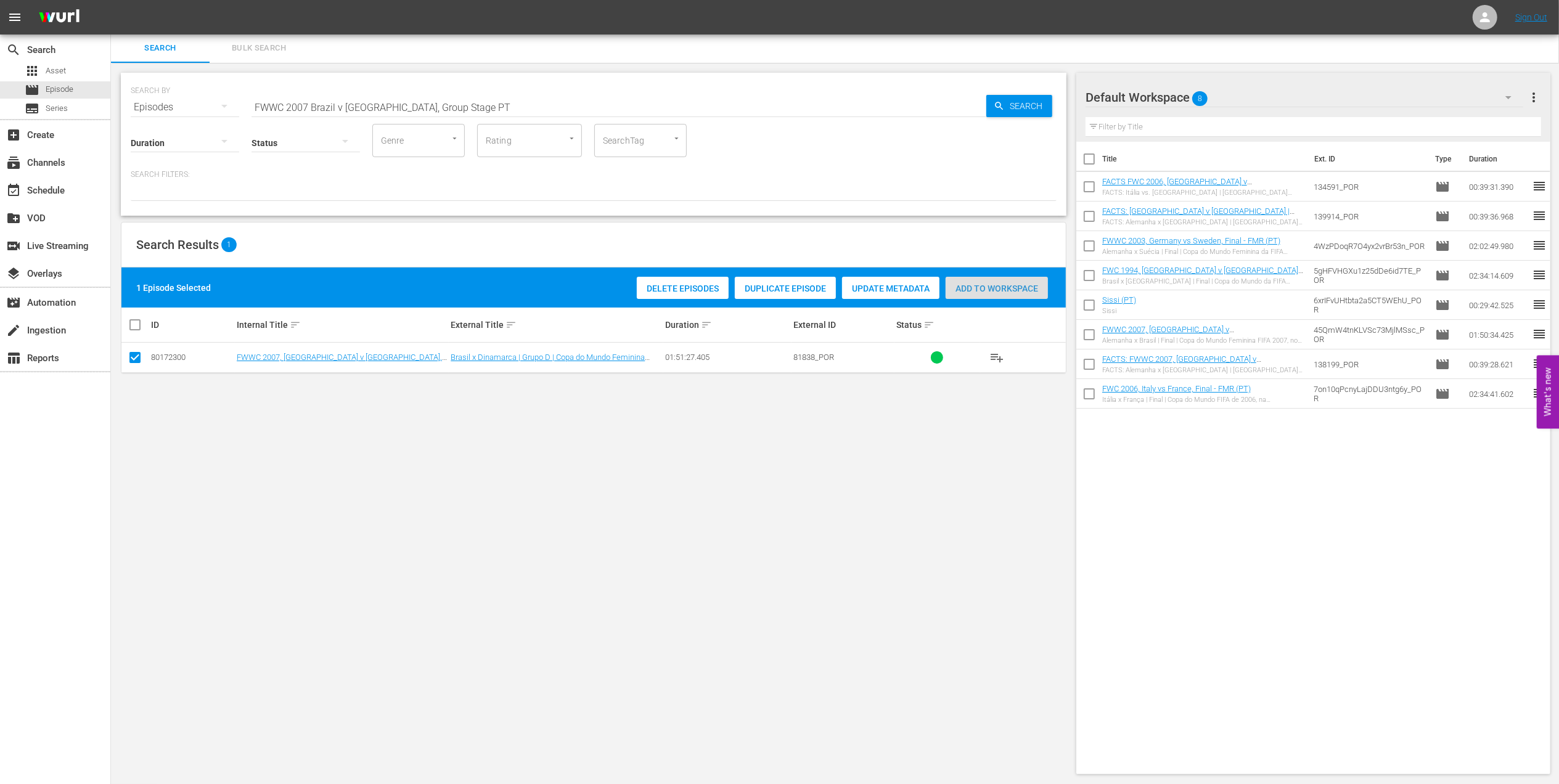
click at [974, 280] on div "Add to Workspace" at bounding box center [997, 288] width 103 height 24
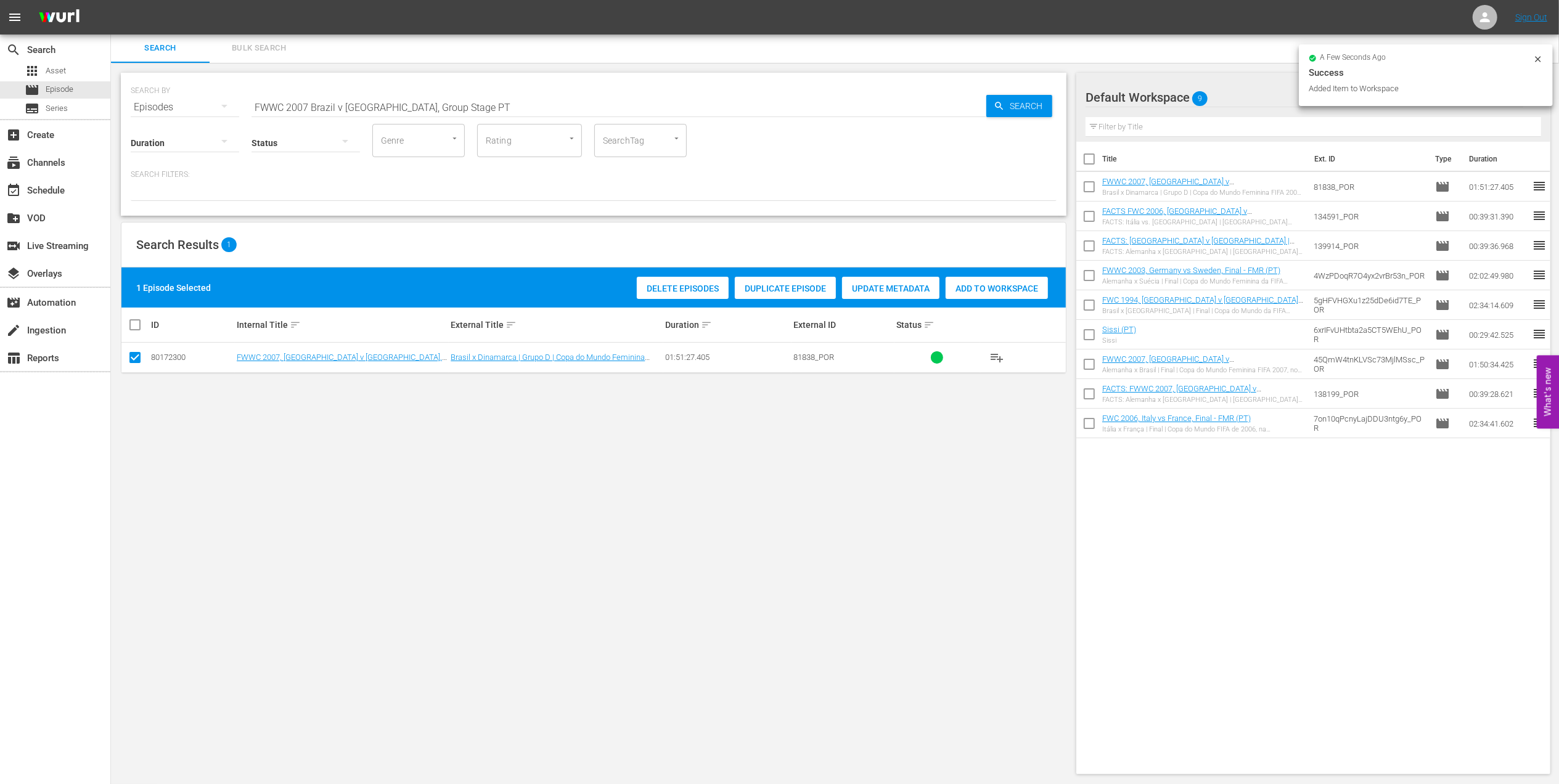
drag, startPoint x: 489, startPoint y: 102, endPoint x: 134, endPoint y: 105, distance: 355.0
click at [136, 104] on div "SEARCH BY Search By Episodes Search ID, Title, Description, Keywords, or Catego…" at bounding box center [594, 100] width 926 height 44
paste input "Australia, Quarterfinals"
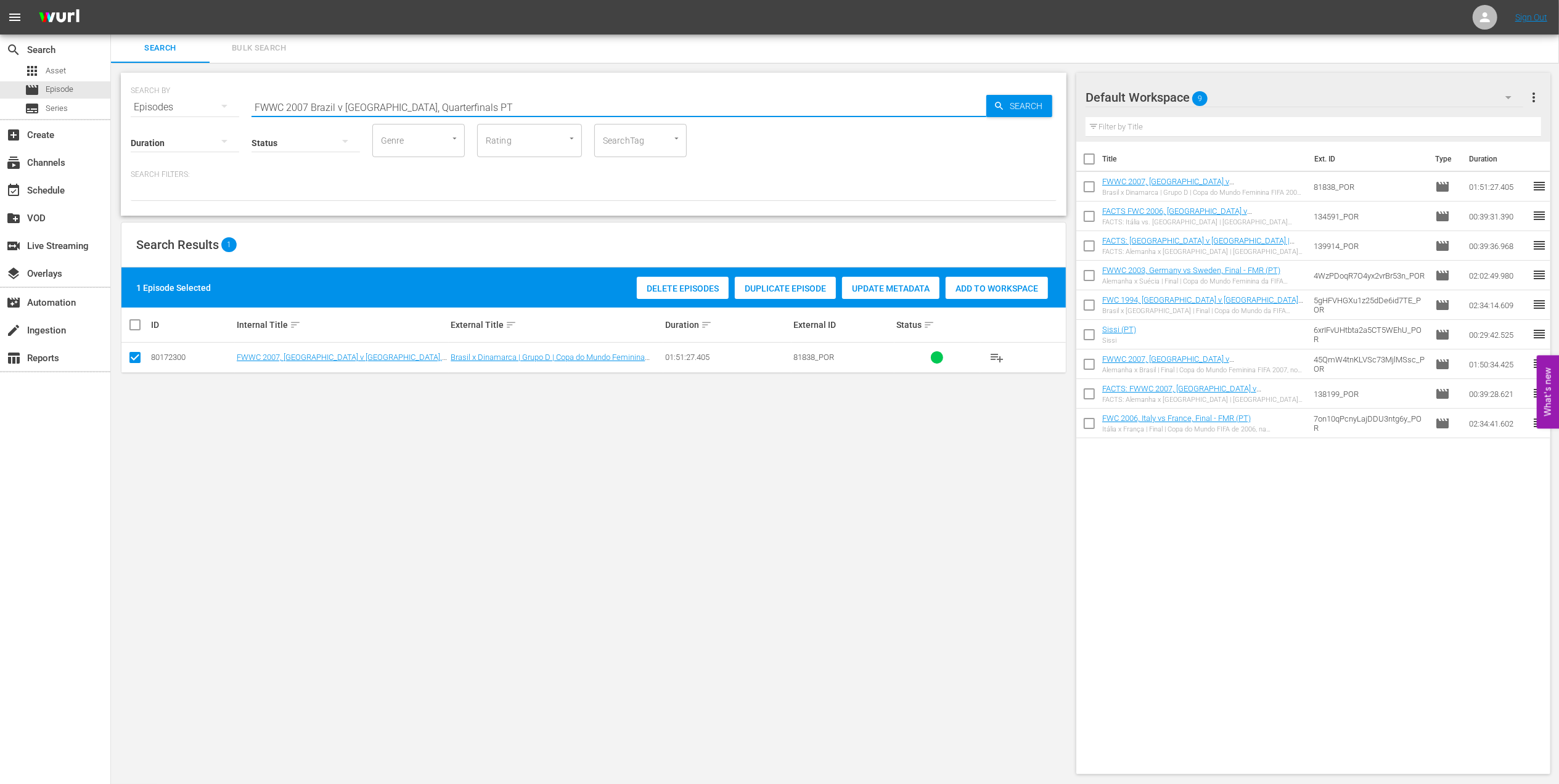
click at [506, 104] on input "FWWC 2007 Brazil v [GEOGRAPHIC_DATA], Quarterfinals PT" at bounding box center [619, 107] width 735 height 30
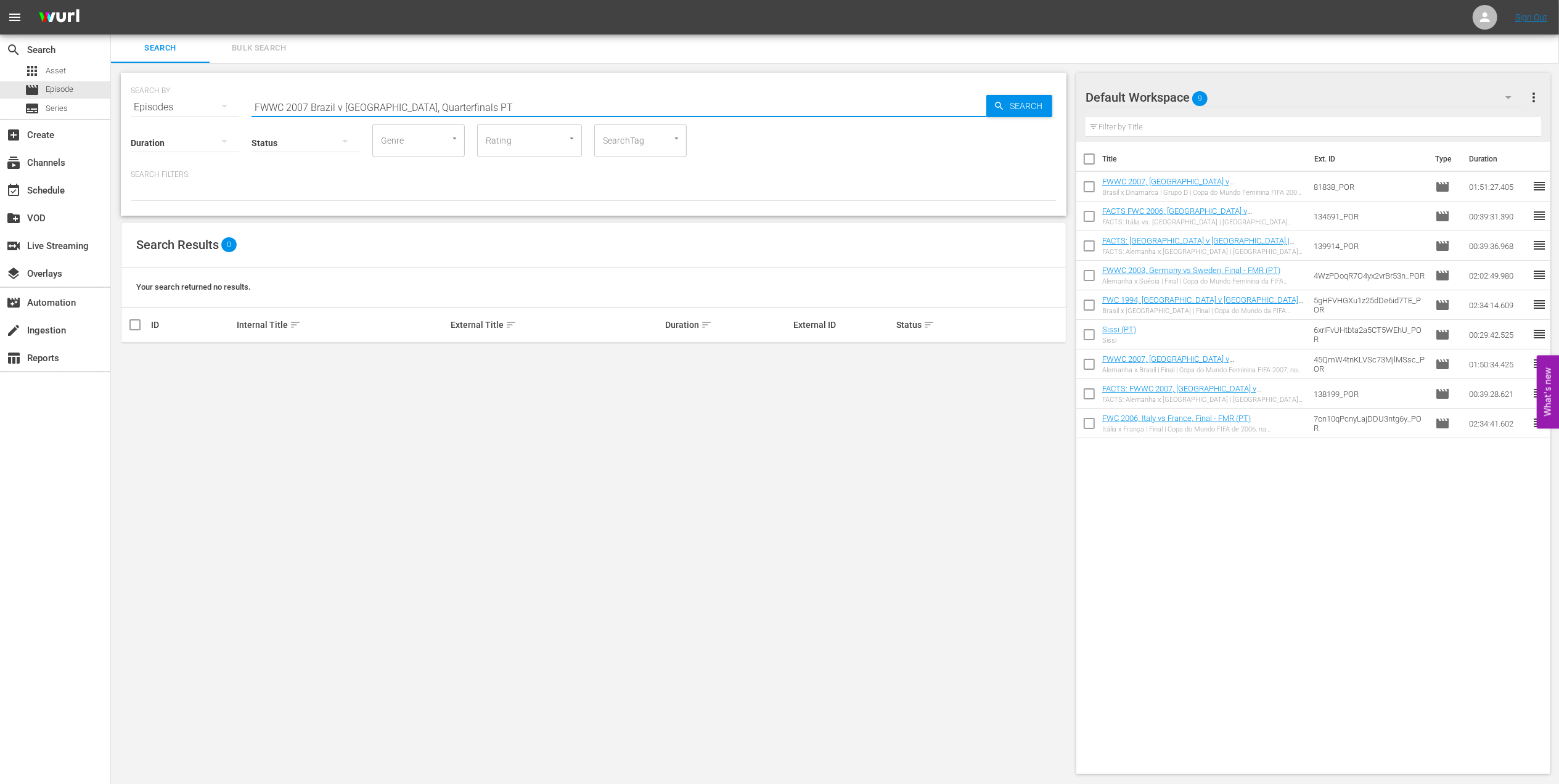
drag, startPoint x: 442, startPoint y: 107, endPoint x: 386, endPoint y: 107, distance: 56.0
click at [386, 107] on input "FWWC 2007 Brazil v [GEOGRAPHIC_DATA], Quarterfinals PT" at bounding box center [619, 107] width 735 height 30
type input "FWWC 2007 [GEOGRAPHIC_DATA] v [GEOGRAPHIC_DATA] PT"
click at [139, 356] on input "checkbox" at bounding box center [134, 359] width 15 height 15
checkbox input "true"
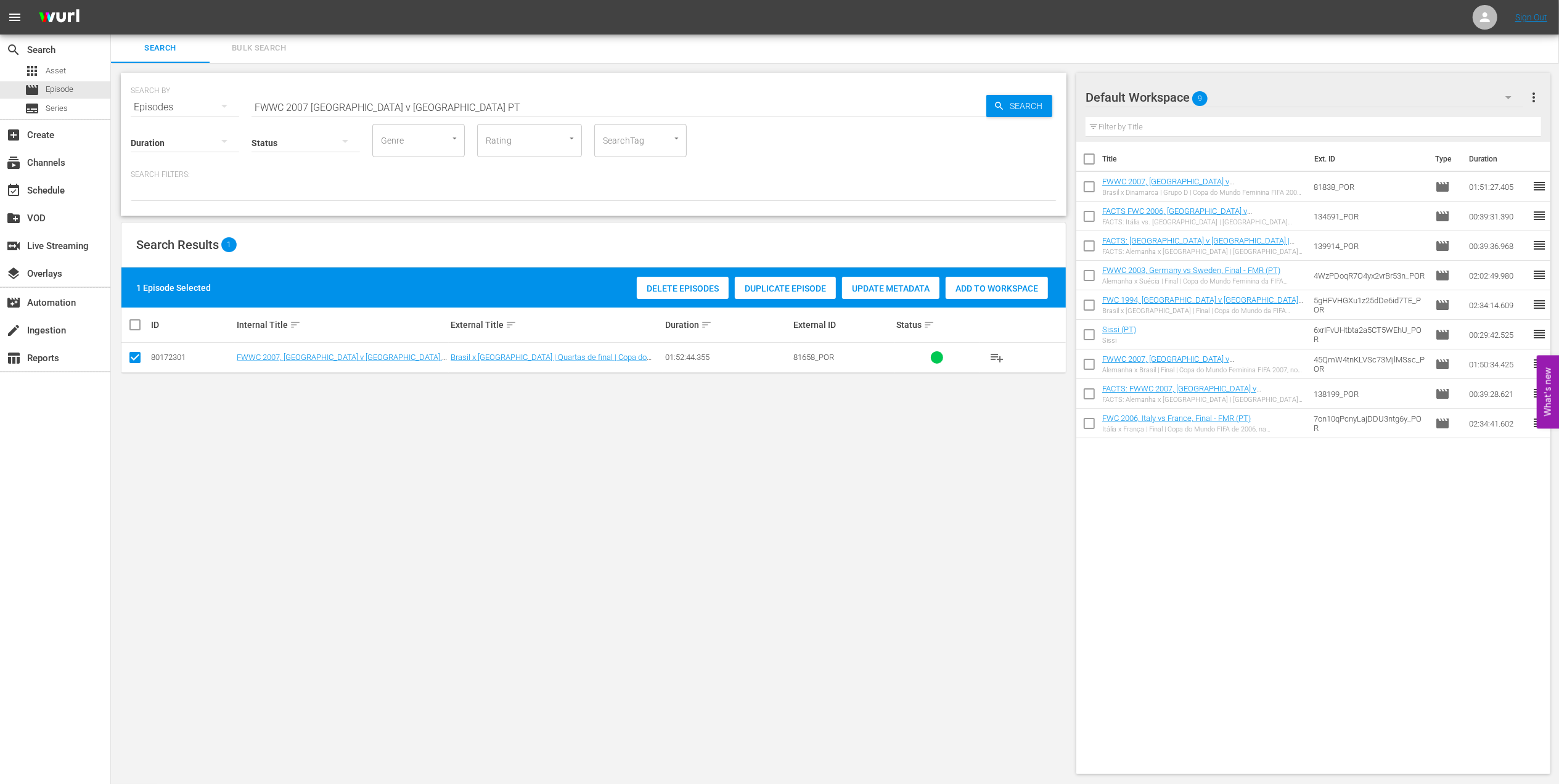
click at [994, 287] on span "Add to Workspace" at bounding box center [997, 288] width 103 height 10
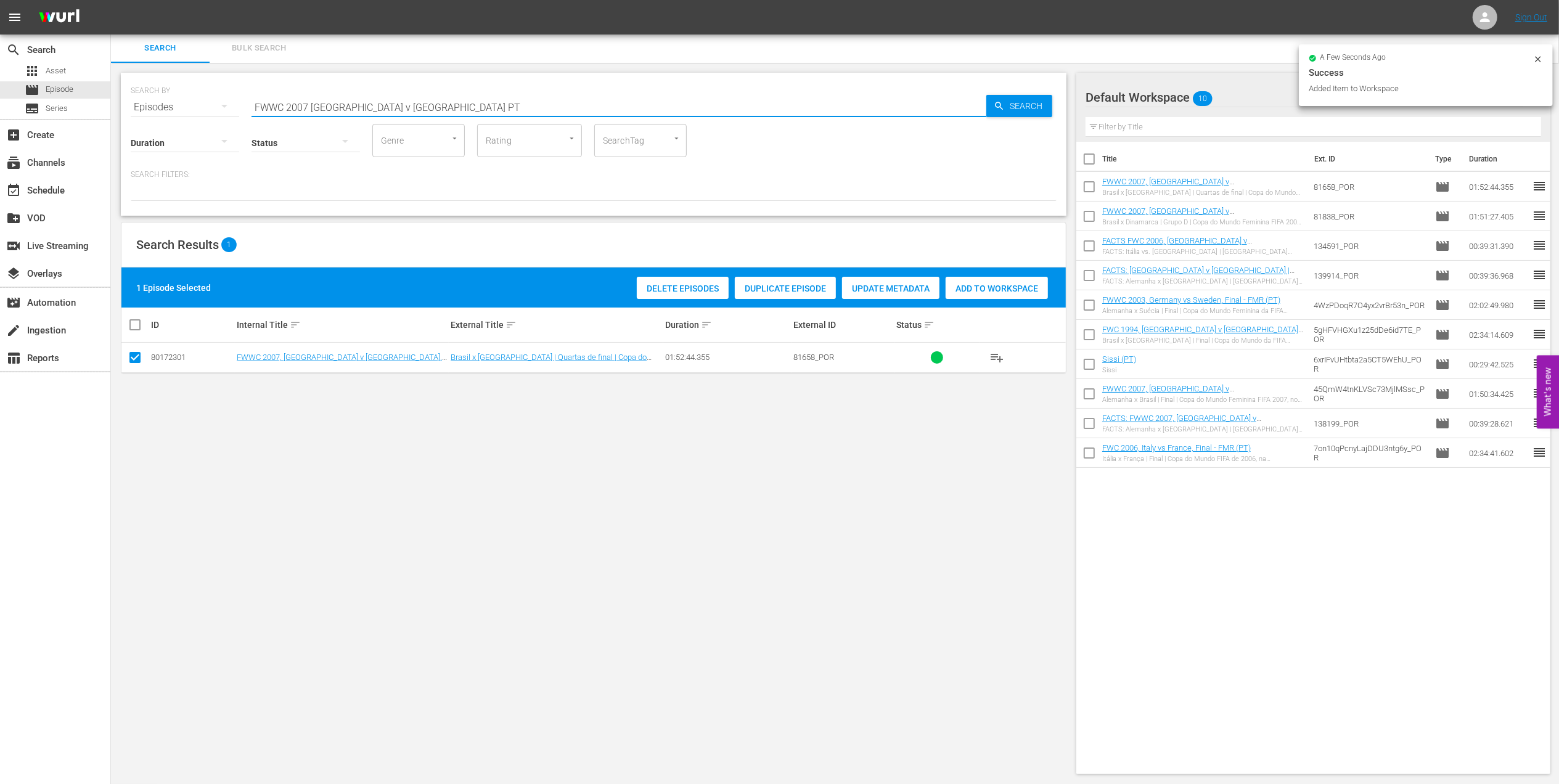
drag, startPoint x: 200, startPoint y: 102, endPoint x: 227, endPoint y: 103, distance: 27.0
click at [174, 102] on div "SEARCH BY Search By Episodes Search ID, Title, Description, Keywords, or Catego…" at bounding box center [594, 100] width 926 height 44
paste input "- Final - [GEOGRAPHIC_DATA] v [GEOGRAPHIC_DATA]"
click at [456, 97] on input "FWWC 2007 - Final - [GEOGRAPHIC_DATA] v [GEOGRAPHIC_DATA]" at bounding box center [619, 107] width 735 height 30
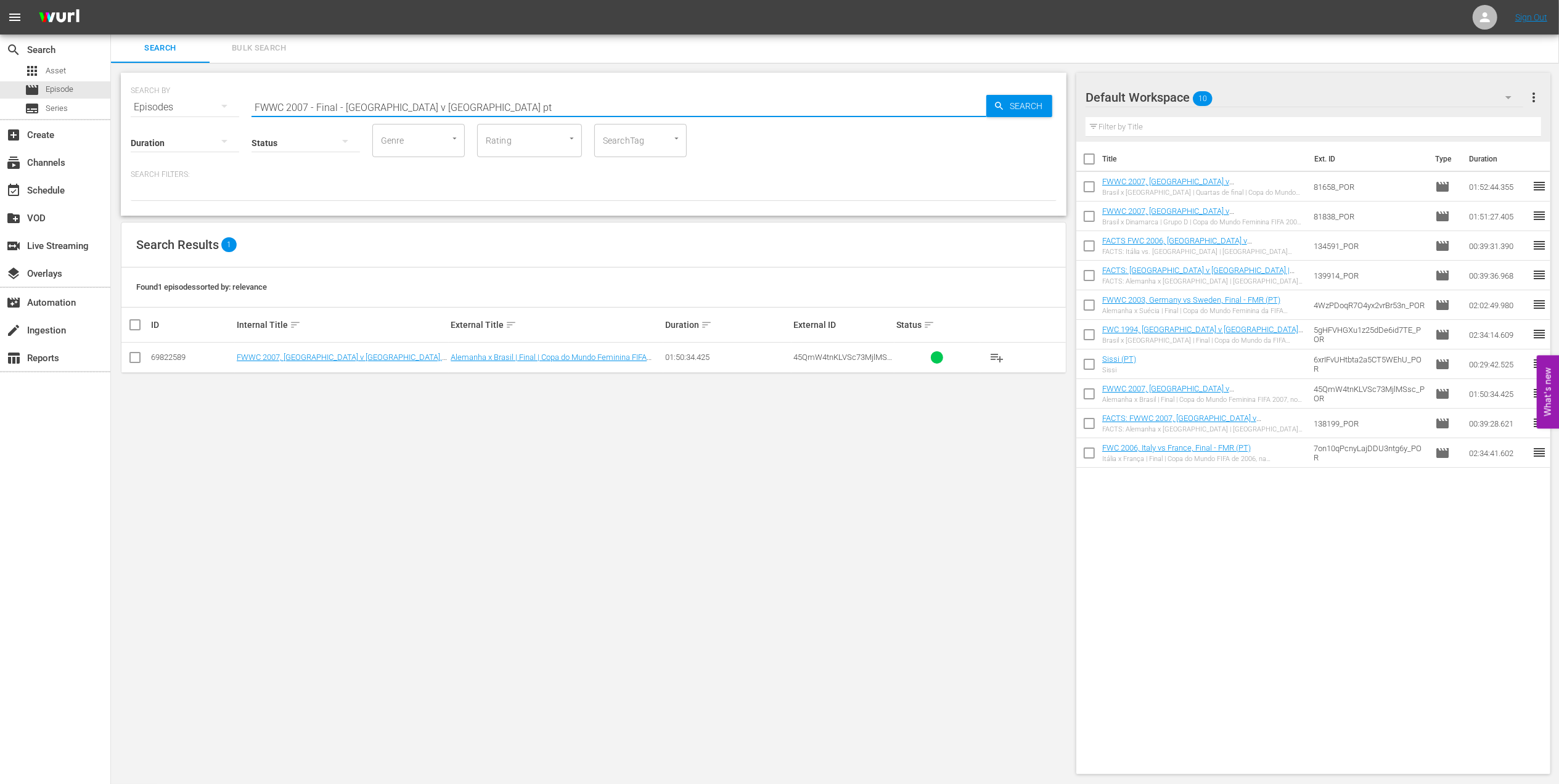
type input "FWWC 2007 - Final - [GEOGRAPHIC_DATA] v [GEOGRAPHIC_DATA] pt"
click at [132, 359] on input "checkbox" at bounding box center [134, 359] width 15 height 15
checkbox input "true"
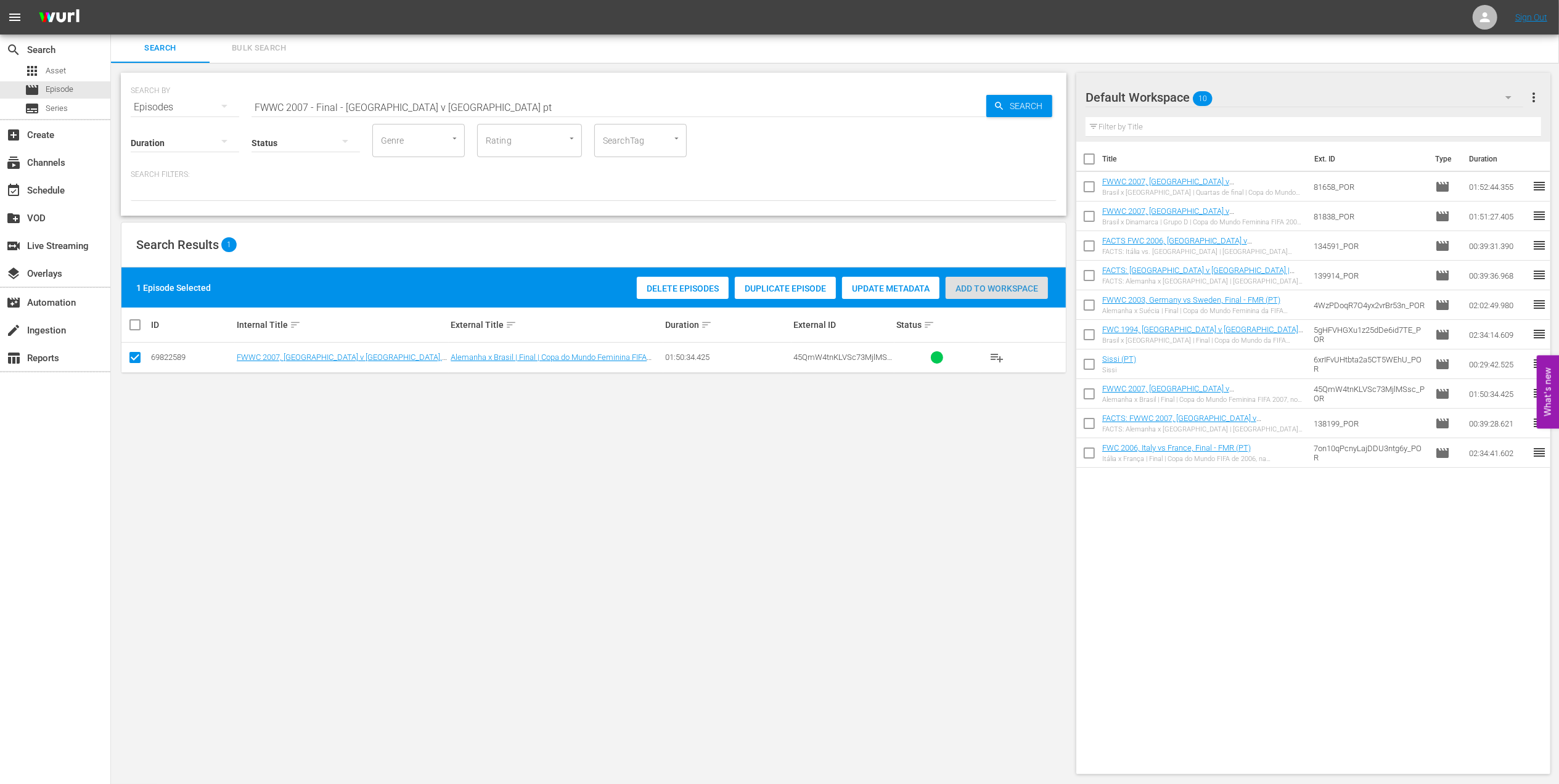
click at [972, 287] on span "Add to Workspace" at bounding box center [997, 288] width 103 height 10
drag, startPoint x: 153, startPoint y: 99, endPoint x: 128, endPoint y: 99, distance: 25.0
click at [129, 99] on div "SEARCH BY Search By Episodes Search ID, Title, Description, Keywords, or Catego…" at bounding box center [594, 144] width 946 height 143
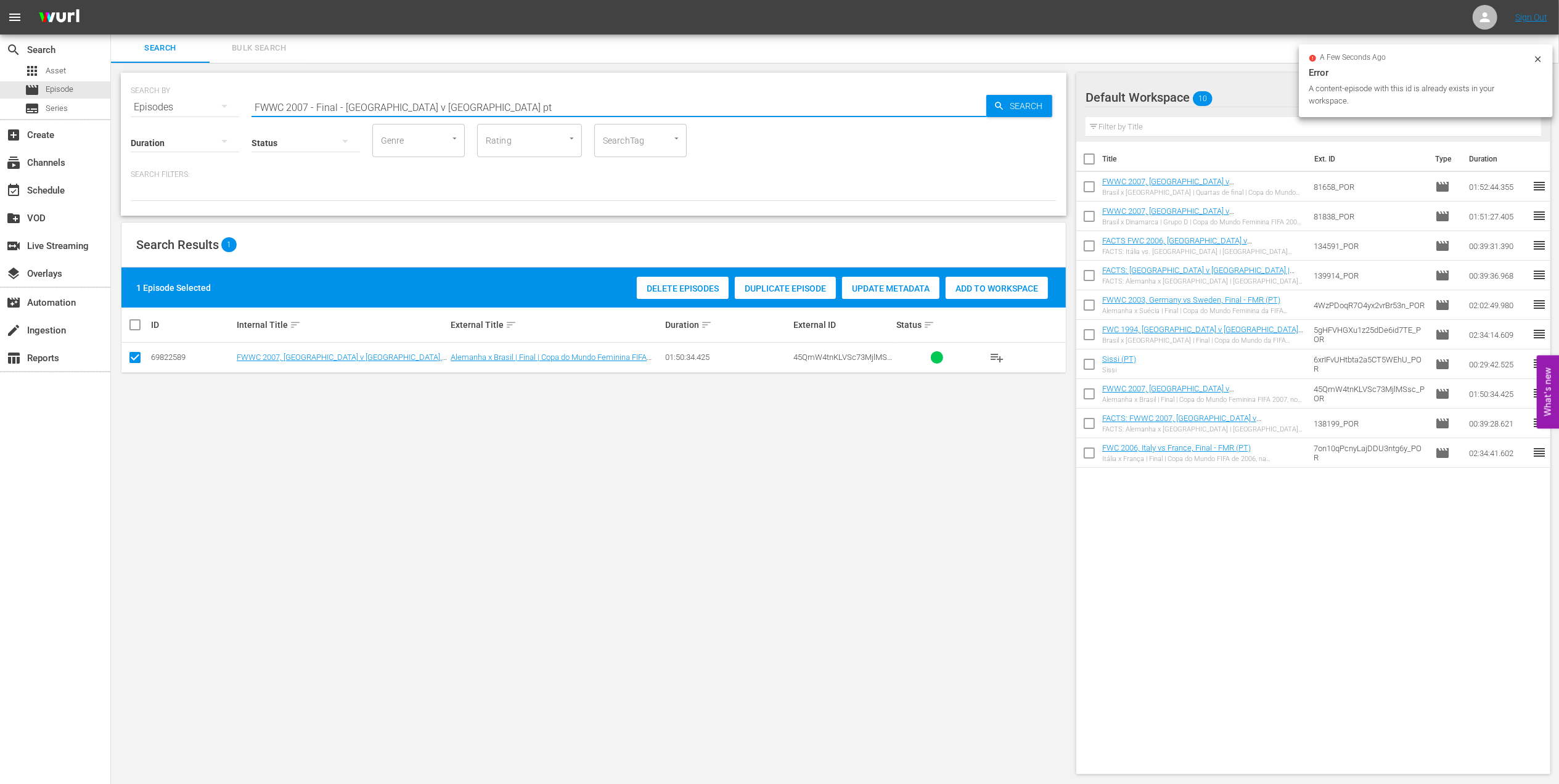
paste input "The Greatest Game"
click at [423, 97] on input "The Greatest Game" at bounding box center [619, 107] width 735 height 30
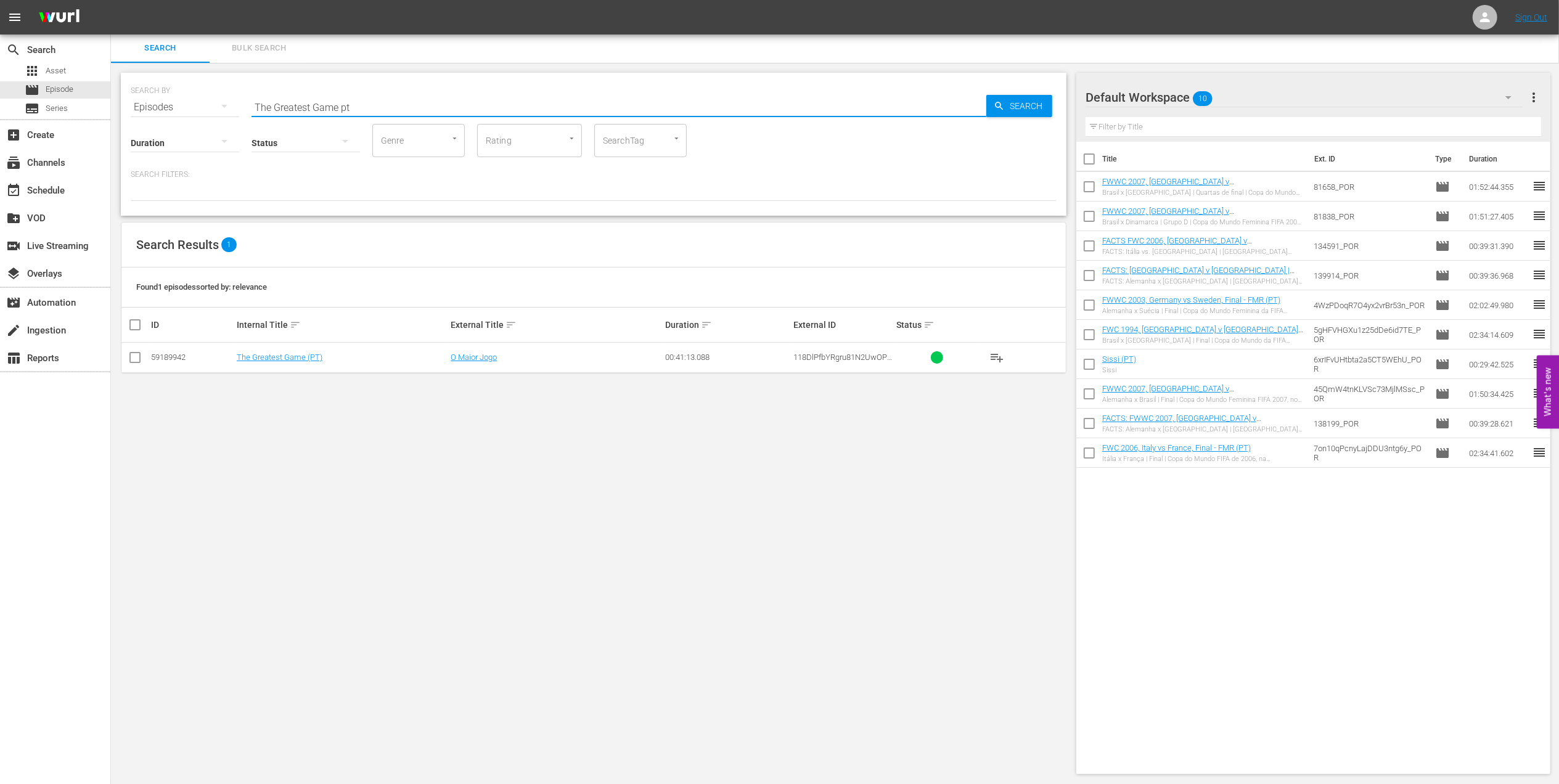
type input "The Greatest Game pt"
click at [138, 358] on input "checkbox" at bounding box center [134, 359] width 15 height 15
checkbox input "true"
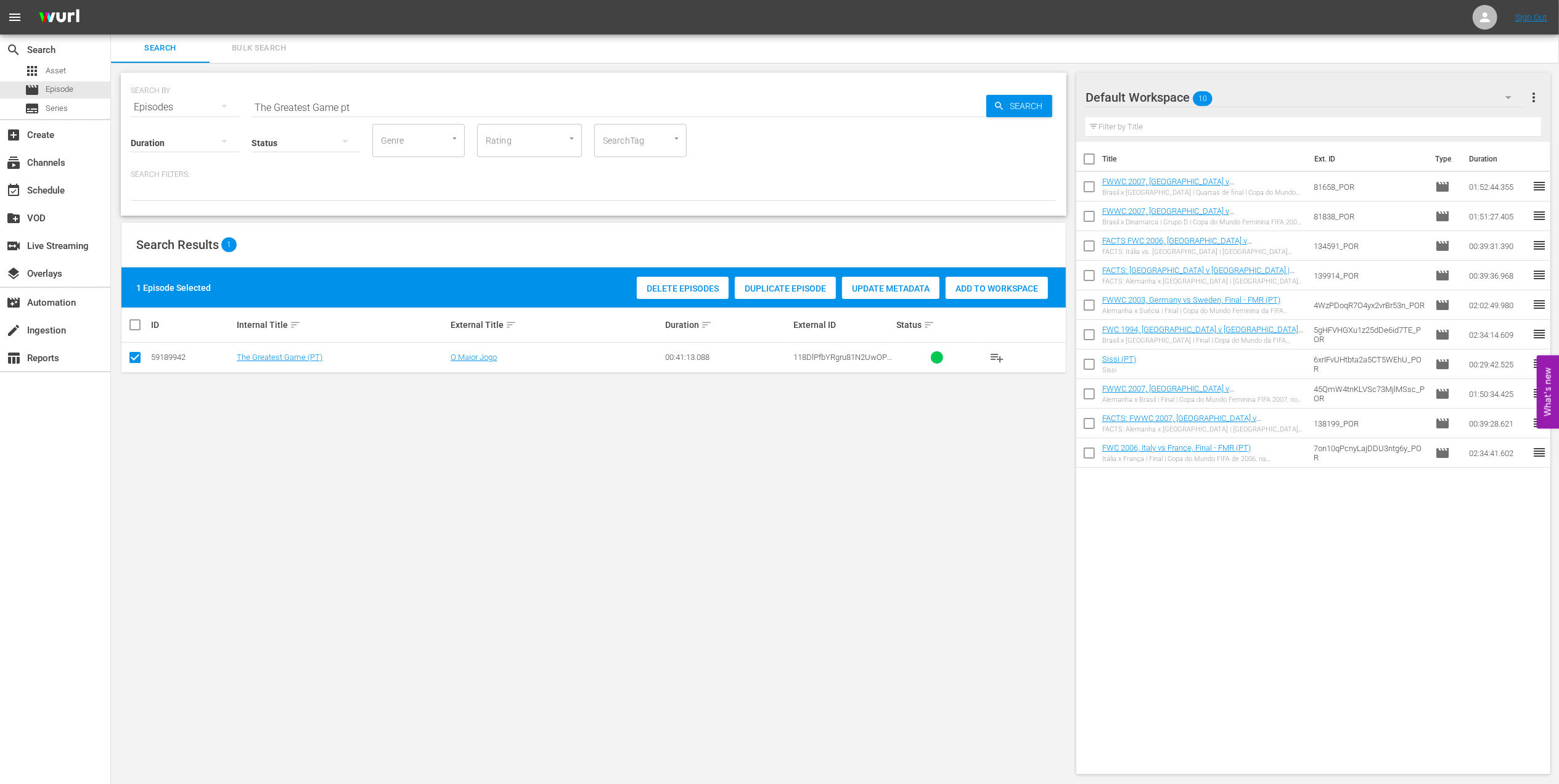
click at [995, 284] on span "Add to Workspace" at bounding box center [997, 288] width 103 height 10
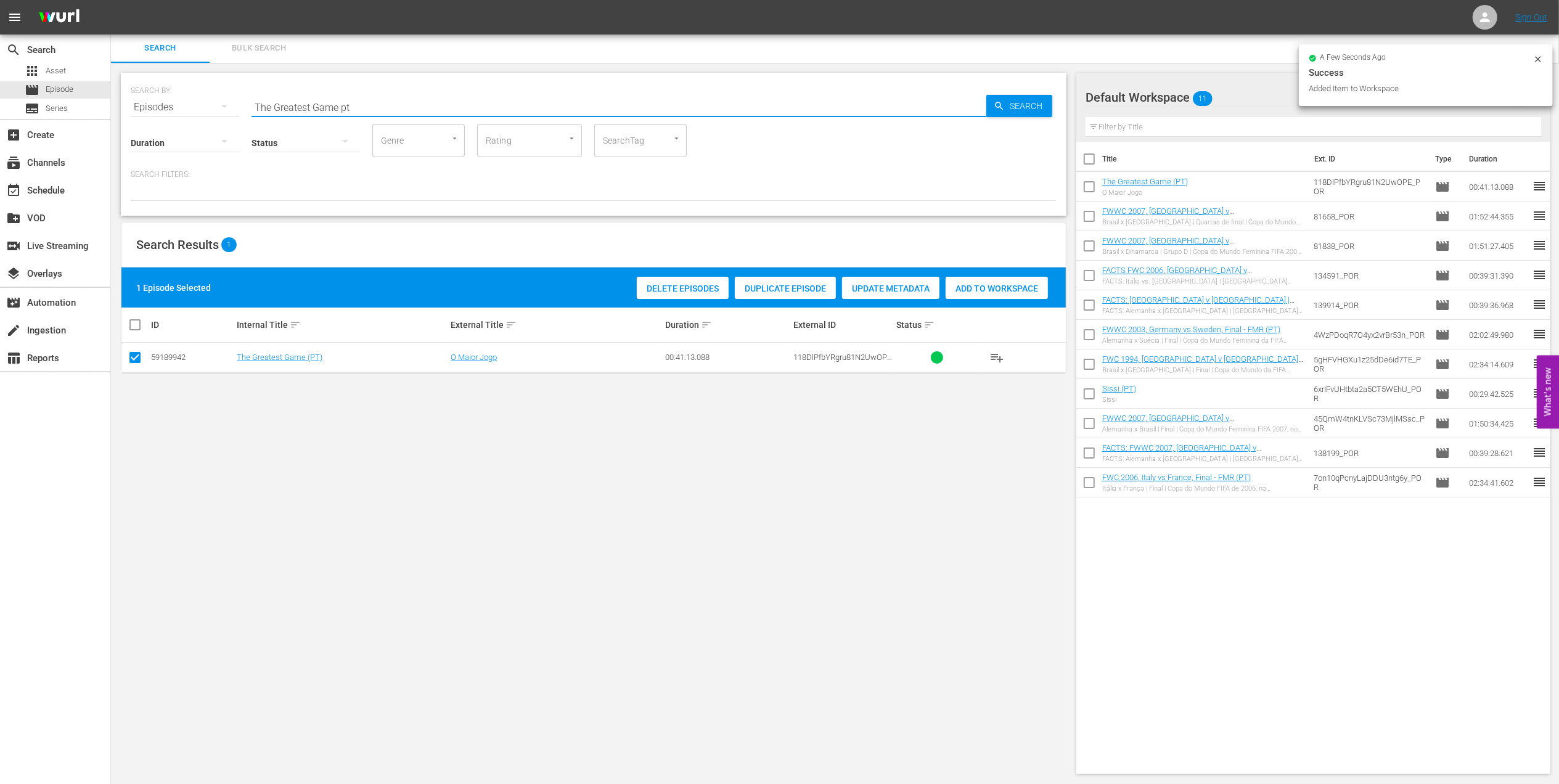
drag, startPoint x: 373, startPoint y: 105, endPoint x: 143, endPoint y: 106, distance: 230.0
click at [146, 106] on div "SEARCH BY Search By Episodes Search ID, Title, Description, Keywords, or Catego…" at bounding box center [594, 100] width 926 height 44
paste input "1962 Official Film - Viva Brasil"
click at [445, 104] on input "1962 Official Film - Viva Brasil" at bounding box center [619, 107] width 735 height 30
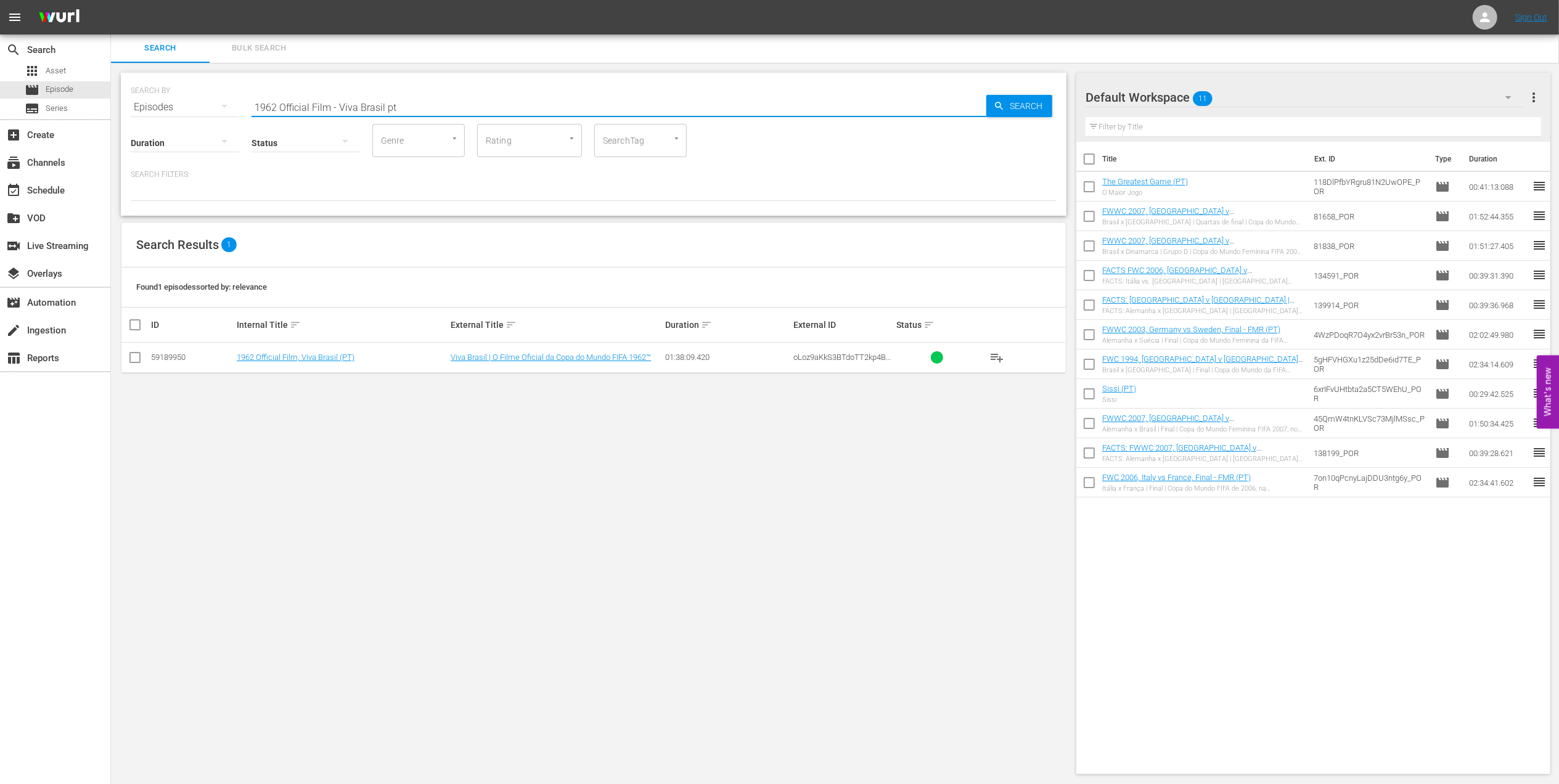
type input "1962 Official Film - Viva Brasil pt"
click at [137, 354] on input "checkbox" at bounding box center [134, 359] width 15 height 15
checkbox input "true"
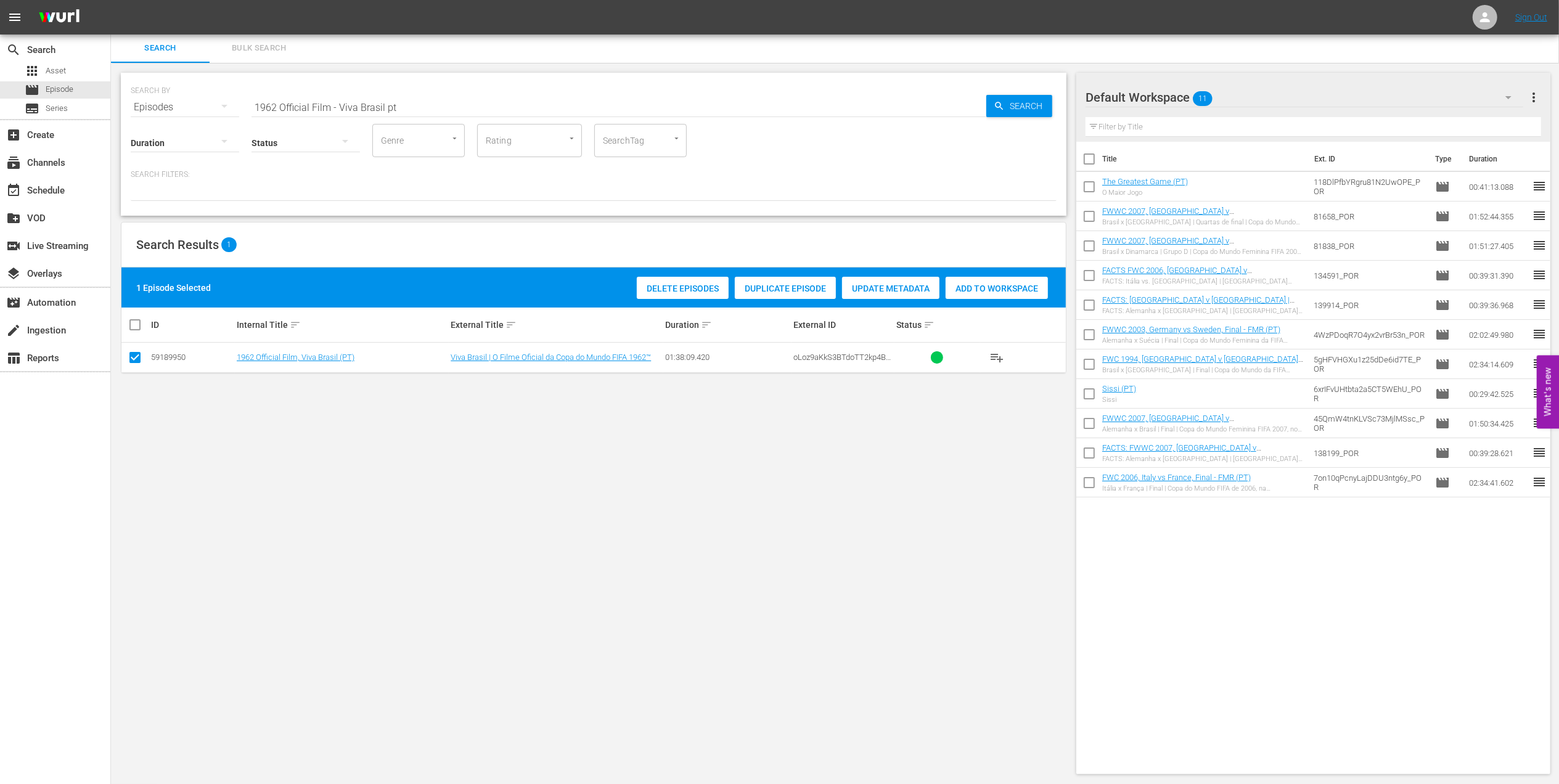
click at [963, 285] on span "Add to Workspace" at bounding box center [997, 288] width 103 height 10
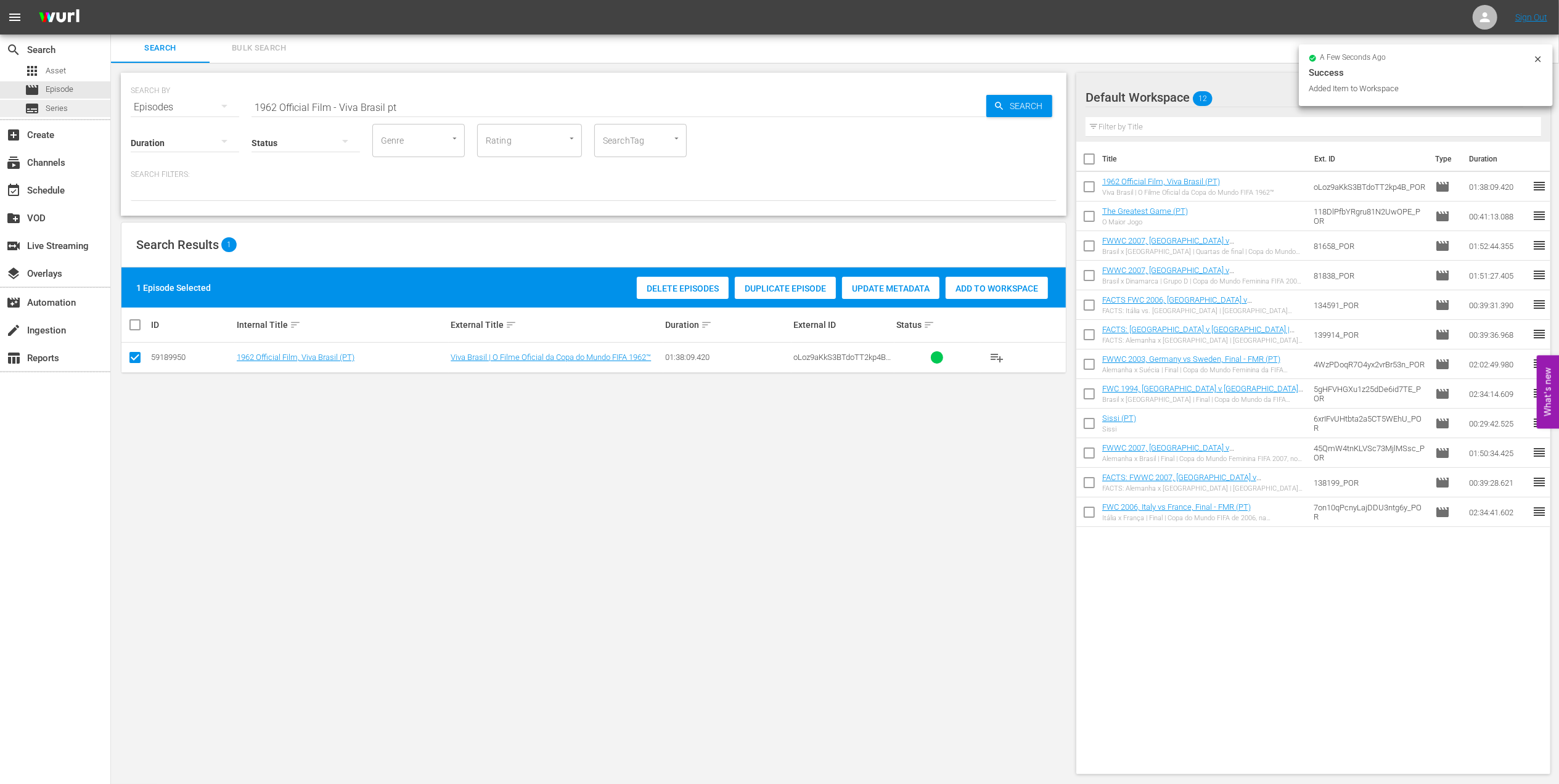
drag, startPoint x: 392, startPoint y: 101, endPoint x: 64, endPoint y: 101, distance: 328.0
paste input "FWC 2010 - Final - [GEOGRAPHIC_DATA] v [GEOGRAPHIC_DATA]"
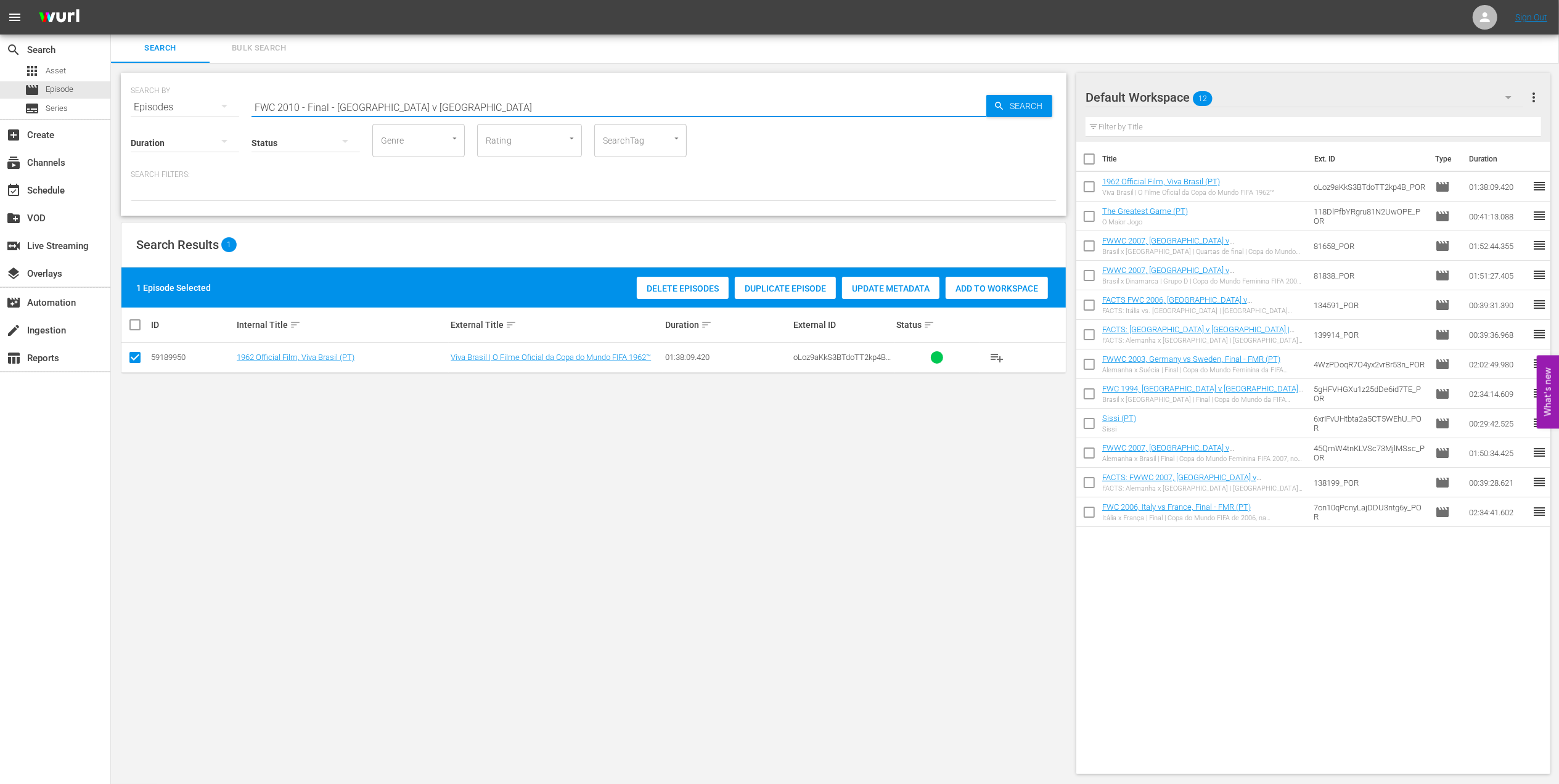
click at [449, 99] on input "FWC 2010 - Final - [GEOGRAPHIC_DATA] v [GEOGRAPHIC_DATA]" at bounding box center [619, 107] width 735 height 30
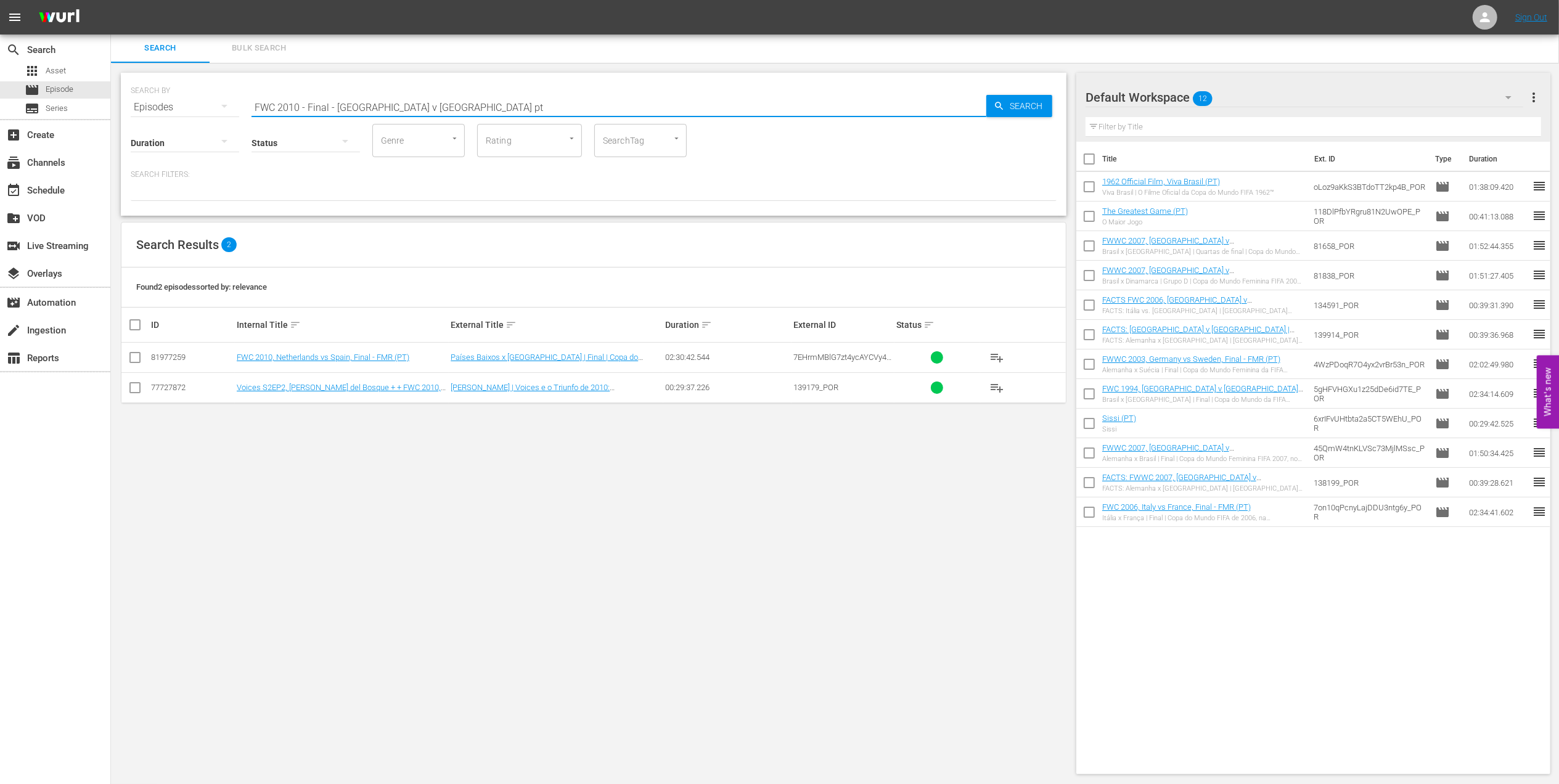
type input "FWC 2010 - Final - [GEOGRAPHIC_DATA] v [GEOGRAPHIC_DATA] pt"
click at [132, 360] on input "checkbox" at bounding box center [134, 359] width 15 height 15
checkbox input "true"
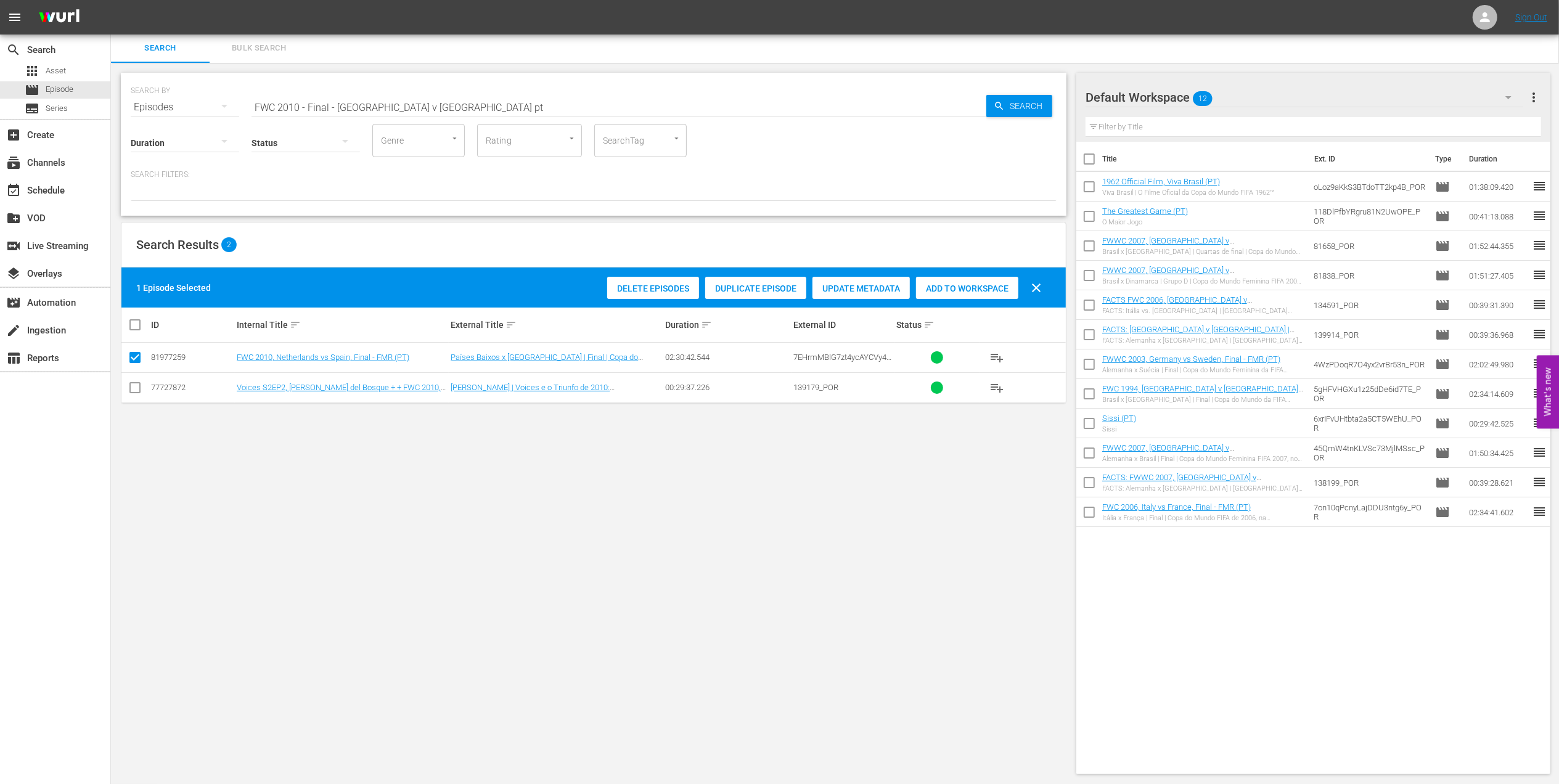
click at [945, 277] on div "Add to Workspace" at bounding box center [967, 288] width 103 height 24
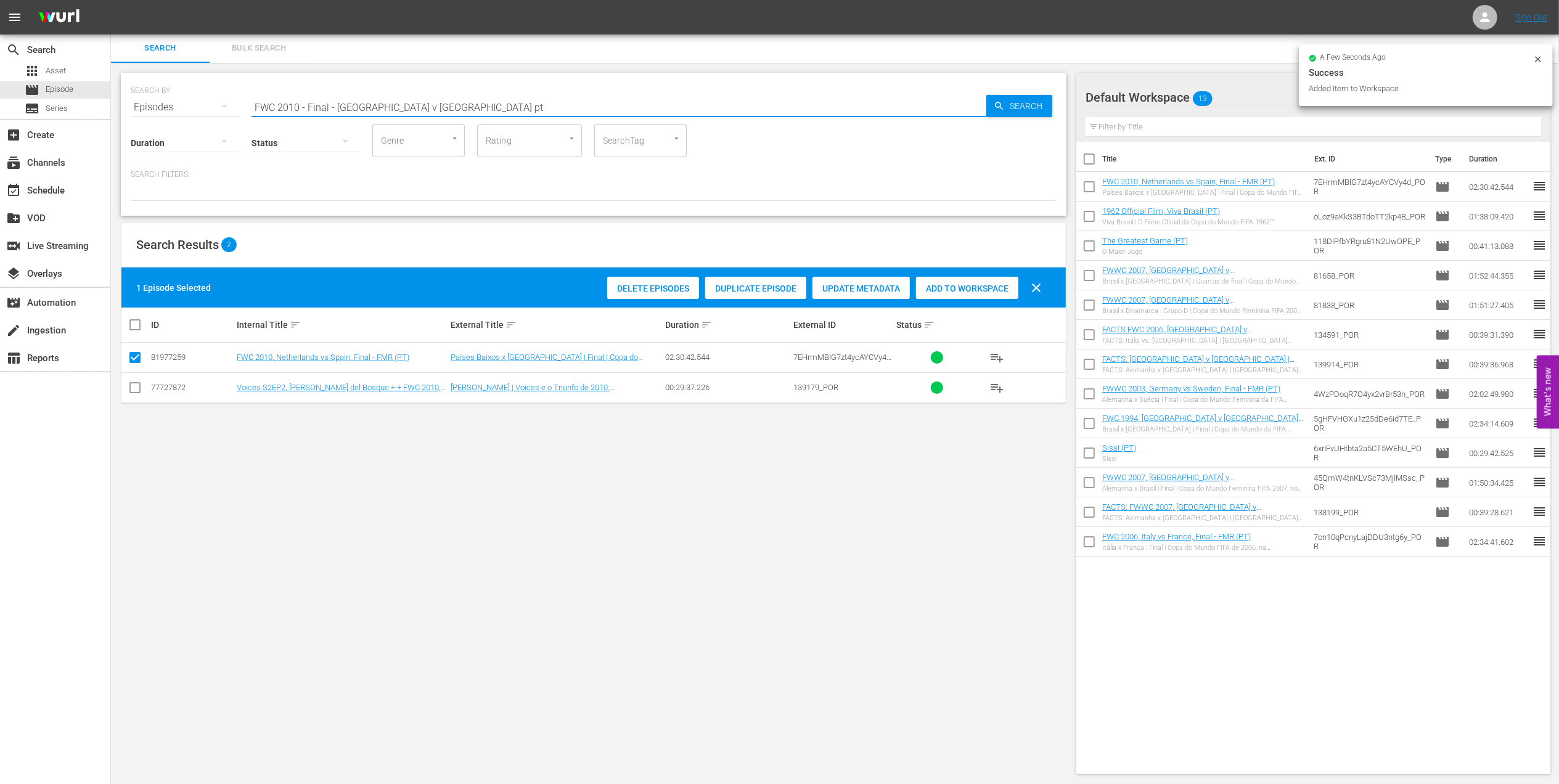
drag, startPoint x: 398, startPoint y: 109, endPoint x: 156, endPoint y: 119, distance: 242.2
click at [156, 119] on div "SEARCH BY Search By Episodes Search ID, Title, Description, Keywords, or Catego…" at bounding box center [594, 144] width 946 height 143
type input "facts 2010 pt"
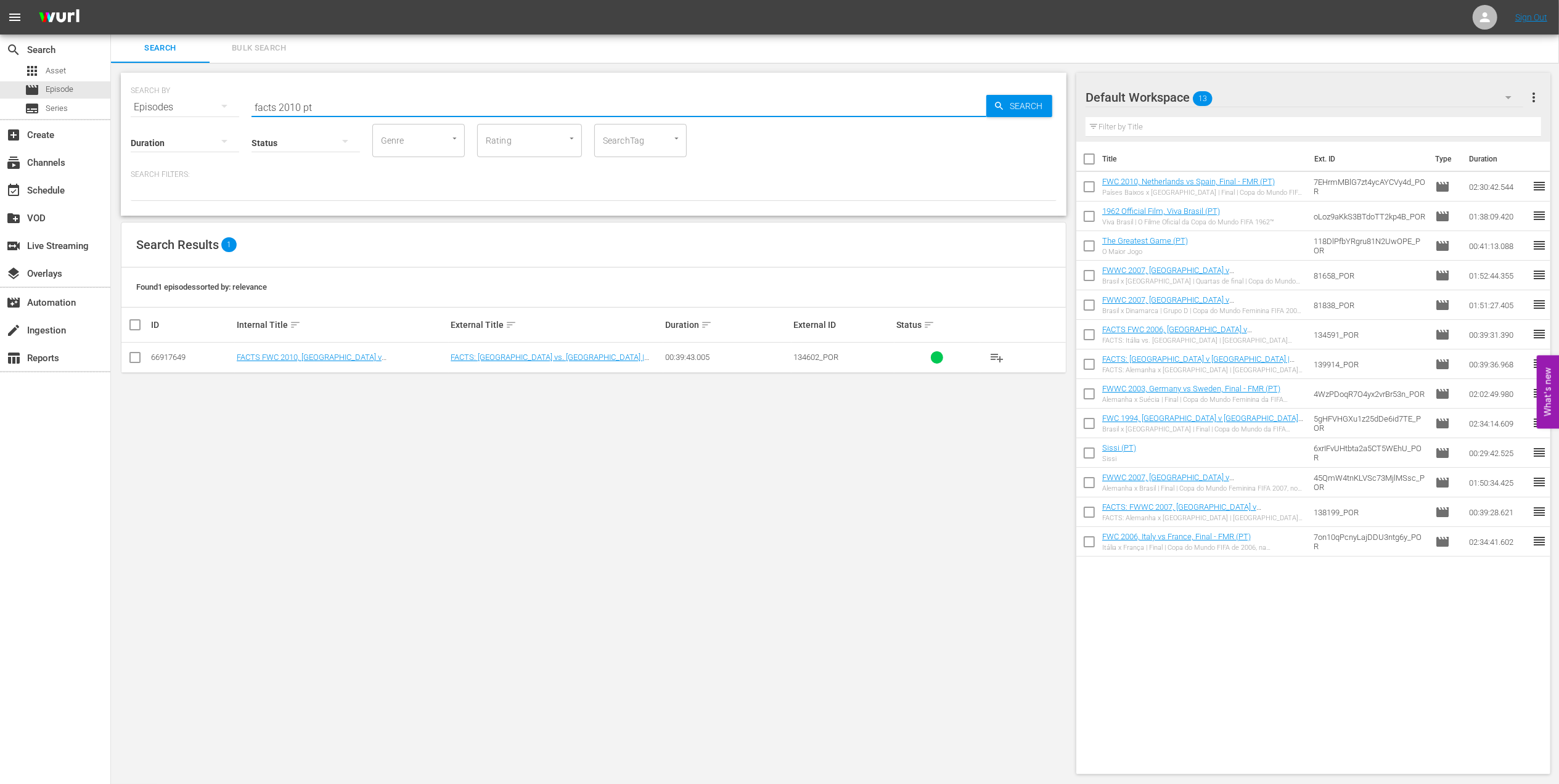
click at [128, 361] on input "checkbox" at bounding box center [134, 359] width 15 height 15
checkbox input "true"
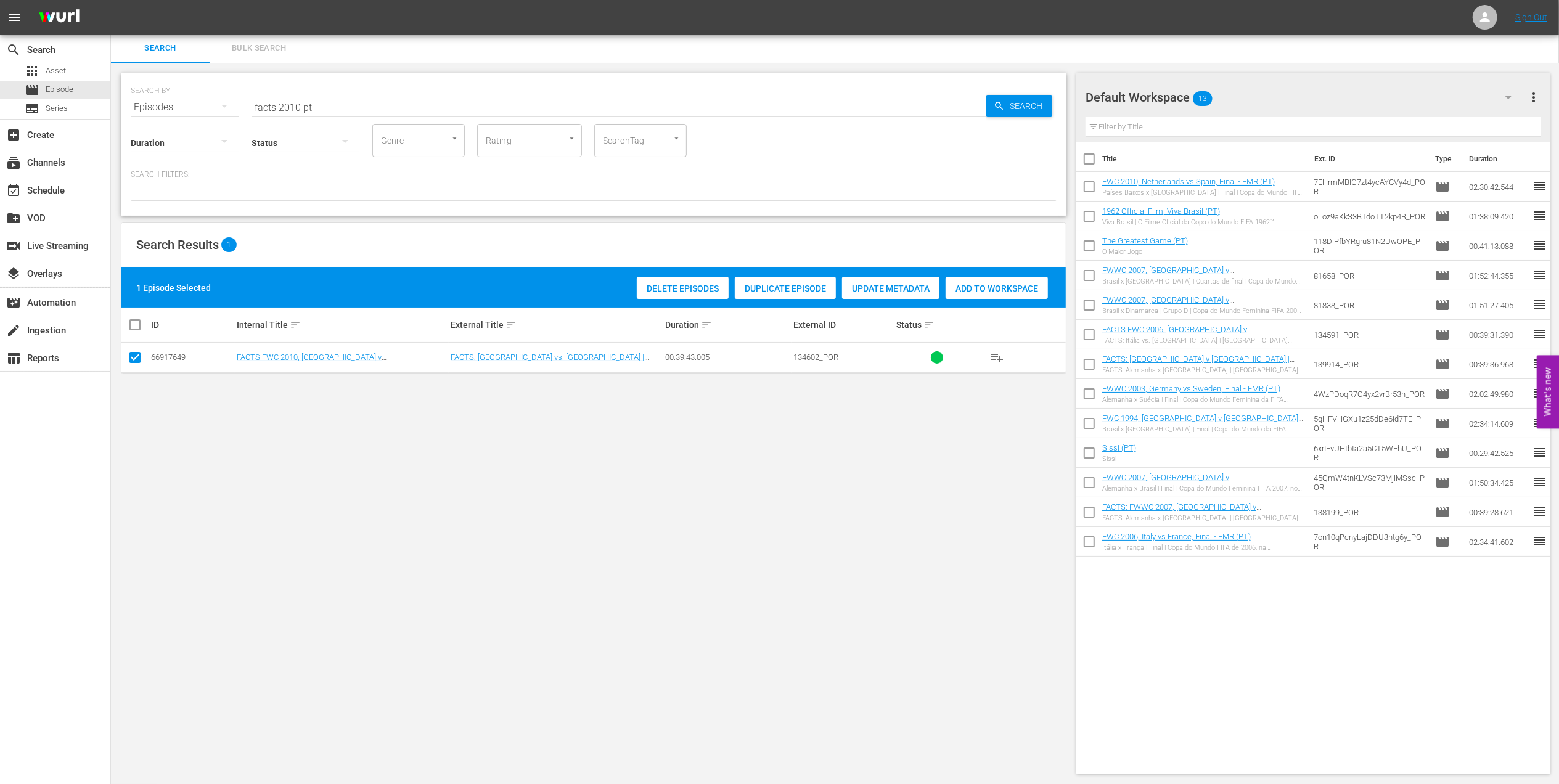
click at [974, 285] on span "Add to Workspace" at bounding box center [997, 288] width 103 height 10
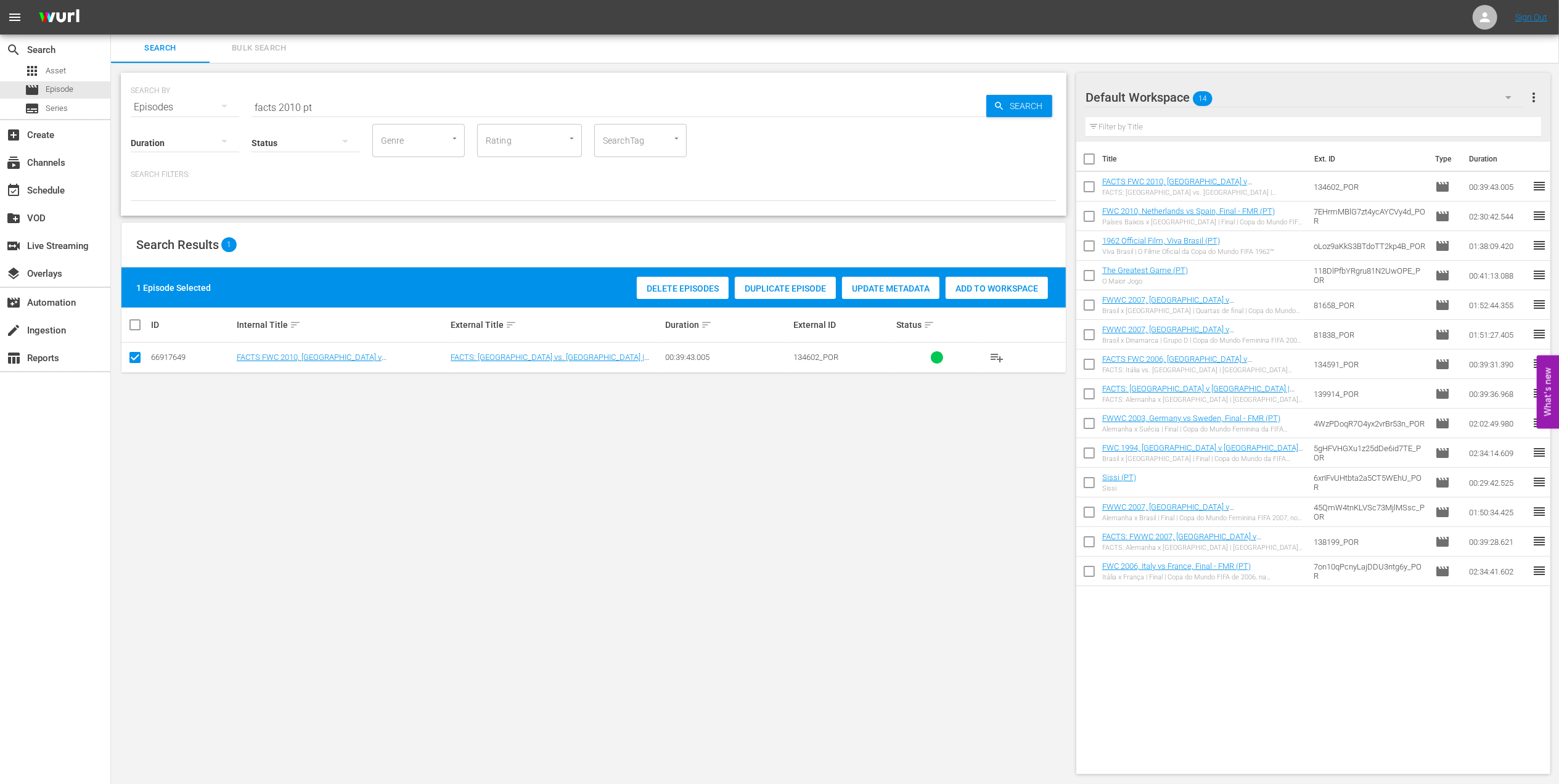
click at [299, 105] on input "facts 2010 pt" at bounding box center [619, 107] width 735 height 30
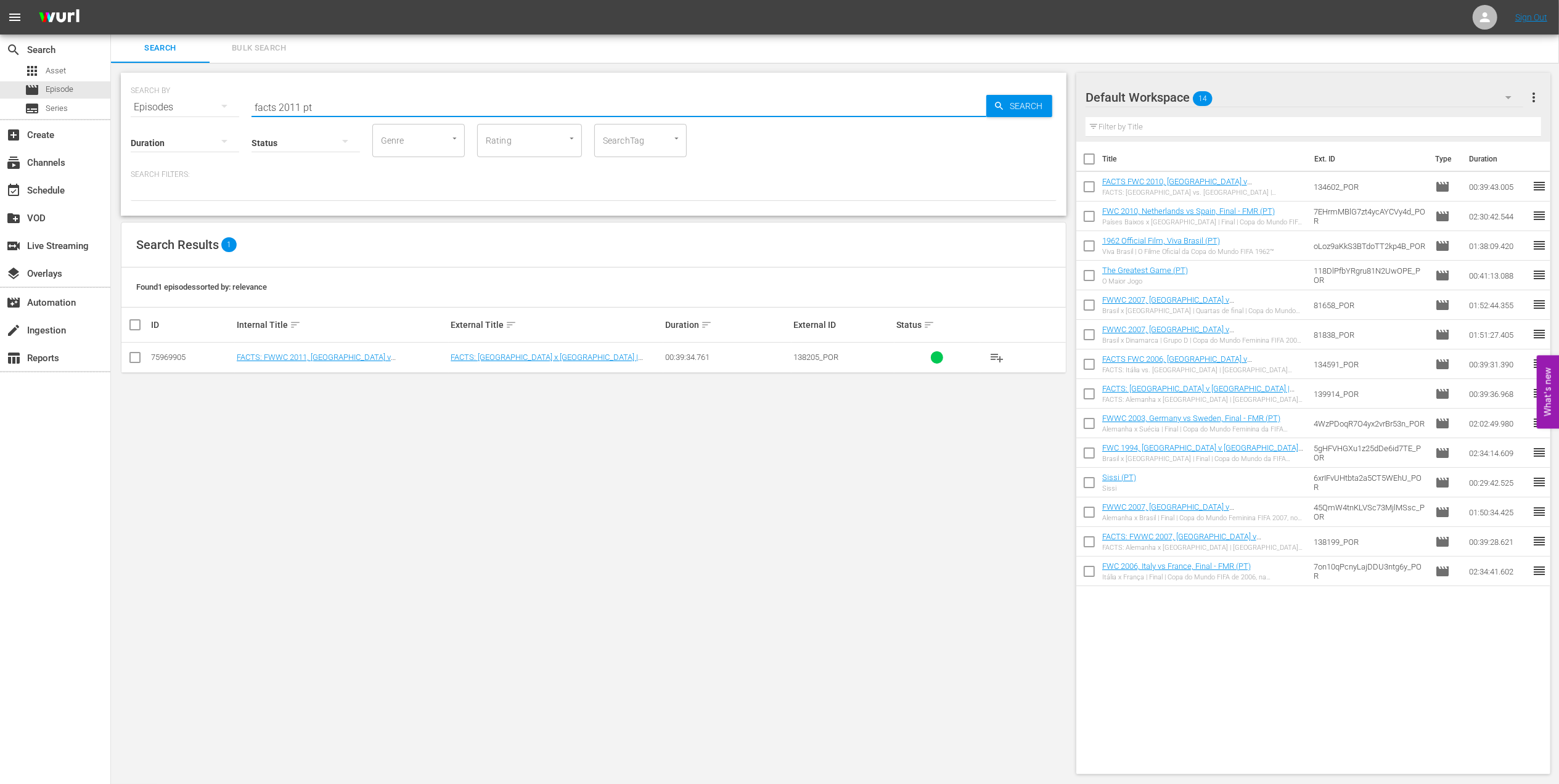
type input "facts 2011 pt"
drag, startPoint x: 132, startPoint y: 357, endPoint x: 733, endPoint y: 310, distance: 602.8
click at [134, 357] on input "checkbox" at bounding box center [134, 359] width 15 height 15
checkbox input "true"
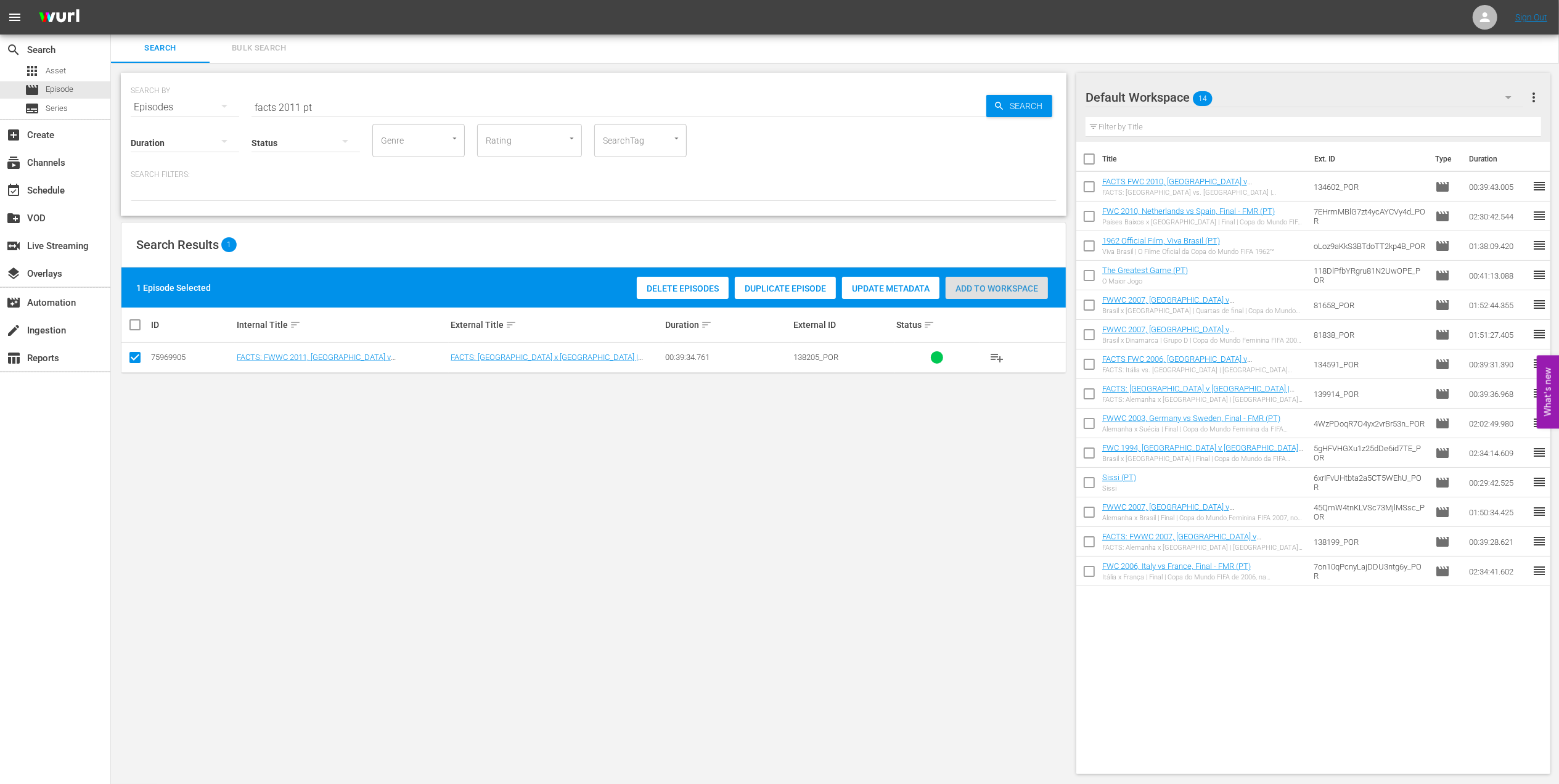
click at [987, 291] on span "Add to Workspace" at bounding box center [997, 288] width 103 height 10
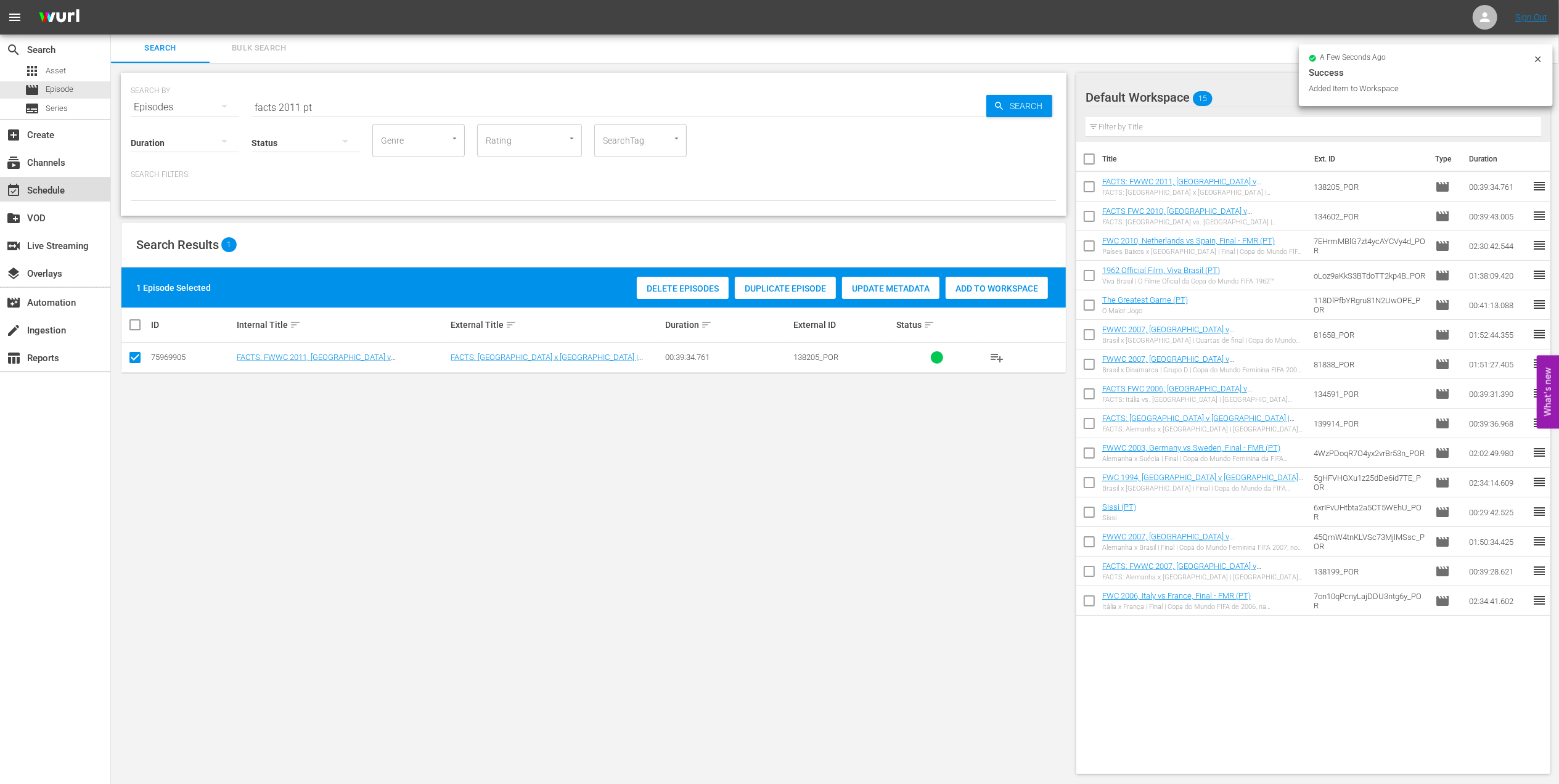
click at [62, 193] on div "event_available Schedule" at bounding box center [34, 189] width 69 height 11
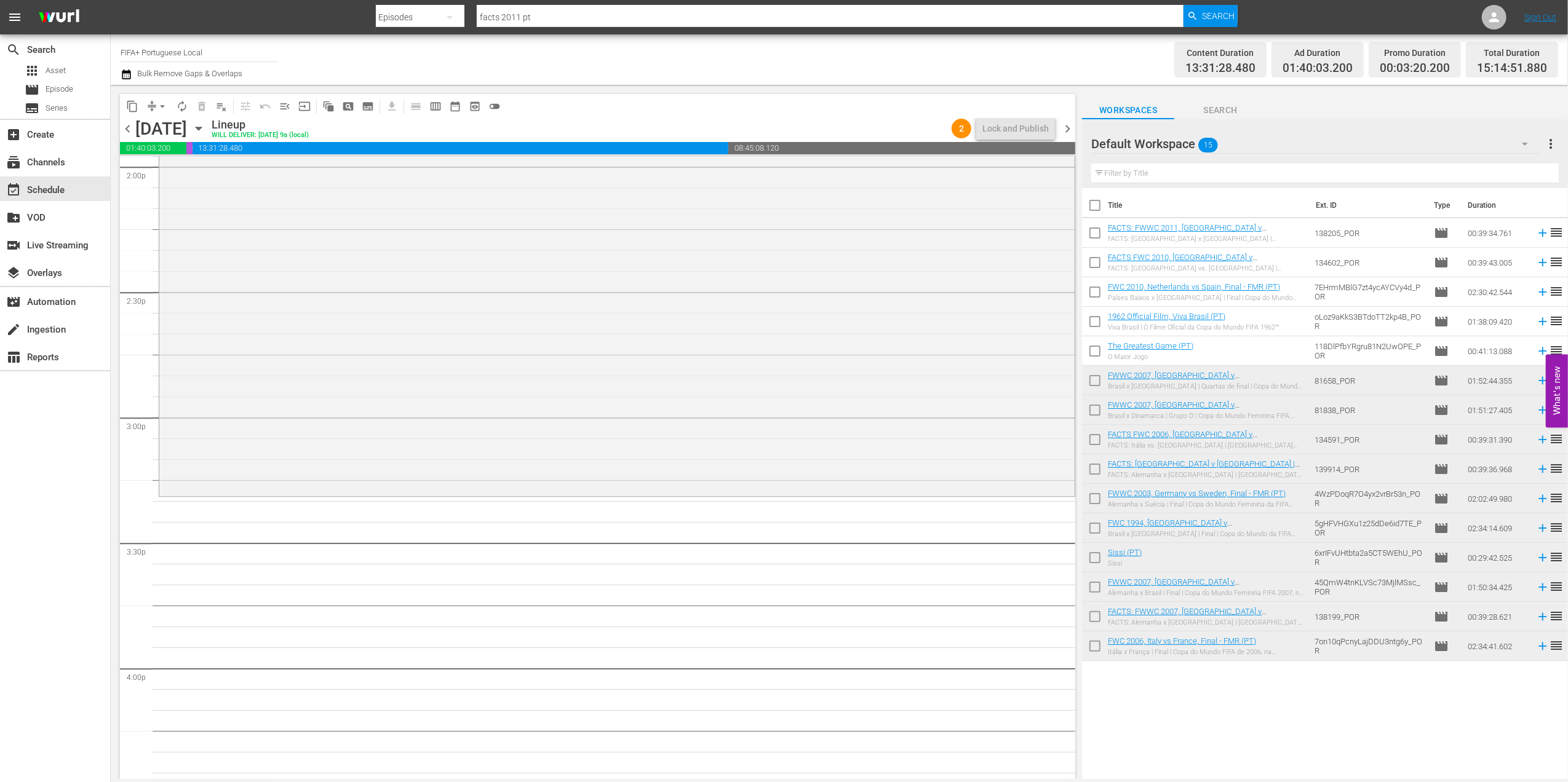
scroll to position [3542, 0]
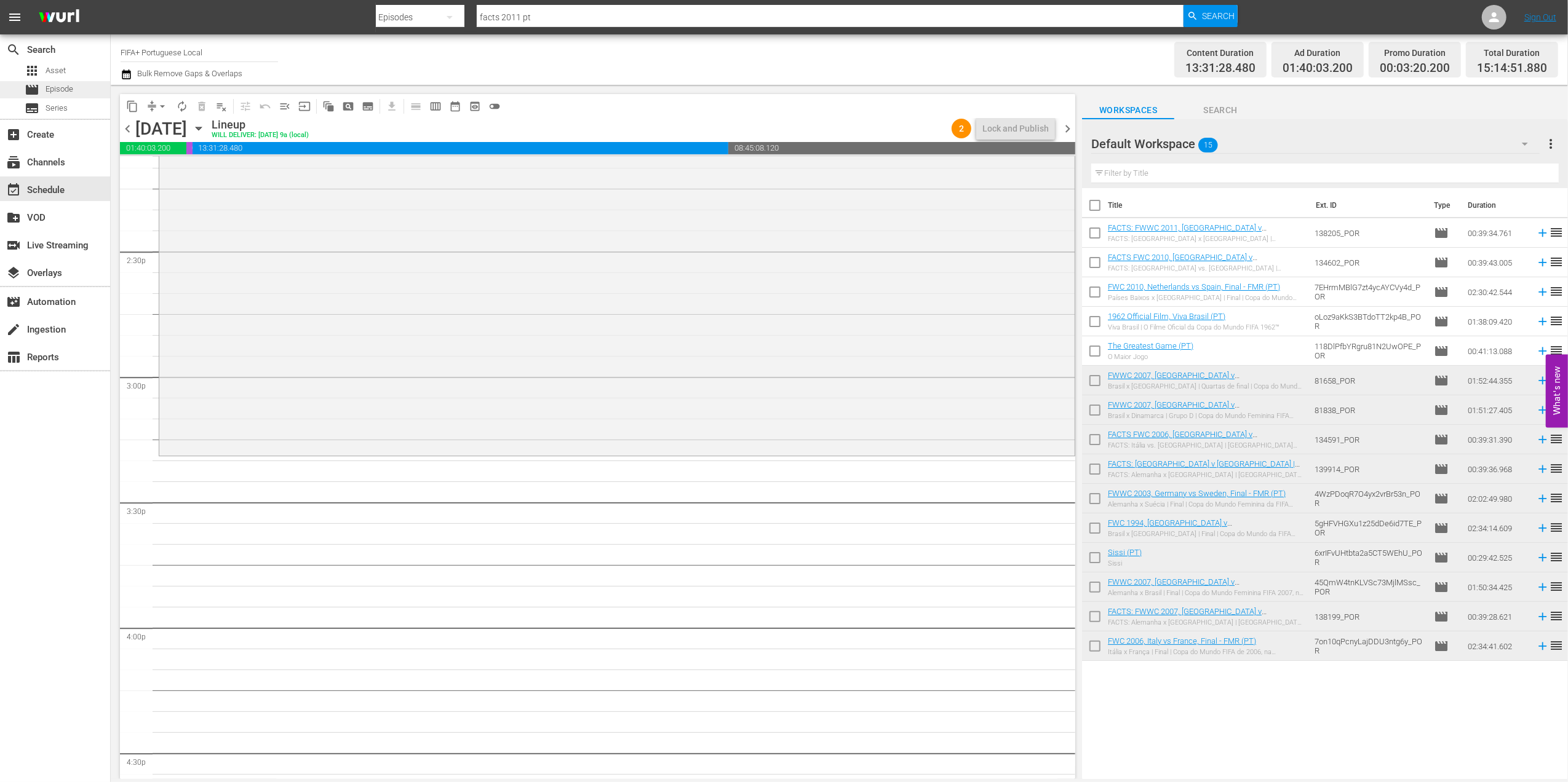
click at [64, 87] on span "Episode" at bounding box center [60, 89] width 28 height 12
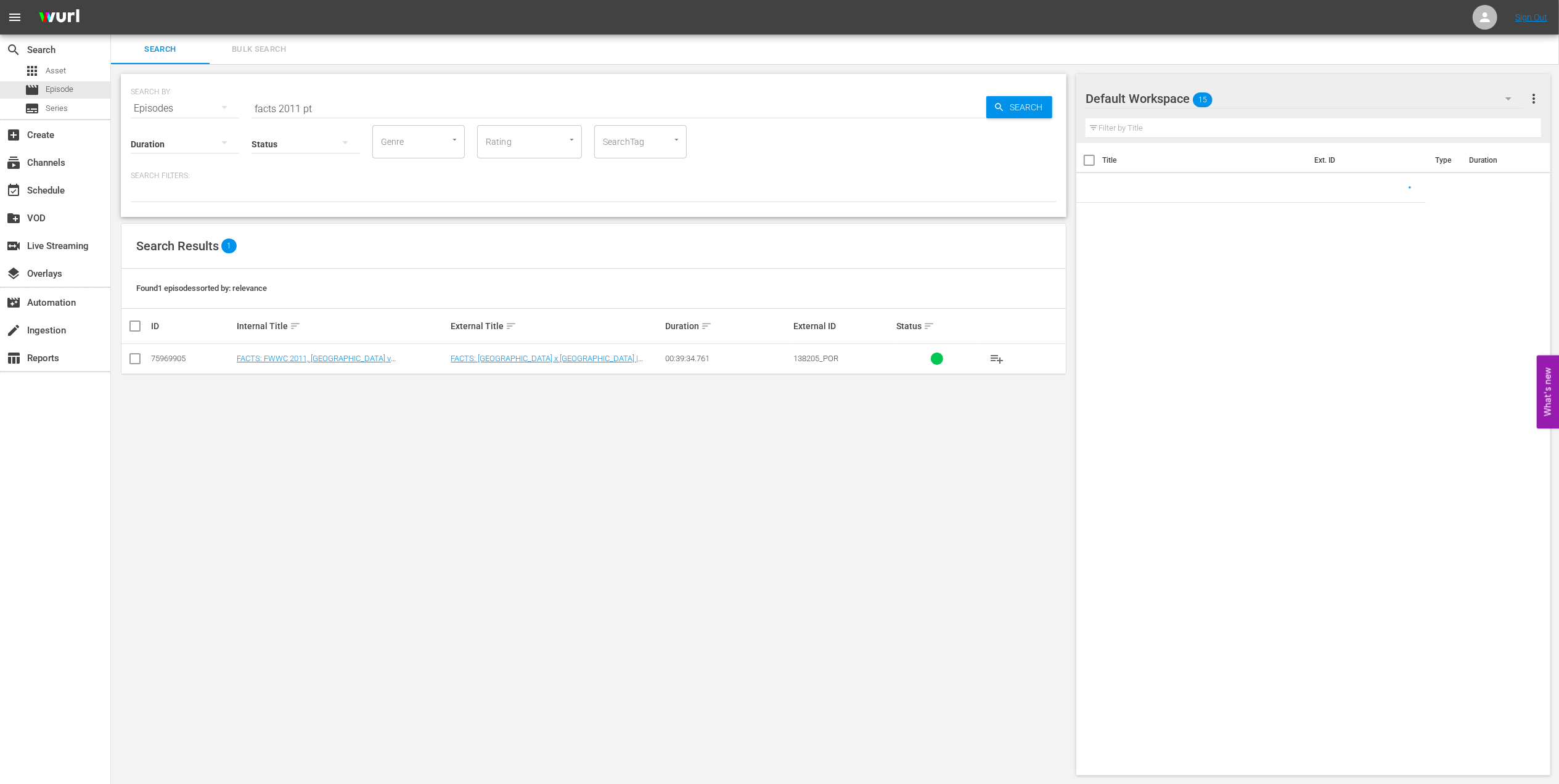
drag, startPoint x: 364, startPoint y: 112, endPoint x: 110, endPoint y: 114, distance: 254.0
click at [111, 114] on div "SEARCH BY Search By Episodes Search ID, Title, Description, Keywords, or Catego…" at bounding box center [594, 425] width 966 height 721
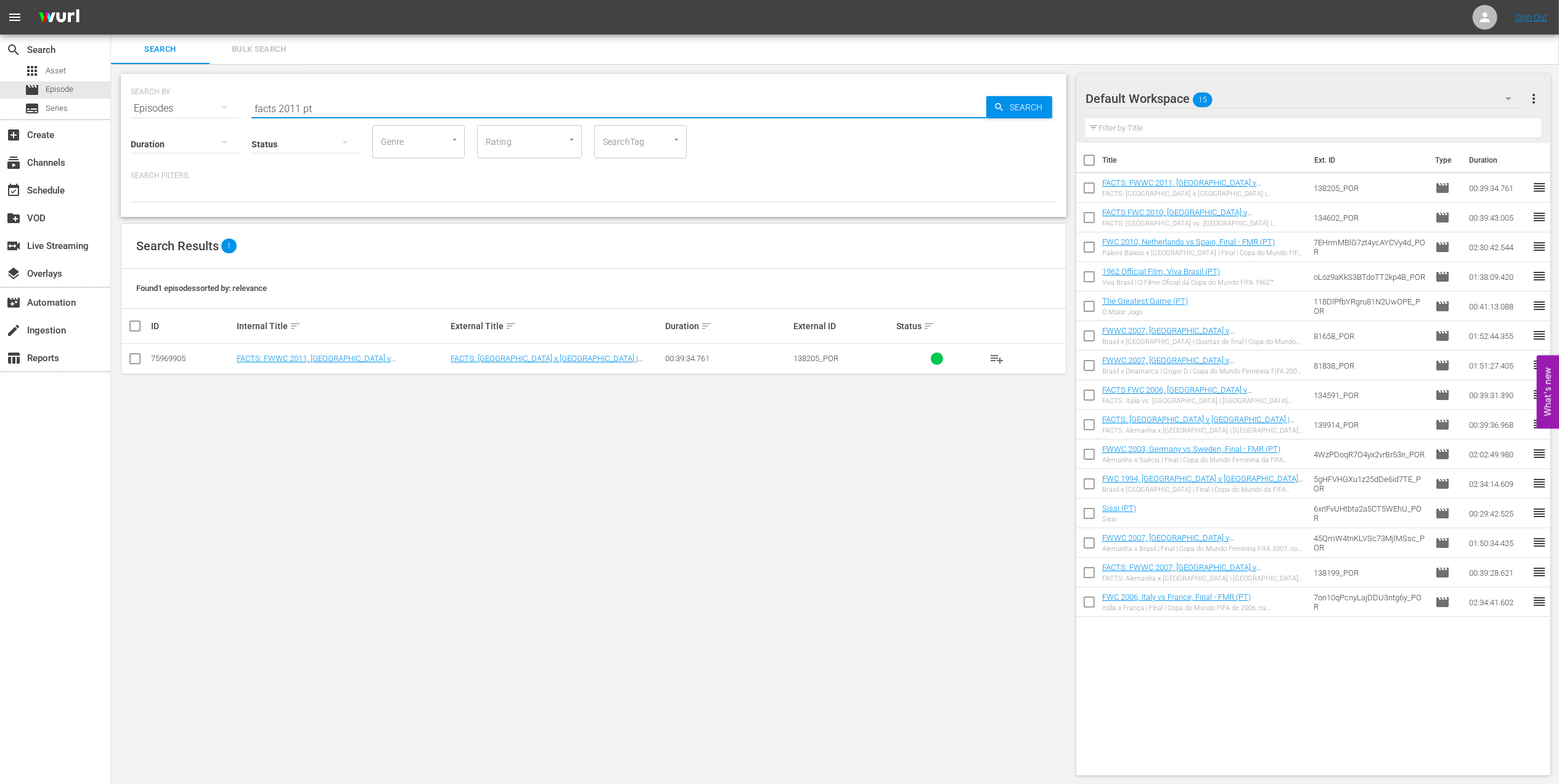
paste input "FWWC 2007 - Final - [GEOGRAPHIC_DATA] v [GEOGRAPHIC_DATA]"
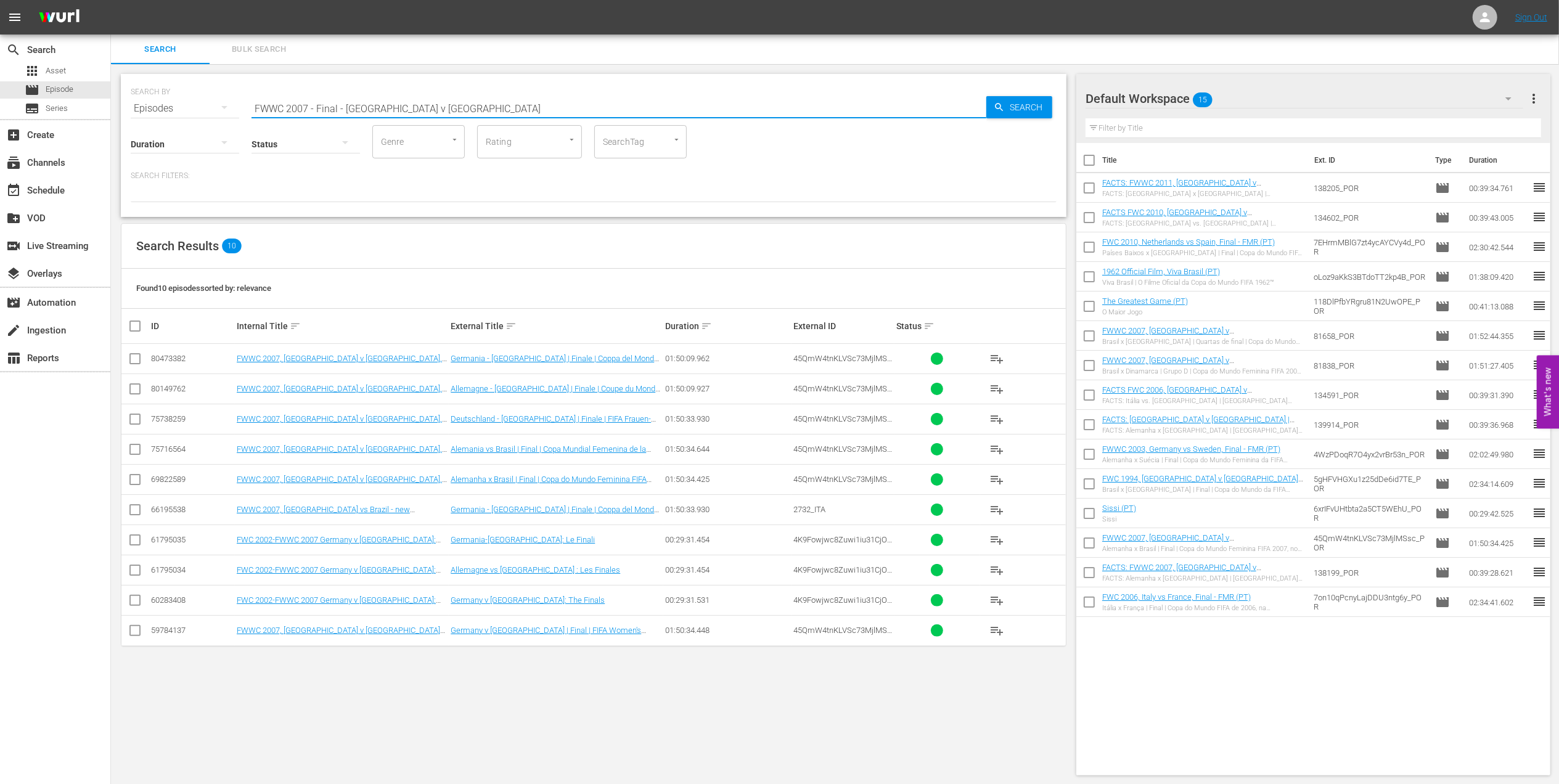
drag, startPoint x: 343, startPoint y: 109, endPoint x: 311, endPoint y: 112, distance: 32.1
click at [311, 112] on input "FWWC 2007 - Final - [GEOGRAPHIC_DATA] v [GEOGRAPHIC_DATA]" at bounding box center [619, 108] width 735 height 30
click at [411, 107] on input "FWWC 2007 [GEOGRAPHIC_DATA] v [GEOGRAPHIC_DATA]" at bounding box center [619, 108] width 735 height 30
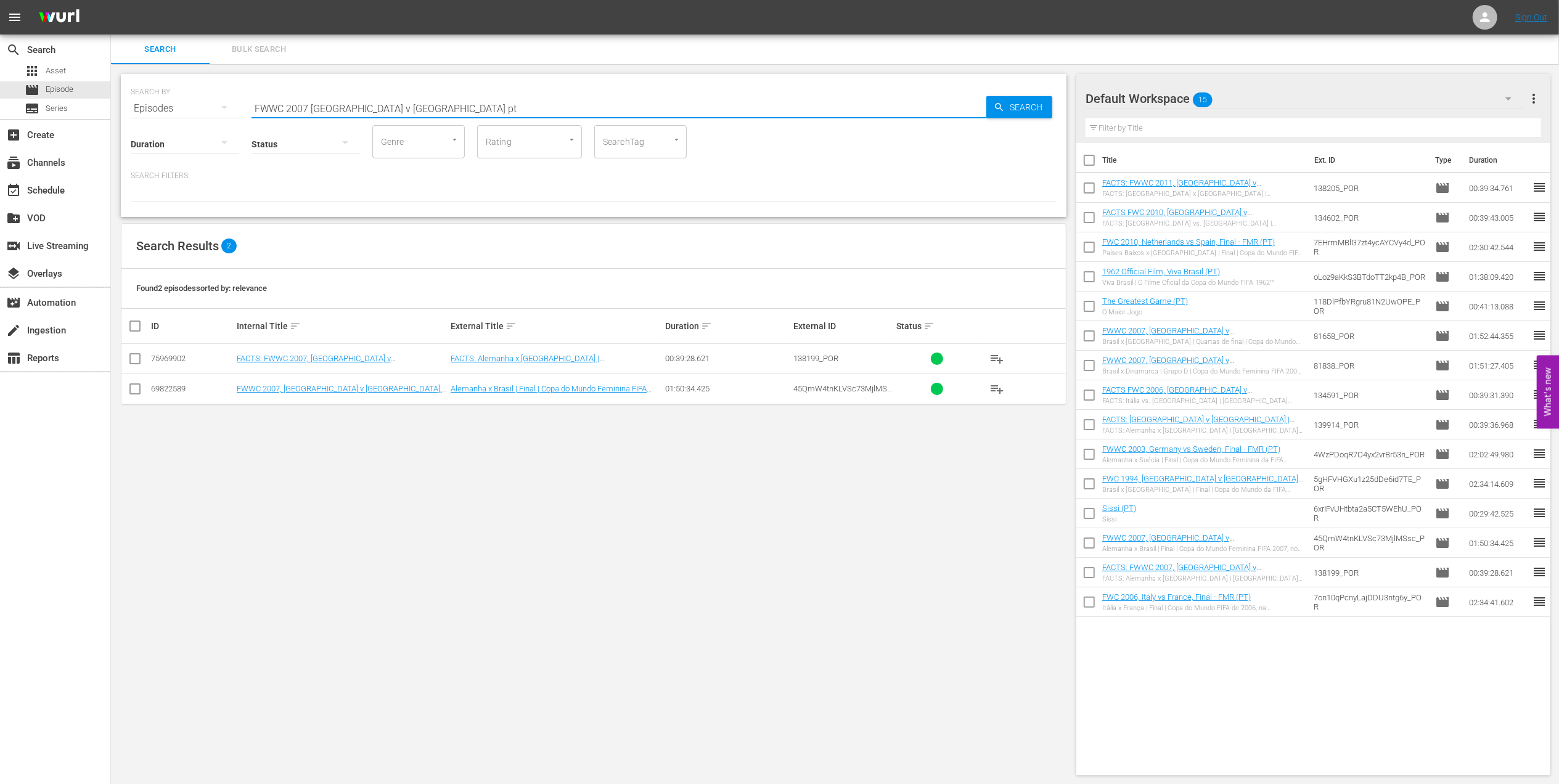
type input "FWWC 2007 [GEOGRAPHIC_DATA] v [GEOGRAPHIC_DATA] pt"
click at [133, 392] on input "checkbox" at bounding box center [134, 391] width 15 height 15
checkbox input "true"
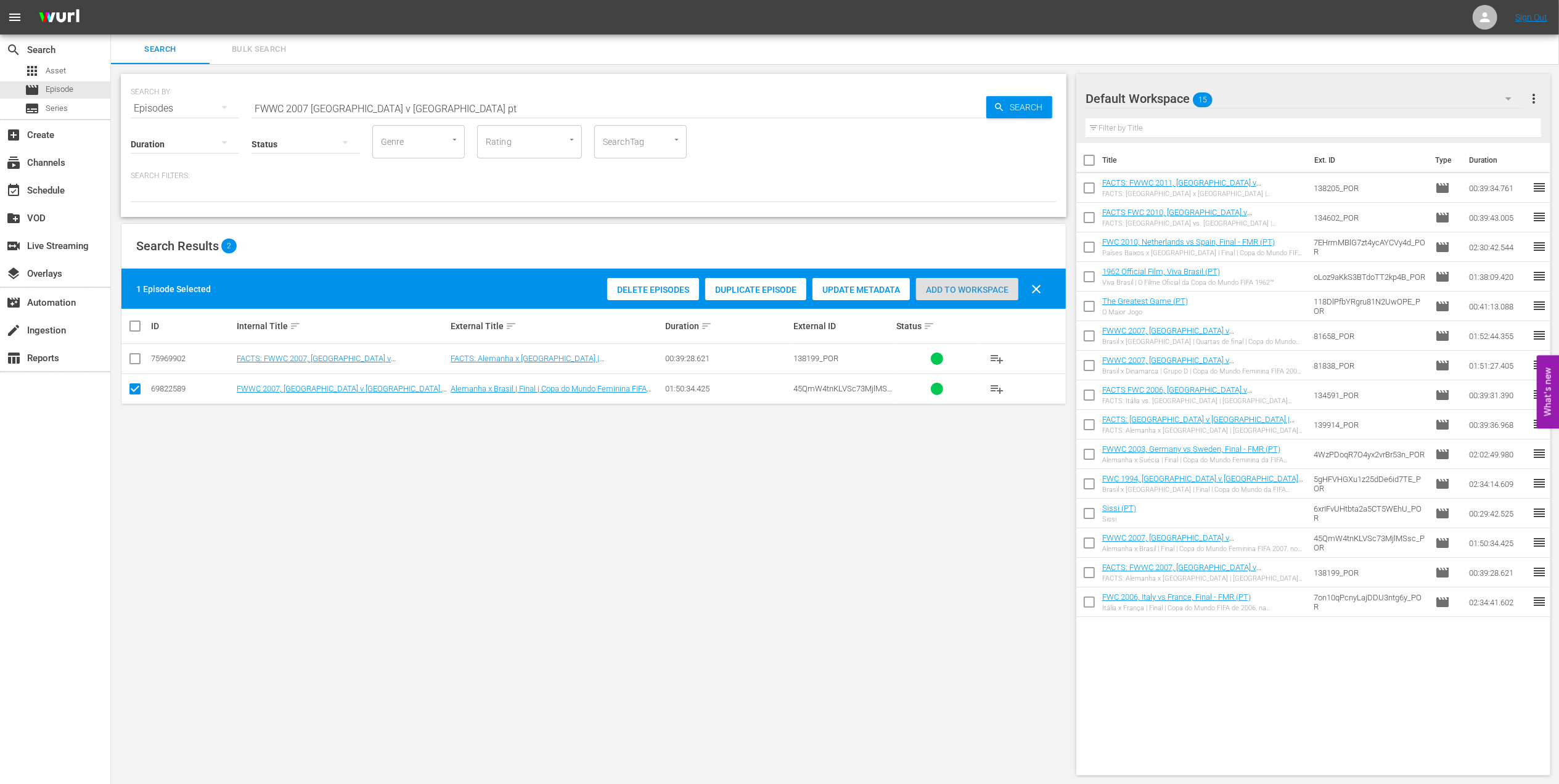
click at [930, 287] on span "Add to Workspace" at bounding box center [967, 290] width 103 height 10
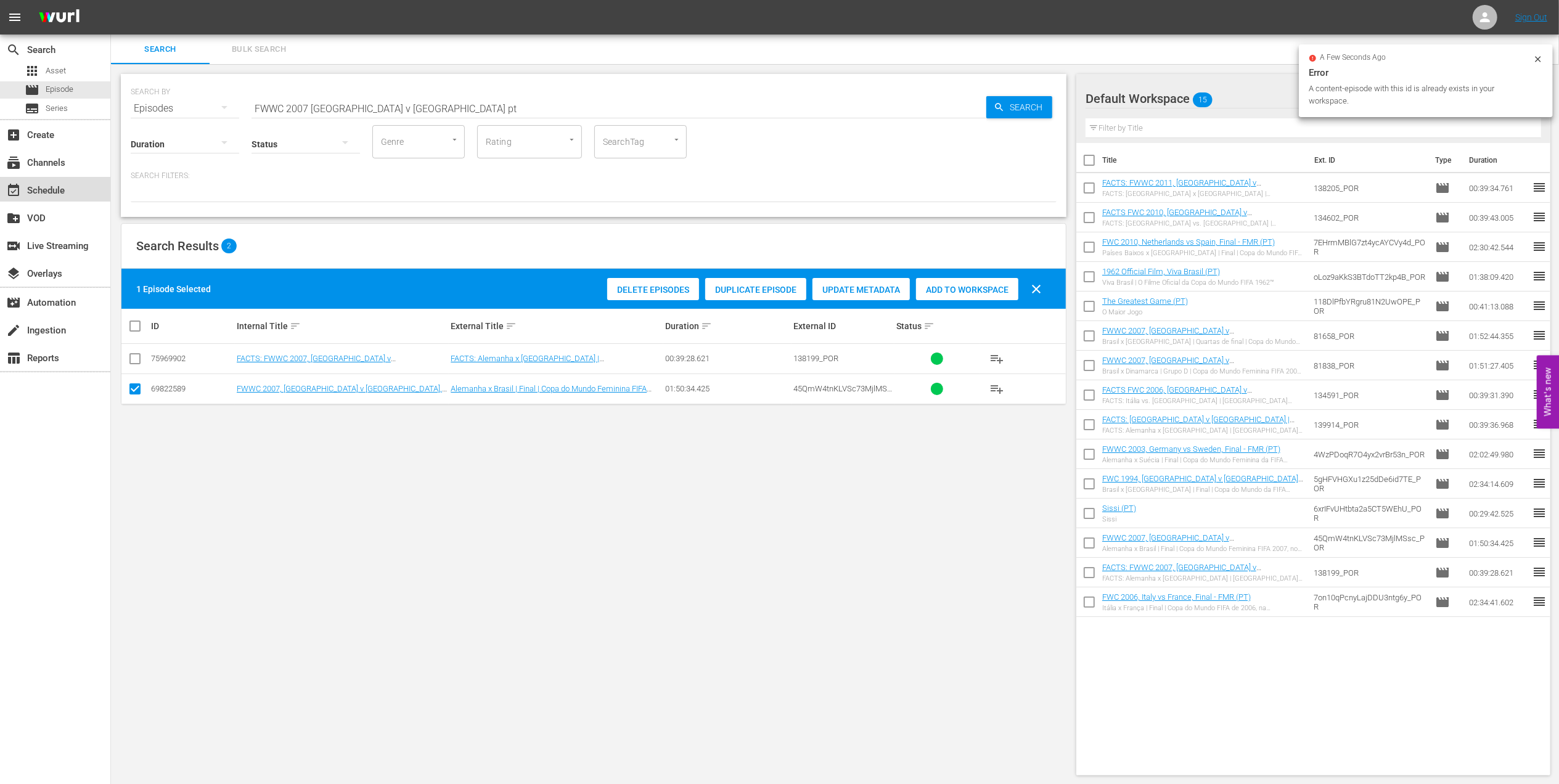
click at [57, 192] on div "event_available Schedule" at bounding box center [34, 189] width 69 height 11
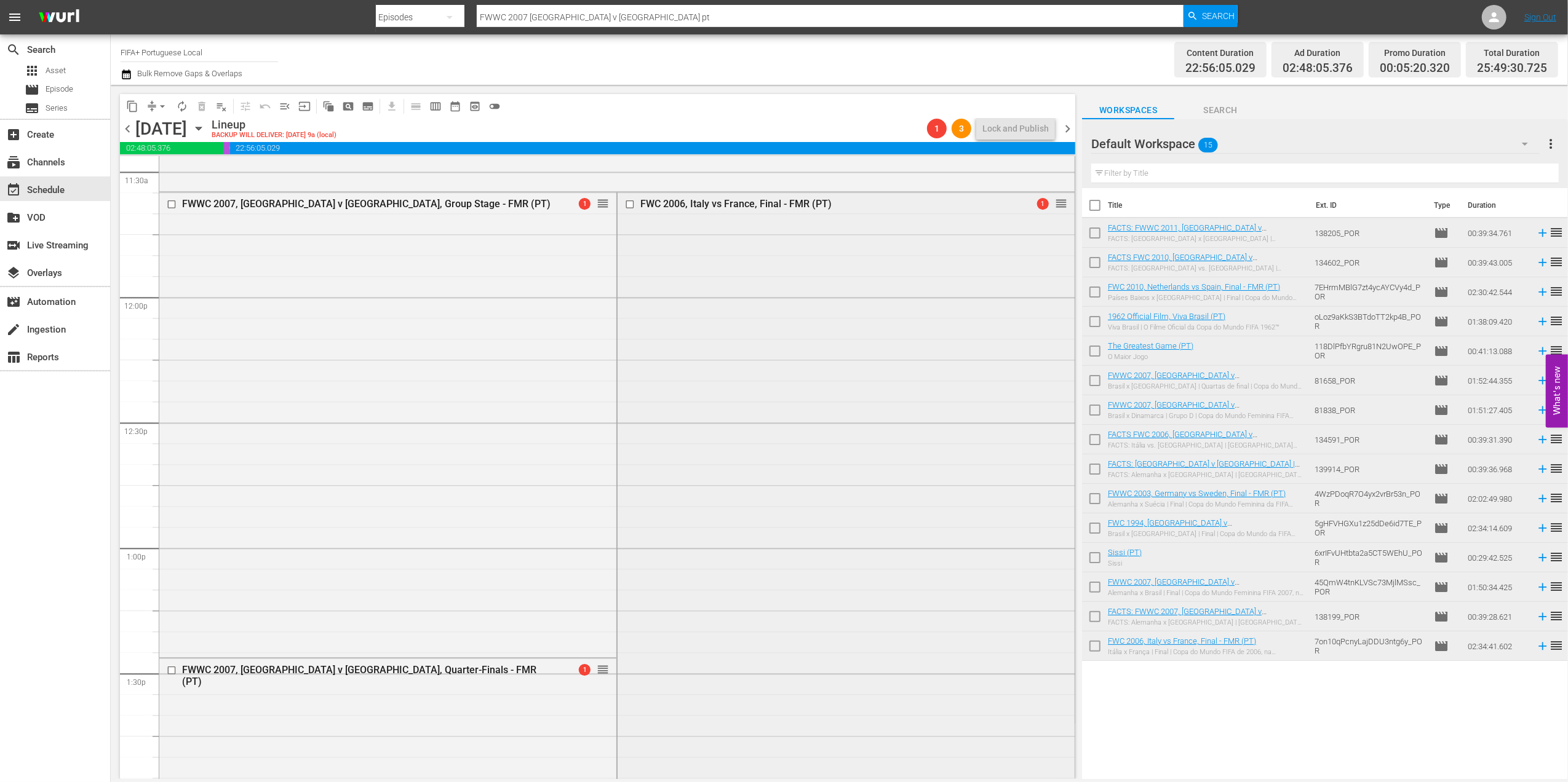
scroll to position [2870, 0]
drag, startPoint x: 1052, startPoint y: 202, endPoint x: 985, endPoint y: 604, distance: 407.5
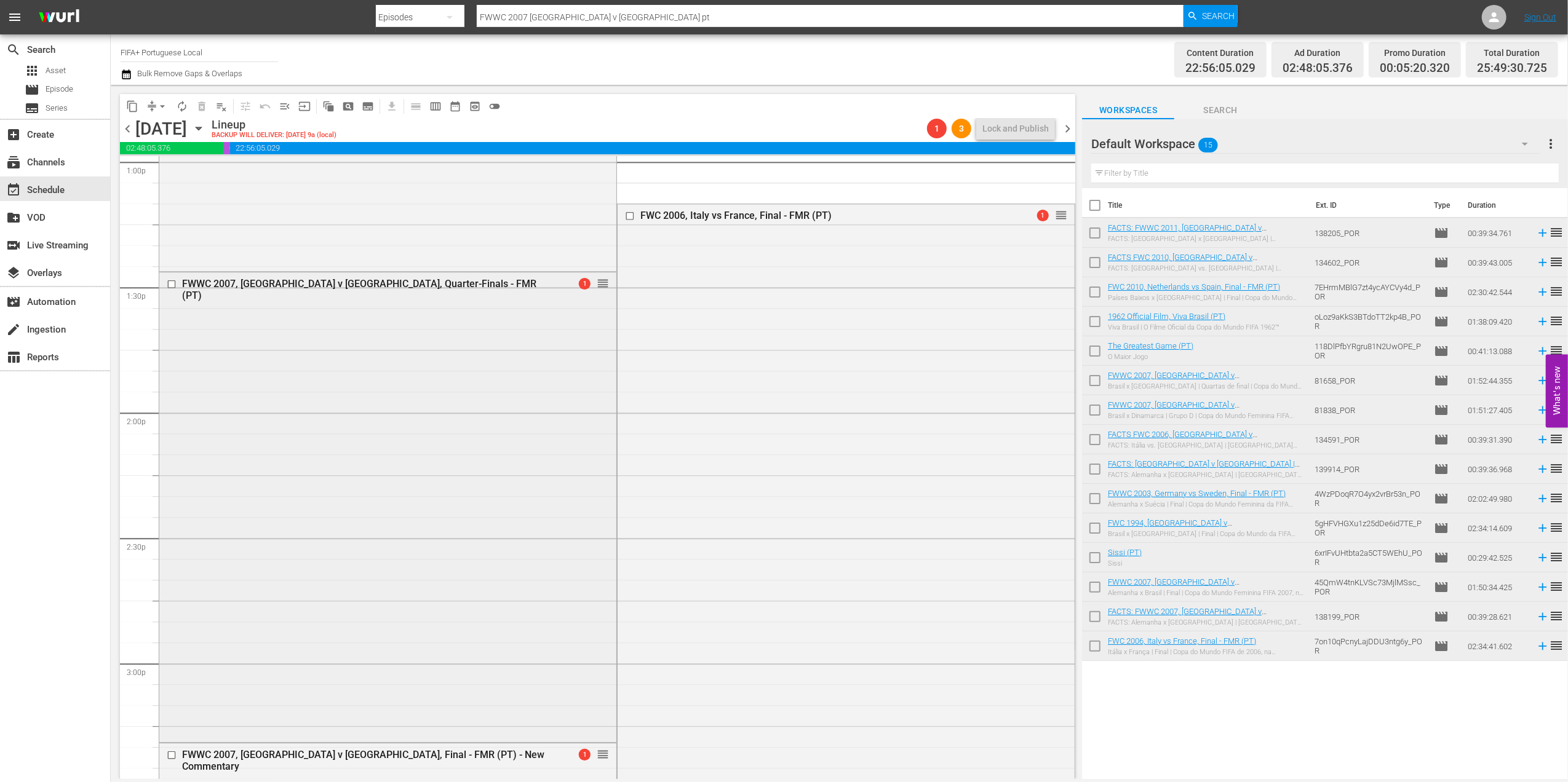
scroll to position [3262, 0]
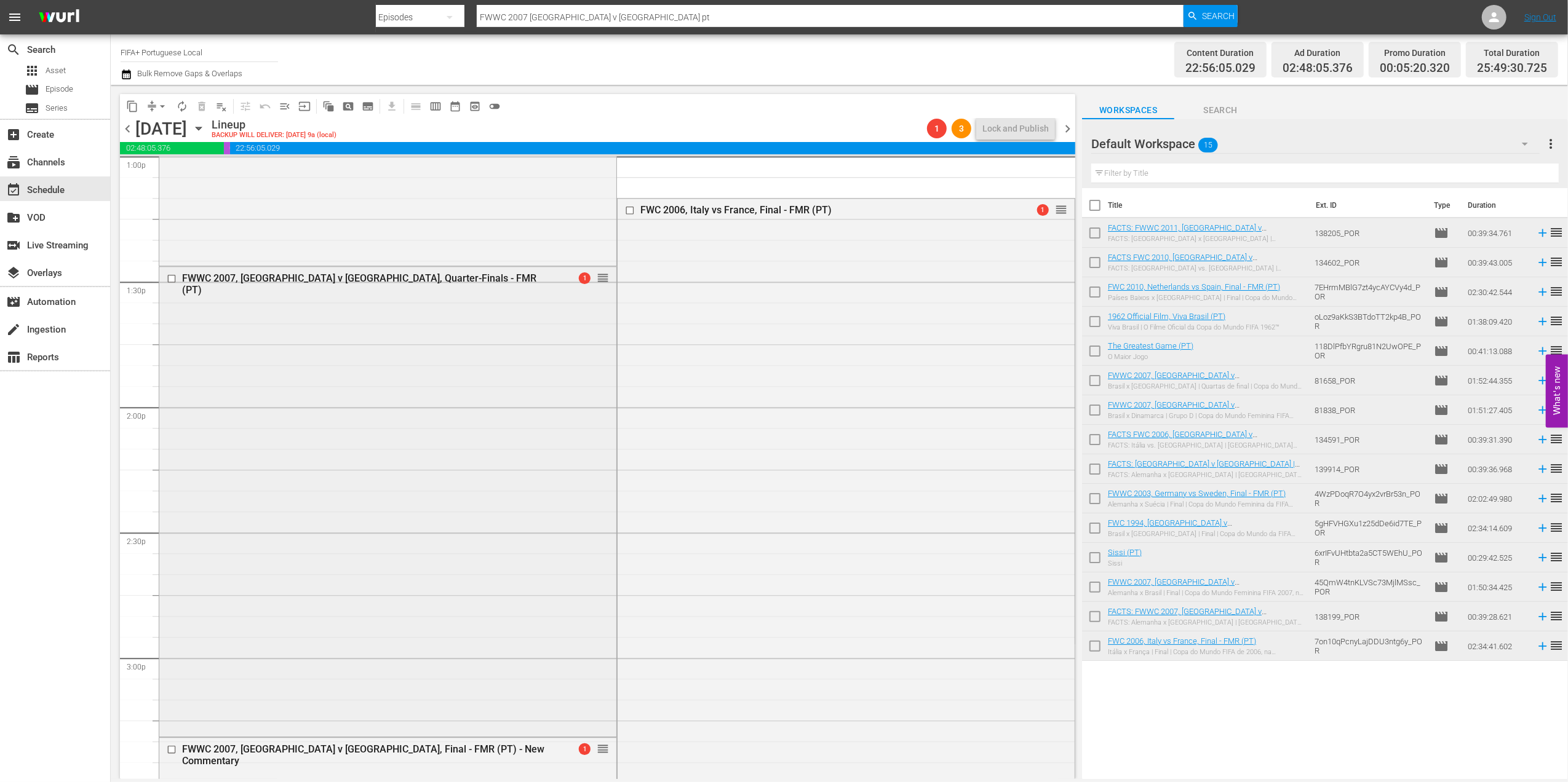
drag, startPoint x: 578, startPoint y: 357, endPoint x: 569, endPoint y: 390, distance: 34.2
click at [569, 390] on div "FWWC 2007, [GEOGRAPHIC_DATA] v [GEOGRAPHIC_DATA], Quarter-Finals - FMR (PT) 1 r…" at bounding box center [388, 501] width 457 height 468
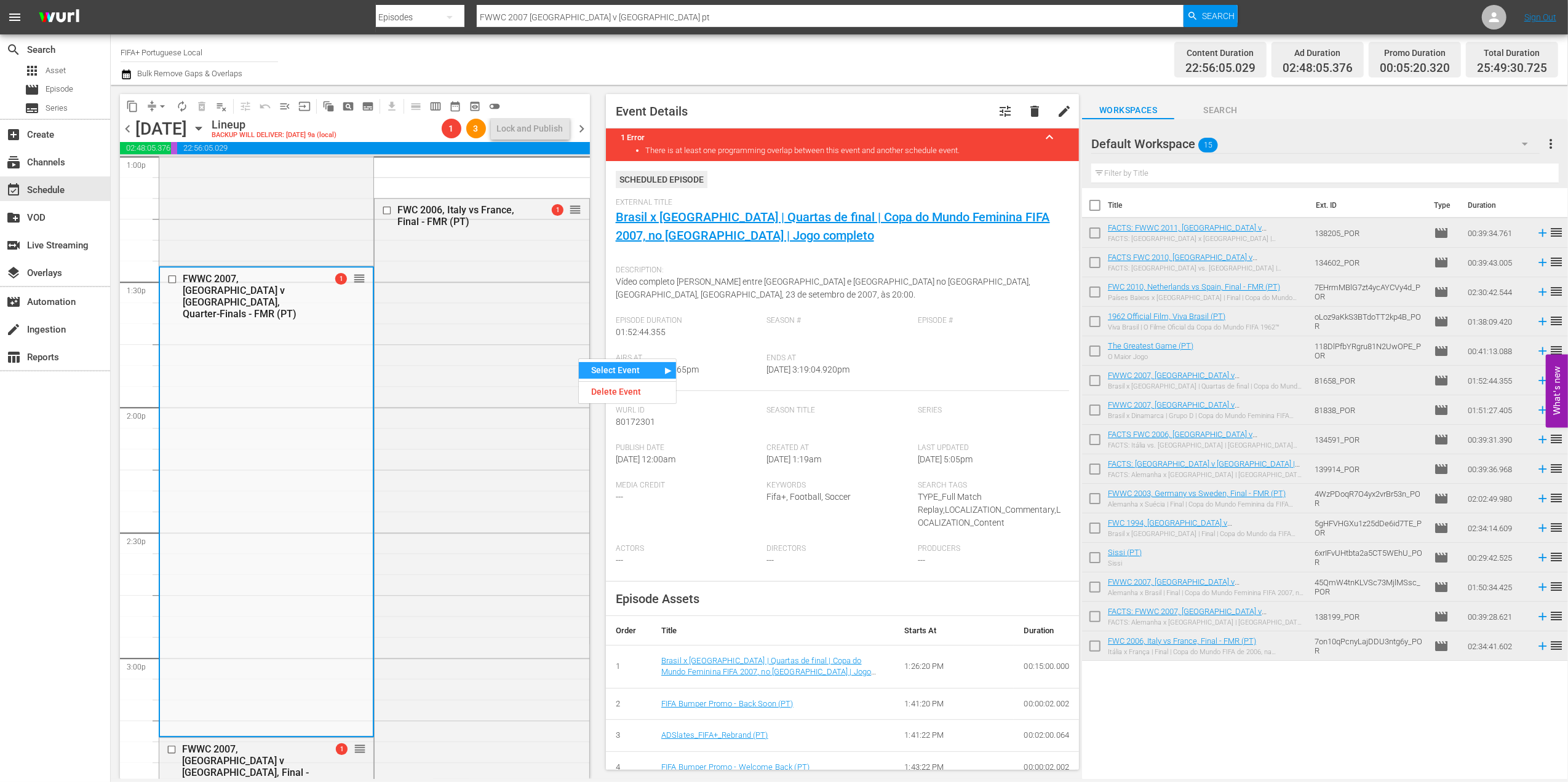
click at [582, 128] on span "chevron_right" at bounding box center [582, 128] width 15 height 15
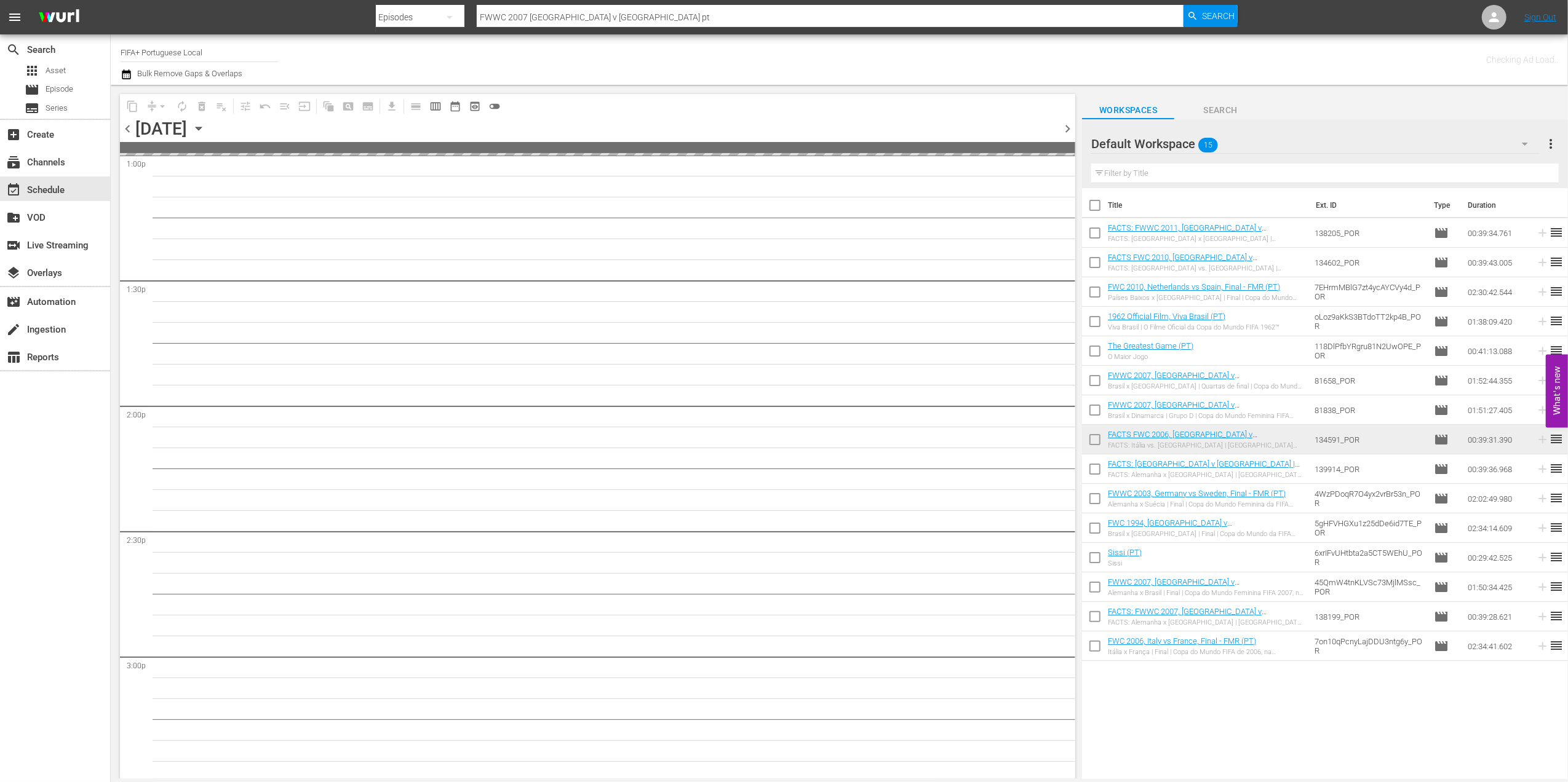
scroll to position [3366, 0]
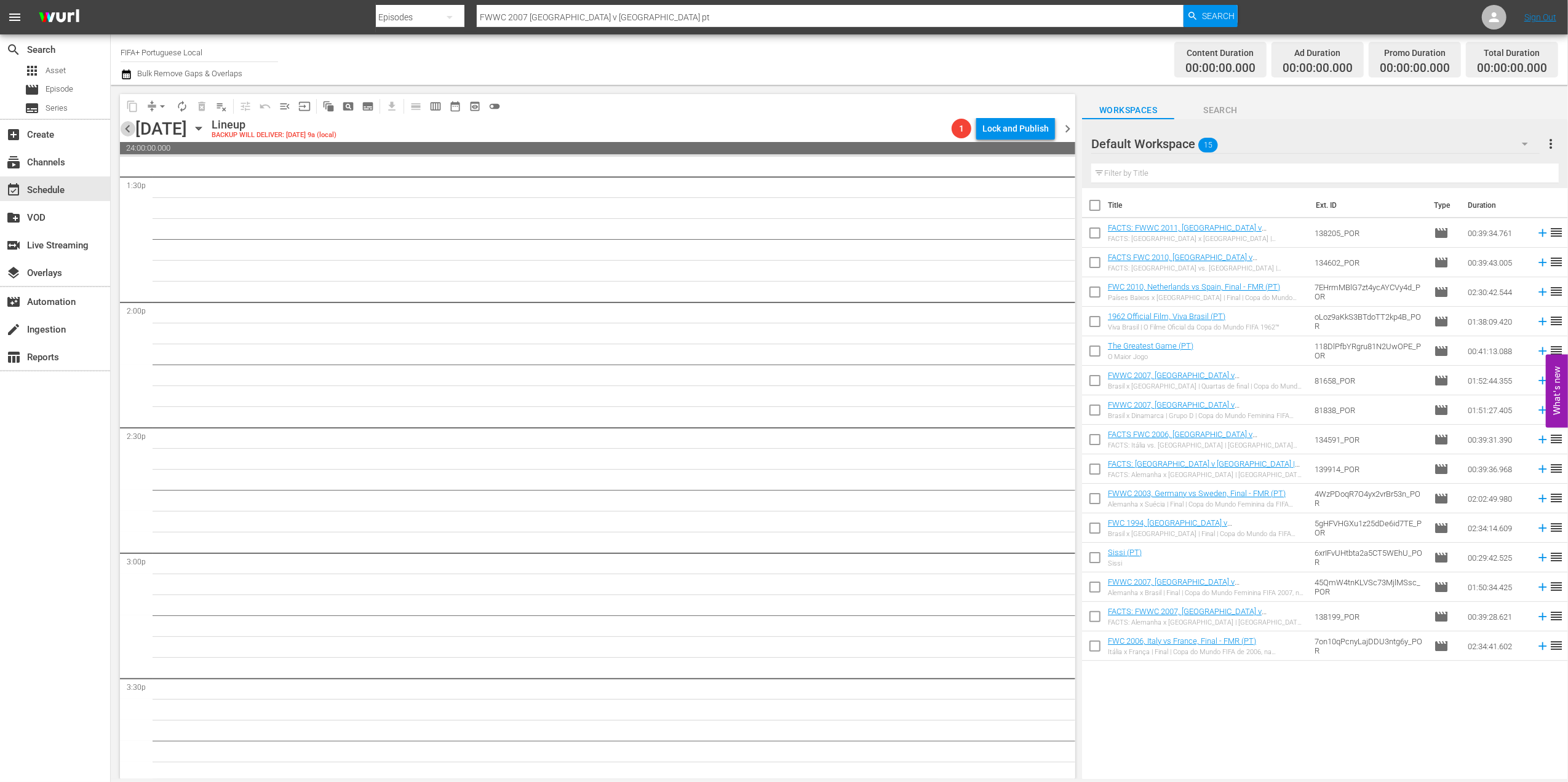
click at [127, 126] on span "chevron_left" at bounding box center [128, 128] width 15 height 15
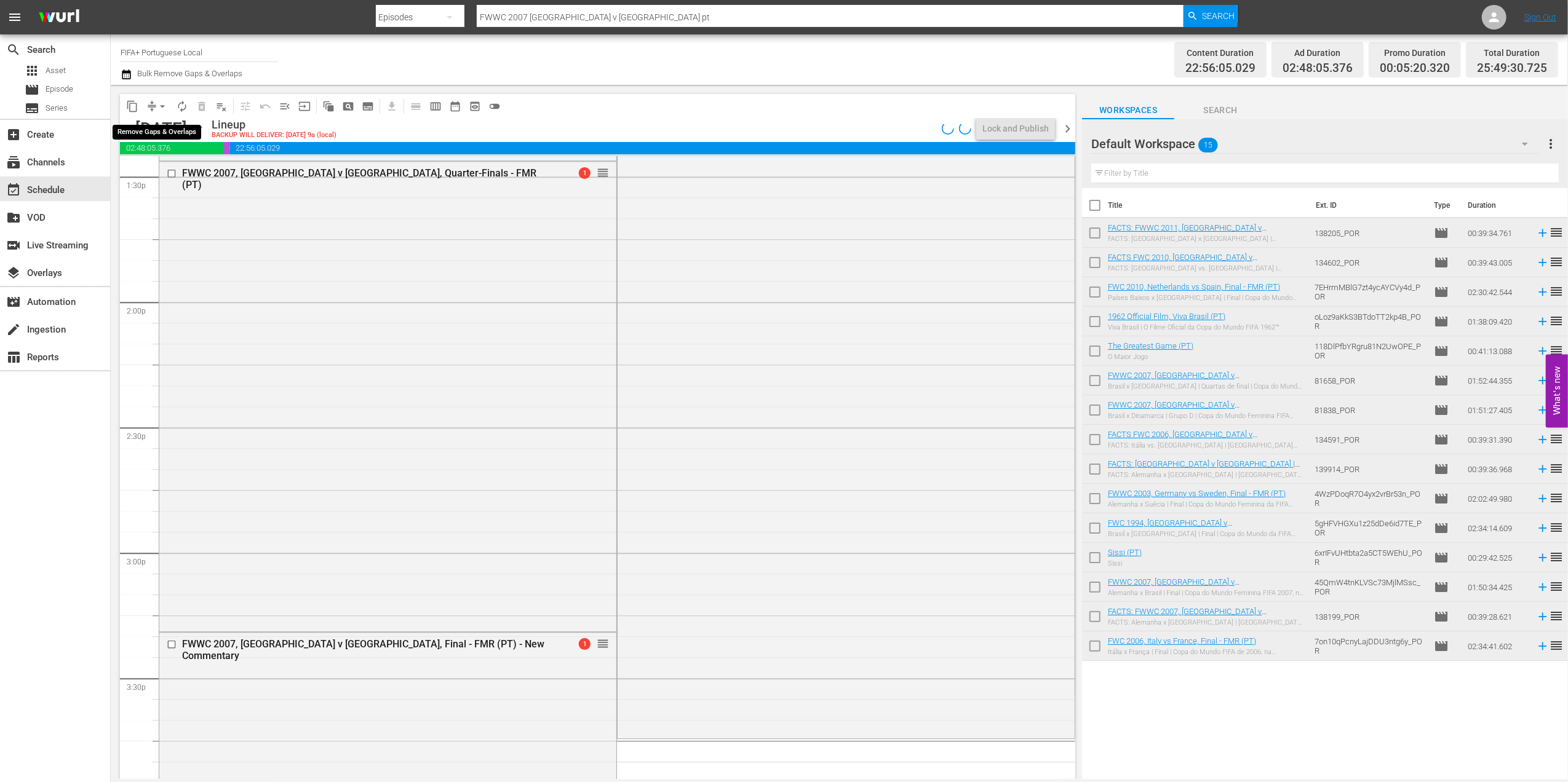
click at [161, 106] on span "arrow_drop_down" at bounding box center [162, 106] width 12 height 12
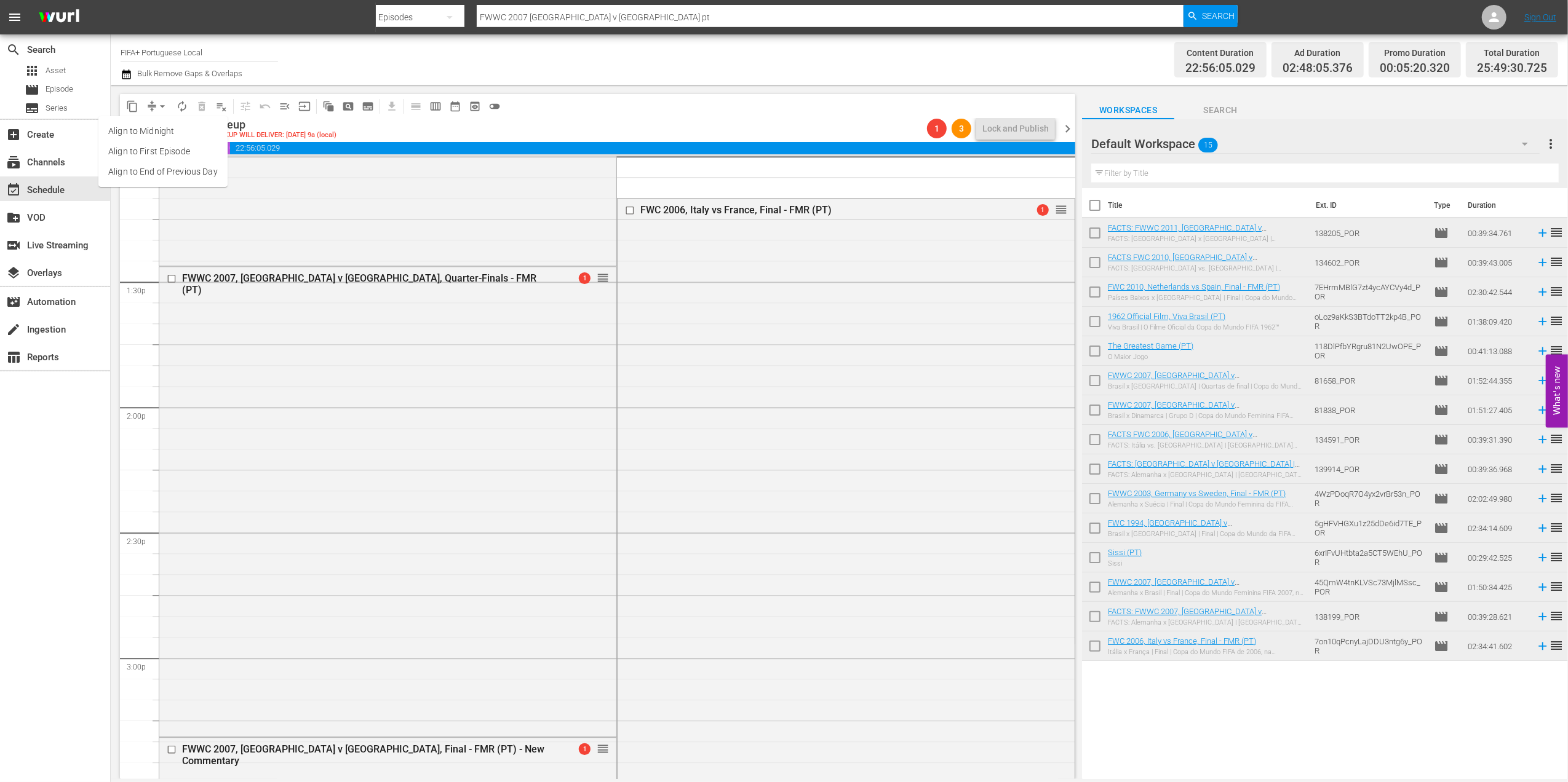
click at [161, 165] on li "Align to End of Previous Day" at bounding box center [163, 172] width 129 height 21
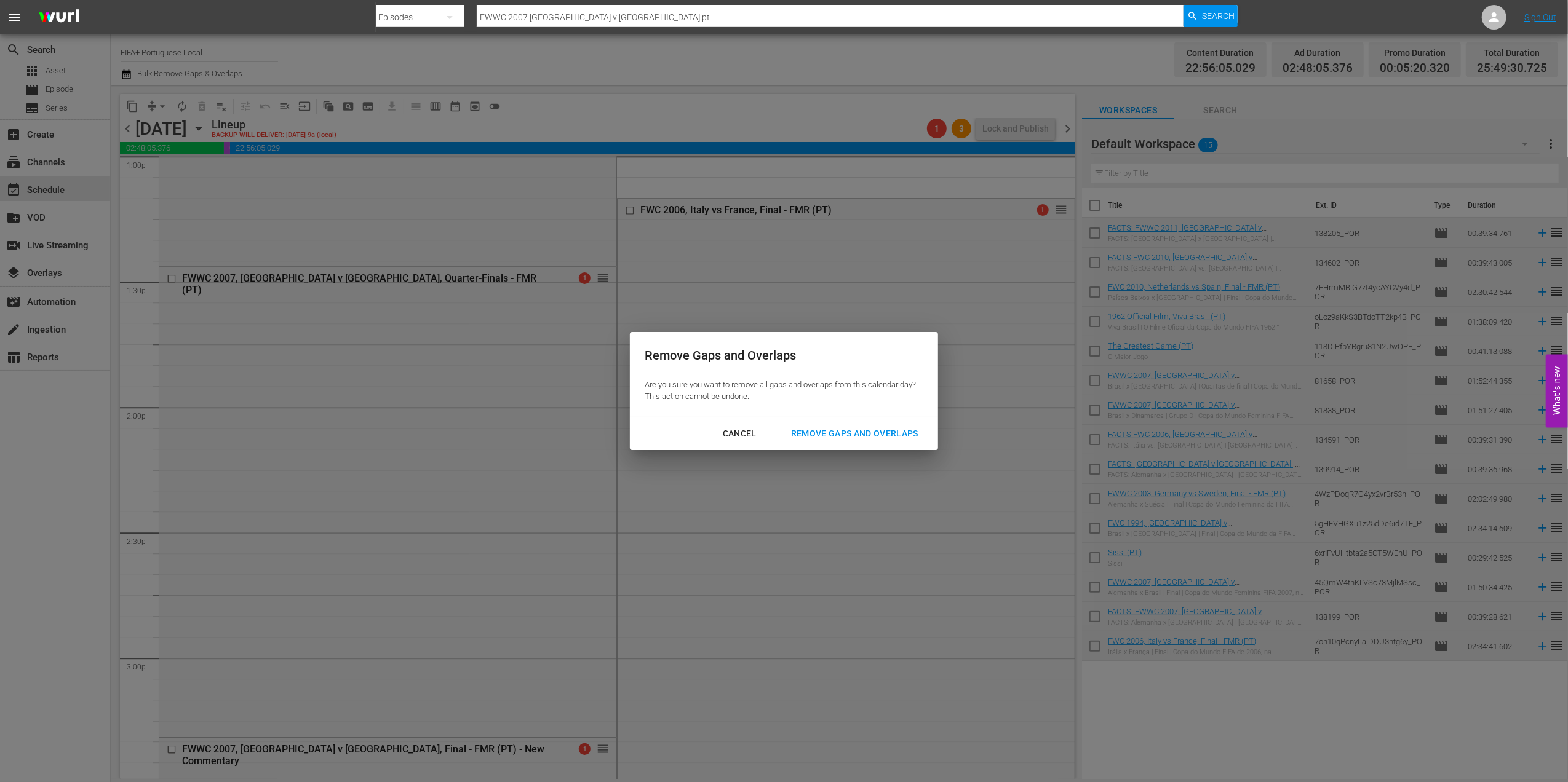
click at [855, 429] on div "Remove Gaps and Overlaps" at bounding box center [854, 433] width 147 height 15
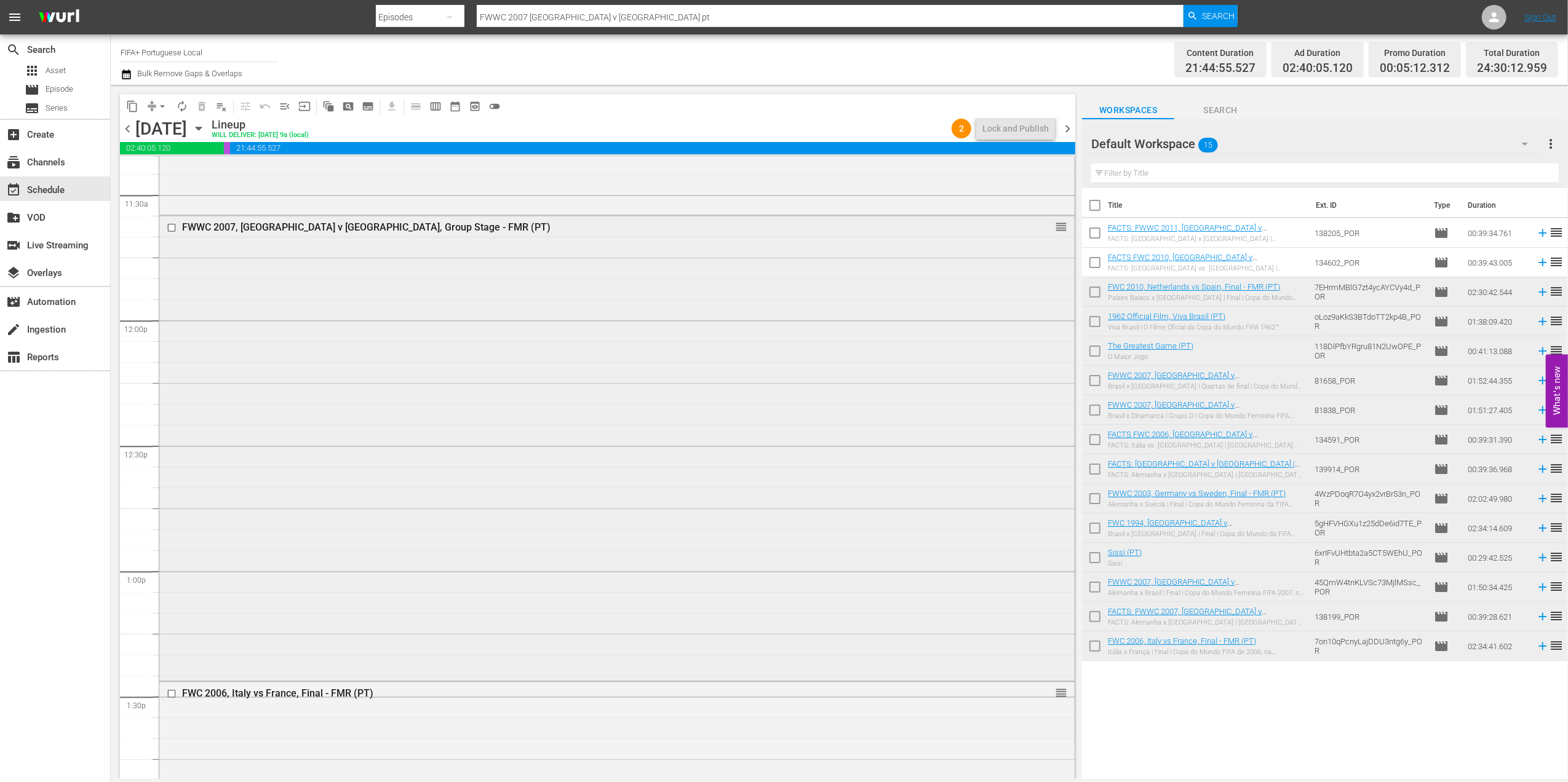
scroll to position [2929, 0]
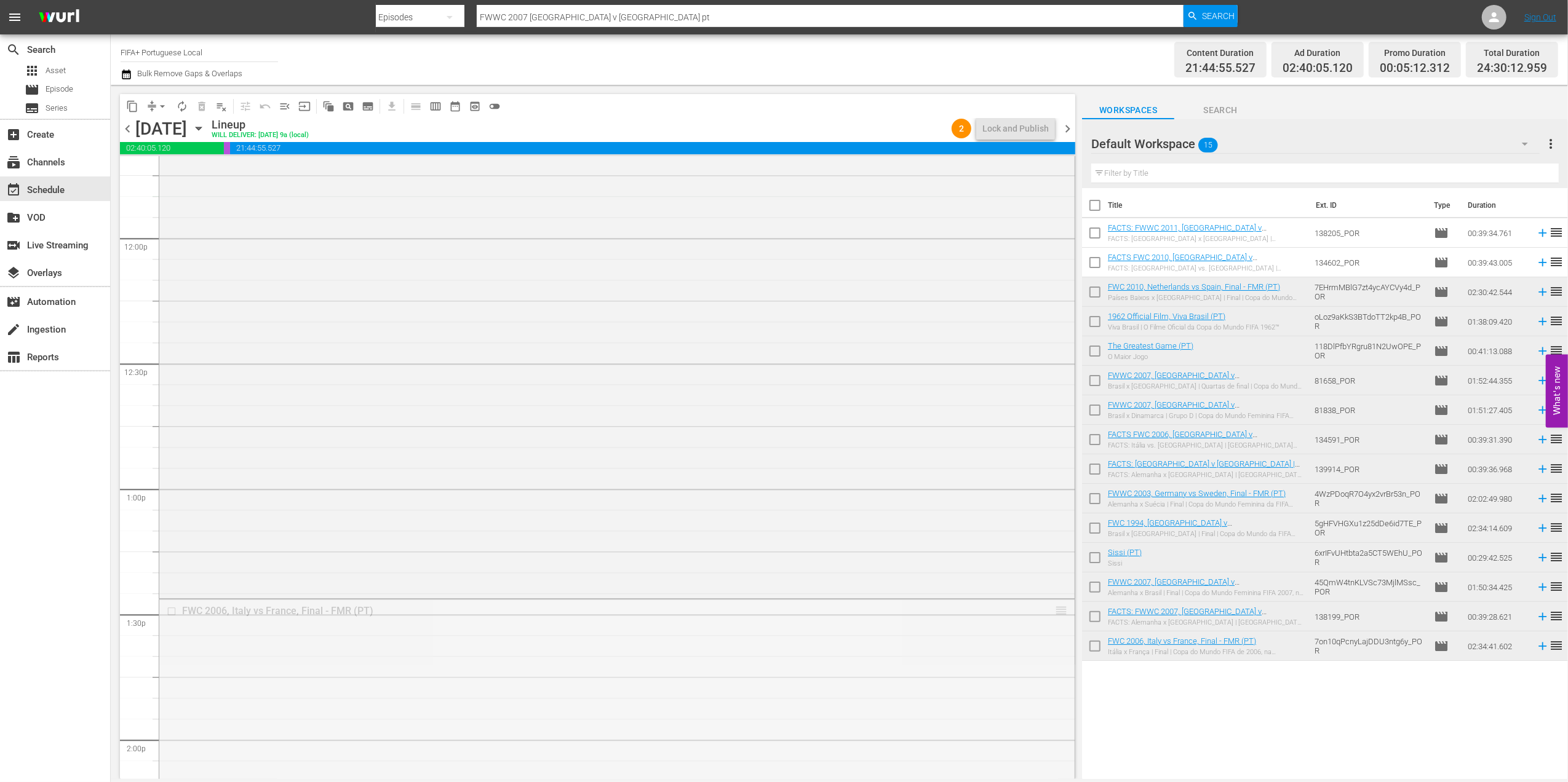
drag, startPoint x: 1046, startPoint y: 612, endPoint x: 965, endPoint y: 200, distance: 419.9
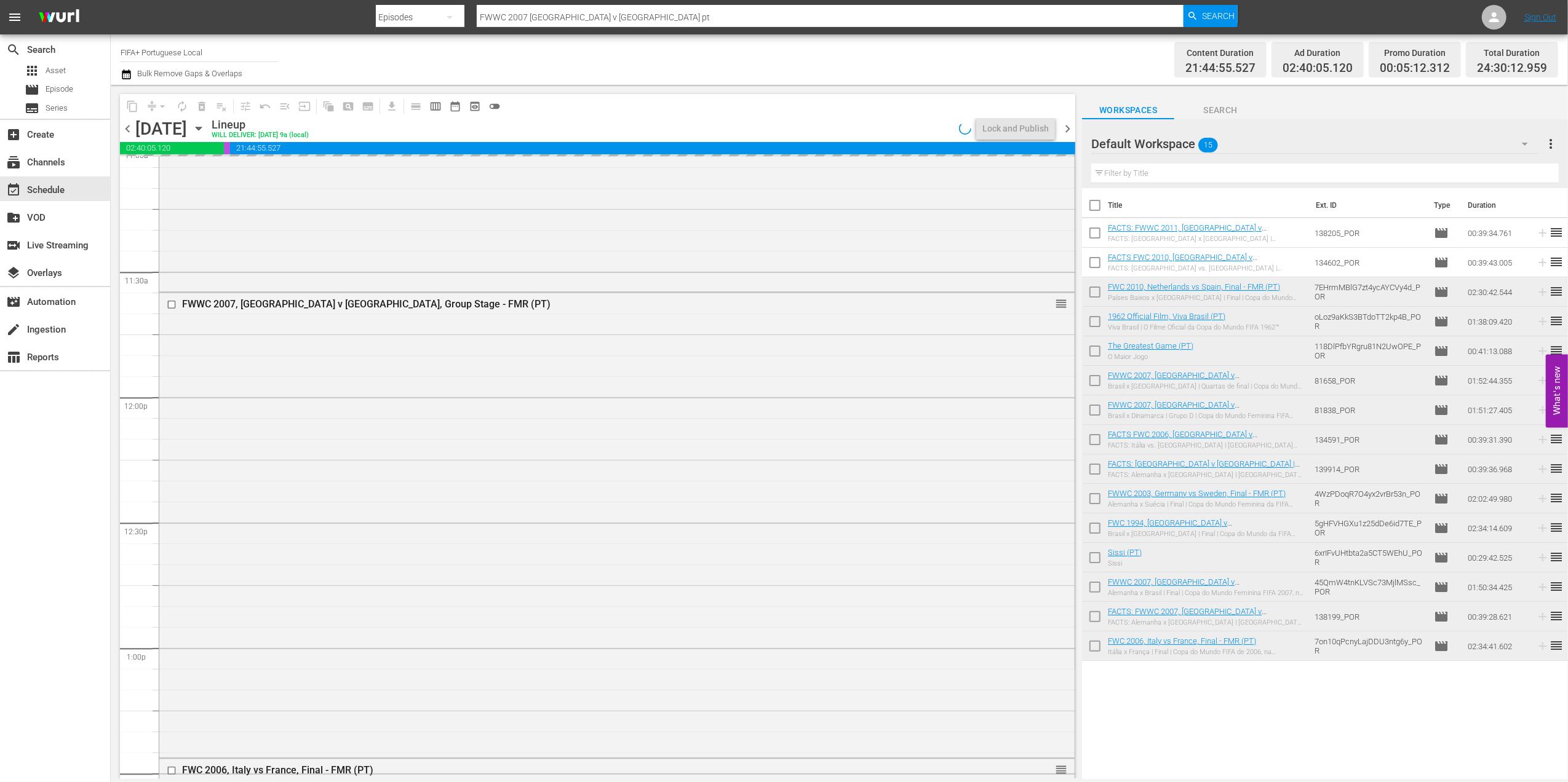
scroll to position [2752, 0]
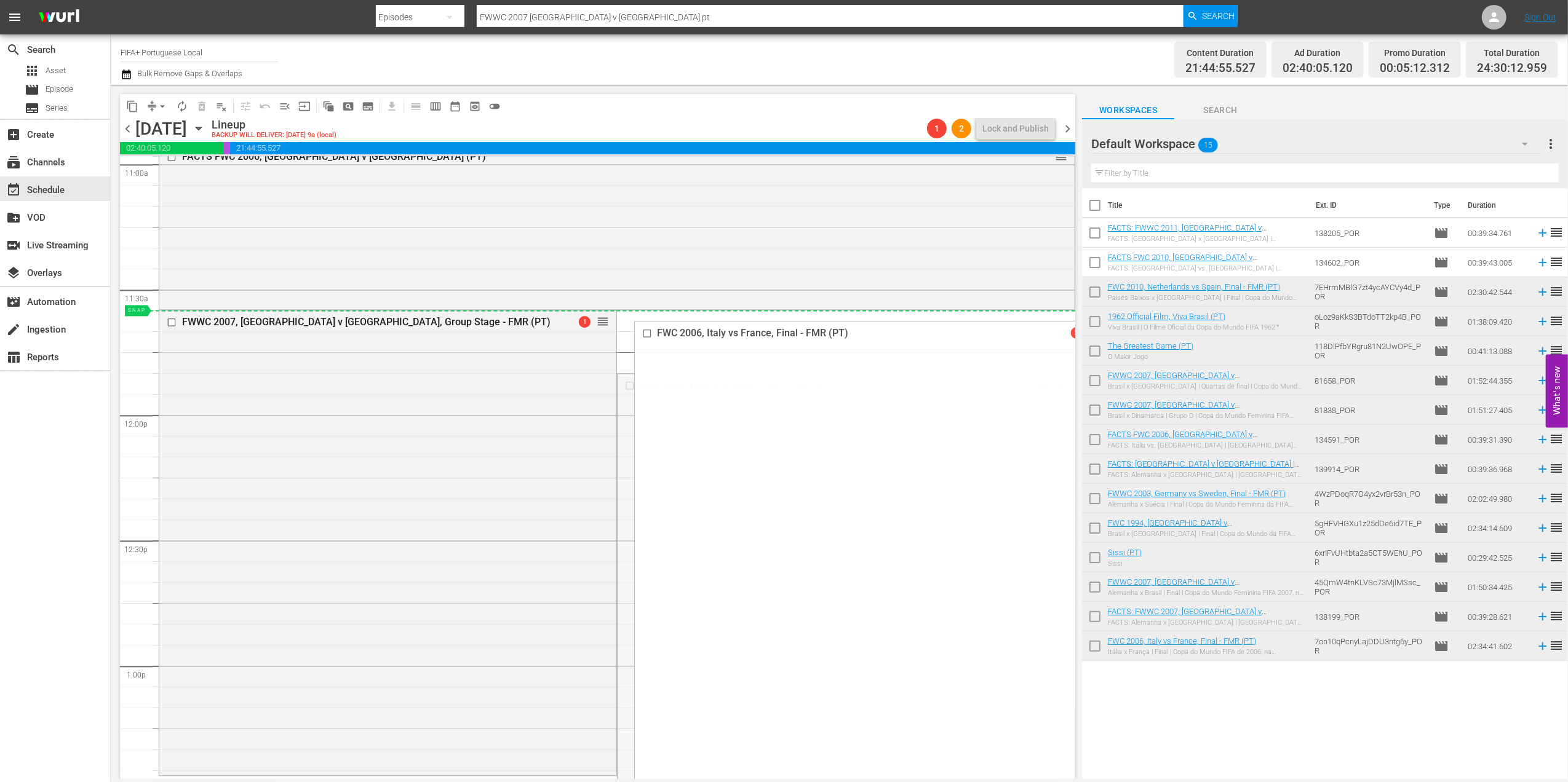
drag, startPoint x: 1049, startPoint y: 385, endPoint x: 992, endPoint y: 344, distance: 70.2
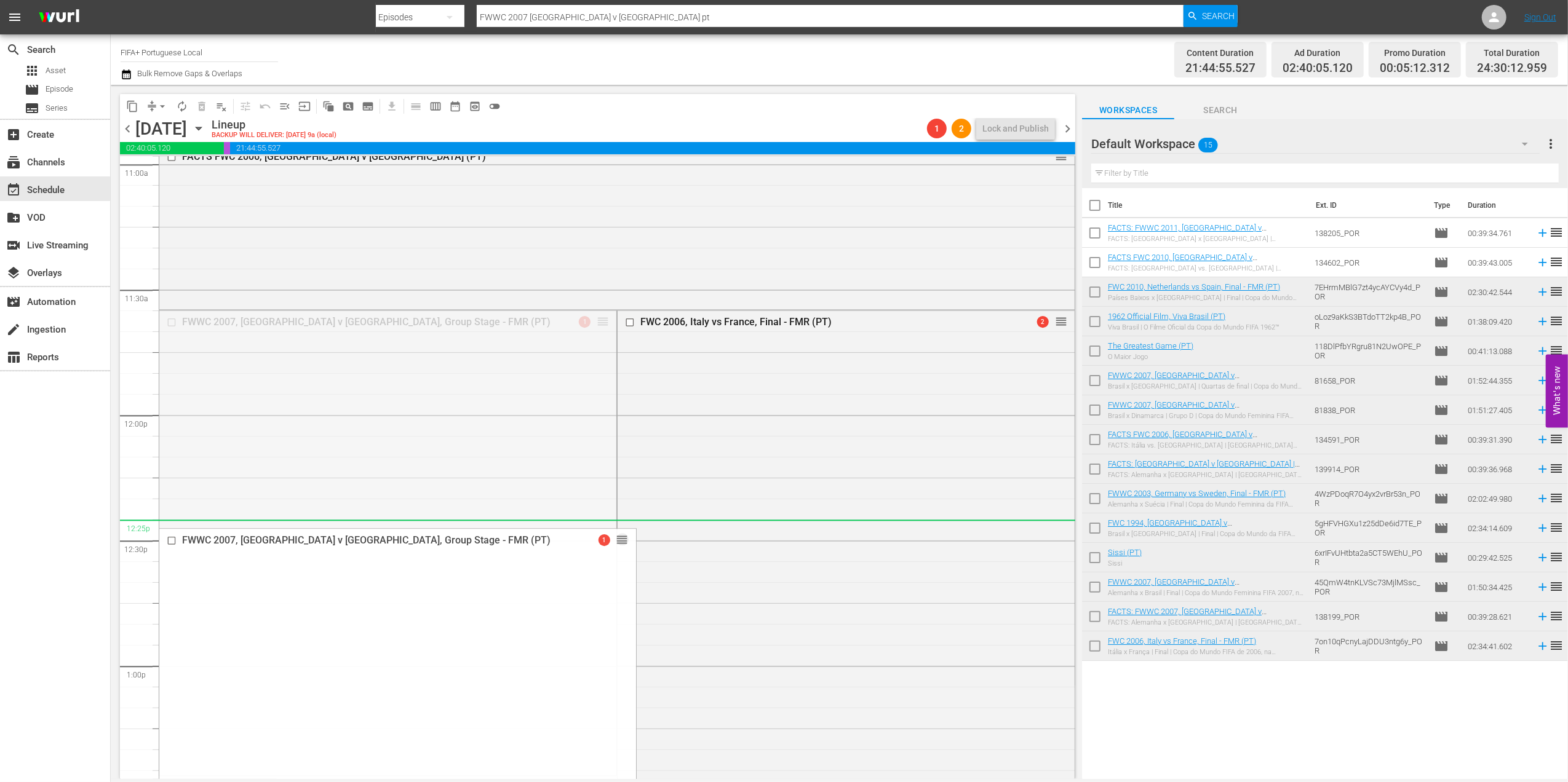
drag, startPoint x: 596, startPoint y: 319, endPoint x: 589, endPoint y: 539, distance: 220.1
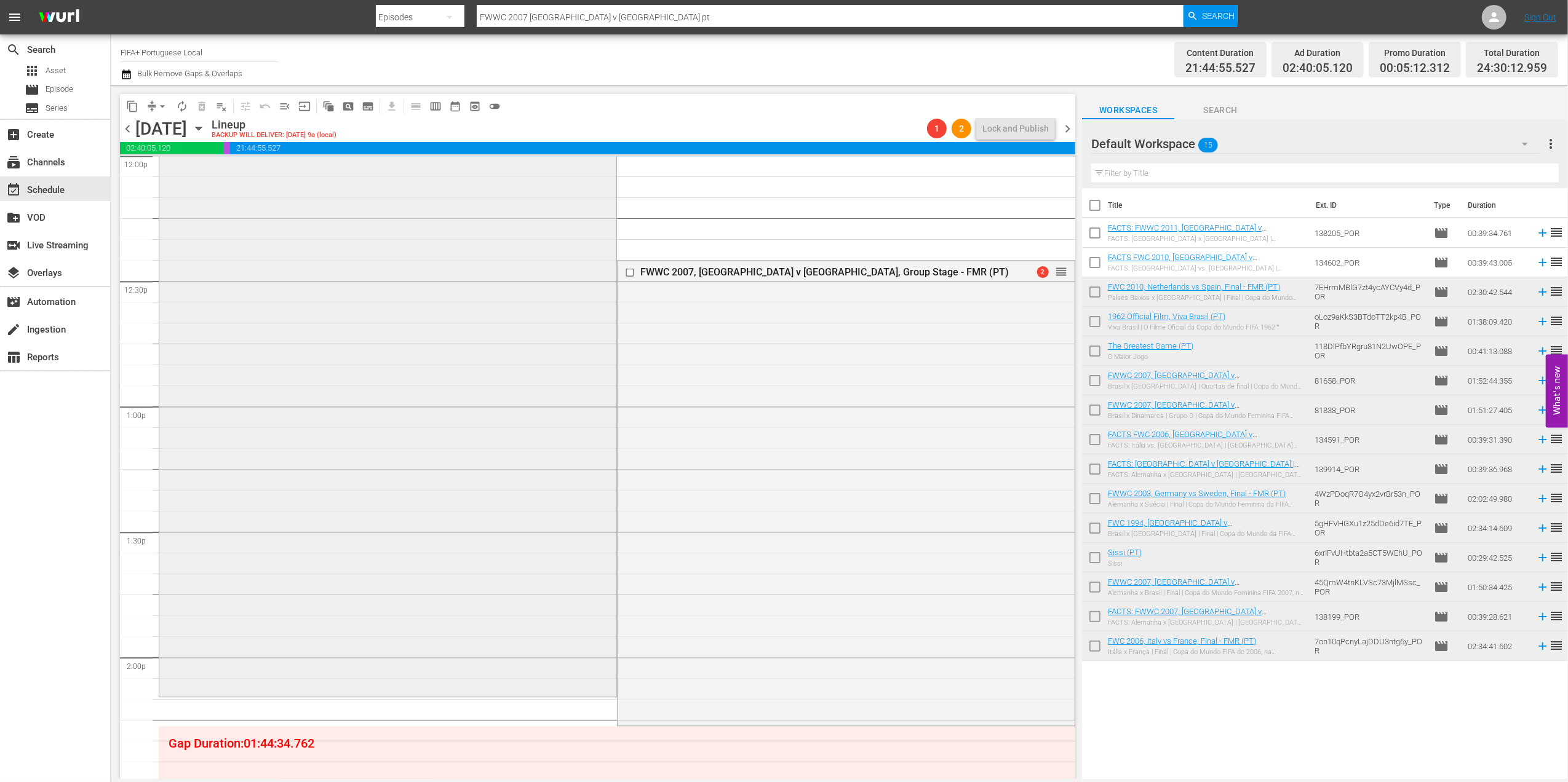
scroll to position [2992, 0]
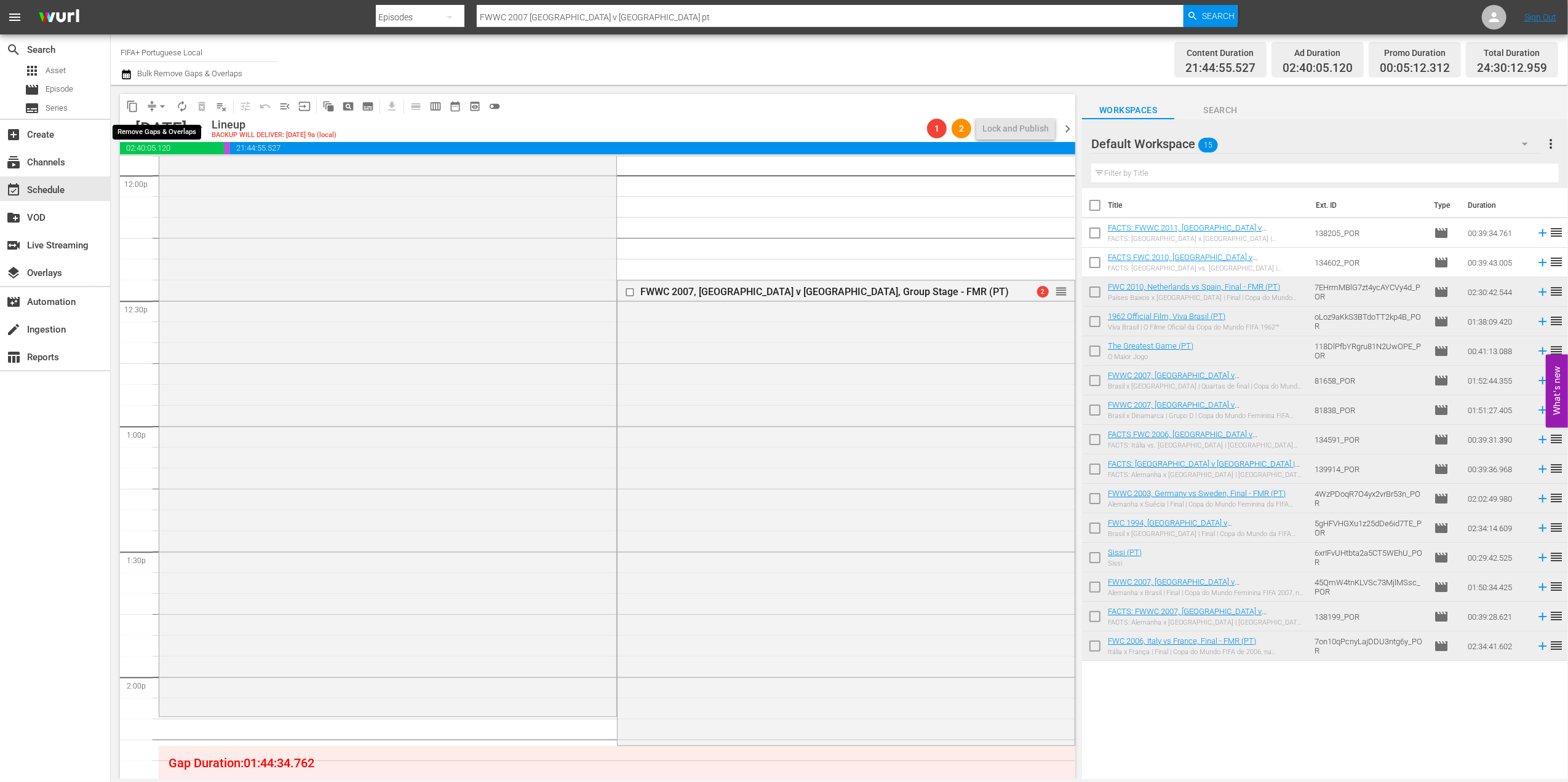
click at [165, 109] on span "arrow_drop_down" at bounding box center [162, 106] width 12 height 12
click at [197, 166] on li "Align to End of Previous Day" at bounding box center [163, 172] width 129 height 21
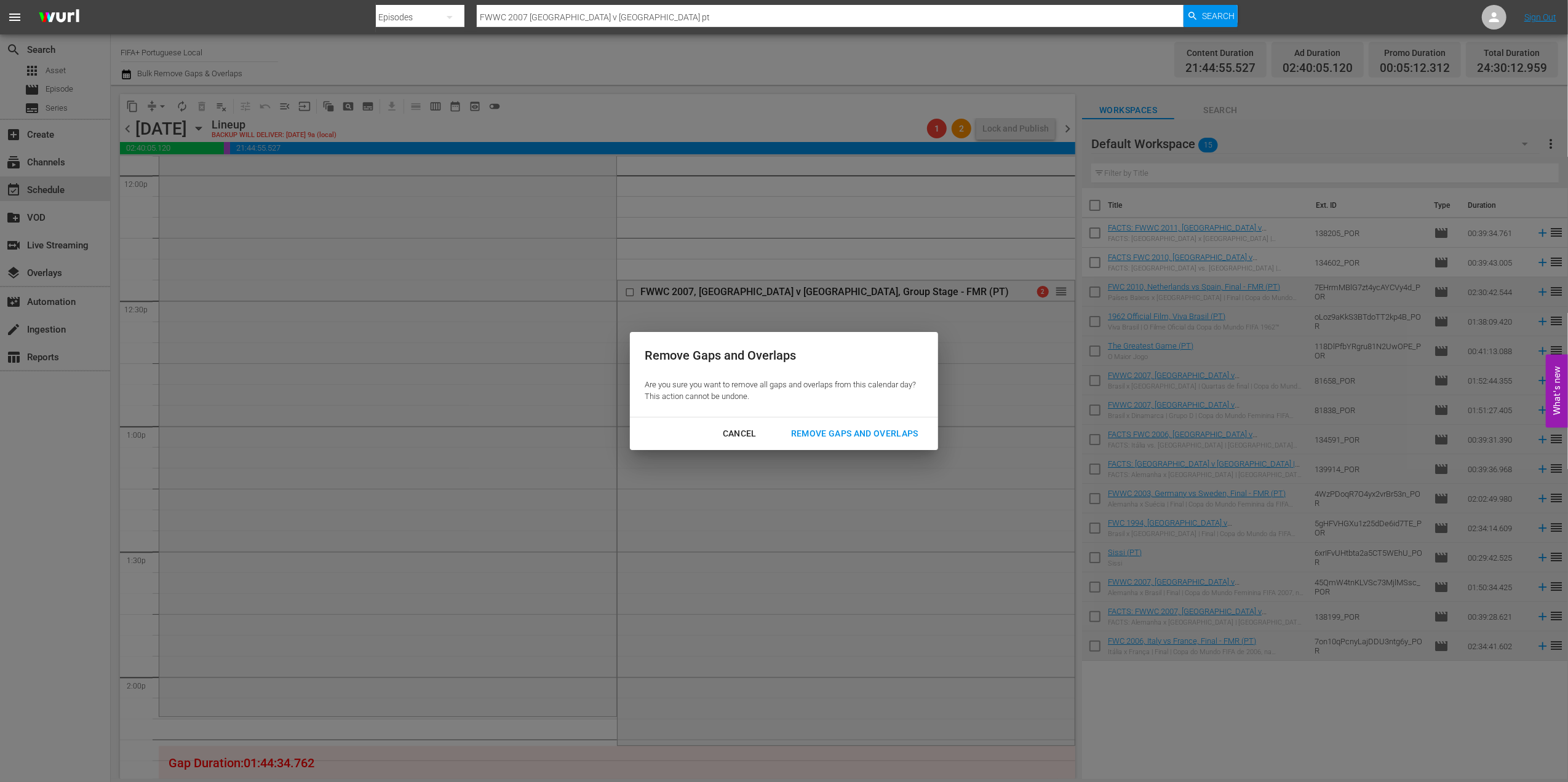
click at [844, 429] on div "Remove Gaps and Overlaps" at bounding box center [854, 433] width 147 height 15
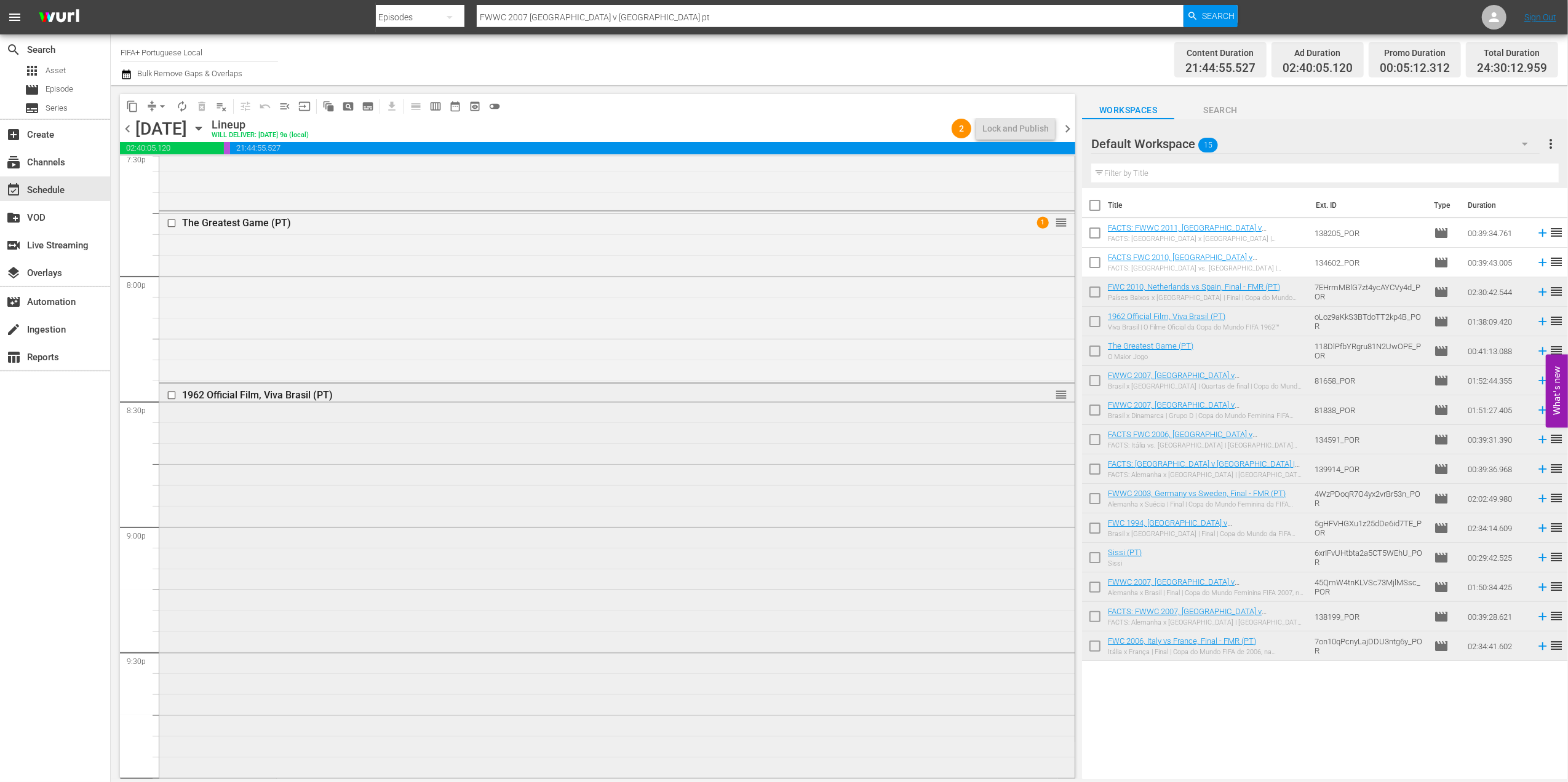
scroll to position [4889, 0]
click at [1046, 284] on div "Delete Event" at bounding box center [1062, 284] width 97 height 17
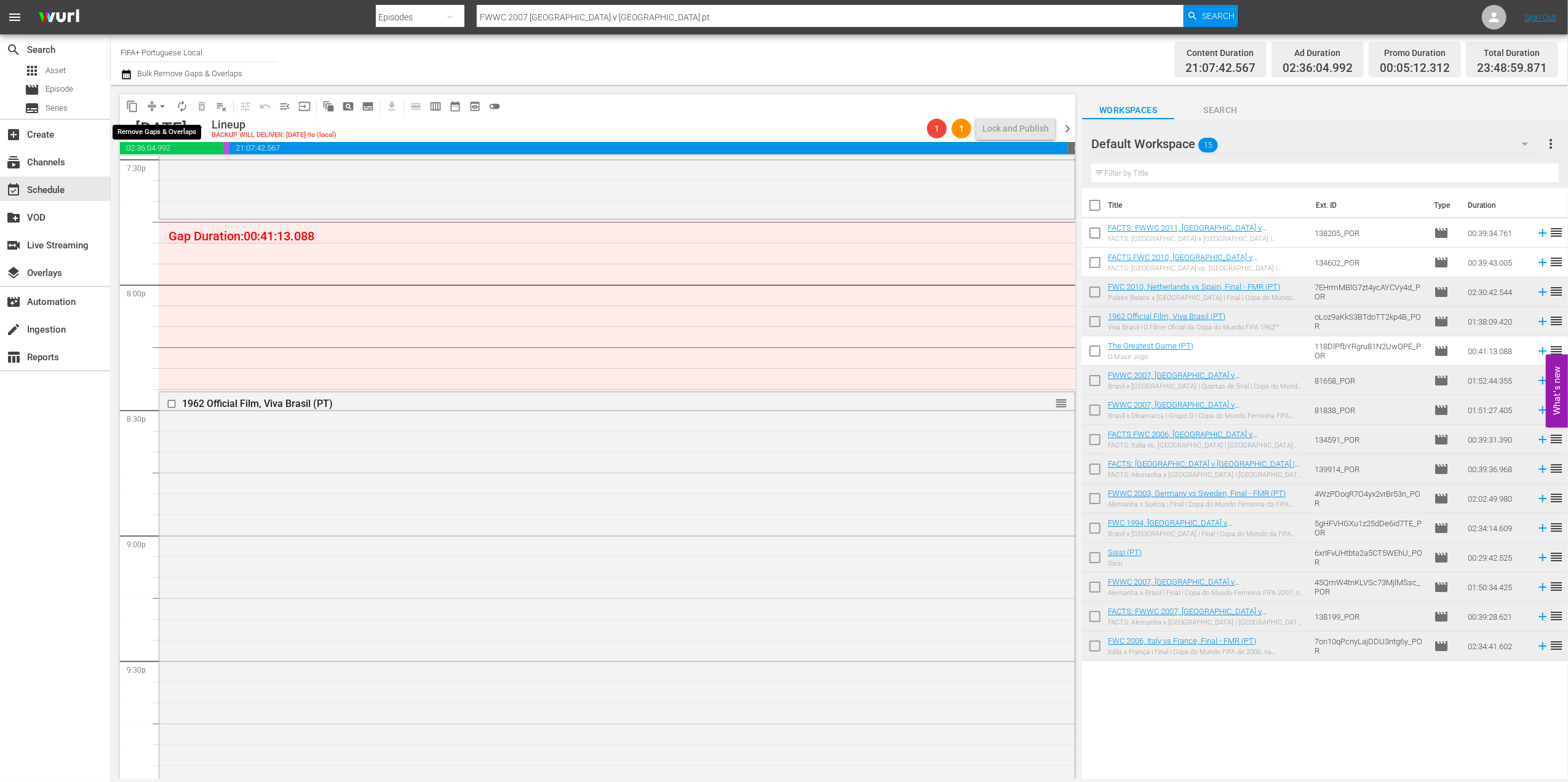
click at [165, 100] on span "arrow_drop_down" at bounding box center [162, 106] width 12 height 12
click at [188, 173] on li "Align to End of Previous Day" at bounding box center [163, 172] width 129 height 21
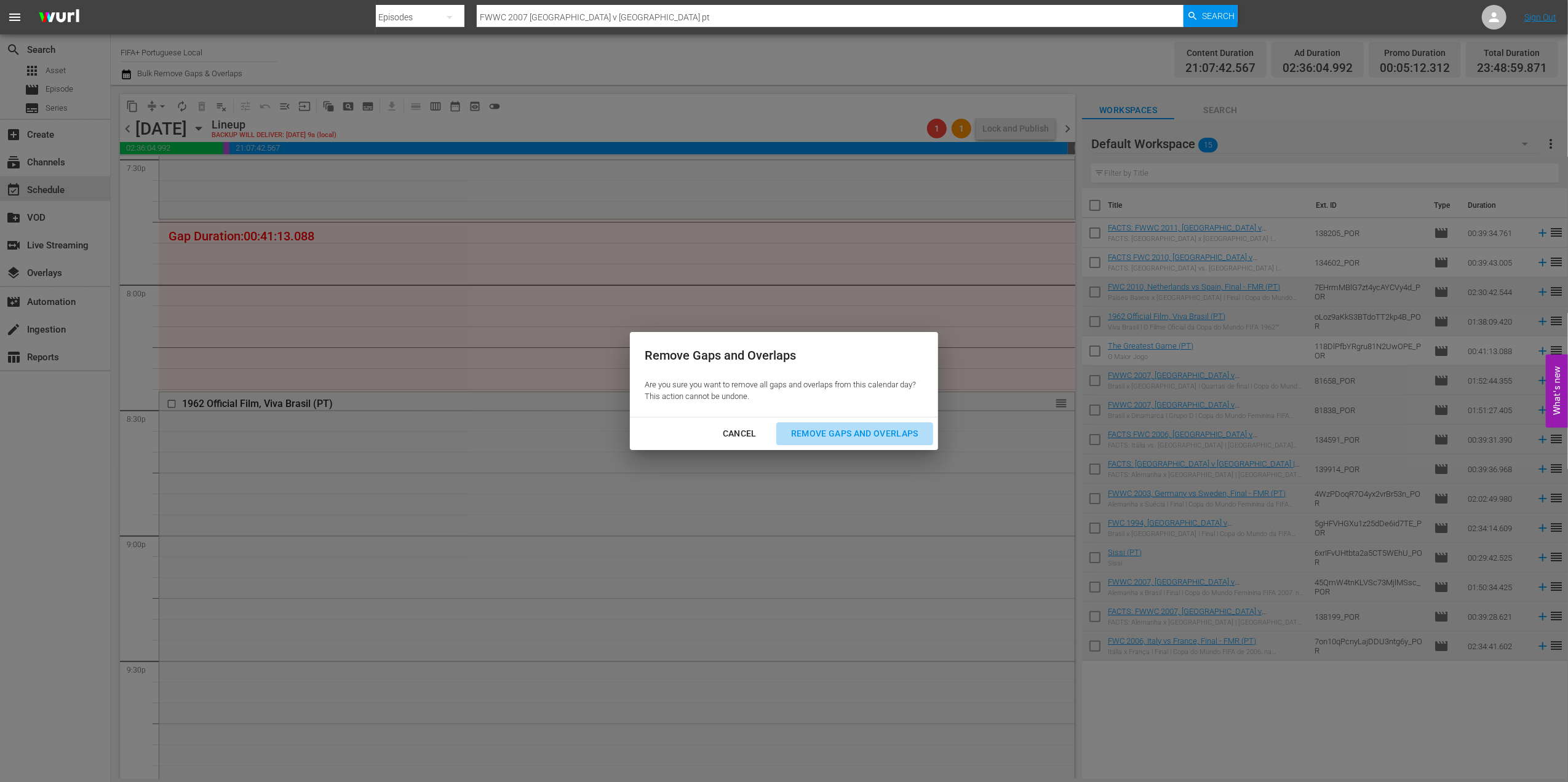
click at [847, 433] on div "Remove Gaps and Overlaps" at bounding box center [854, 433] width 147 height 15
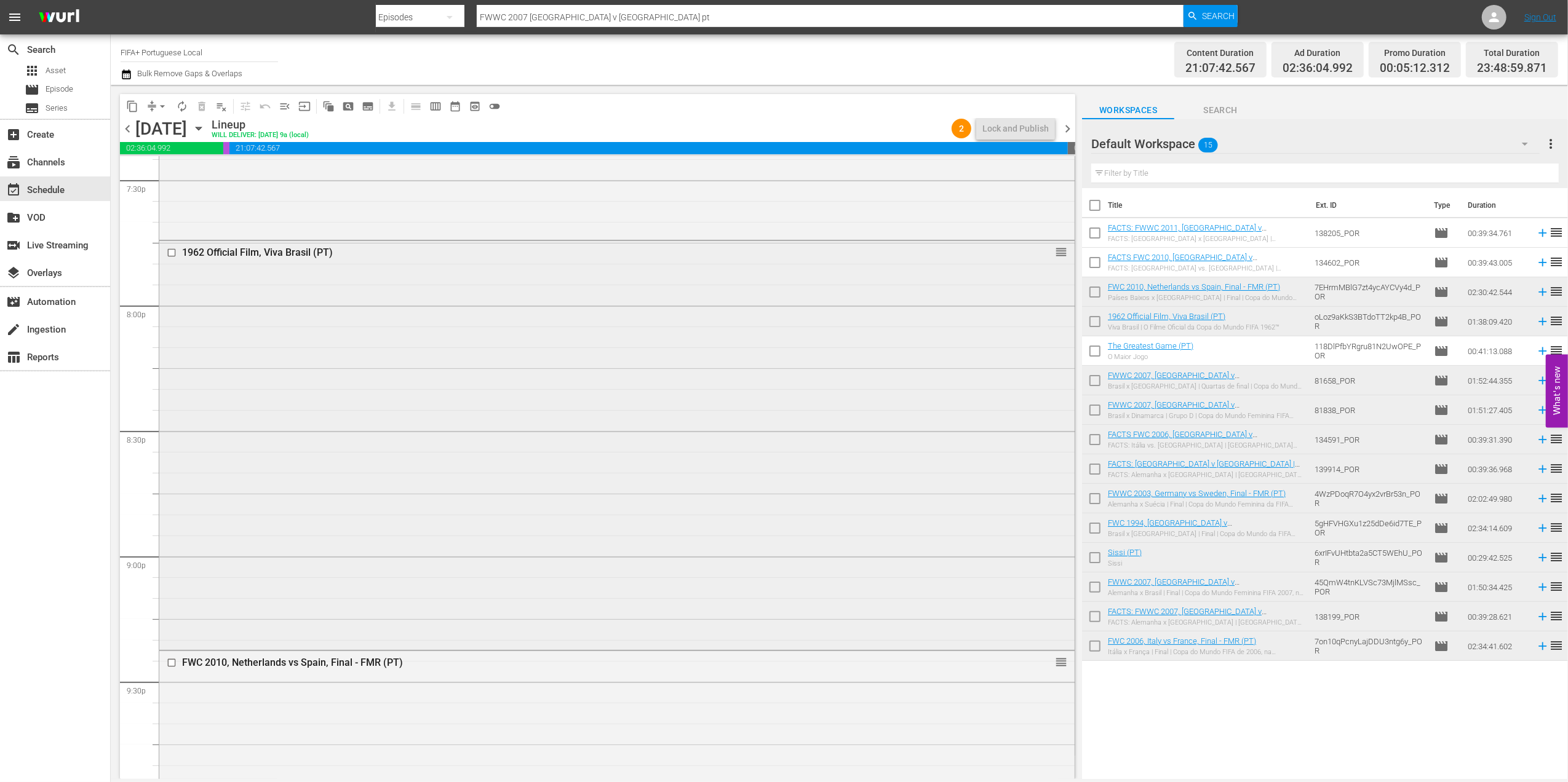
scroll to position [4866, 0]
click at [992, 305] on div "Delete Event" at bounding box center [997, 309] width 97 height 17
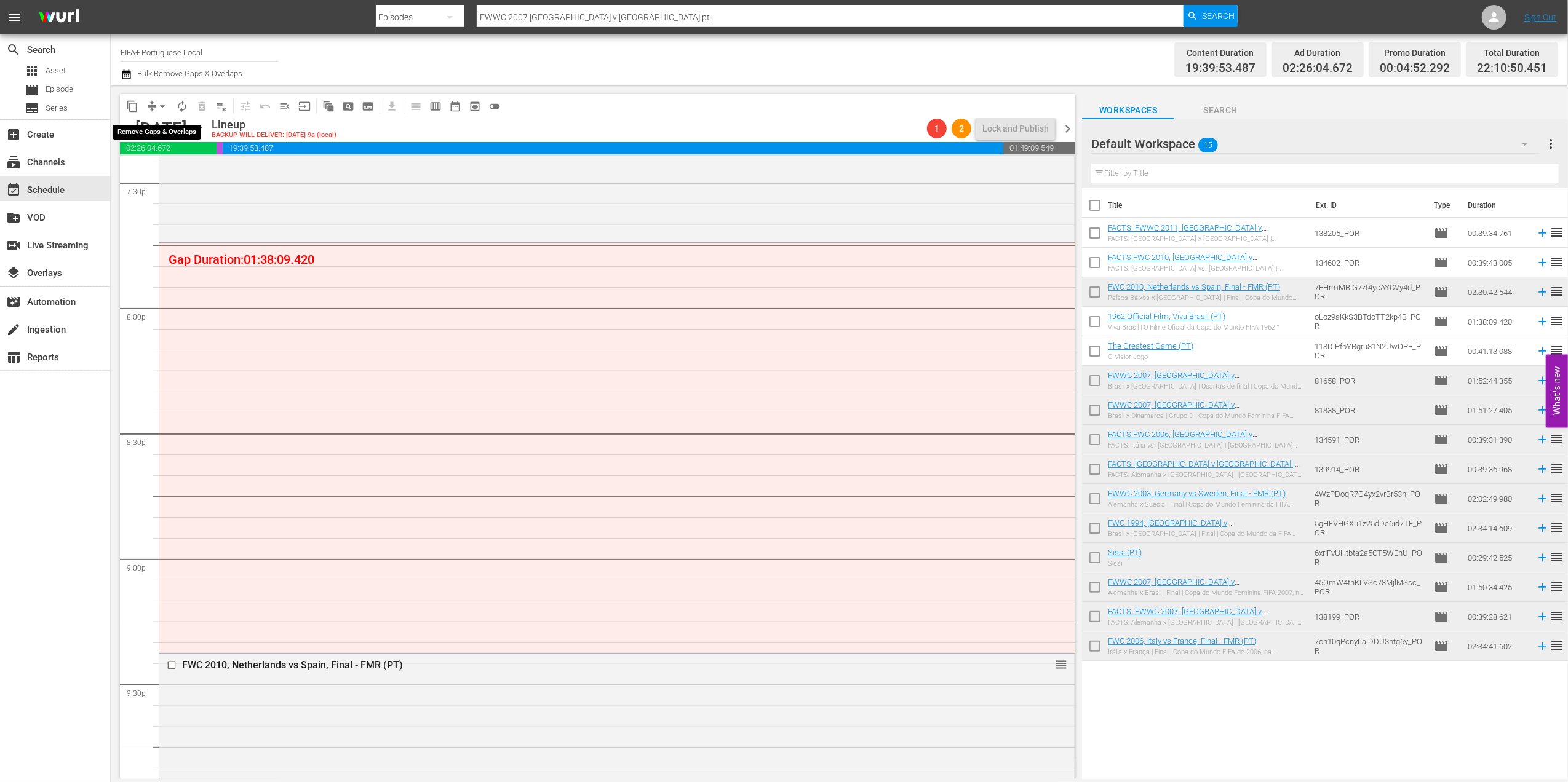
click at [164, 111] on span "arrow_drop_down" at bounding box center [162, 106] width 12 height 12
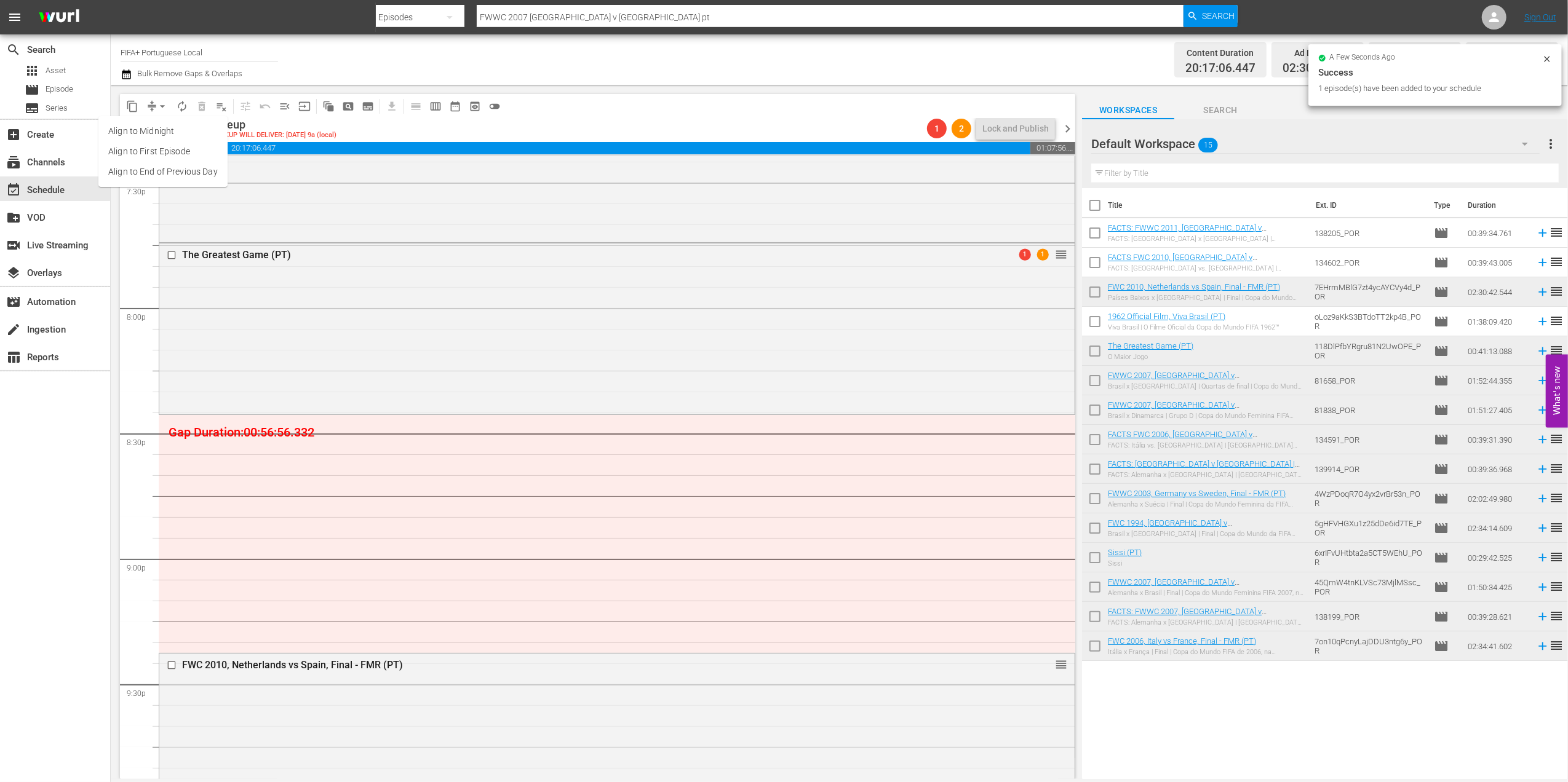
click at [172, 170] on li "Align to End of Previous Day" at bounding box center [163, 172] width 129 height 21
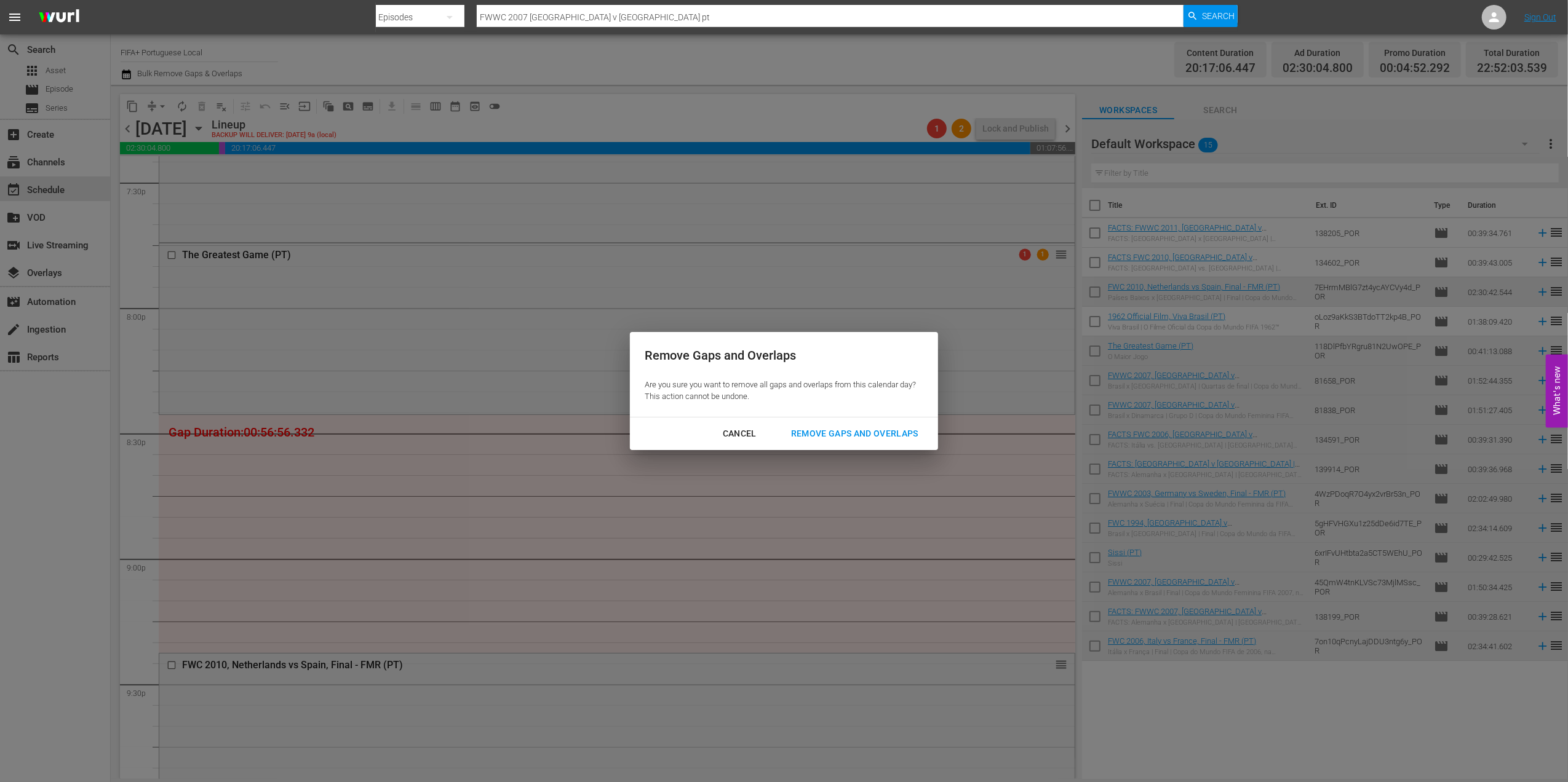
click at [849, 428] on div "Remove Gaps and Overlaps" at bounding box center [854, 433] width 147 height 15
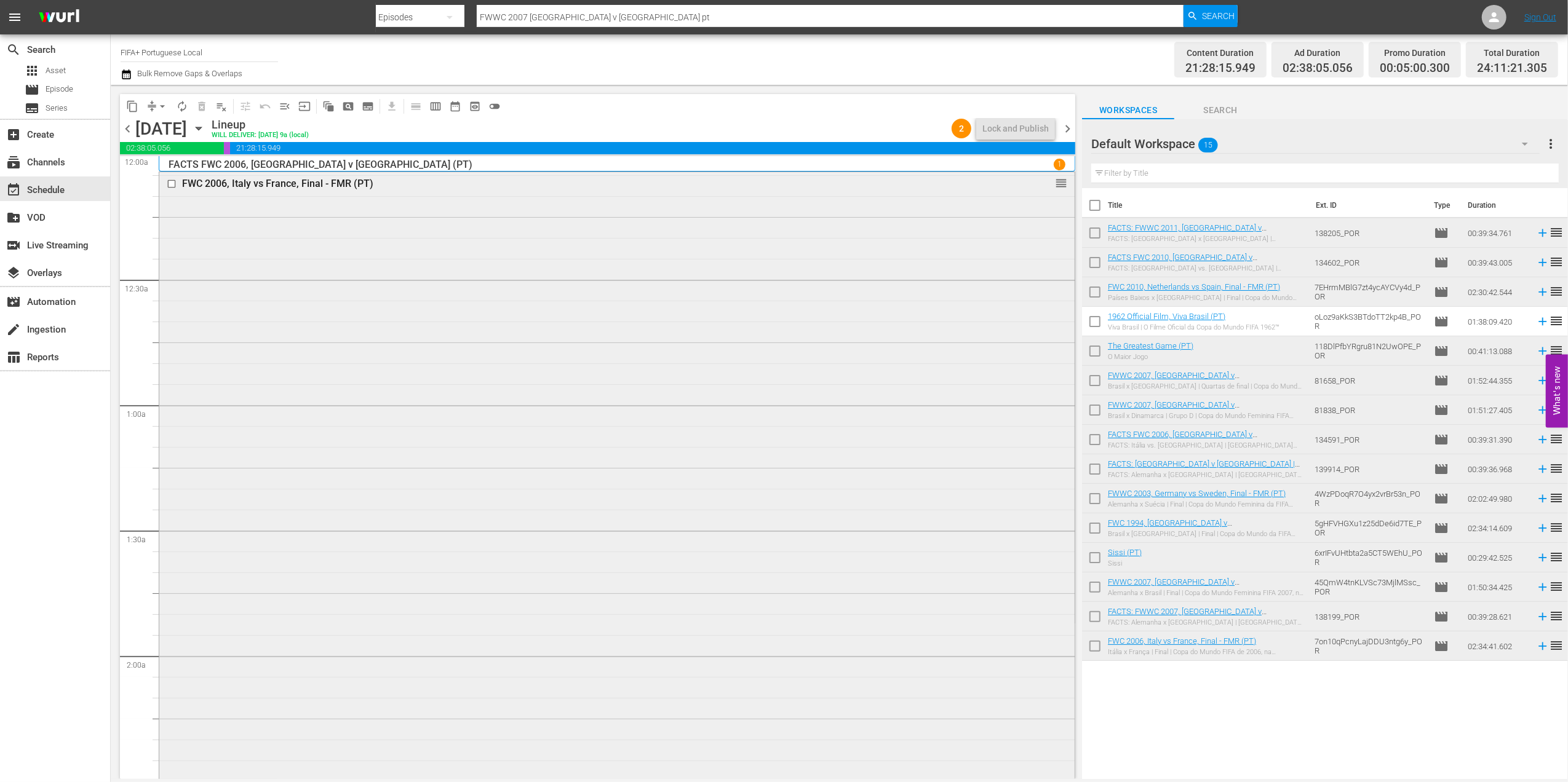
scroll to position [0, 0]
click at [281, 105] on span "menu_open" at bounding box center [285, 106] width 12 height 12
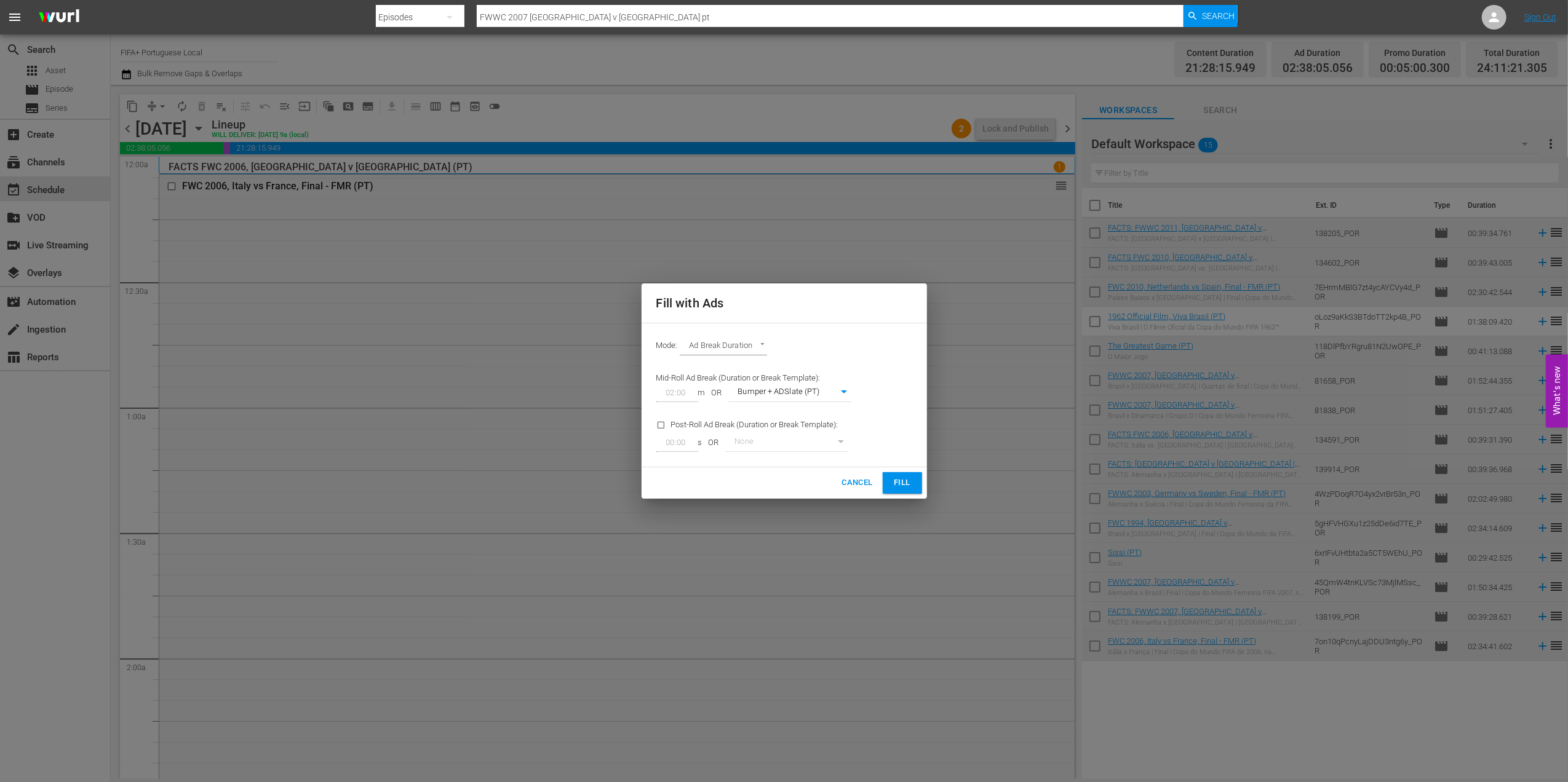
click at [901, 482] on span "Fill" at bounding box center [903, 483] width 20 height 14
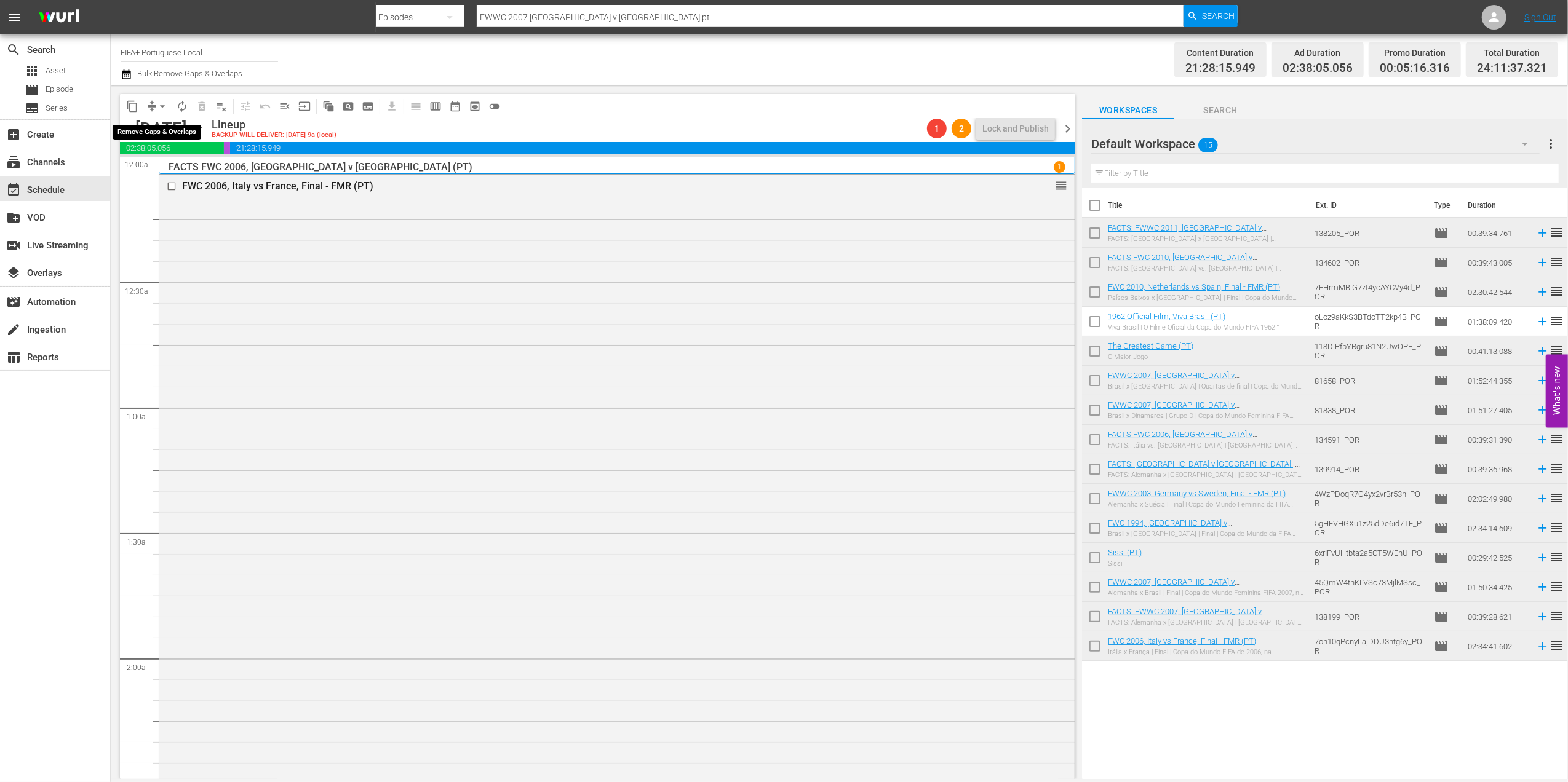
click at [163, 105] on span "arrow_drop_down" at bounding box center [162, 106] width 12 height 12
click at [190, 175] on li "Align to End of Previous Day" at bounding box center [163, 172] width 129 height 21
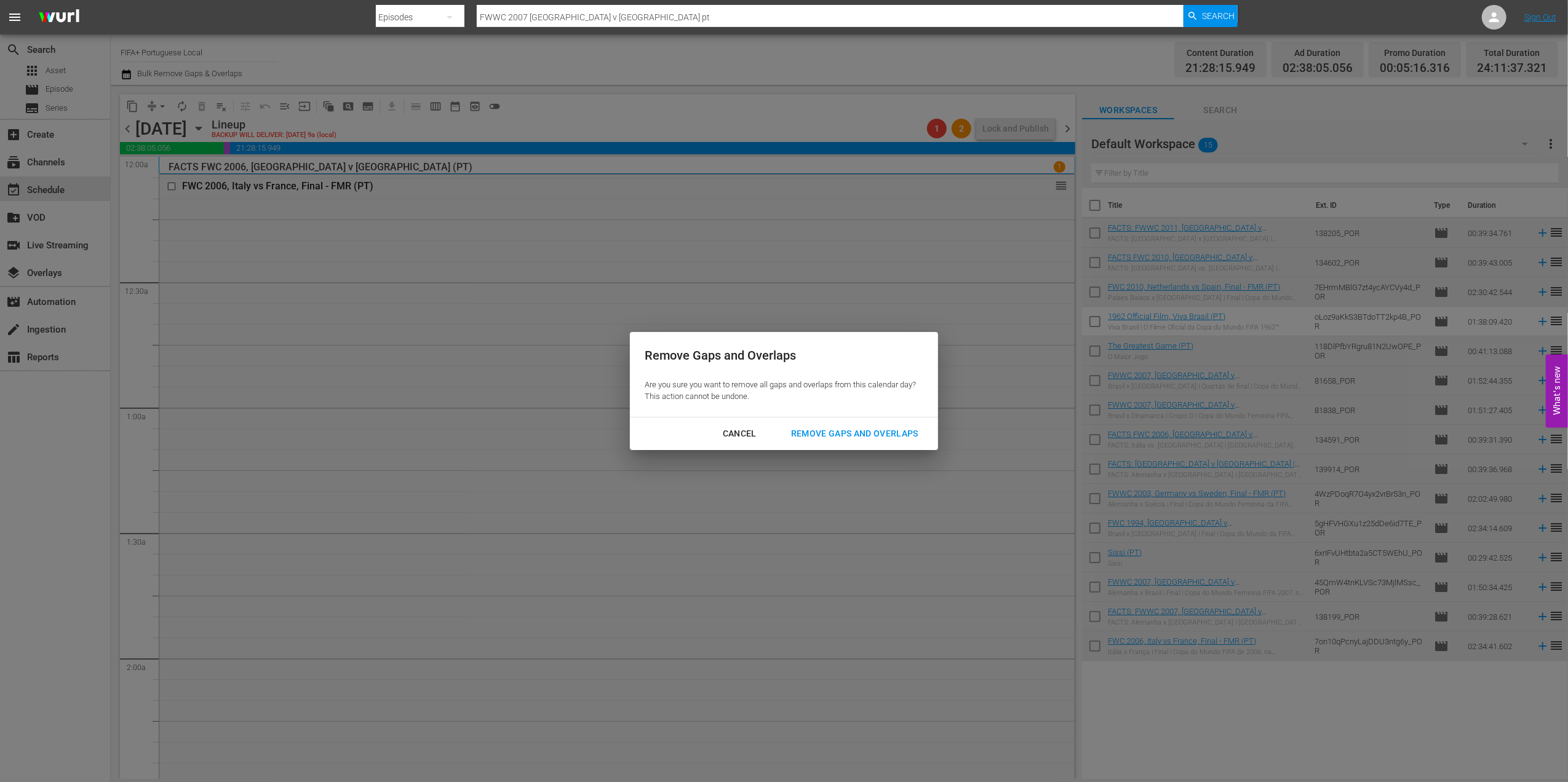
click at [813, 432] on div "Remove Gaps and Overlaps" at bounding box center [854, 433] width 147 height 15
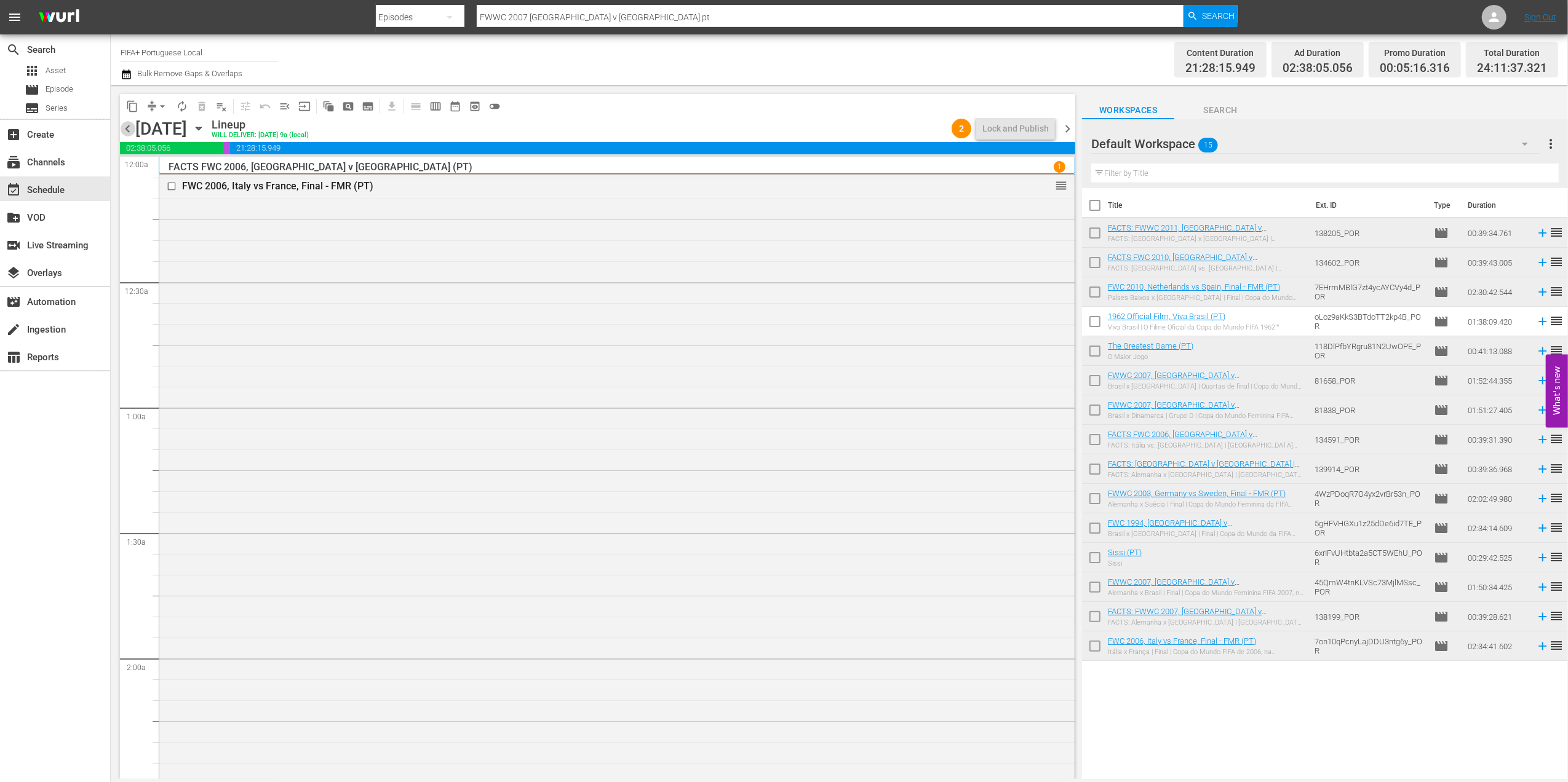
click at [125, 122] on span "chevron_left" at bounding box center [128, 128] width 15 height 15
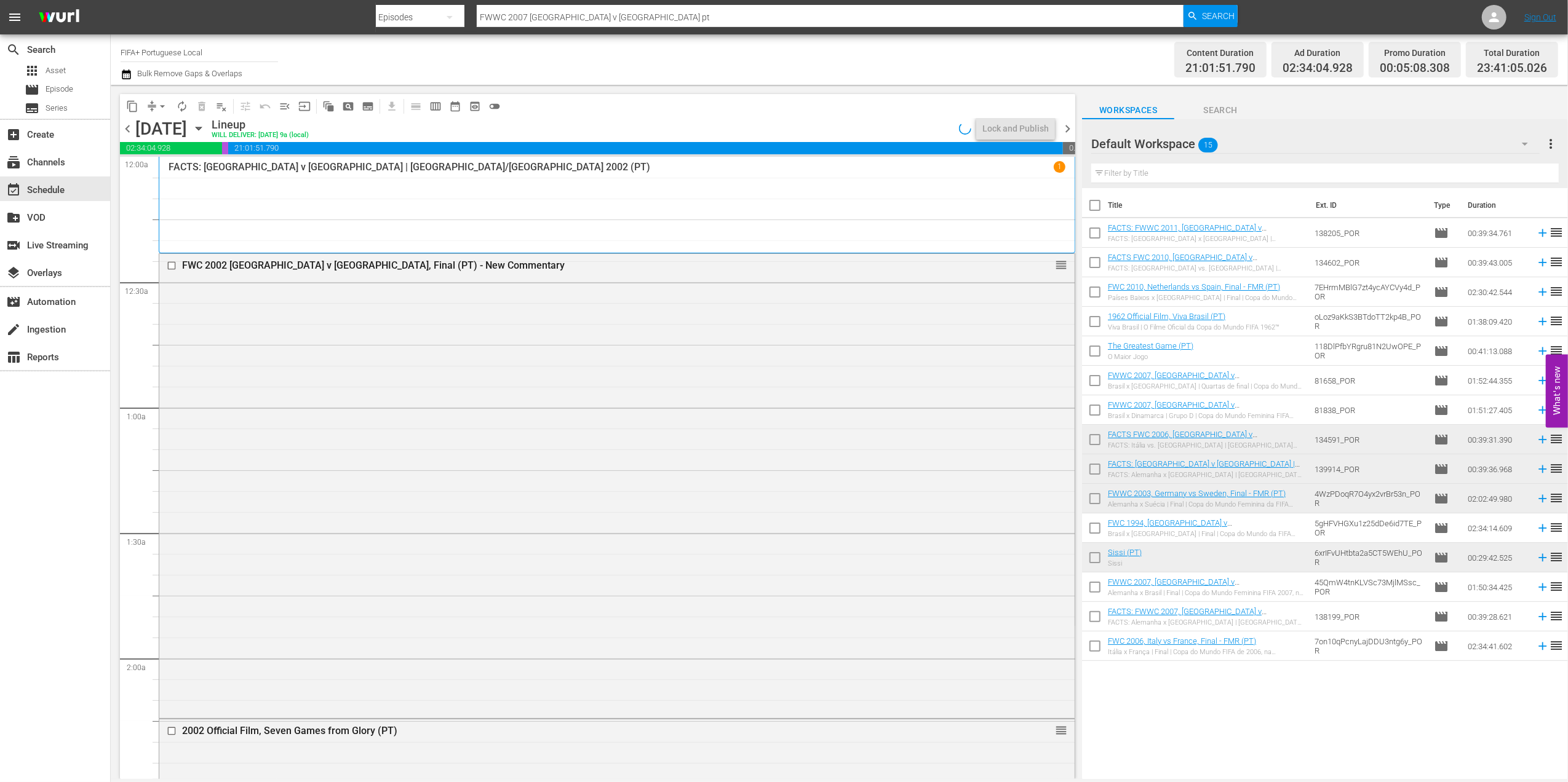
click at [127, 125] on span "chevron_left" at bounding box center [128, 128] width 15 height 15
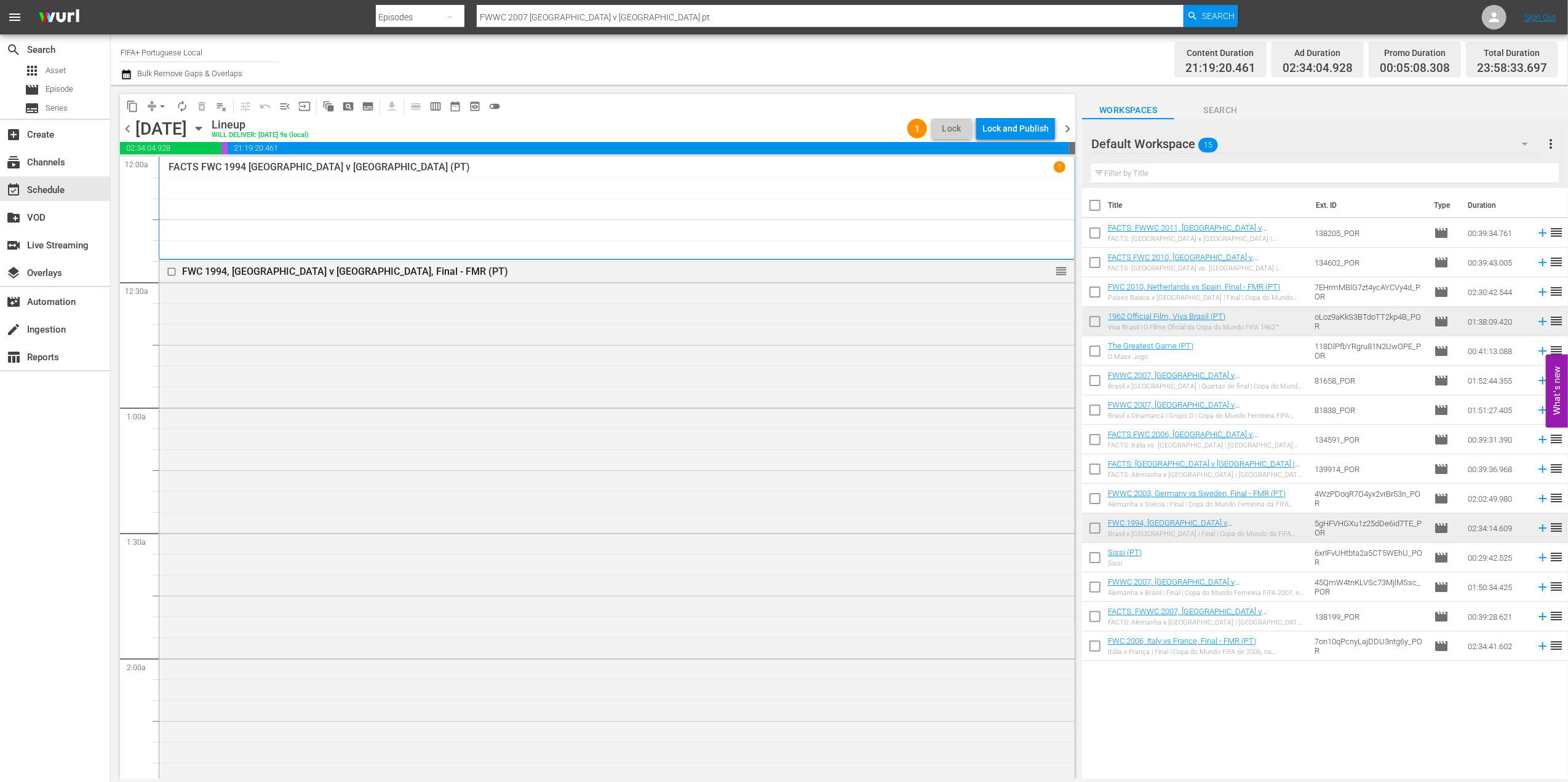
click at [123, 131] on span "chevron_left" at bounding box center [128, 128] width 15 height 15
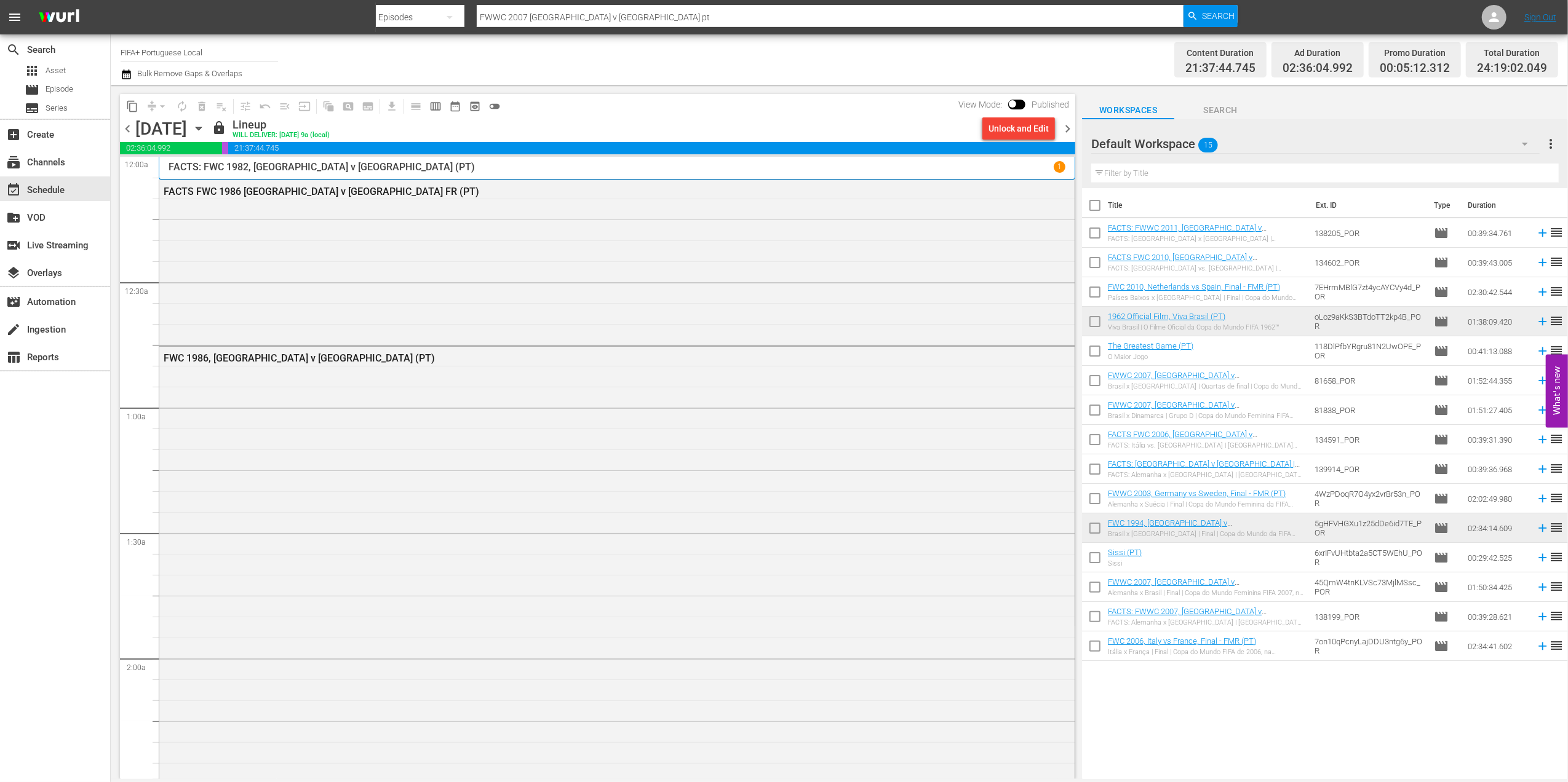
click at [1069, 126] on span "chevron_right" at bounding box center [1068, 128] width 15 height 15
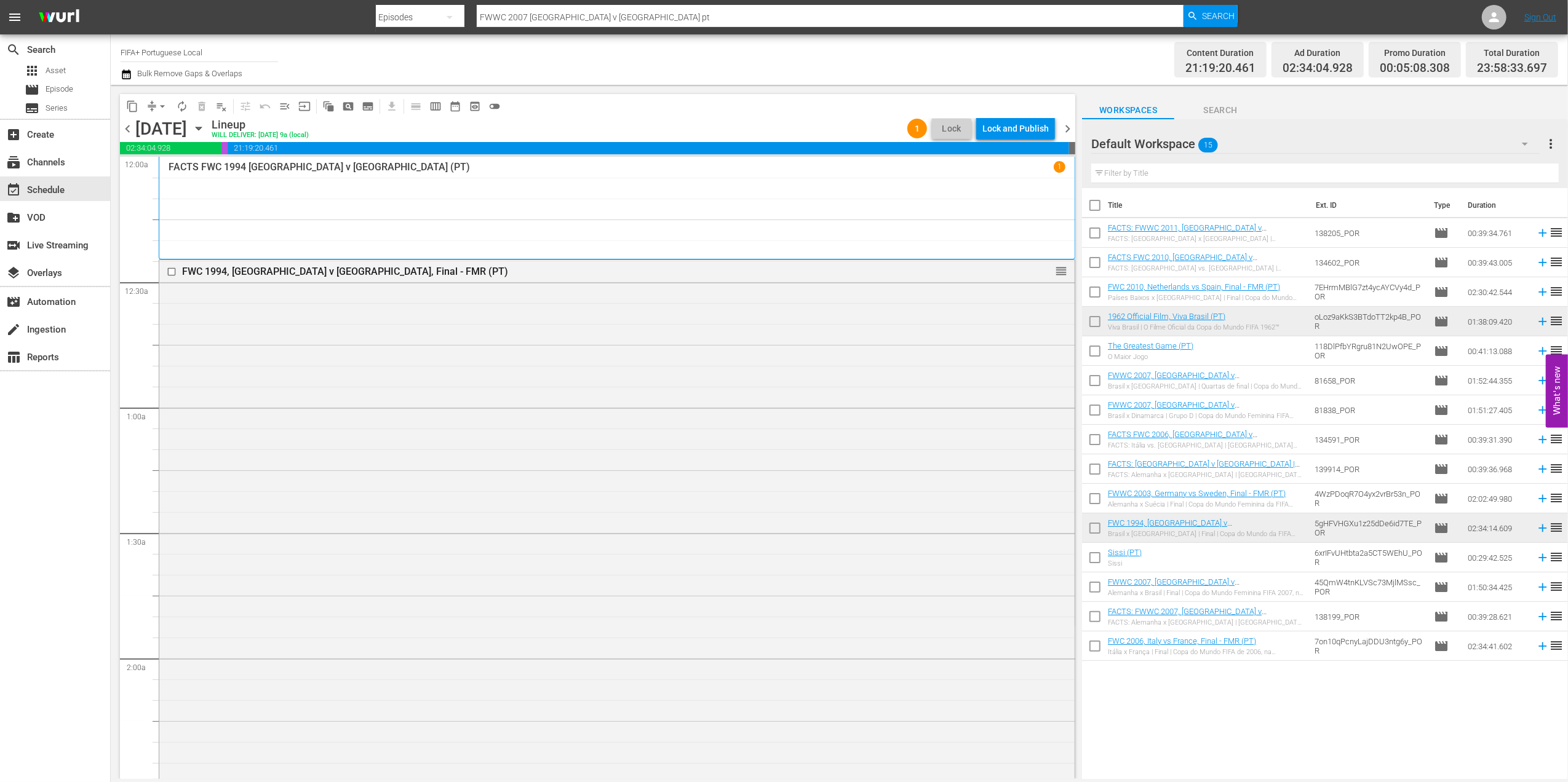
click at [1069, 127] on span "chevron_right" at bounding box center [1068, 128] width 15 height 15
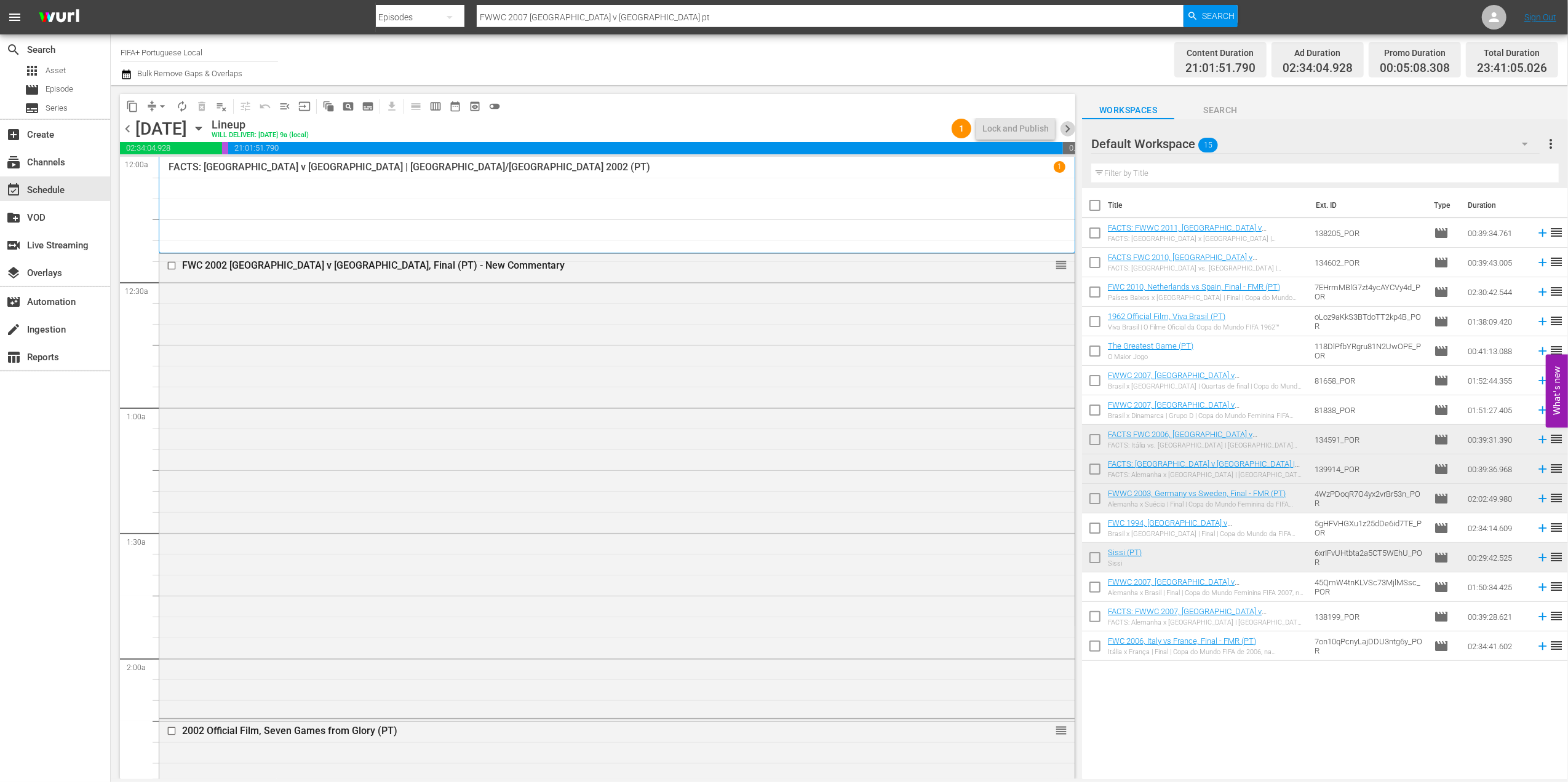
click at [1069, 127] on span "chevron_right" at bounding box center [1068, 128] width 15 height 15
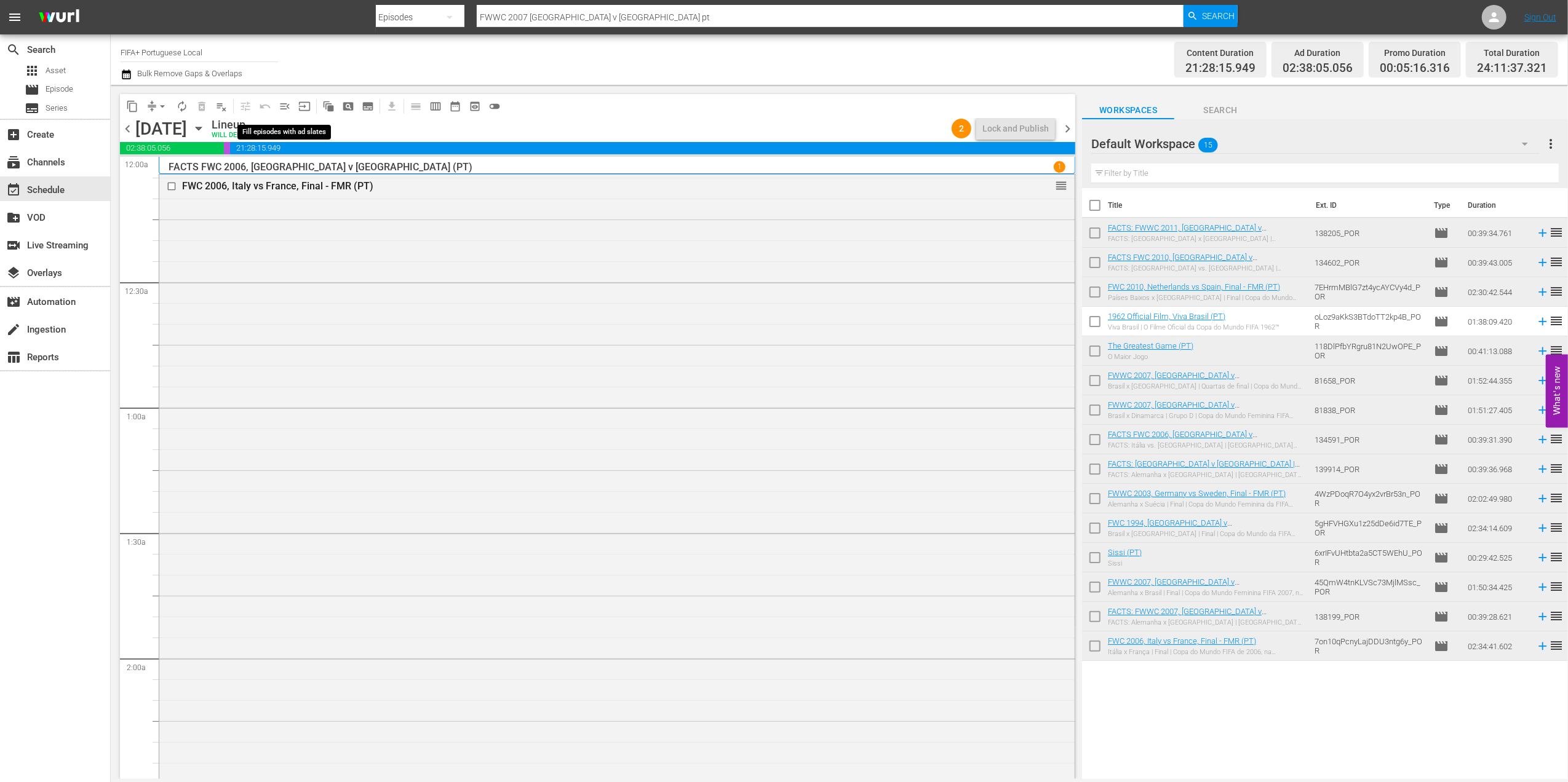
click at [291, 105] on span "menu_open" at bounding box center [285, 106] width 12 height 12
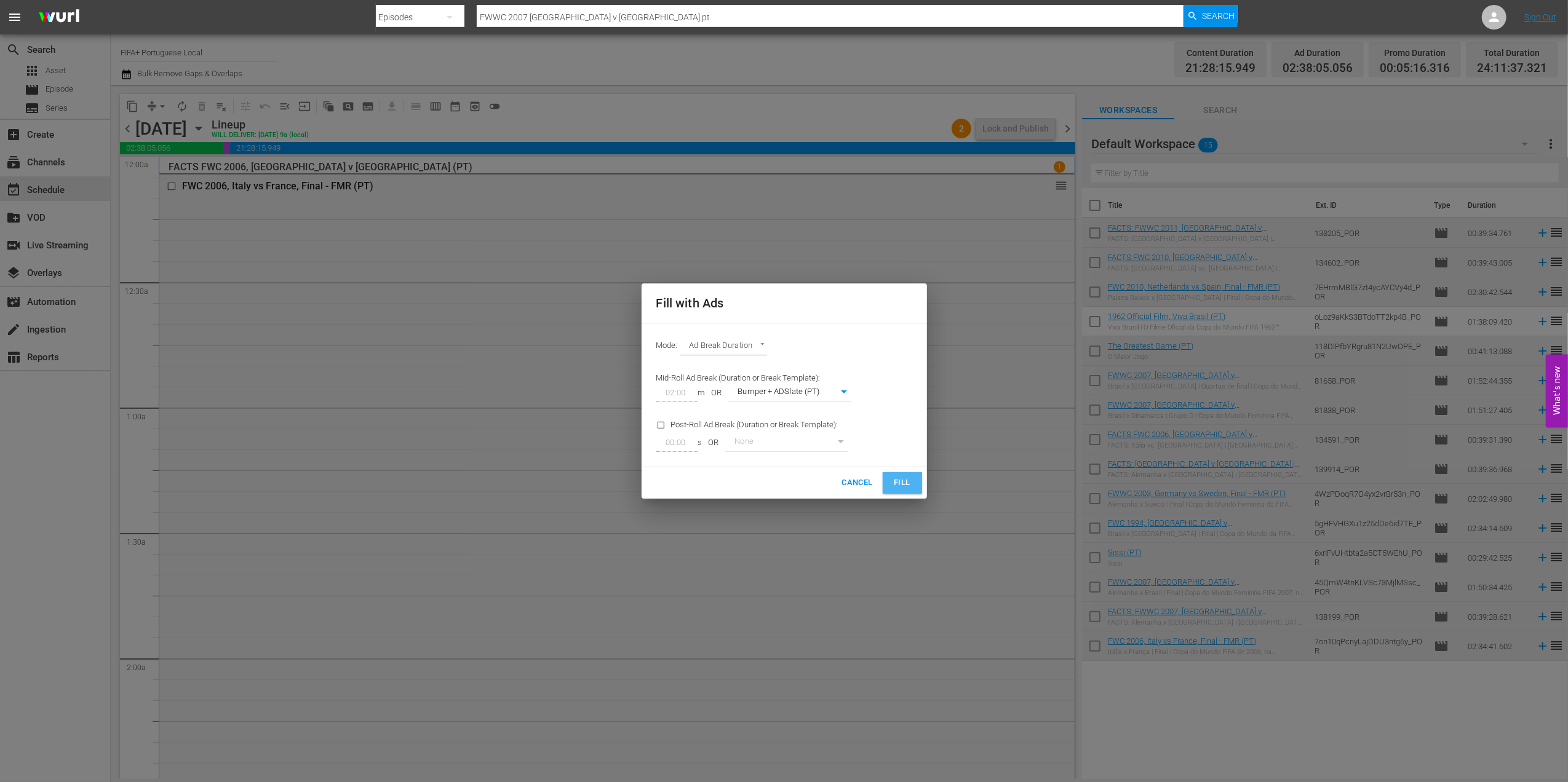
click at [897, 478] on span "Fill" at bounding box center [903, 483] width 20 height 14
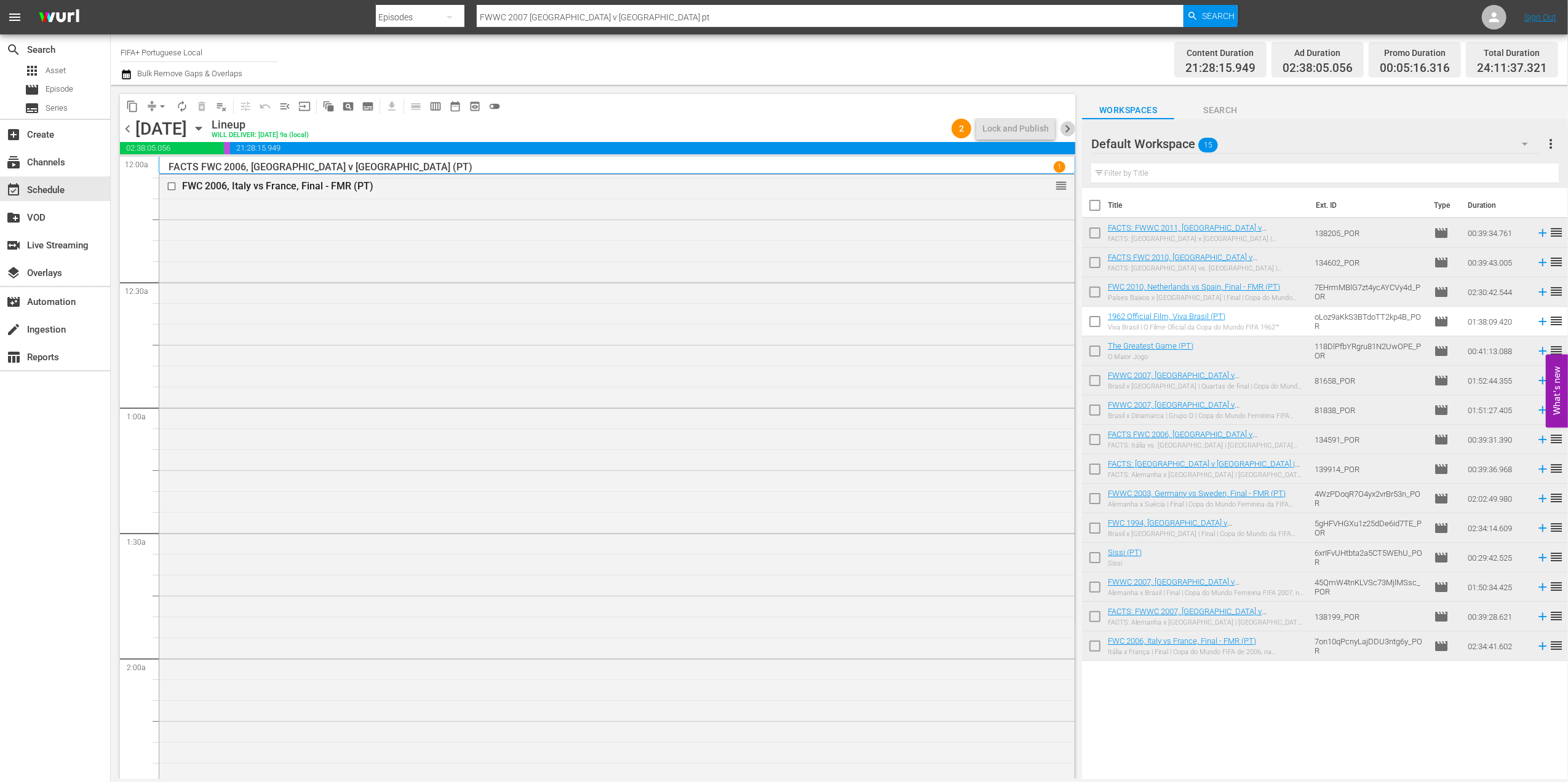
click at [1070, 131] on span "chevron_right" at bounding box center [1068, 128] width 15 height 15
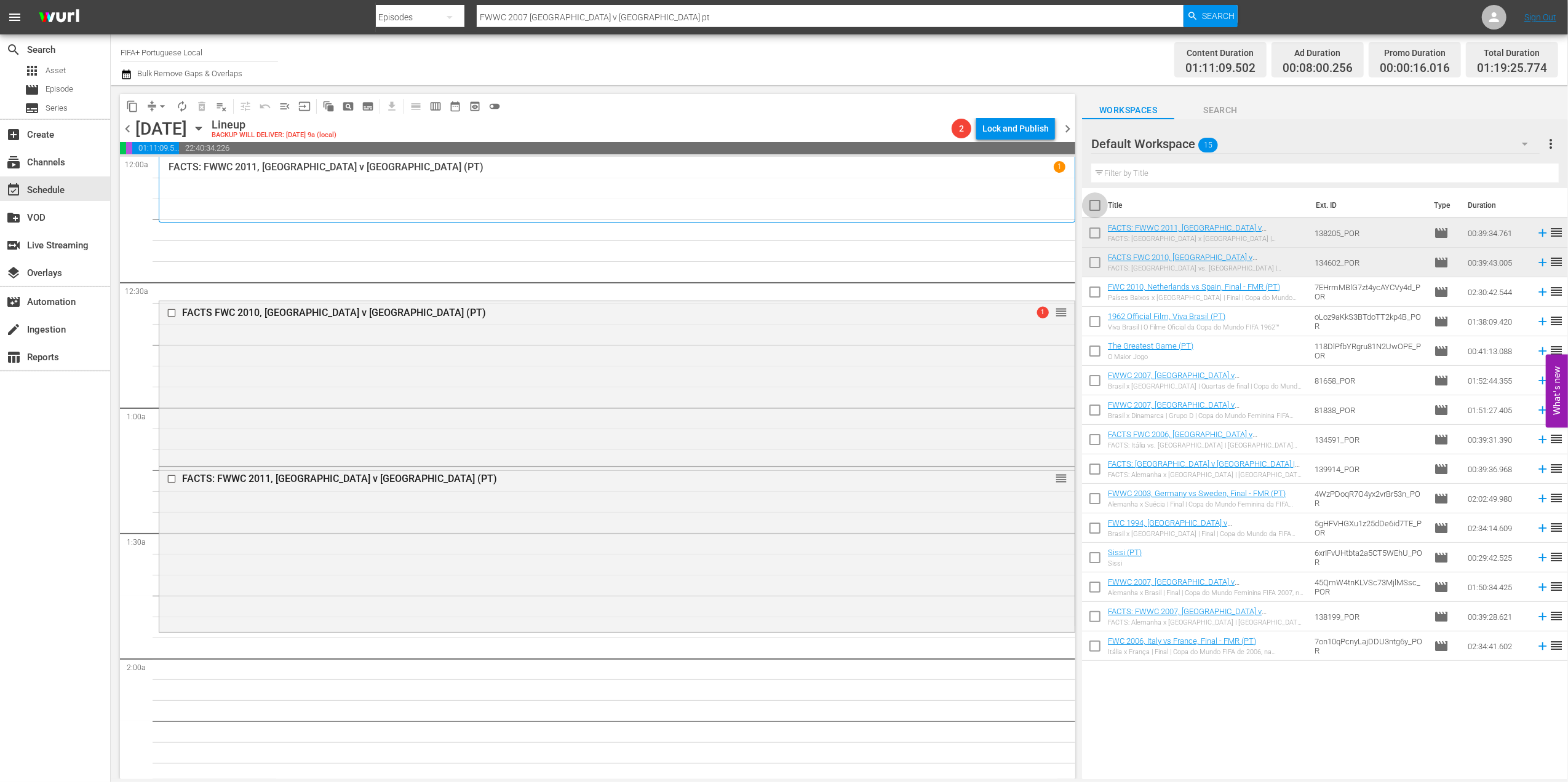
click at [1098, 206] on input "checkbox" at bounding box center [1095, 208] width 26 height 26
checkbox input "true"
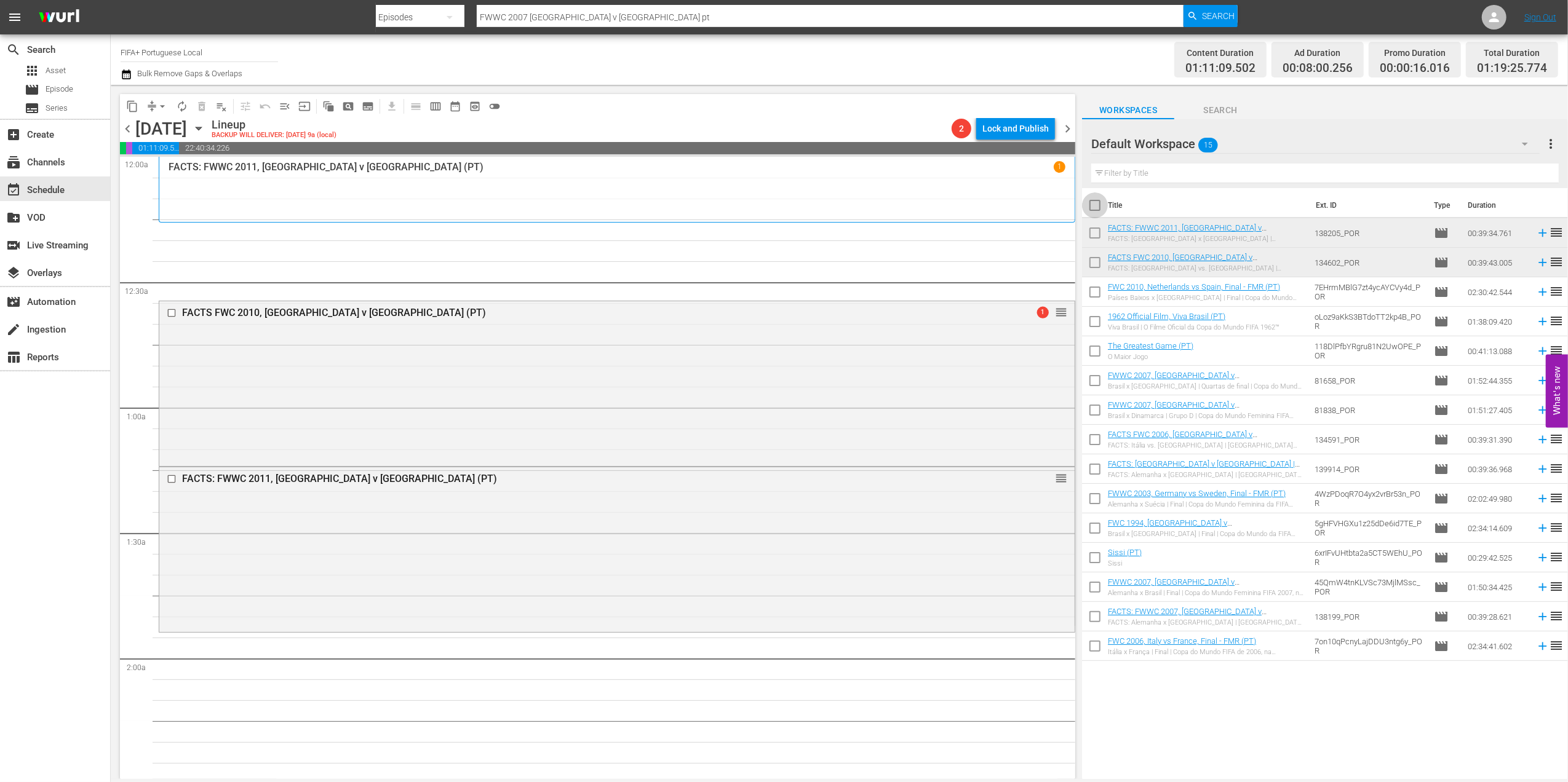
checkbox input "true"
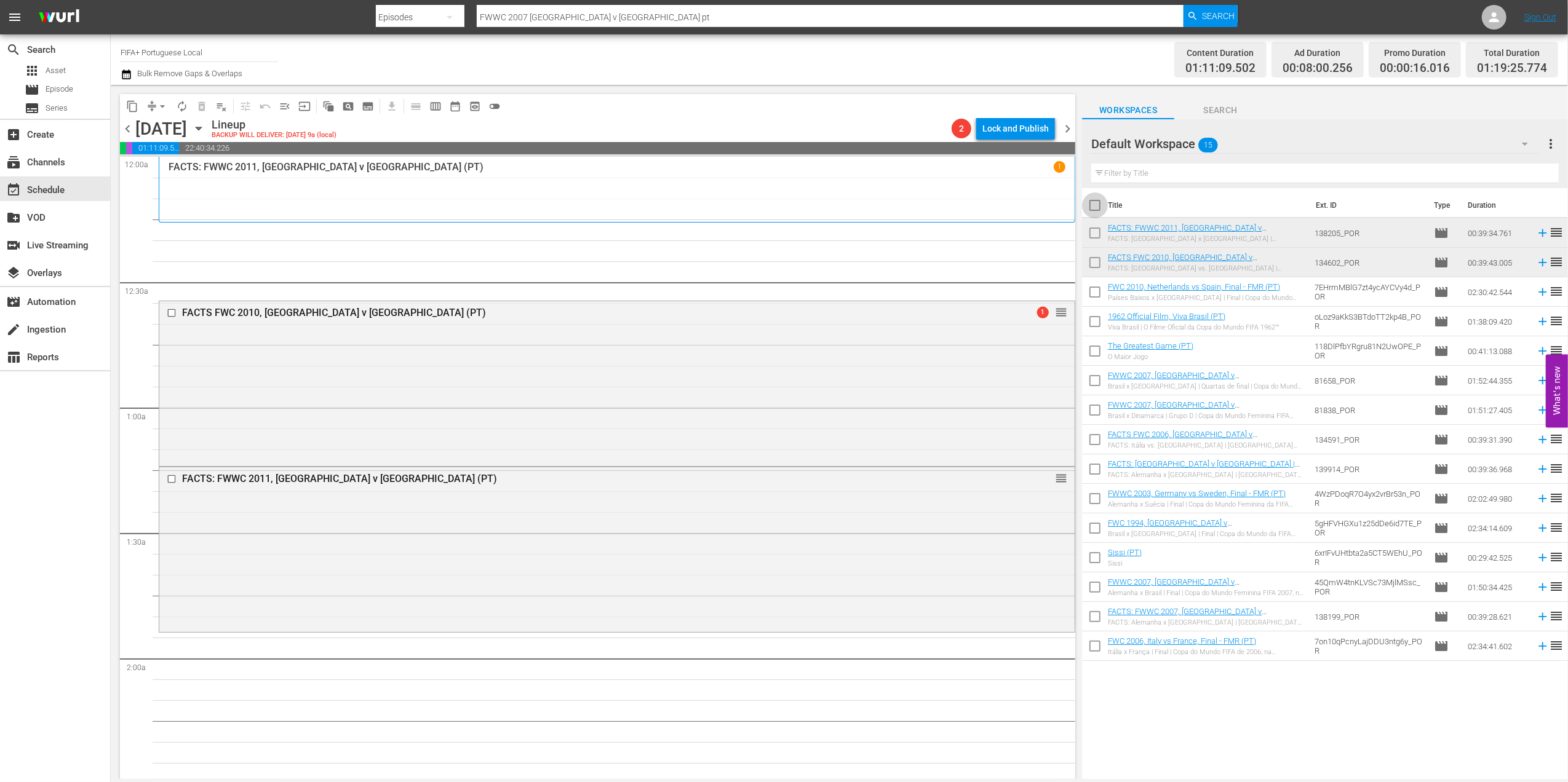
checkbox input "true"
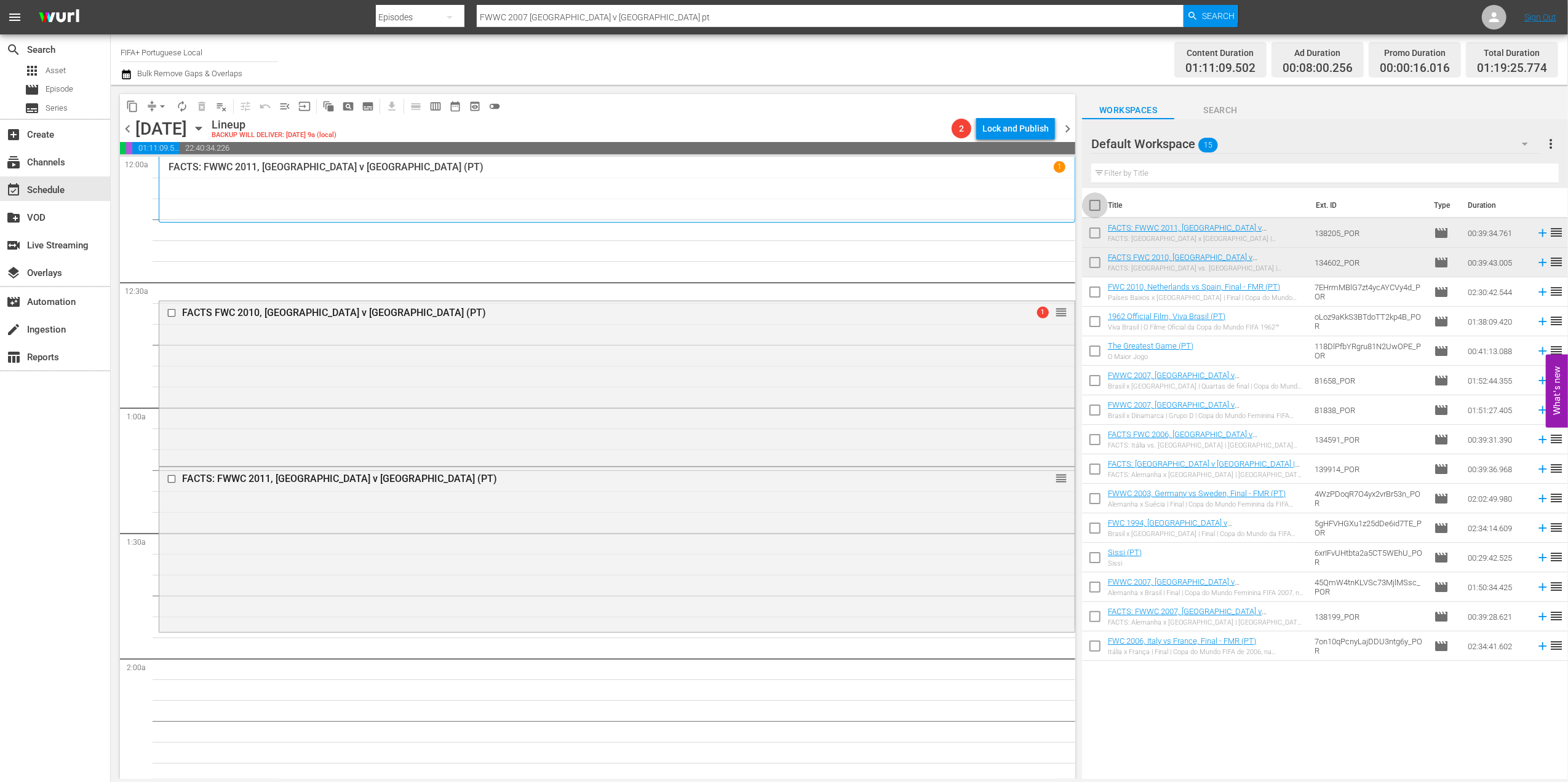
checkbox input "true"
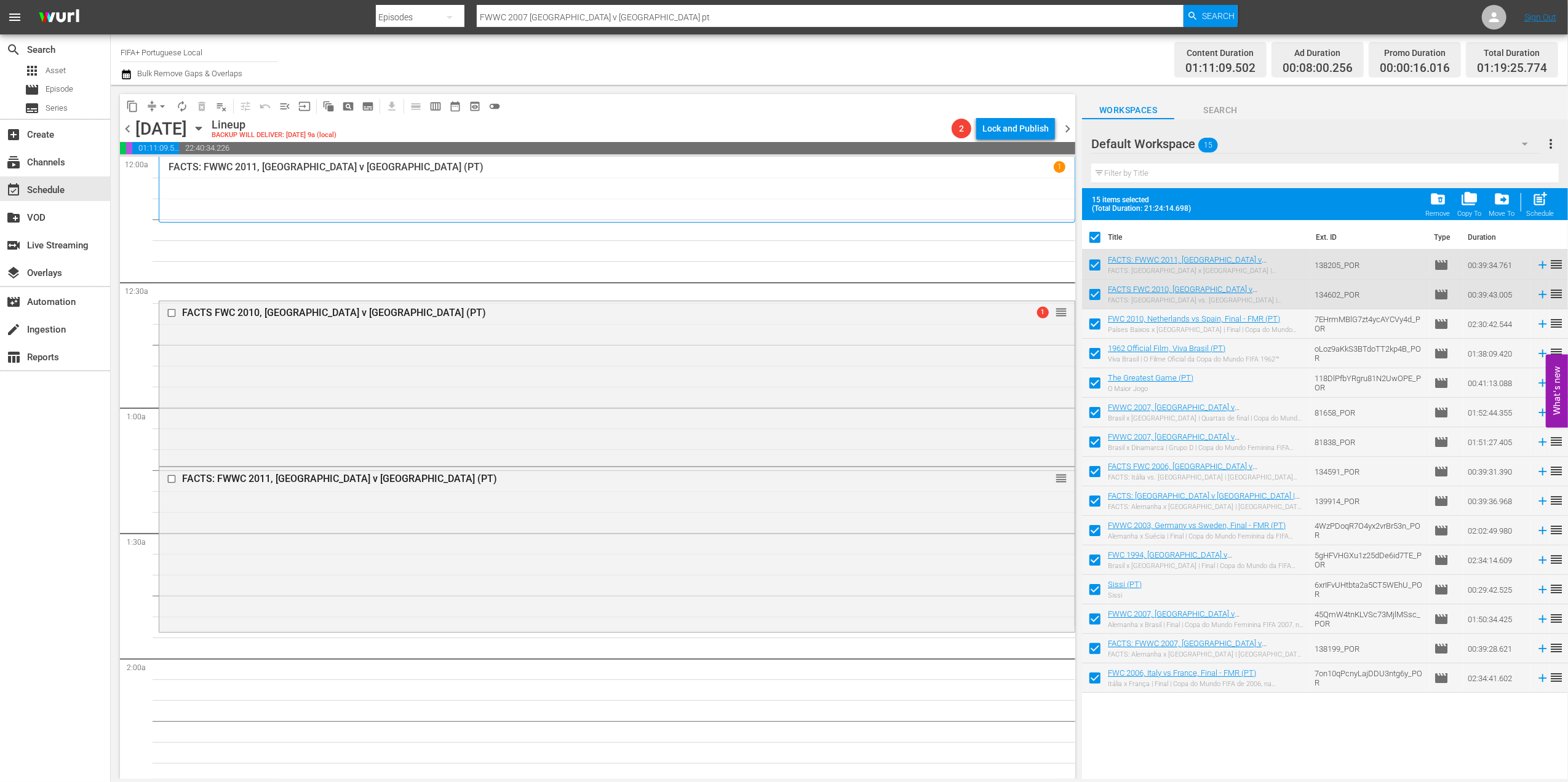
click at [132, 121] on span "chevron_left" at bounding box center [128, 128] width 15 height 15
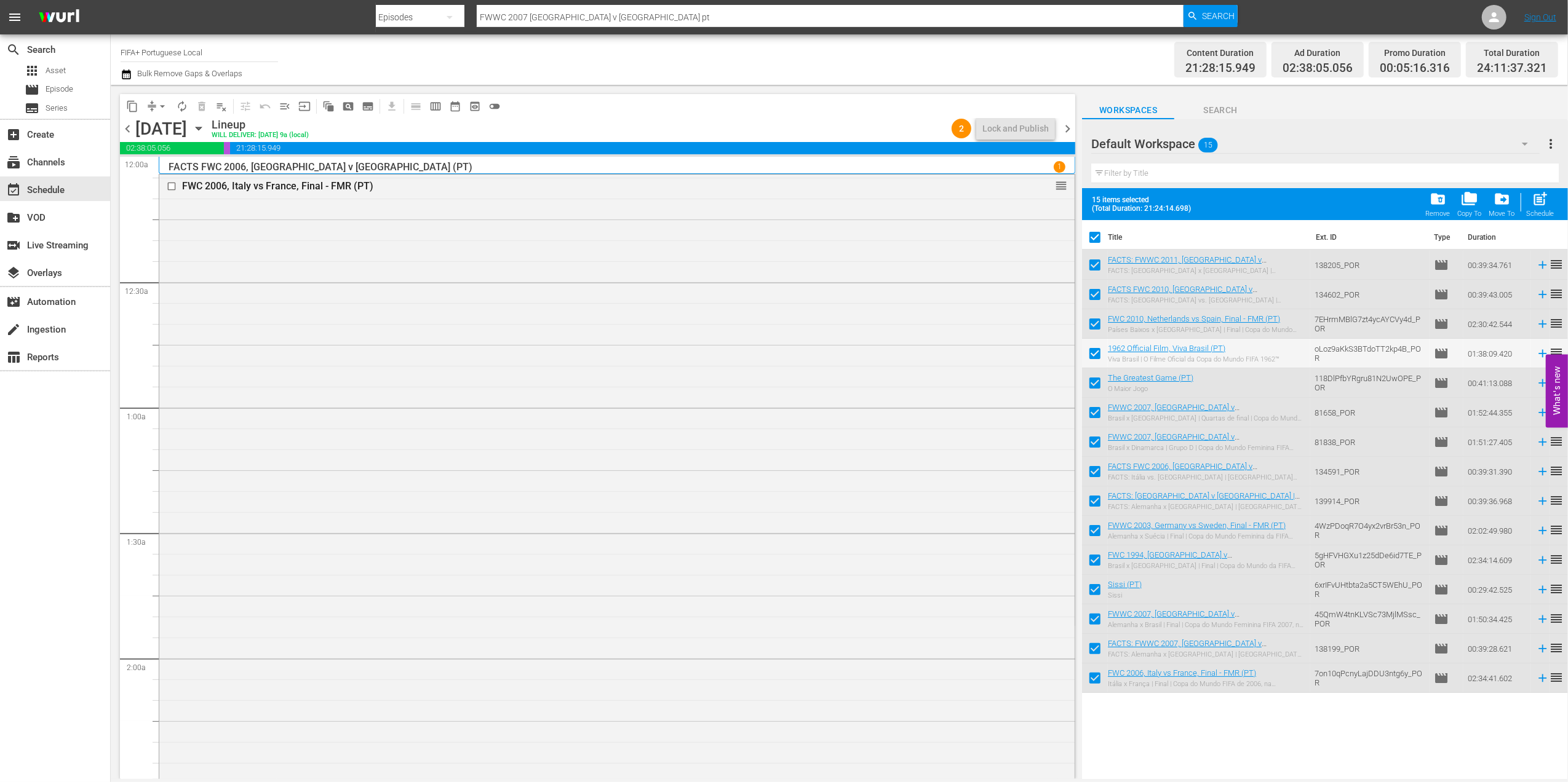
click at [1067, 123] on span "chevron_right" at bounding box center [1068, 128] width 15 height 15
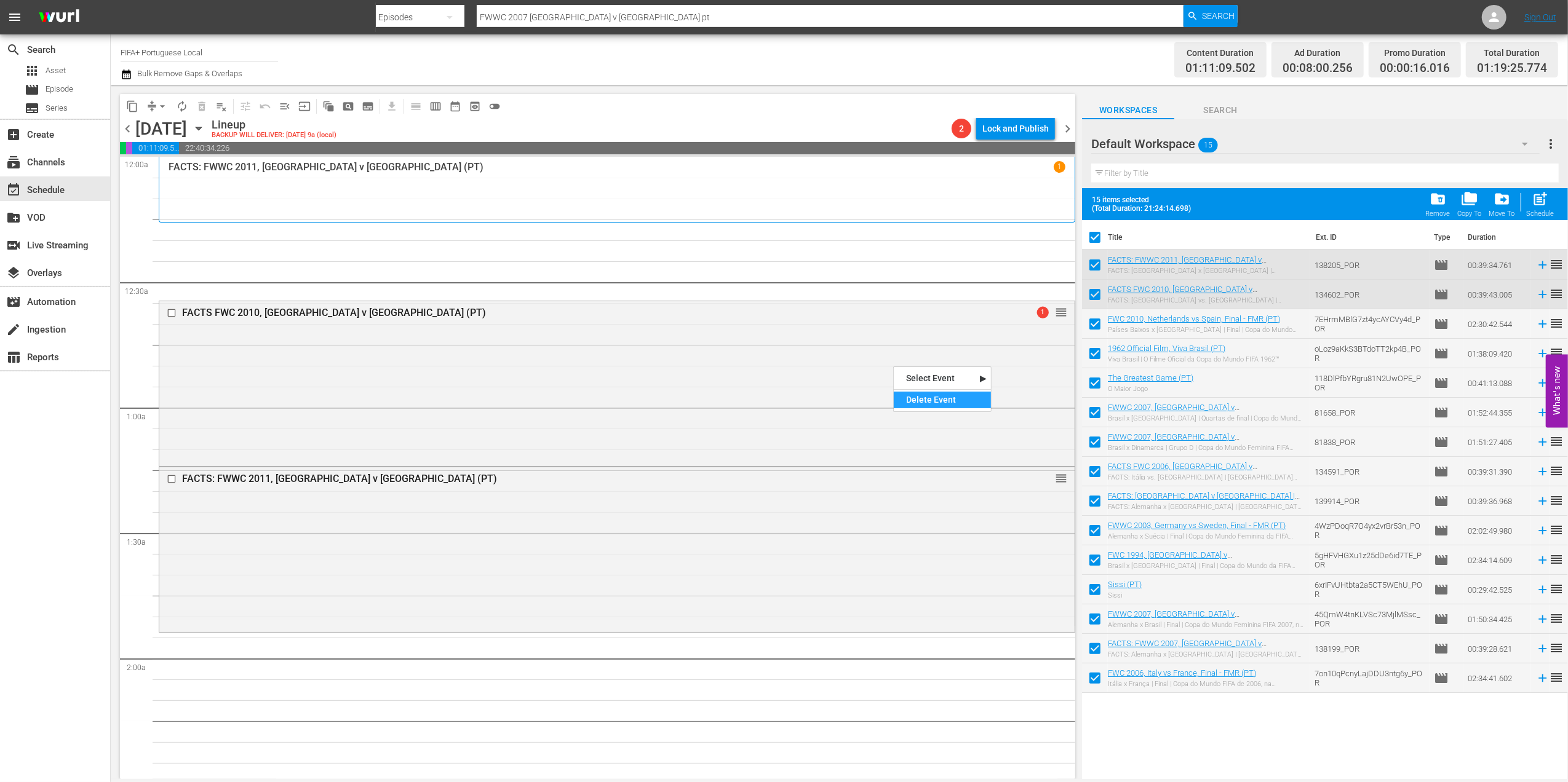
click at [952, 392] on div "Delete Event" at bounding box center [942, 400] width 97 height 17
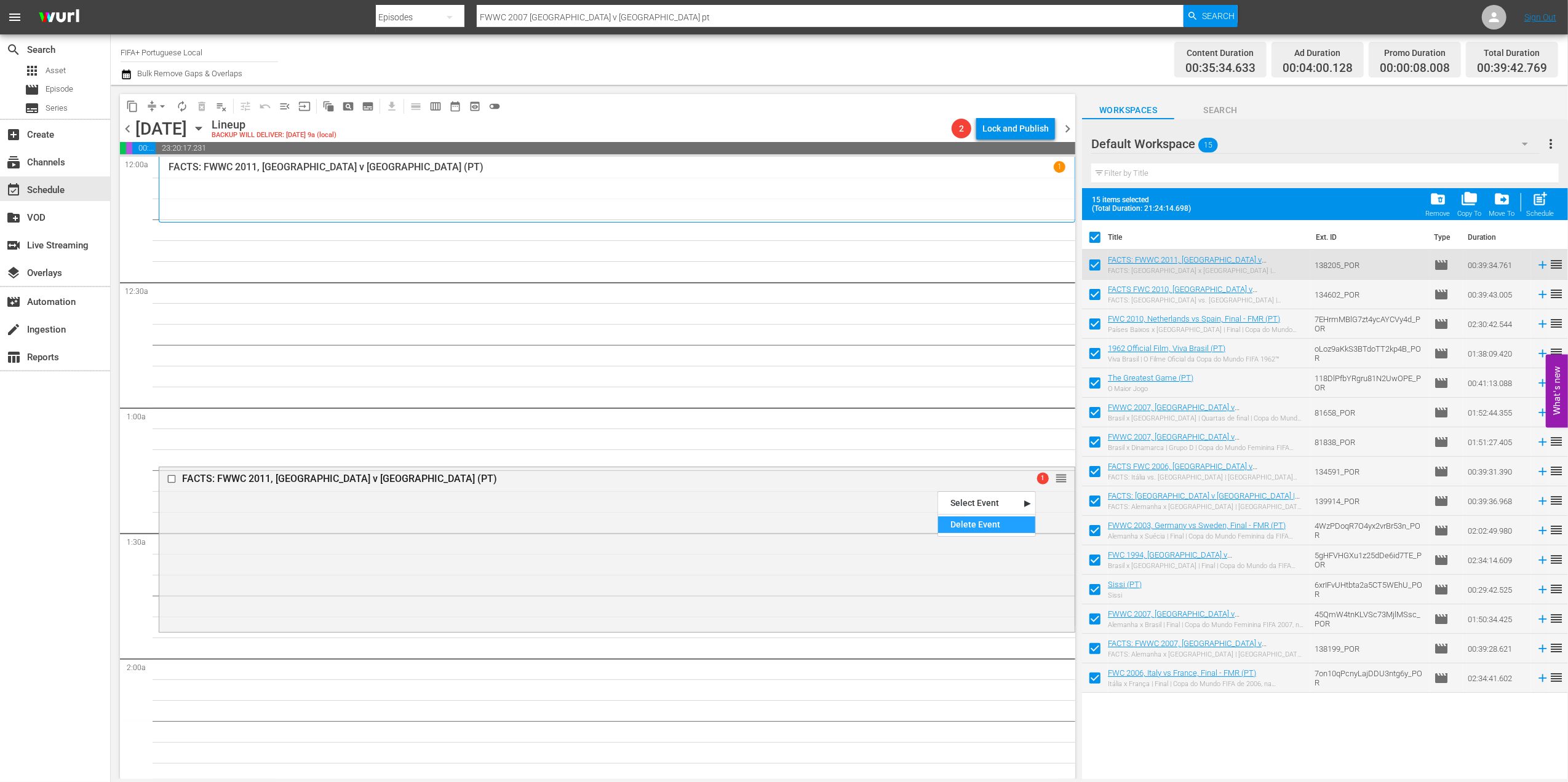
click at [954, 520] on div "Delete Event" at bounding box center [987, 525] width 97 height 17
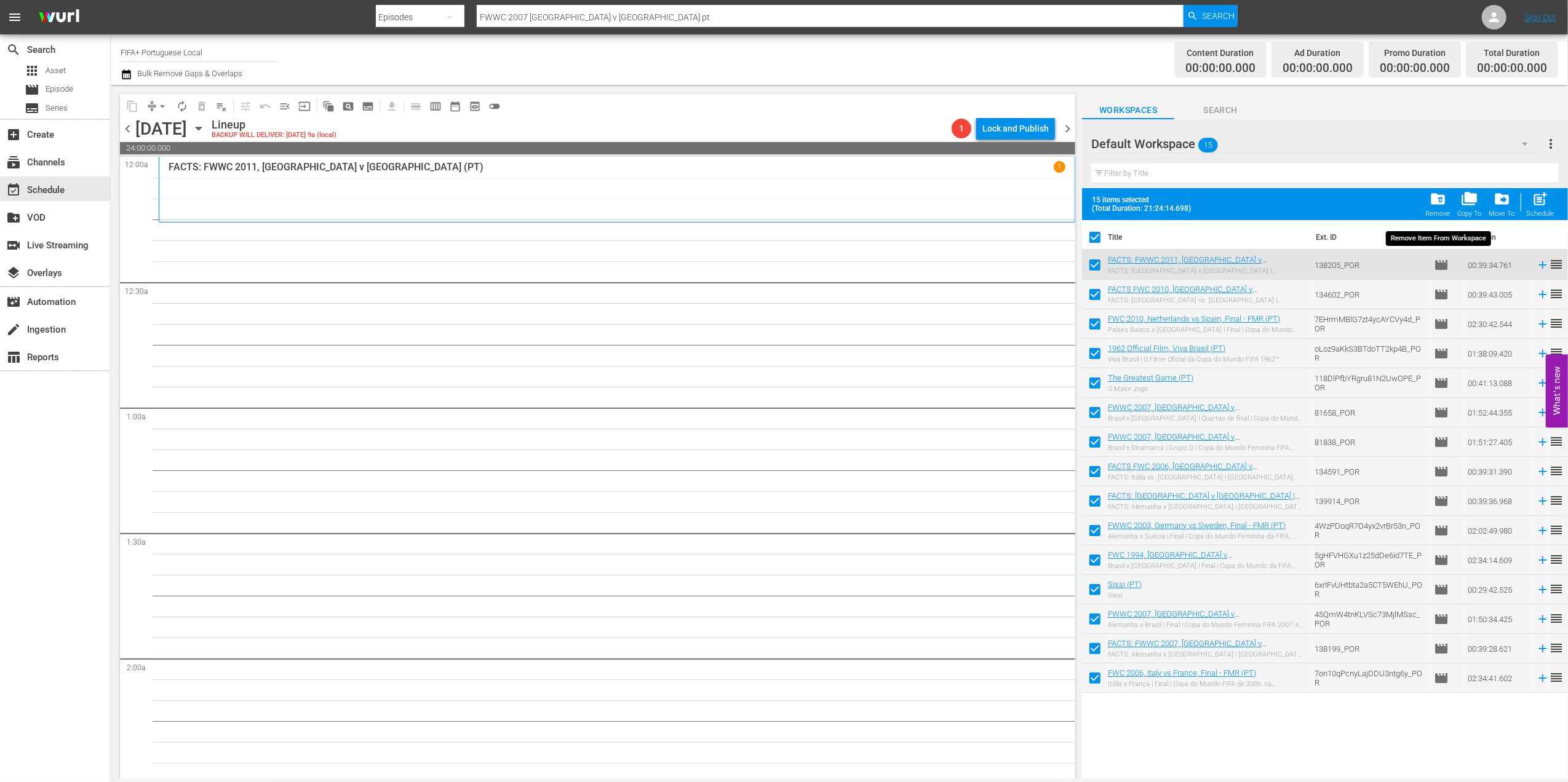
click at [1440, 205] on span "folder_delete" at bounding box center [1438, 199] width 17 height 17
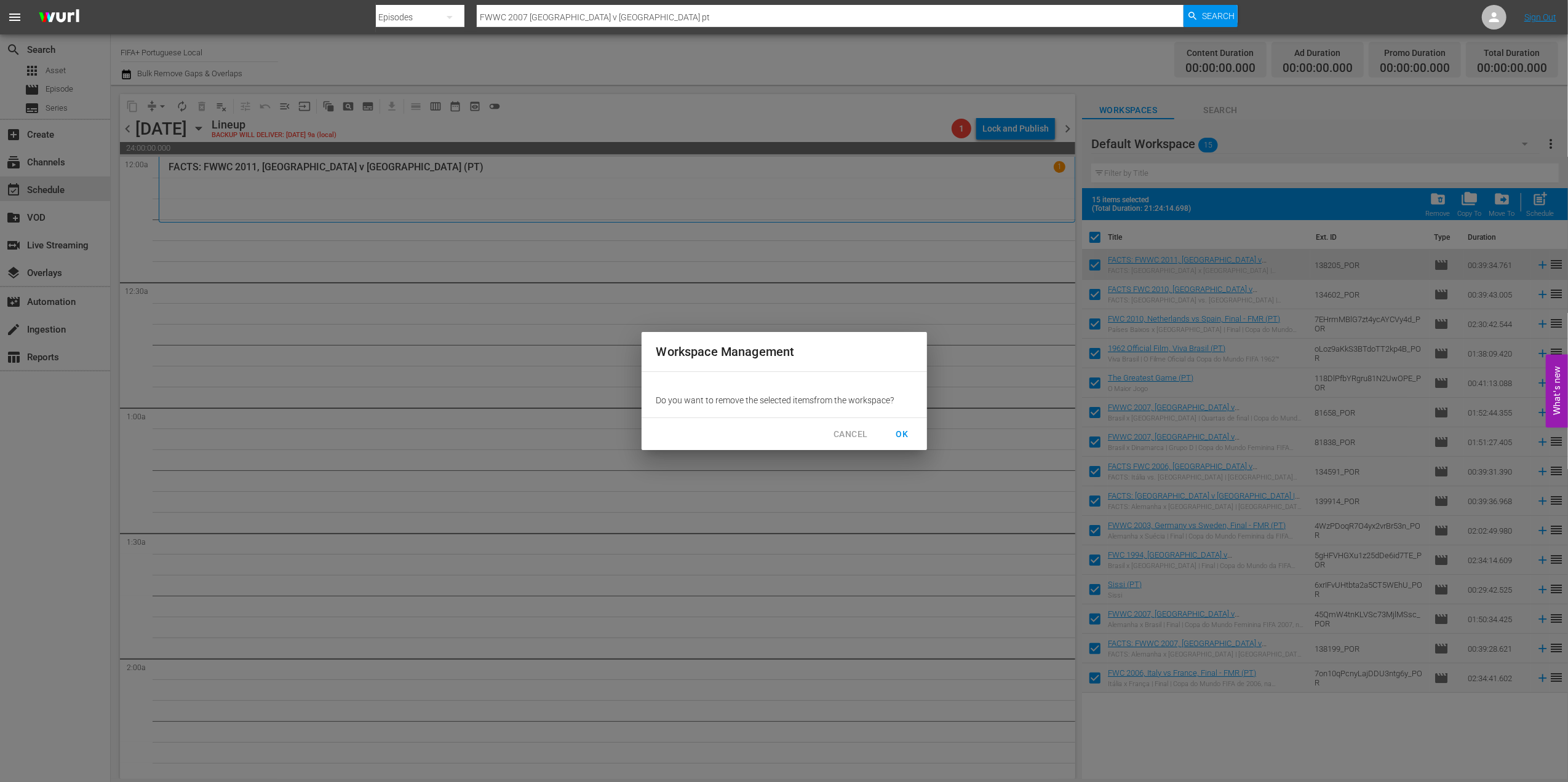
click at [906, 423] on button "OK" at bounding box center [902, 434] width 39 height 23
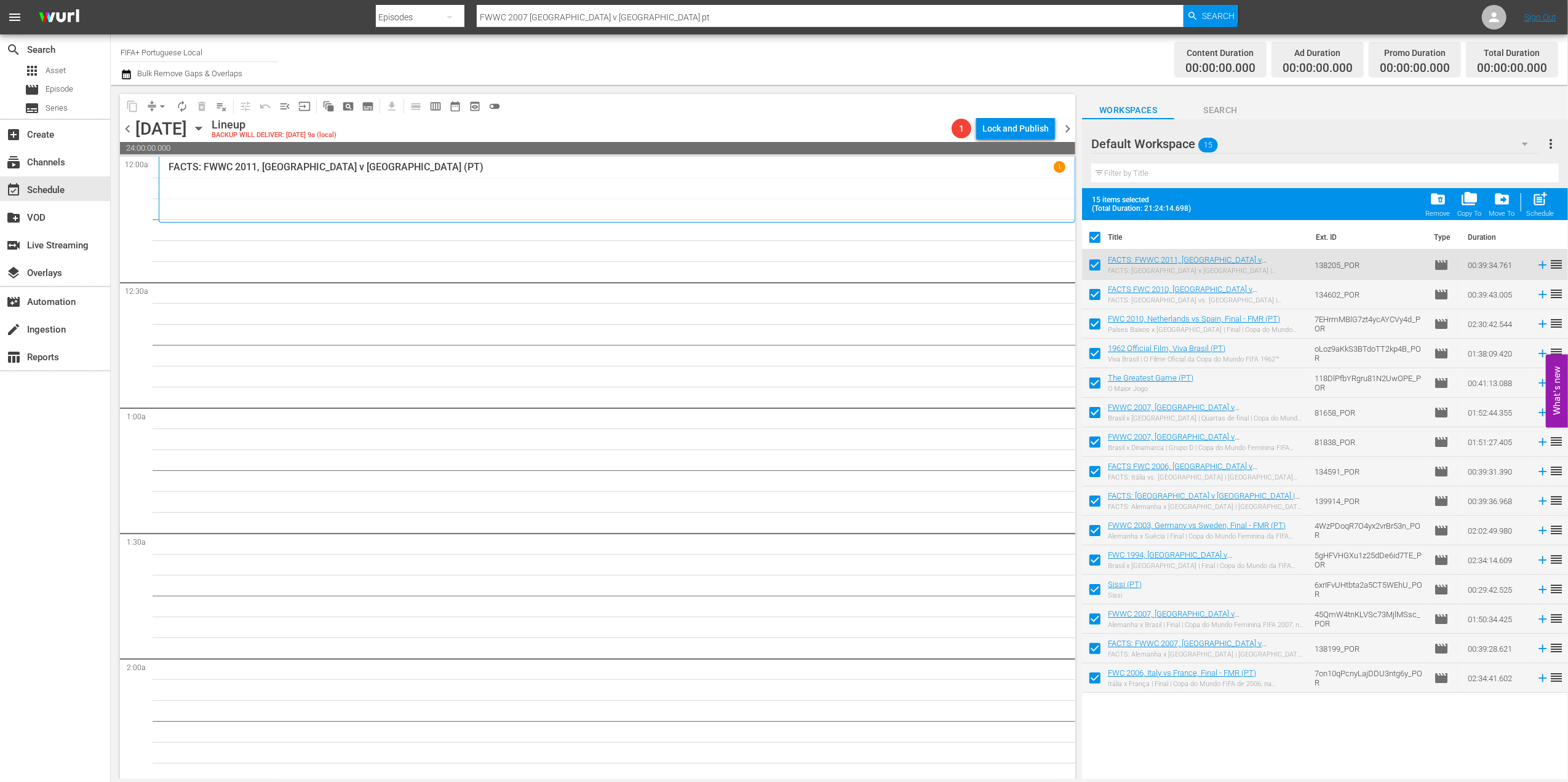
checkbox input "false"
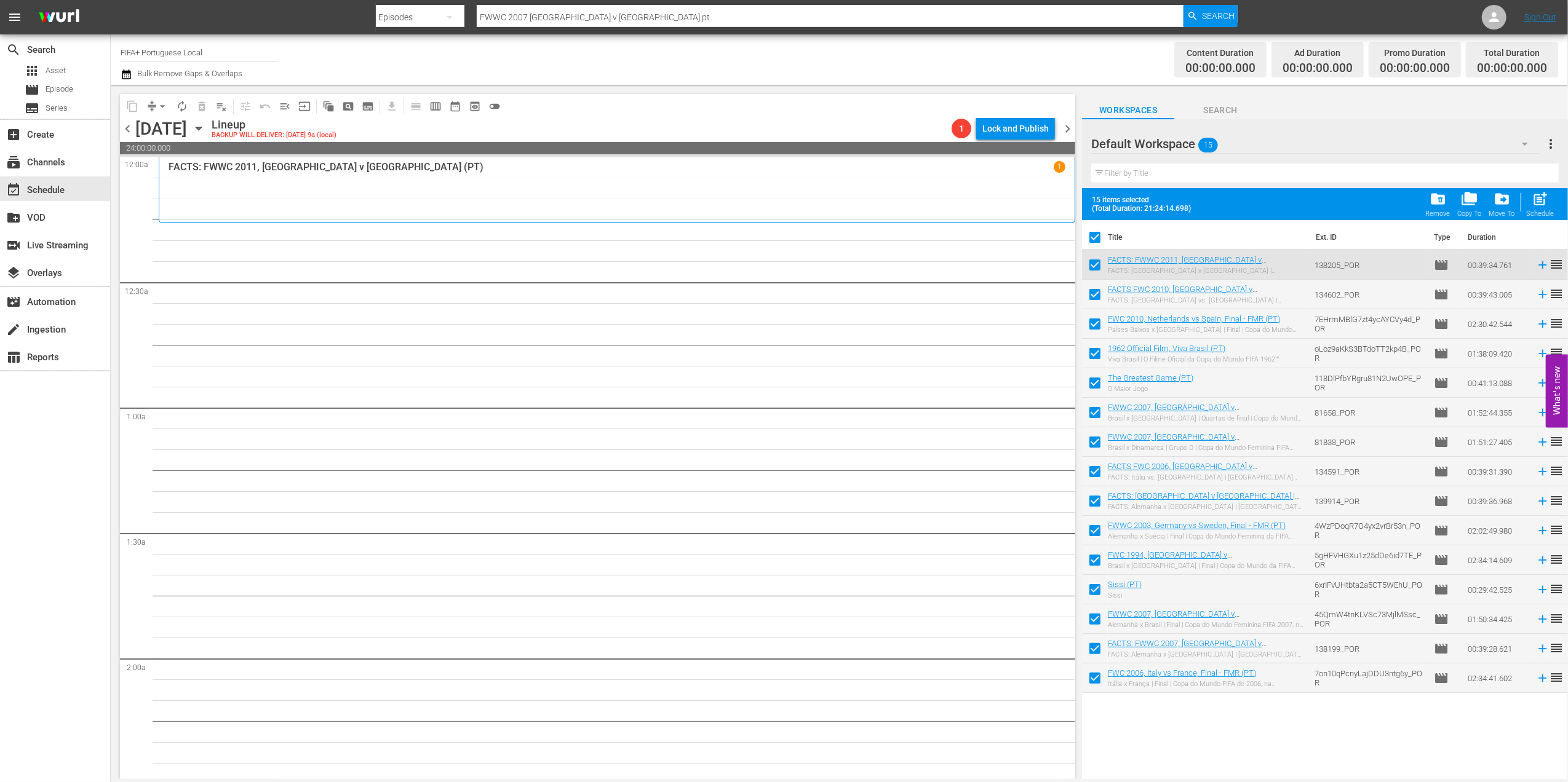
checkbox input "false"
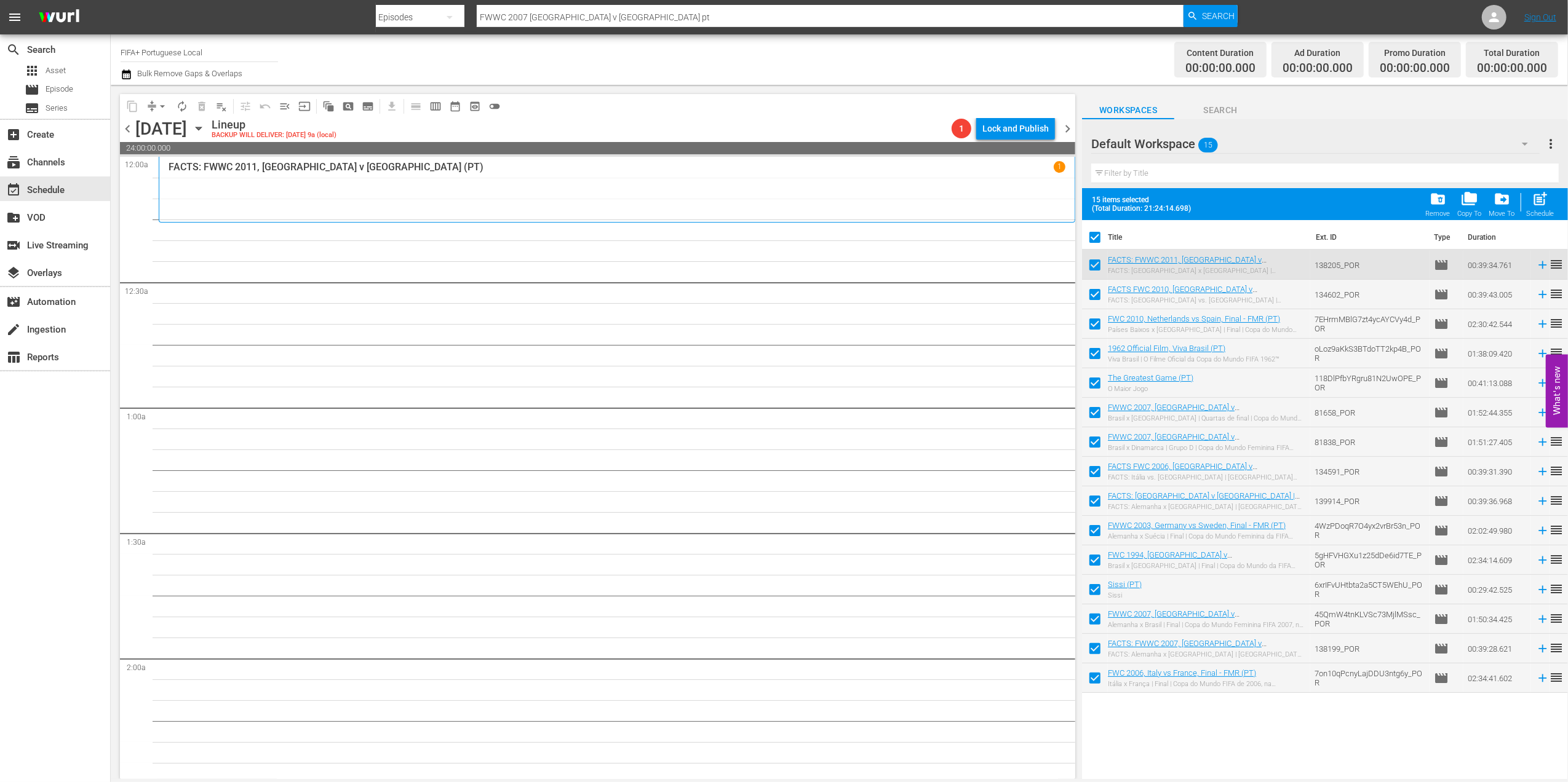
checkbox input "false"
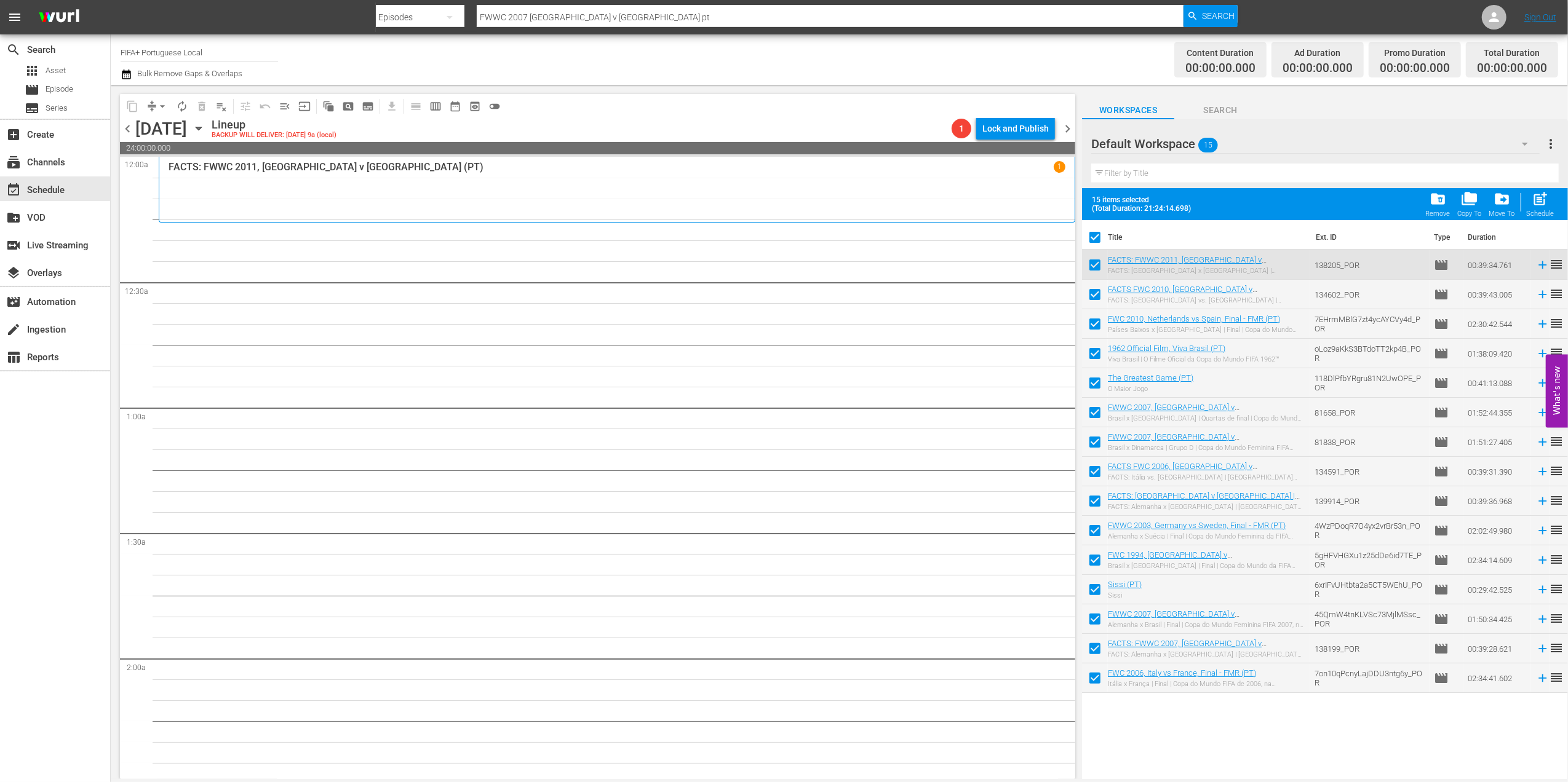
checkbox input "false"
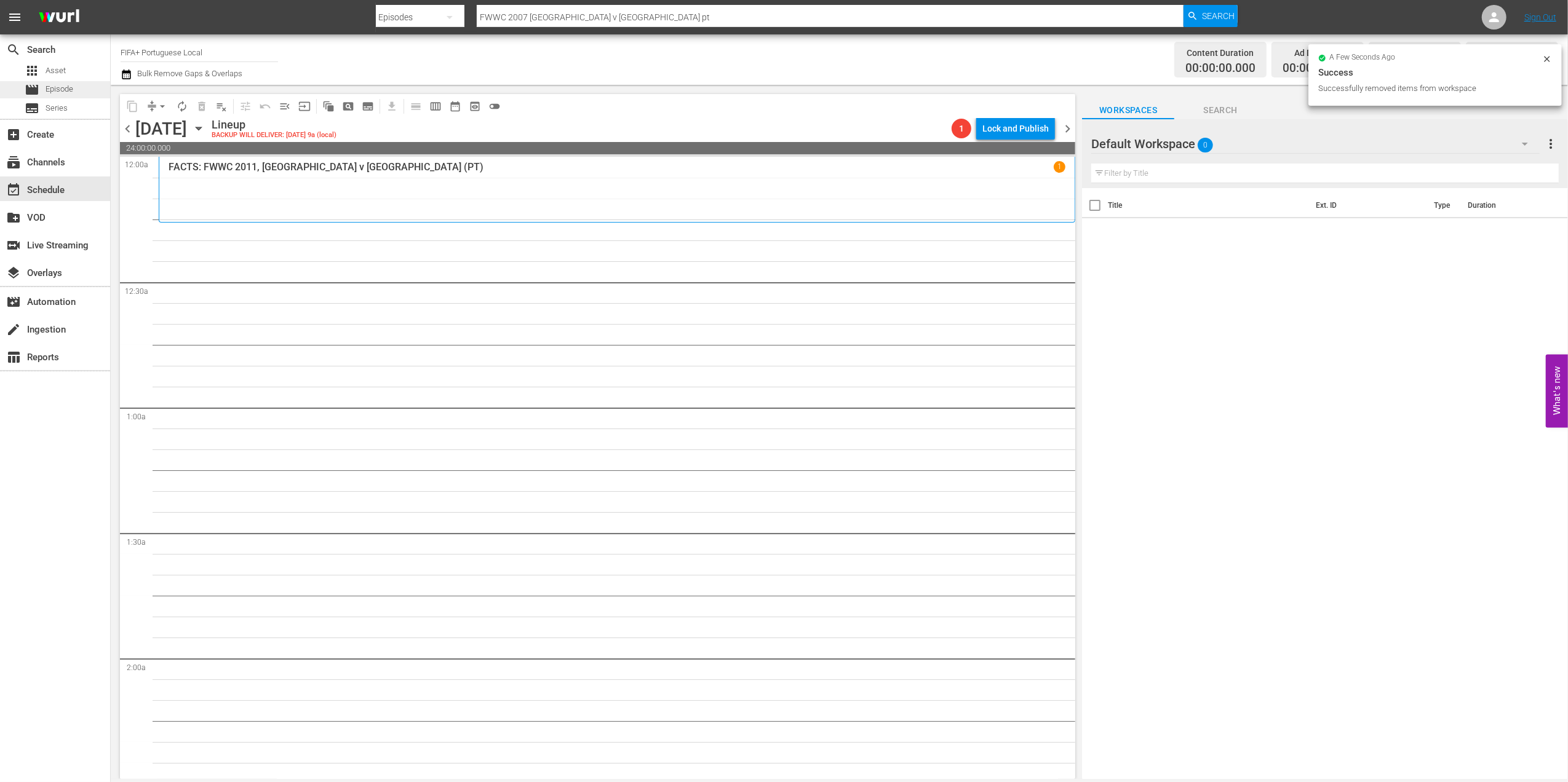
click at [55, 96] on div "movie Episode" at bounding box center [49, 89] width 49 height 18
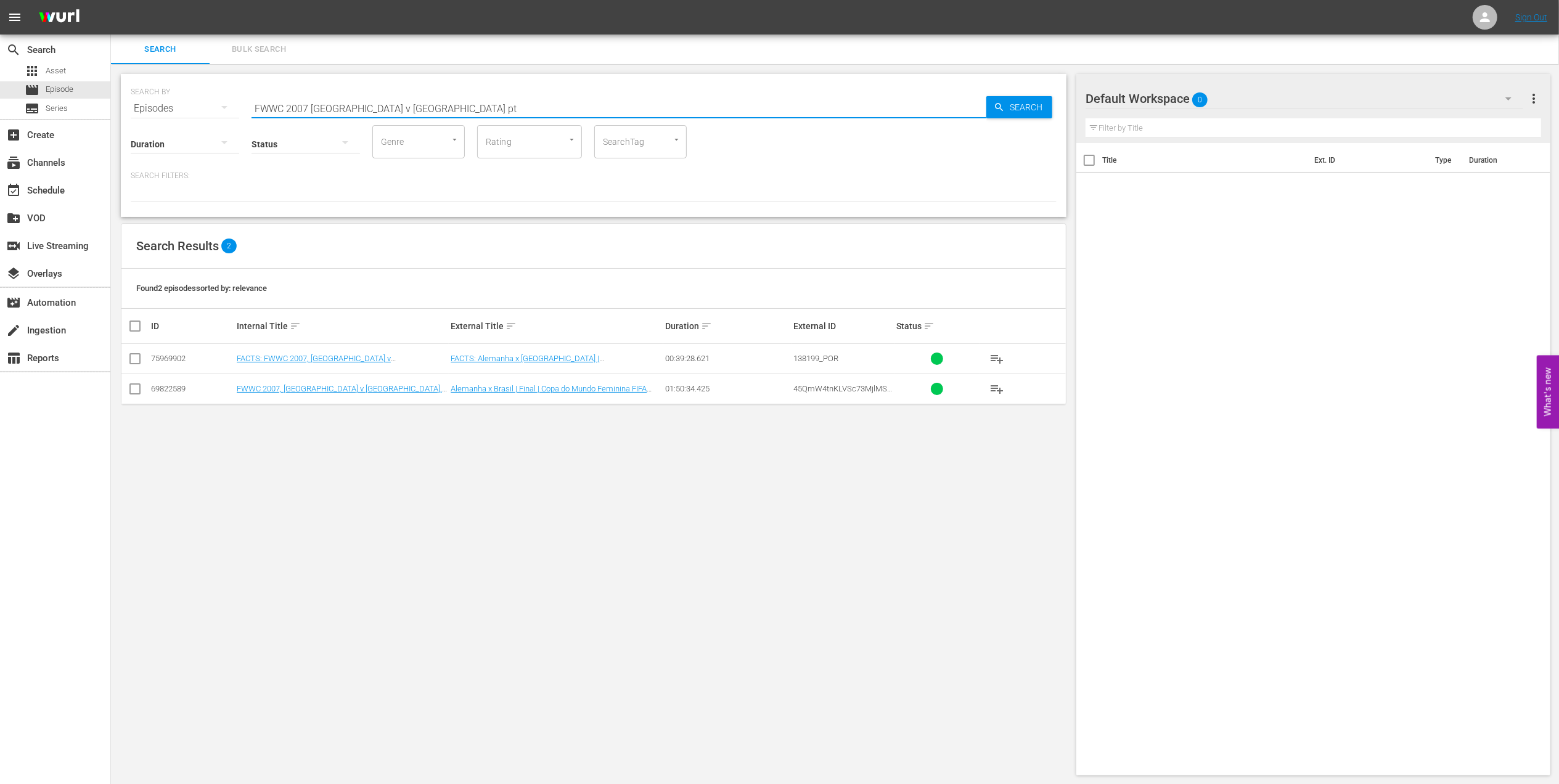
drag, startPoint x: 405, startPoint y: 107, endPoint x: 229, endPoint y: 107, distance: 176.0
click at [181, 107] on div "SEARCH BY Search By Episodes Search ID, Title, Description, Keywords, or Catego…" at bounding box center [594, 101] width 926 height 44
paste input "11 - Final - [GEOGRAPHIC_DATA] v [GEOGRAPHIC_DATA]"
click at [417, 104] on input "FWWC 2011 - Final - [GEOGRAPHIC_DATA] v [GEOGRAPHIC_DATA]" at bounding box center [619, 108] width 735 height 30
type input "FWWC 2011 - Final - [GEOGRAPHIC_DATA] v [GEOGRAPHIC_DATA] pt"
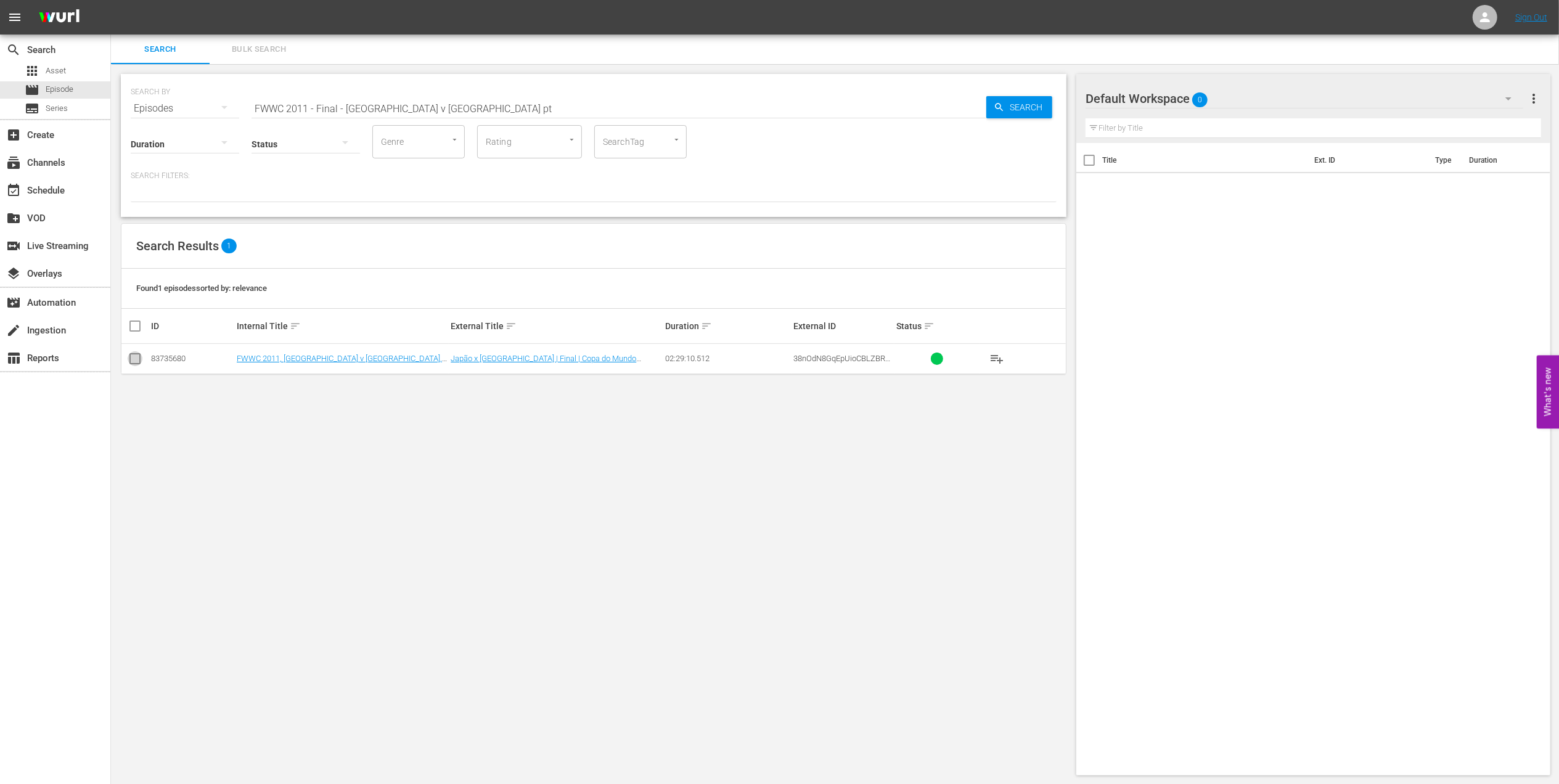
click at [137, 354] on input "checkbox" at bounding box center [134, 361] width 15 height 15
checkbox input "true"
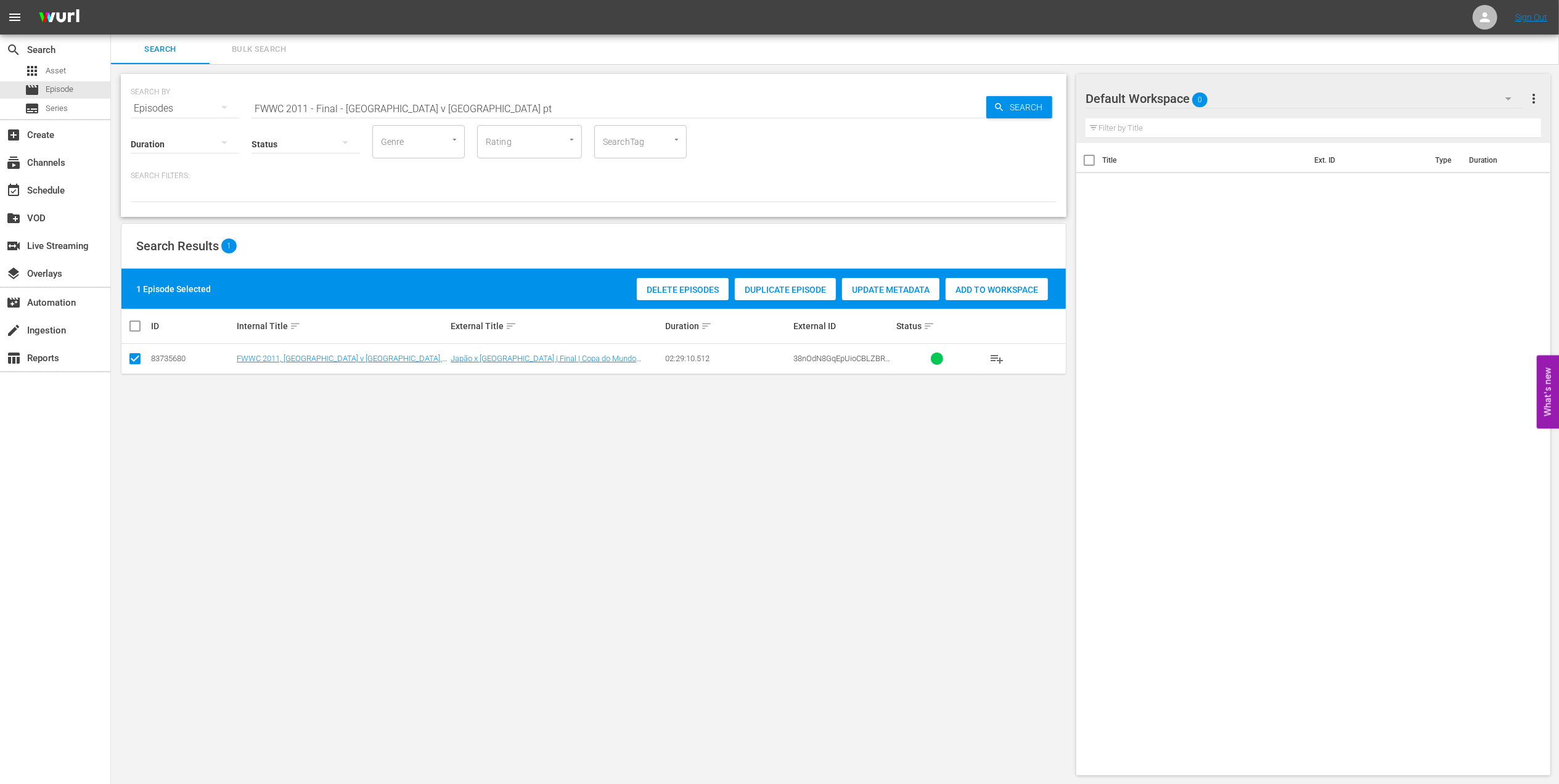
click at [967, 289] on span "Add to Workspace" at bounding box center [997, 290] width 103 height 10
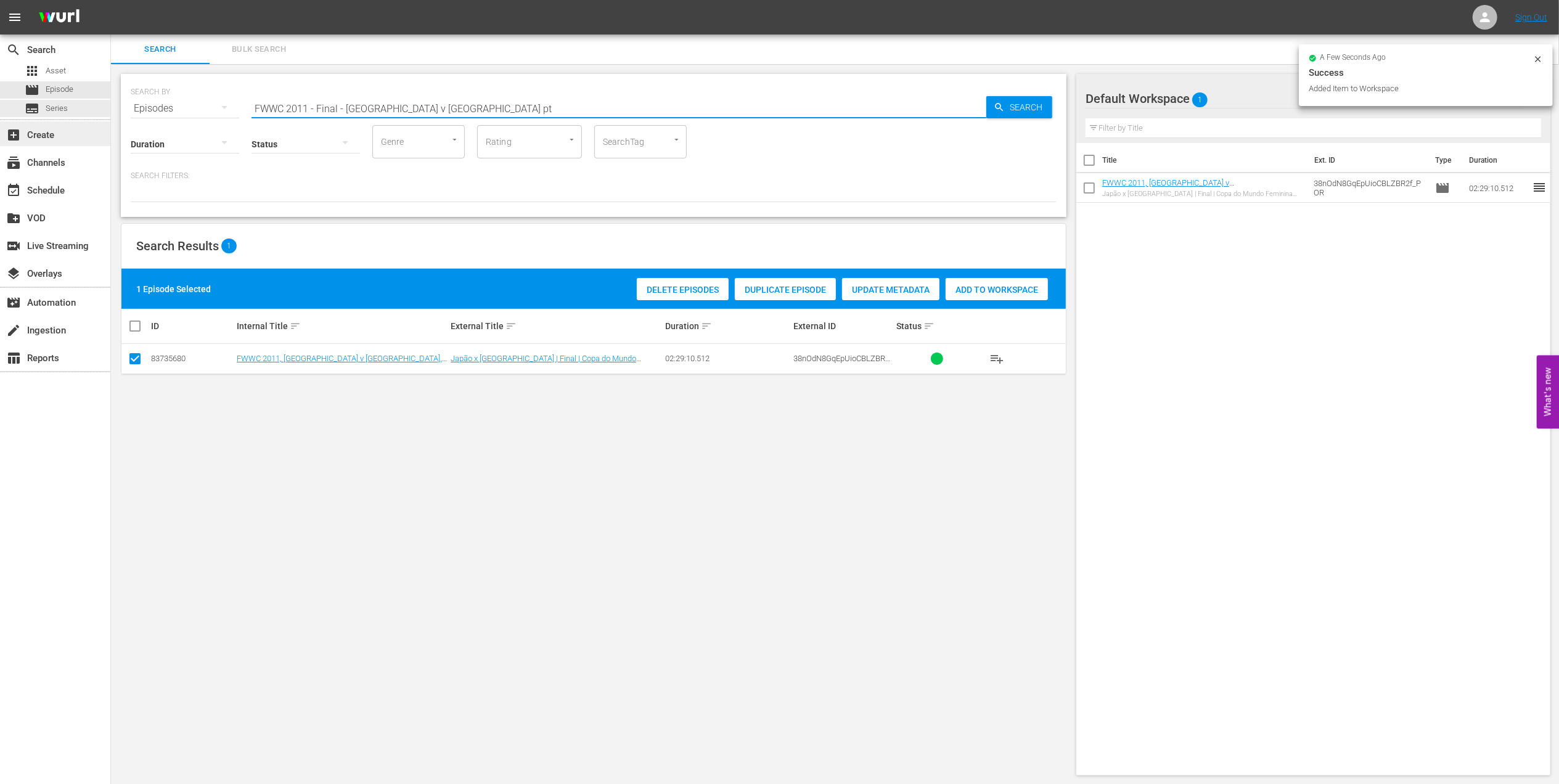
drag, startPoint x: 99, startPoint y: 103, endPoint x: 67, endPoint y: 126, distance: 39.4
click at [111, 0] on div "search Search apps Asset movie Episode subtitles Series add_box Create subscrip…" at bounding box center [835, 0] width 1448 height 0
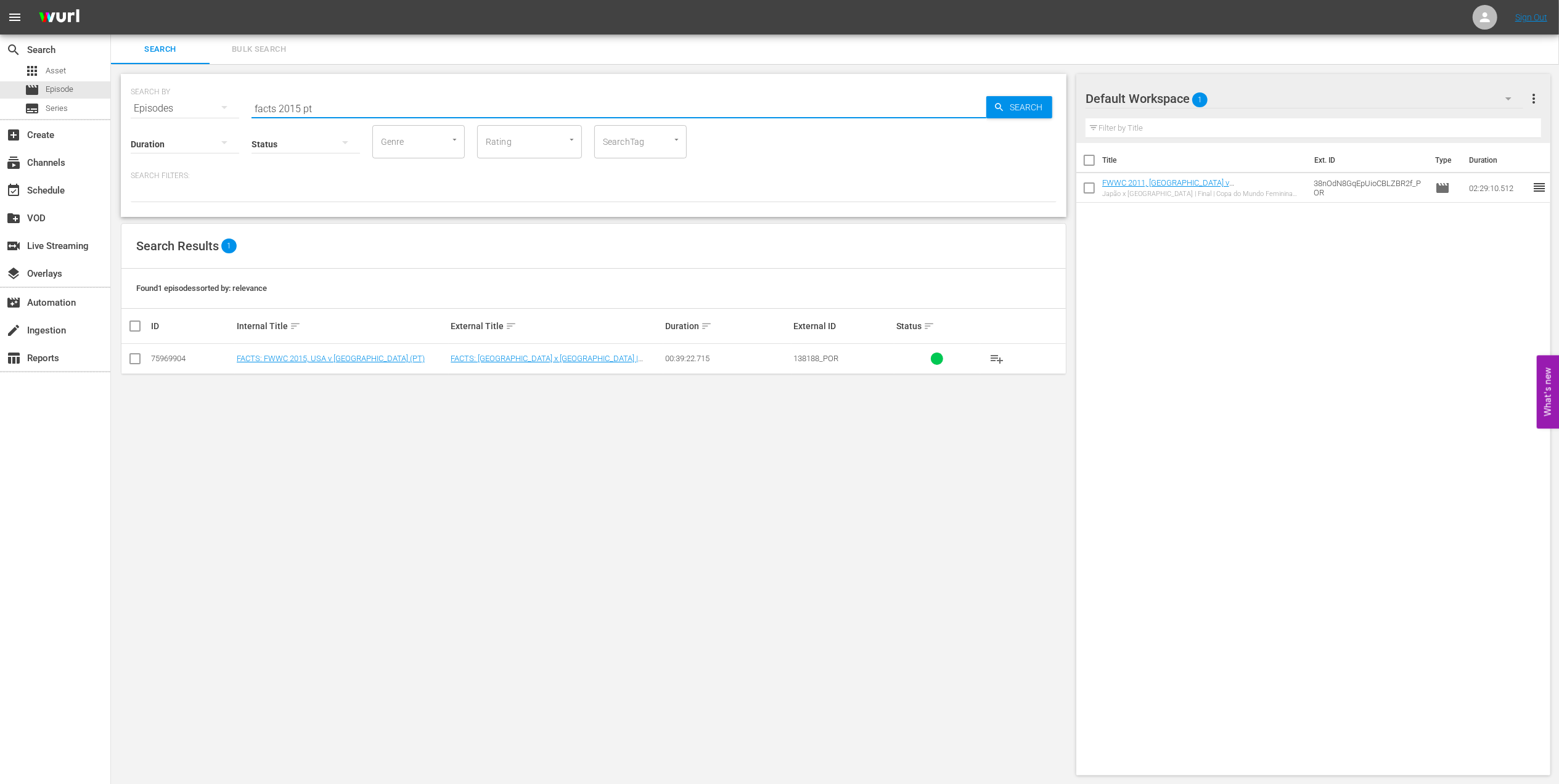
type input "facts 2015 pt"
click at [142, 360] on input "checkbox" at bounding box center [134, 361] width 15 height 15
checkbox input "true"
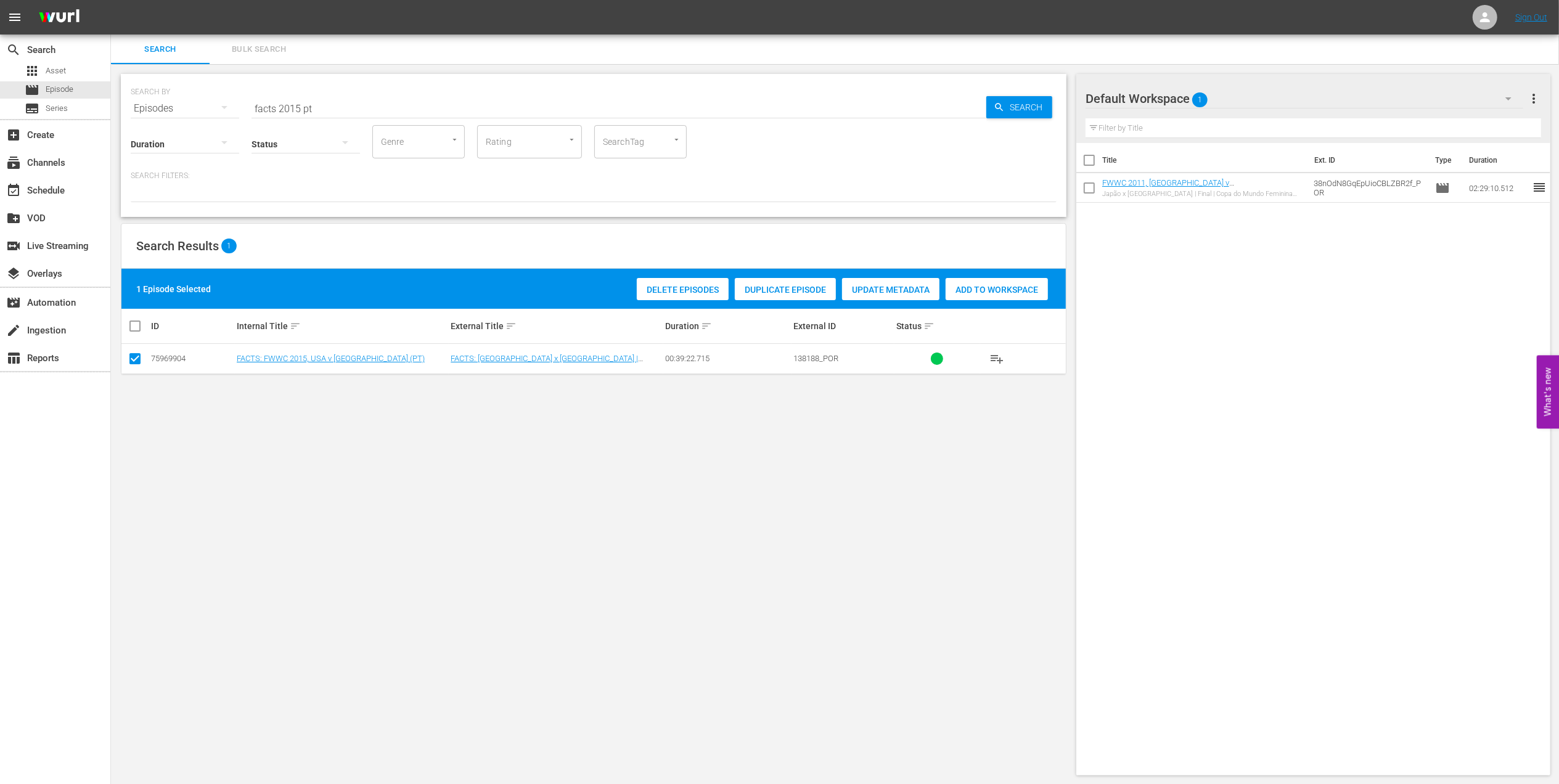
click at [978, 285] on span "Add to Workspace" at bounding box center [997, 290] width 103 height 10
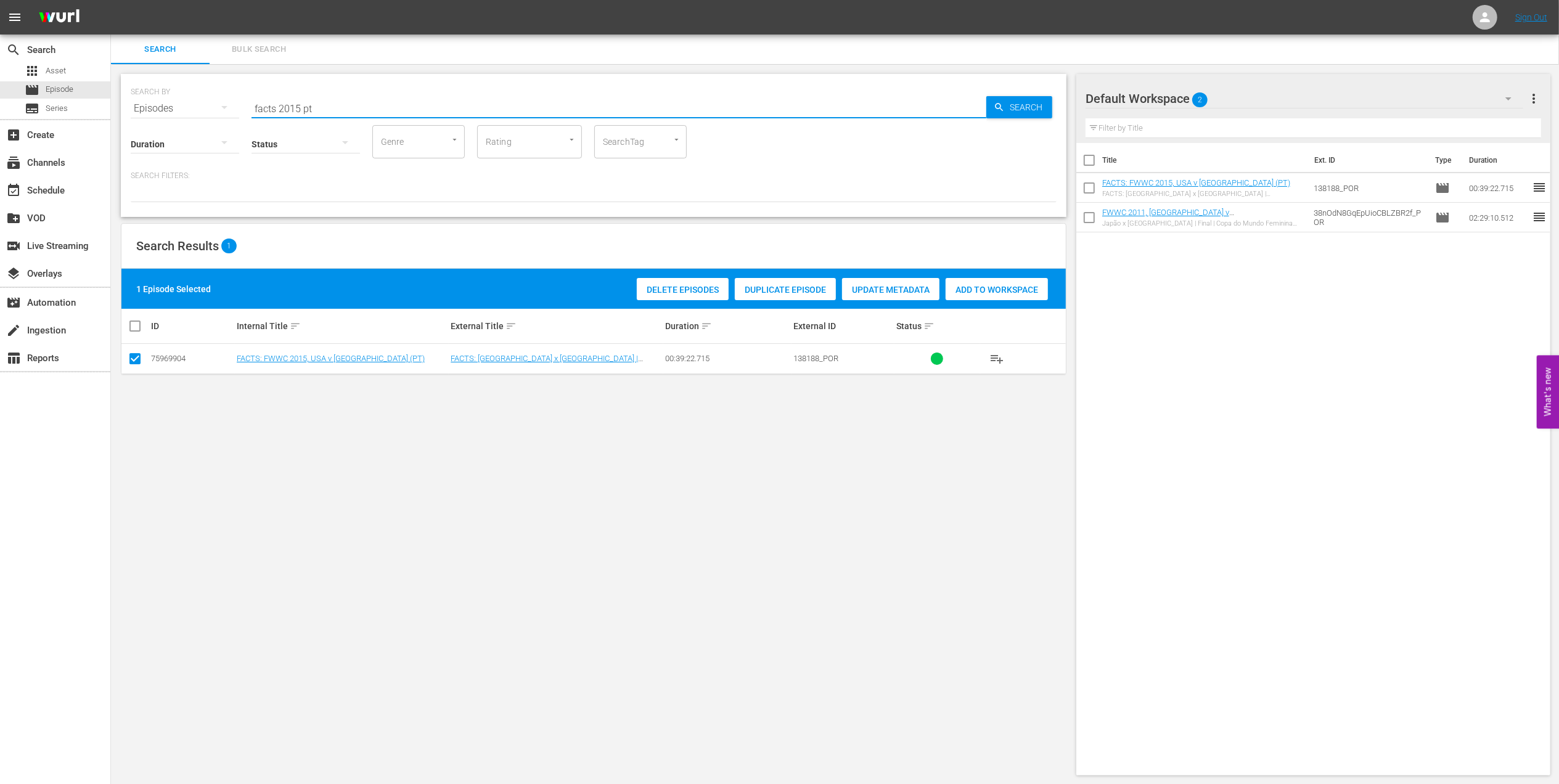
click at [172, 99] on div "SEARCH BY Search By Episodes Search ID, Title, Description, Keywords, or Catego…" at bounding box center [594, 101] width 926 height 44
paste input "2002 Official Film - Seven Games from Glory"
click at [481, 103] on input "2002 Official Film - Seven Games from Glory" at bounding box center [619, 108] width 735 height 30
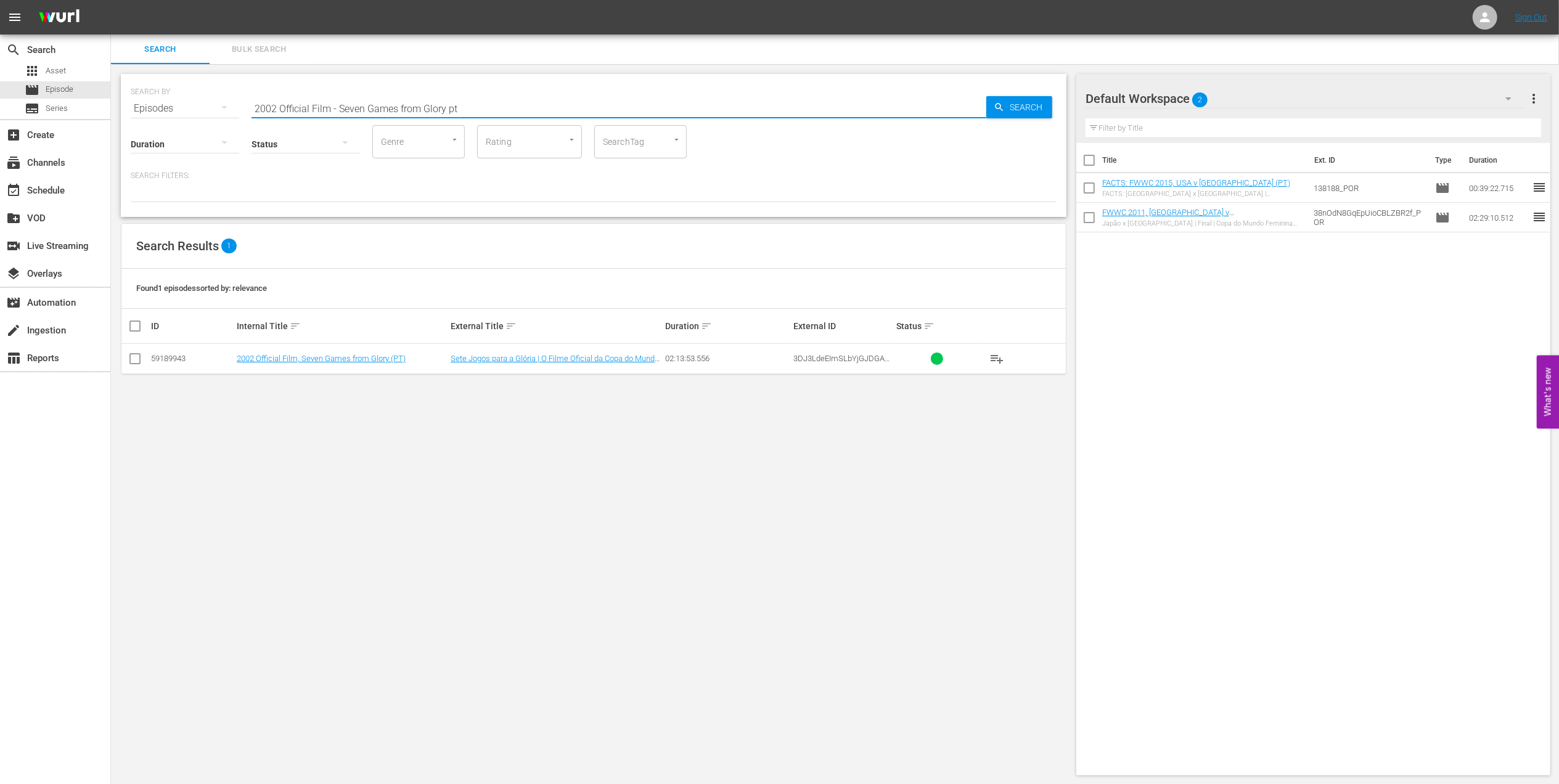
type input "2002 Official Film - Seven Games from Glory pt"
click at [133, 361] on input "checkbox" at bounding box center [134, 361] width 15 height 15
checkbox input "true"
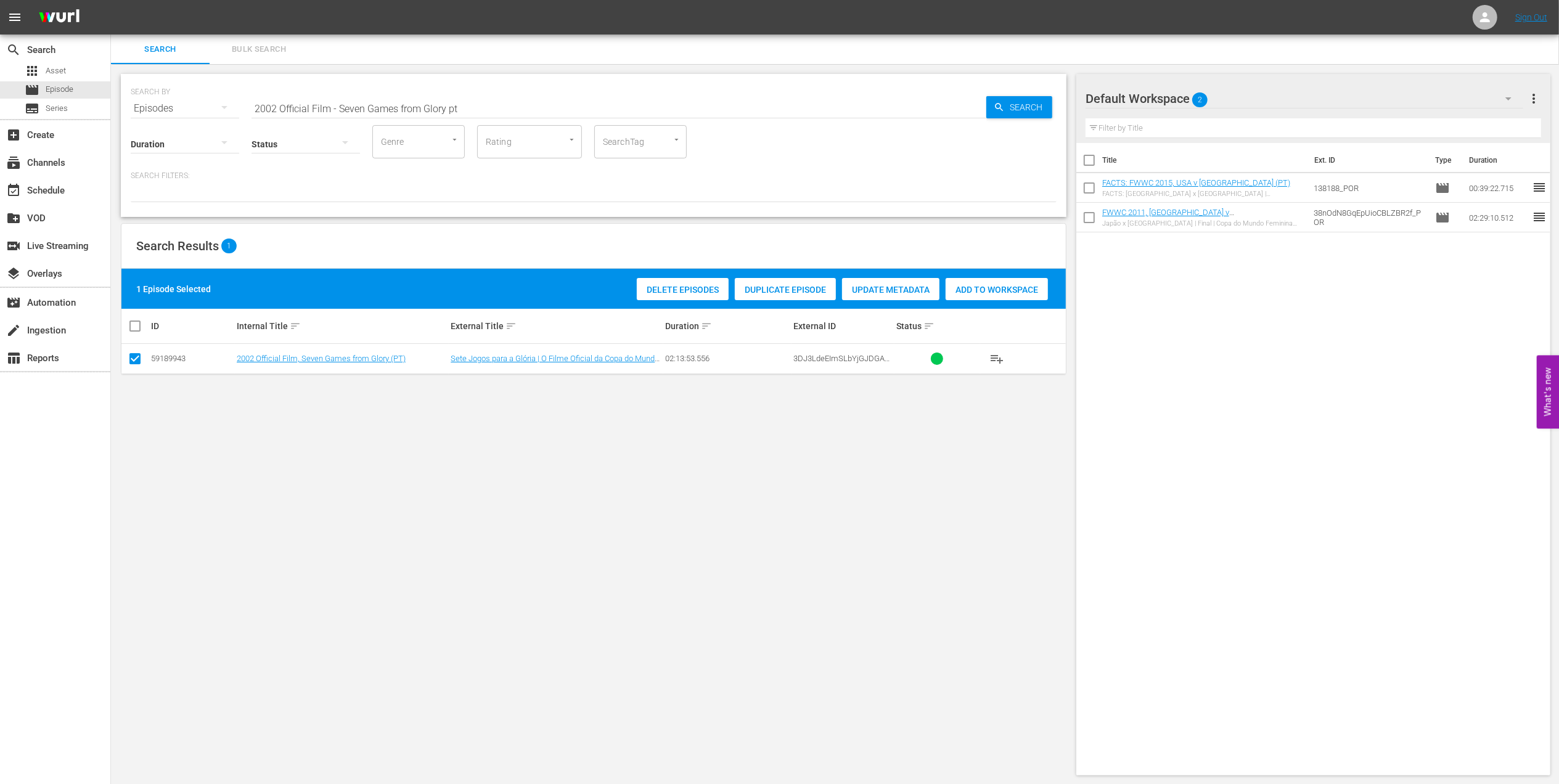
click at [997, 279] on div "Add to Workspace" at bounding box center [997, 290] width 103 height 24
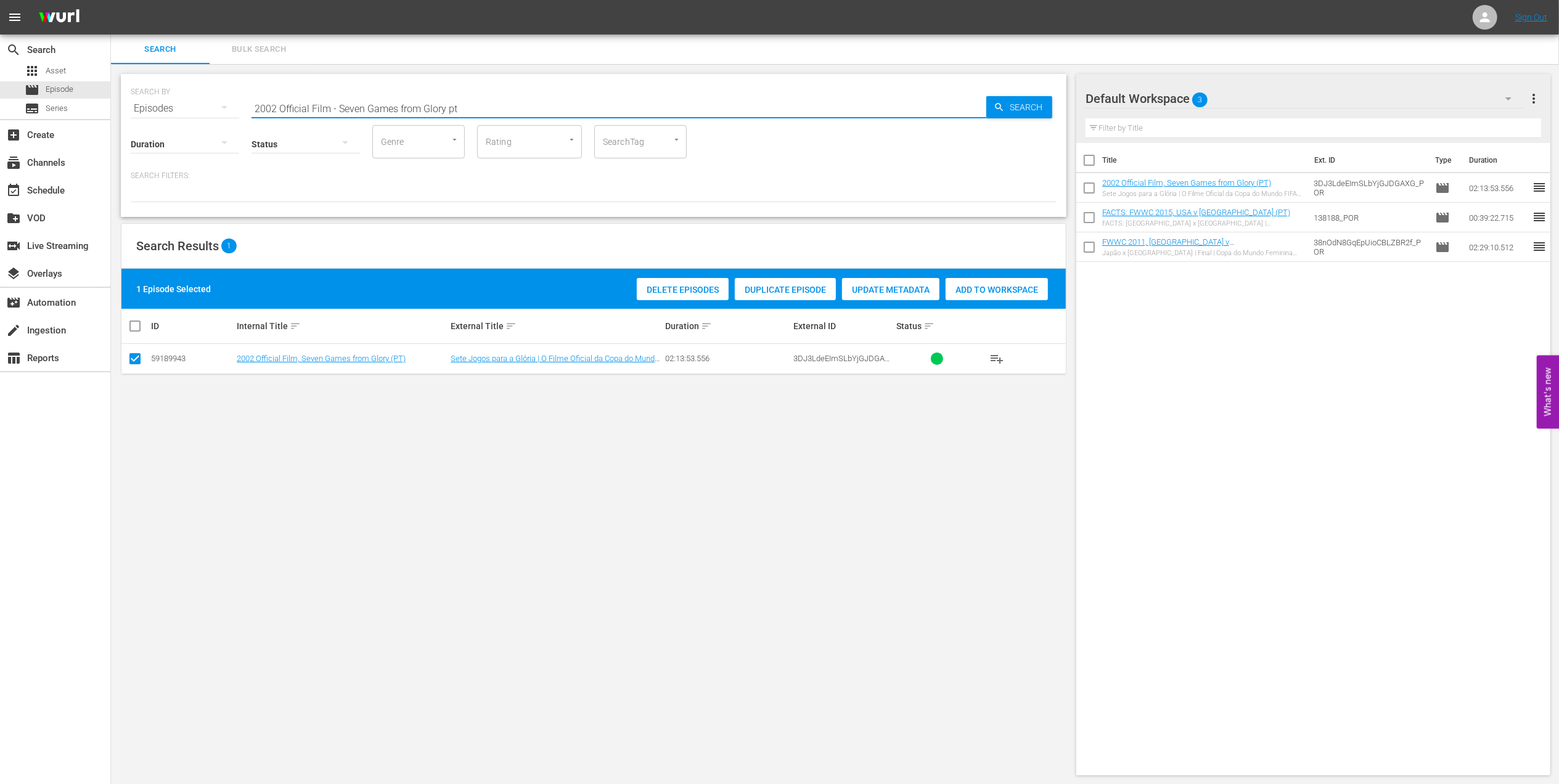
drag, startPoint x: 474, startPoint y: 106, endPoint x: 107, endPoint y: 99, distance: 367.1
click at [111, 0] on div "search Search apps Asset movie Episode subtitles Series add_box Create subscrip…" at bounding box center [835, 0] width 1448 height 0
paste input "FWC 2002 - Final - [GEOGRAPHIC_DATA] v [GEOGRAPHIC_DATA]"
click at [481, 102] on input "FWC 2002 - Final - [GEOGRAPHIC_DATA] v [GEOGRAPHIC_DATA]" at bounding box center [619, 108] width 735 height 30
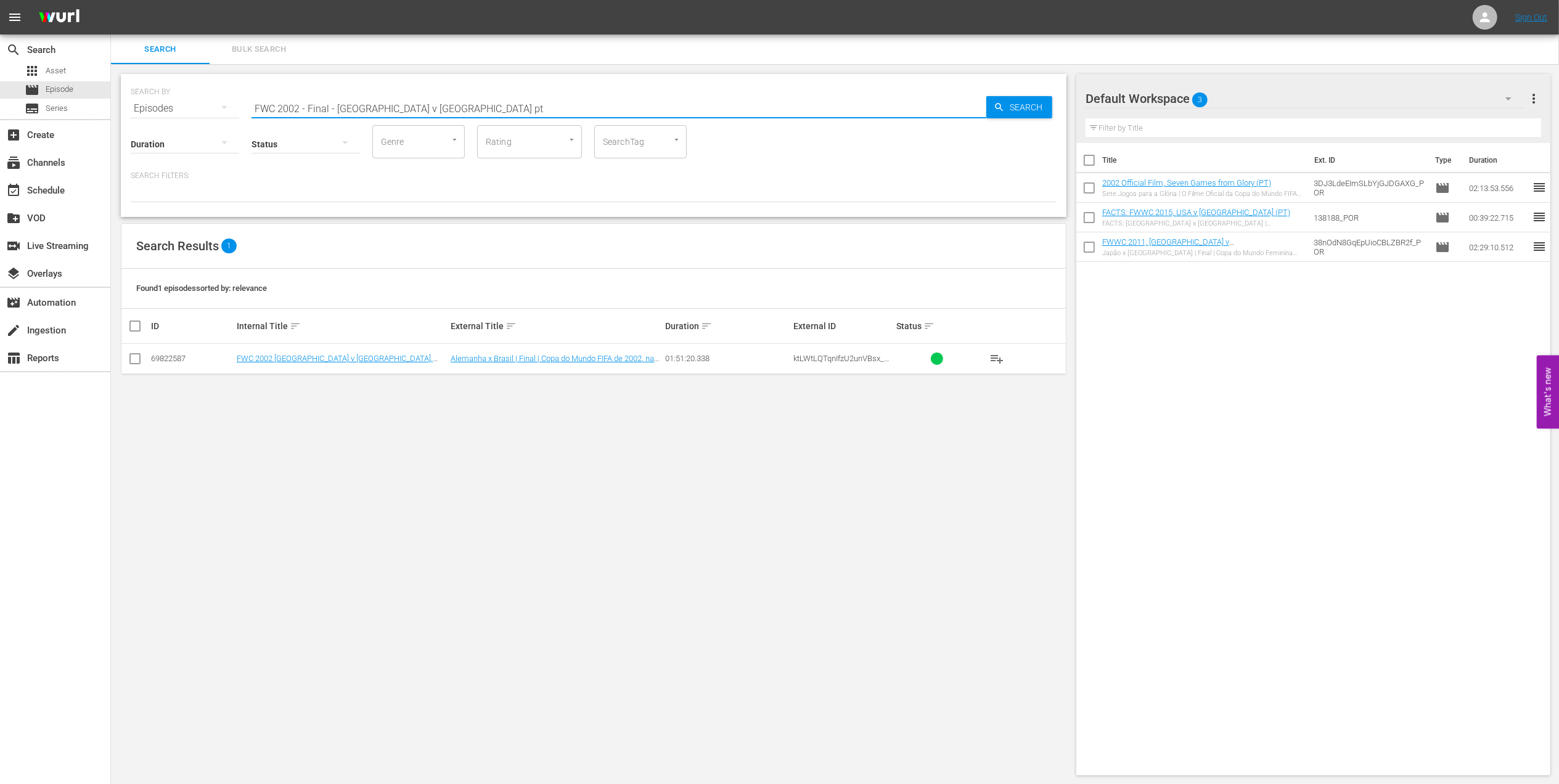
type input "FWC 2002 - Final - [GEOGRAPHIC_DATA] v [GEOGRAPHIC_DATA] pt"
click at [141, 357] on input "checkbox" at bounding box center [134, 361] width 15 height 15
checkbox input "true"
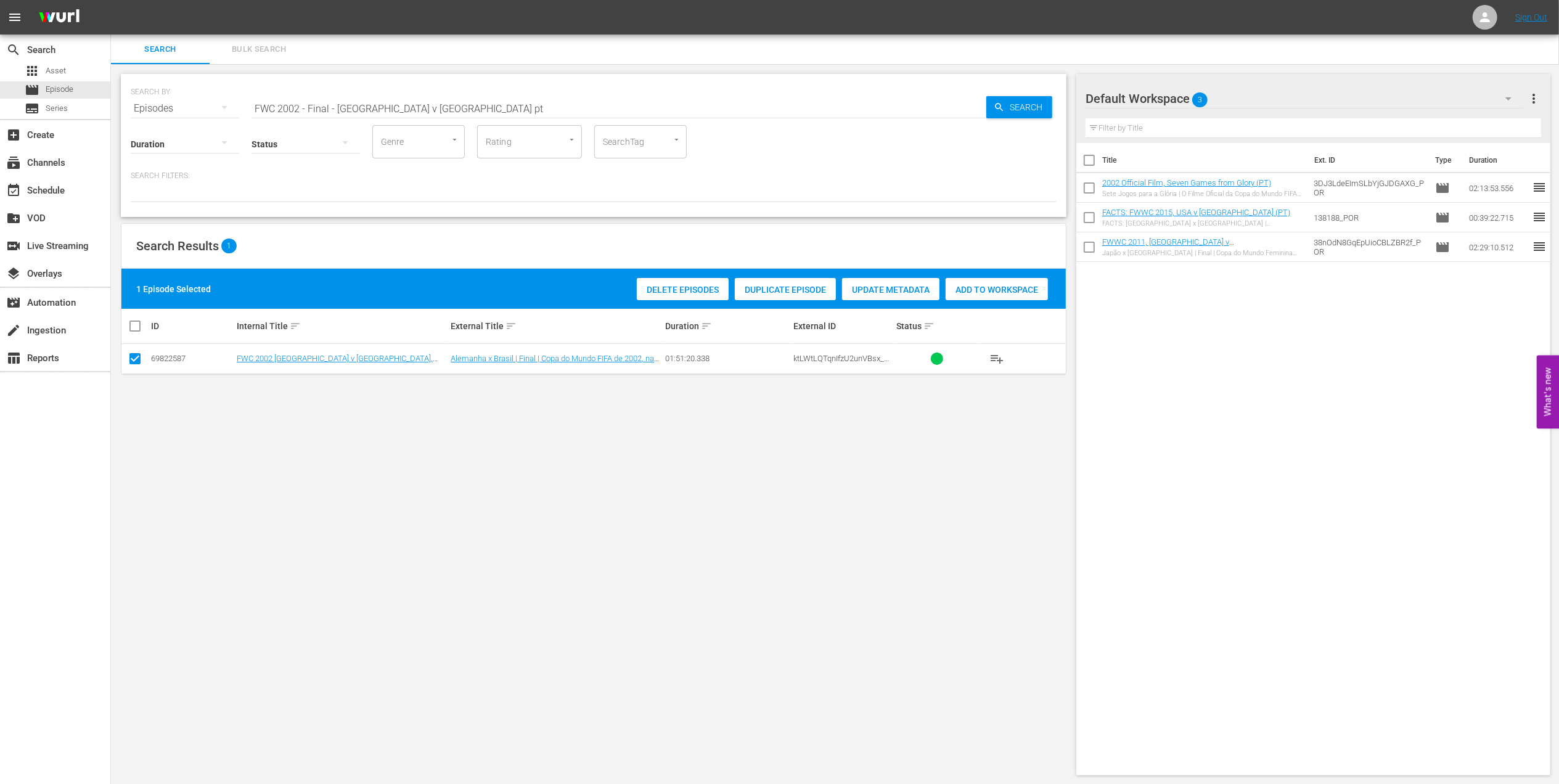
click at [1005, 290] on span "Add to Workspace" at bounding box center [997, 290] width 103 height 10
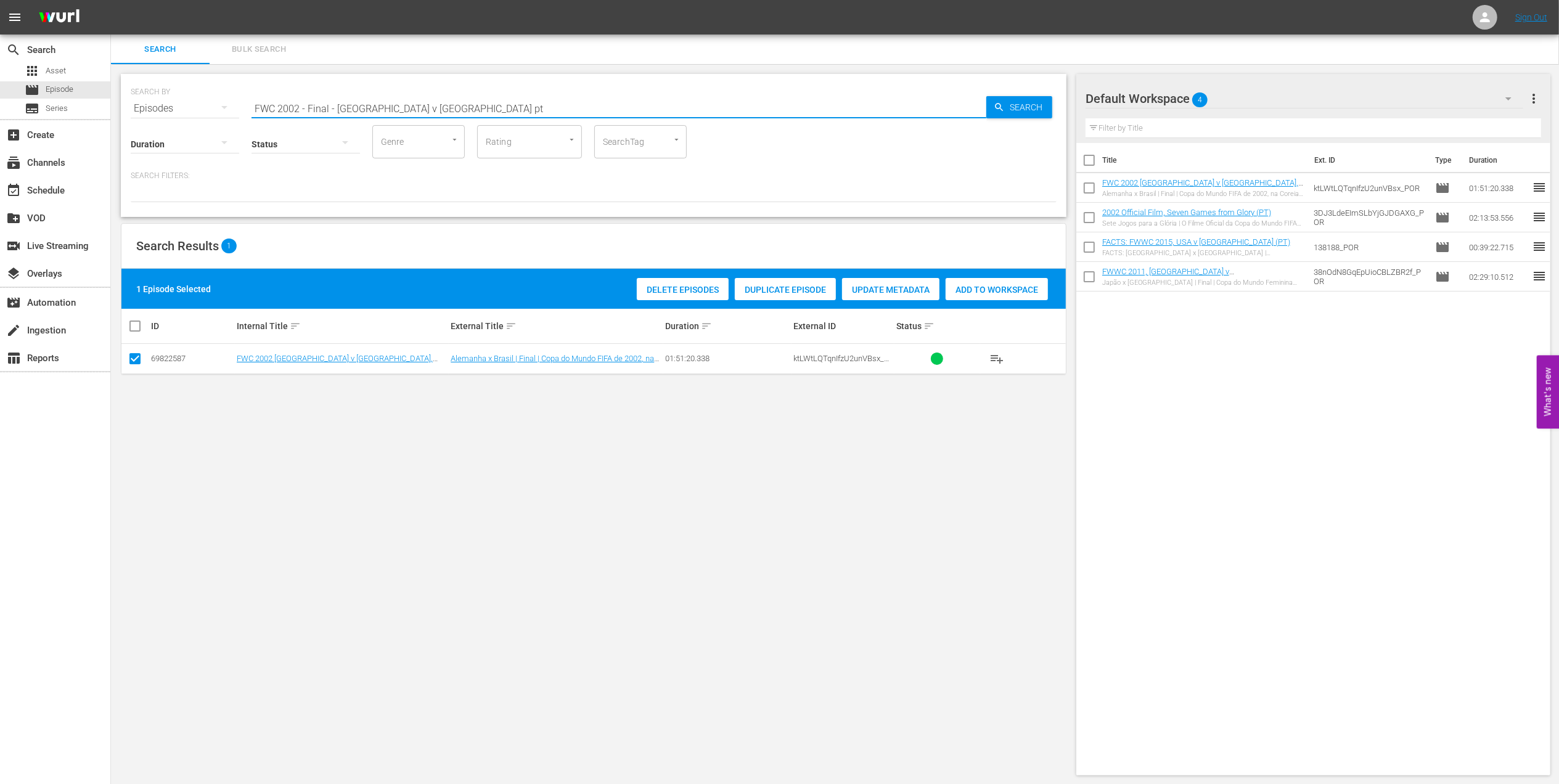
drag, startPoint x: 419, startPoint y: 109, endPoint x: 154, endPoint y: 110, distance: 265.0
click at [143, 107] on div "SEARCH BY Search By Episodes Search ID, Title, Description, Keywords, or Catego…" at bounding box center [594, 101] width 926 height 44
paste input "1966 England vs Germany FR, Final (PT)"
click at [523, 106] on input "FWC 1966 England vs Germany FR, Final (PT)" at bounding box center [619, 108] width 735 height 30
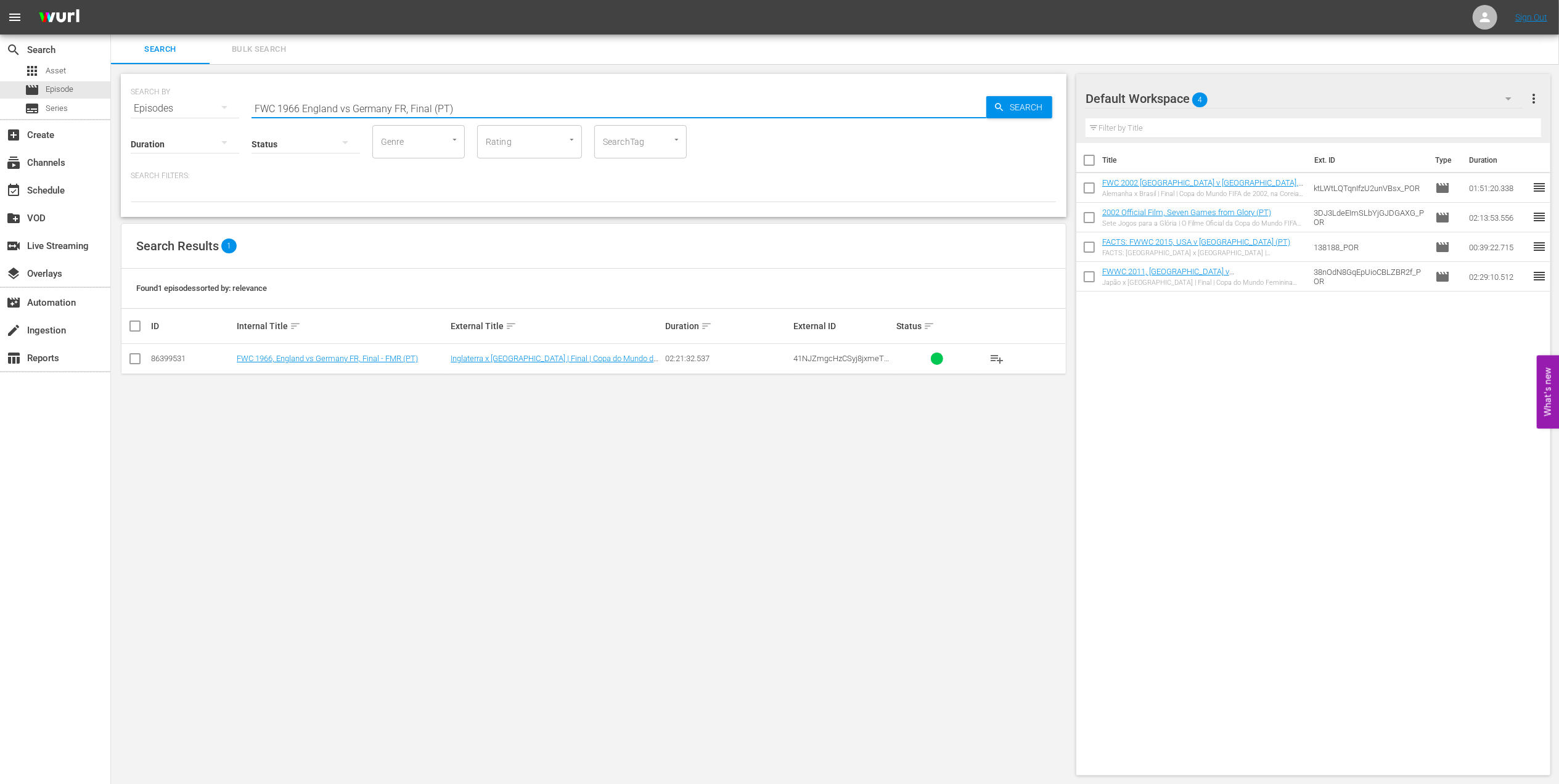
type input "FWC 1966 England vs Germany FR, Final (PT)"
click at [131, 362] on input "checkbox" at bounding box center [134, 361] width 15 height 15
checkbox input "true"
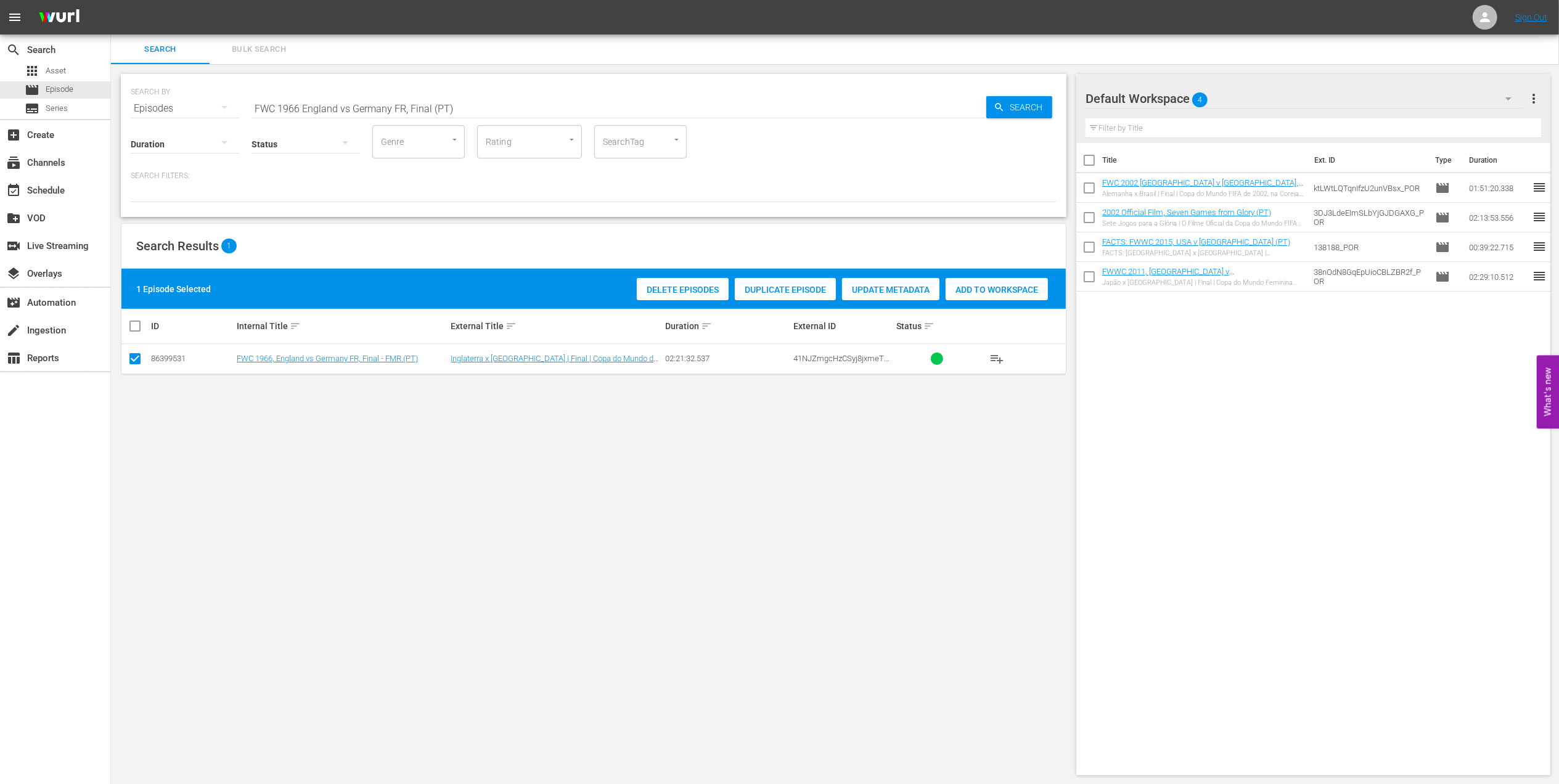
click at [970, 284] on div "Add to Workspace" at bounding box center [997, 290] width 103 height 24
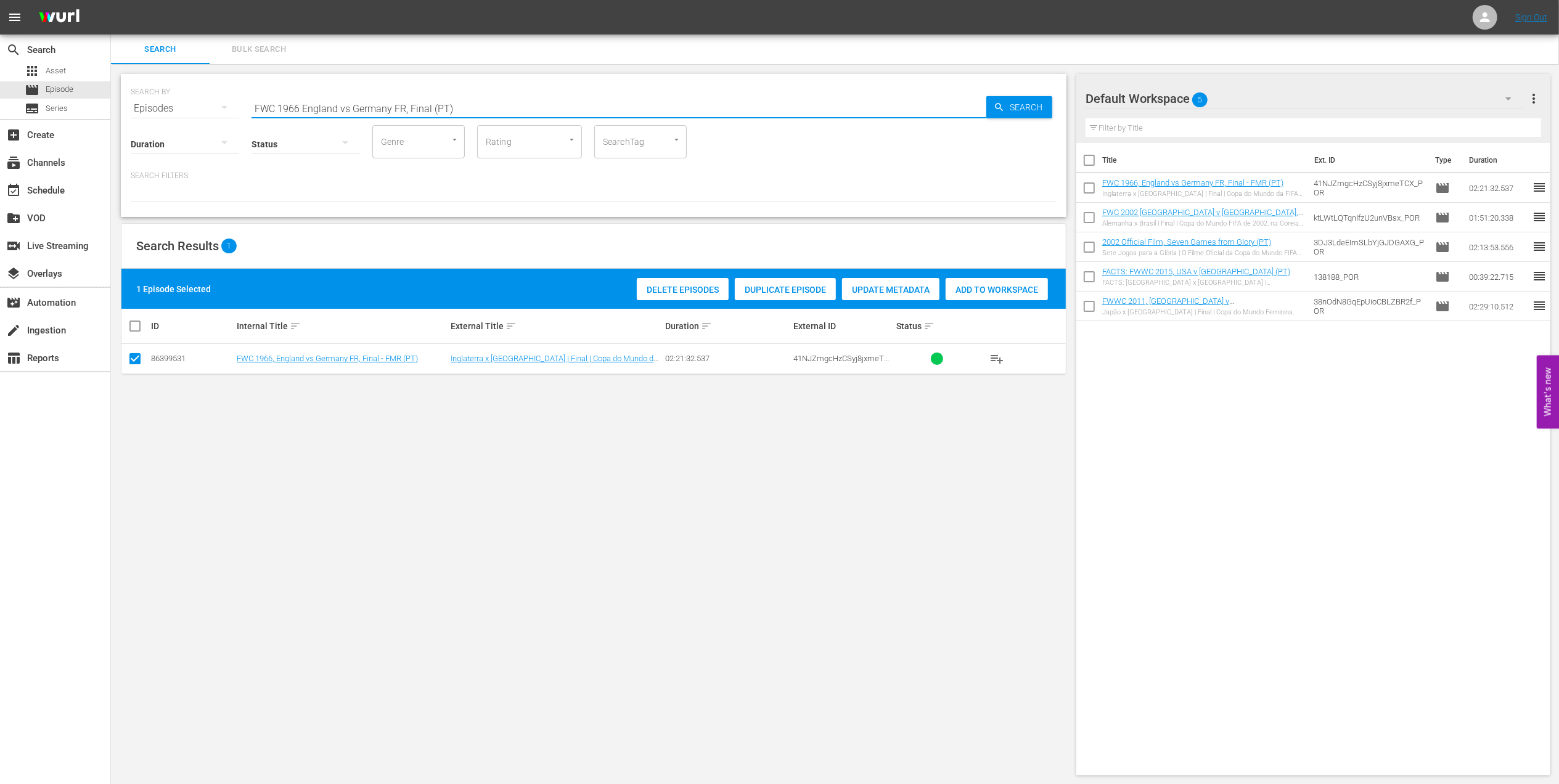
drag, startPoint x: 514, startPoint y: 112, endPoint x: 137, endPoint y: 111, distance: 377.0
click at [111, 0] on div "search Search apps Asset movie Episode subtitles Series add_box Create subscrip…" at bounding box center [835, 0] width 1448 height 0
paste input "2010 - Final - [GEOGRAPHIC_DATA] v [GEOGRAPHIC_DATA]"
click at [464, 105] on input "FWC 2010 - Final - [GEOGRAPHIC_DATA] v [GEOGRAPHIC_DATA]" at bounding box center [619, 108] width 735 height 30
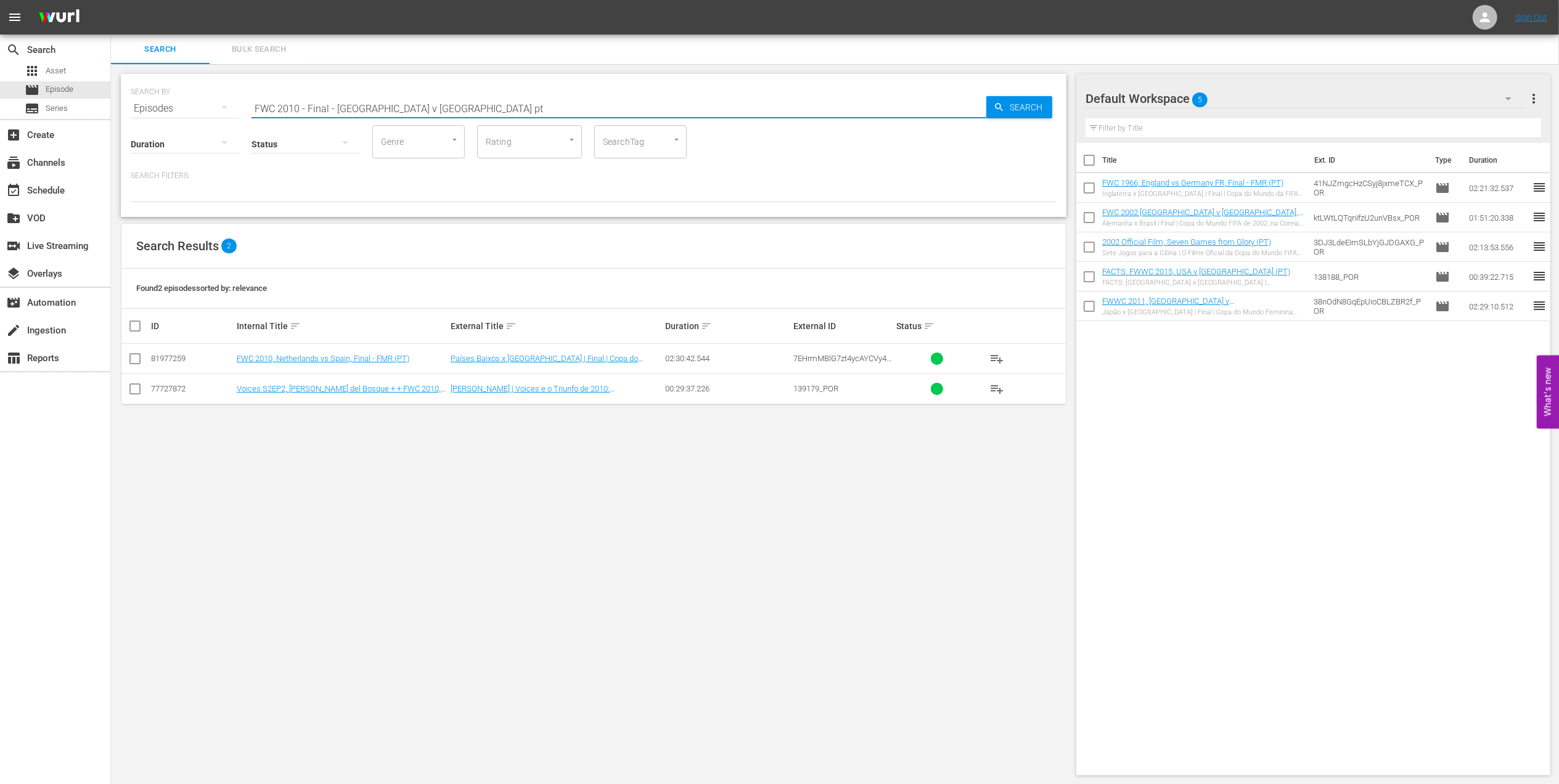
type input "FWC 2010 - Final - [GEOGRAPHIC_DATA] v [GEOGRAPHIC_DATA] pt"
click at [137, 362] on input "checkbox" at bounding box center [134, 361] width 15 height 15
checkbox input "true"
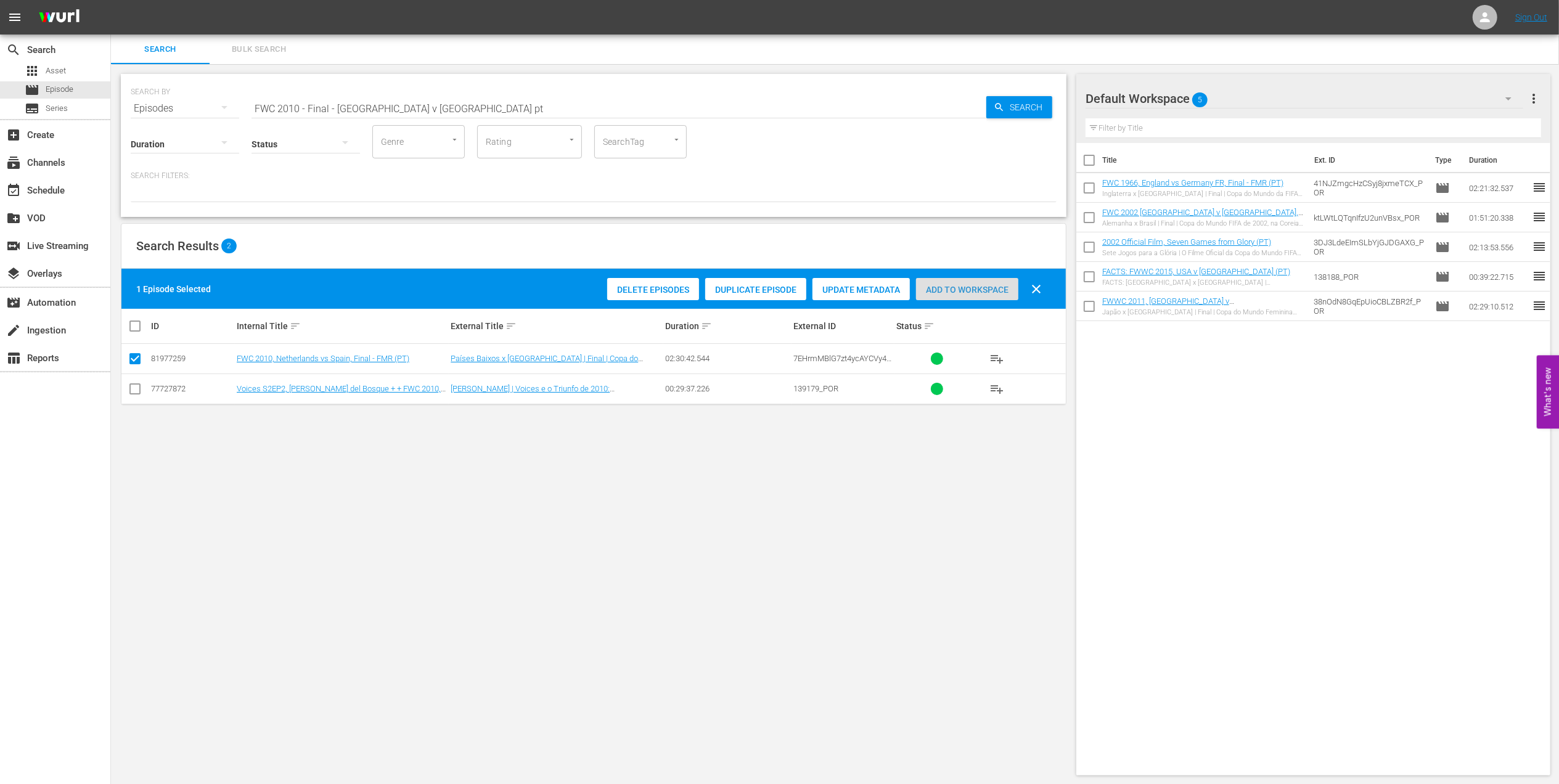
click at [946, 288] on span "Add to Workspace" at bounding box center [967, 290] width 103 height 10
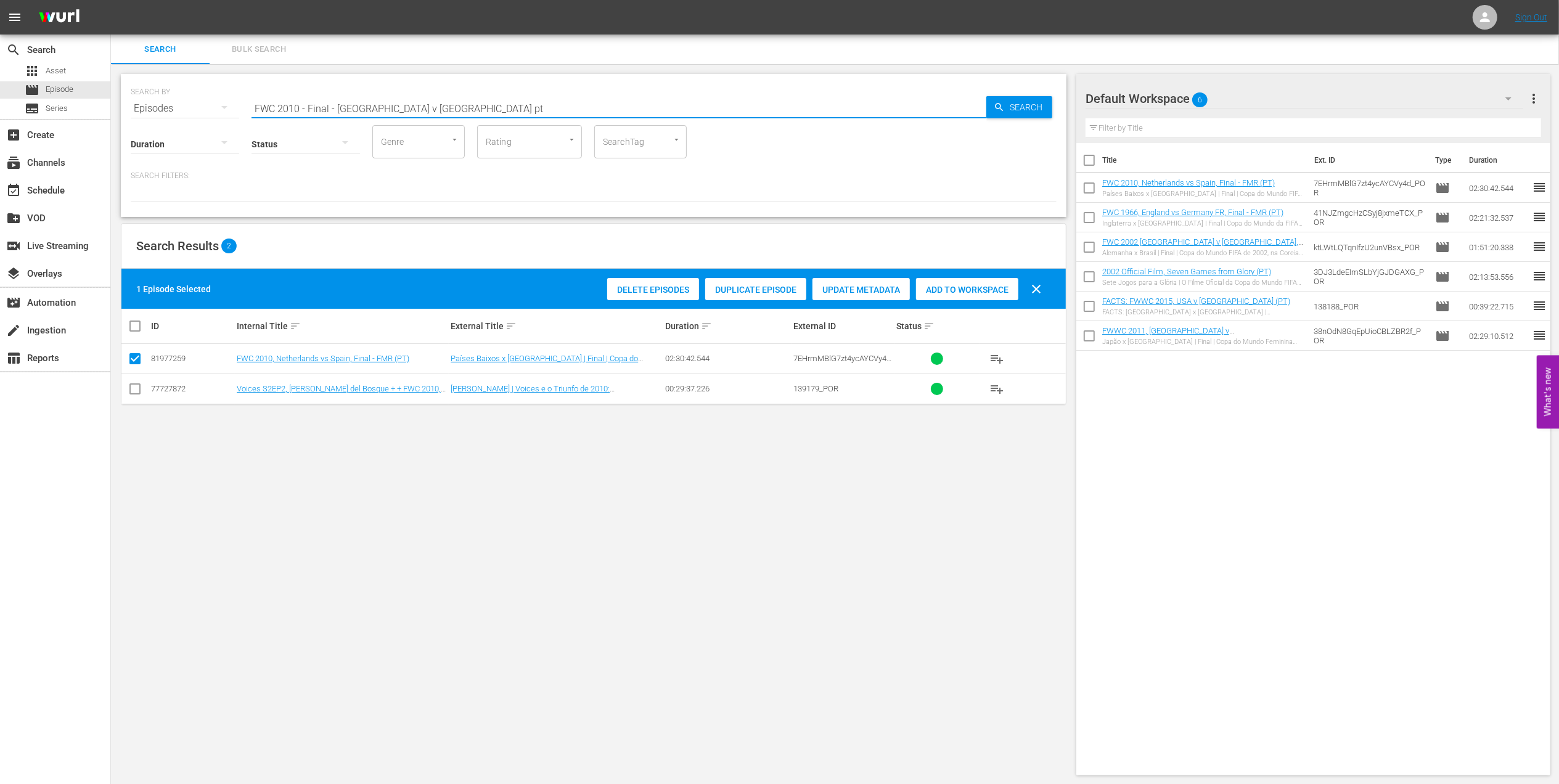
drag, startPoint x: 449, startPoint y: 105, endPoint x: 0, endPoint y: 118, distance: 449.2
click at [0, 111] on html "menu Sign Out search Search apps Asset movie Episode subtitles Series add_box C…" at bounding box center [780, 392] width 1559 height 784
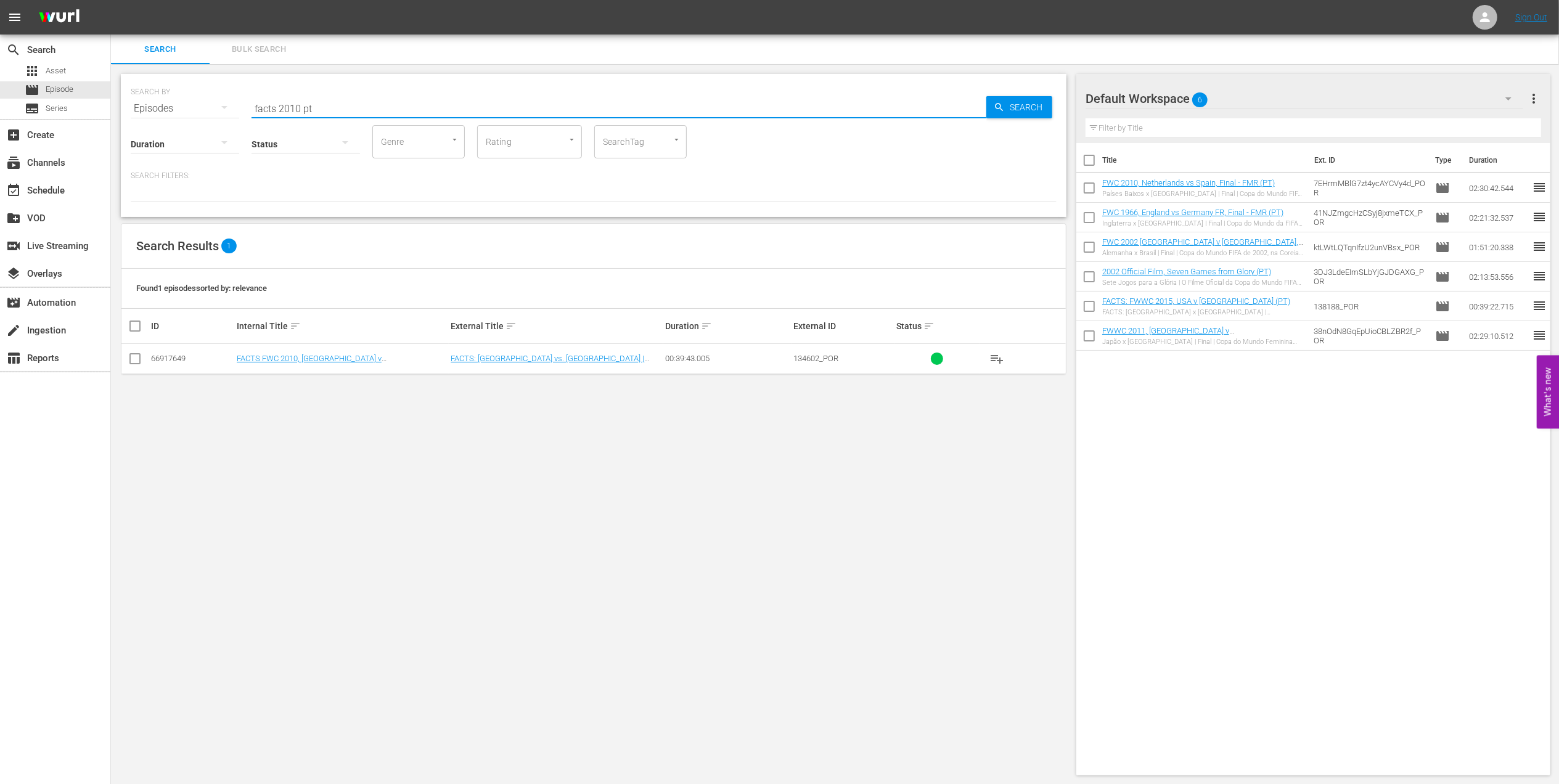
type input "facts 2010 pt"
click at [136, 359] on input "checkbox" at bounding box center [134, 361] width 15 height 15
checkbox input "true"
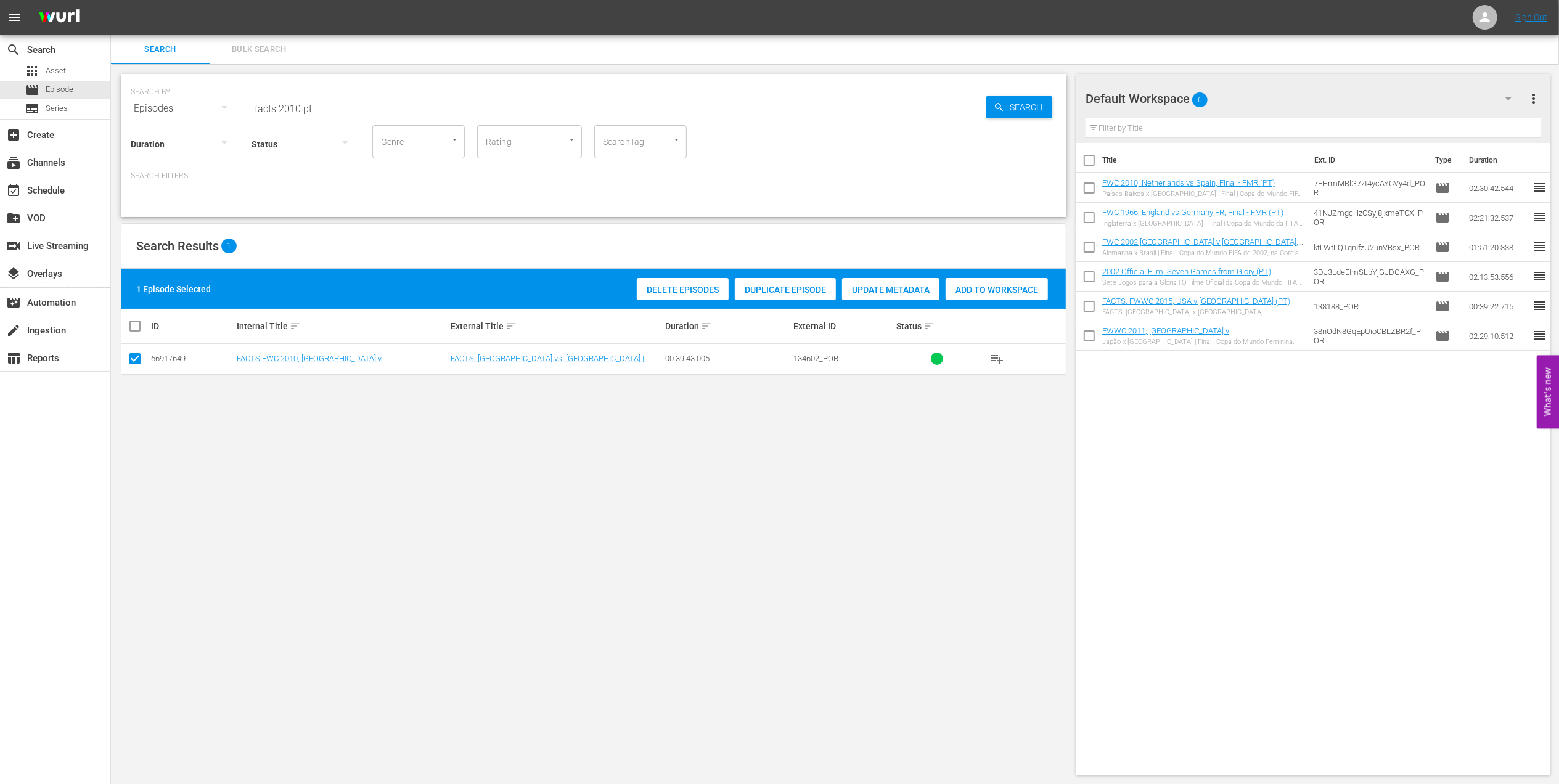
click at [984, 287] on span "Add to Workspace" at bounding box center [997, 290] width 103 height 10
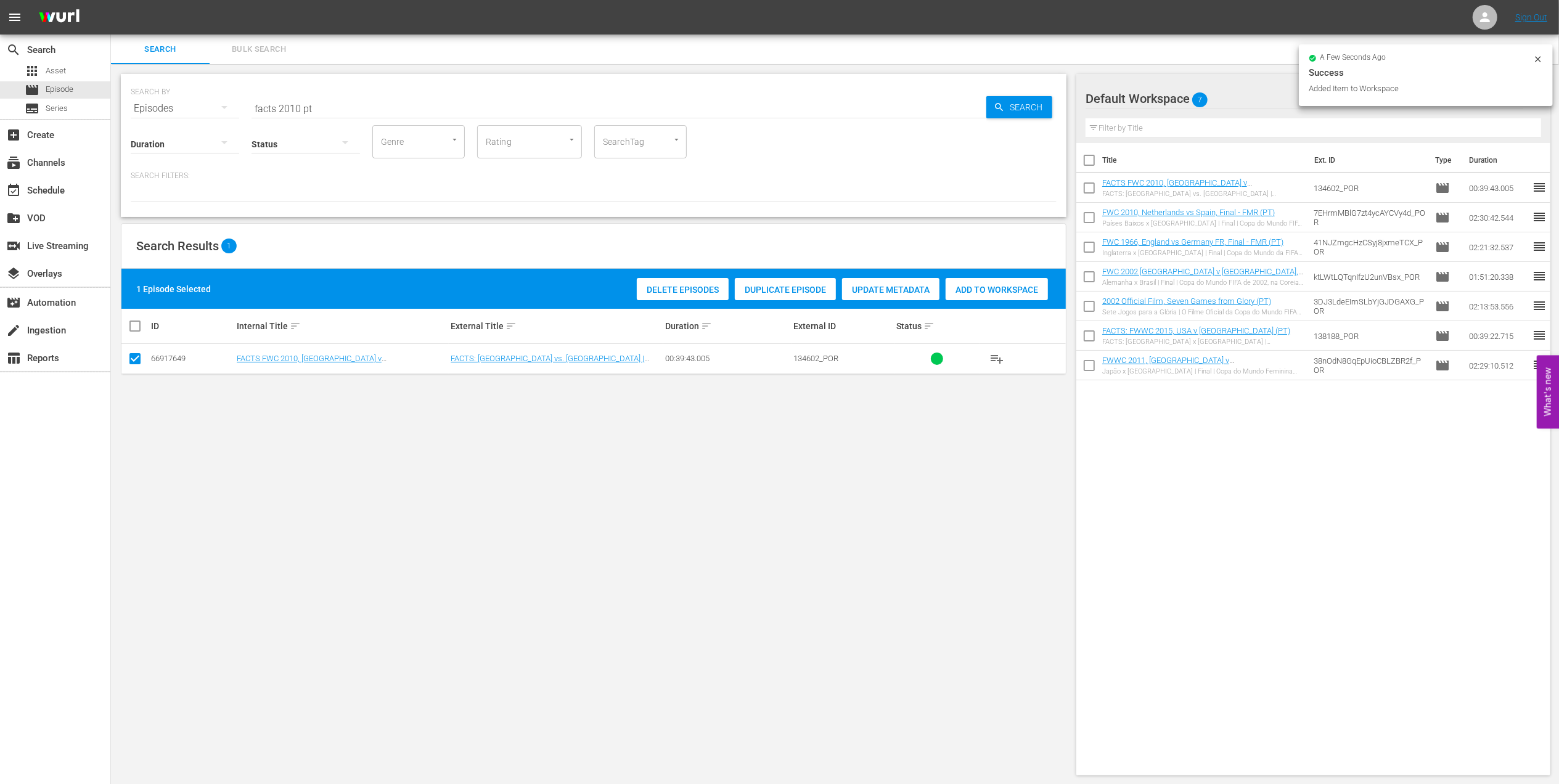
click at [299, 106] on input "facts 2010 pt" at bounding box center [619, 108] width 735 height 30
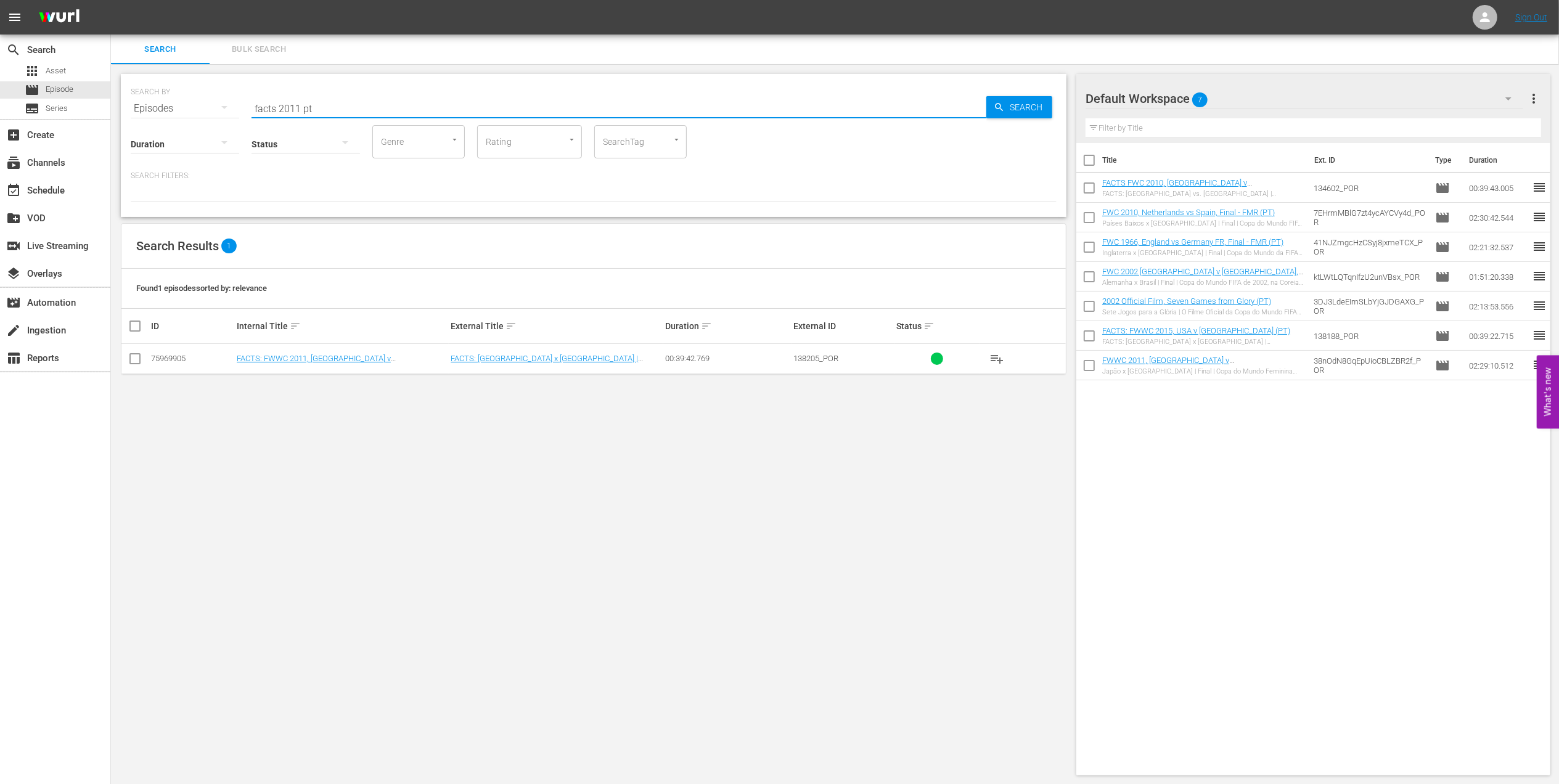
type input "facts 2011 pt"
click at [131, 359] on input "checkbox" at bounding box center [134, 361] width 15 height 15
checkbox input "true"
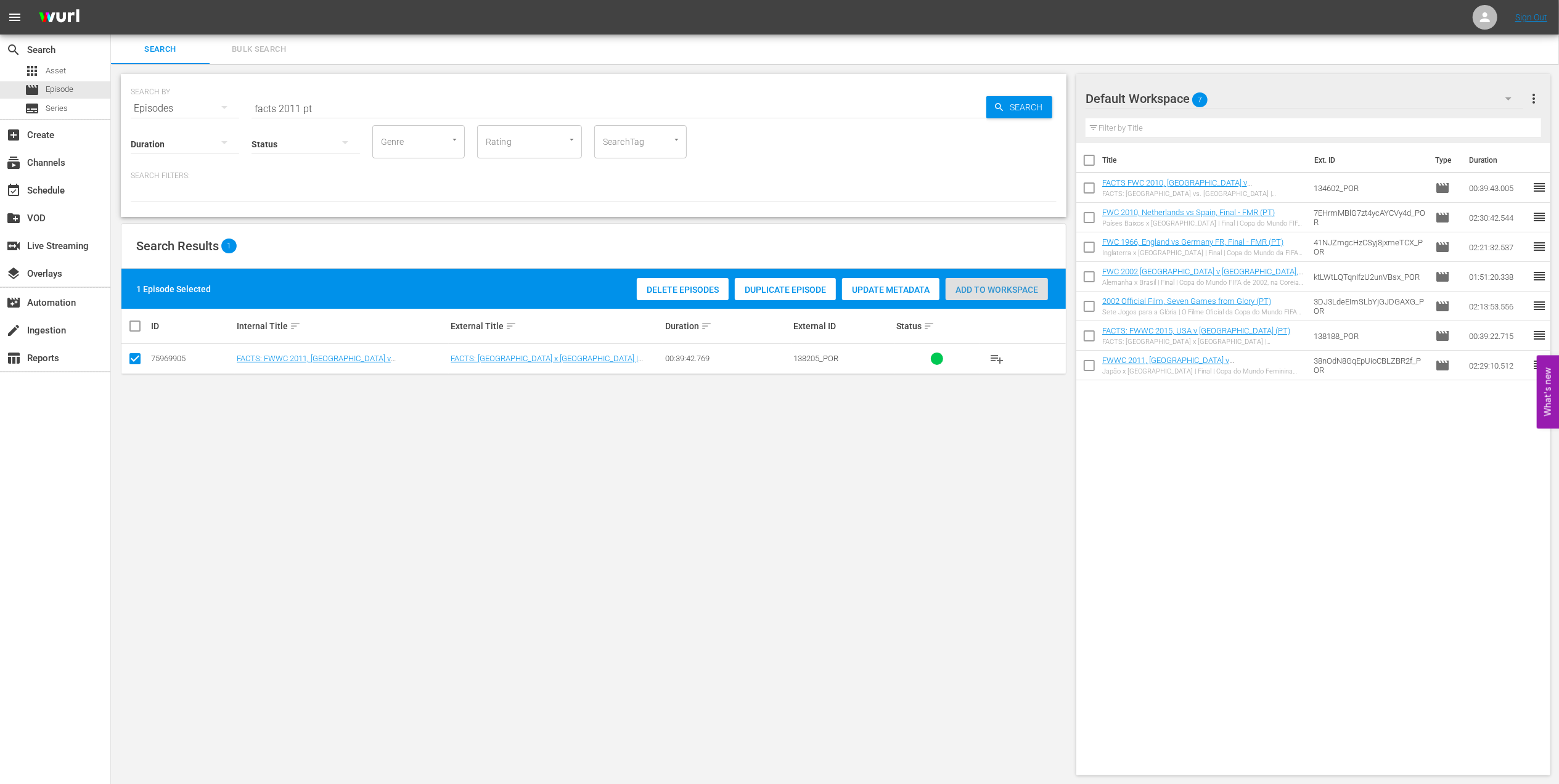
click at [999, 285] on span "Add to Workspace" at bounding box center [997, 290] width 103 height 10
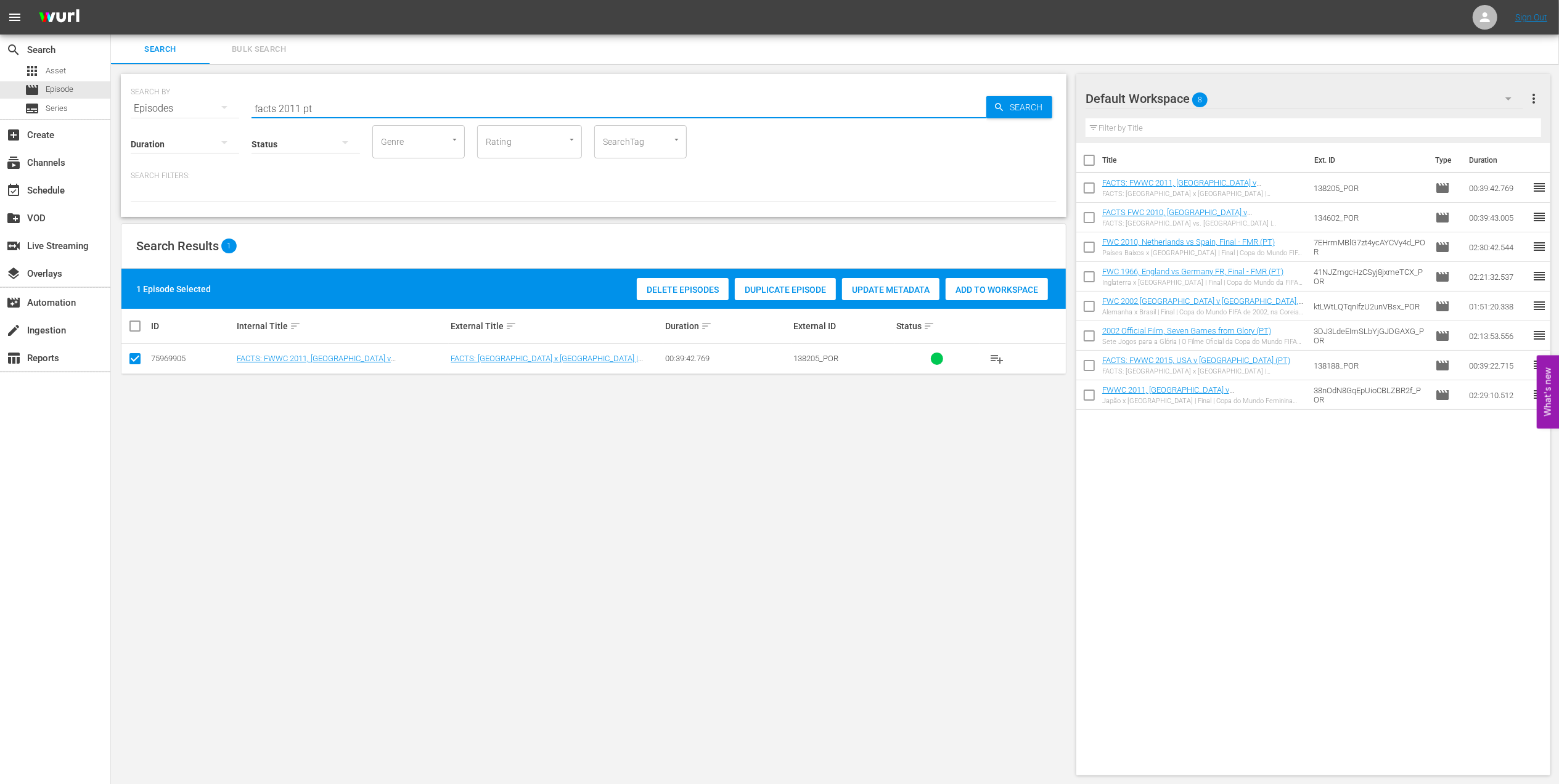
drag, startPoint x: 313, startPoint y: 106, endPoint x: 232, endPoint y: 103, distance: 81.1
click at [181, 103] on div "SEARCH BY Search By Episodes Search ID, Title, Description, Keywords, or Catego…" at bounding box center [594, 101] width 926 height 44
paste input "LOCAL ONLY - Sissi"
click at [392, 103] on input "LOCAL ONLY - Sissi" at bounding box center [619, 108] width 735 height 30
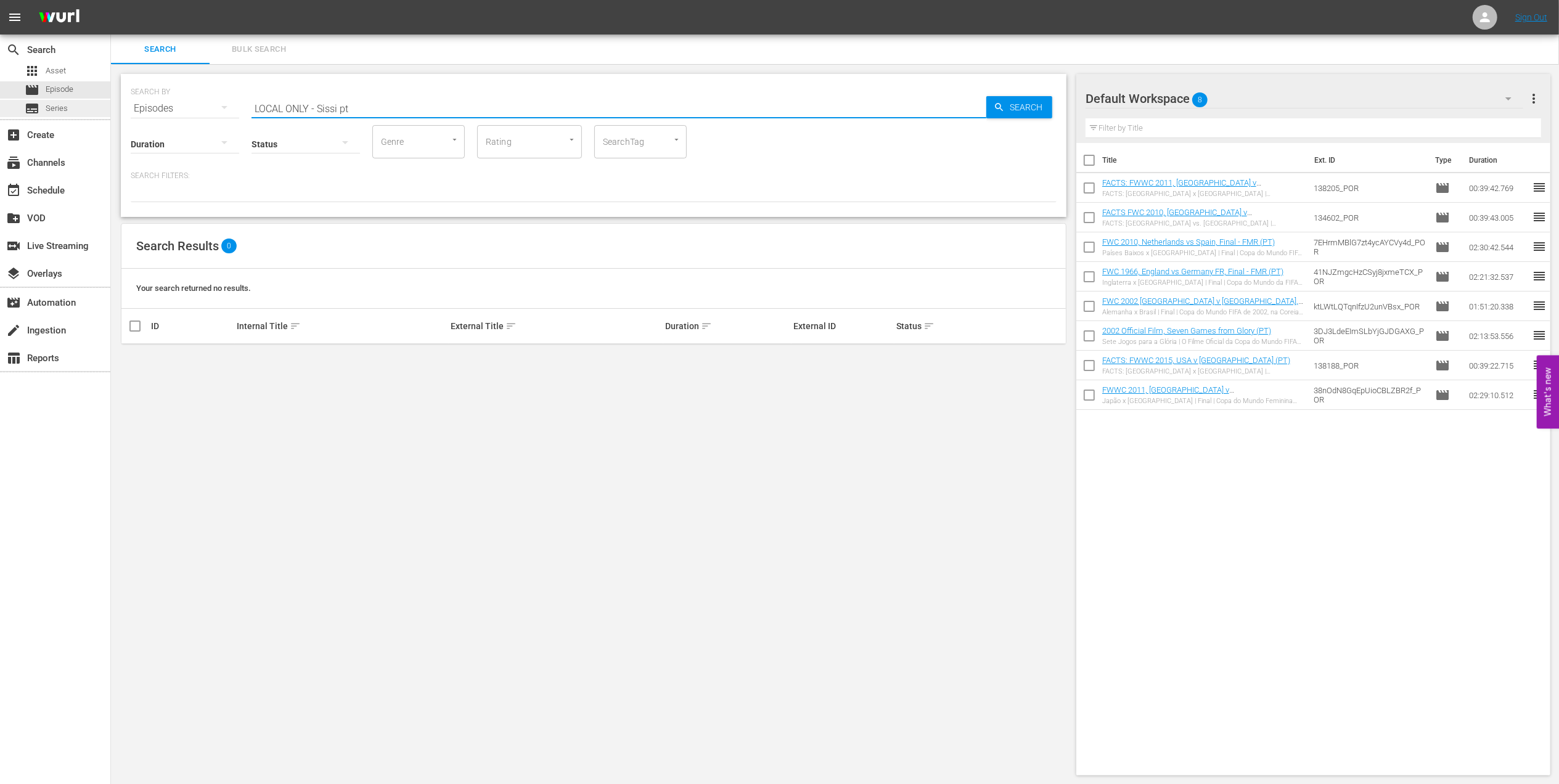
drag, startPoint x: 318, startPoint y: 109, endPoint x: 60, endPoint y: 110, distance: 258.0
click at [111, 0] on div "search Search apps Asset movie Episode subtitles Series add_box Create subscrip…" at bounding box center [835, 0] width 1448 height 0
type input "Sissi pt"
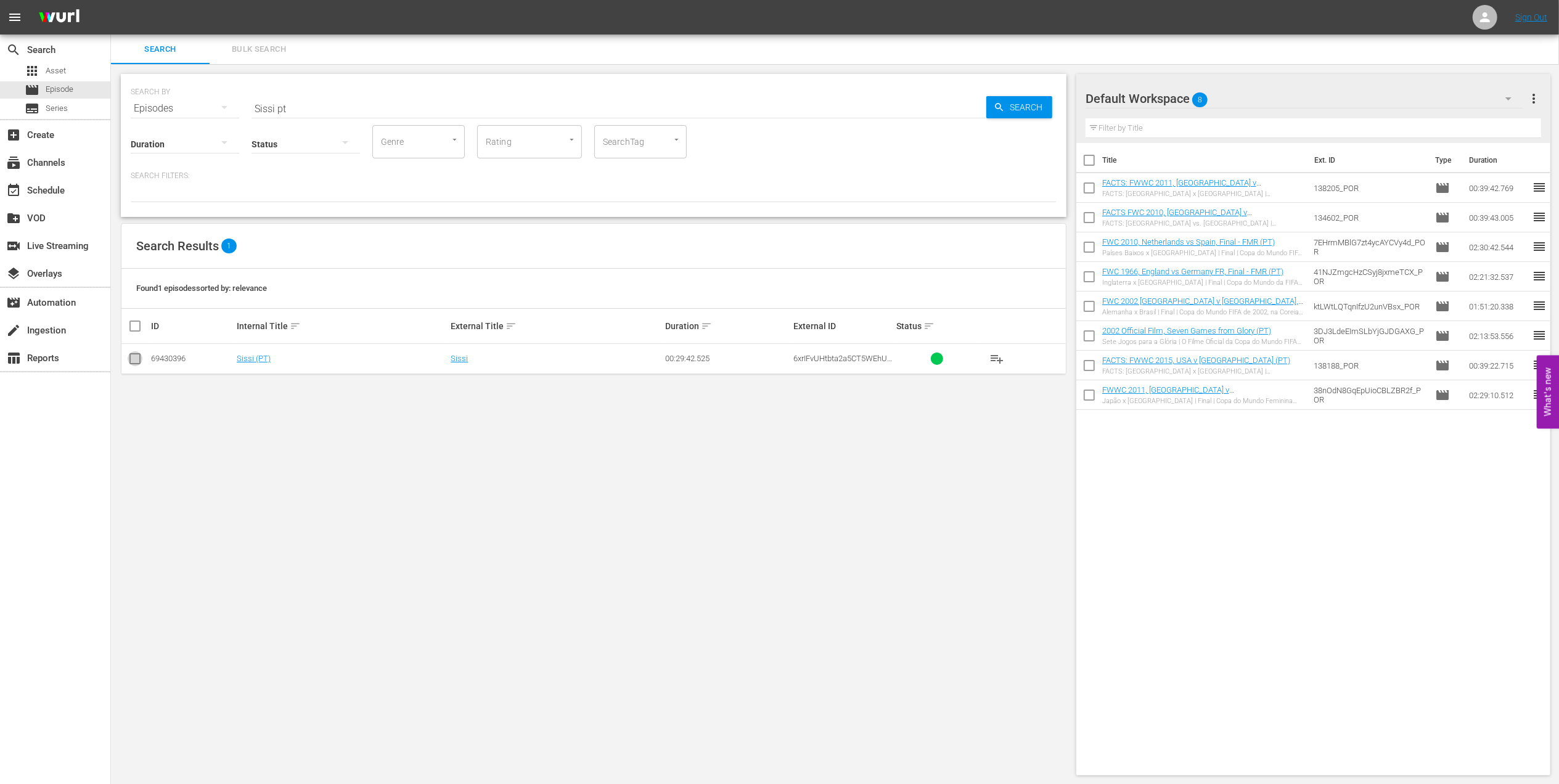
click at [136, 357] on input "checkbox" at bounding box center [134, 361] width 15 height 15
checkbox input "true"
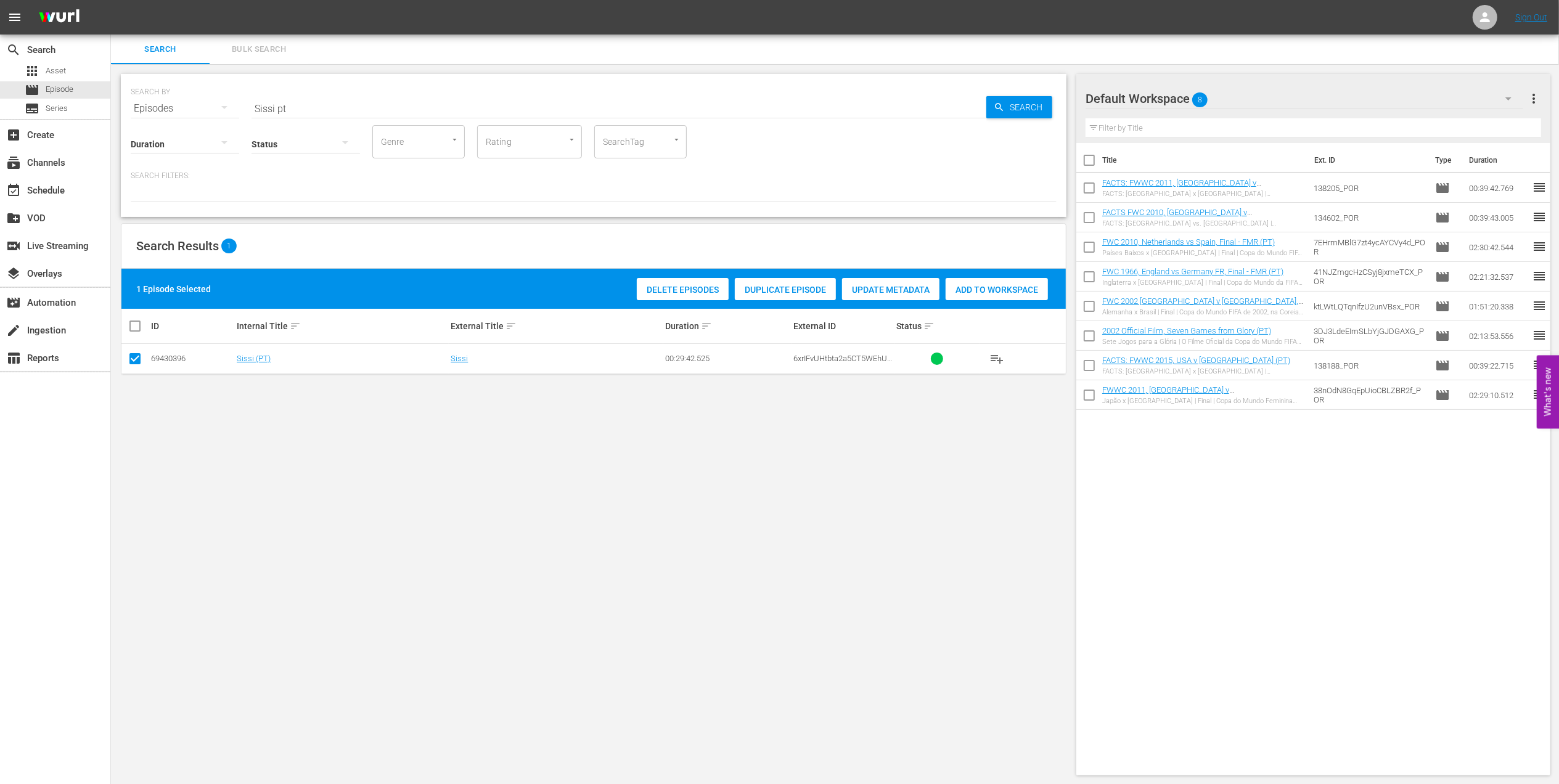
click at [956, 285] on span "Add to Workspace" at bounding box center [997, 290] width 103 height 10
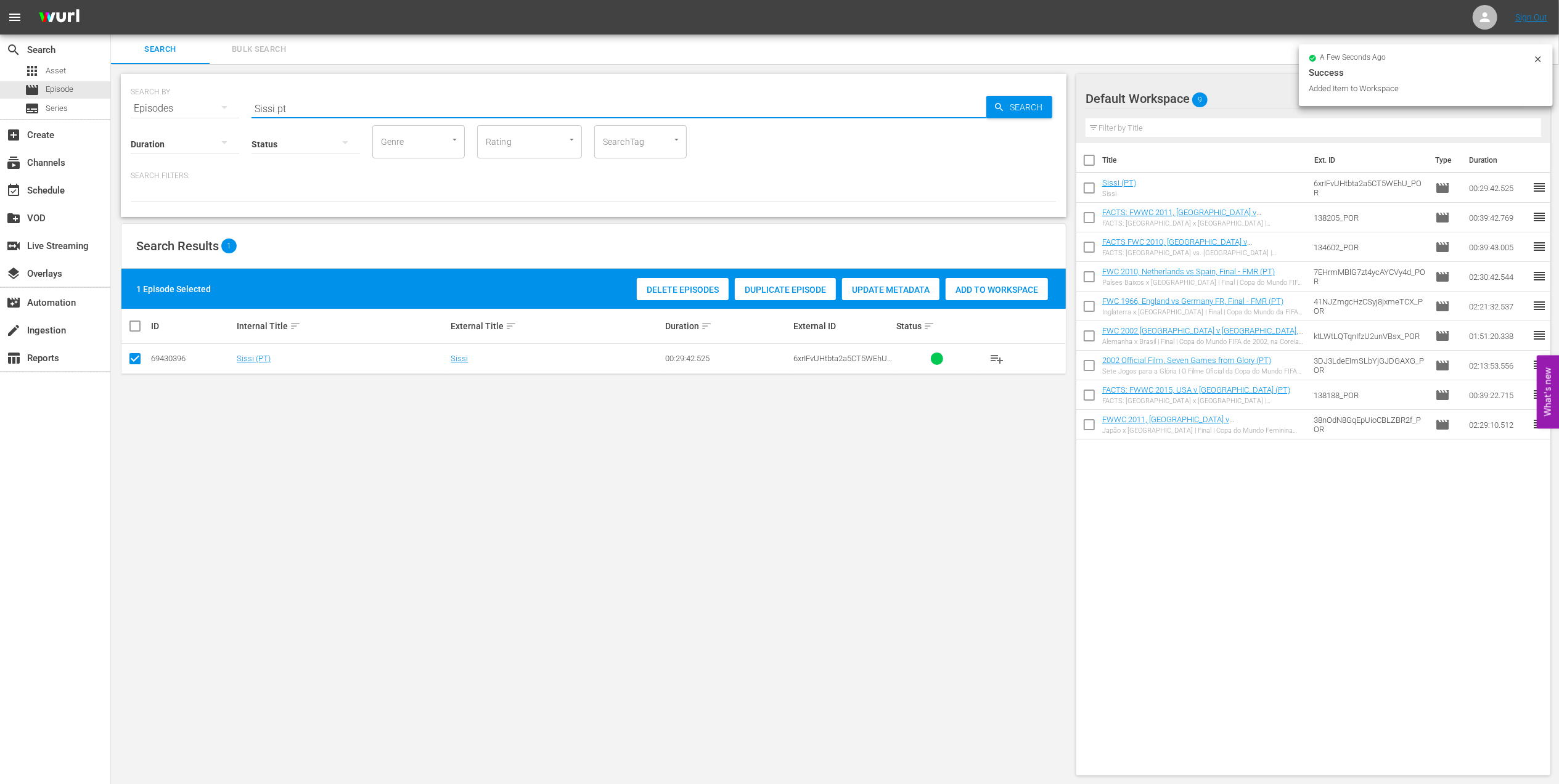
drag, startPoint x: 319, startPoint y: 112, endPoint x: 173, endPoint y: 107, distance: 146.1
click at [173, 107] on div "SEARCH BY Search By Episodes Search ID, Title, Description, Keywords, or Catego…" at bounding box center [594, 101] width 926 height 44
paste input "Bring the Noise"
click at [356, 107] on input "Bring the Noise" at bounding box center [619, 108] width 735 height 30
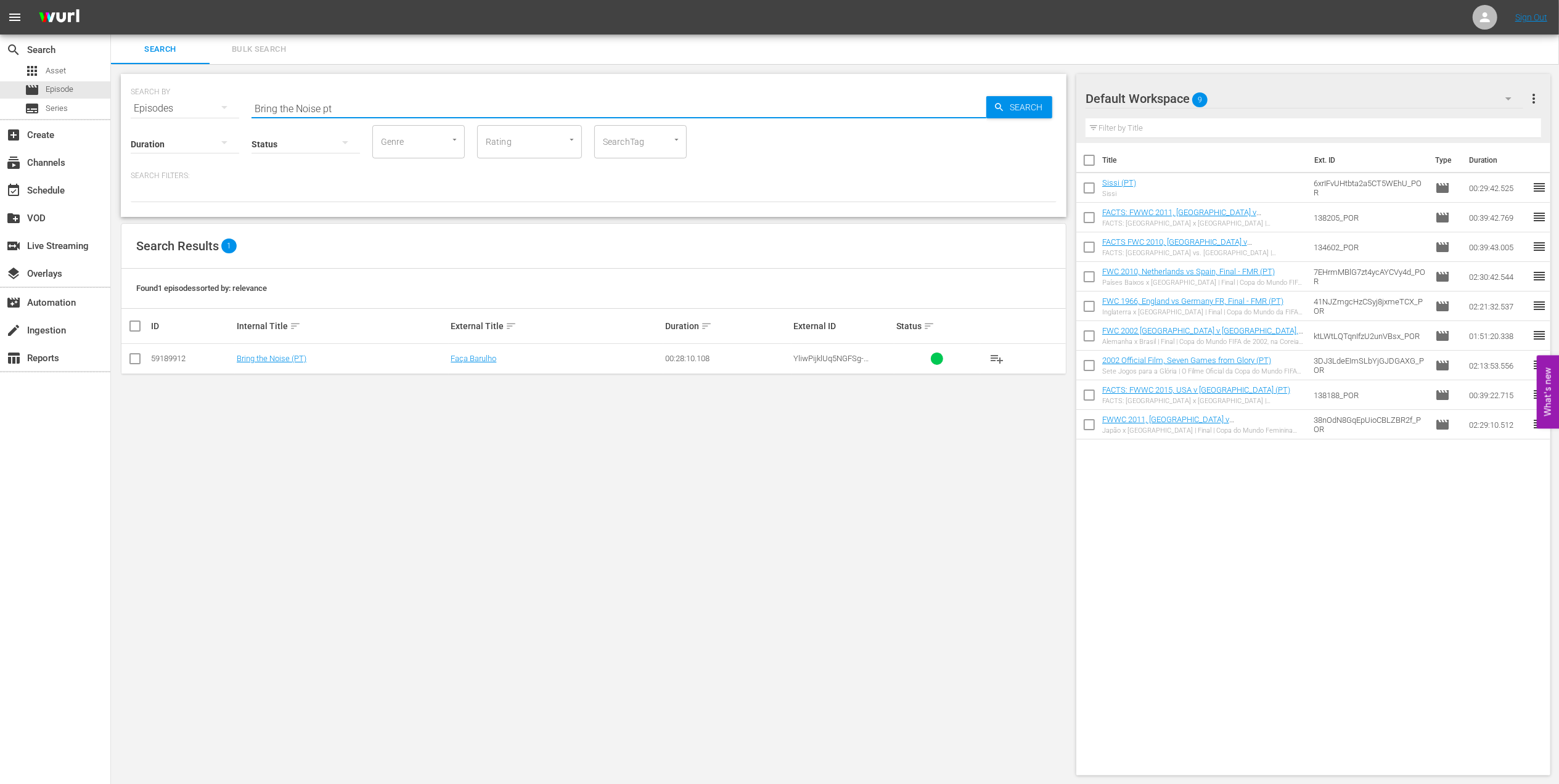
type input "Bring the Noise pt"
click at [133, 364] on input "checkbox" at bounding box center [134, 361] width 15 height 15
checkbox input "true"
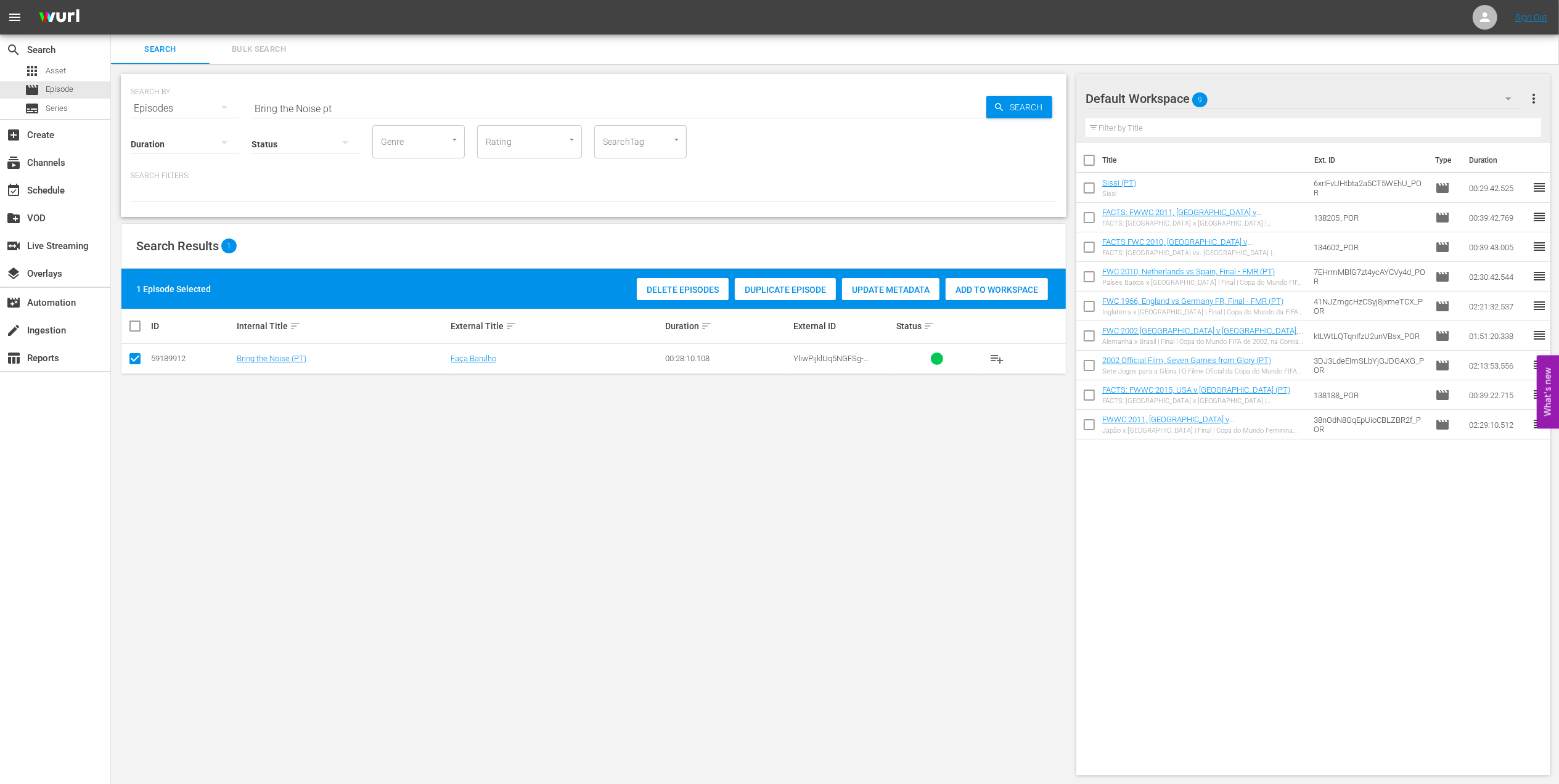
click at [960, 288] on span "Add to Workspace" at bounding box center [997, 290] width 103 height 10
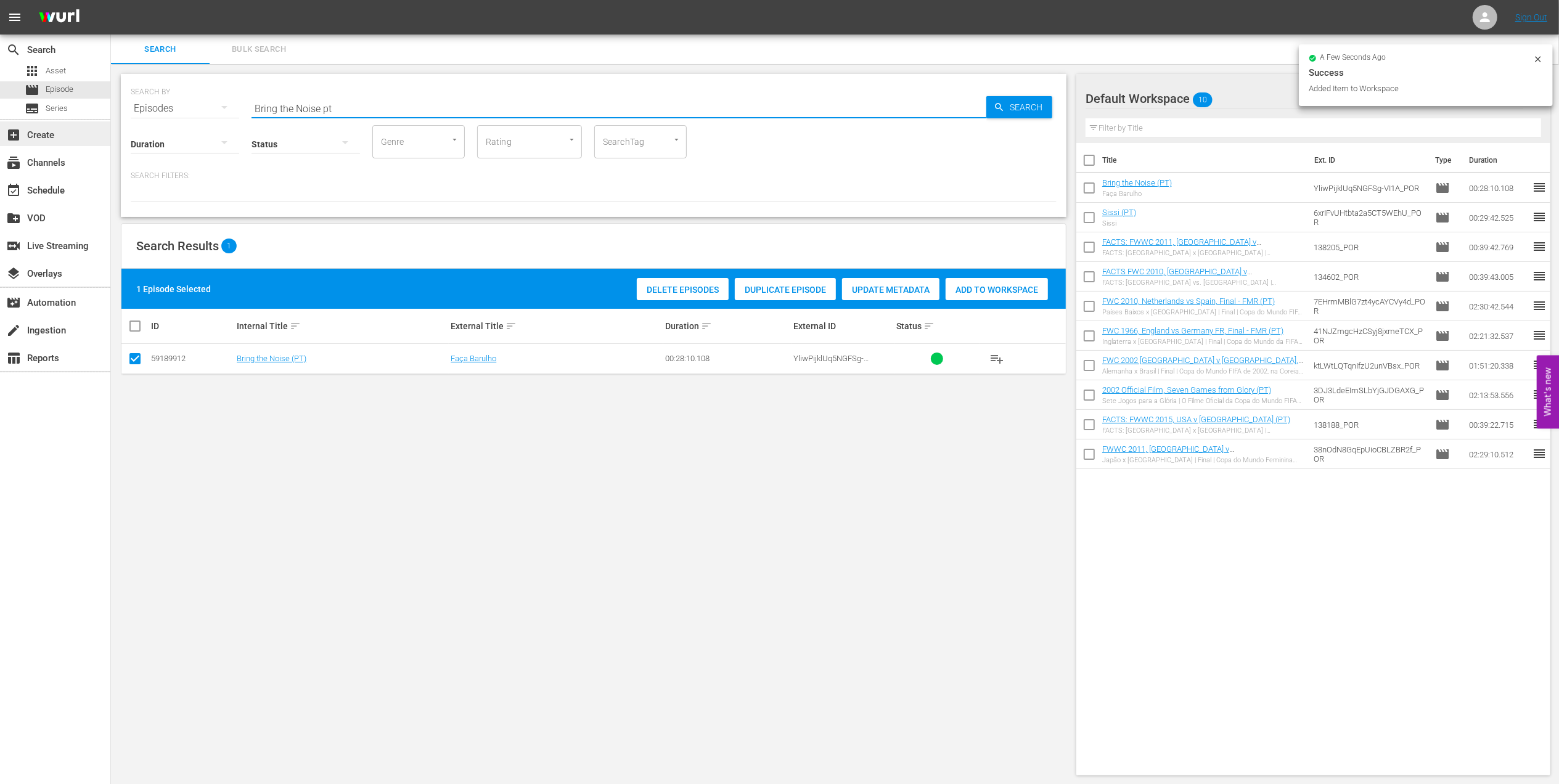
drag, startPoint x: 359, startPoint y: 101, endPoint x: 104, endPoint y: 122, distance: 255.9
click at [111, 0] on div "search Search apps Asset movie Episode subtitles Series add_box Create subscrip…" at bounding box center [835, 0] width 1448 height 0
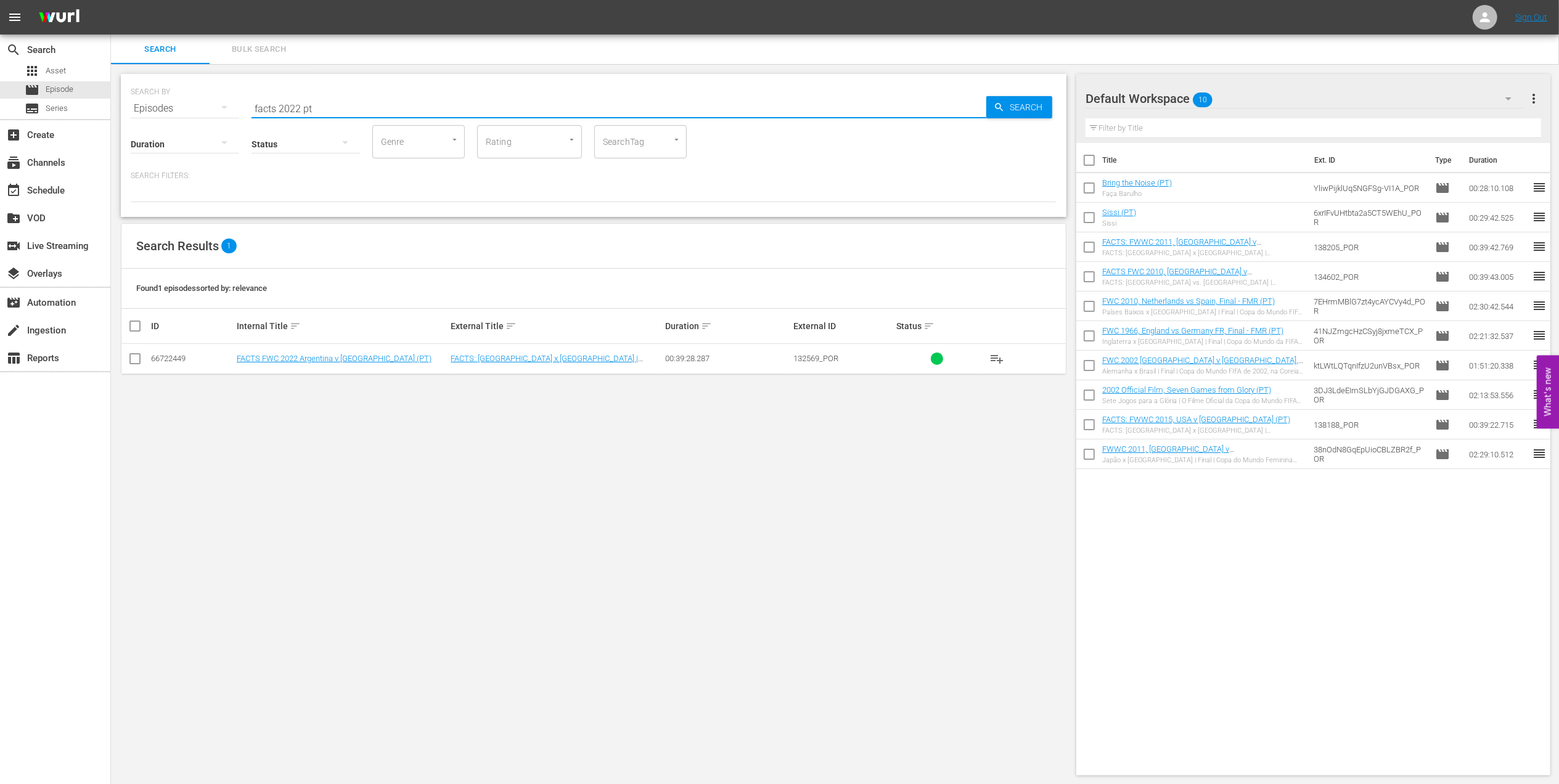
type input "facts 2022 pt"
click at [132, 366] on input "checkbox" at bounding box center [134, 361] width 15 height 15
checkbox input "true"
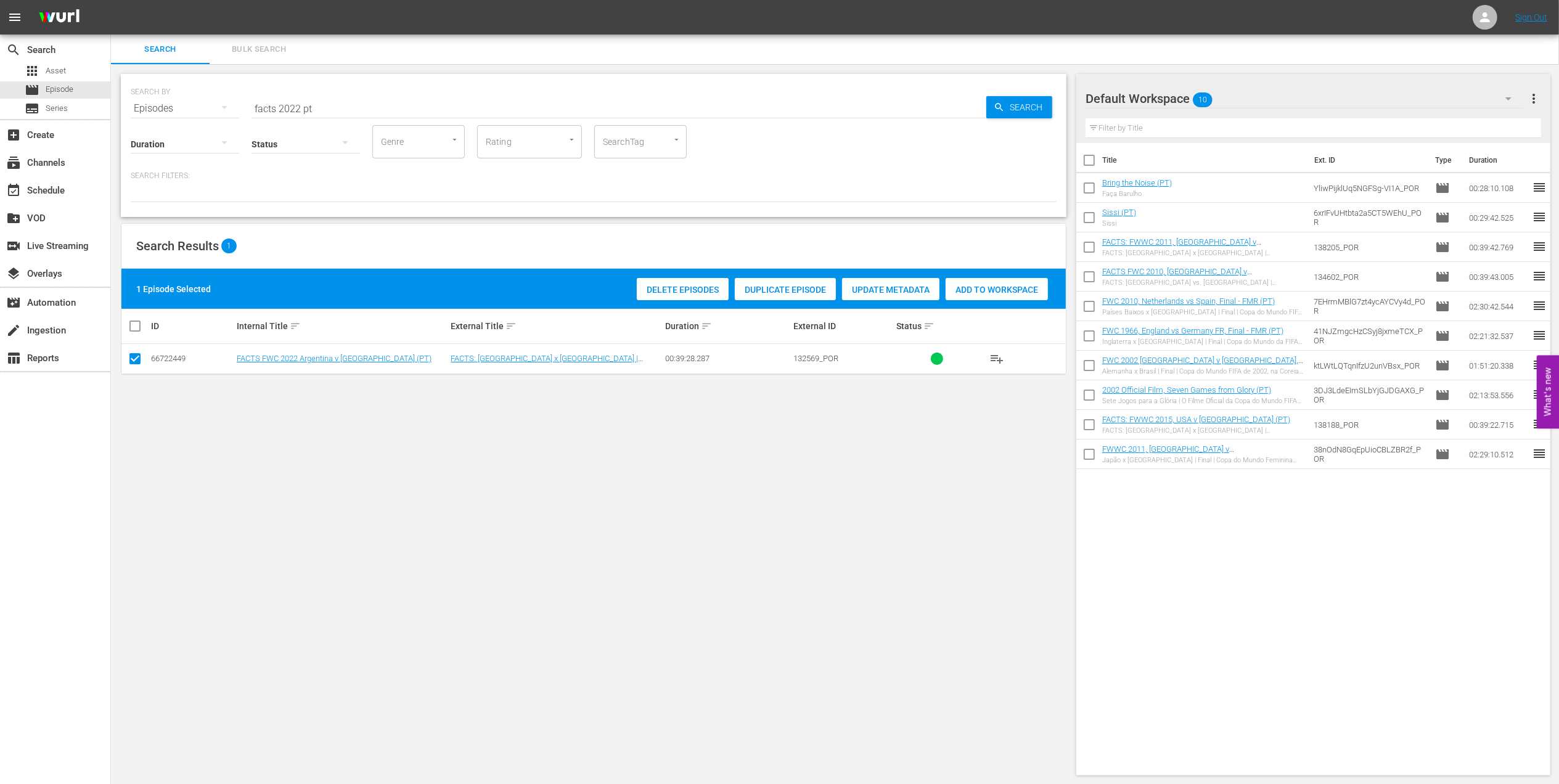
click at [966, 294] on span "Add to Workspace" at bounding box center [997, 290] width 103 height 10
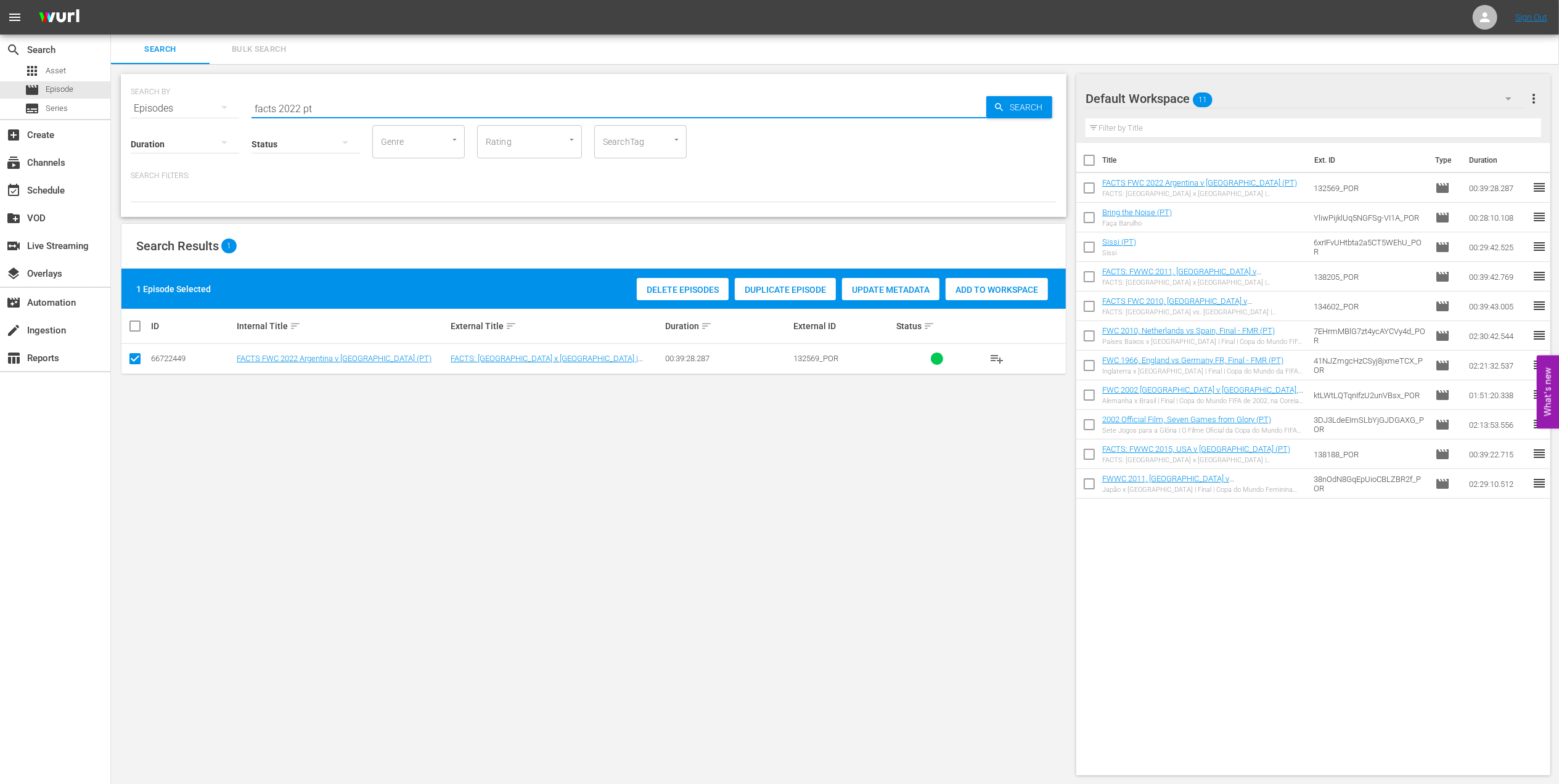
drag, startPoint x: 326, startPoint y: 107, endPoint x: 159, endPoint y: 112, distance: 167.1
click at [159, 111] on div "SEARCH BY Search By Episodes Search ID, Title, Description, Keywords, or Catego…" at bounding box center [594, 101] width 926 height 44
paste input "Brazil v [GEOGRAPHIC_DATA] | Group G | FIFA World Cup 2022 | Full Match Replay"
click at [533, 104] on input "Brazil v [GEOGRAPHIC_DATA] | Group G | FIFA World Cup 2022 | Full Match Replay" at bounding box center [619, 108] width 735 height 30
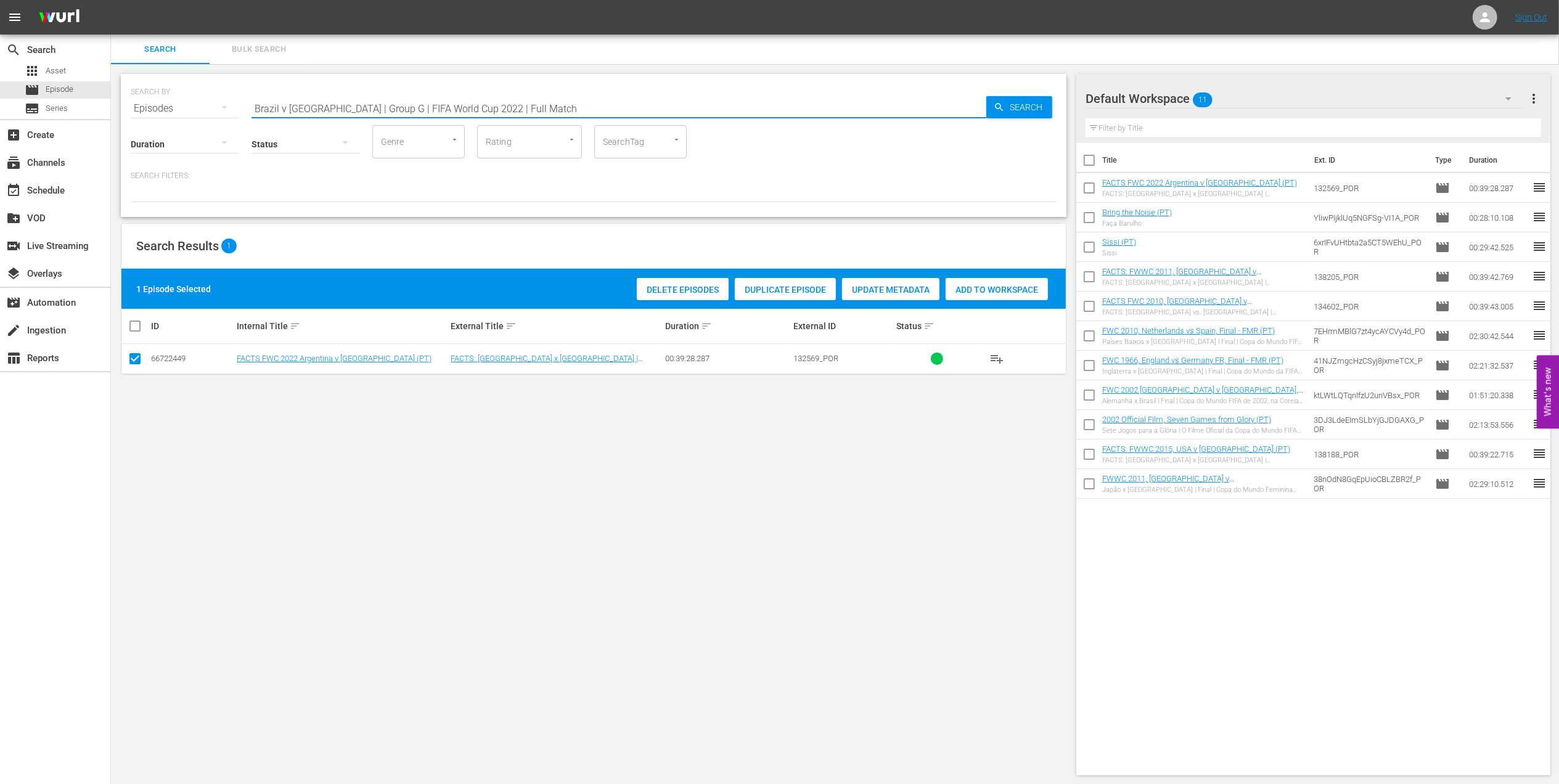
click at [563, 103] on input "Brazil v [GEOGRAPHIC_DATA] | Group G | FIFA World Cup 2022 | Full Match" at bounding box center [619, 108] width 735 height 30
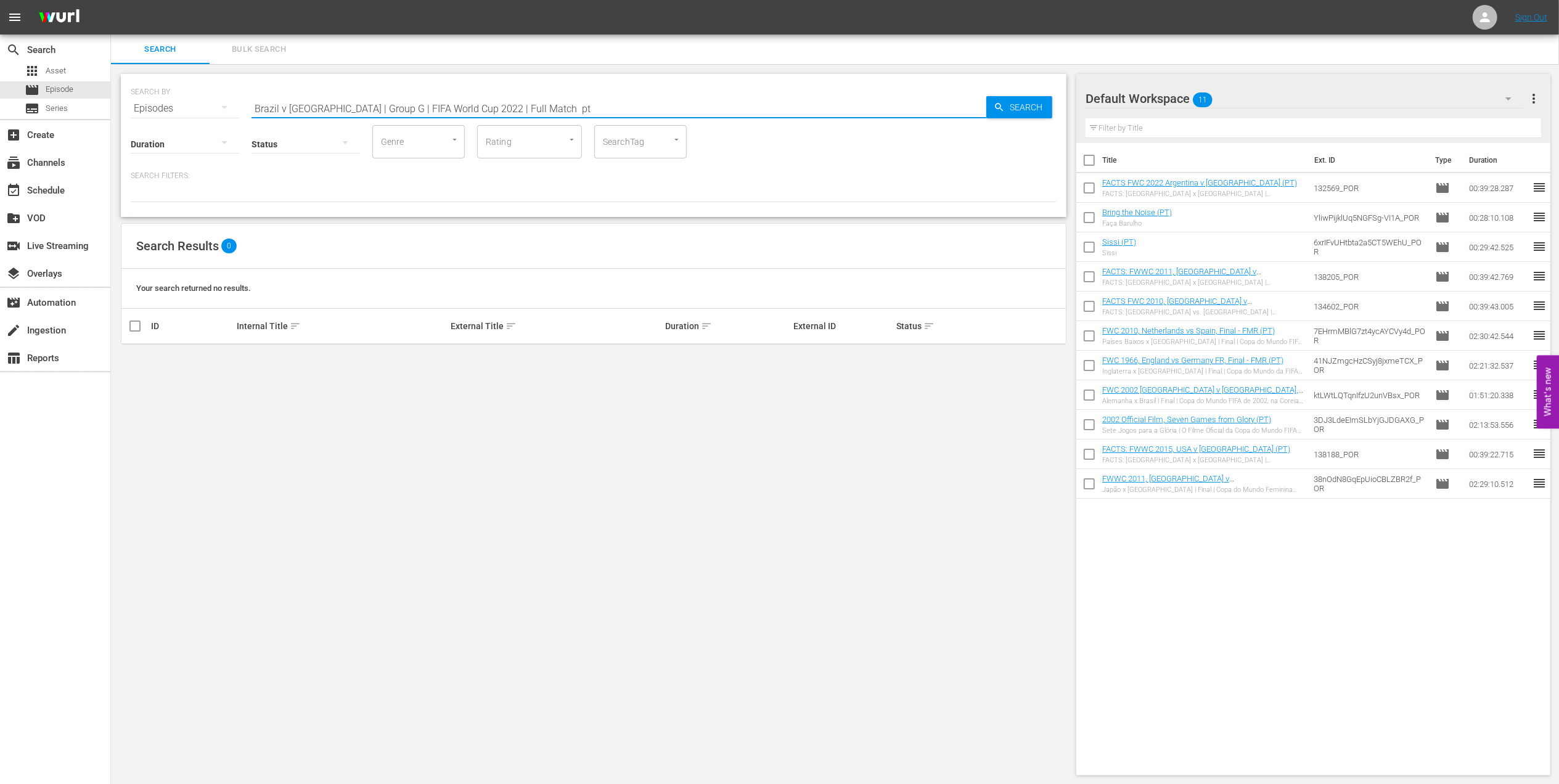
drag, startPoint x: 508, startPoint y: 107, endPoint x: 320, endPoint y: 109, distance: 188.0
click at [320, 109] on input "Brazil v [GEOGRAPHIC_DATA] | Group G | FIFA World Cup 2022 | Full Match pt" at bounding box center [619, 108] width 735 height 30
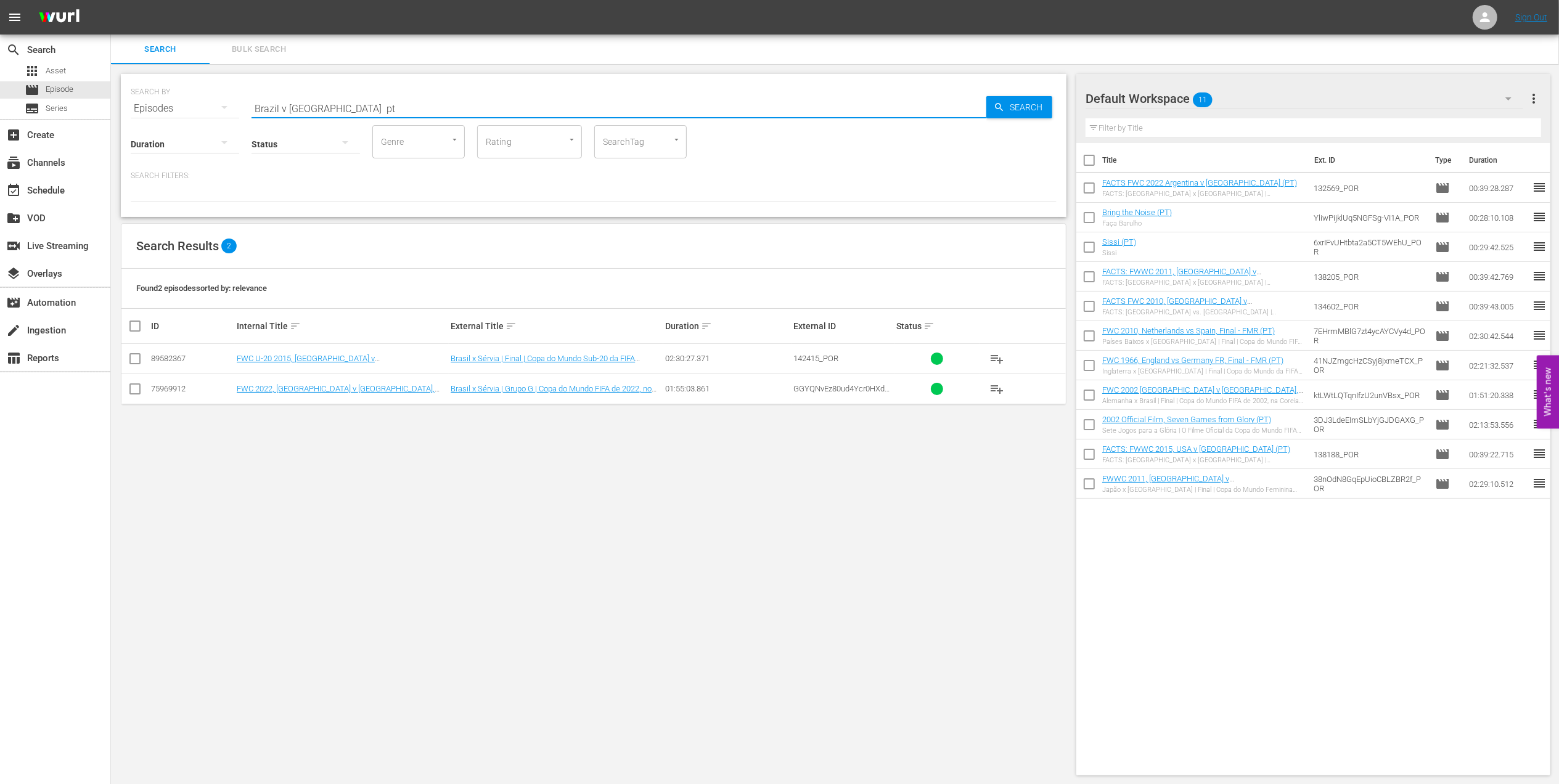
type input "Brazil v [GEOGRAPHIC_DATA] pt"
drag, startPoint x: 132, startPoint y: 387, endPoint x: 158, endPoint y: 389, distance: 26.1
click at [134, 387] on input "checkbox" at bounding box center [134, 391] width 15 height 15
checkbox input "true"
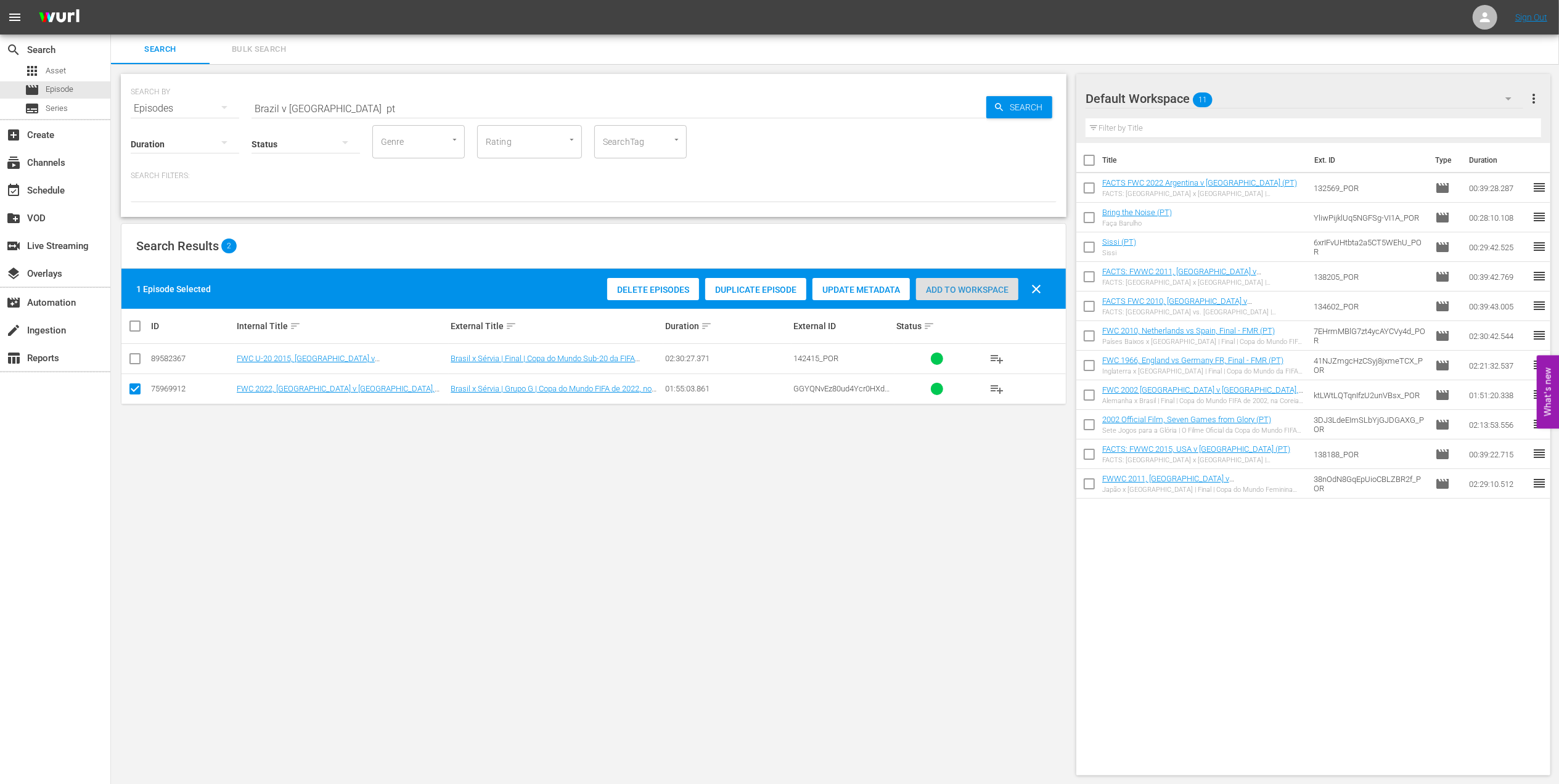
click at [948, 286] on span "Add to Workspace" at bounding box center [967, 290] width 103 height 10
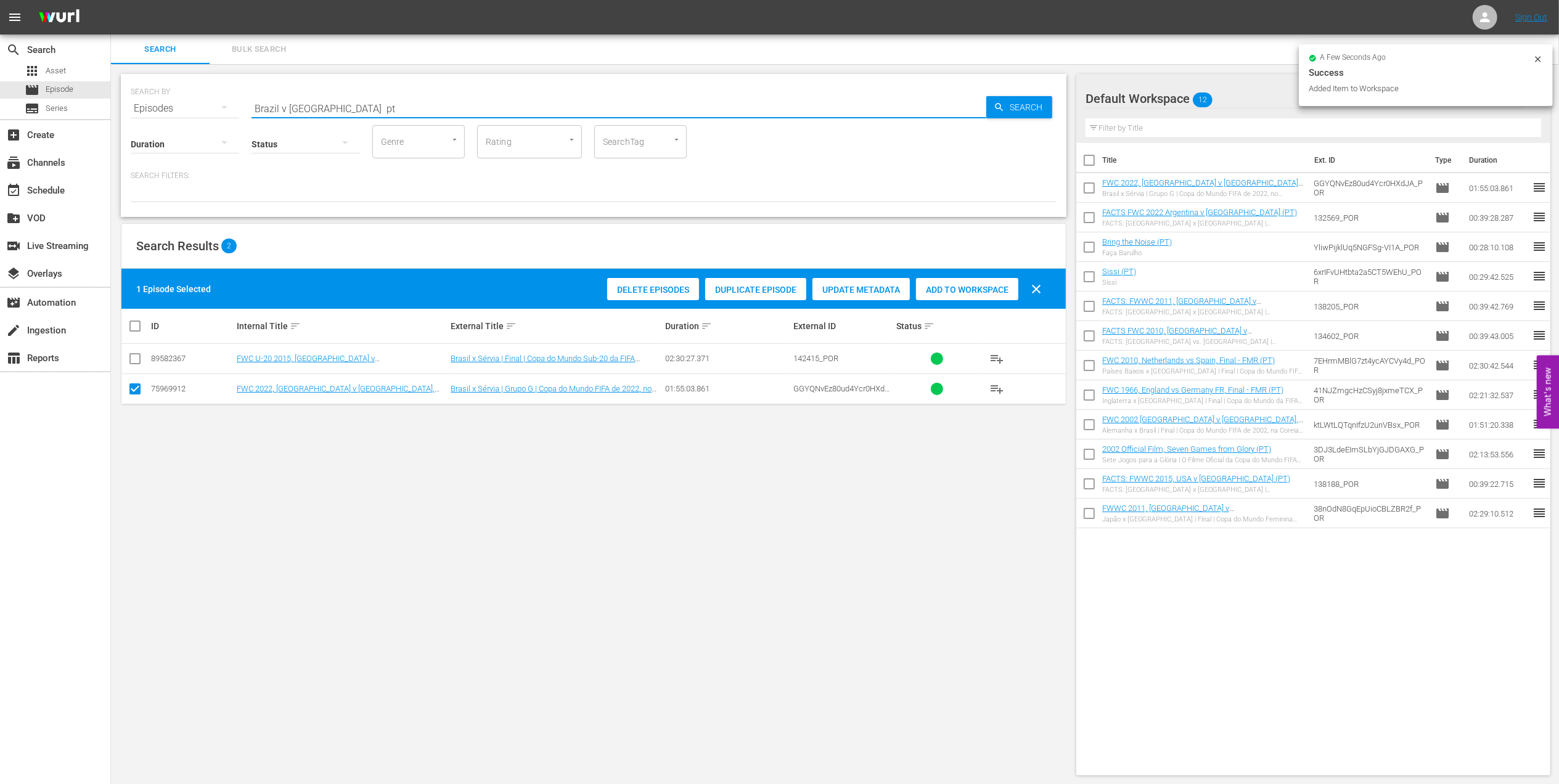
drag, startPoint x: 343, startPoint y: 107, endPoint x: 153, endPoint y: 107, distance: 190.0
click at [139, 107] on div "SEARCH BY Search By Episodes Search ID, Title, Description, Keywords, or Catego…" at bounding box center [594, 101] width 926 height 44
paste input "Korea Republic | Round of 16 | FIFA World Cup 2022 | Full Match Replay"
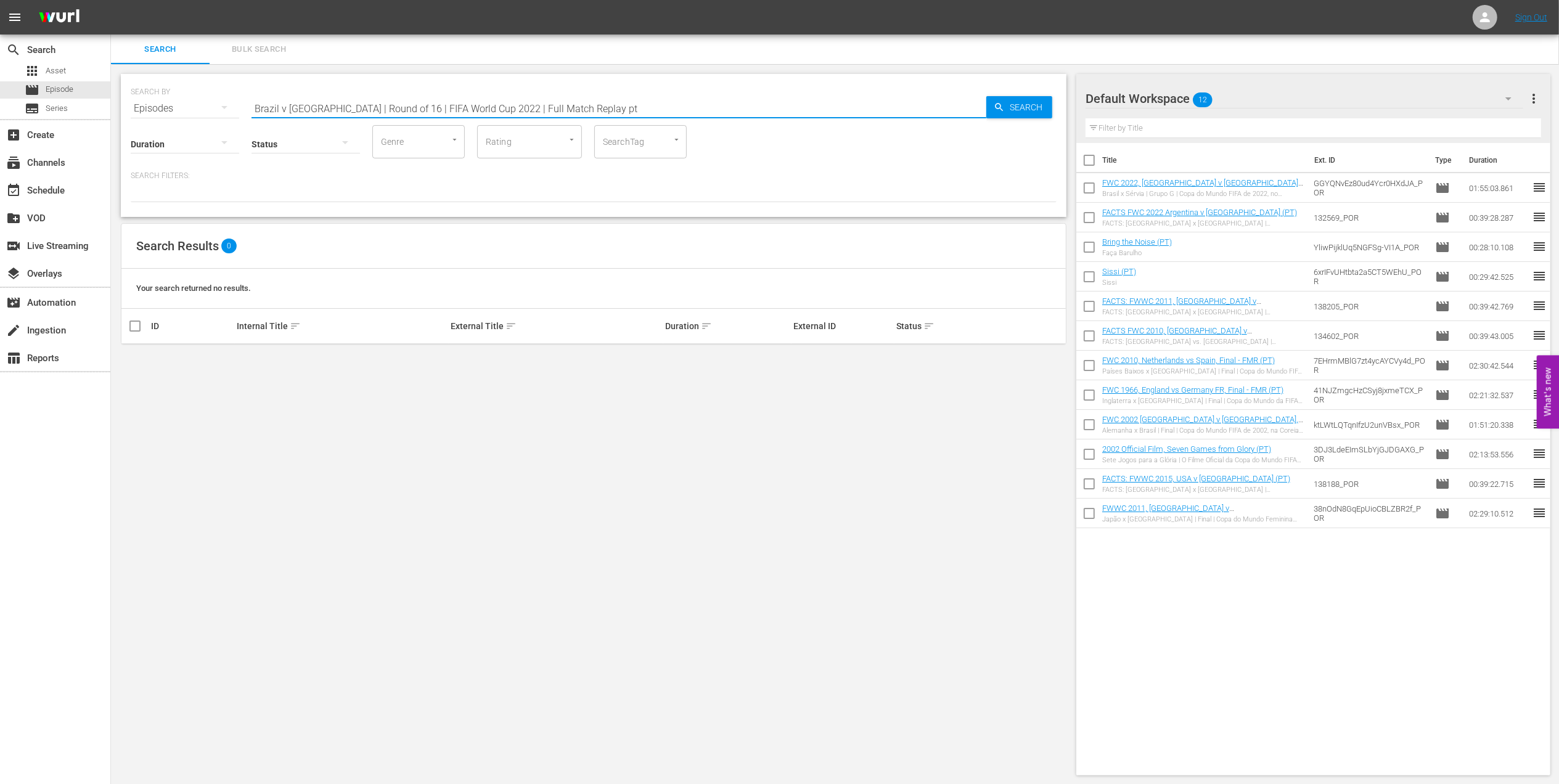
drag, startPoint x: 595, startPoint y: 106, endPoint x: 313, endPoint y: 106, distance: 282.0
click at [313, 106] on input "Brazil v [GEOGRAPHIC_DATA] | Round of 16 | FIFA World Cup 2022 | Full Match Rep…" at bounding box center [619, 108] width 735 height 30
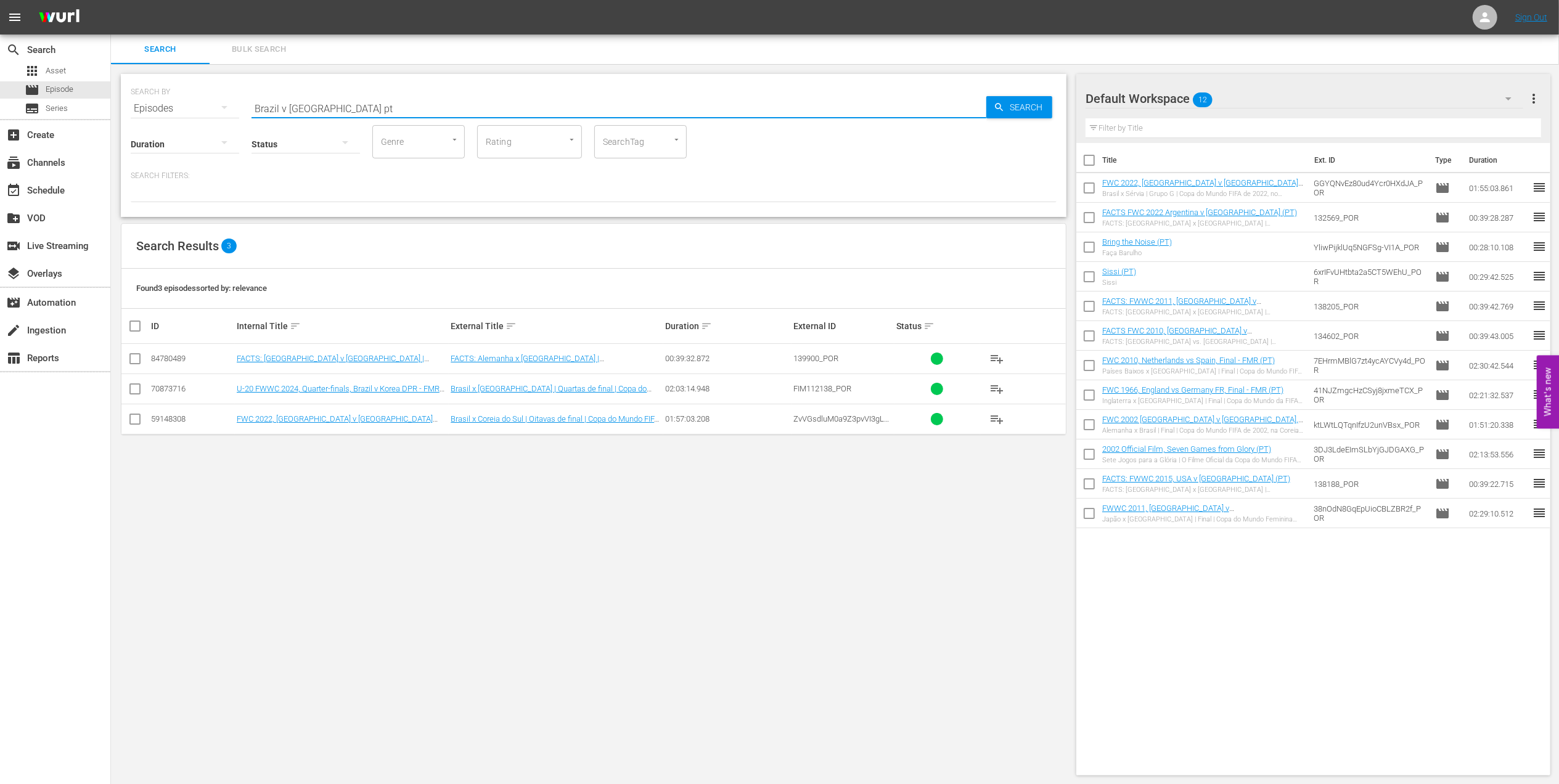
type input "Brazil v [GEOGRAPHIC_DATA] pt"
click at [134, 417] on input "checkbox" at bounding box center [134, 421] width 15 height 15
checkbox input "true"
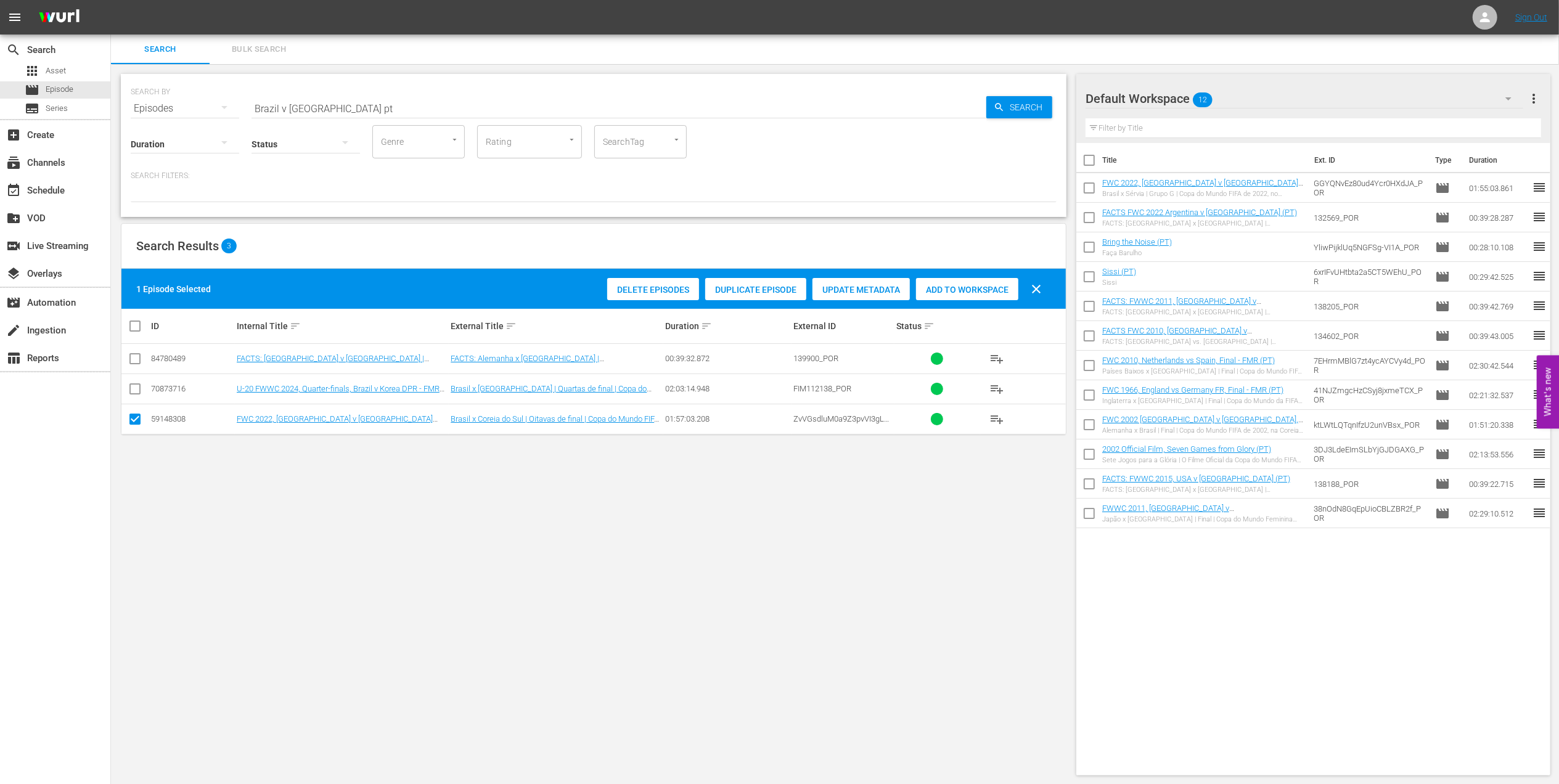
click at [976, 289] on span "Add to Workspace" at bounding box center [967, 290] width 103 height 10
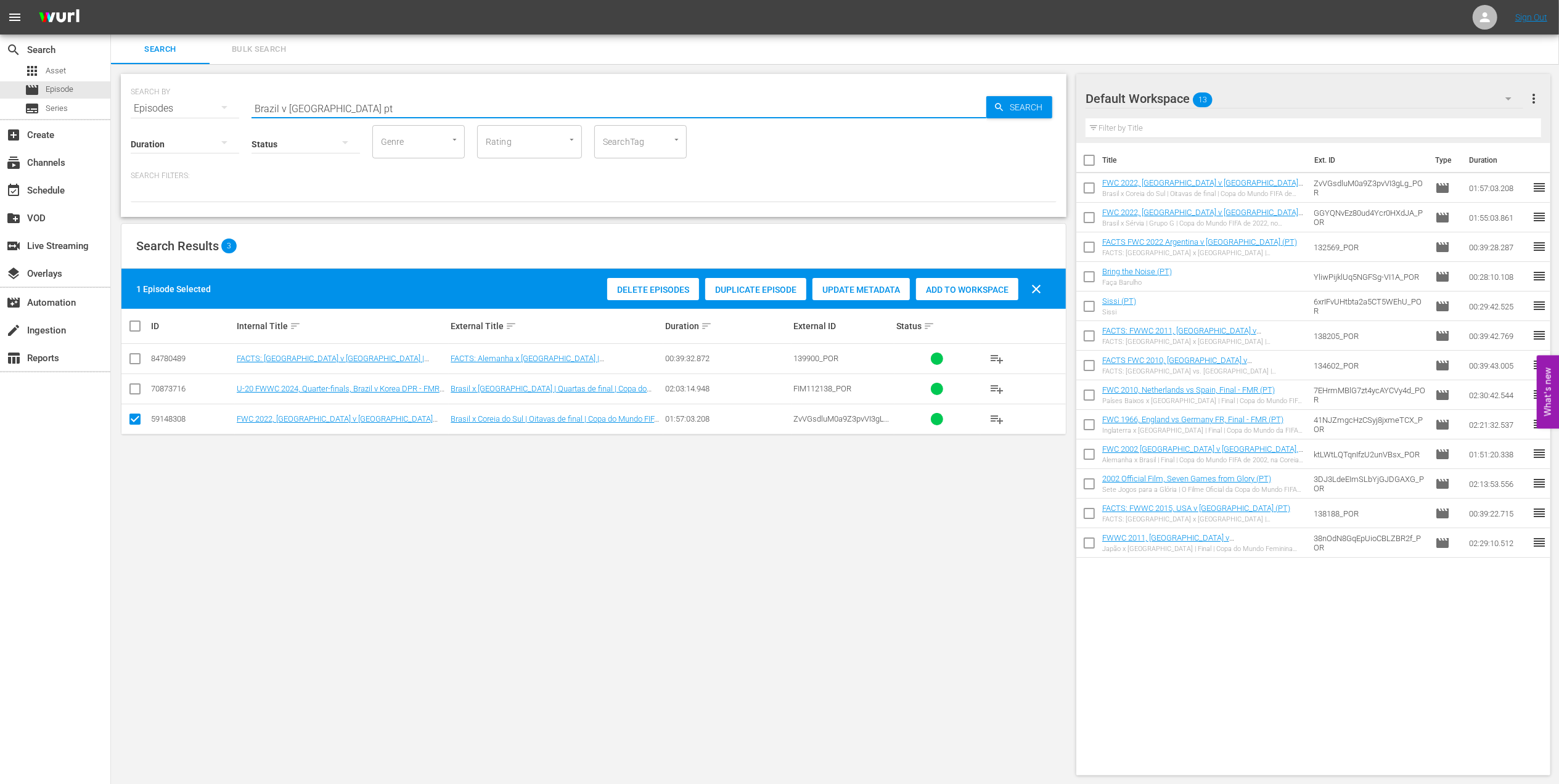
drag, startPoint x: 343, startPoint y: 103, endPoint x: 198, endPoint y: 105, distance: 145.0
click at [198, 103] on div "SEARCH BY Search By Episodes Search ID, Title, Description, Keywords, or Catego…" at bounding box center [594, 101] width 926 height 44
paste input "Croatia v [GEOGRAPHIC_DATA] | Quarter-finals | FIFA World Cup 2022 | Full Match…"
click at [637, 106] on input "Croatia v [GEOGRAPHIC_DATA] | Quarter-finals | FIFA World Cup 2022 | Full Match…" at bounding box center [619, 108] width 735 height 30
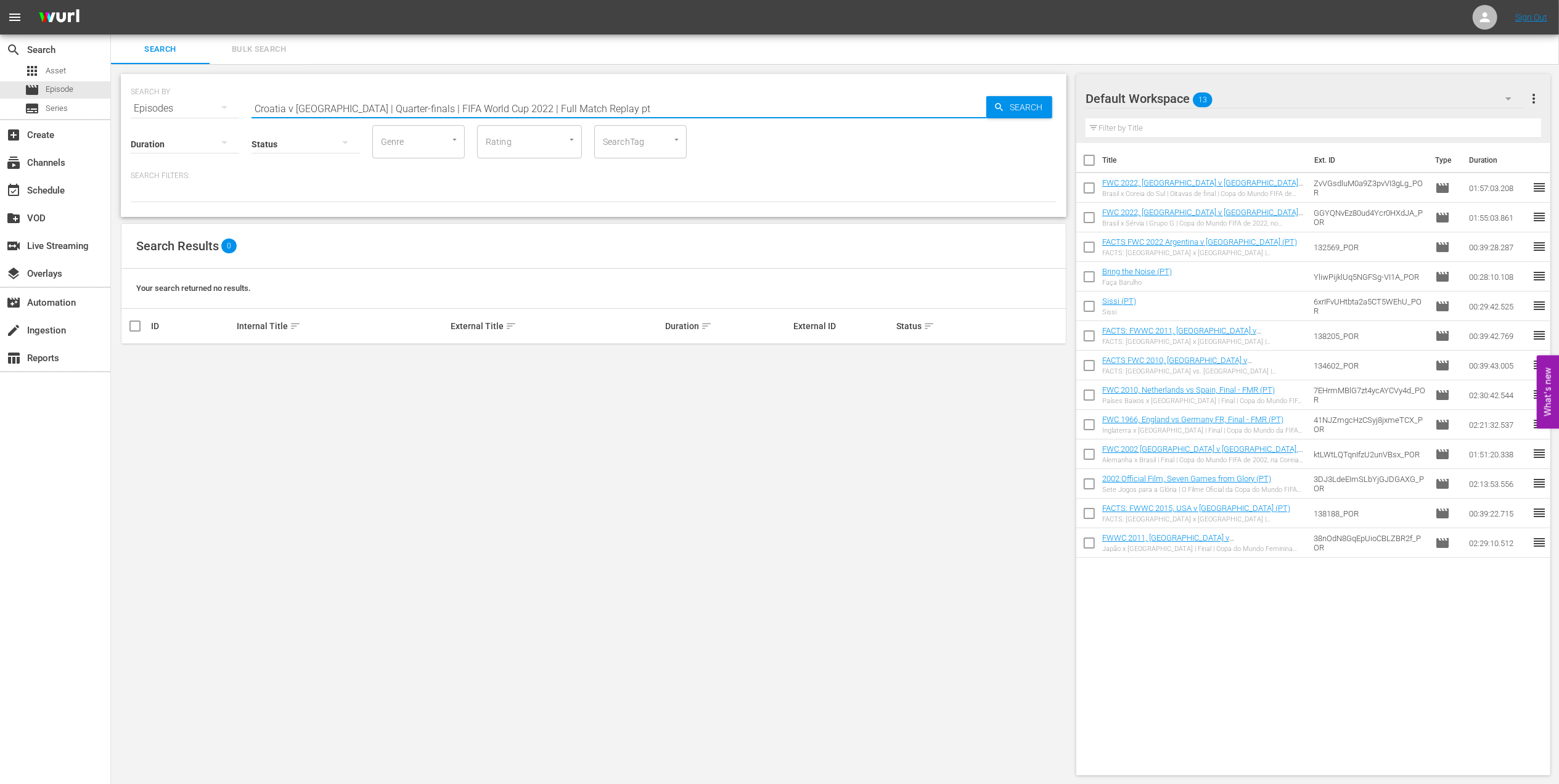
drag, startPoint x: 566, startPoint y: 109, endPoint x: 322, endPoint y: 106, distance: 244.0
click at [322, 106] on input "Croatia v [GEOGRAPHIC_DATA] | Quarter-finals | FIFA World Cup 2022 | Full Match…" at bounding box center [619, 108] width 735 height 30
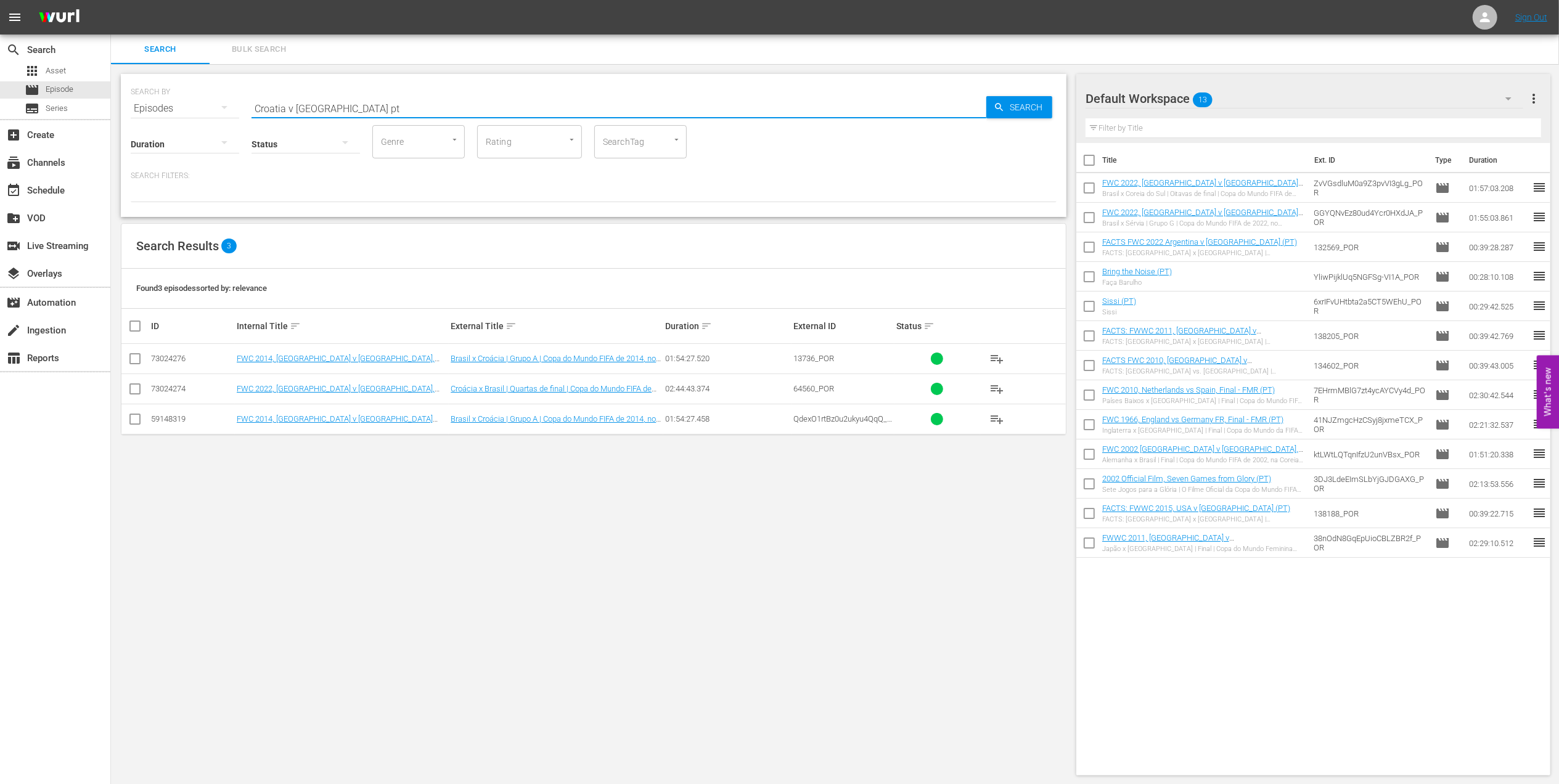
type input "Croatia v [GEOGRAPHIC_DATA] pt"
click at [138, 395] on input "checkbox" at bounding box center [134, 391] width 15 height 15
checkbox input "true"
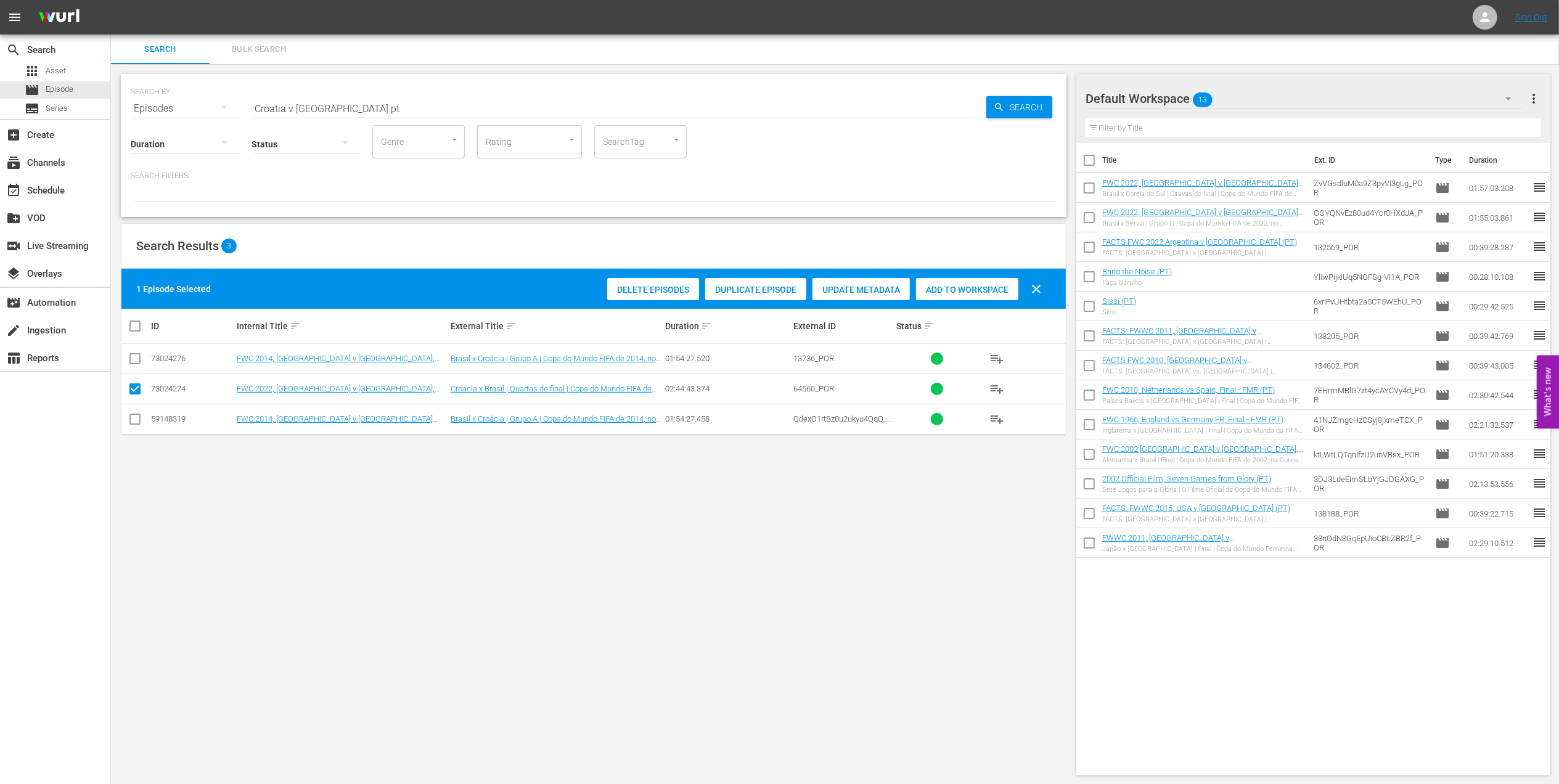
click at [962, 282] on div "Add to Workspace" at bounding box center [967, 290] width 103 height 24
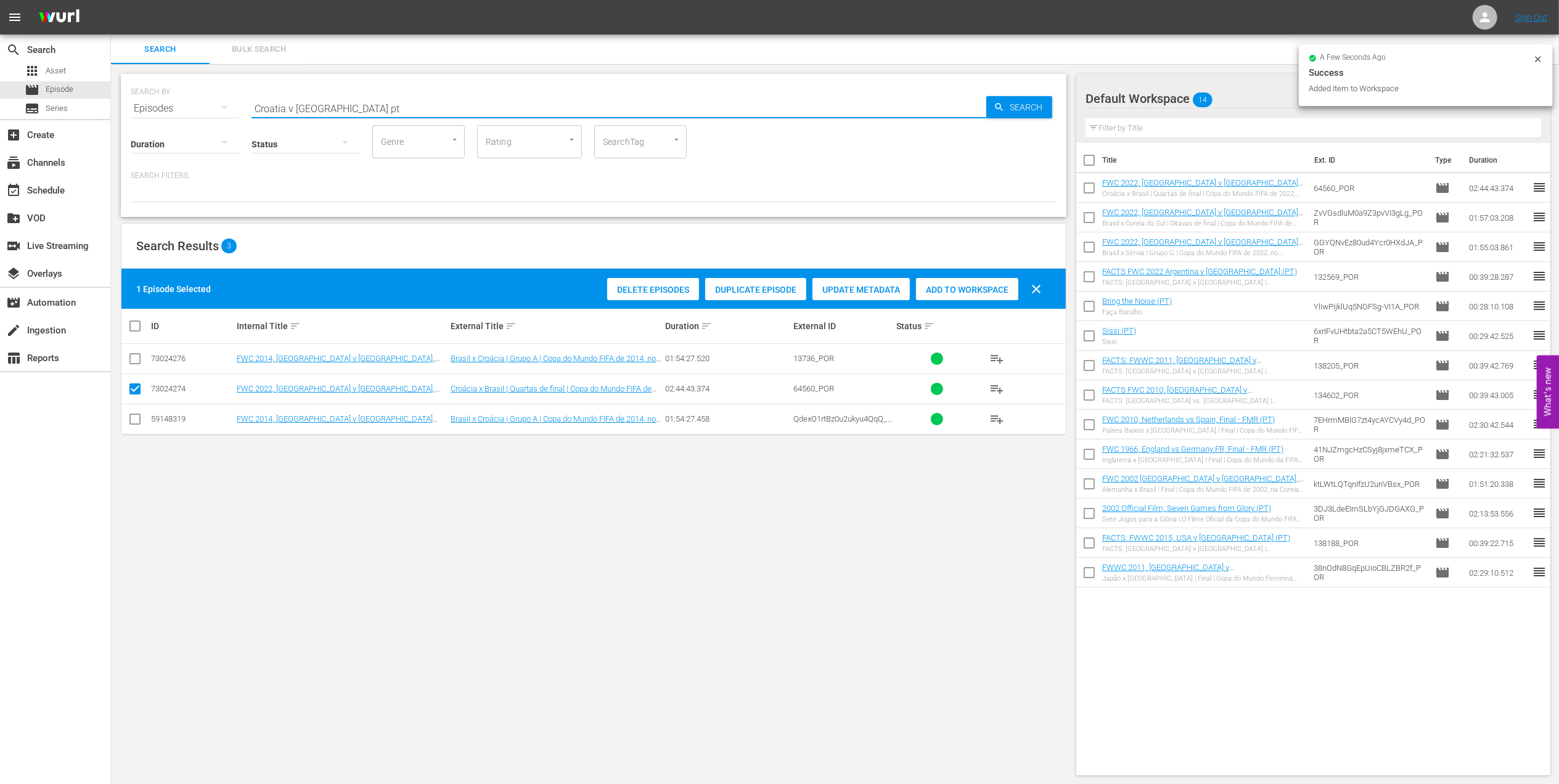
drag, startPoint x: 350, startPoint y: 107, endPoint x: 203, endPoint y: 107, distance: 147.0
click at [203, 107] on div "SEARCH BY Search By Episodes Search ID, Title, Description, Keywords, or Catego…" at bounding box center [594, 101] width 926 height 44
paste input "FWWC 2019 USA v [GEOGRAPHIC_DATA], Final (PT)"
drag, startPoint x: 464, startPoint y: 121, endPoint x: 457, endPoint y: 124, distance: 7.6
click at [462, 121] on input "FWWC 2019 USA v [GEOGRAPHIC_DATA], Final (PT)" at bounding box center [619, 108] width 735 height 30
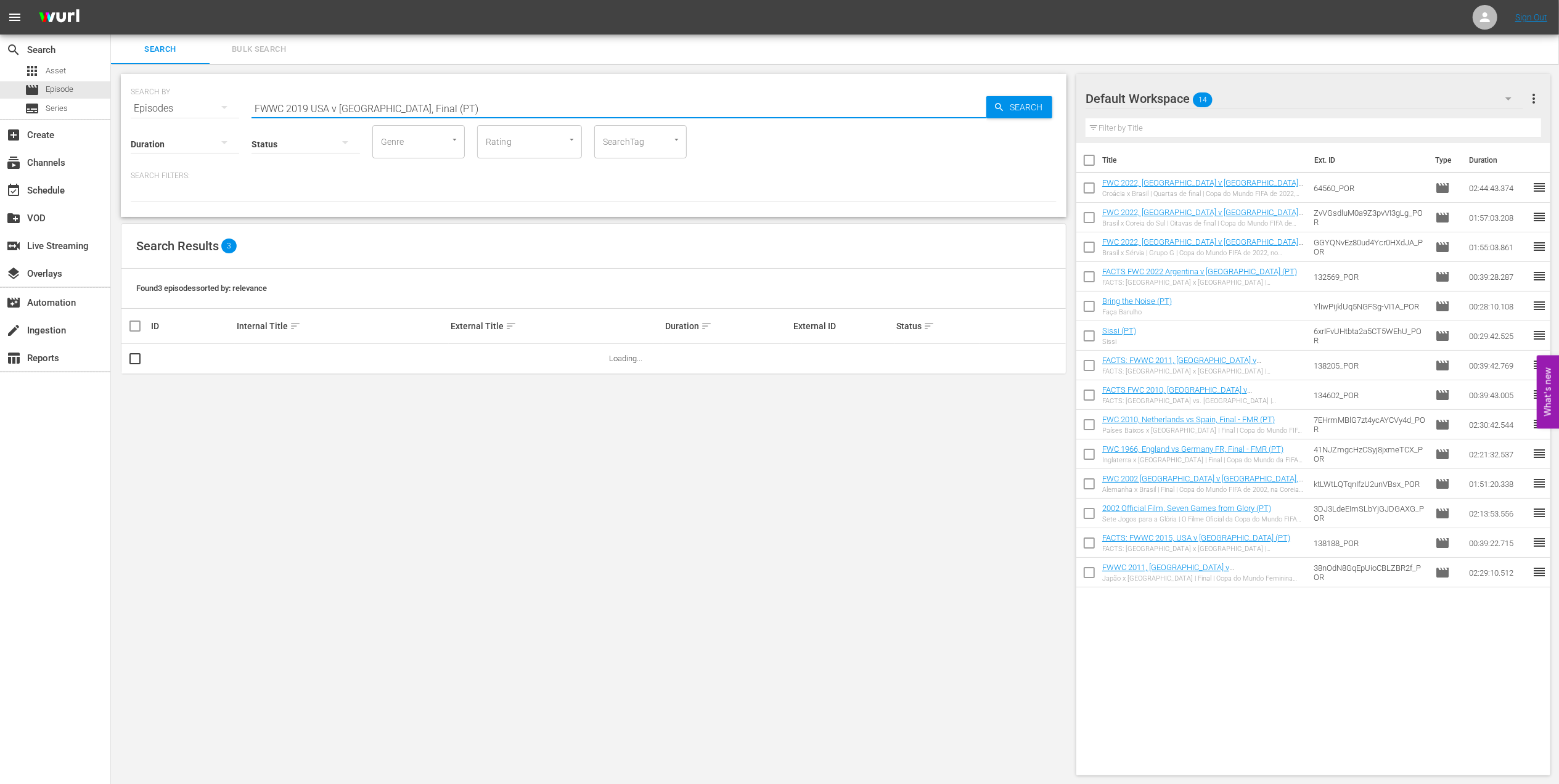
click at [462, 105] on input "FWWC 2019 USA v [GEOGRAPHIC_DATA], Final (PT)" at bounding box center [619, 108] width 735 height 30
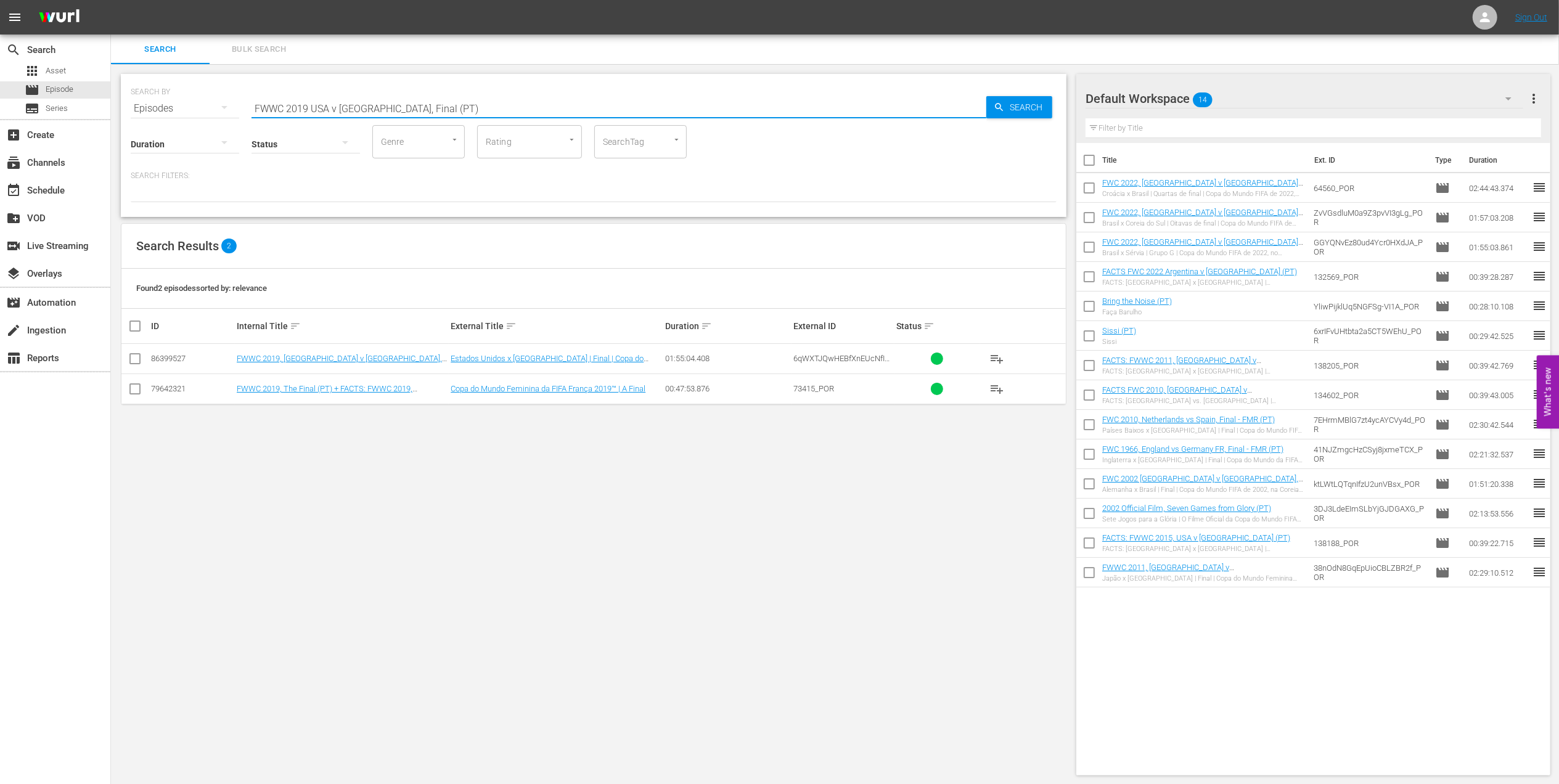
type input "FWWC 2019 USA v [GEOGRAPHIC_DATA], Final (PT)"
click at [134, 361] on input "checkbox" at bounding box center [134, 361] width 15 height 15
checkbox input "true"
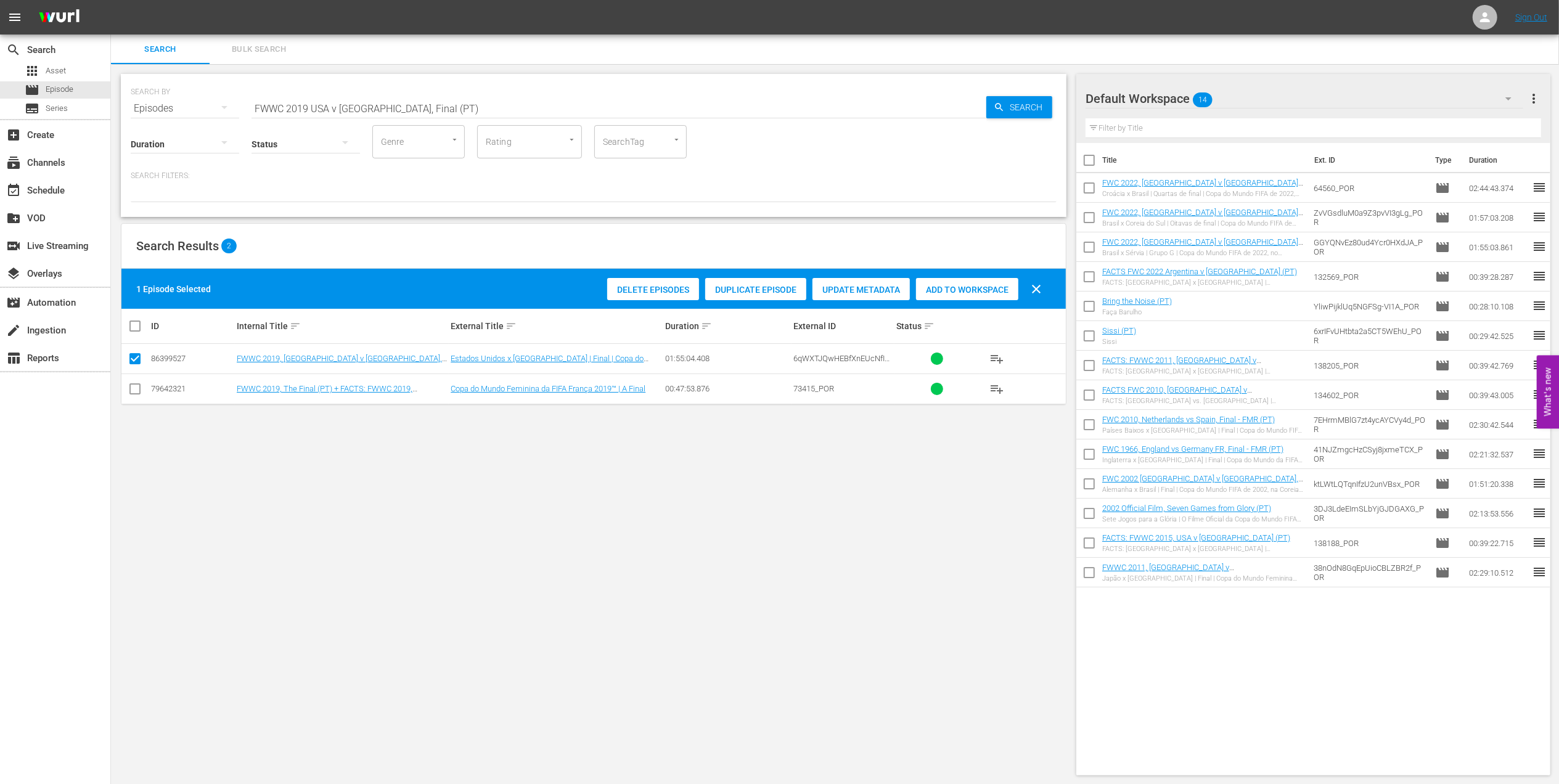
click at [932, 291] on span "Add to Workspace" at bounding box center [967, 290] width 103 height 10
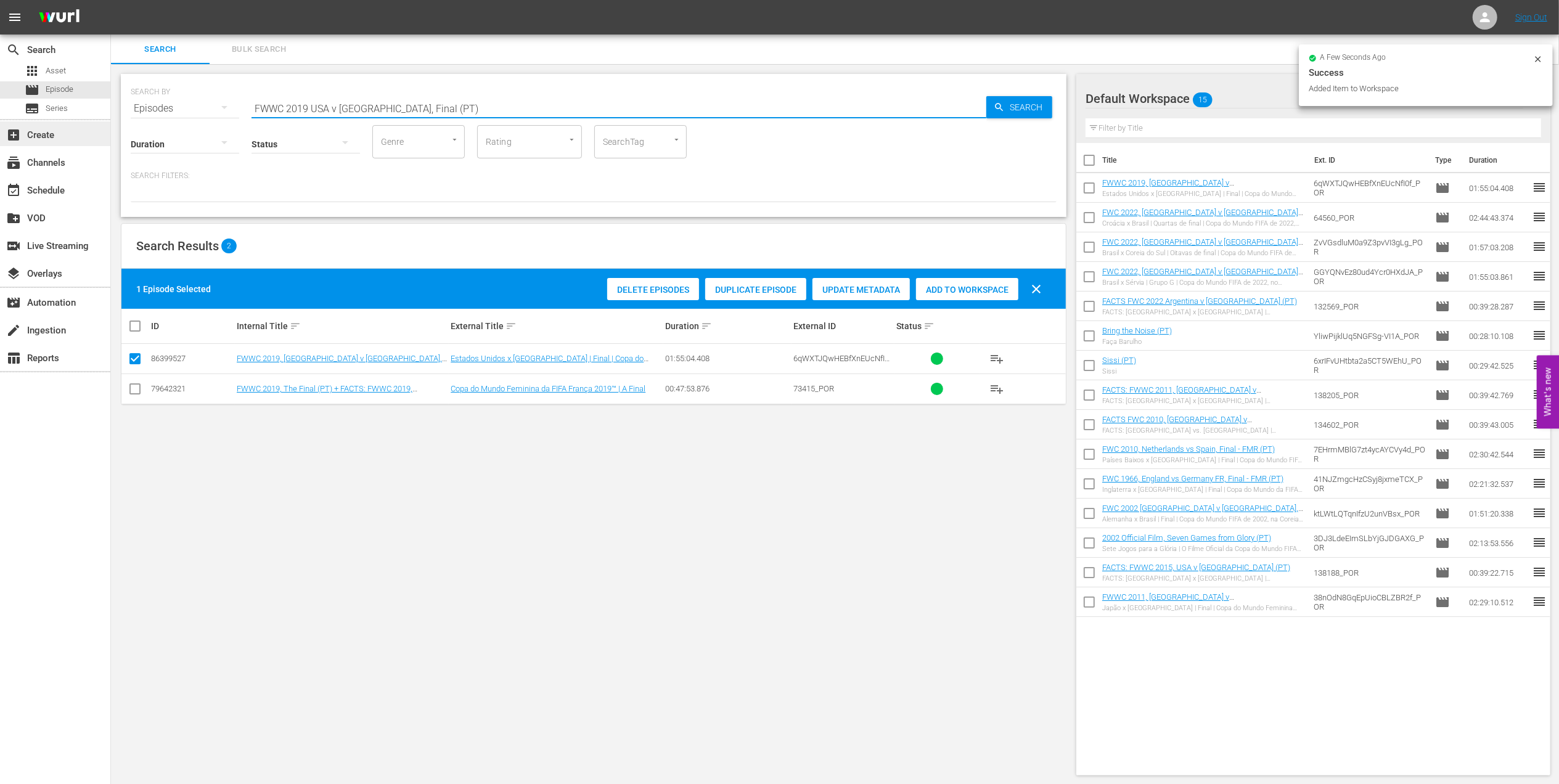
drag, startPoint x: 239, startPoint y: 109, endPoint x: 44, endPoint y: 124, distance: 195.6
click at [0, 118] on html "menu Sign Out search Search apps Asset movie Episode subtitles Series add_box C…" at bounding box center [780, 392] width 1559 height 784
type input "facts 2019 pt"
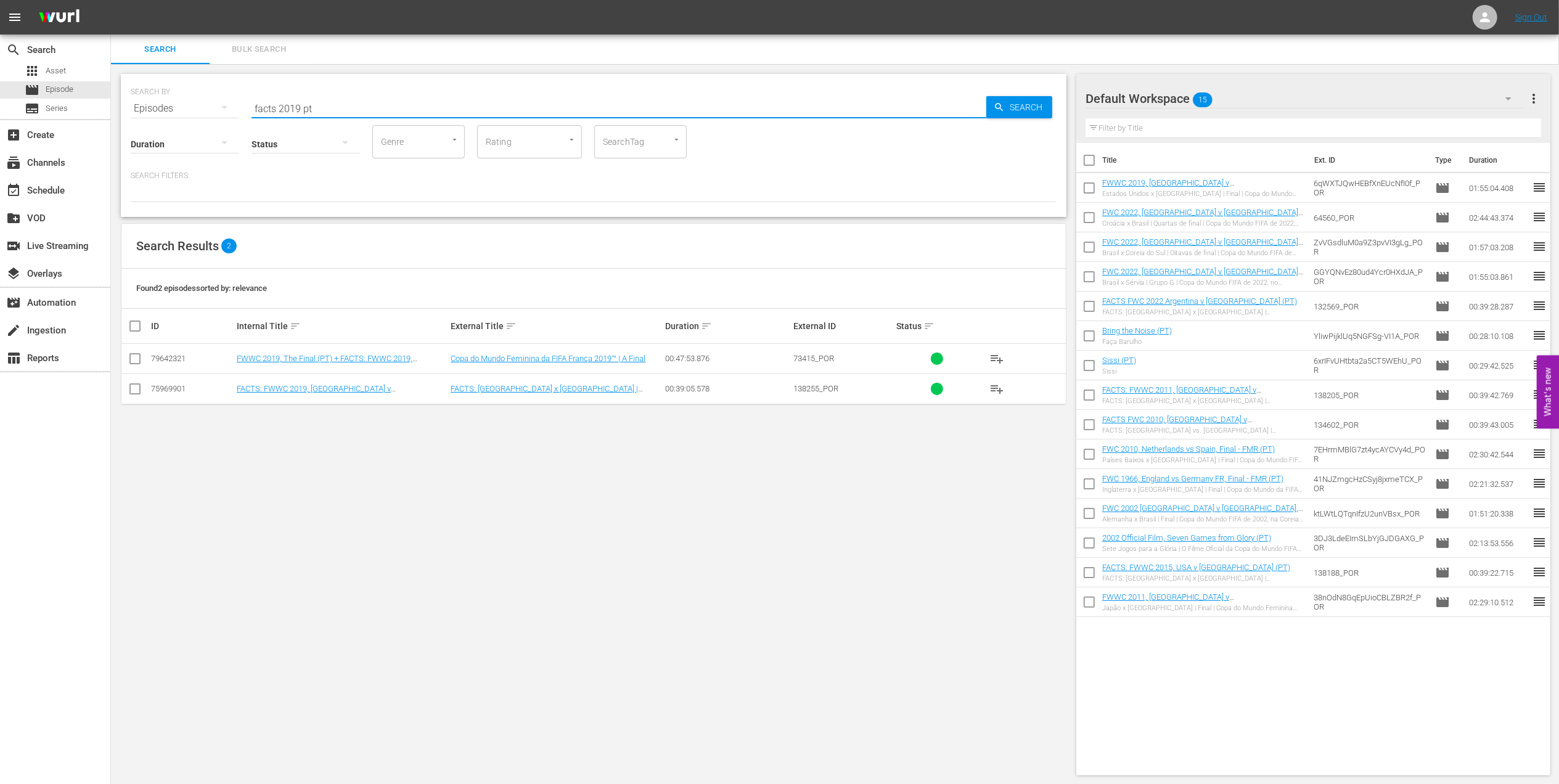
click at [136, 387] on input "checkbox" at bounding box center [134, 391] width 15 height 15
checkbox input "true"
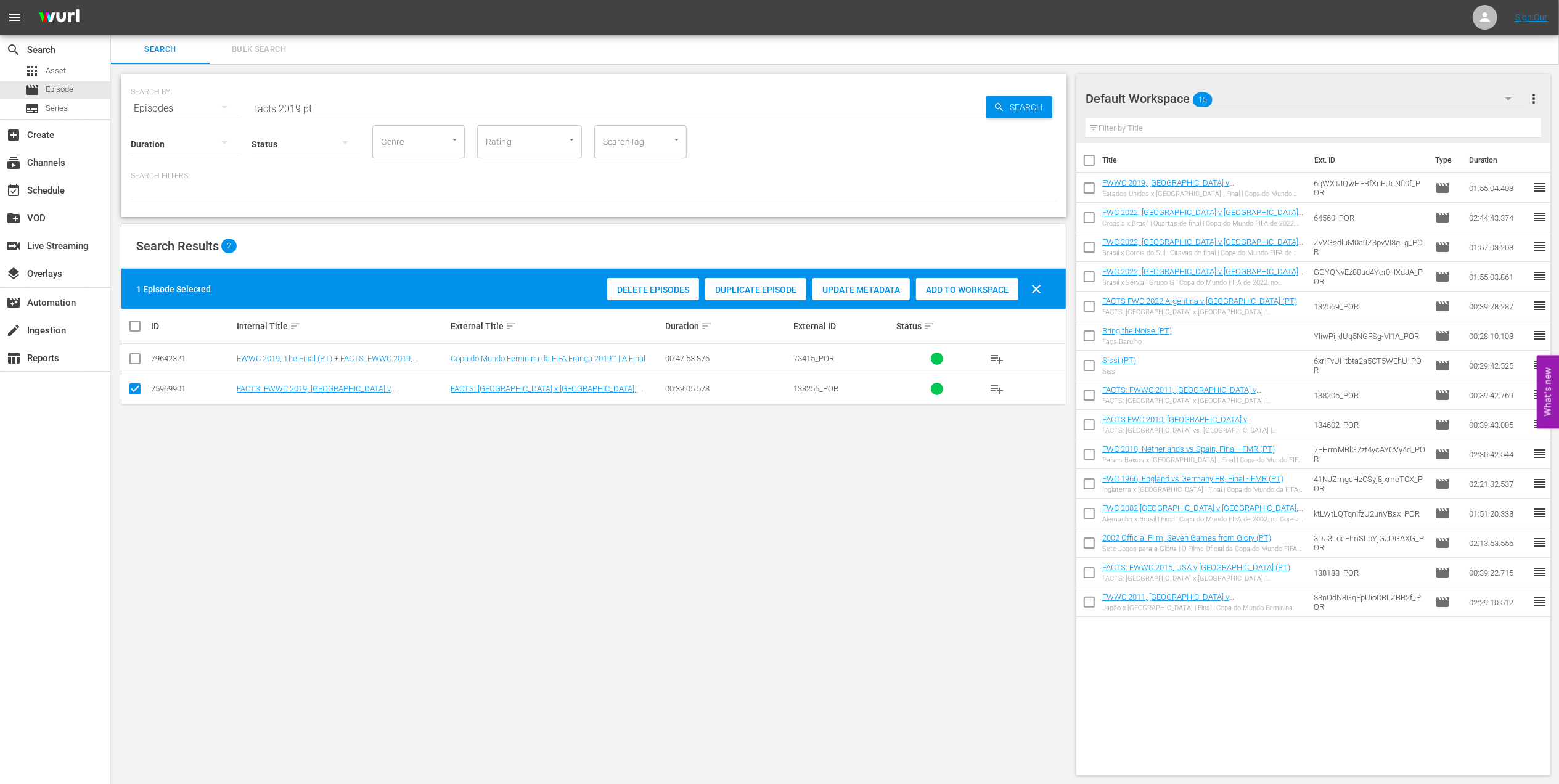
click at [950, 282] on div "Add to Workspace" at bounding box center [967, 290] width 103 height 24
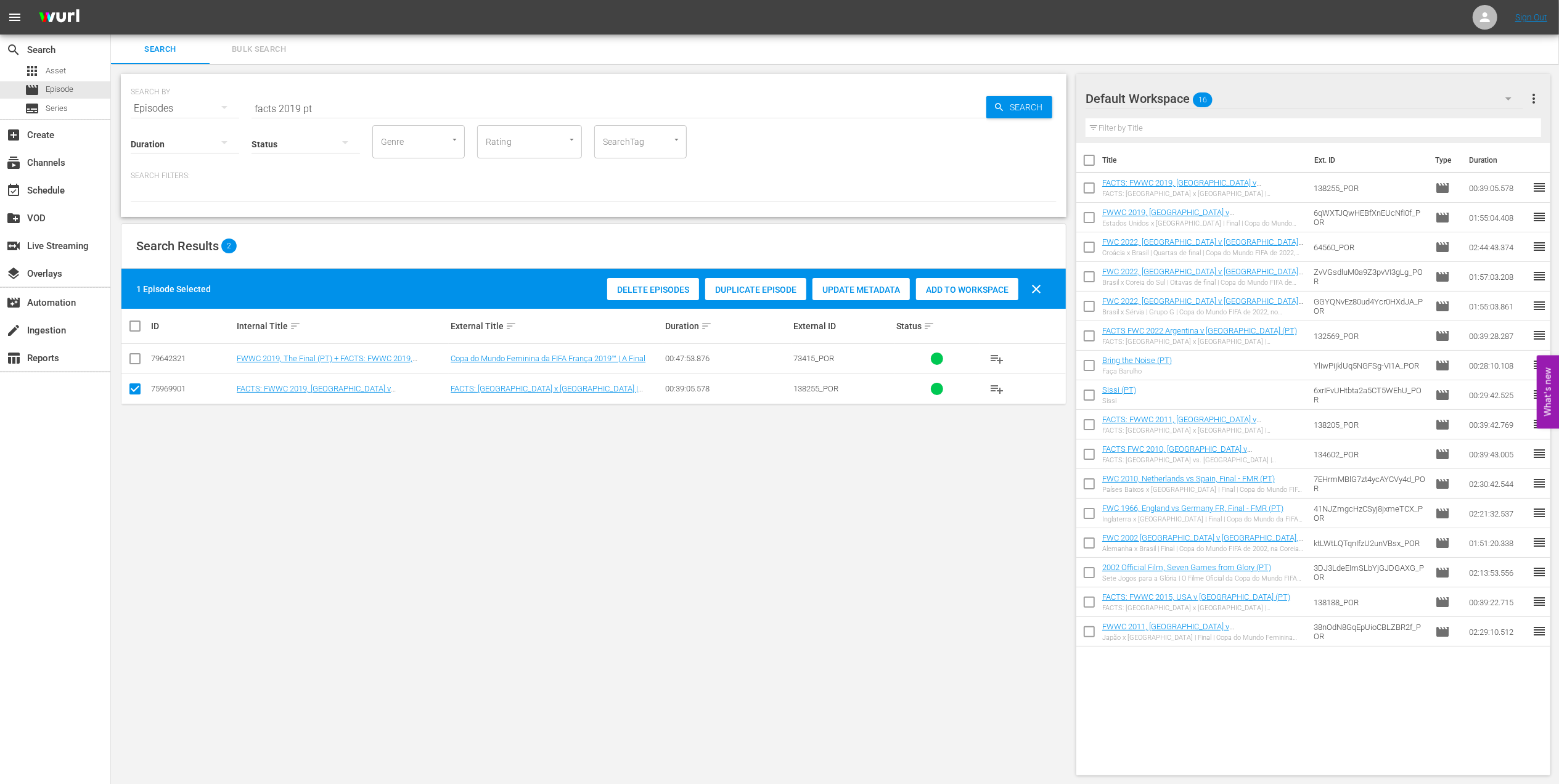
click at [302, 106] on input "facts 2019 pt" at bounding box center [619, 108] width 735 height 30
type input "facts 2022 pt"
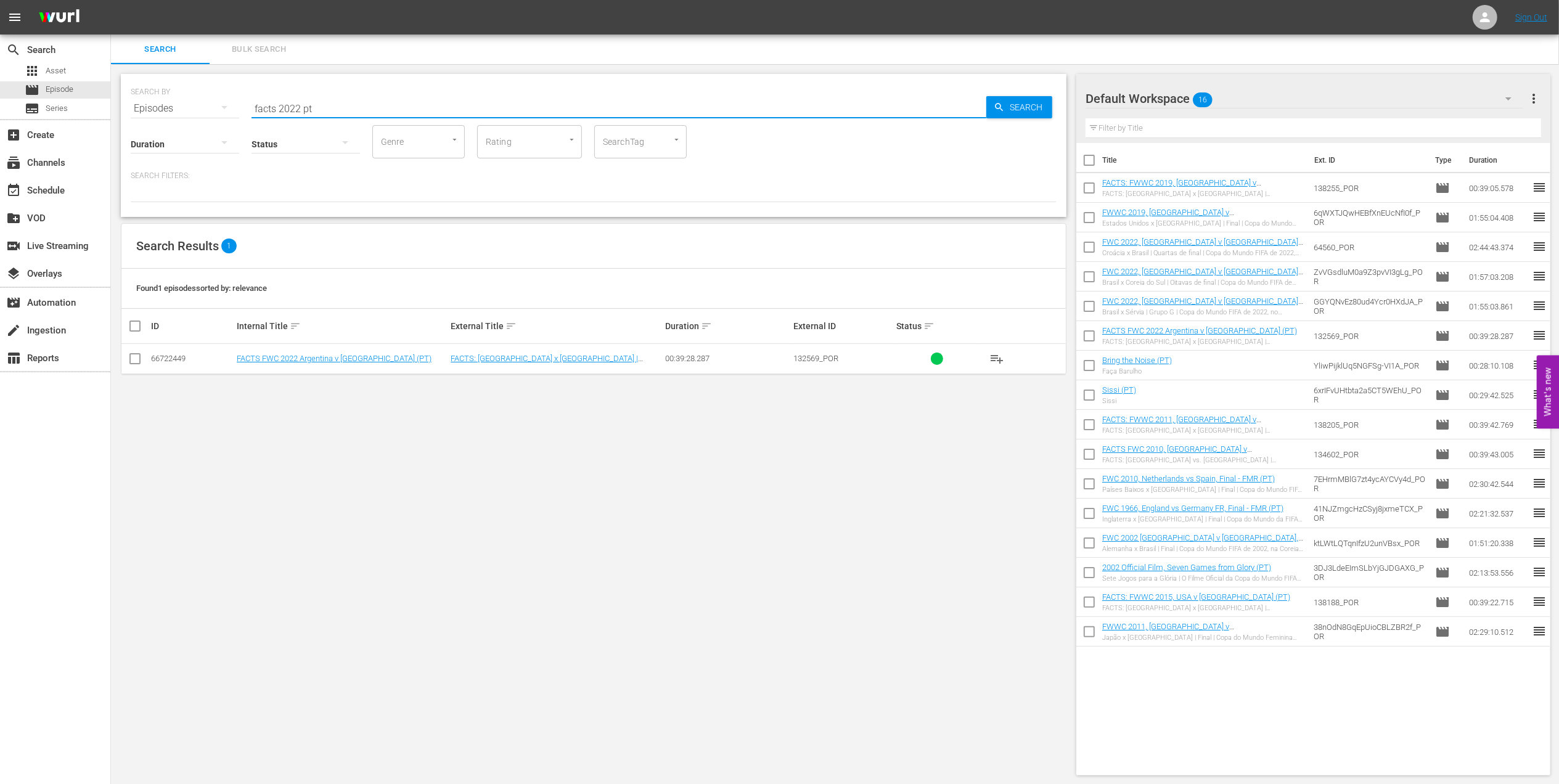
click at [133, 363] on input "checkbox" at bounding box center [134, 361] width 15 height 15
checkbox input "true"
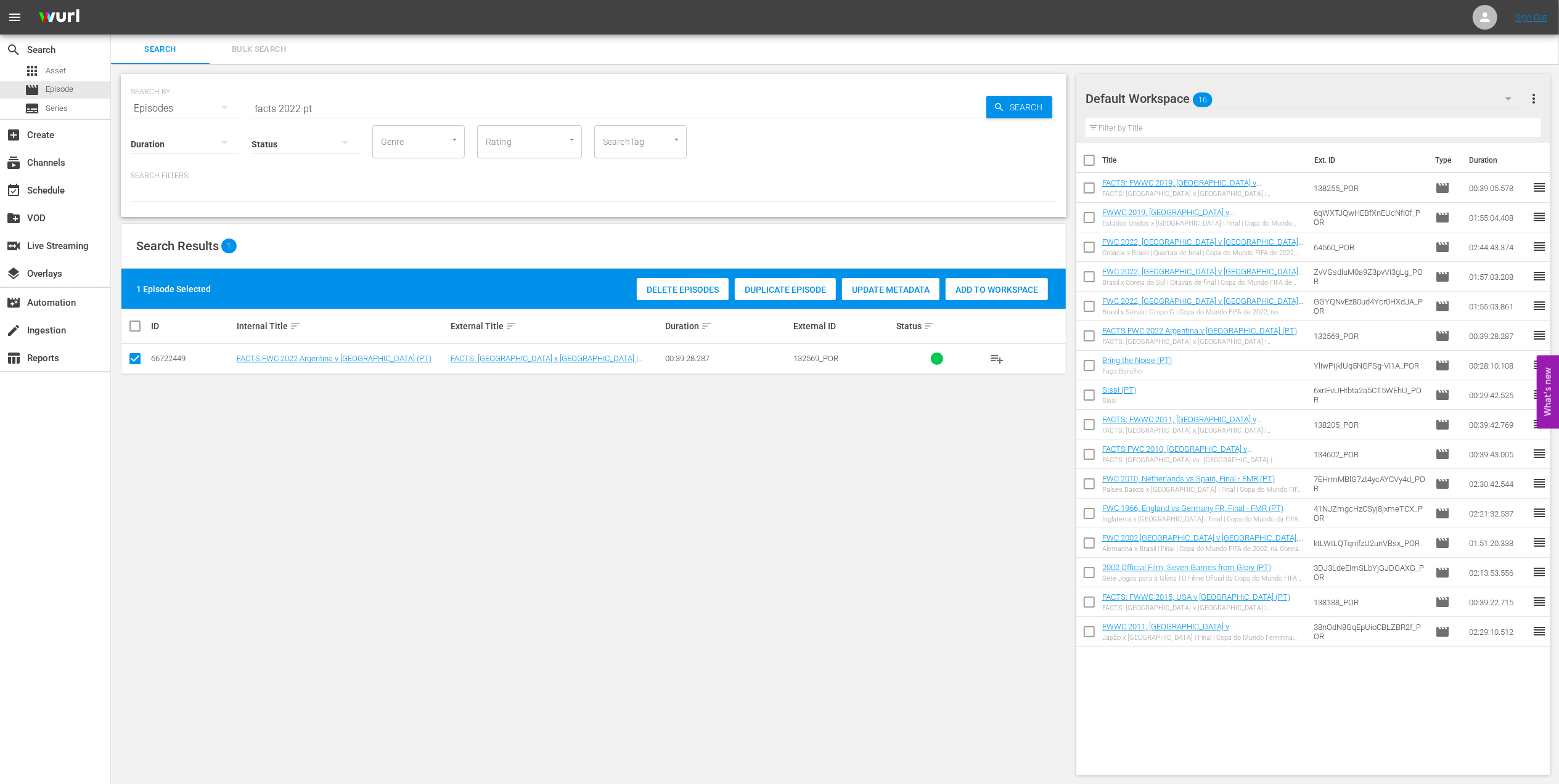
click at [1009, 290] on span "Add to Workspace" at bounding box center [997, 290] width 103 height 10
click at [298, 107] on input "facts 2022 pt" at bounding box center [619, 108] width 735 height 30
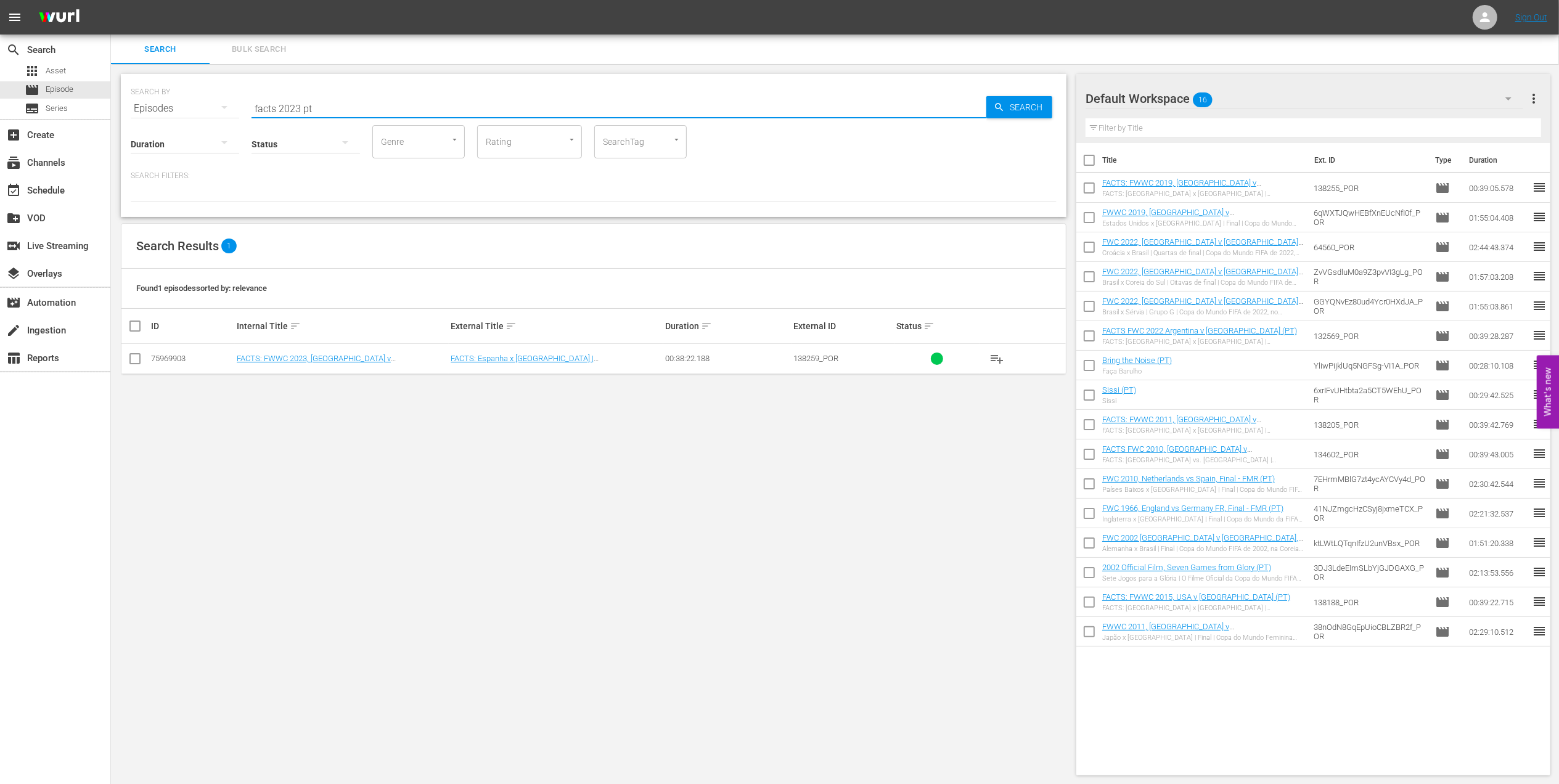
type input "facts 2023 pt"
click at [139, 360] on input "checkbox" at bounding box center [134, 361] width 15 height 15
checkbox input "true"
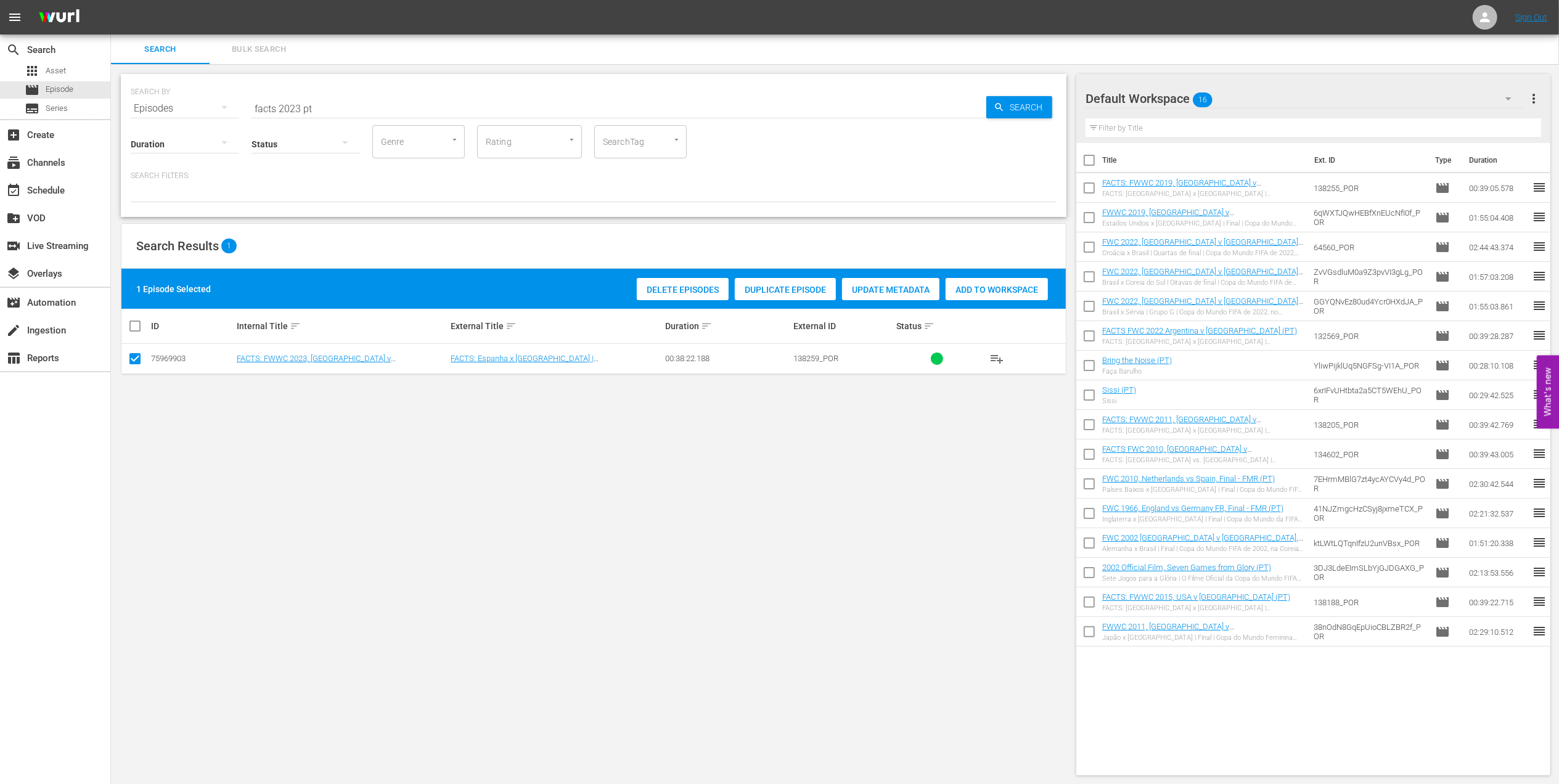
click at [984, 291] on span "Add to Workspace" at bounding box center [997, 290] width 103 height 10
click at [71, 191] on div "event_available Schedule" at bounding box center [55, 189] width 110 height 25
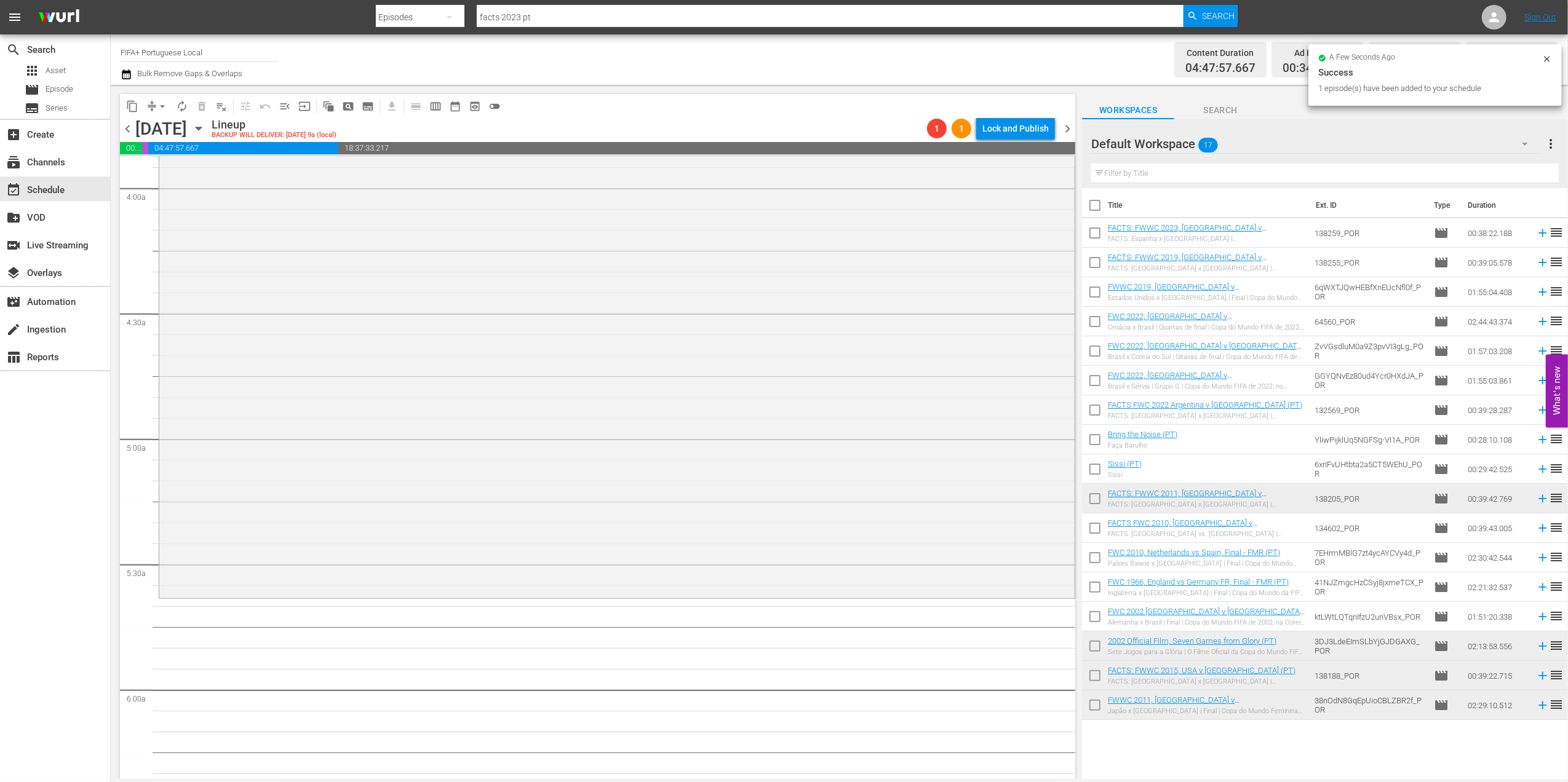
scroll to position [975, 0]
